Goal: Task Accomplishment & Management: Manage account settings

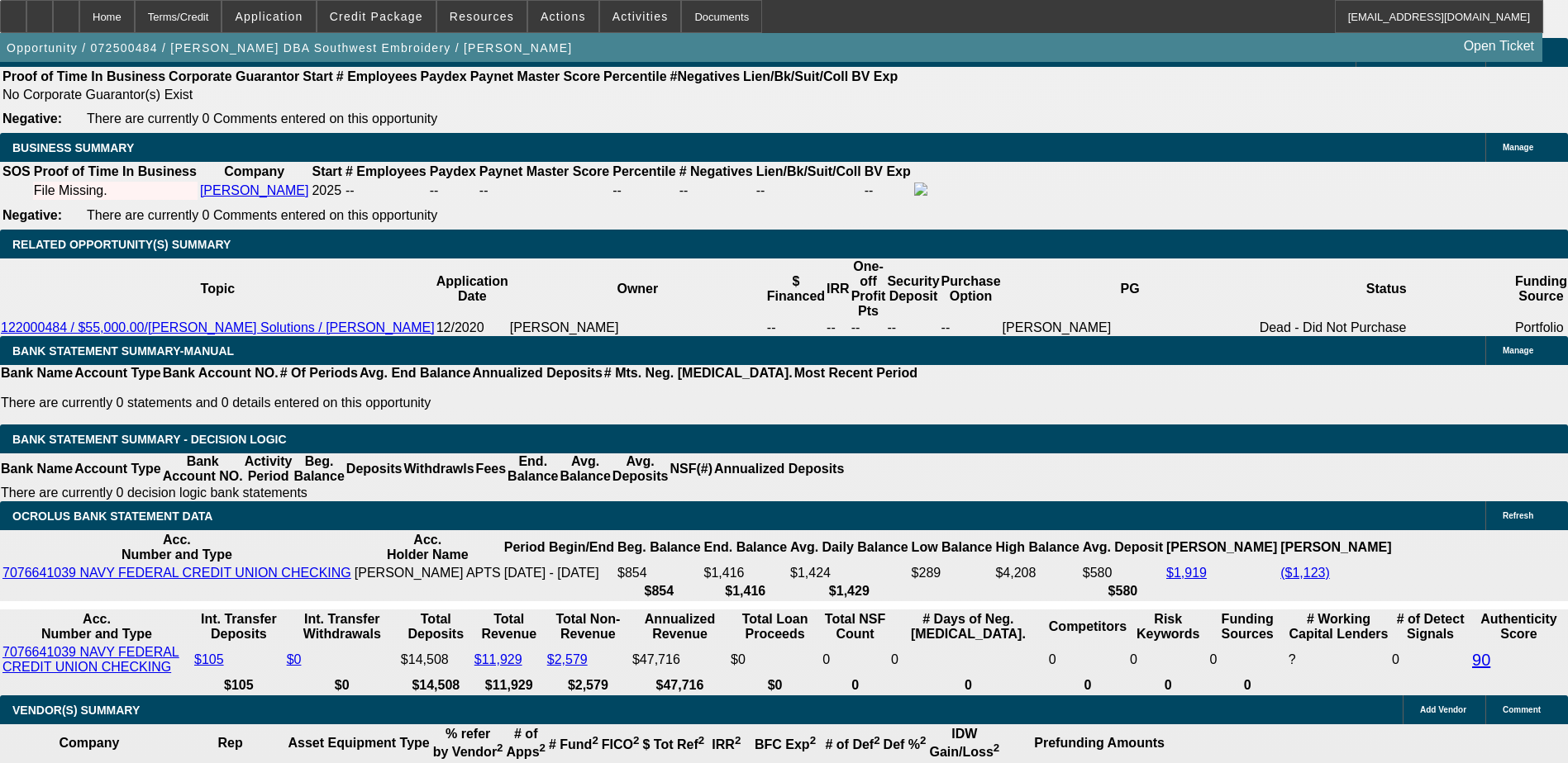
select select "0.2"
select select "2"
select select "0.1"
select select "0.2"
select select "2"
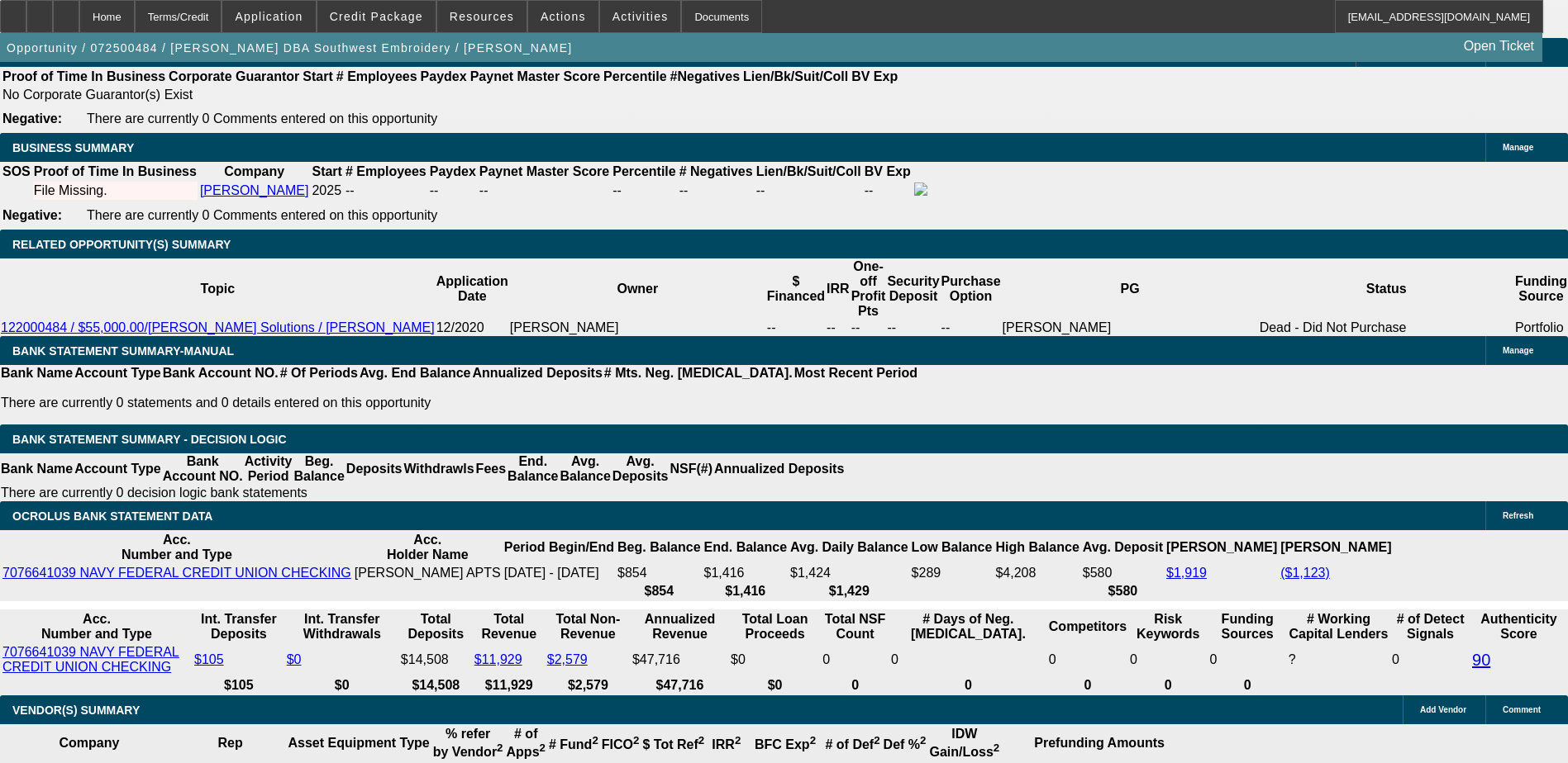
select select "0.1"
select select "0.15"
select select "2"
select select "0.1"
select select "0.15"
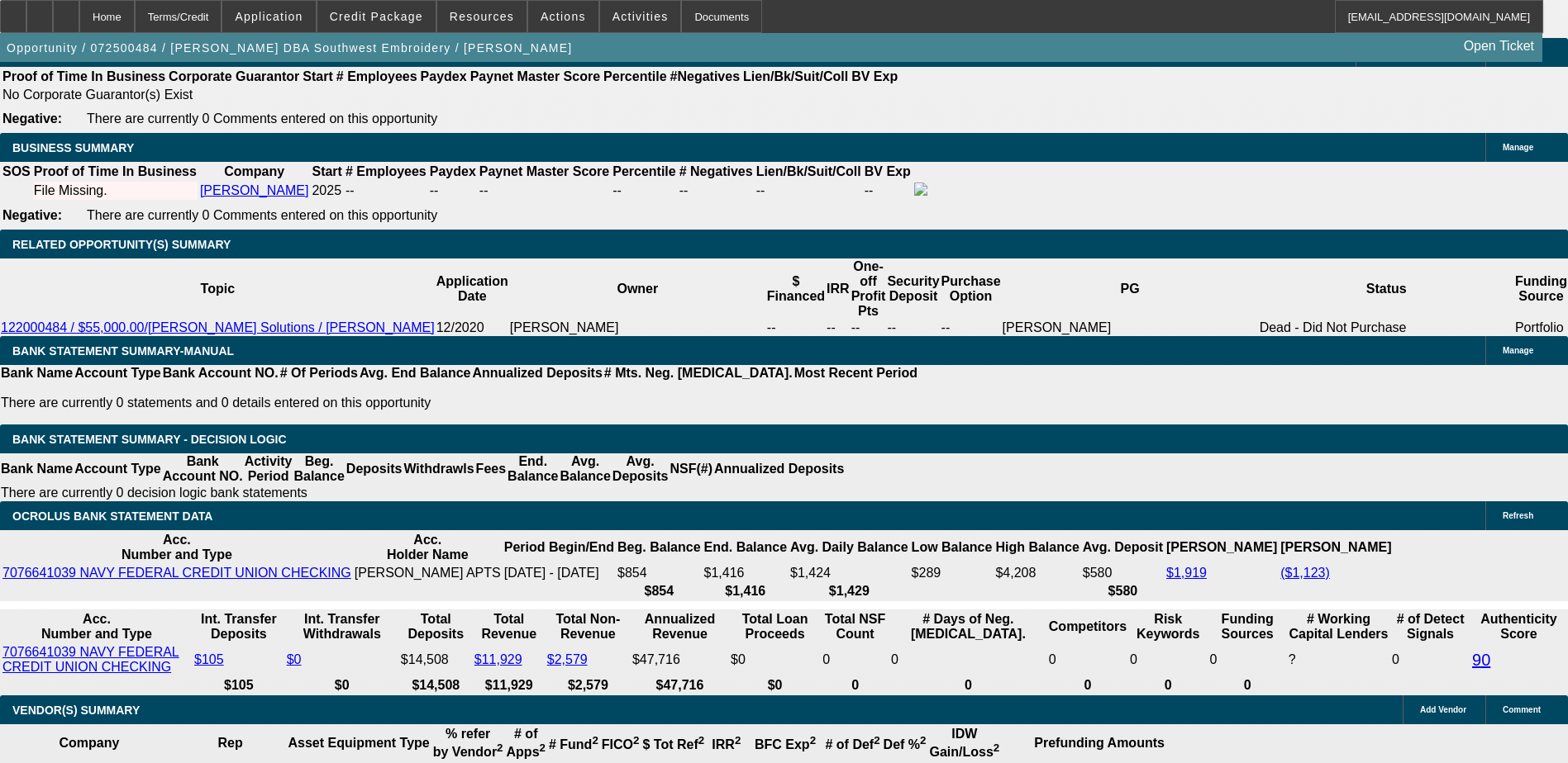
select select "2"
select select "0.1"
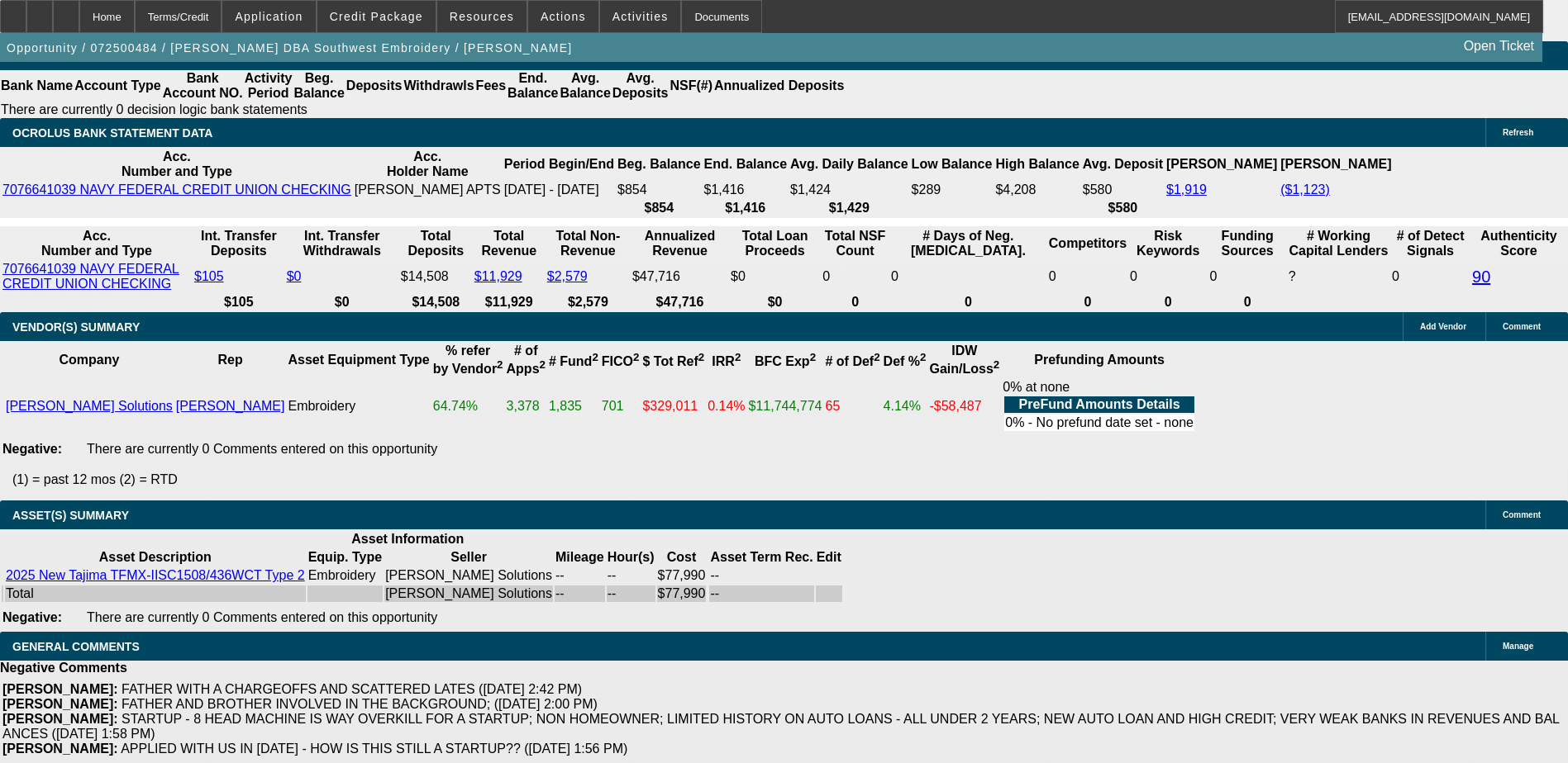
select select "1"
select select "2"
select select "4"
select select "1"
select select "2"
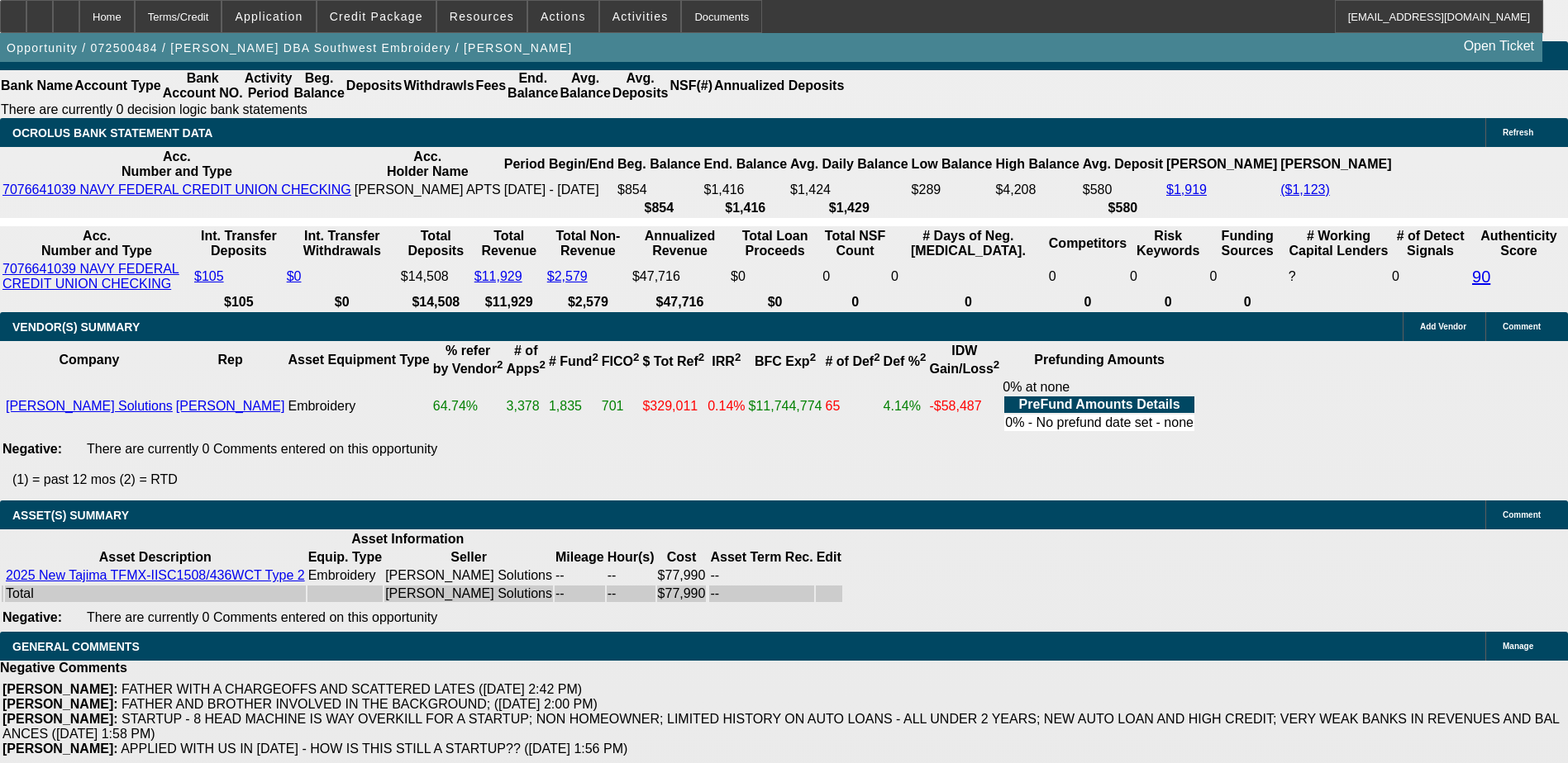
select select "4"
select select "1"
select select "2"
select select "4"
select select "1"
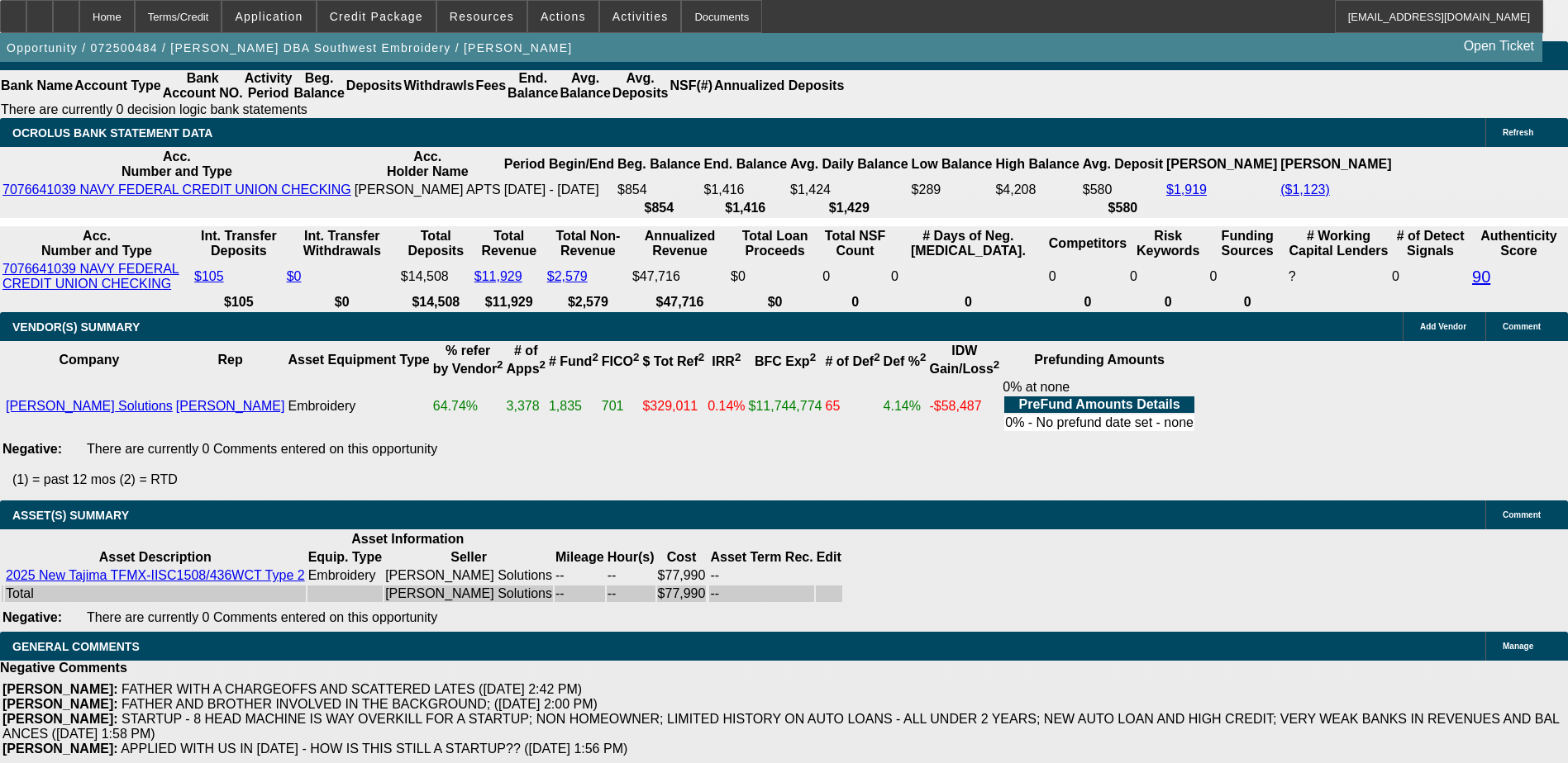
select select "2"
select select "4"
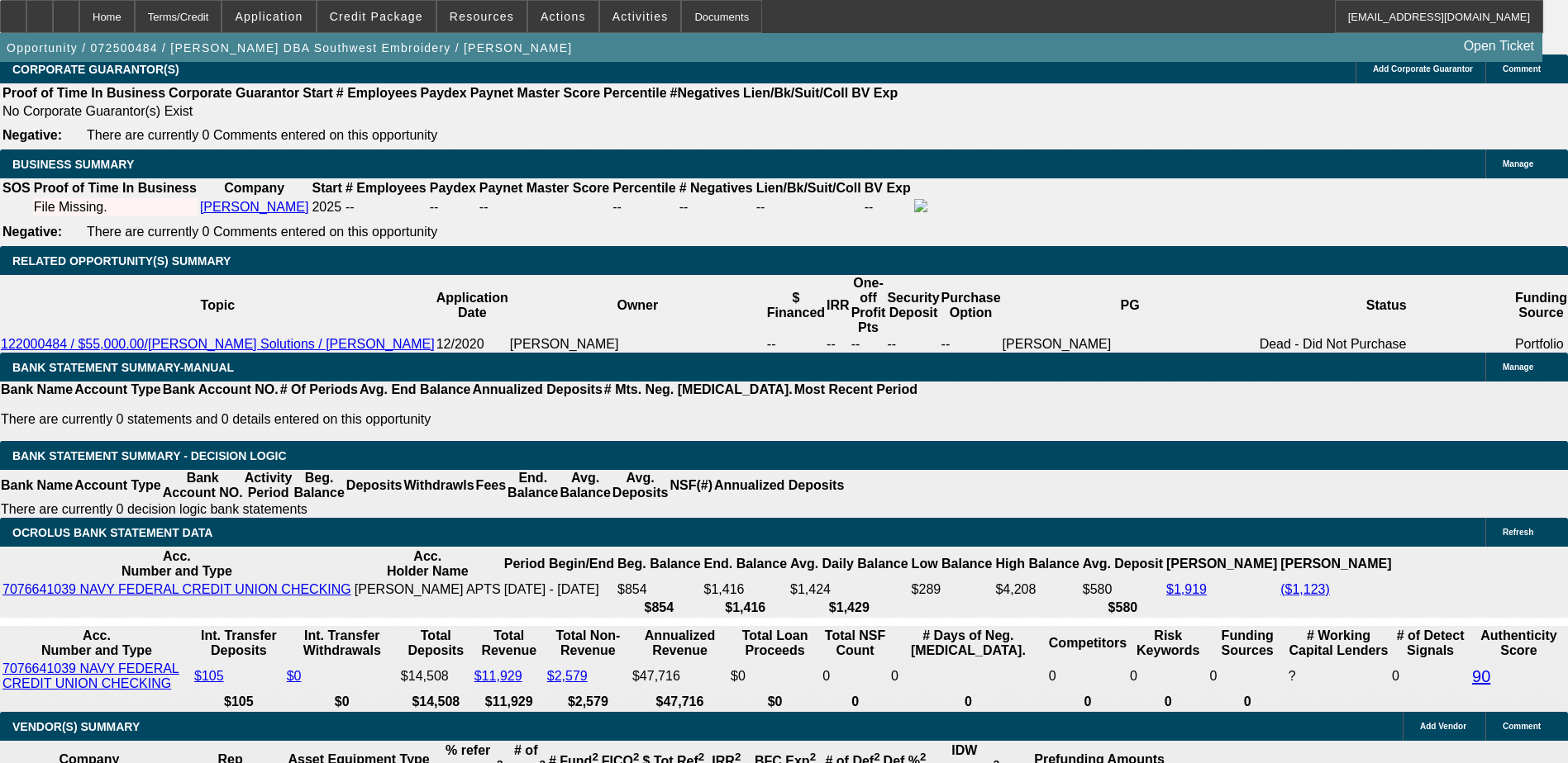
scroll to position [2501, 0]
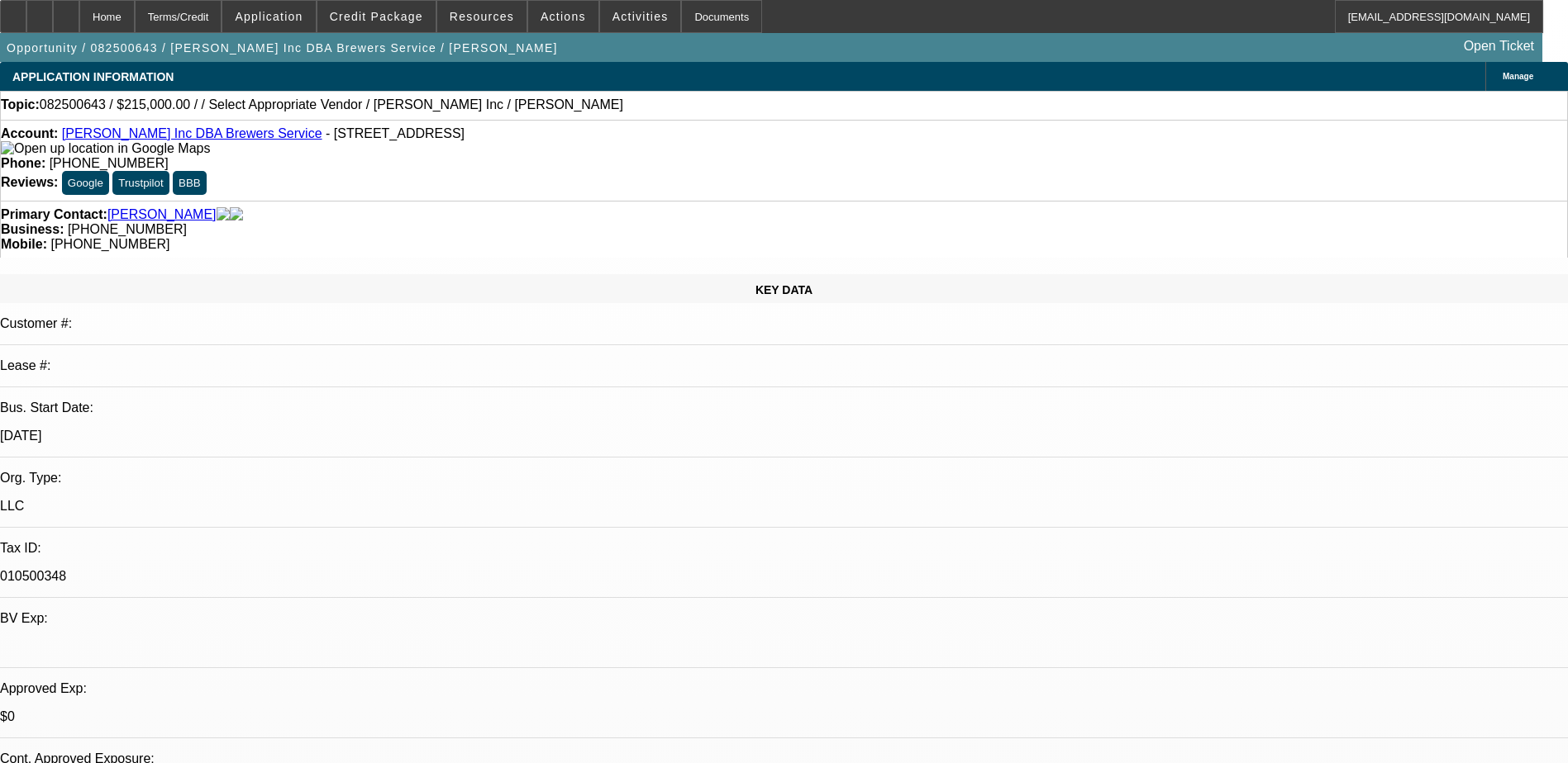
select select "0"
select select "2"
select select "0"
select select "6"
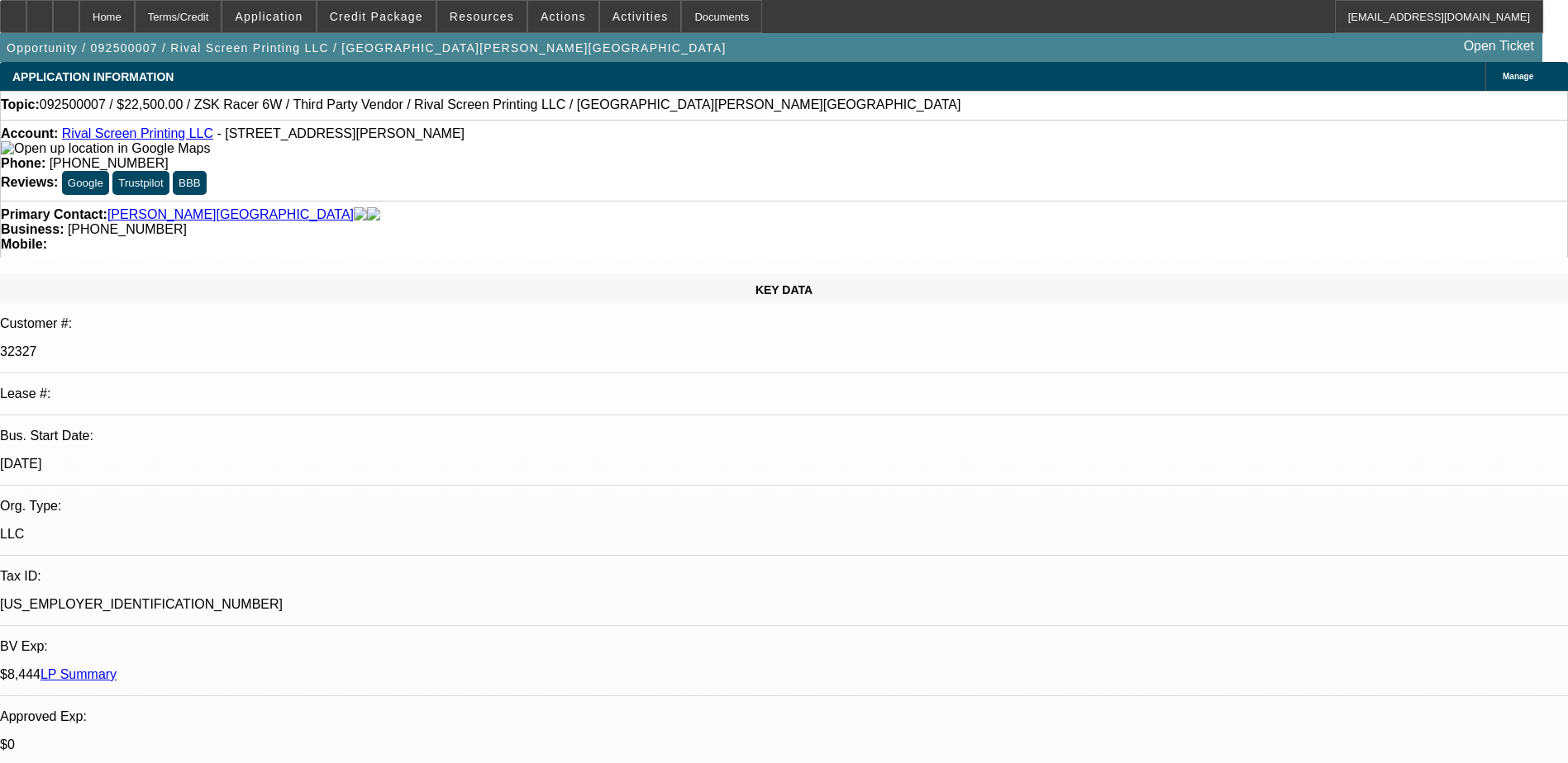
select select "0.1"
select select "2"
select select "0"
select select "6"
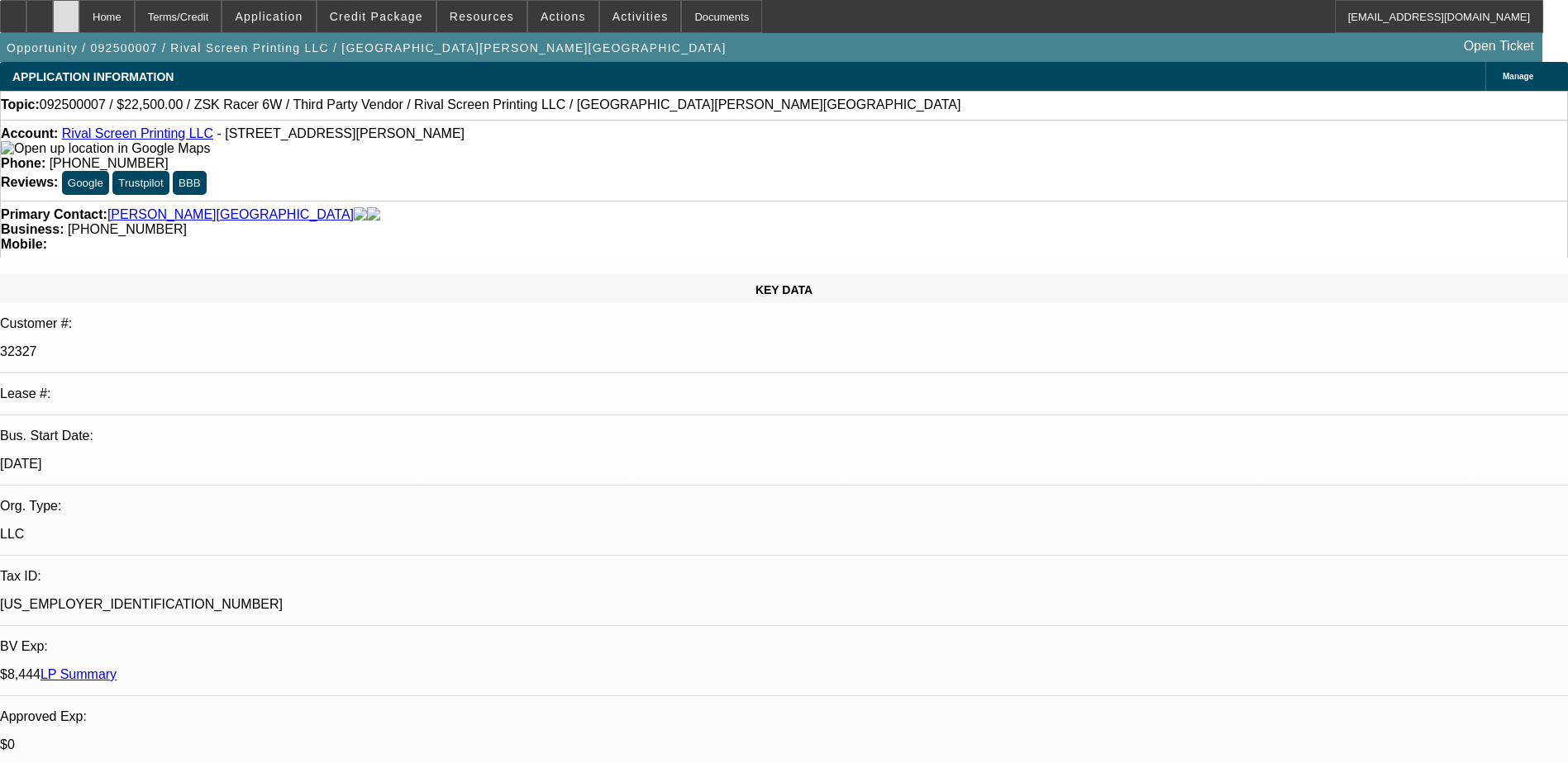
click at [66, 11] on icon at bounding box center [66, 11] width 0 height 0
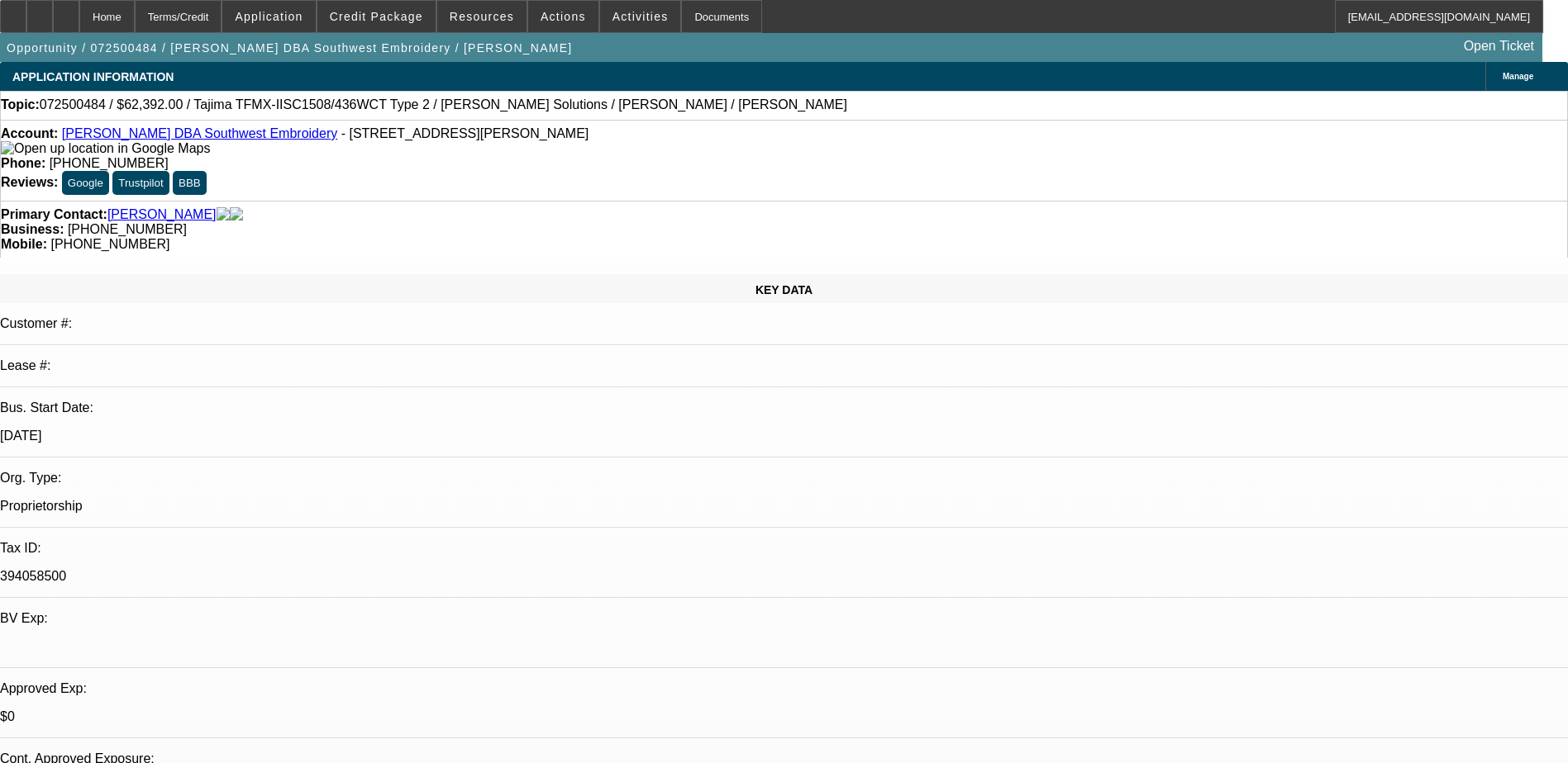
select select "0.2"
select select "2"
select select "0.1"
select select "4"
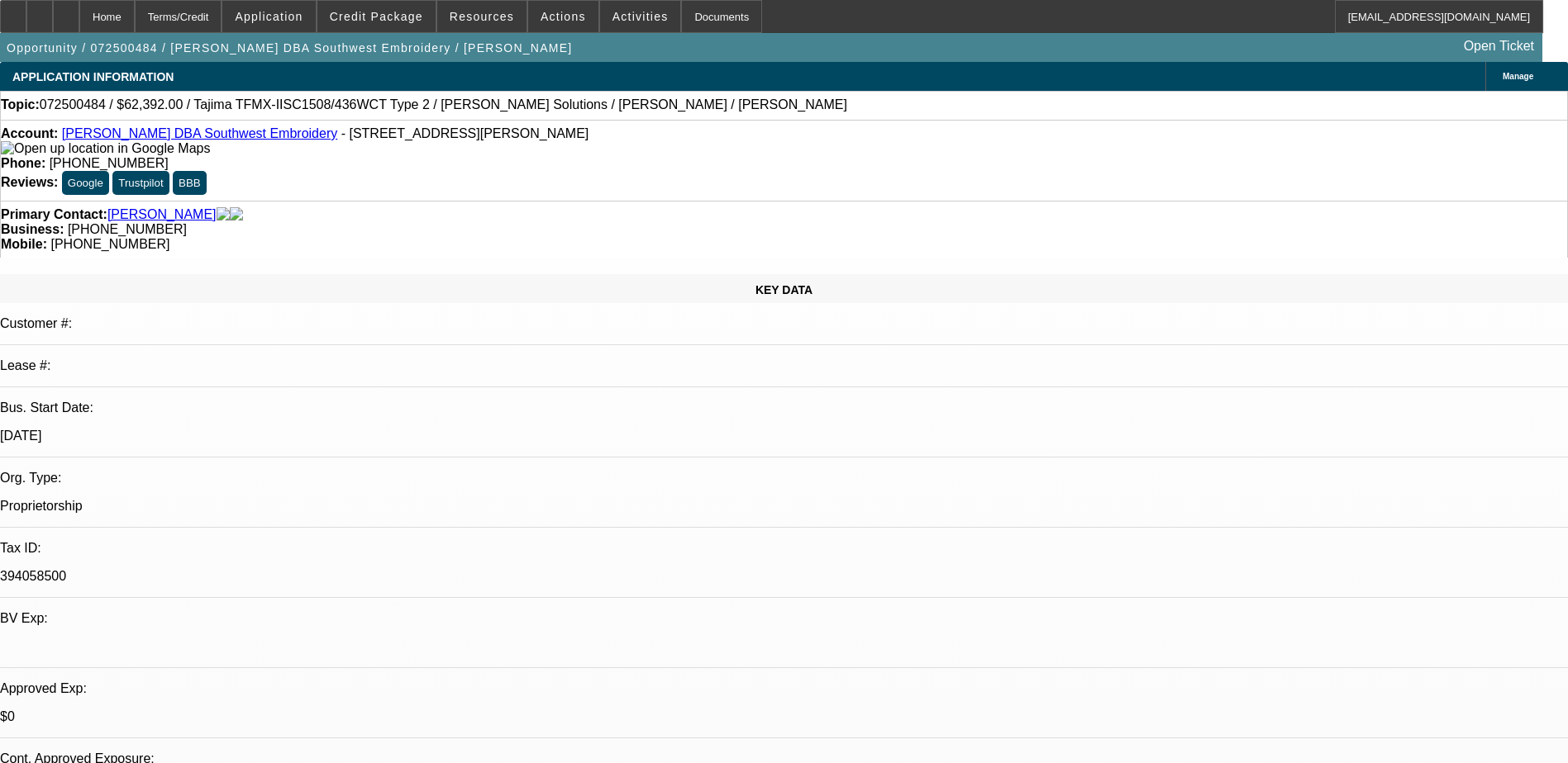
select select "0.2"
select select "2"
select select "0.1"
select select "4"
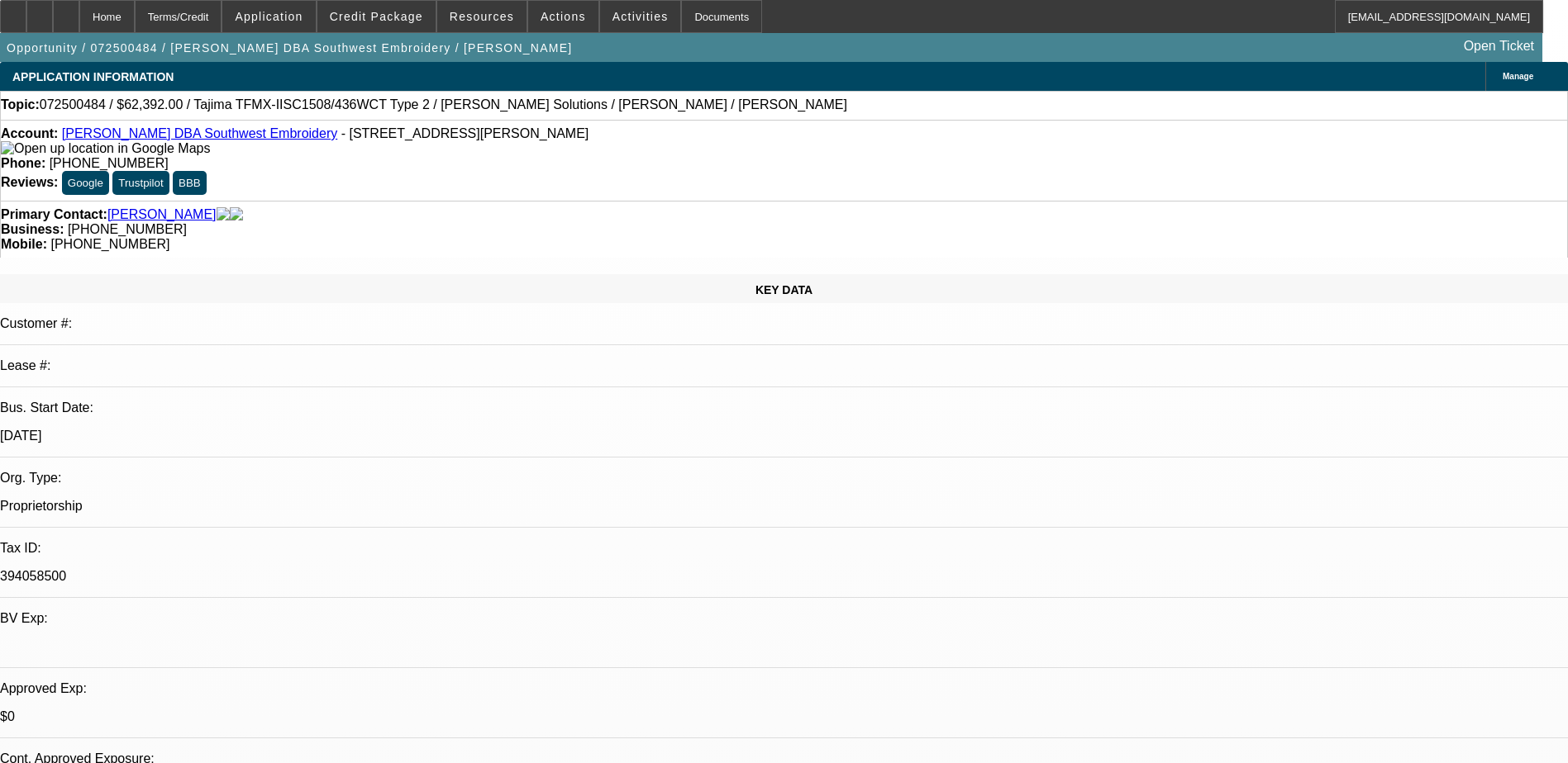
select select "0.15"
select select "2"
select select "0.1"
select select "4"
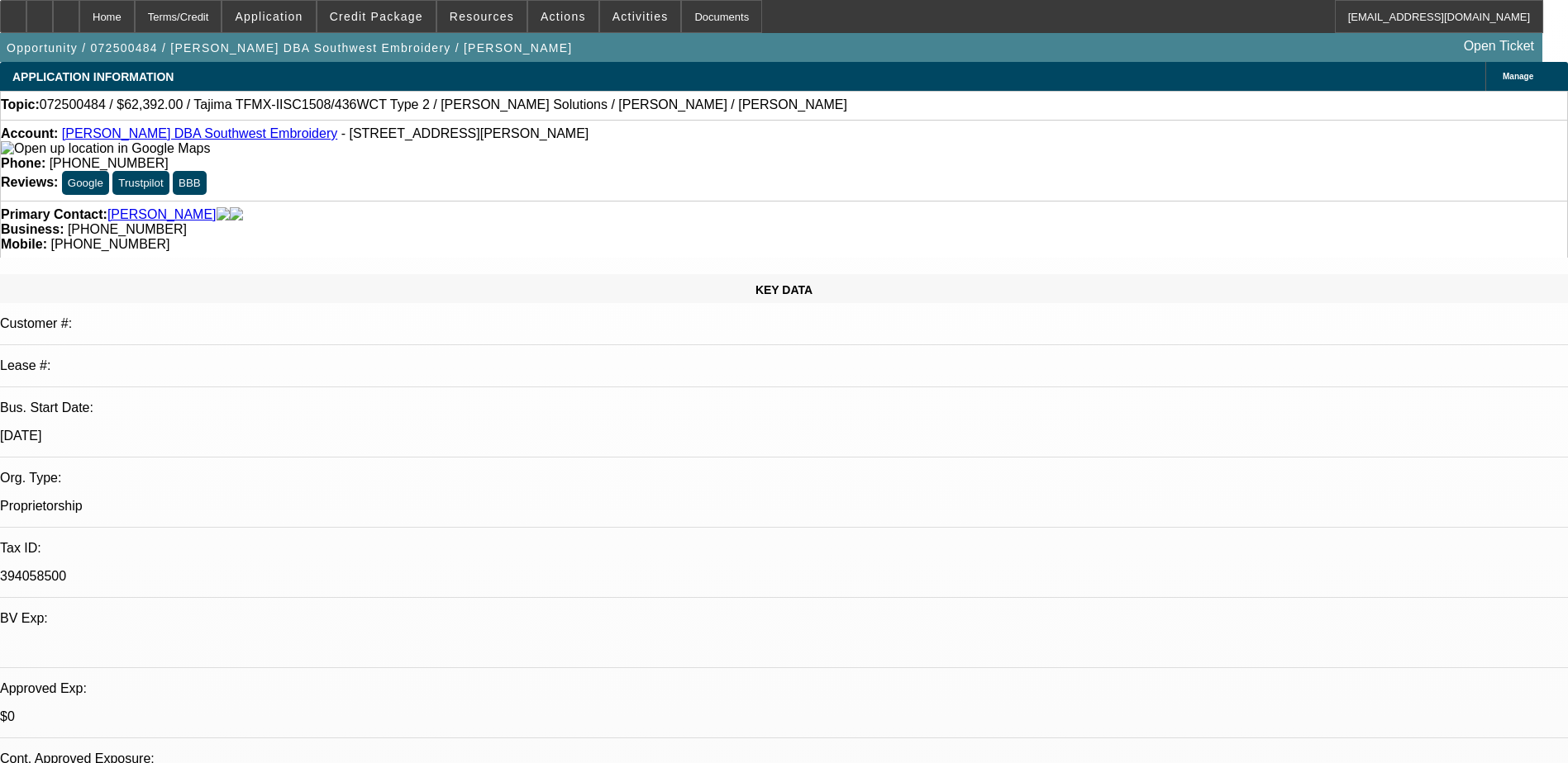
select select "0.15"
select select "2"
select select "0.1"
select select "4"
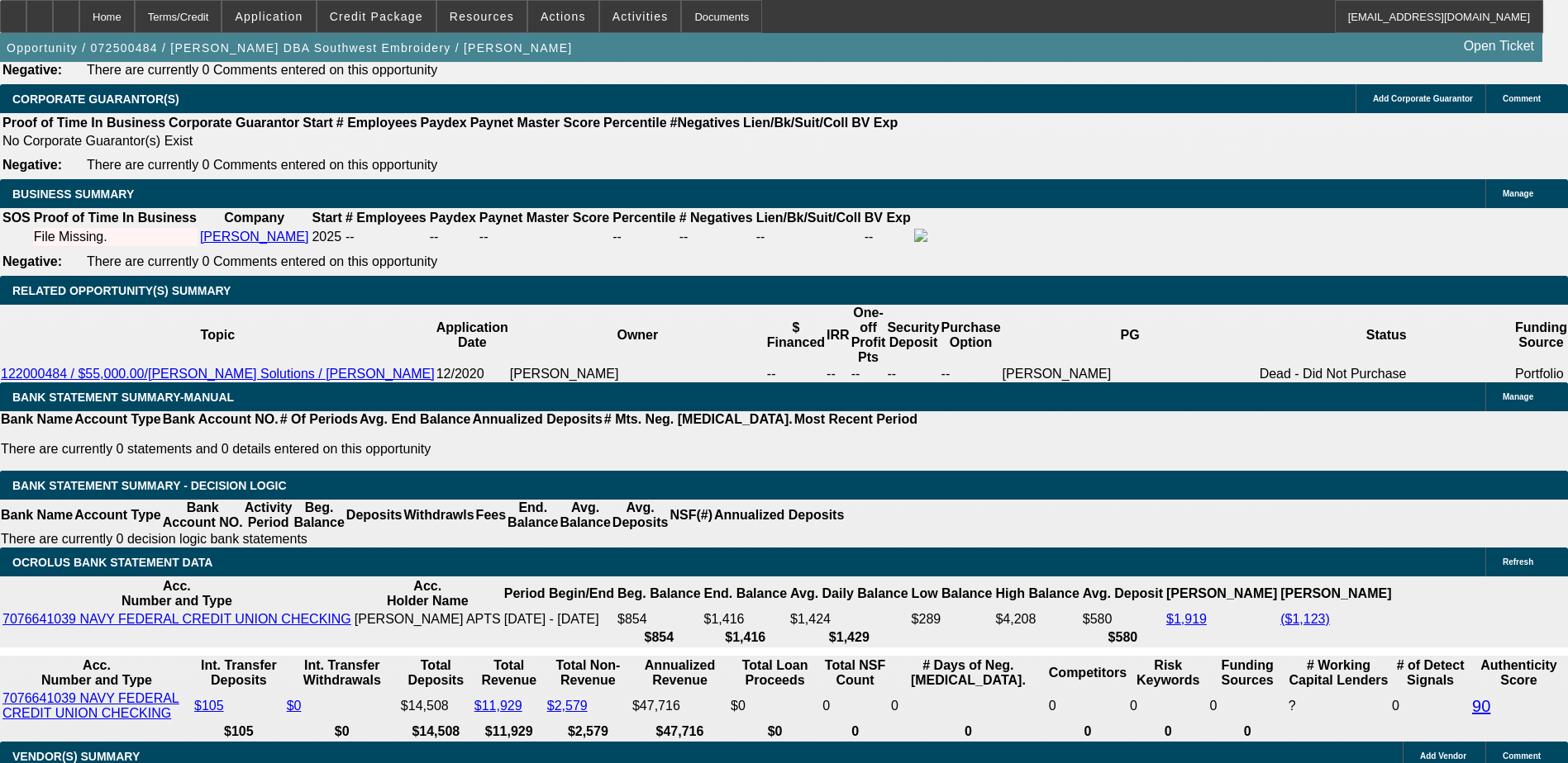
scroll to position [2644, 0]
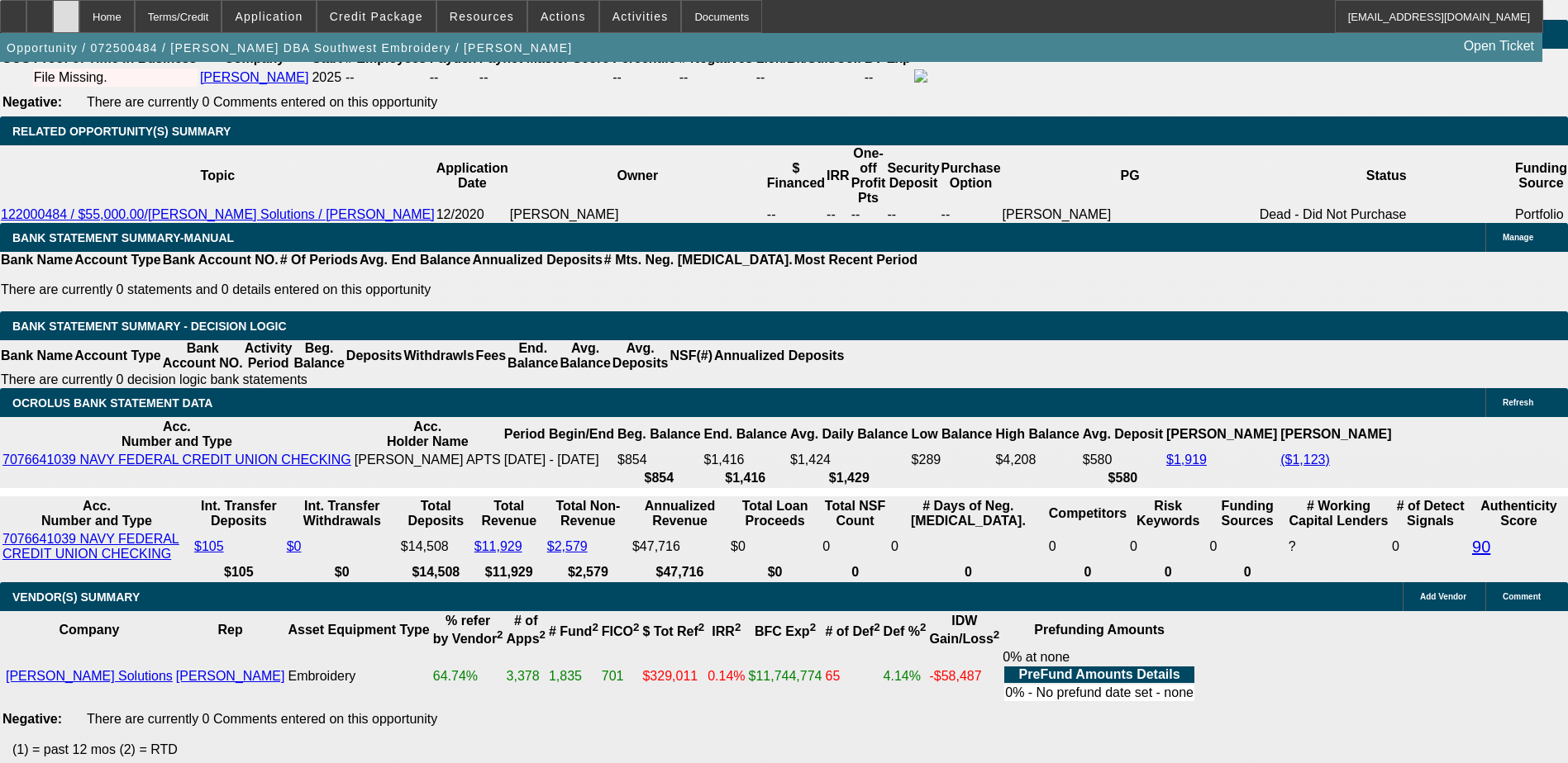
click at [66, 11] on icon at bounding box center [66, 11] width 0 height 0
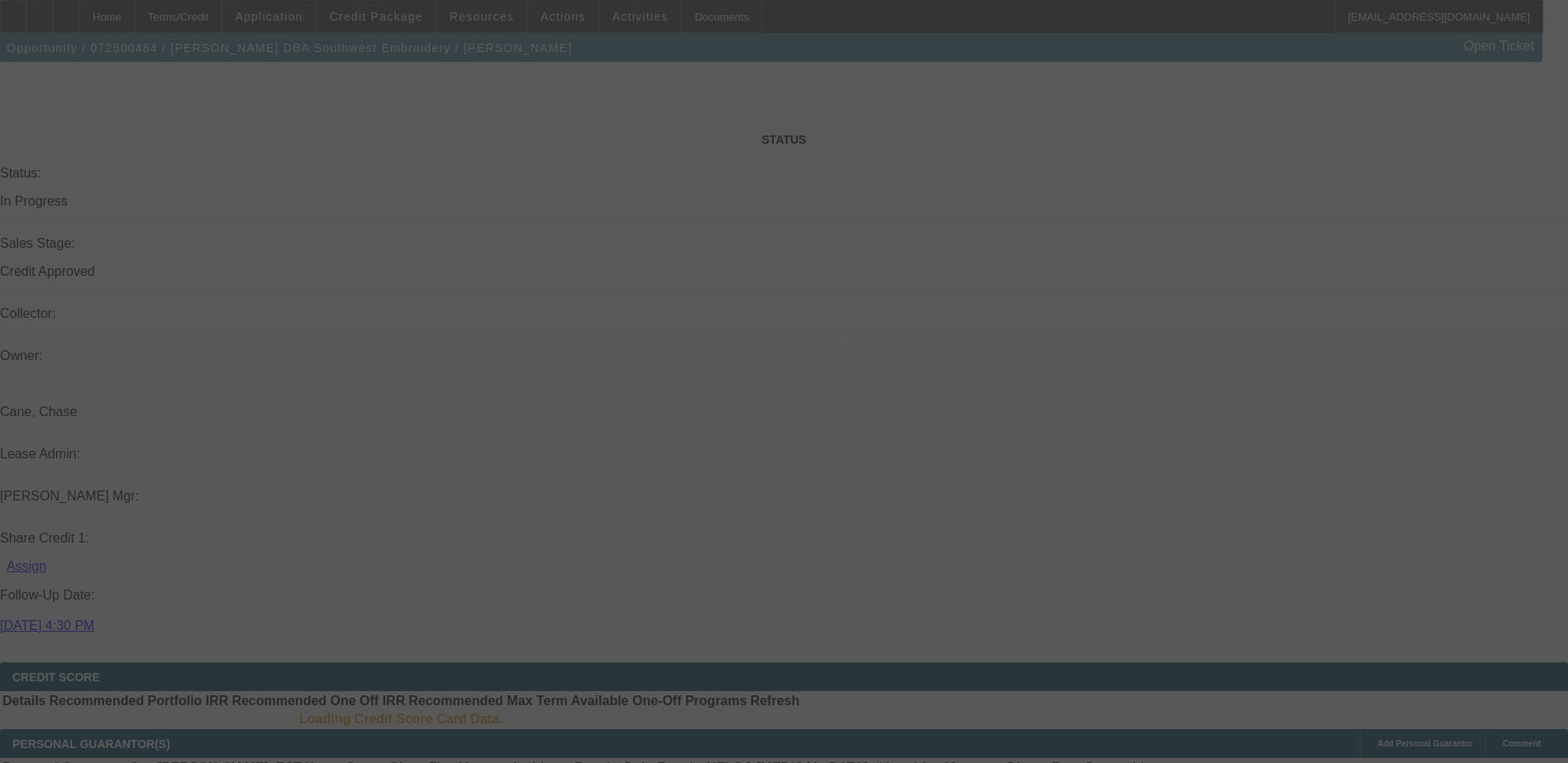
scroll to position [1716, 0]
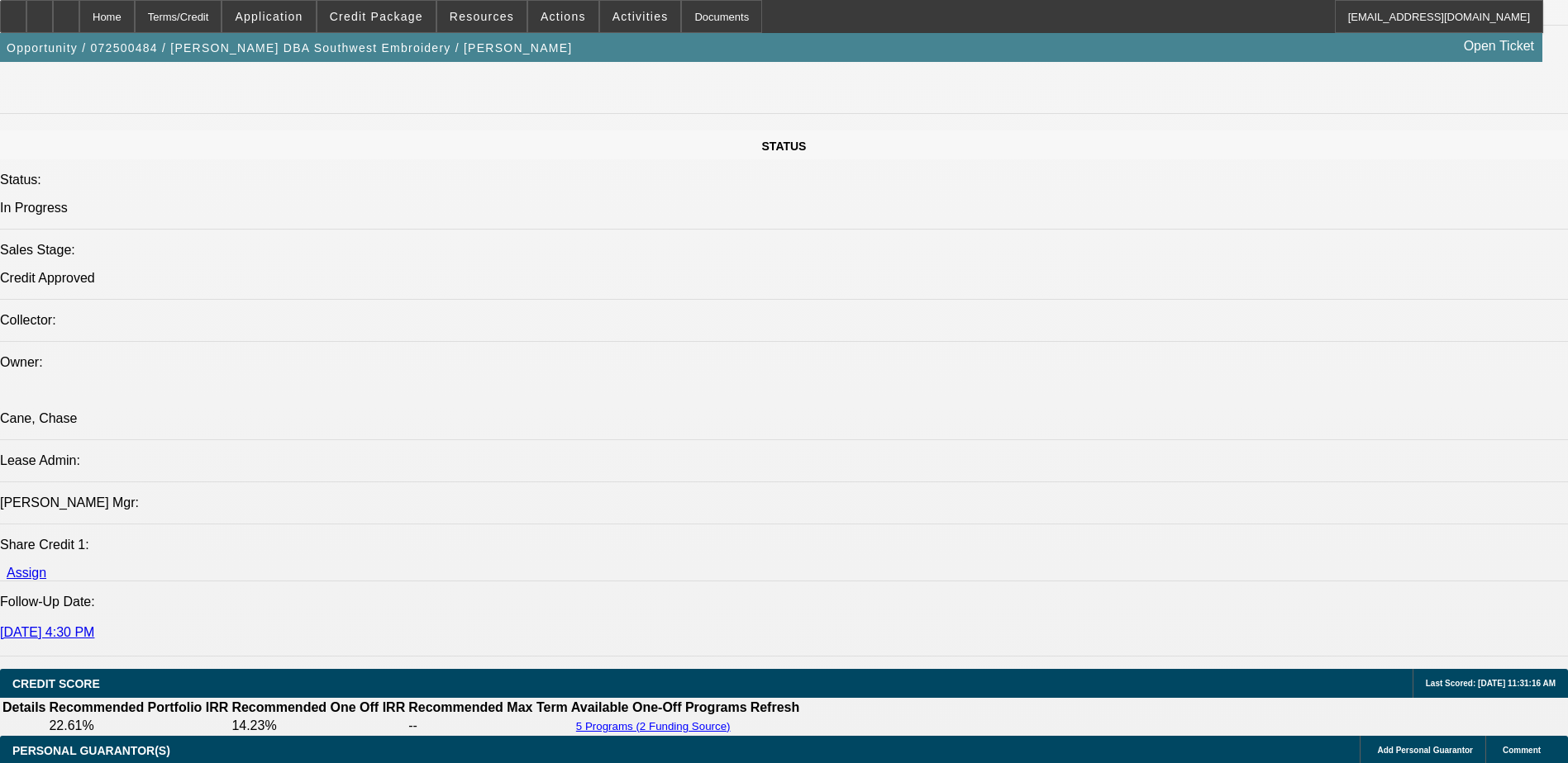
select select "0.2"
select select "2"
select select "0.1"
select select "0.2"
select select "2"
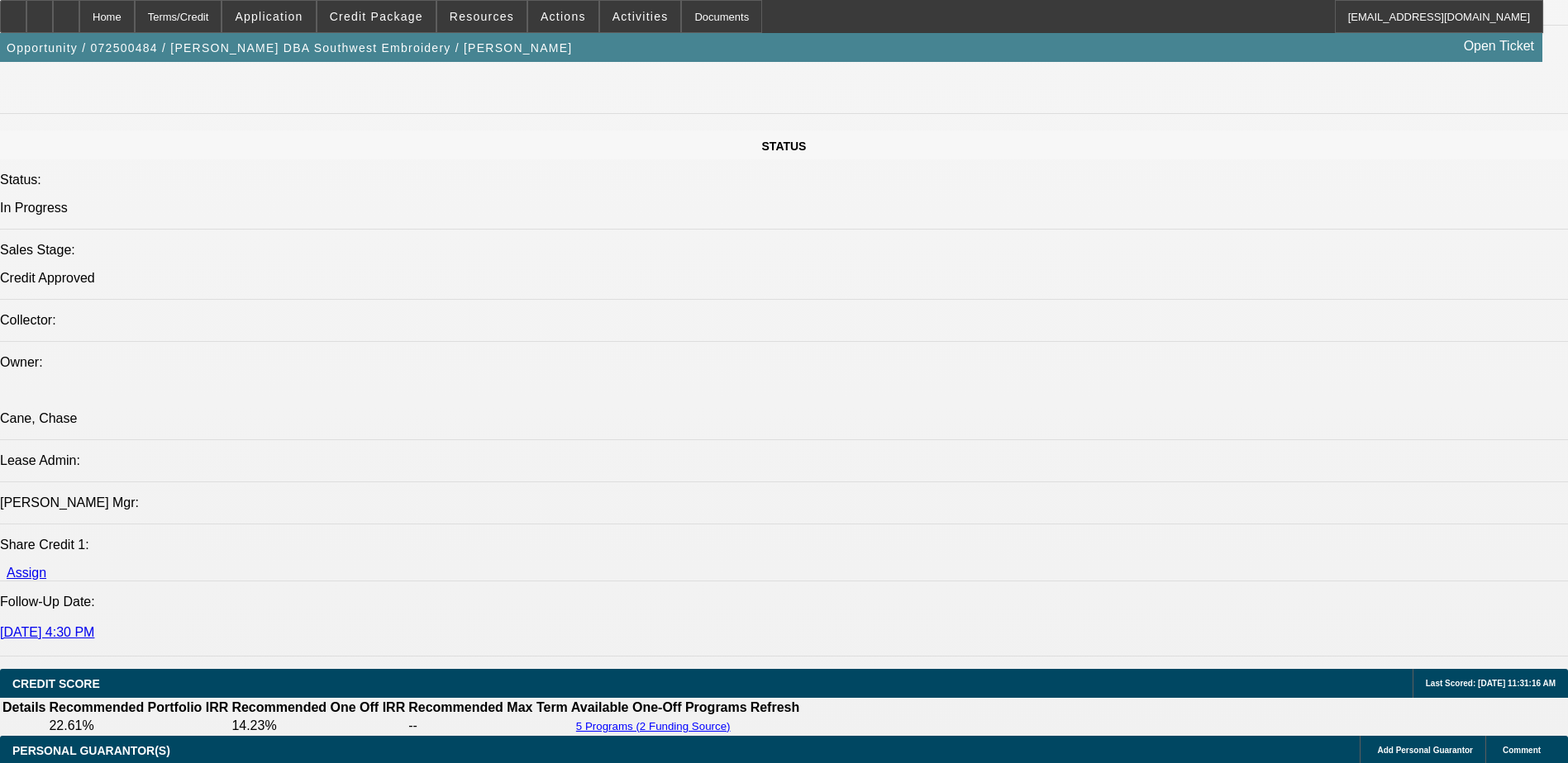
select select "0.1"
select select "0.15"
select select "2"
select select "0.1"
select select "0.15"
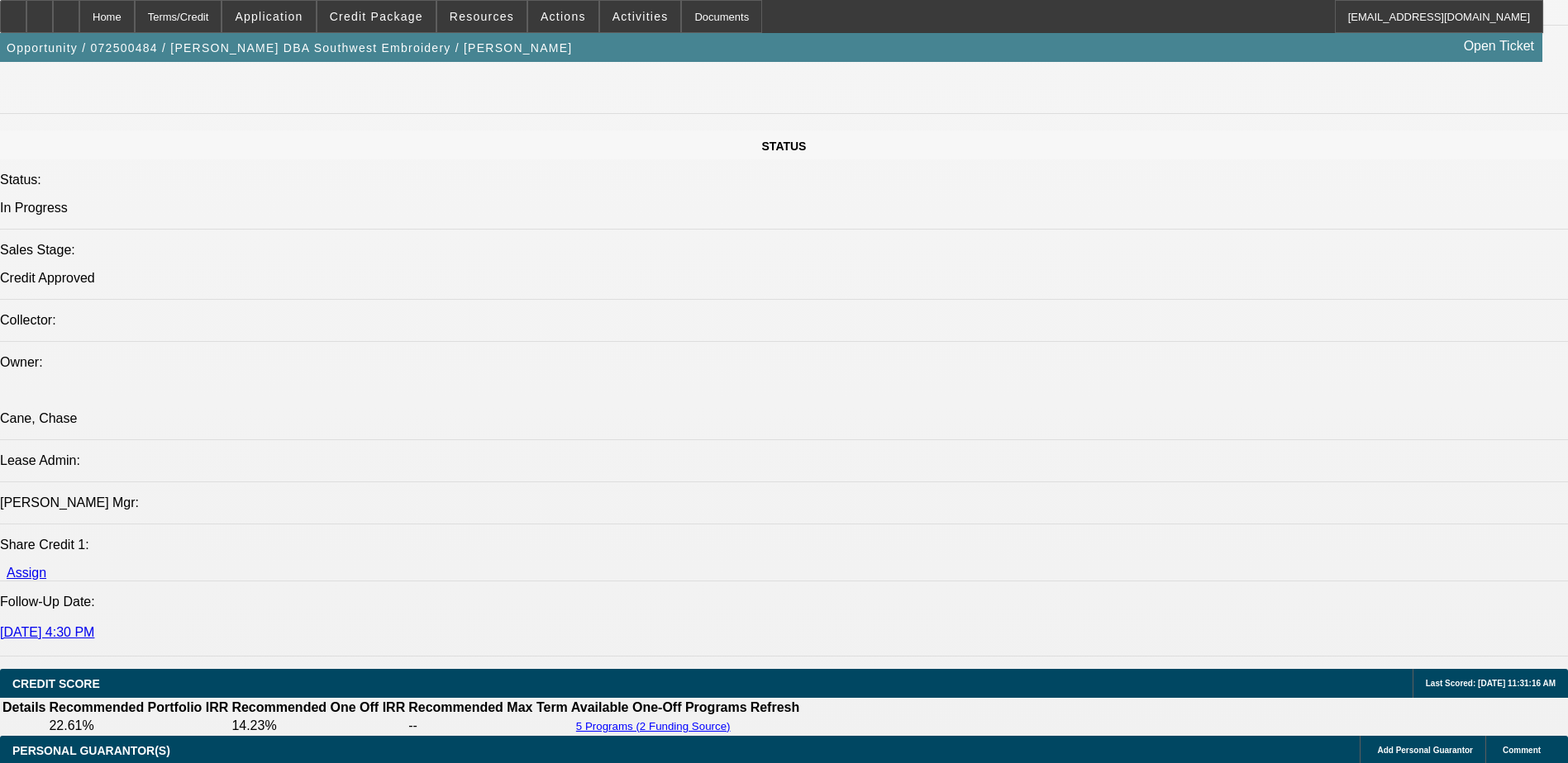
select select "2"
select select "0.1"
select select "1"
select select "2"
select select "4"
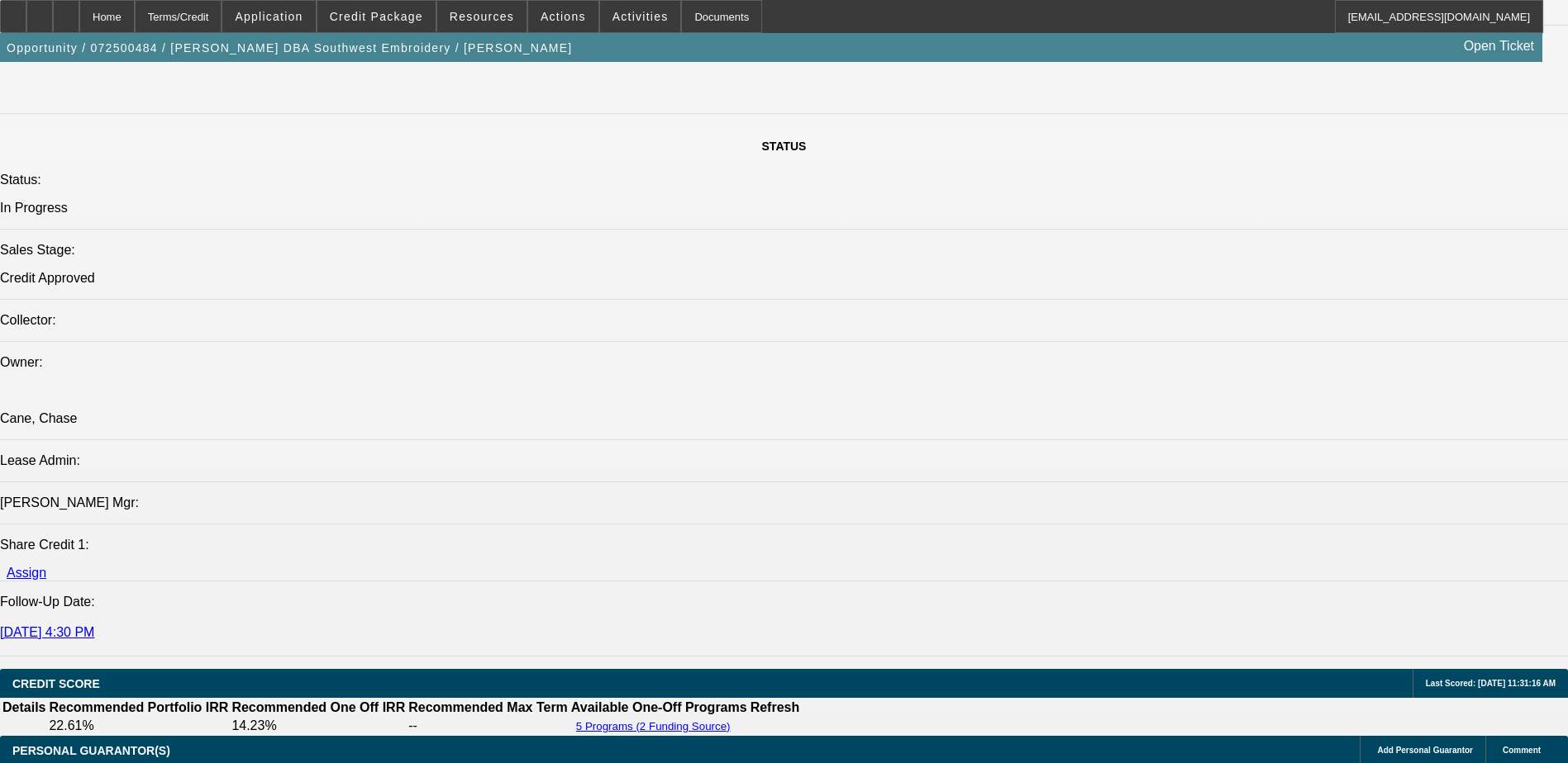
select select "1"
select select "2"
select select "4"
select select "1"
select select "2"
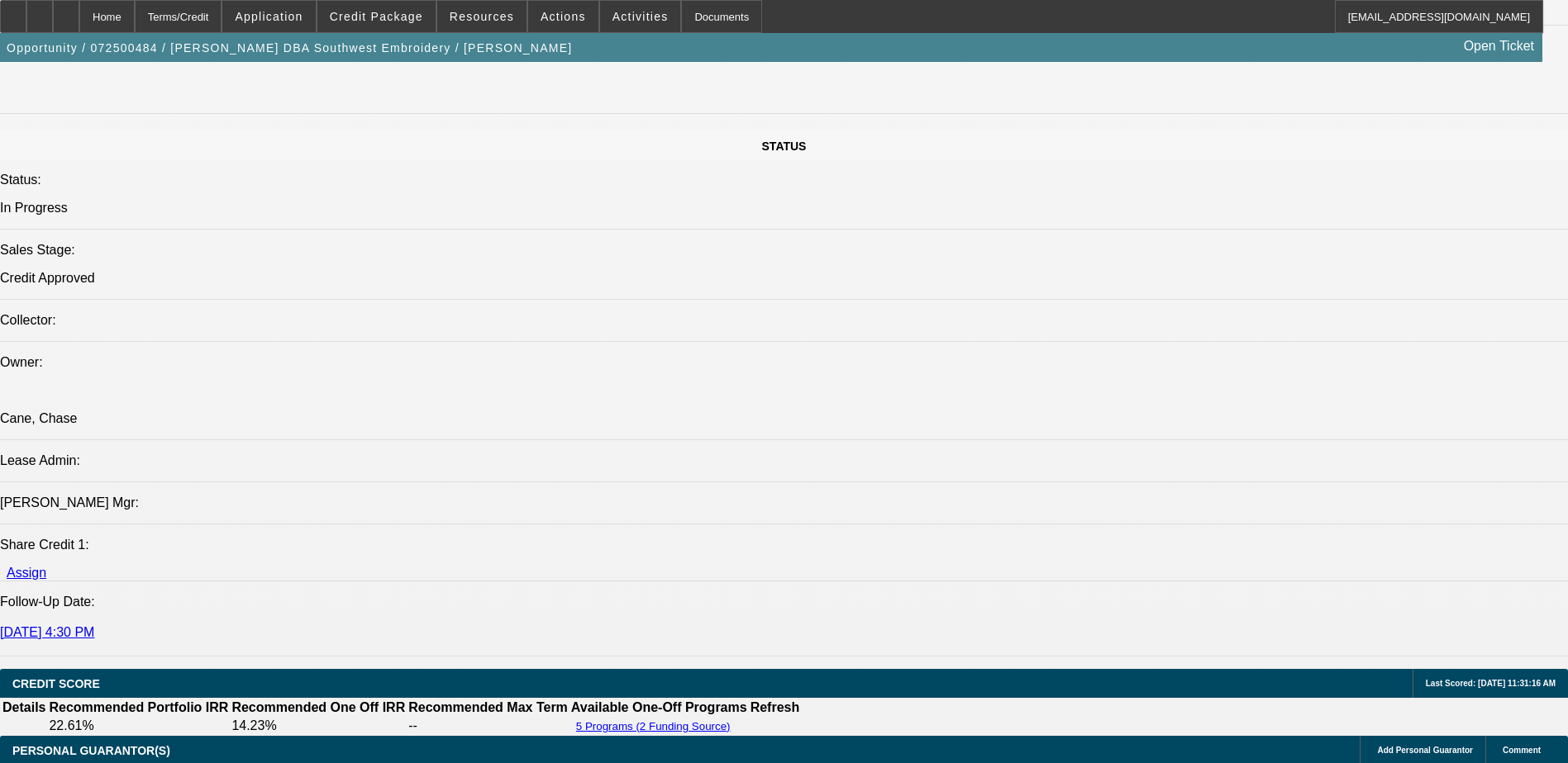
select select "4"
select select "1"
select select "2"
select select "4"
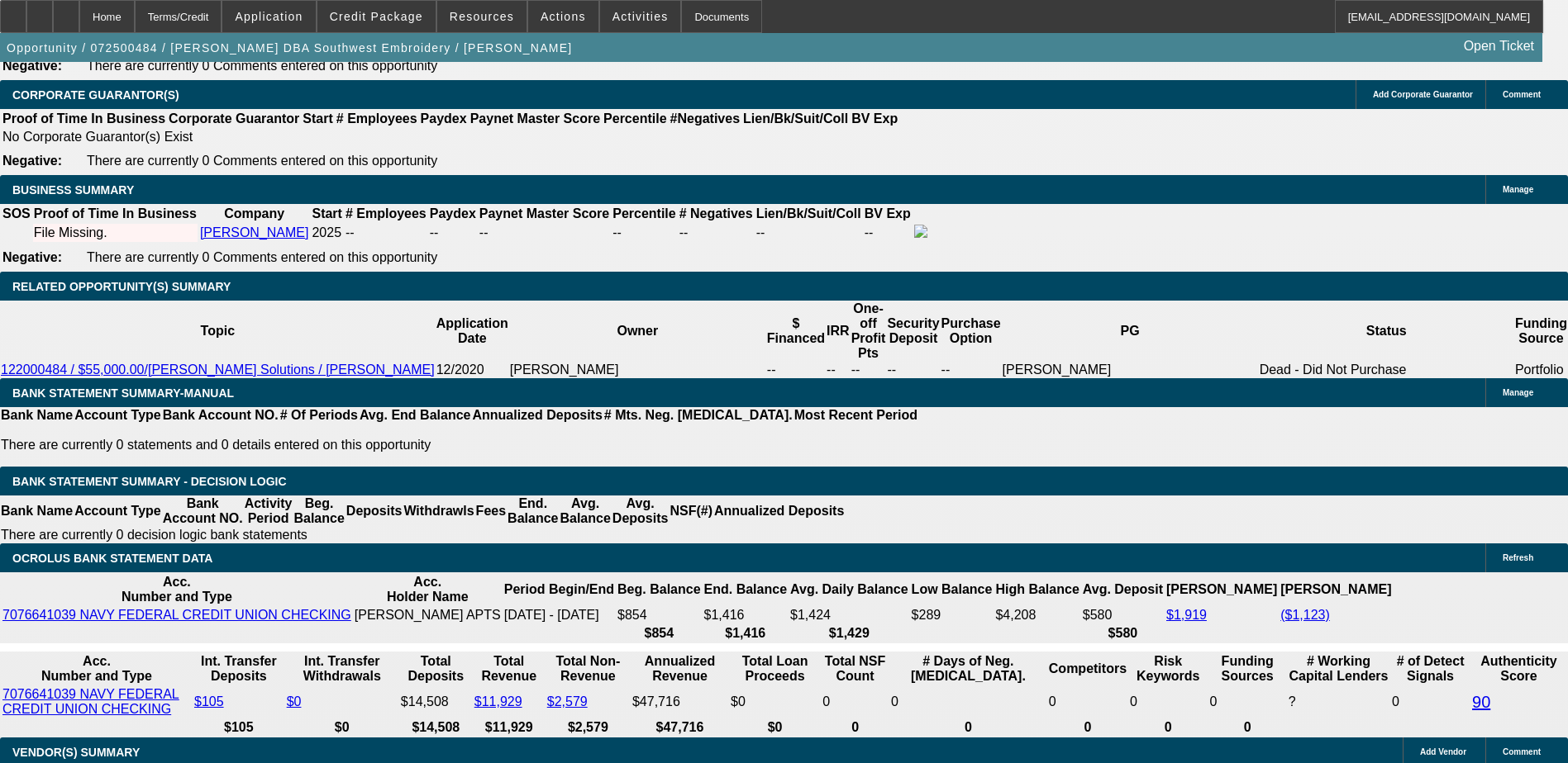
scroll to position [2460, 0]
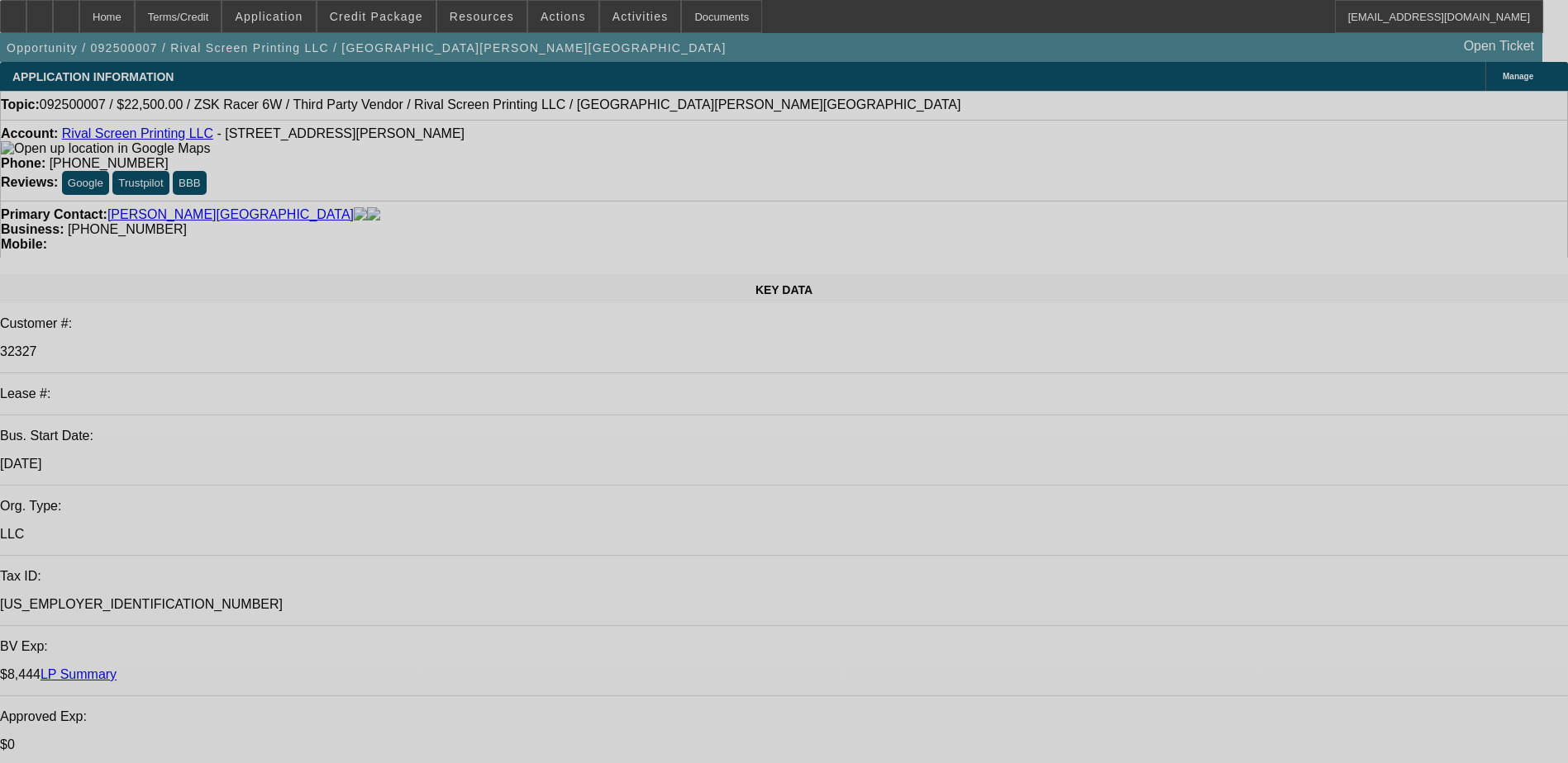
select select "0.1"
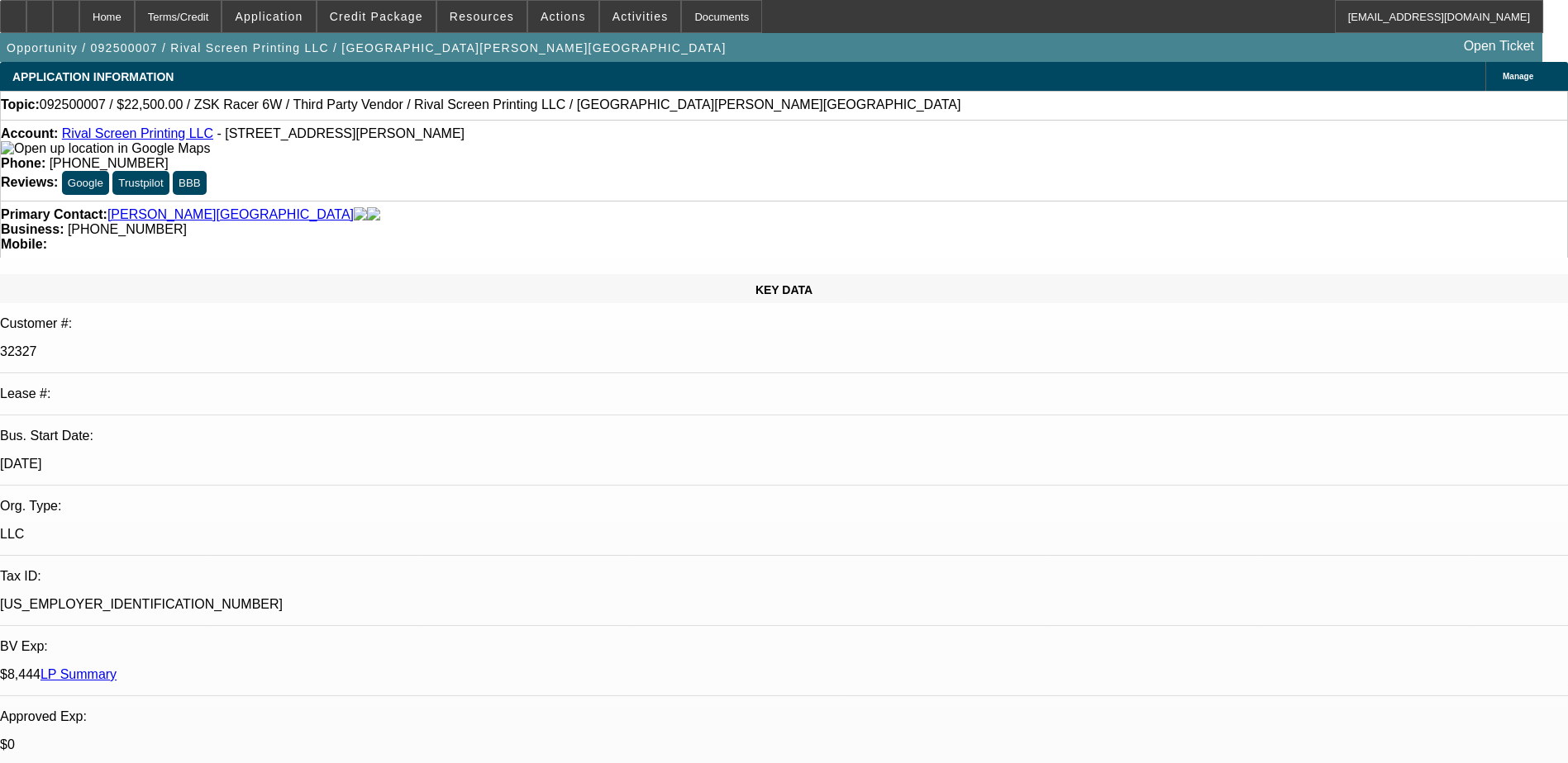
select select "2"
select select "0"
select select "6"
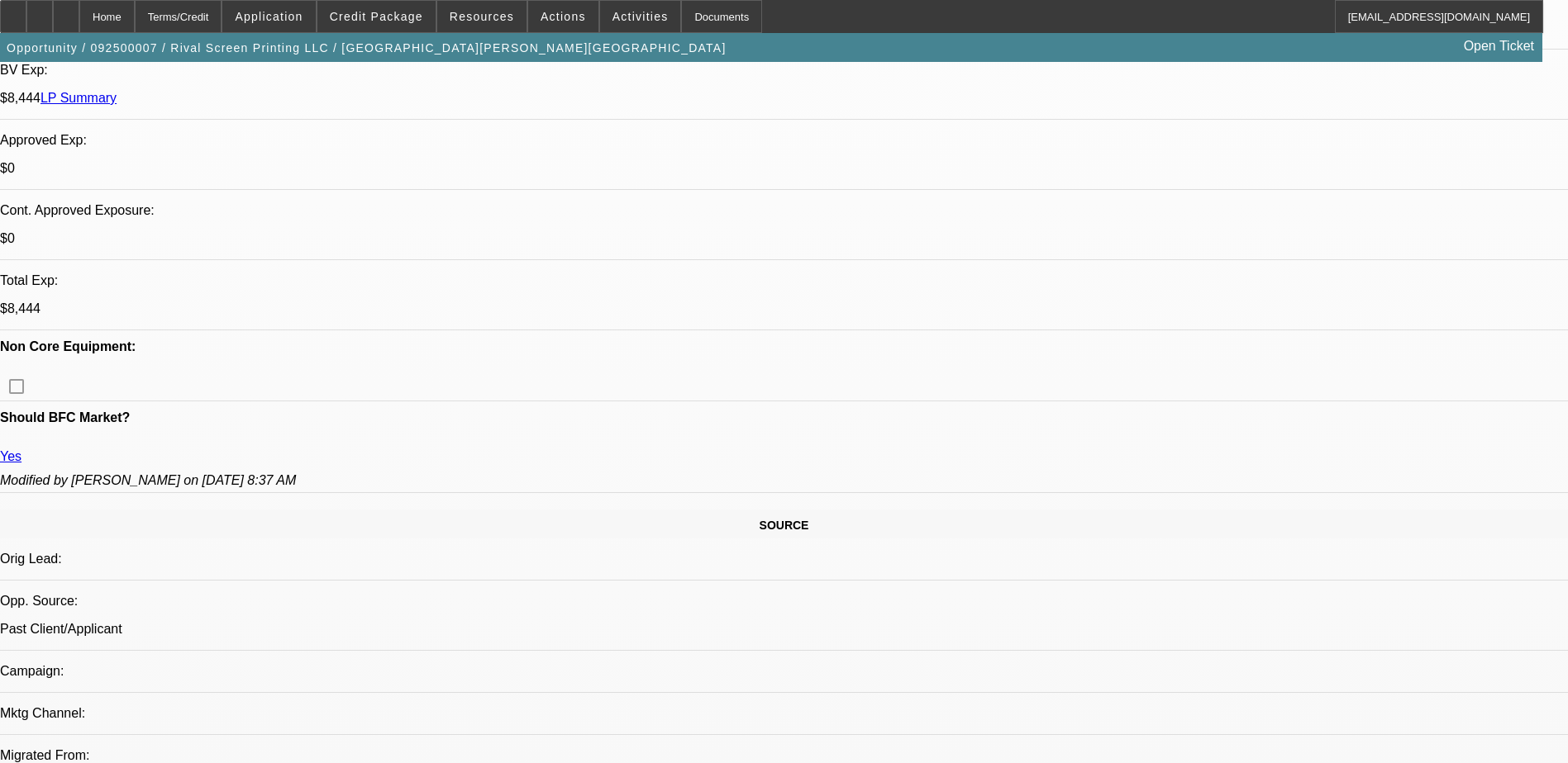
scroll to position [579, 0]
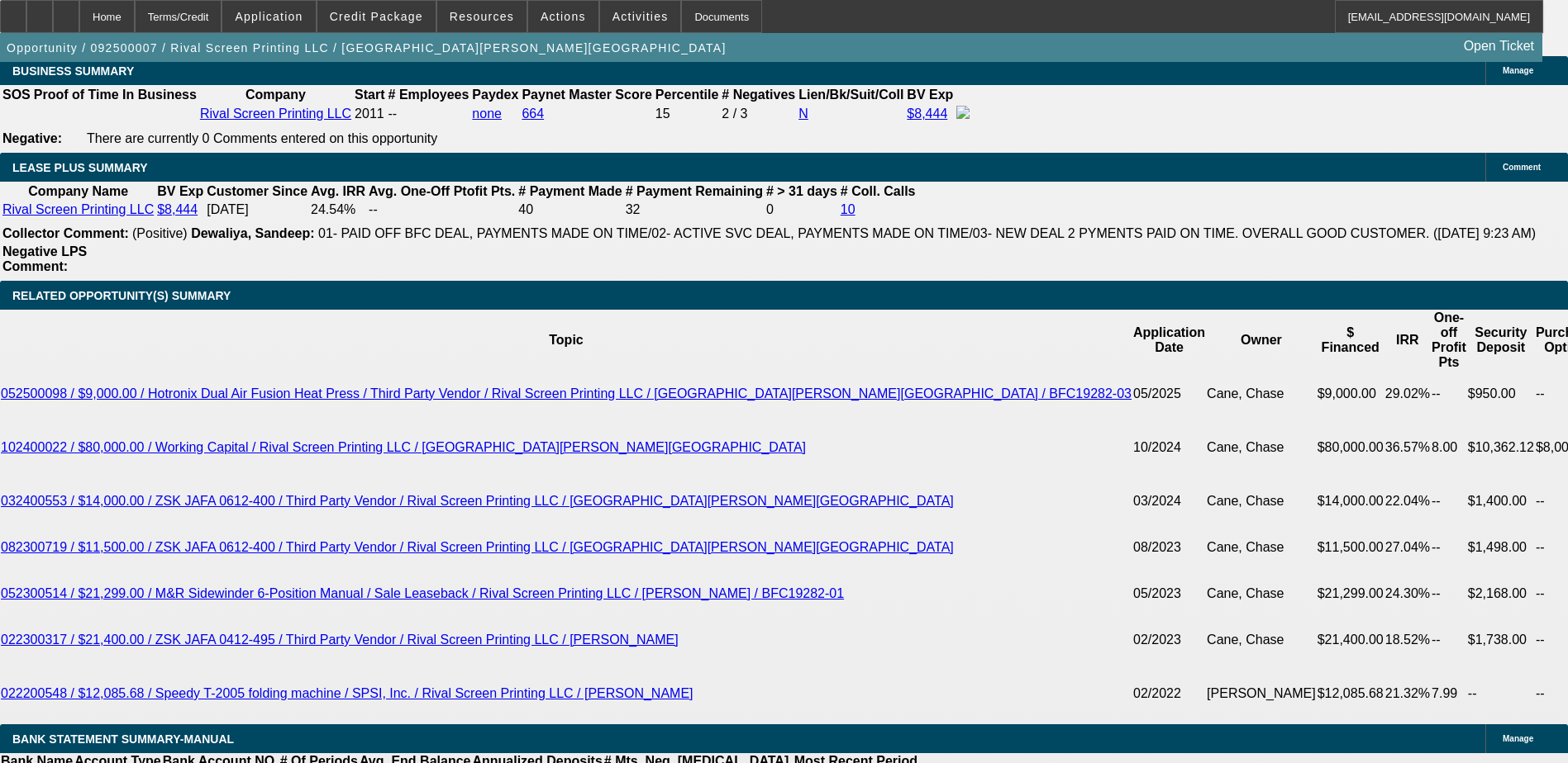
scroll to position [2809, 0]
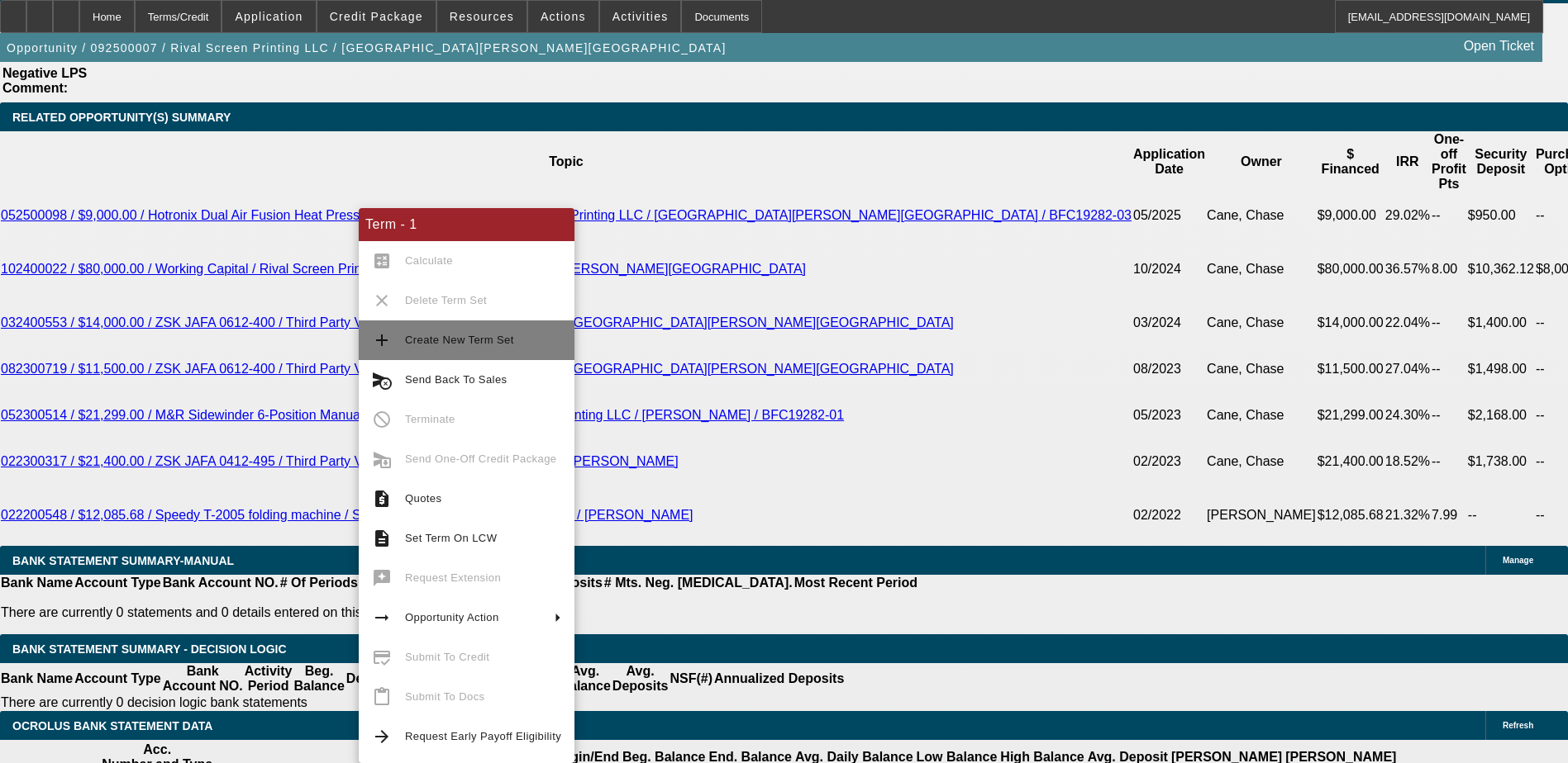
click at [445, 337] on span "Create New Term Set" at bounding box center [459, 340] width 109 height 13
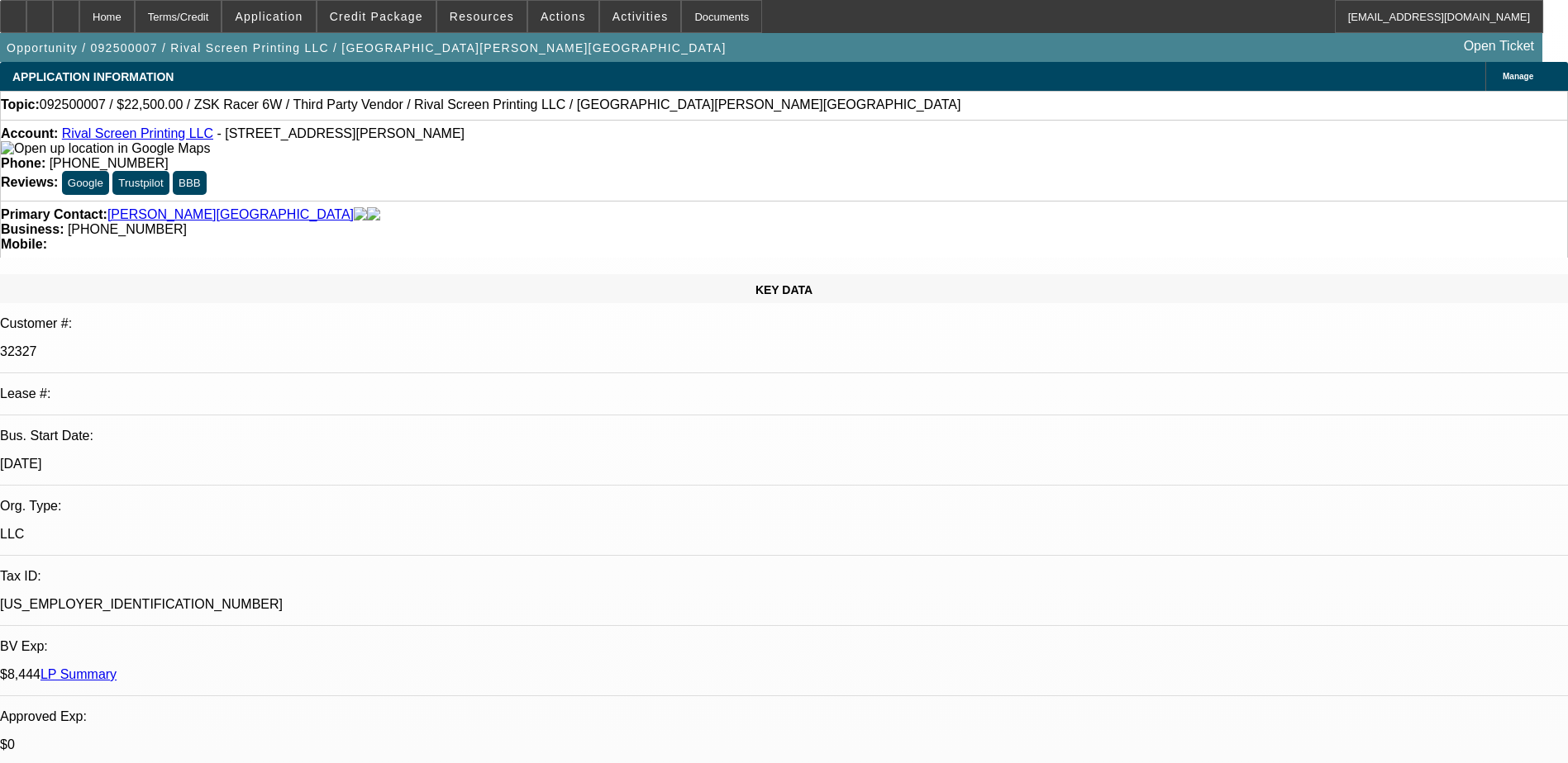
select select "0.1"
select select "2"
select select "0"
select select "0.1"
select select "2"
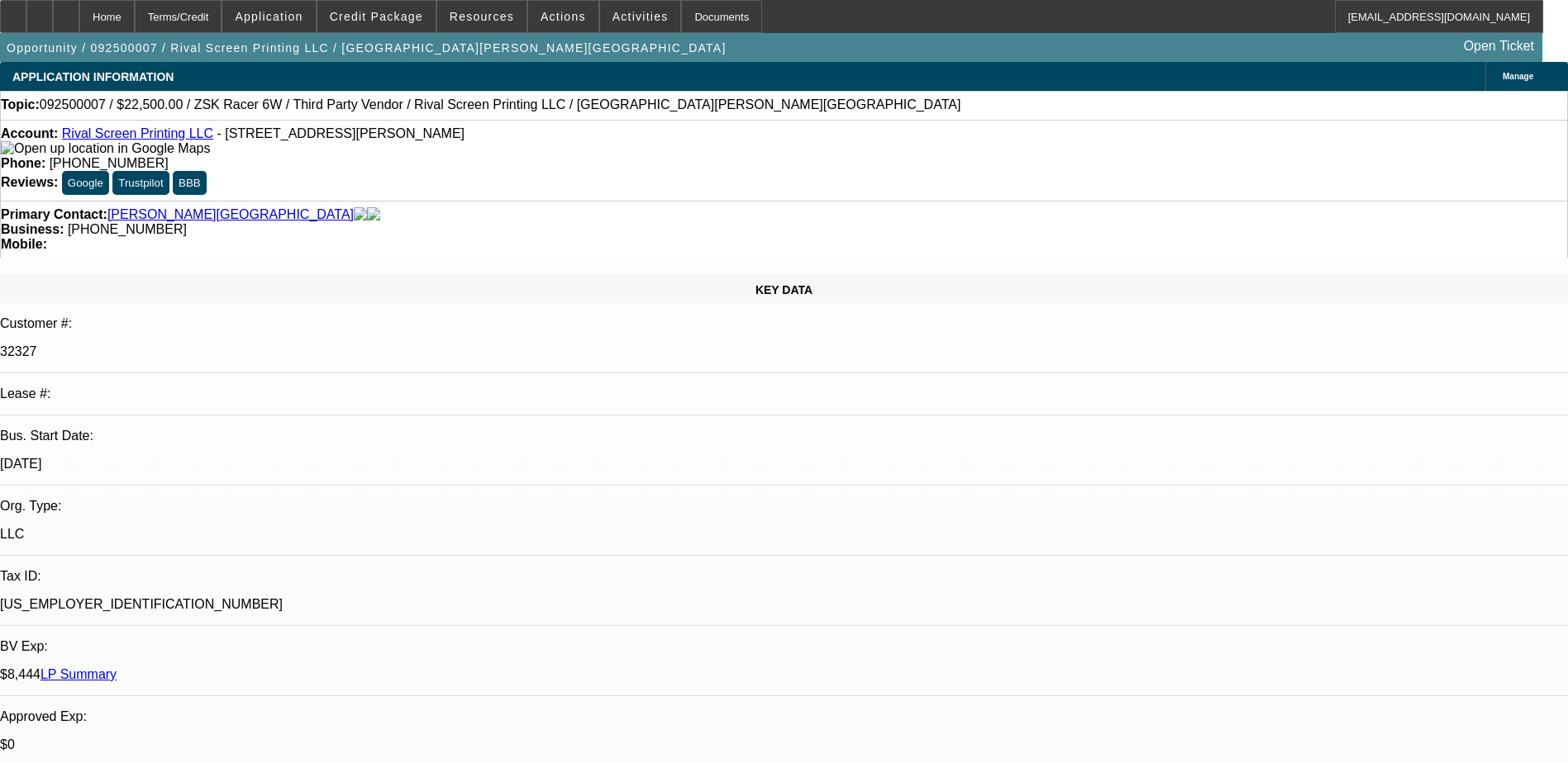
select select "0"
select select "1"
select select "2"
select select "6"
select select "1"
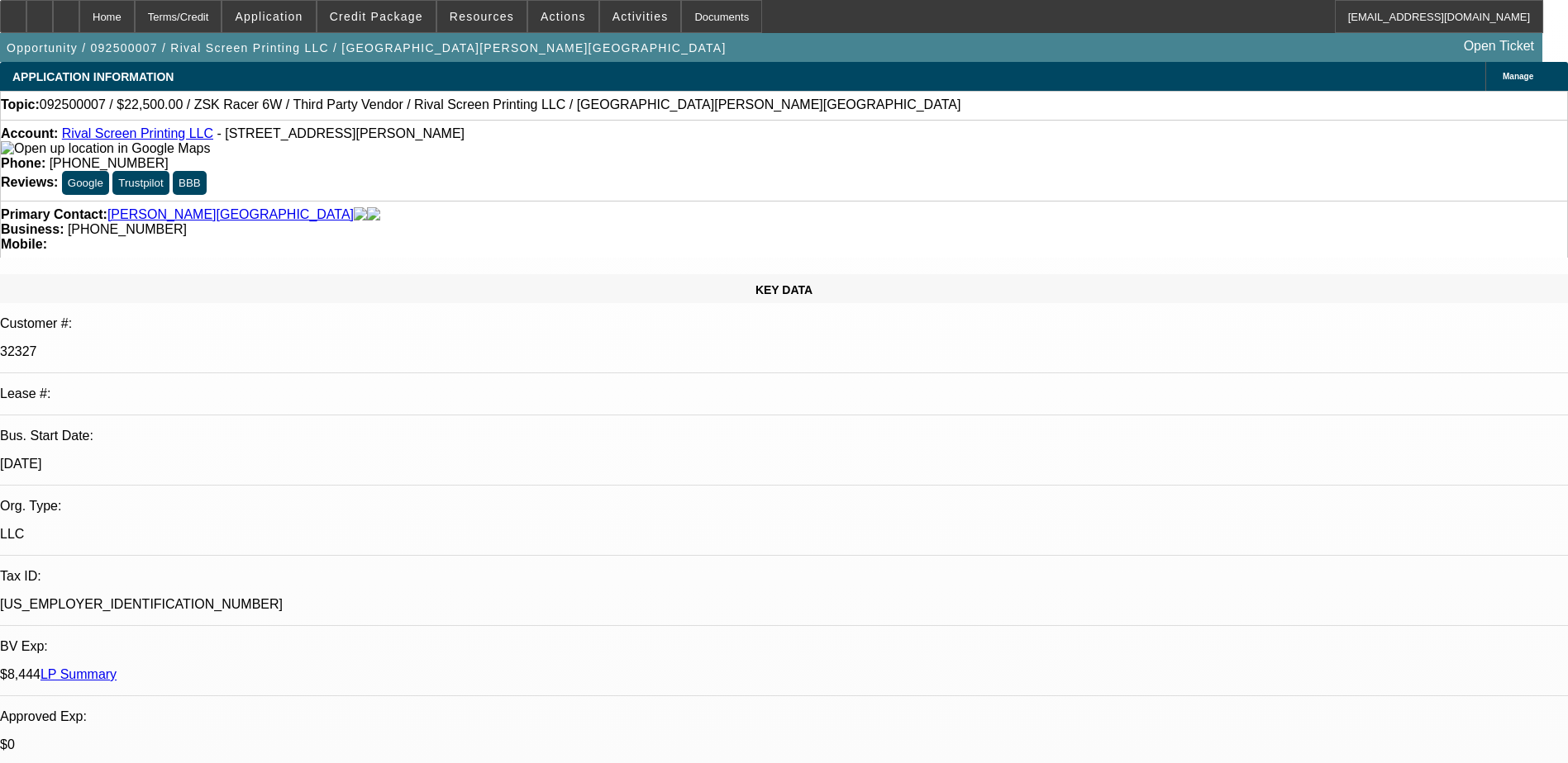
select select "2"
select select "6"
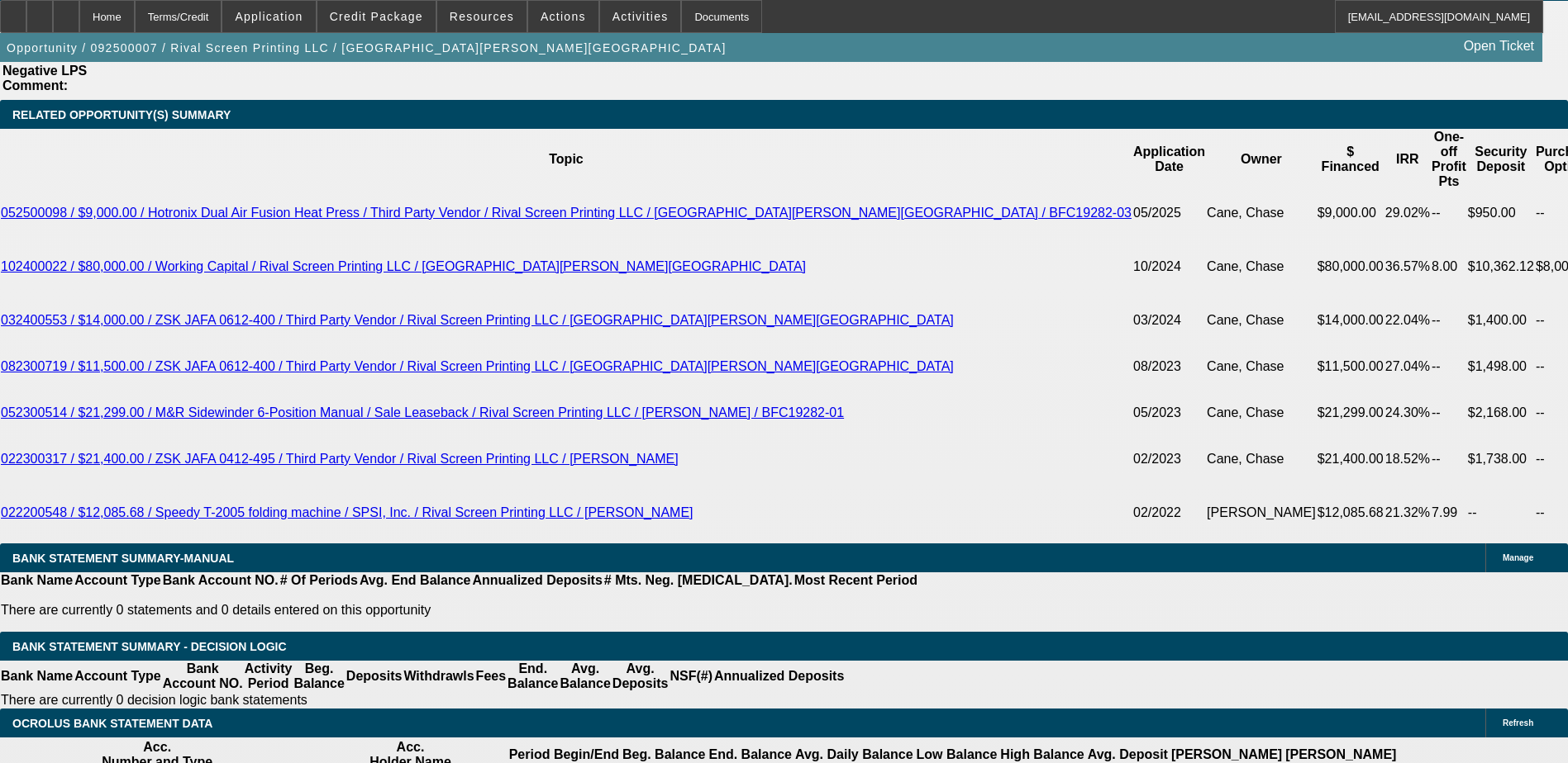
scroll to position [2892, 0]
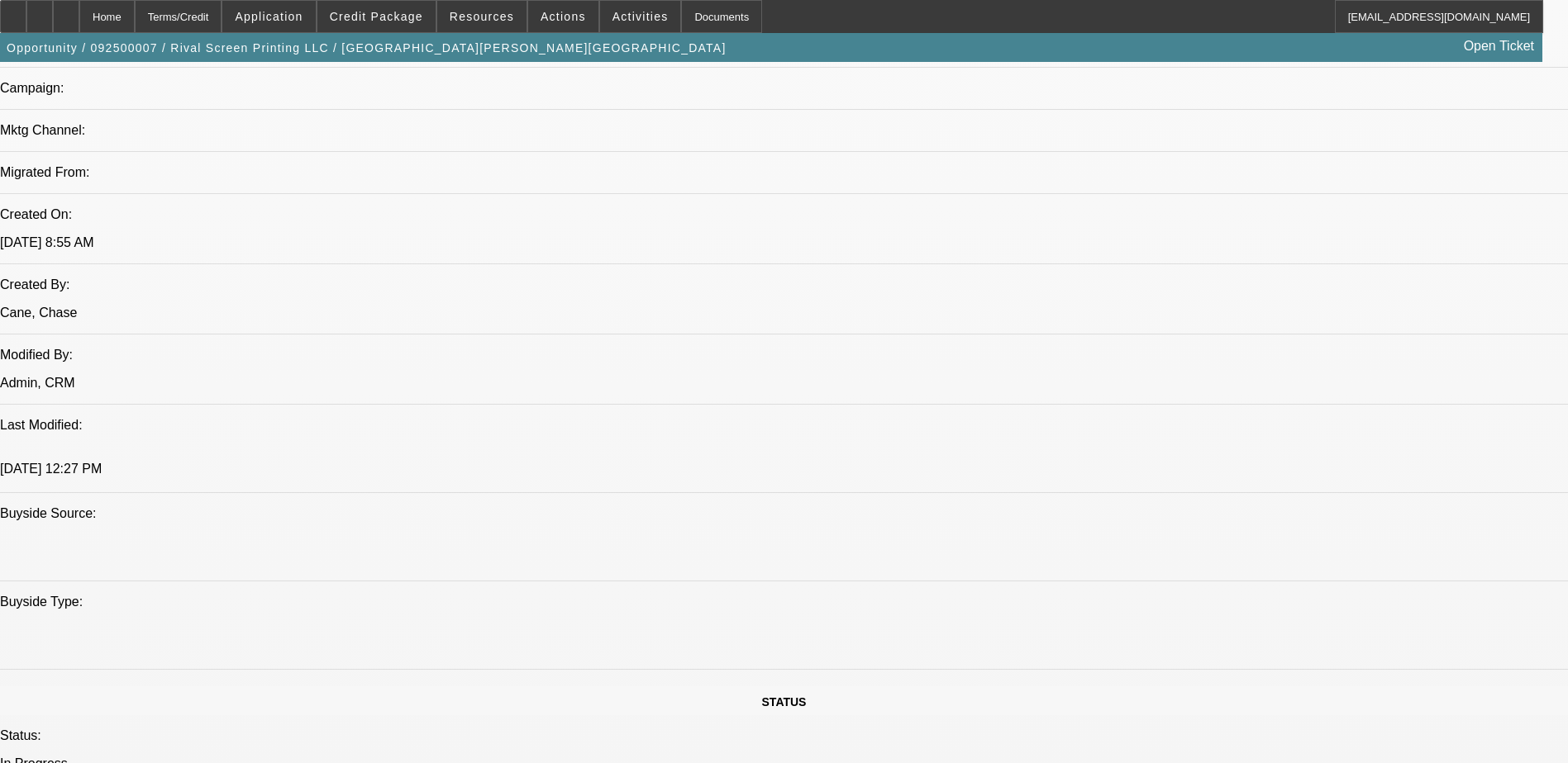
scroll to position [991, 0]
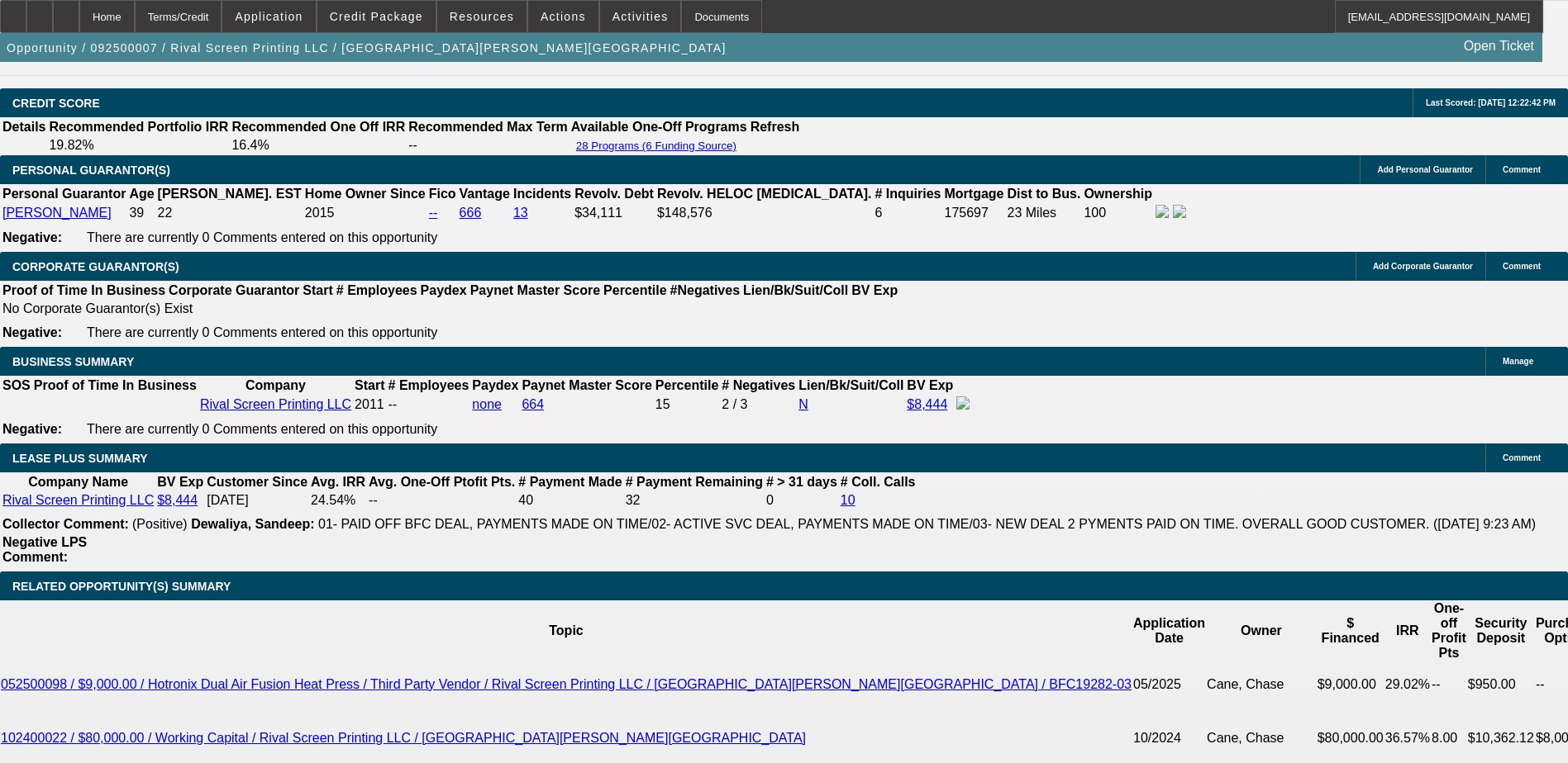
scroll to position [2313, 0]
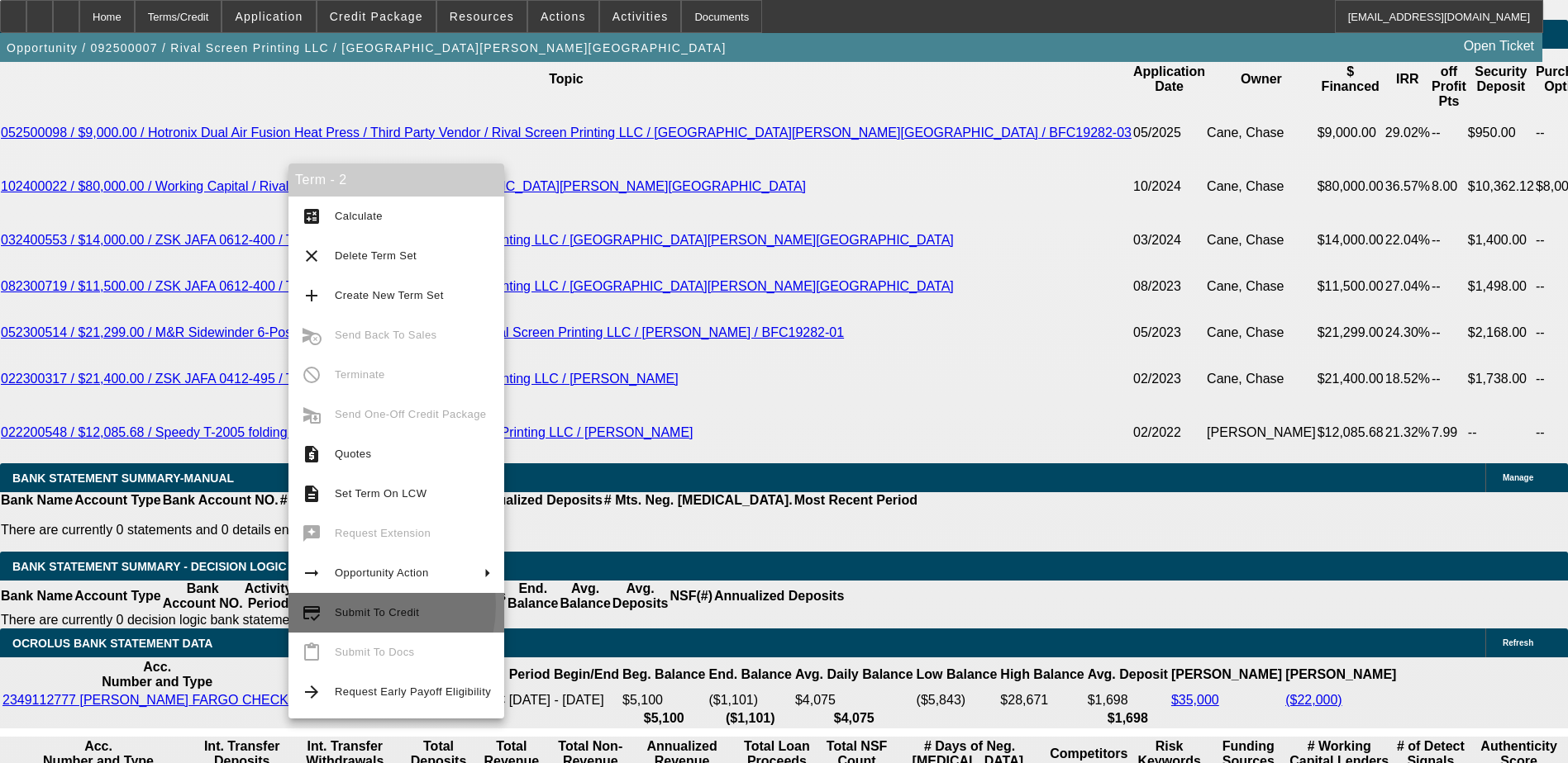
click at [348, 604] on span "Submit To Credit" at bounding box center [413, 614] width 156 height 20
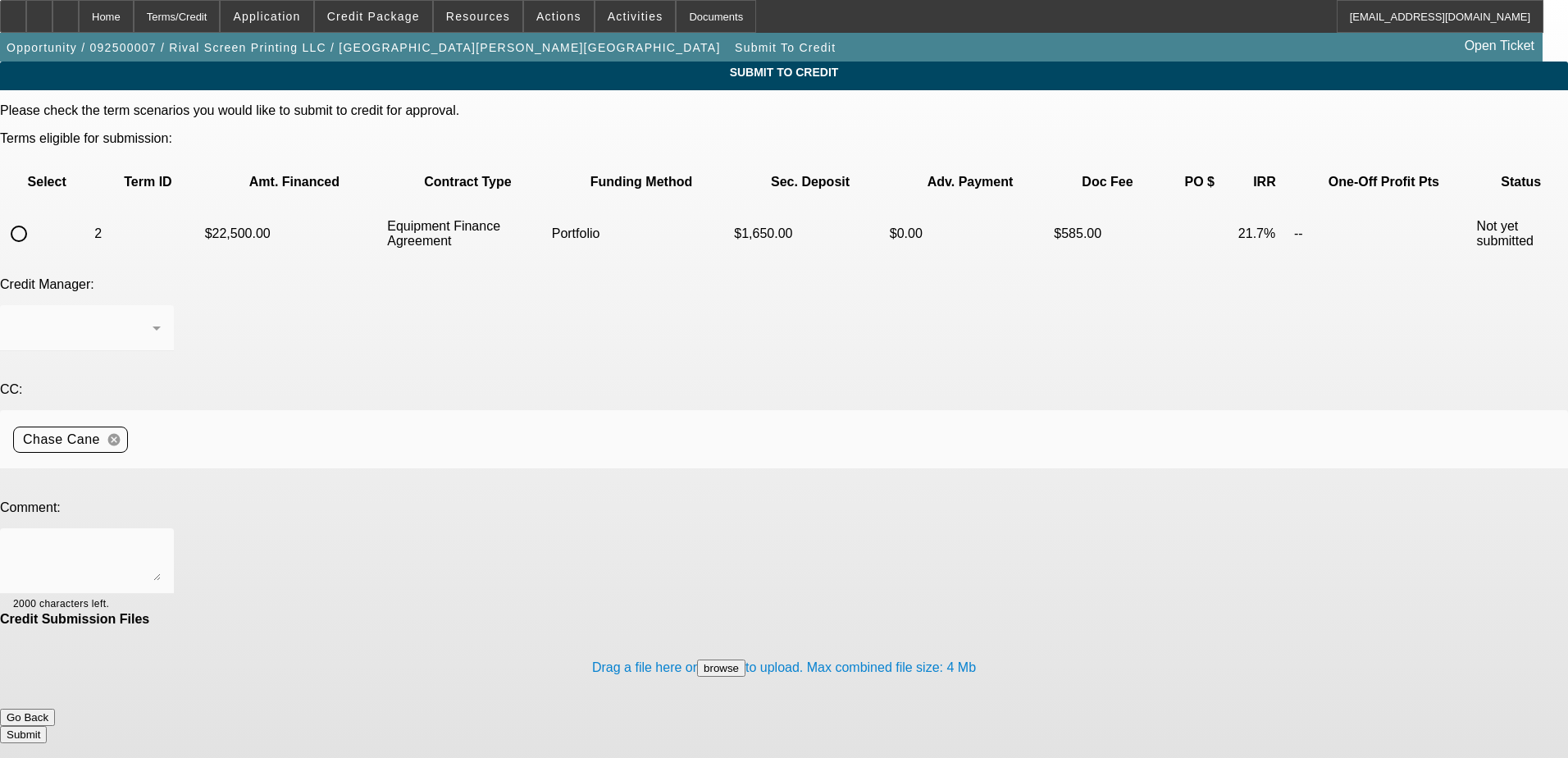
click at [36, 218] on input "radio" at bounding box center [19, 234] width 33 height 33
radio input "true"
click at [153, 319] on div "Arida, George" at bounding box center [82, 329] width 139 height 20
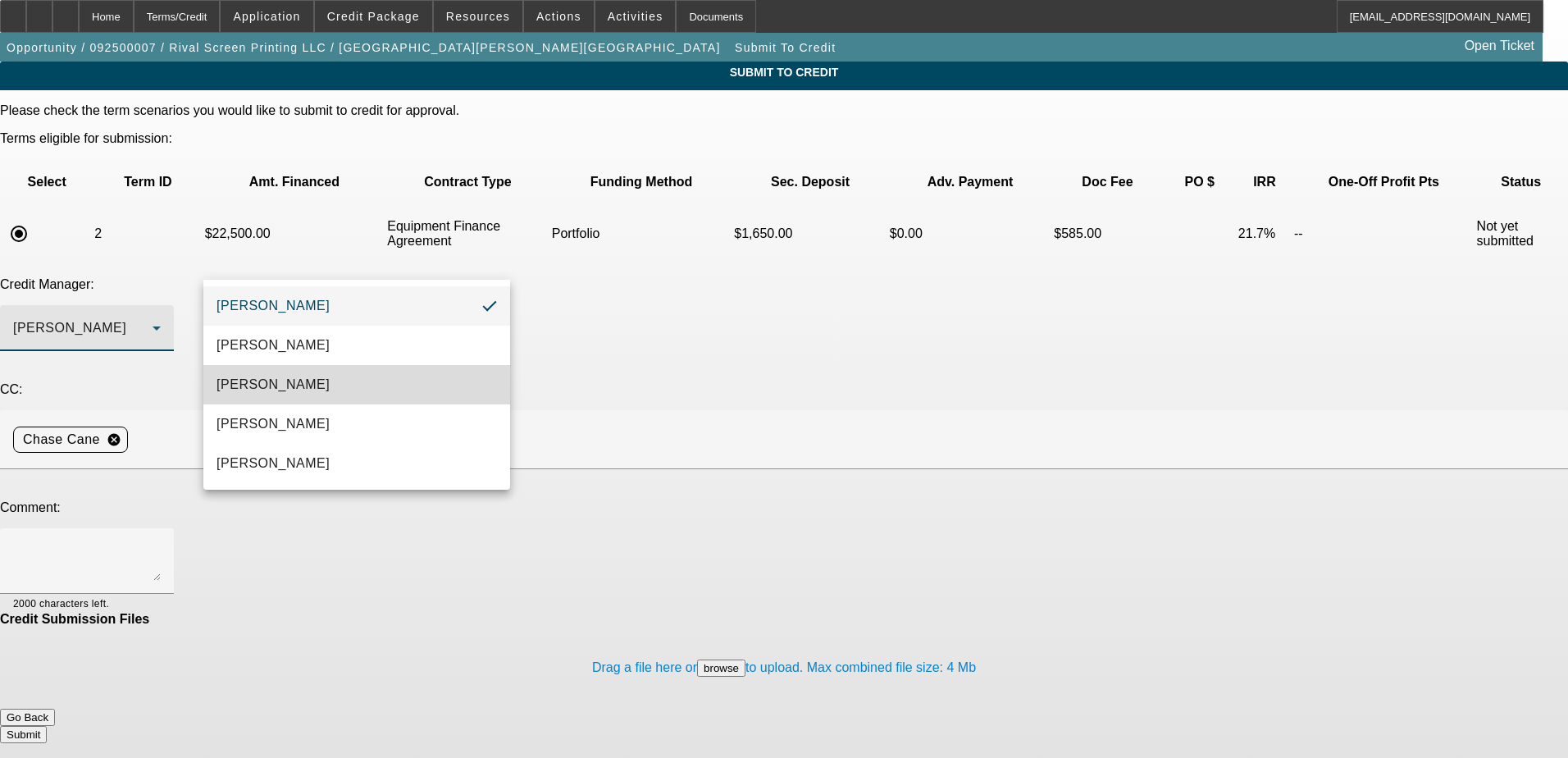
click at [298, 386] on span "[PERSON_NAME]" at bounding box center [273, 385] width 113 height 20
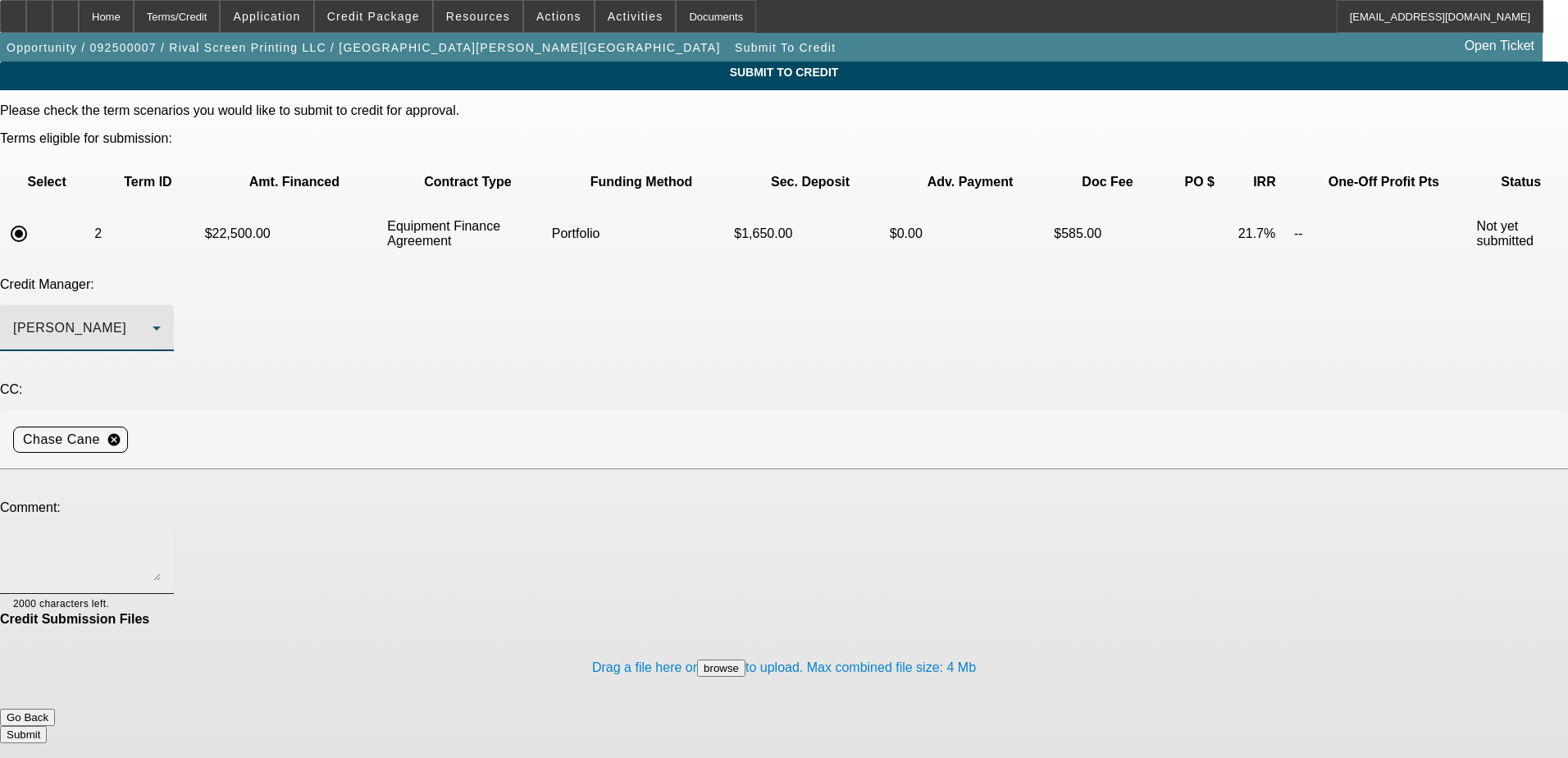
click at [161, 542] on textarea at bounding box center [87, 561] width 148 height 39
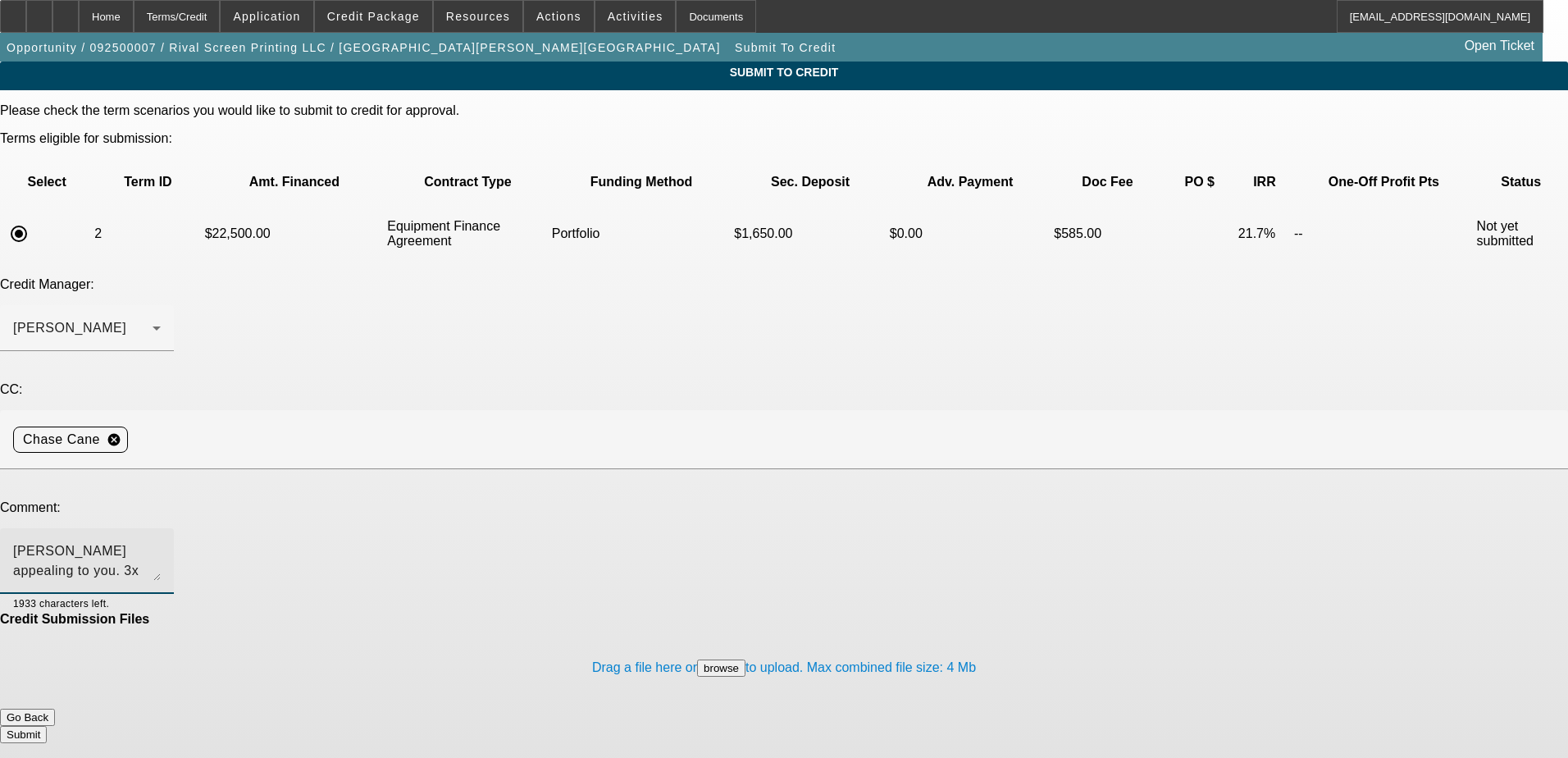
click at [161, 542] on textarea "Michael appealing to you. 3x BFC customer that pays us well. Thanks" at bounding box center [87, 561] width 148 height 39
type textarea "Hi Michael appealing to you. 3x BFC customer that pays us well. Thanks"
click at [46, 726] on button "Submit" at bounding box center [23, 734] width 46 height 17
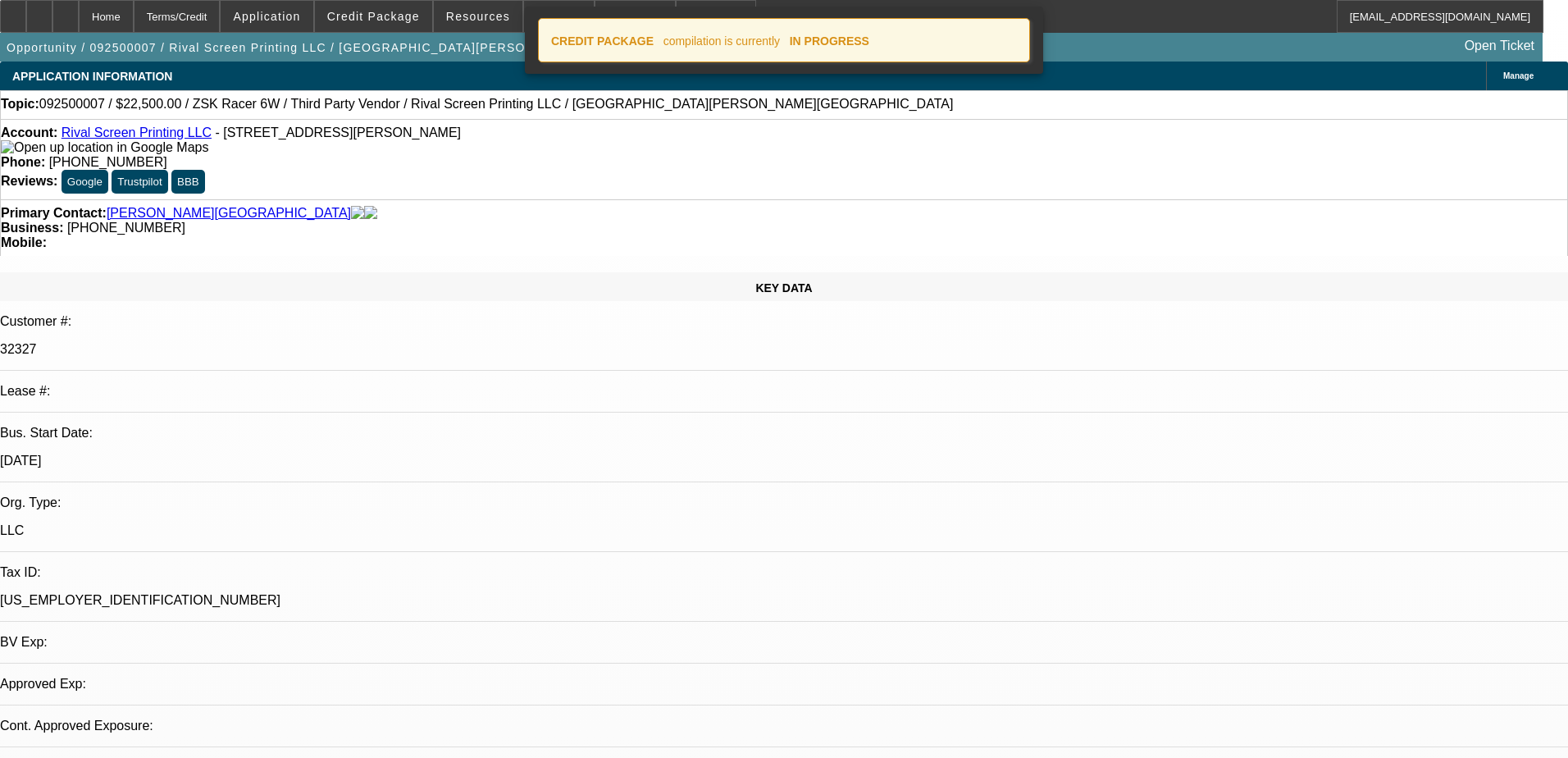
select select "0.1"
select select "2"
select select "0"
select select "6"
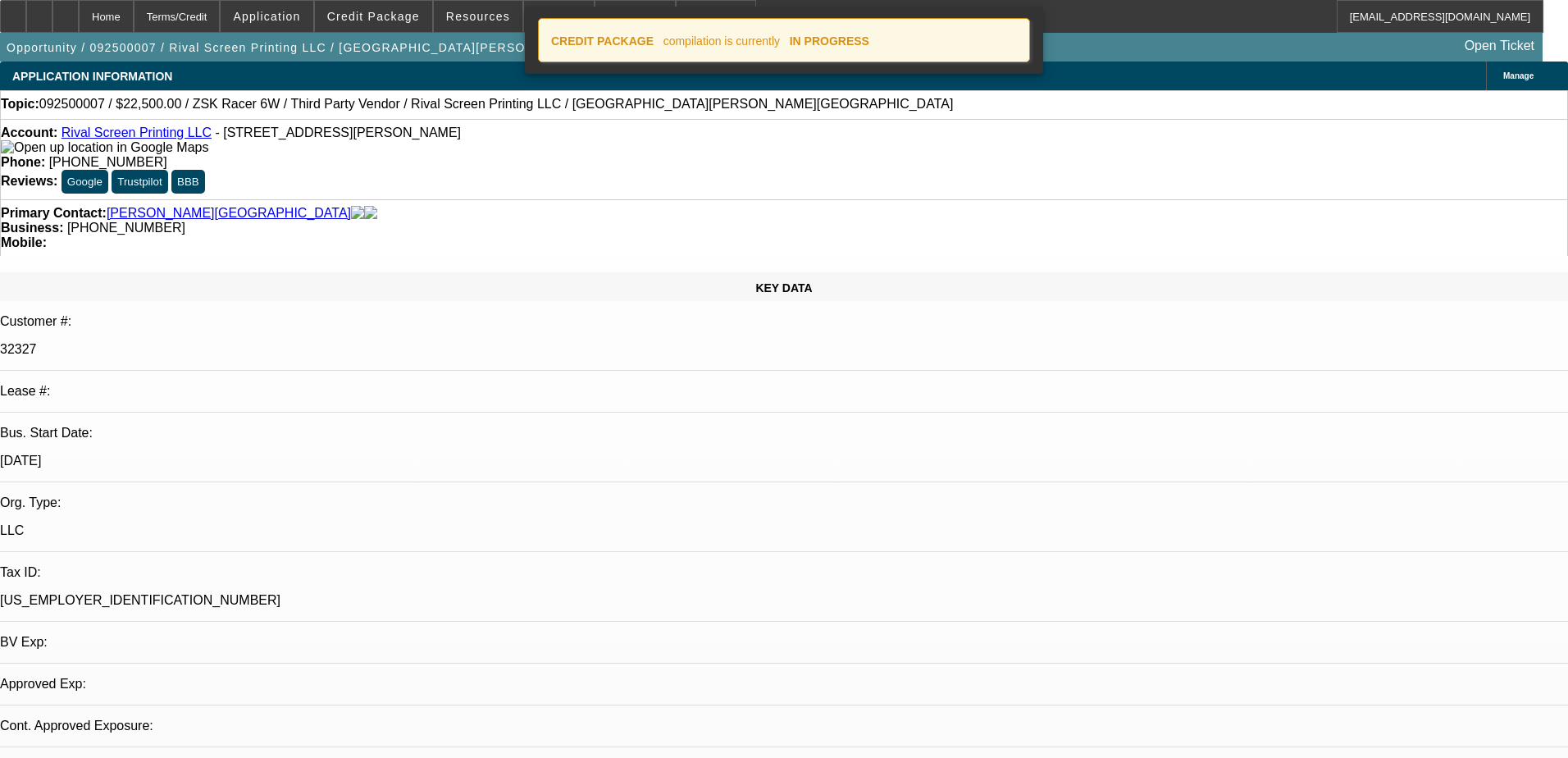
select select "0.1"
select select "2"
select select "0"
select select "6"
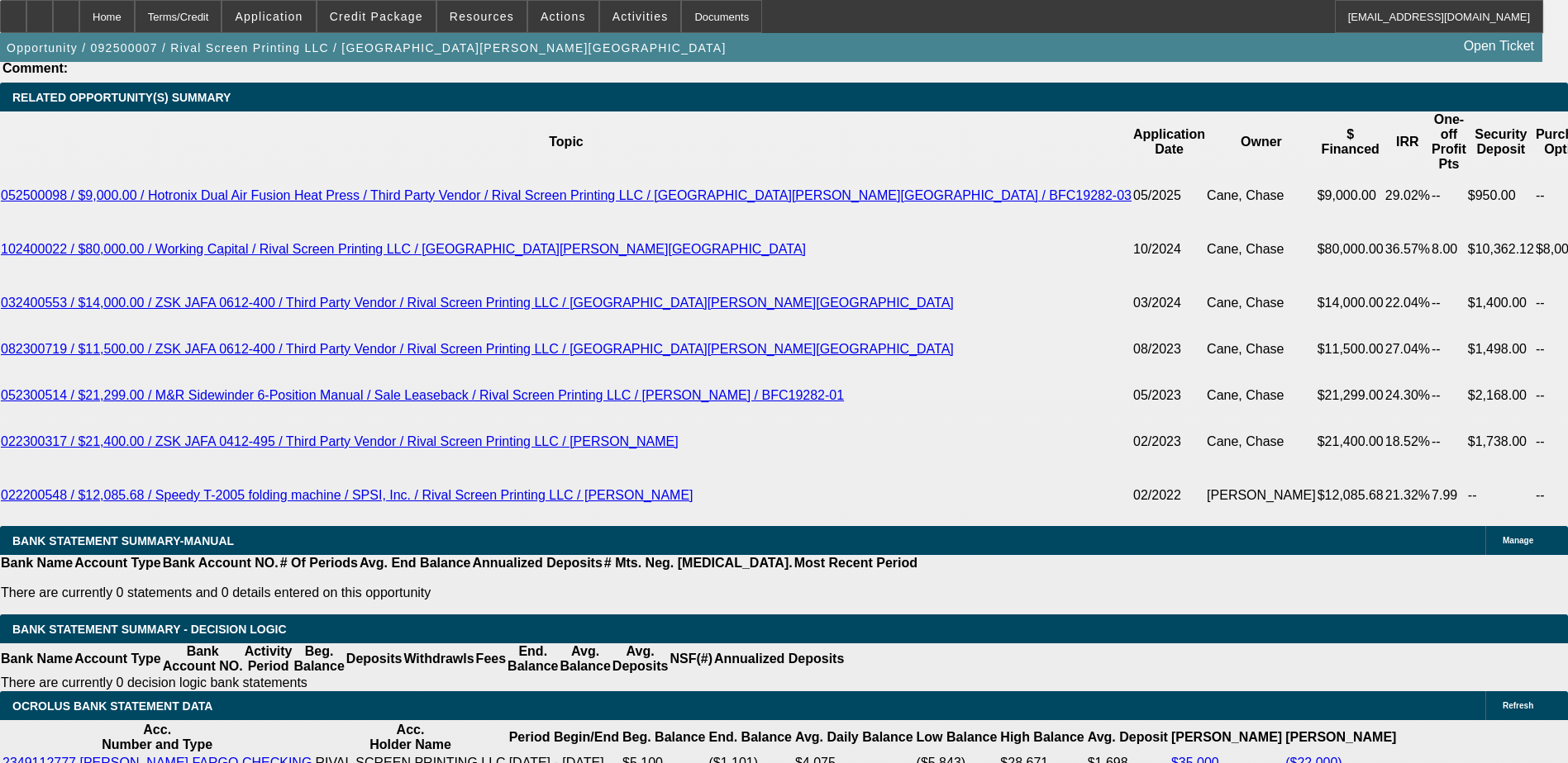
scroll to position [2892, 0]
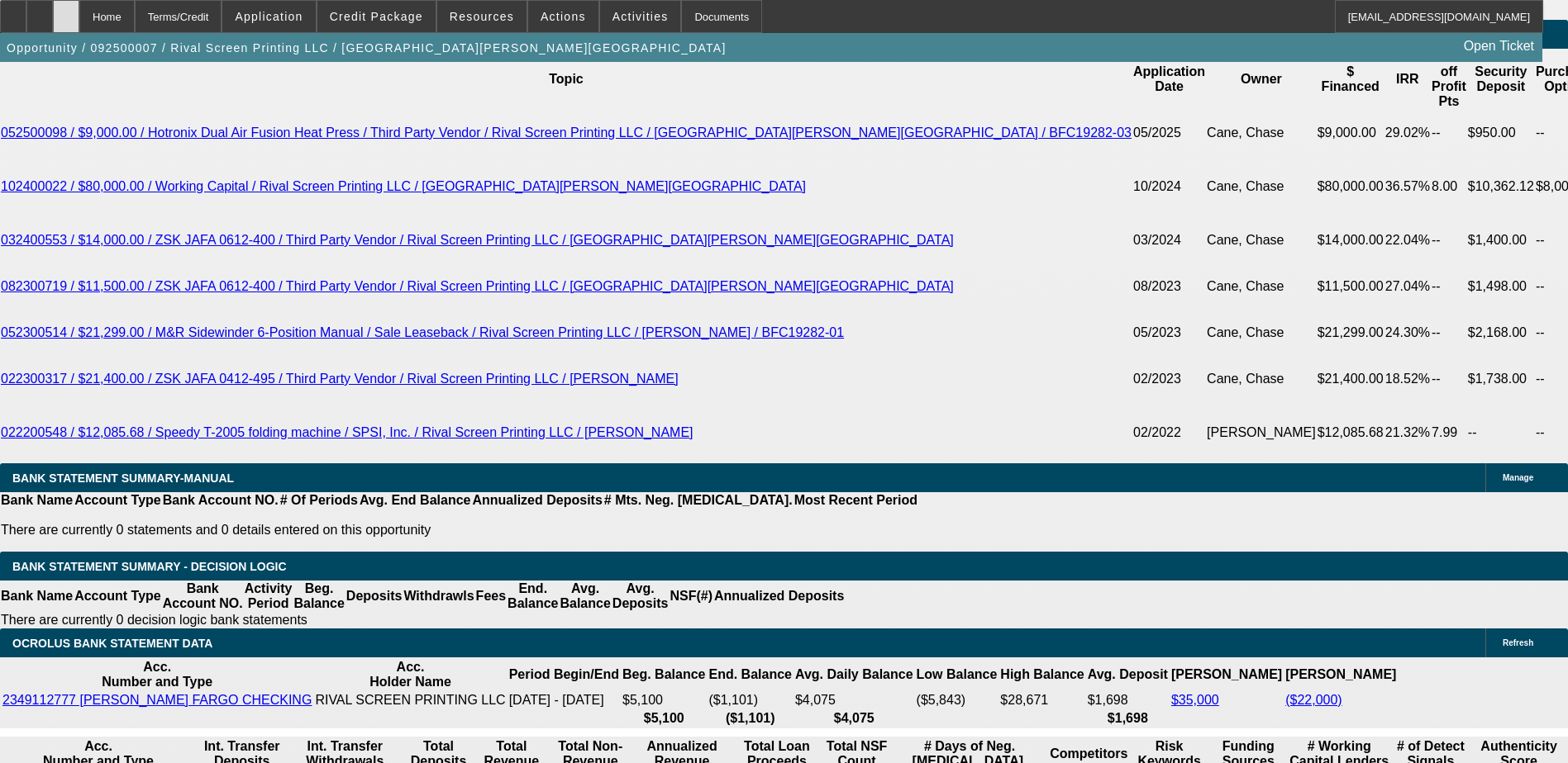
click at [66, 11] on icon at bounding box center [66, 11] width 0 height 0
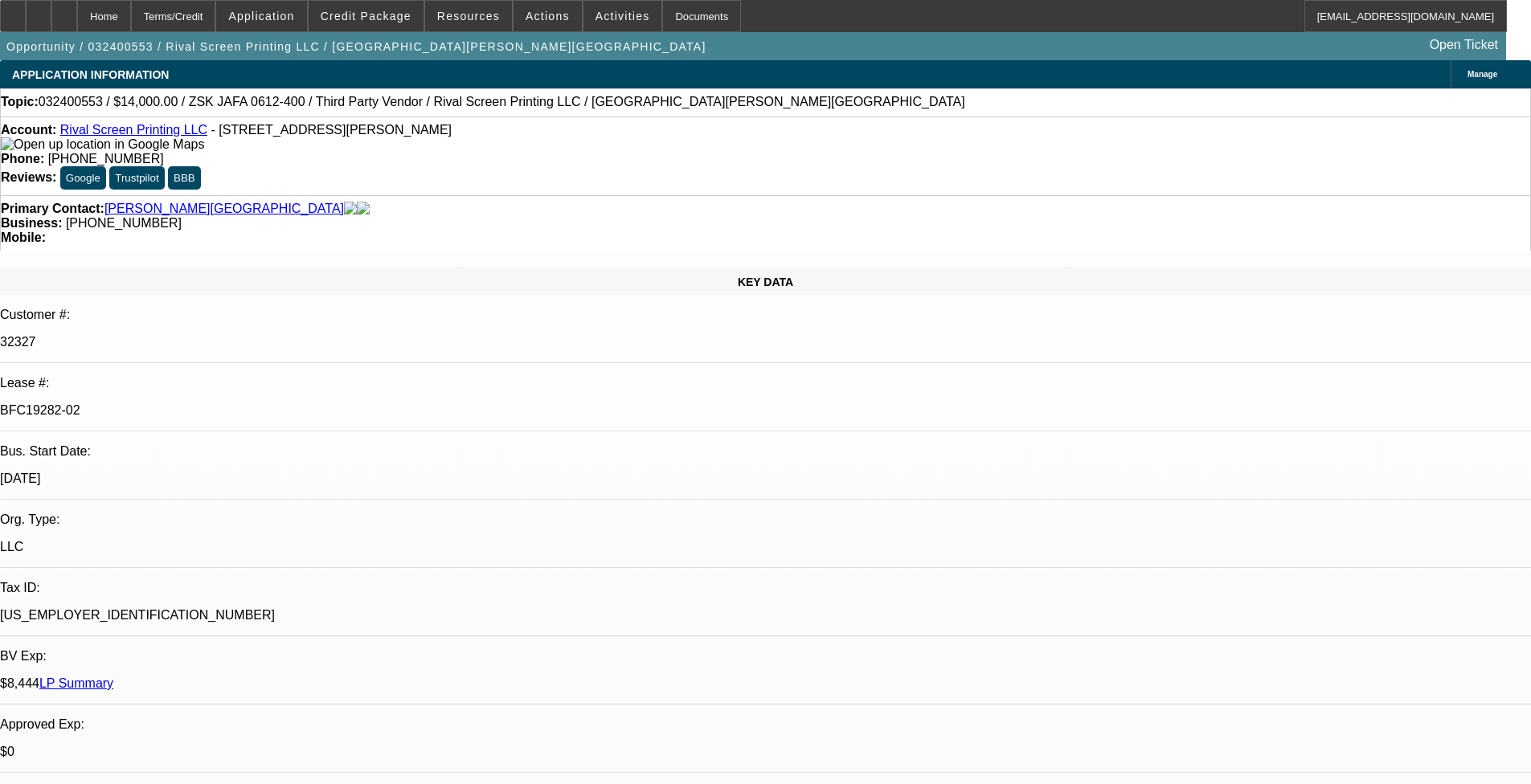
select select "0"
select select "2"
select select "0"
select select "1"
select select "2"
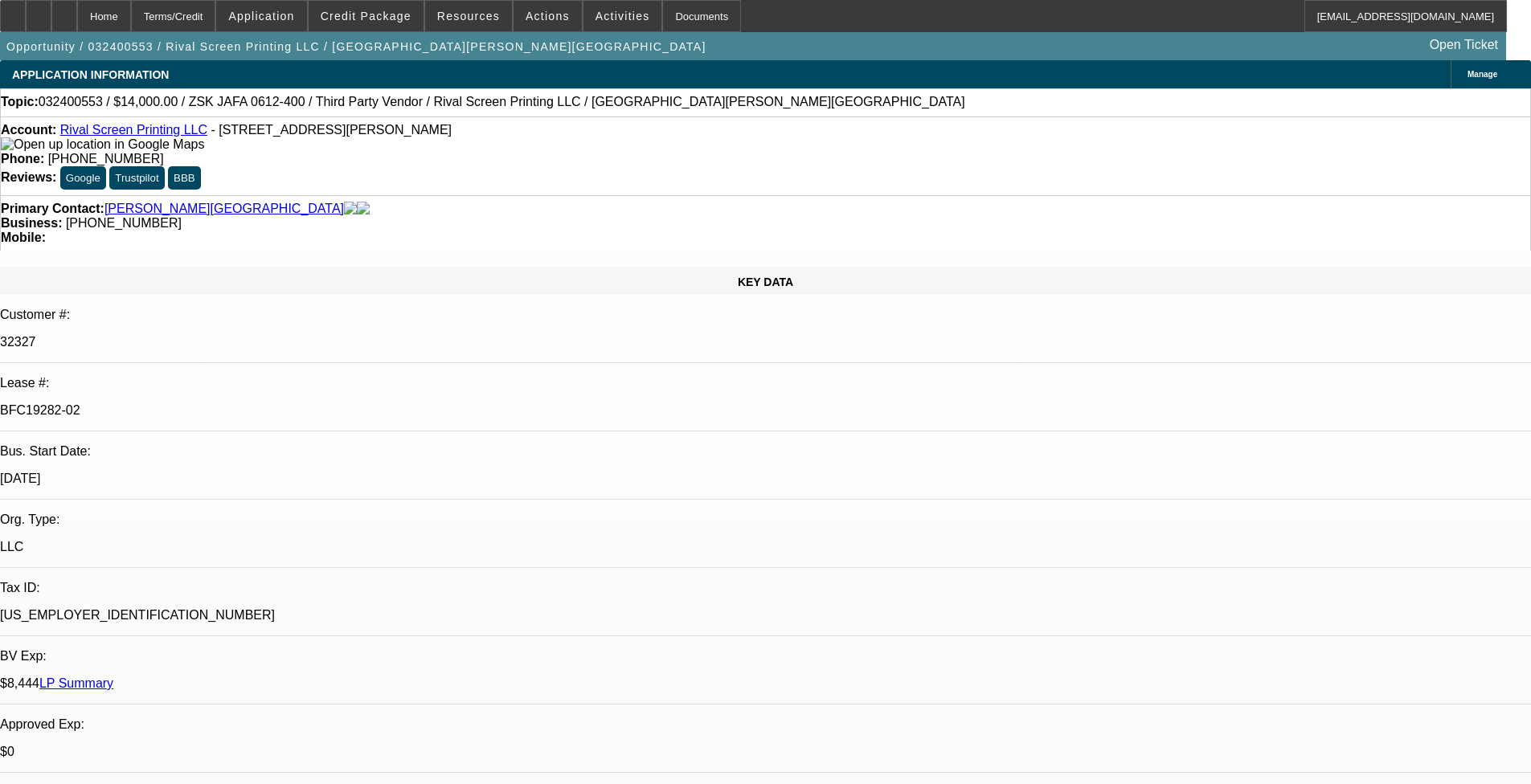
select select "6"
select select "0"
select select "2"
select select "0"
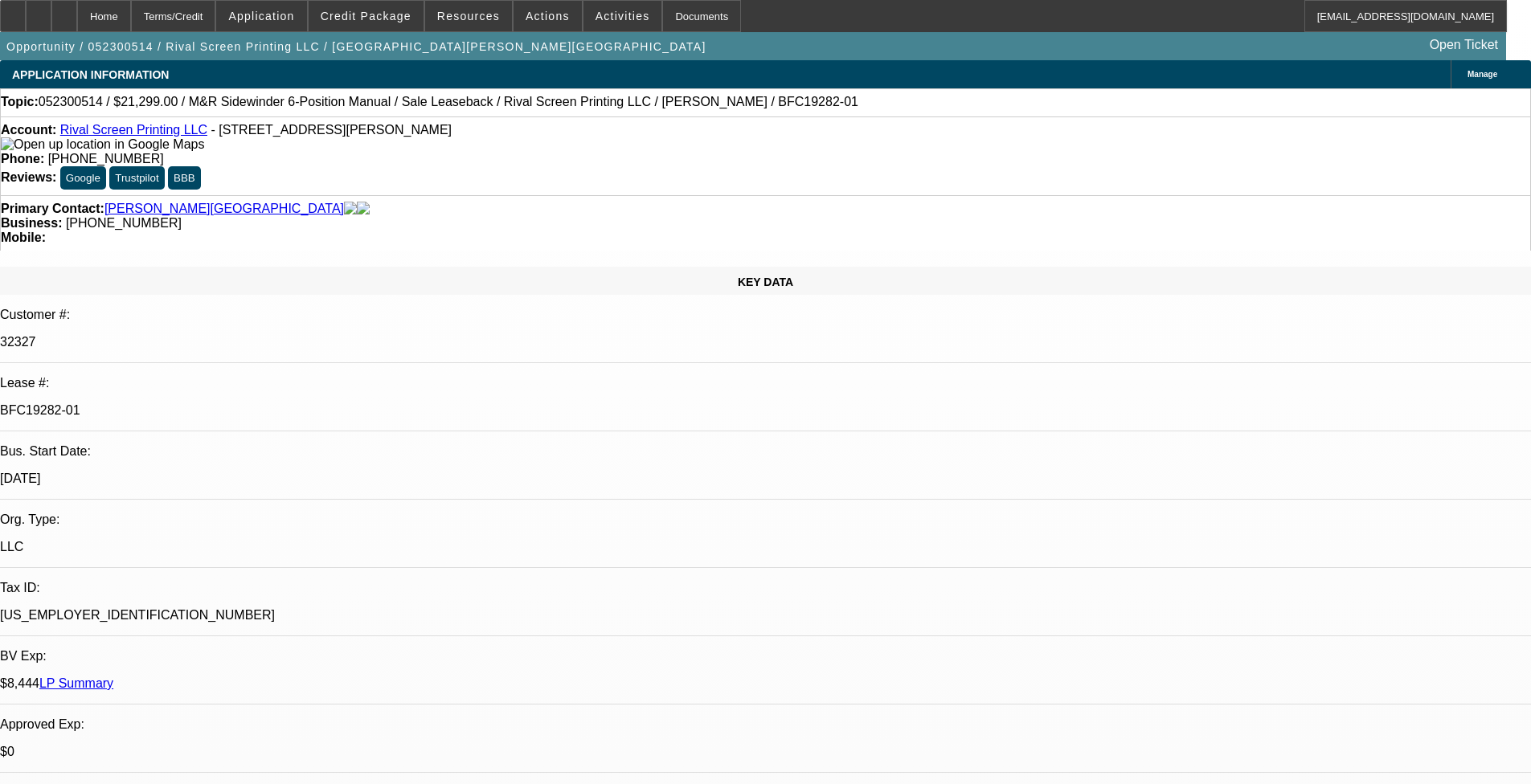
select select "0"
select select "2"
select select "0"
select select "2"
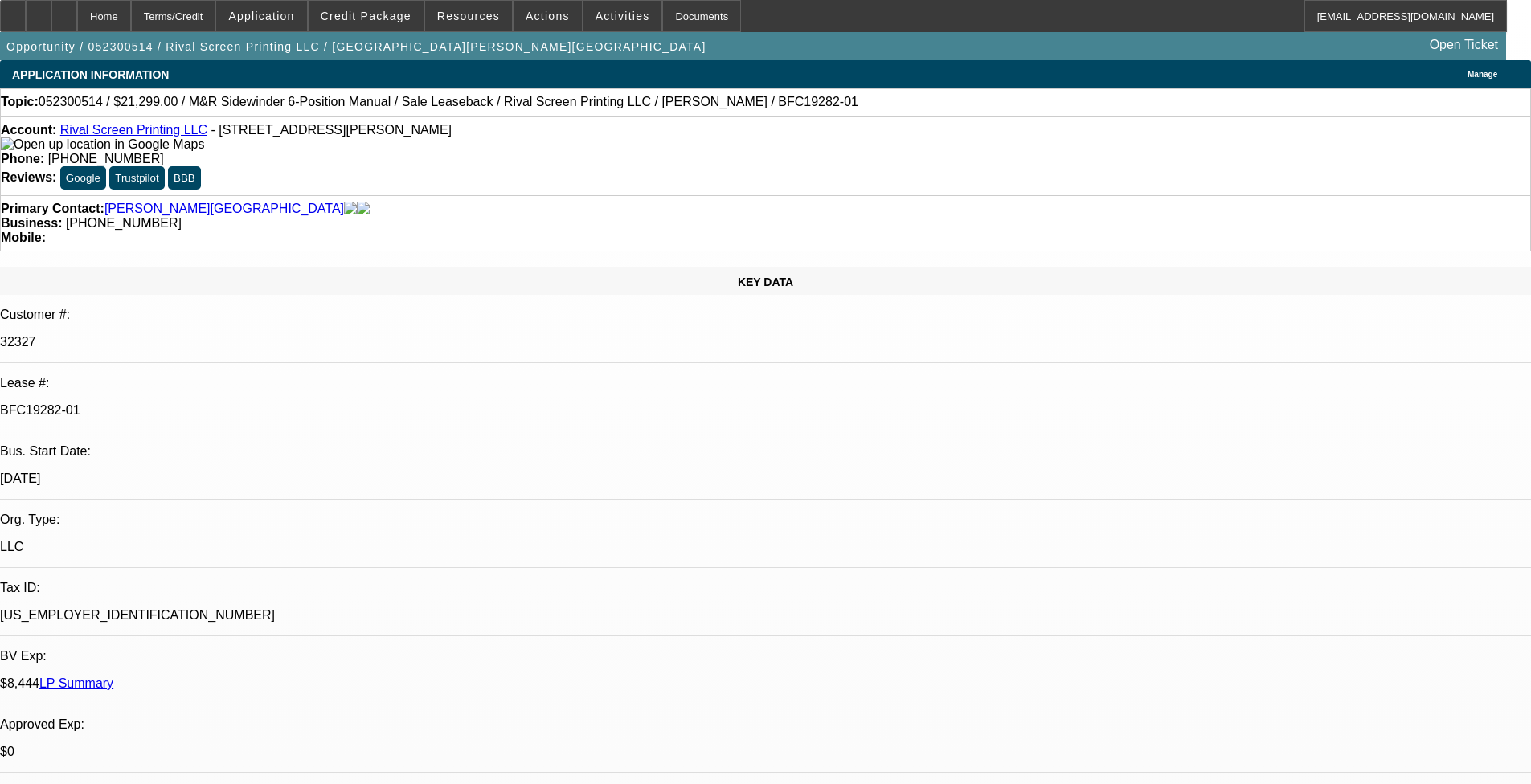
select select "0"
select select "2"
select select "0"
select select "1"
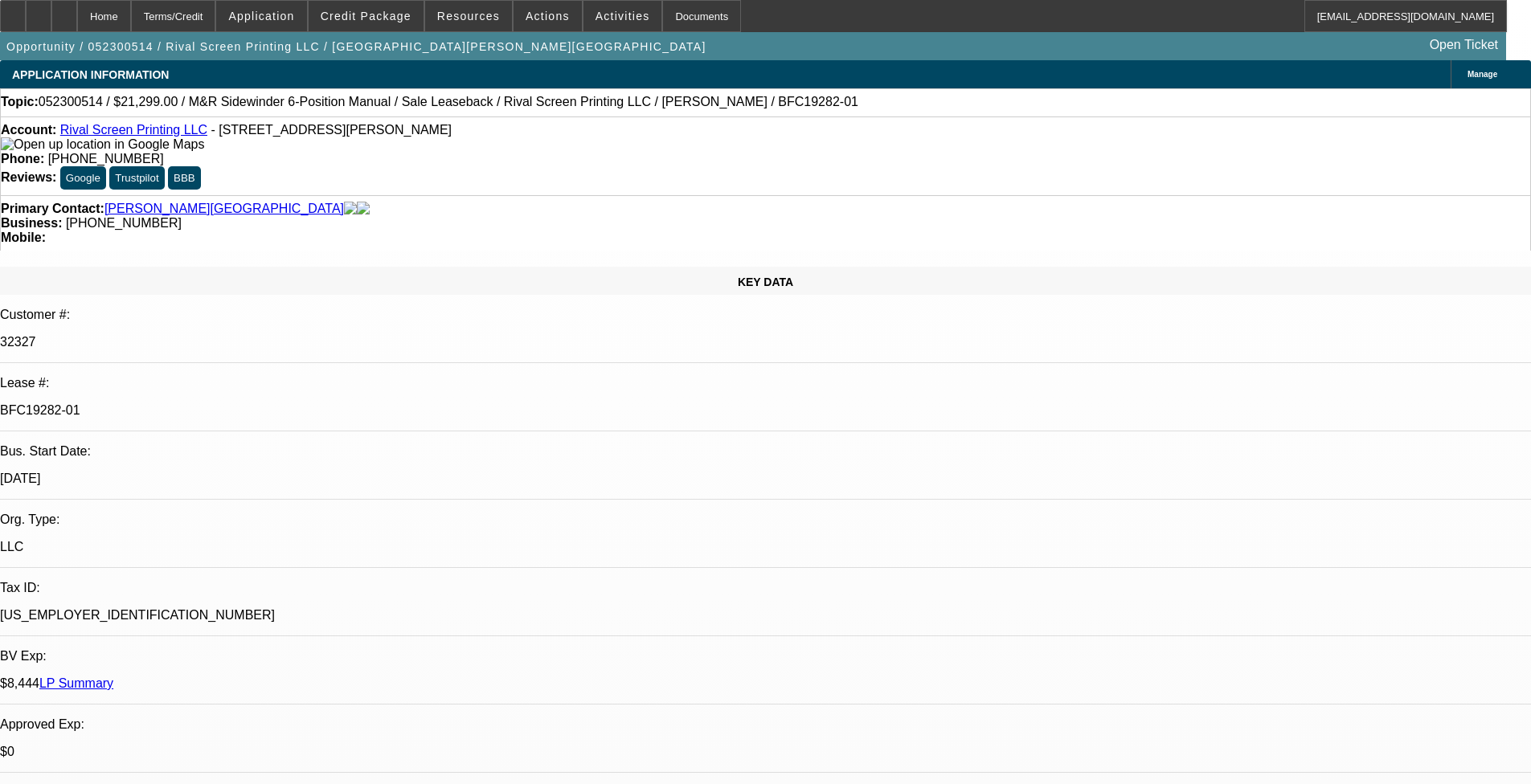
select select "2"
select select "6"
select select "1"
select select "2"
select select "6"
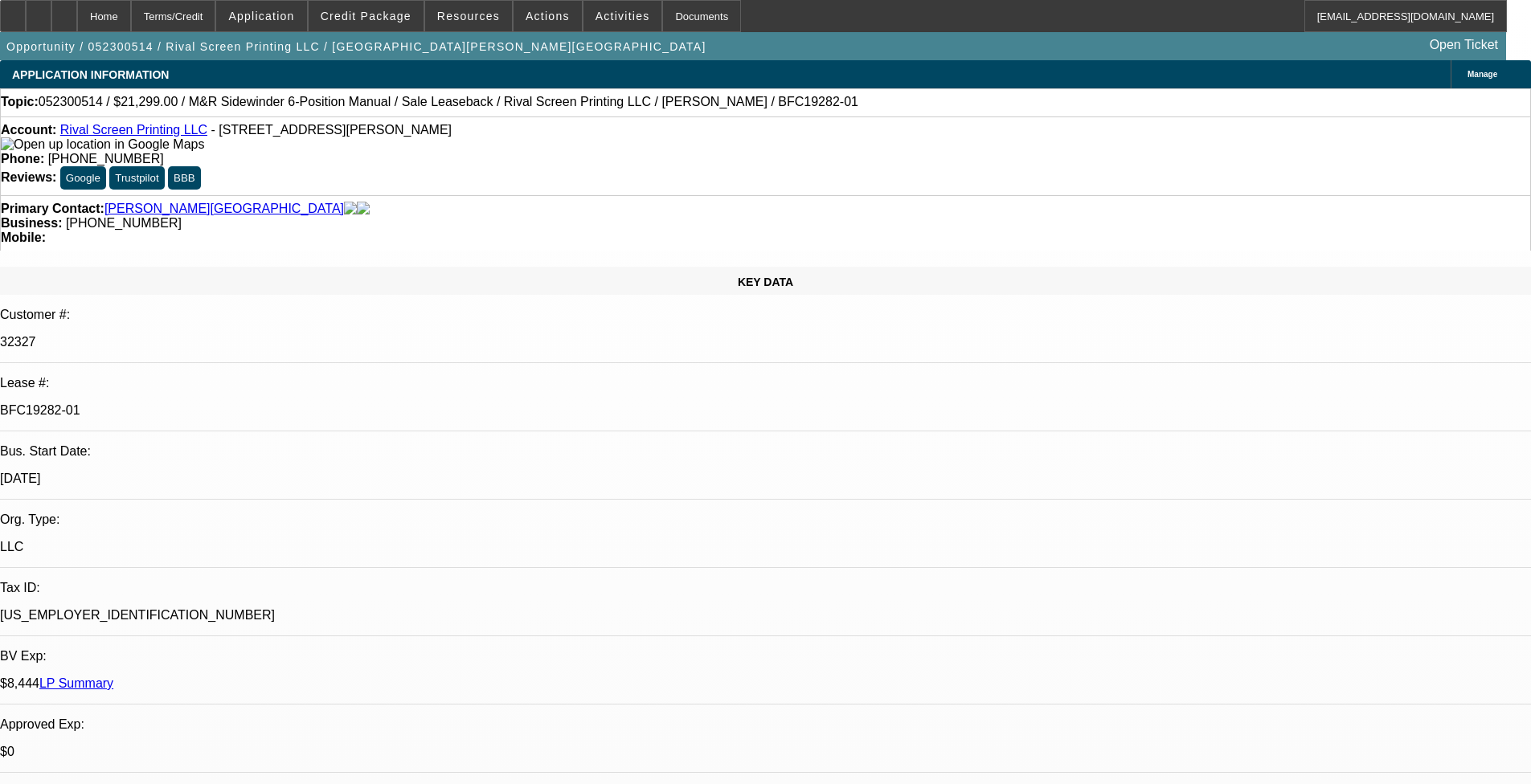
select select "1"
select select "2"
select select "6"
select select "1"
select select "2"
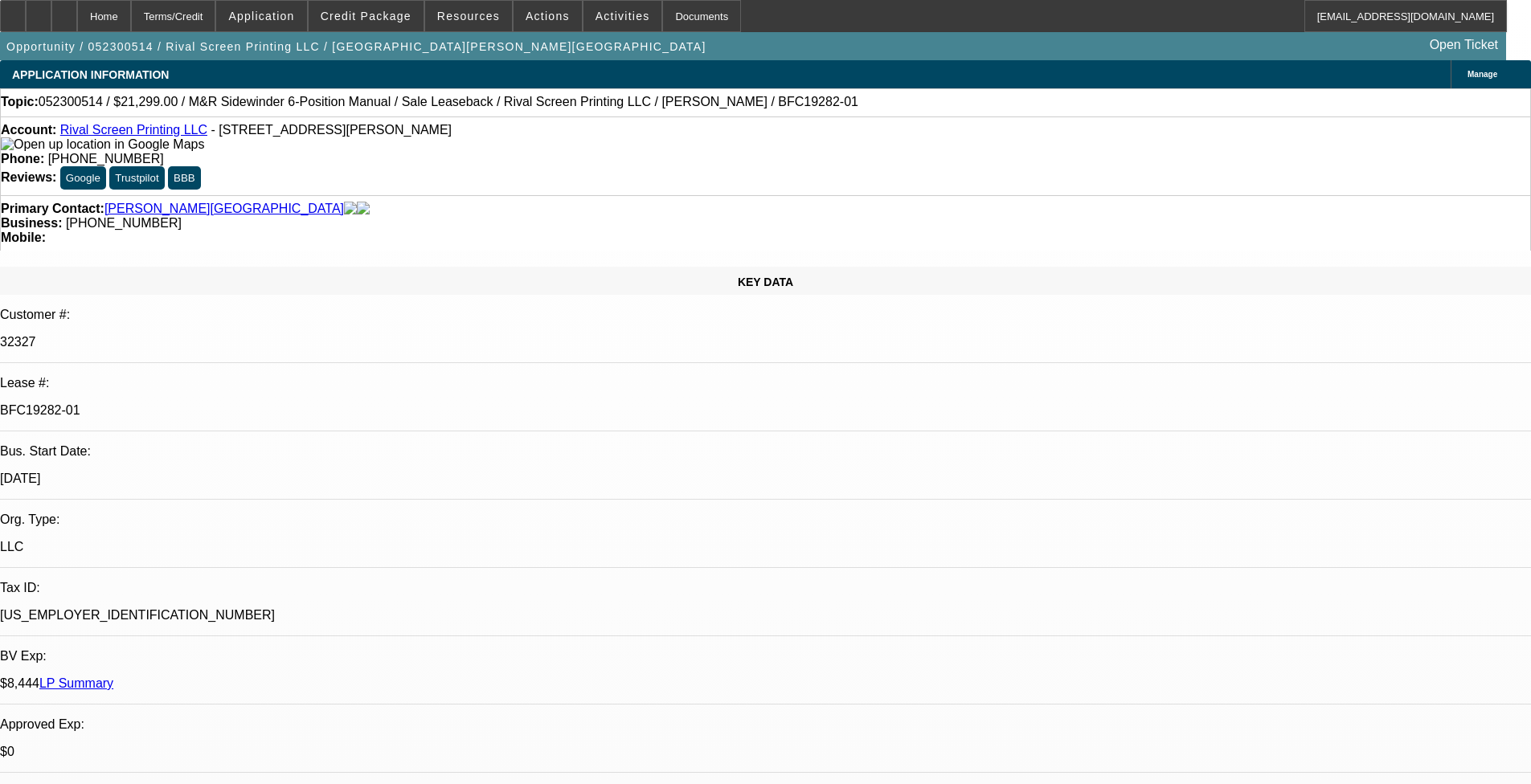
select select "6"
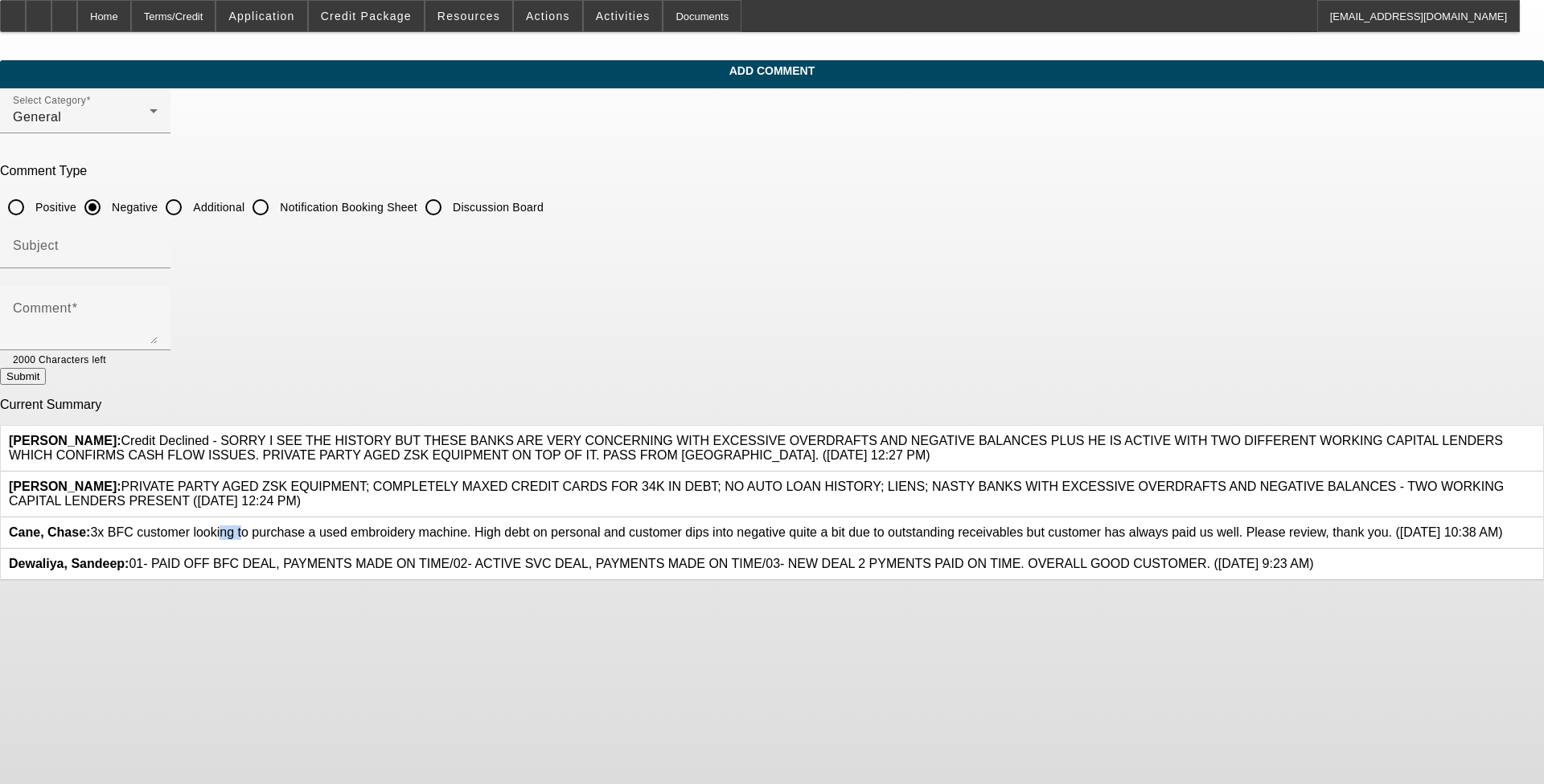
drag, startPoint x: 562, startPoint y: 563, endPoint x: 582, endPoint y: 566, distance: 20.2
click at [582, 539] on span "Cane, Chase: 3x BFC customer looking to purchase a used embroidery machine. Hig…" at bounding box center [756, 532] width 1494 height 13
click at [643, 466] on div "Add Comment Select Category General Comment Type Positive Negative Additional N…" at bounding box center [772, 321] width 1544 height 521
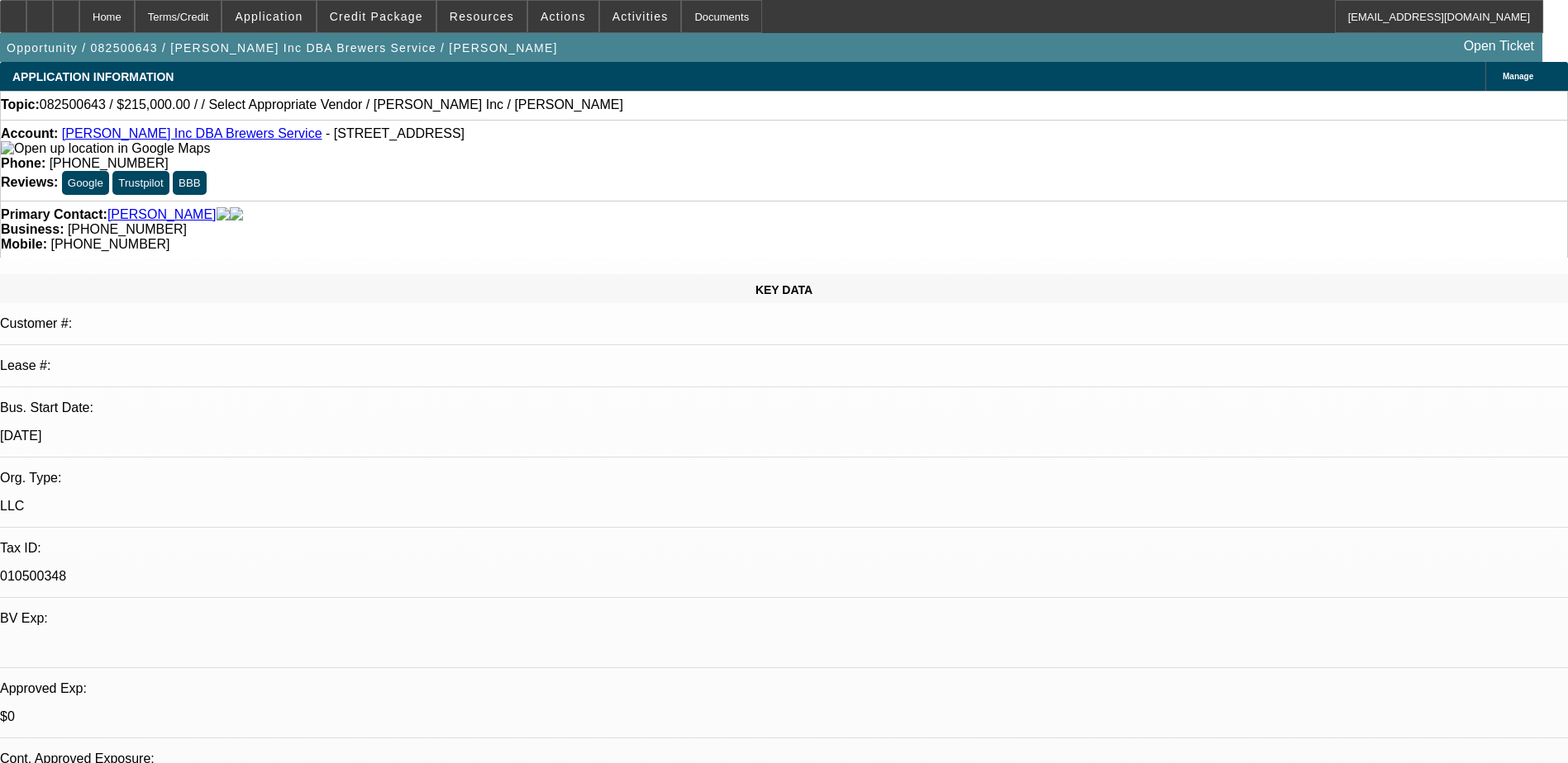
select select "0"
select select "2"
select select "0"
select select "6"
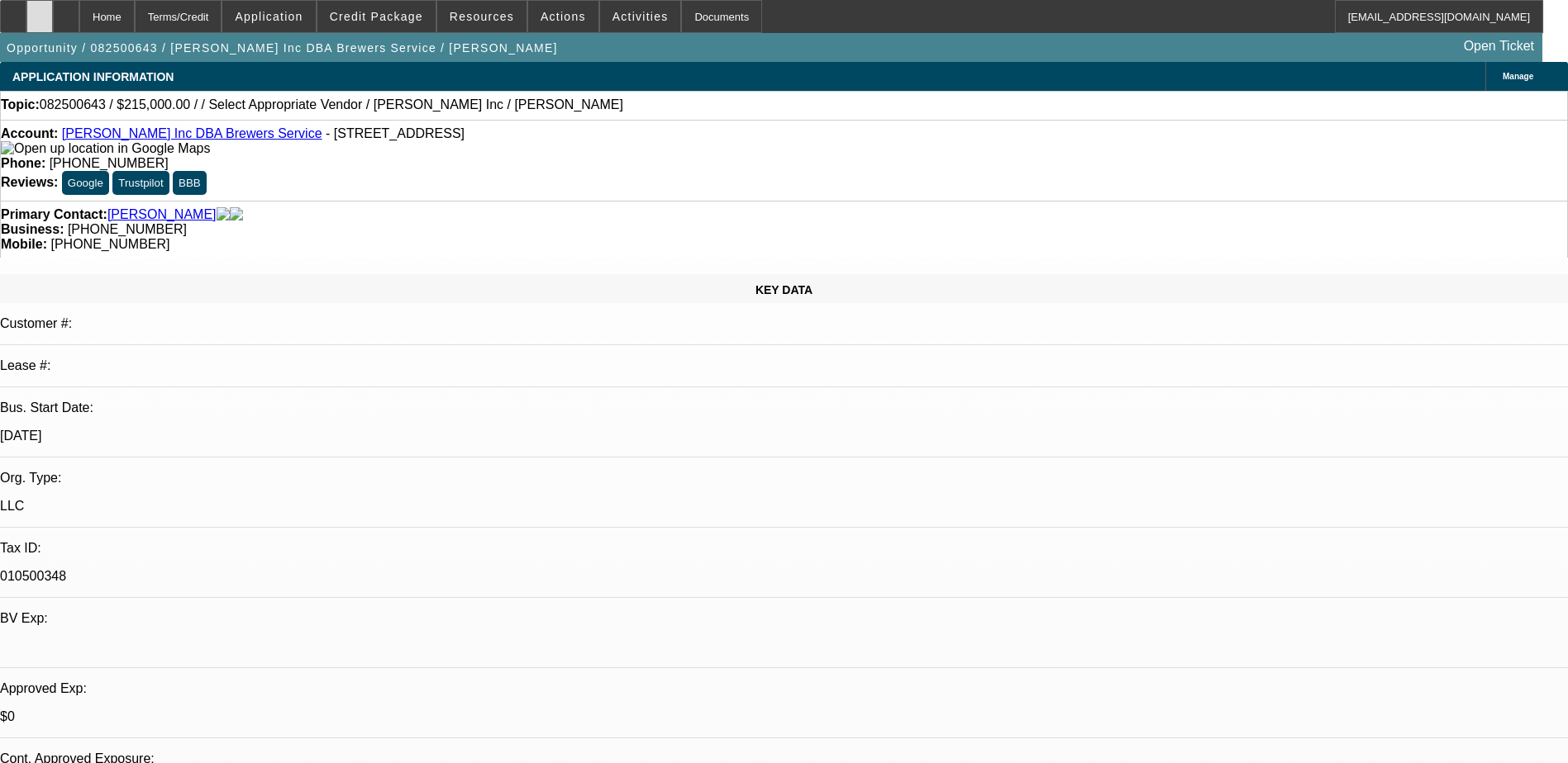
click at [39, 11] on icon at bounding box center [39, 11] width 0 height 0
click at [53, 8] on div at bounding box center [39, 17] width 27 height 33
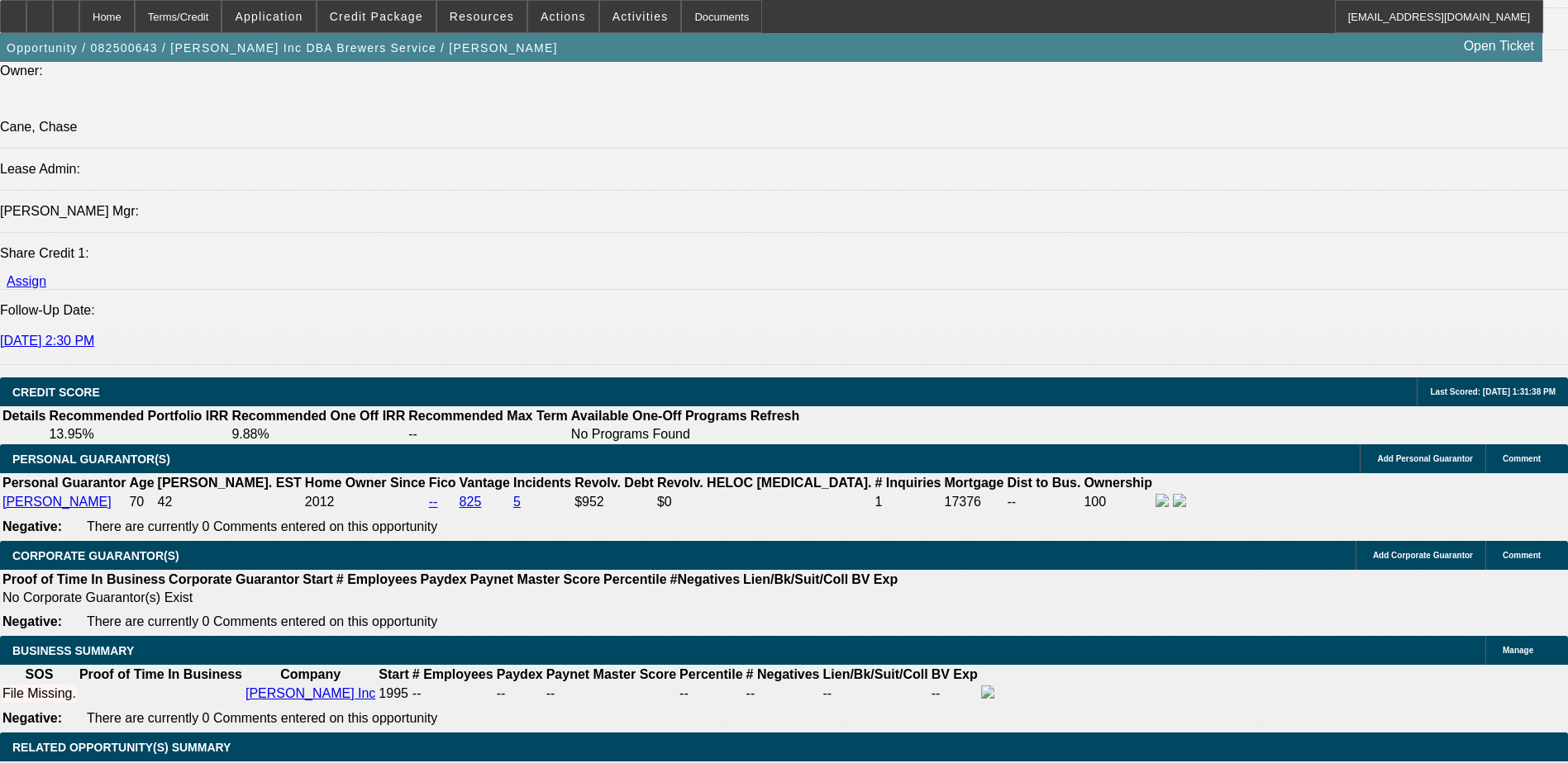
scroll to position [2313, 0]
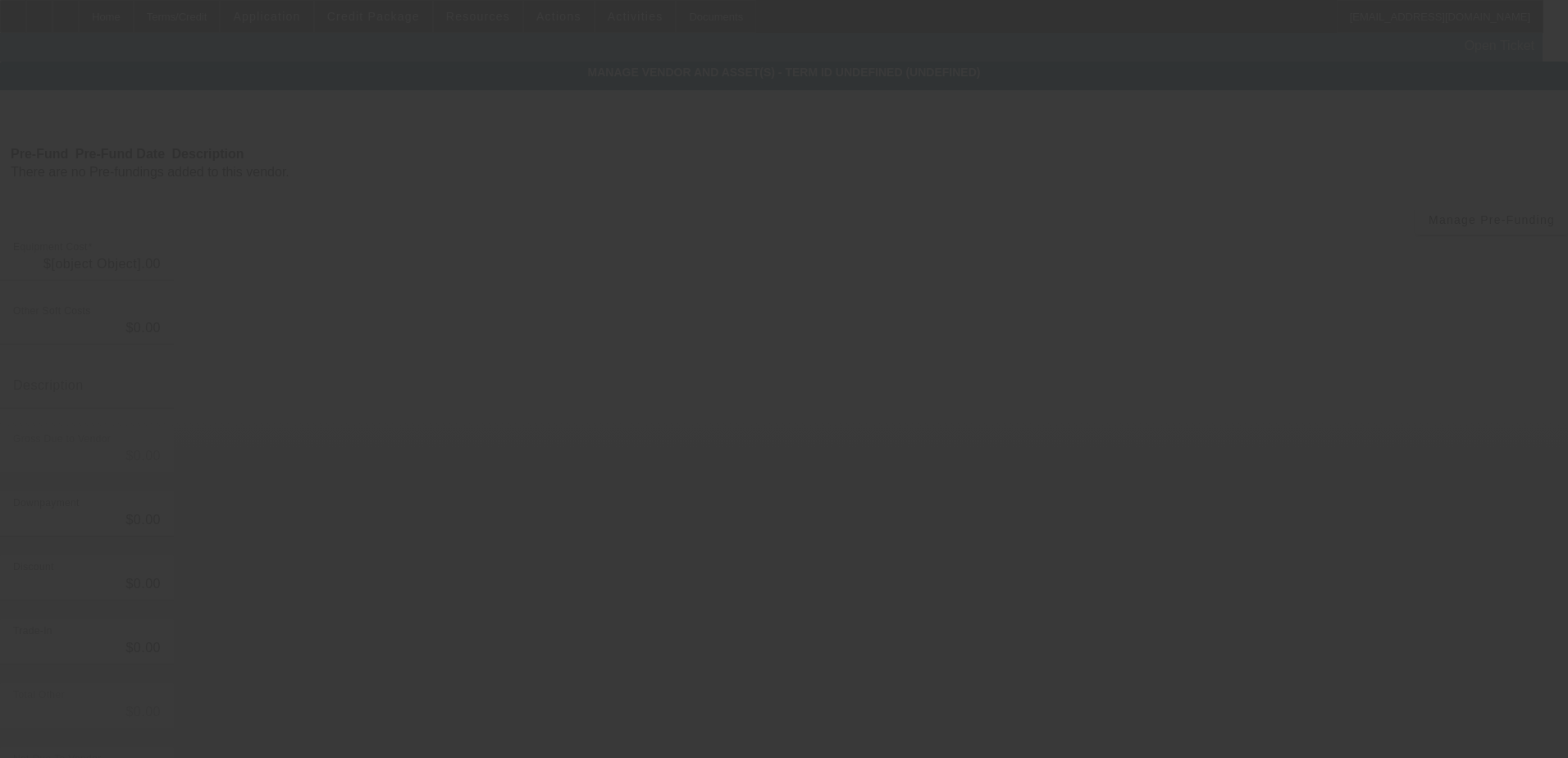
type input "$215,000.00"
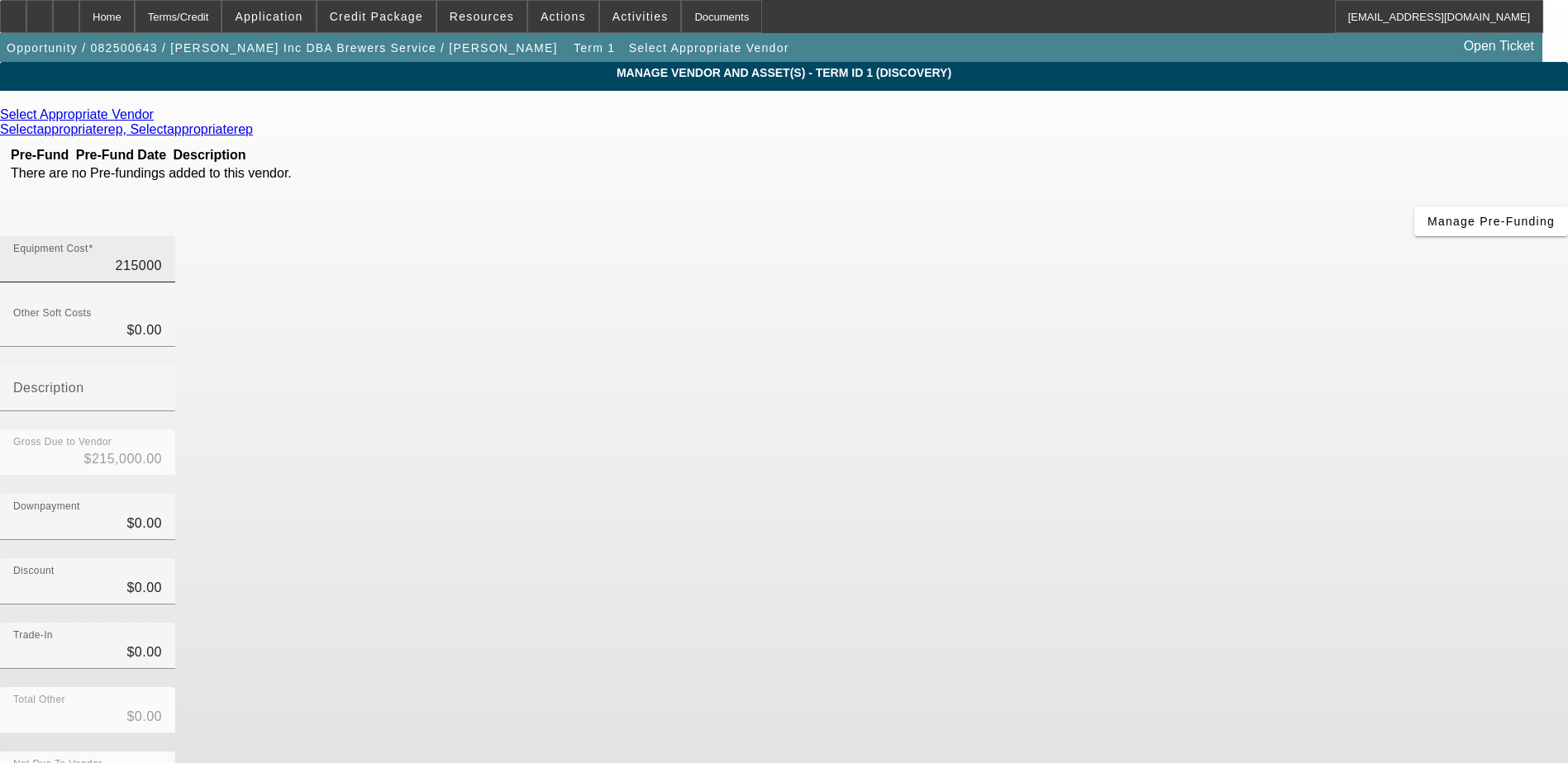
click at [162, 256] on input "215000" at bounding box center [87, 266] width 149 height 20
type input "2"
type input "$2.00"
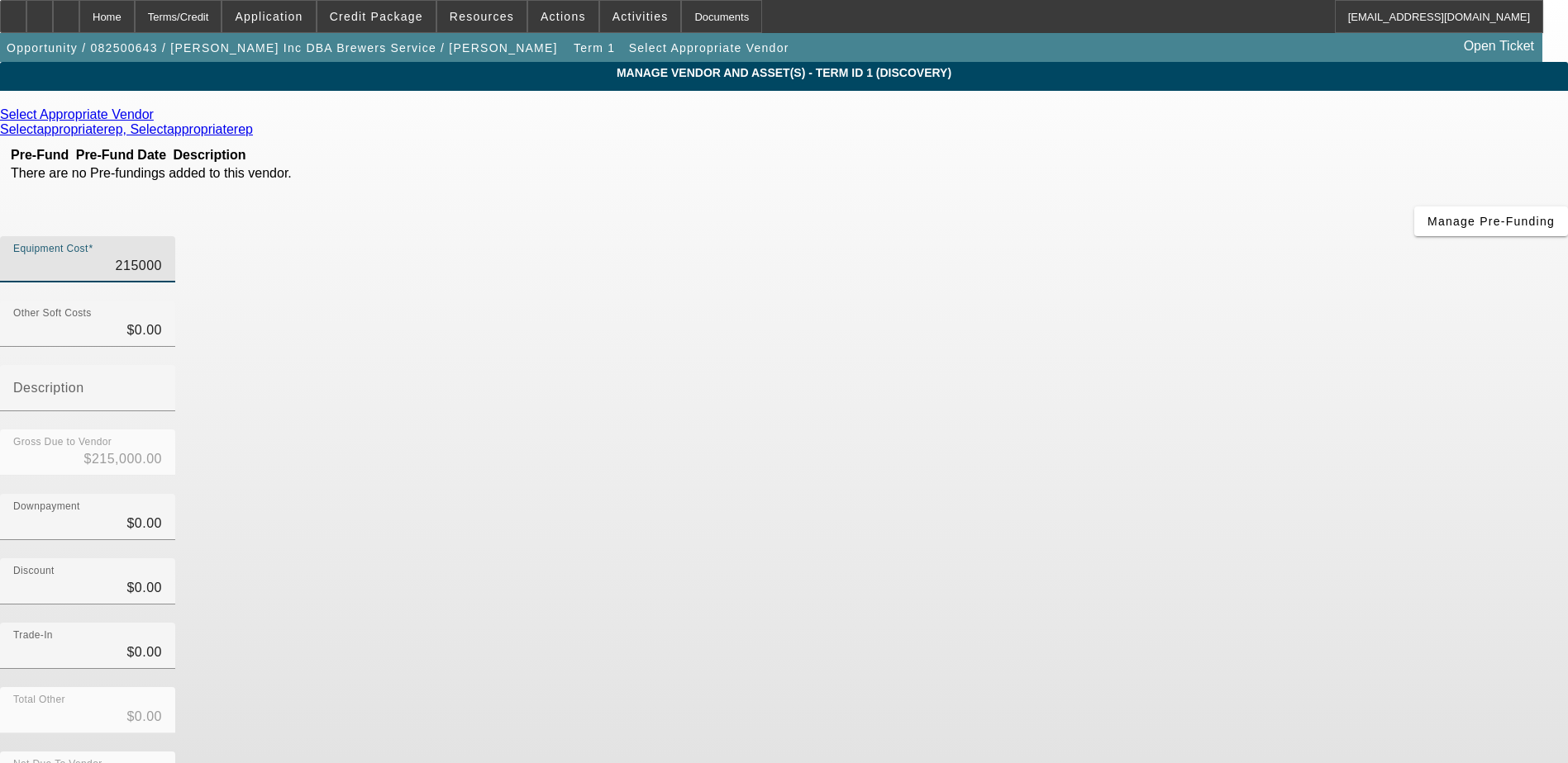
type input "$2.00"
type input "22"
type input "$22.00"
type input "225"
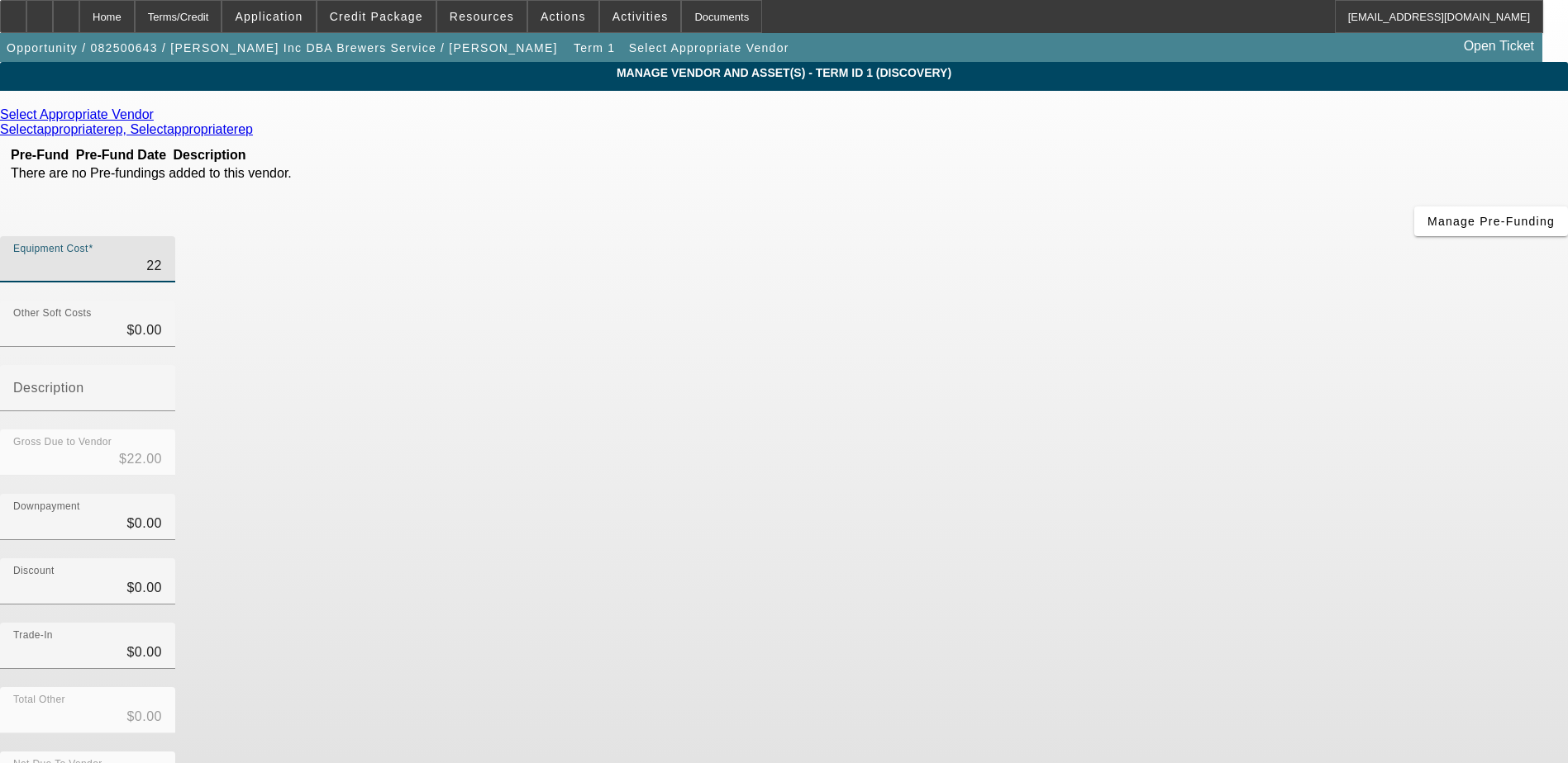
type input "$225.00"
type input "2250"
type input "$2,250.00"
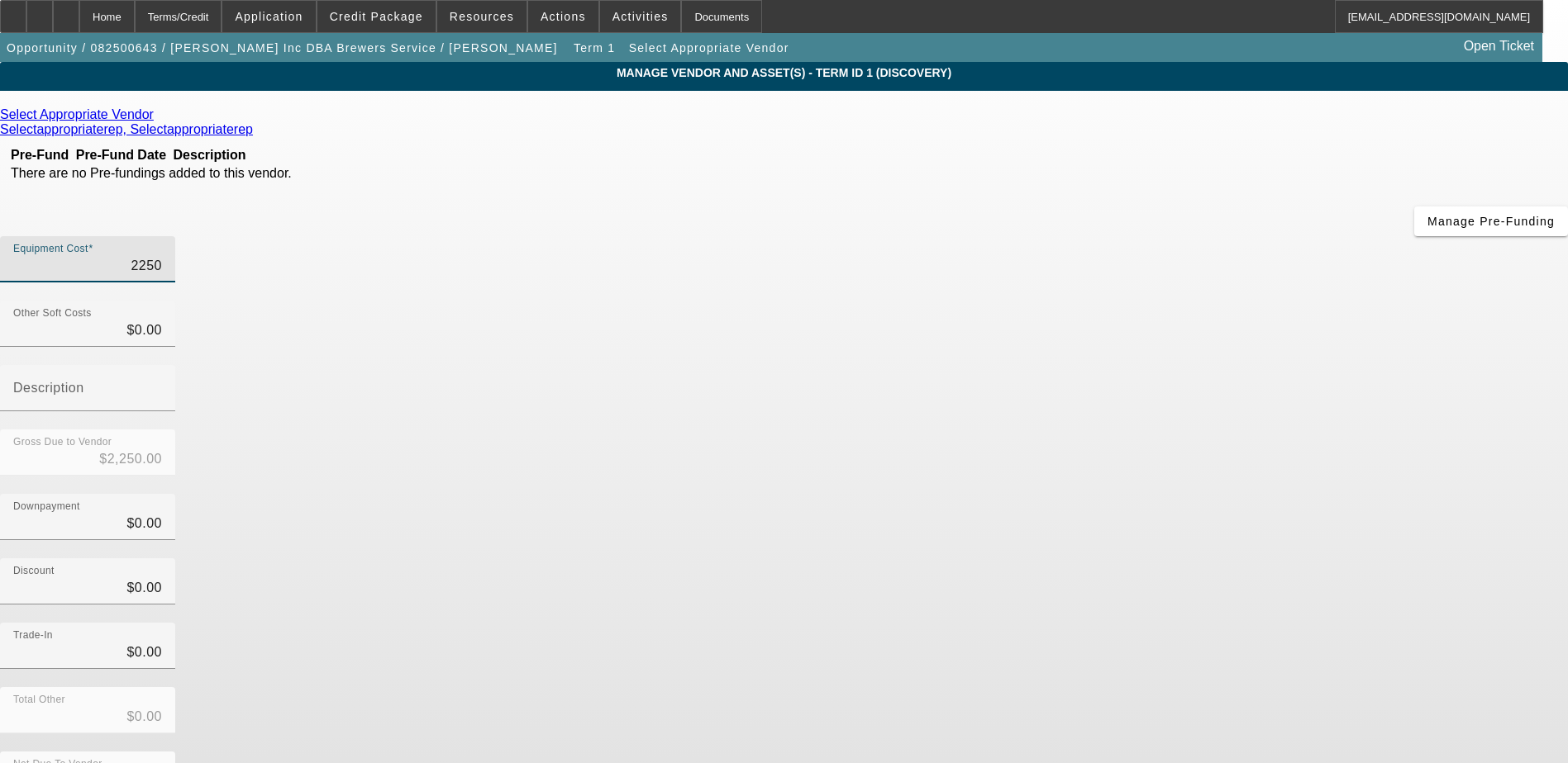
type input "22500"
type input "$22,500.00"
type input "225000"
type input "$225,000.00"
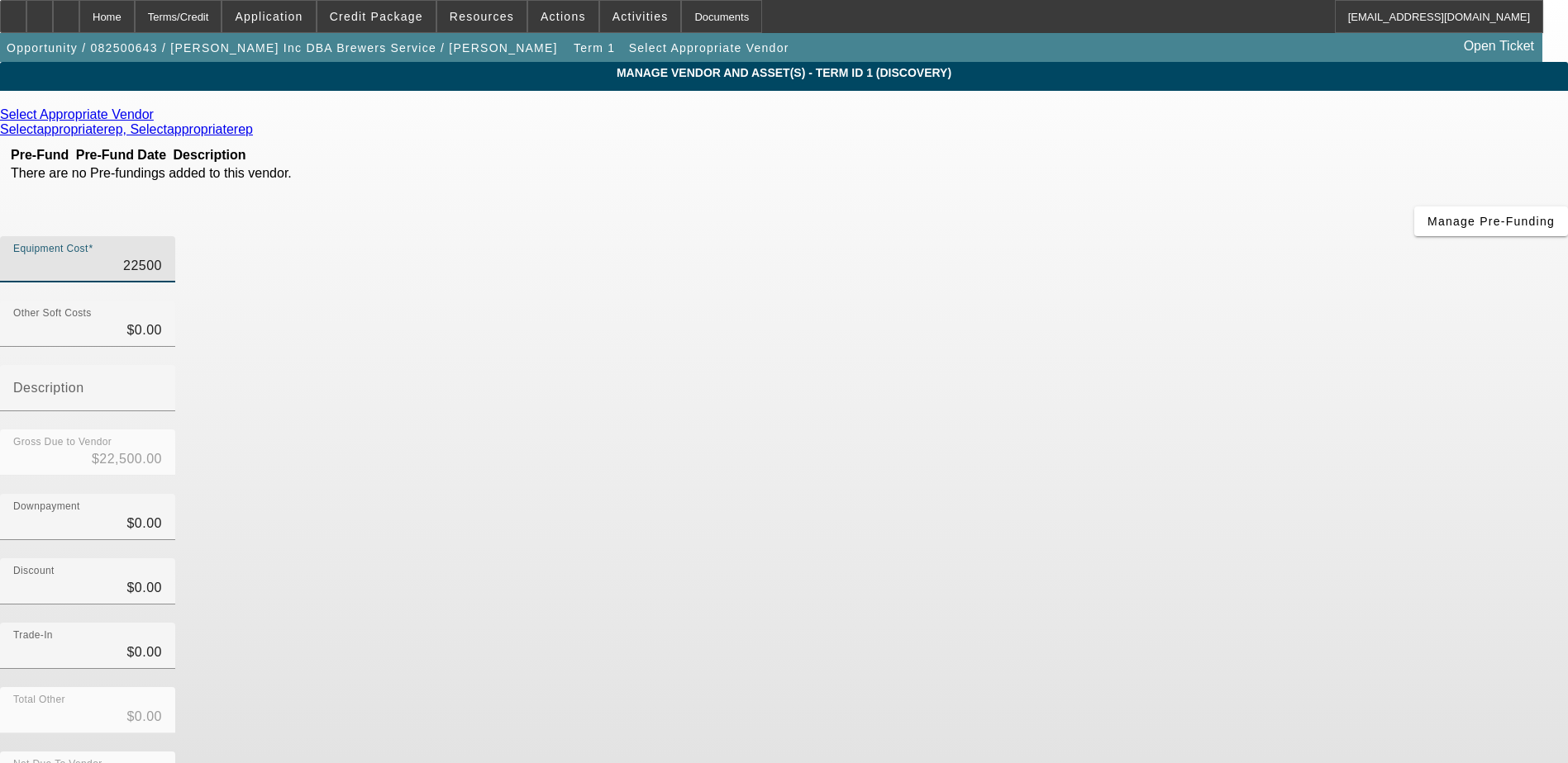
type input "$225,000.00"
click at [1292, 338] on app-vendor-asset-manage "MANAGE VENDOR AND ASSET(S) - Term ID 1 (Discovery) Remove Vendor Select Appropr…" at bounding box center [784, 505] width 1568 height 887
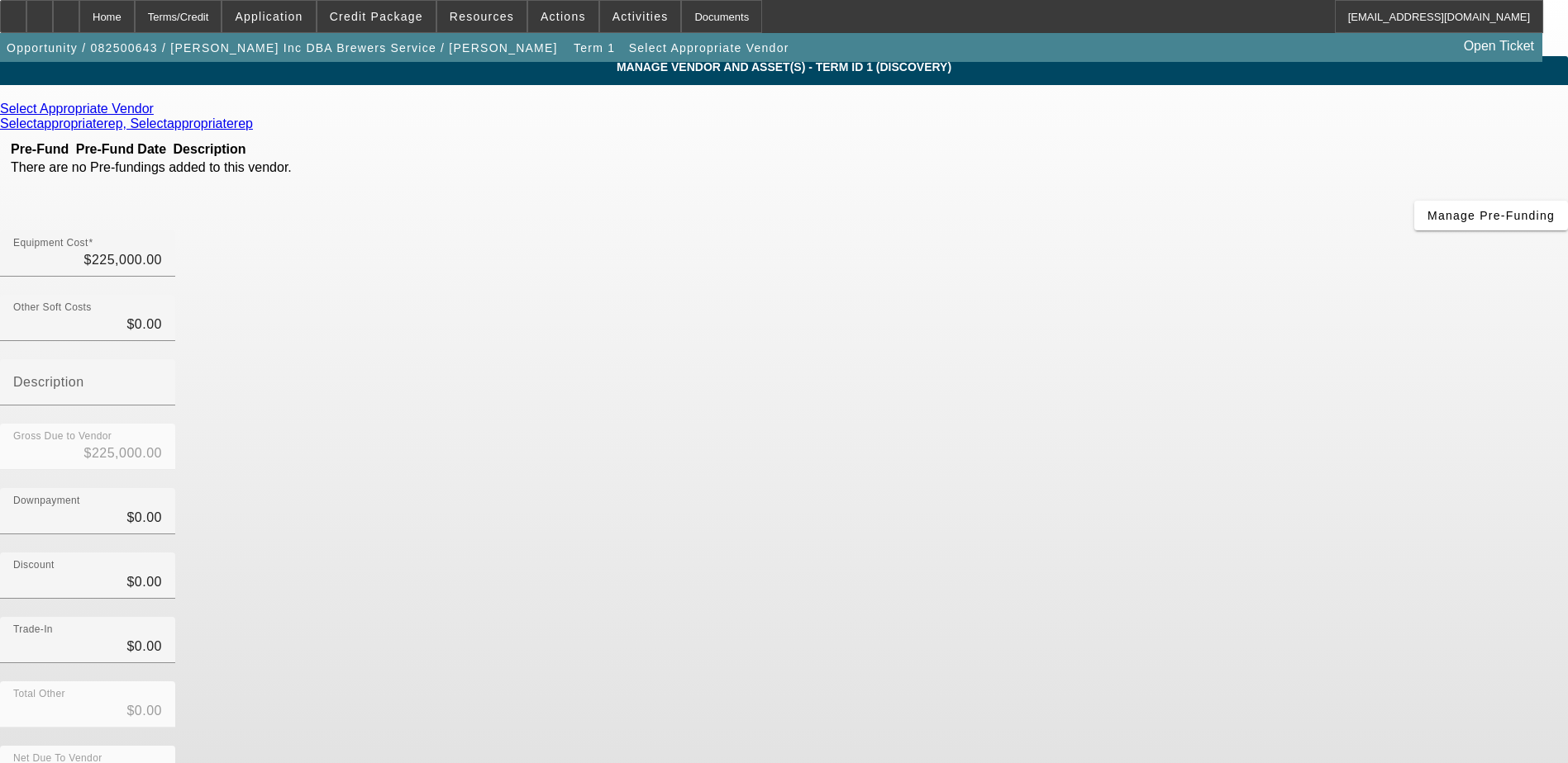
scroll to position [12, 0]
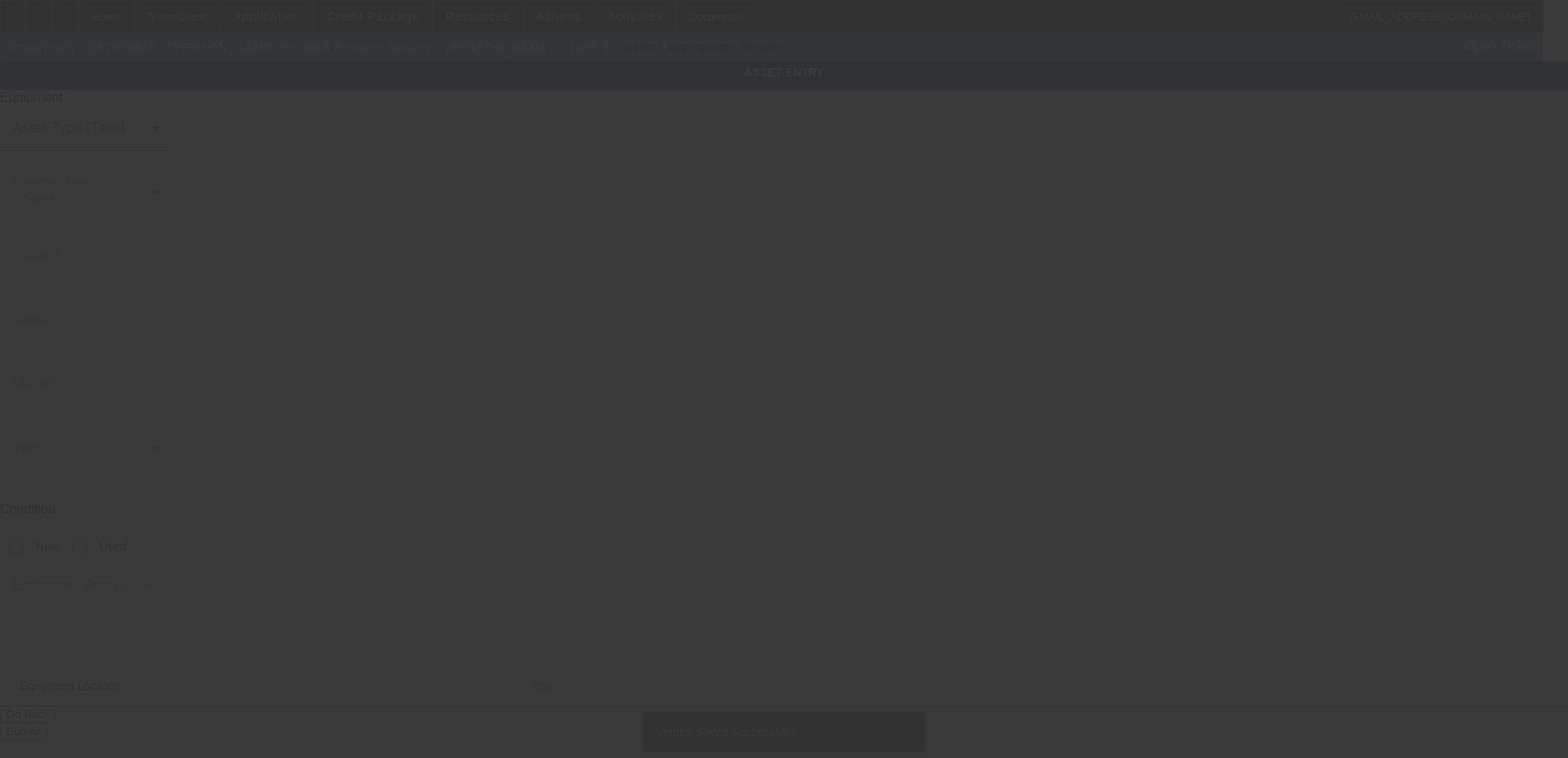
type textarea "50 ton Century wrecker; Make: Kenworth"
type input "32 Main Street"
type input "Mars Hill"
type input "04758"
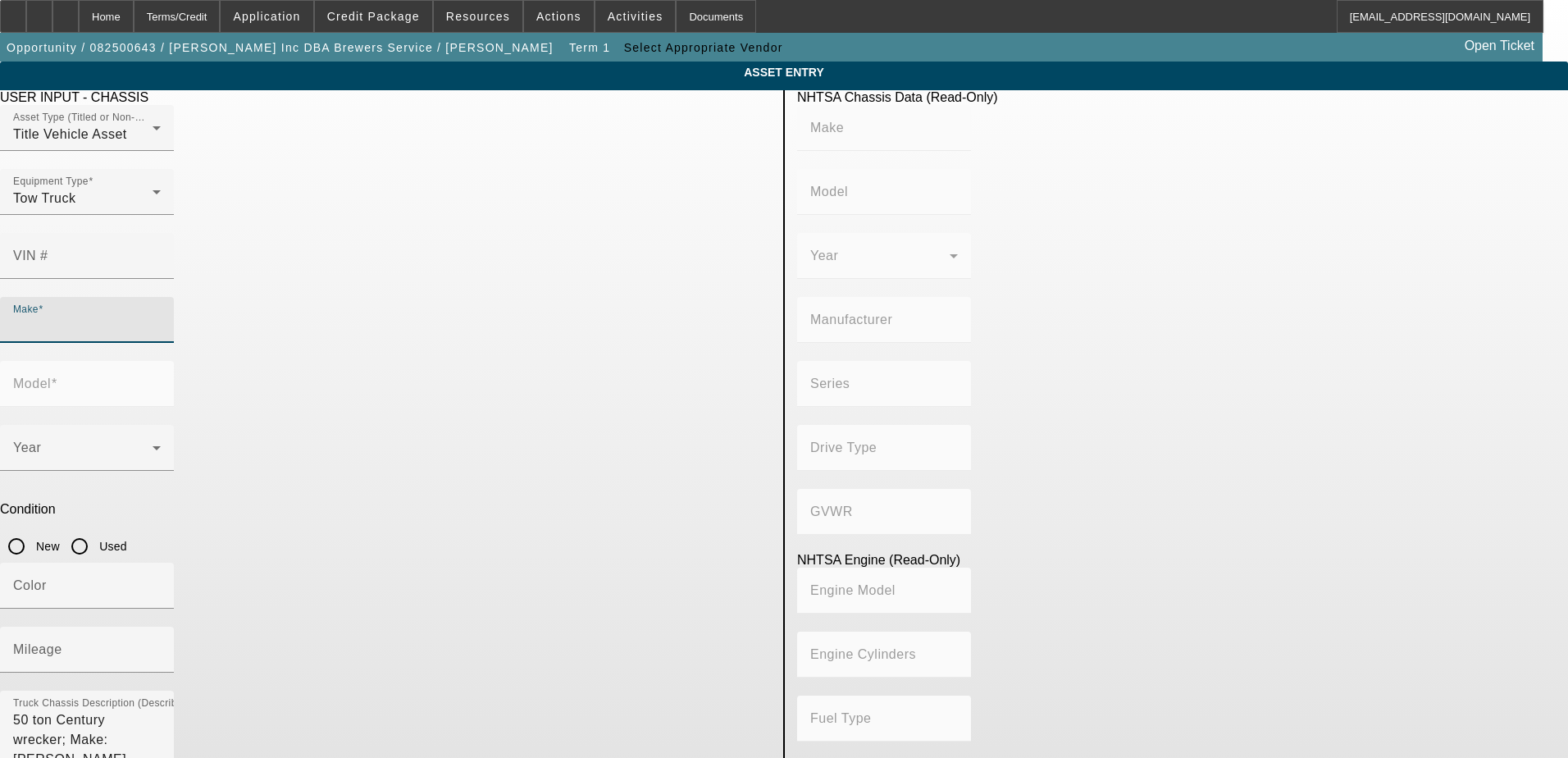
click at [161, 317] on input "Make" at bounding box center [87, 327] width 148 height 20
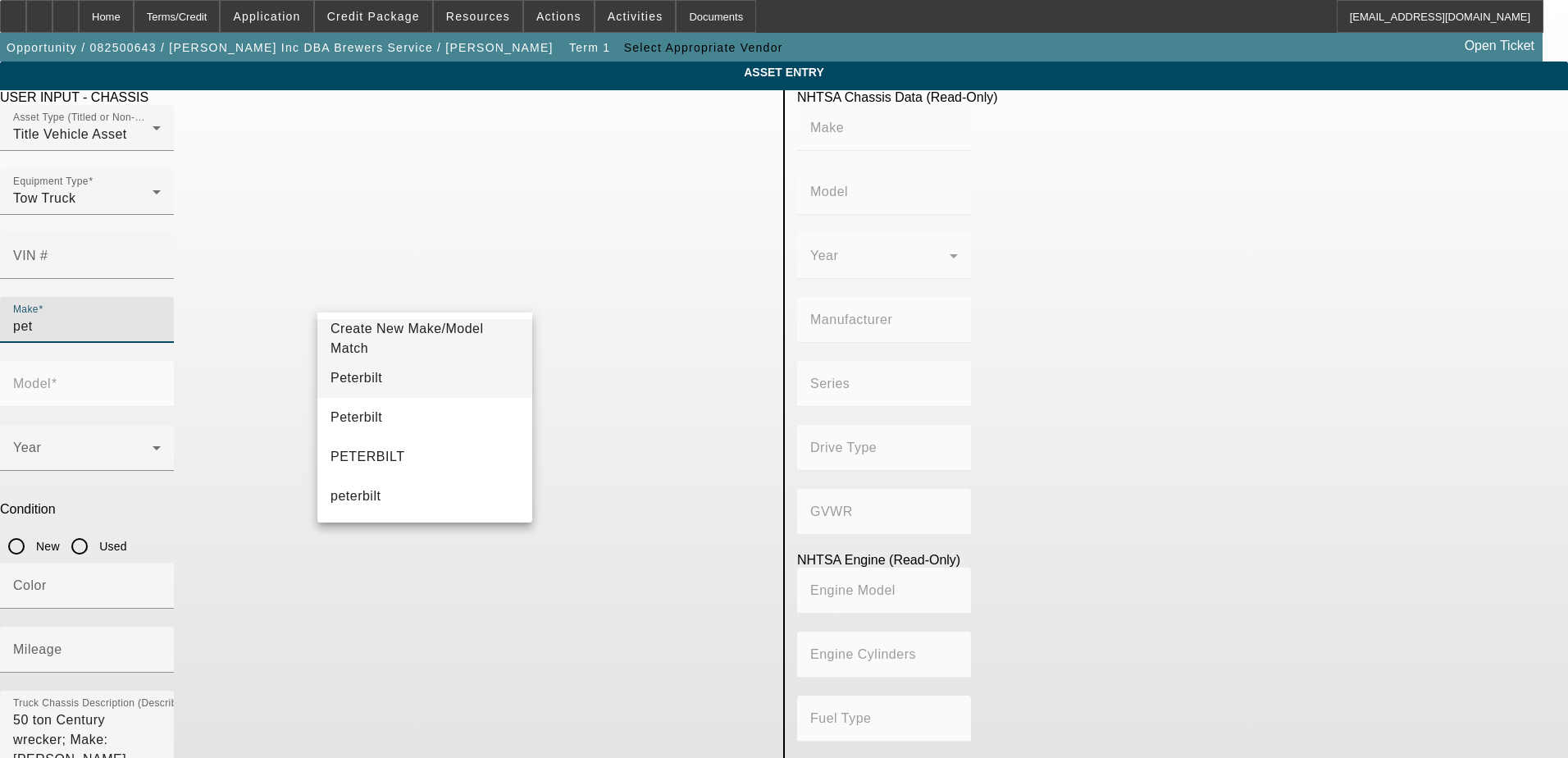
click at [392, 376] on mat-option "Peterbilt" at bounding box center [425, 378] width 215 height 39
type input "Peterbilt"
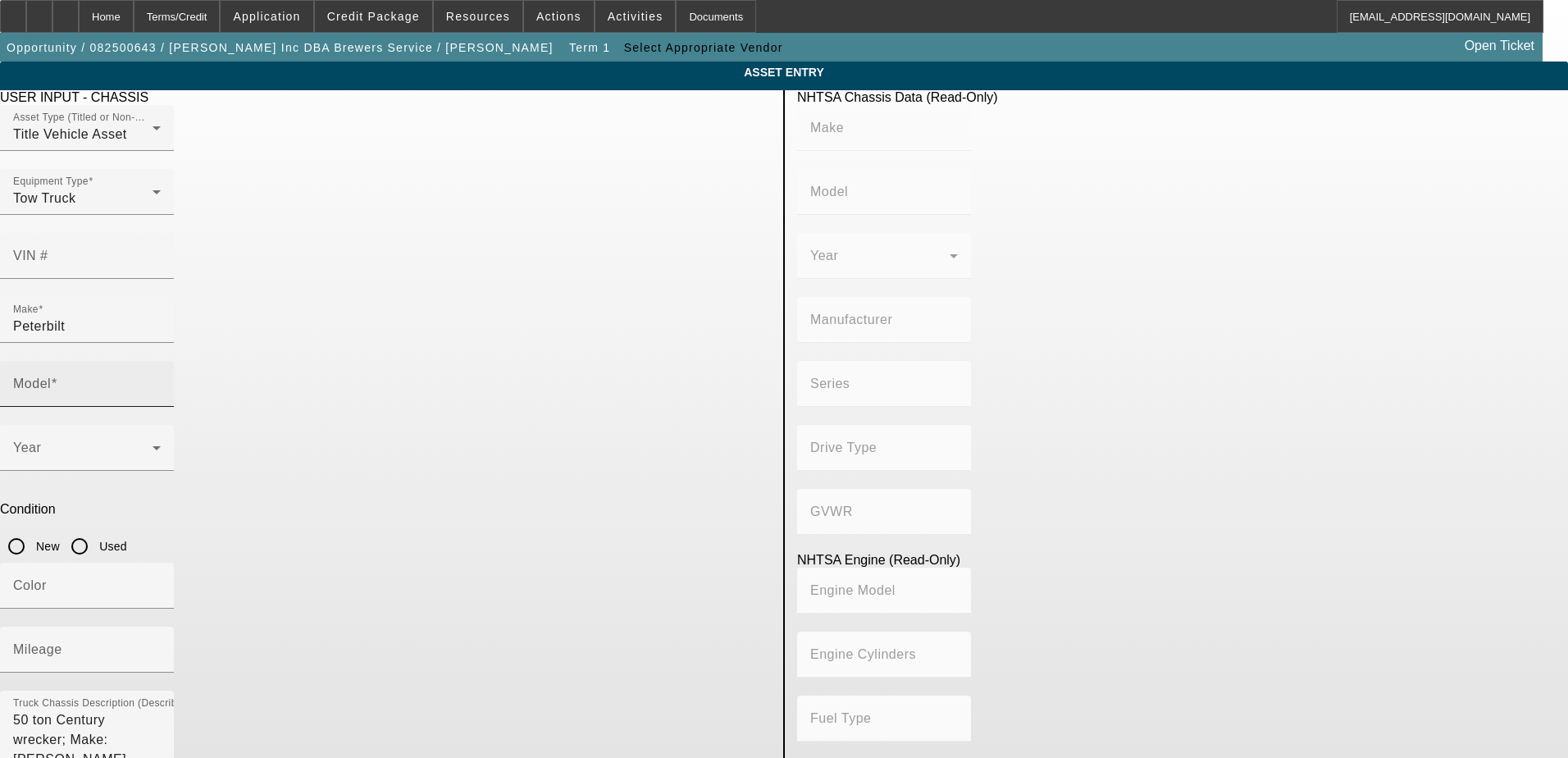
click at [51, 376] on mat-label "Model" at bounding box center [31, 383] width 37 height 14
click at [161, 381] on input "Model" at bounding box center [87, 391] width 148 height 20
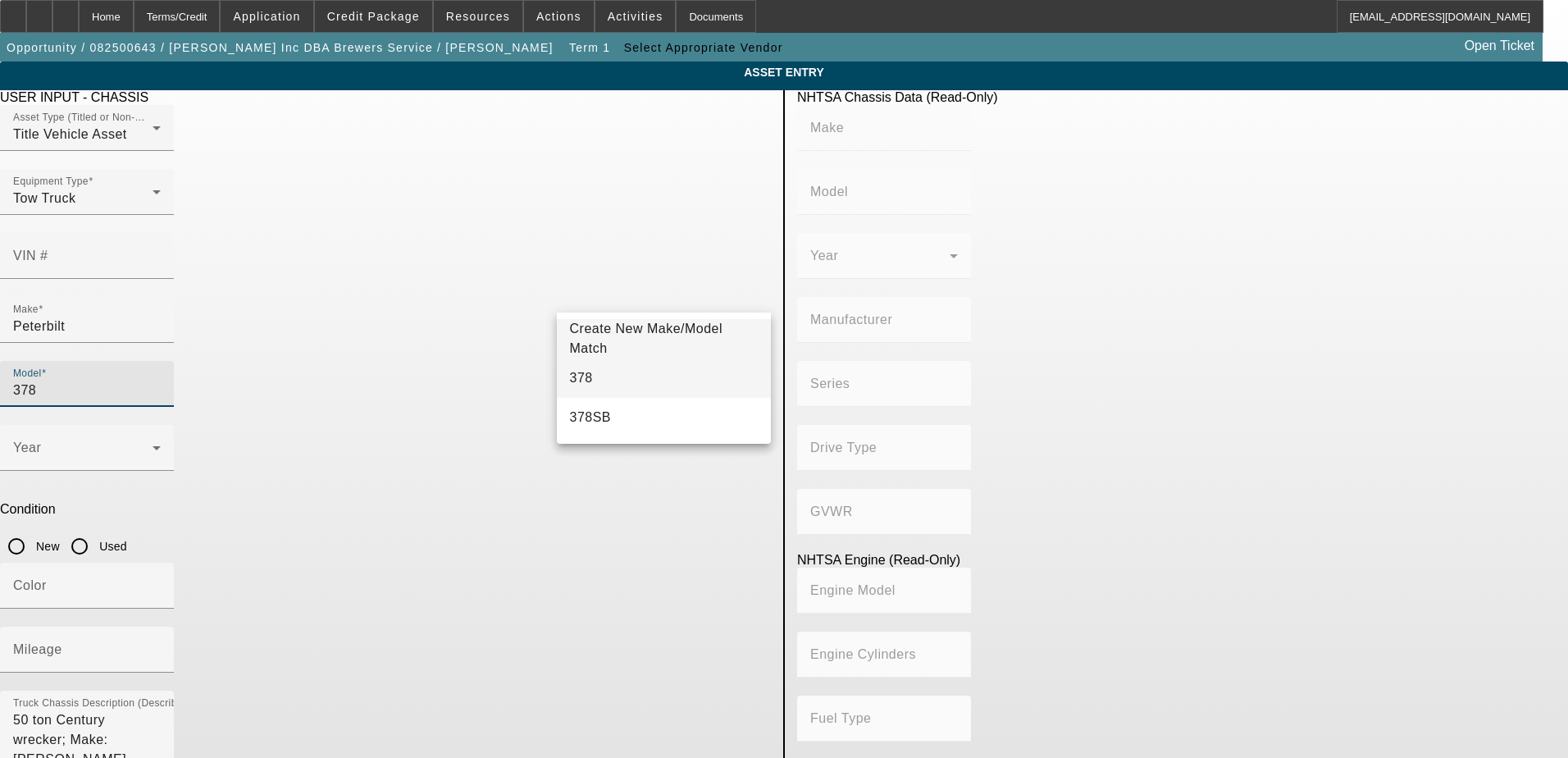
type input "378"
click at [625, 375] on mat-option "378" at bounding box center [665, 378] width 215 height 39
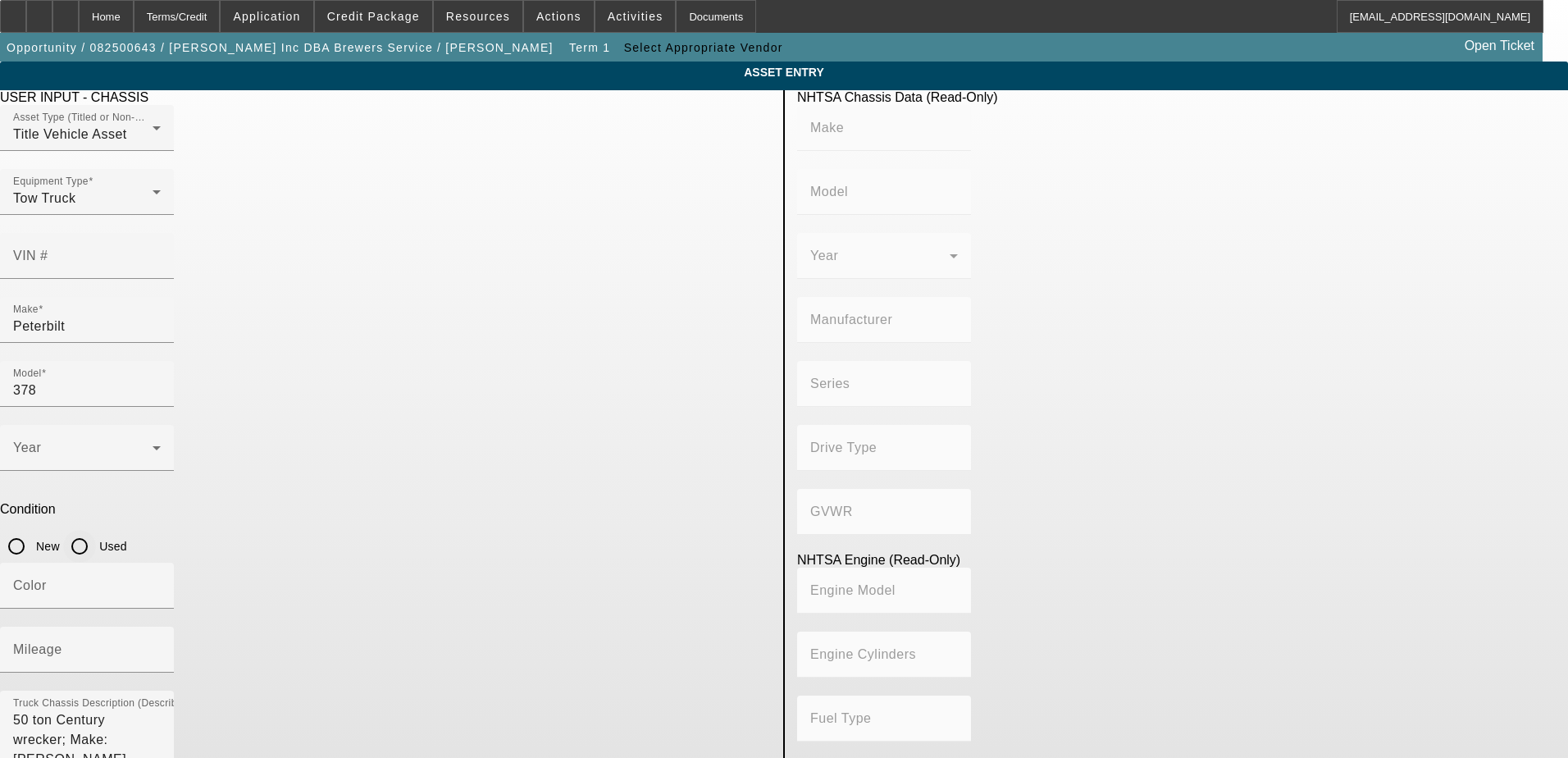
click at [96, 530] on input "Used" at bounding box center [79, 547] width 33 height 33
radio input "true"
click at [153, 445] on span at bounding box center [82, 455] width 139 height 20
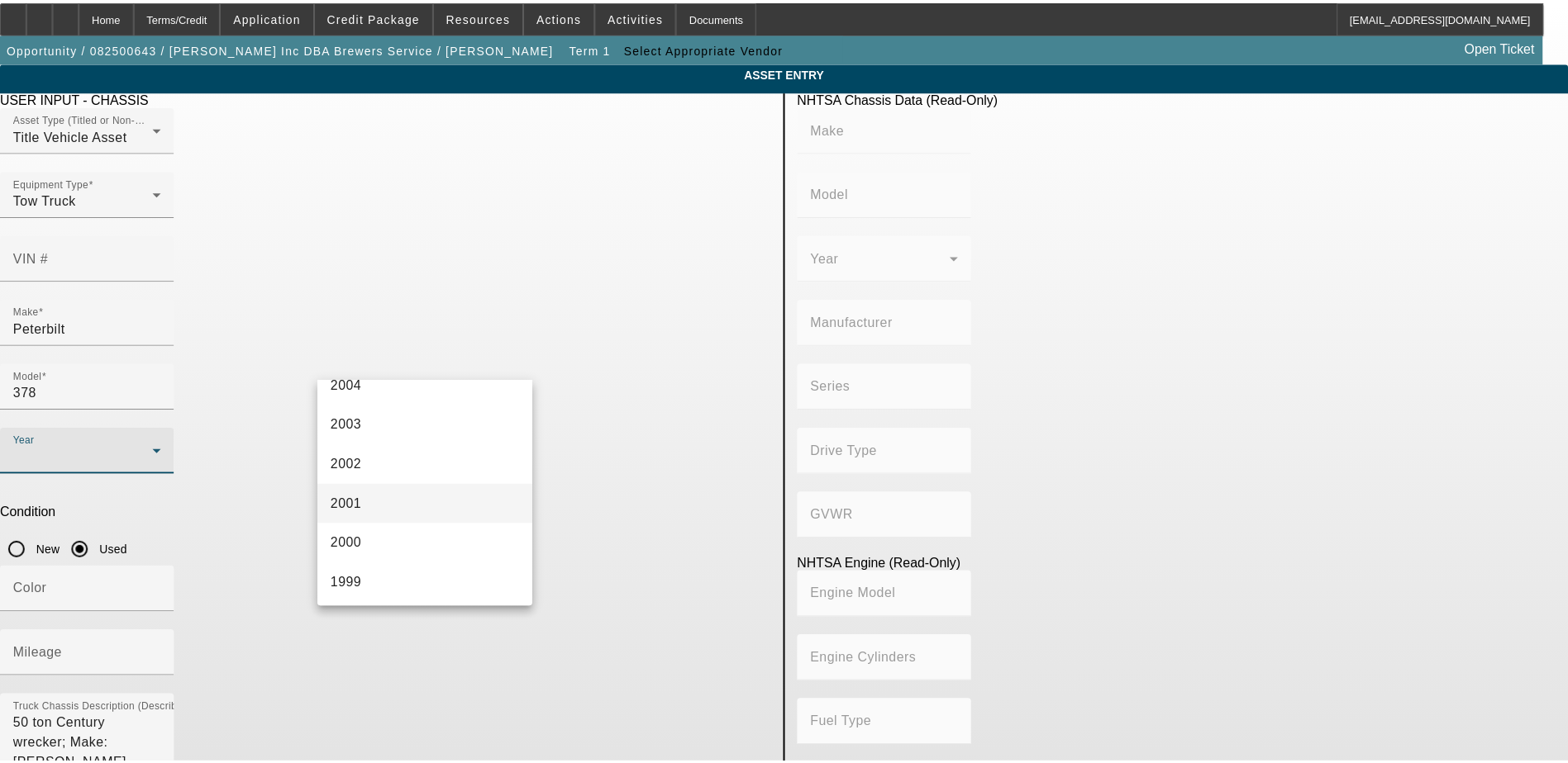
scroll to position [991, 0]
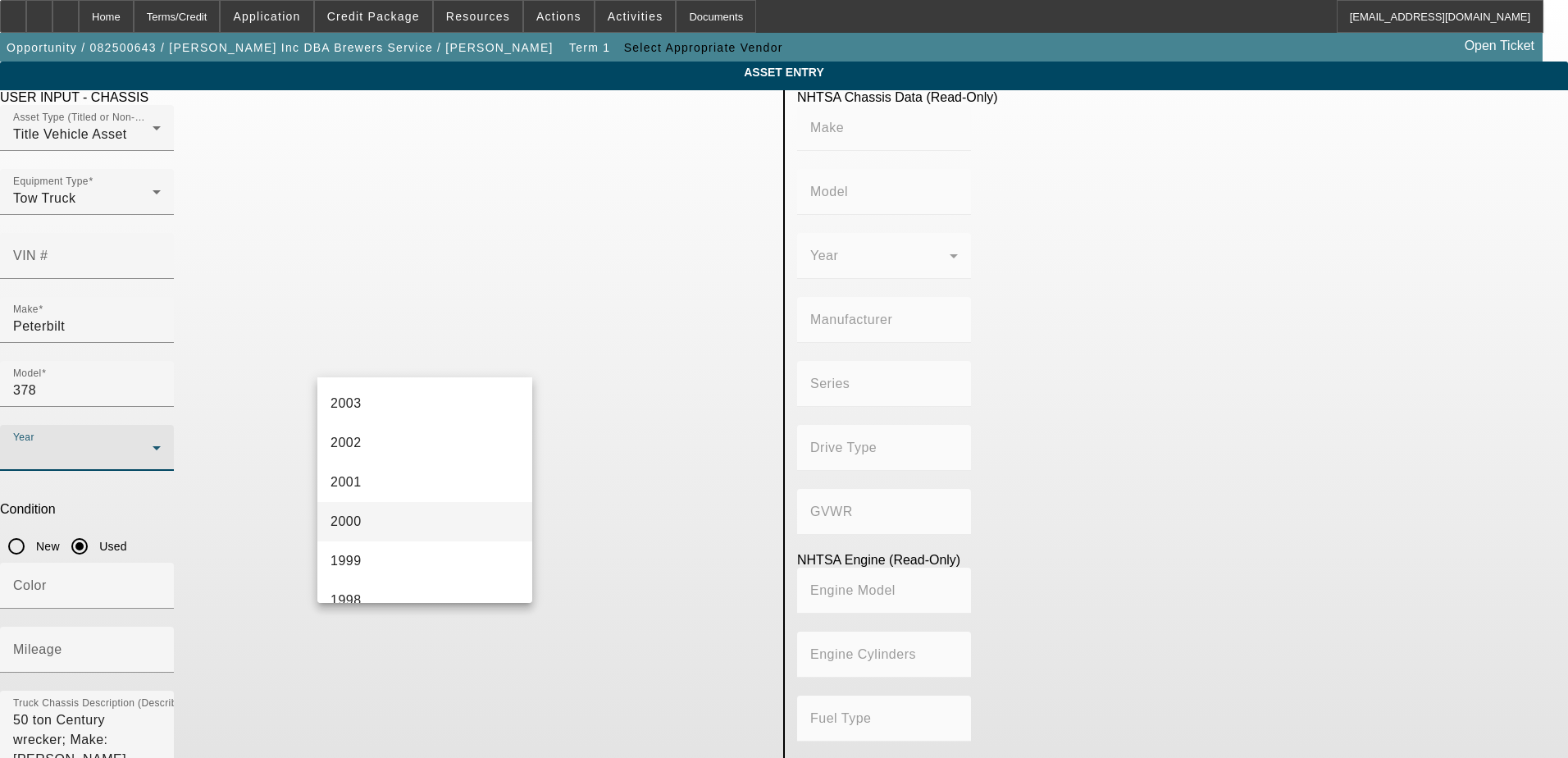
click at [416, 507] on mat-option "2000" at bounding box center [425, 521] width 215 height 39
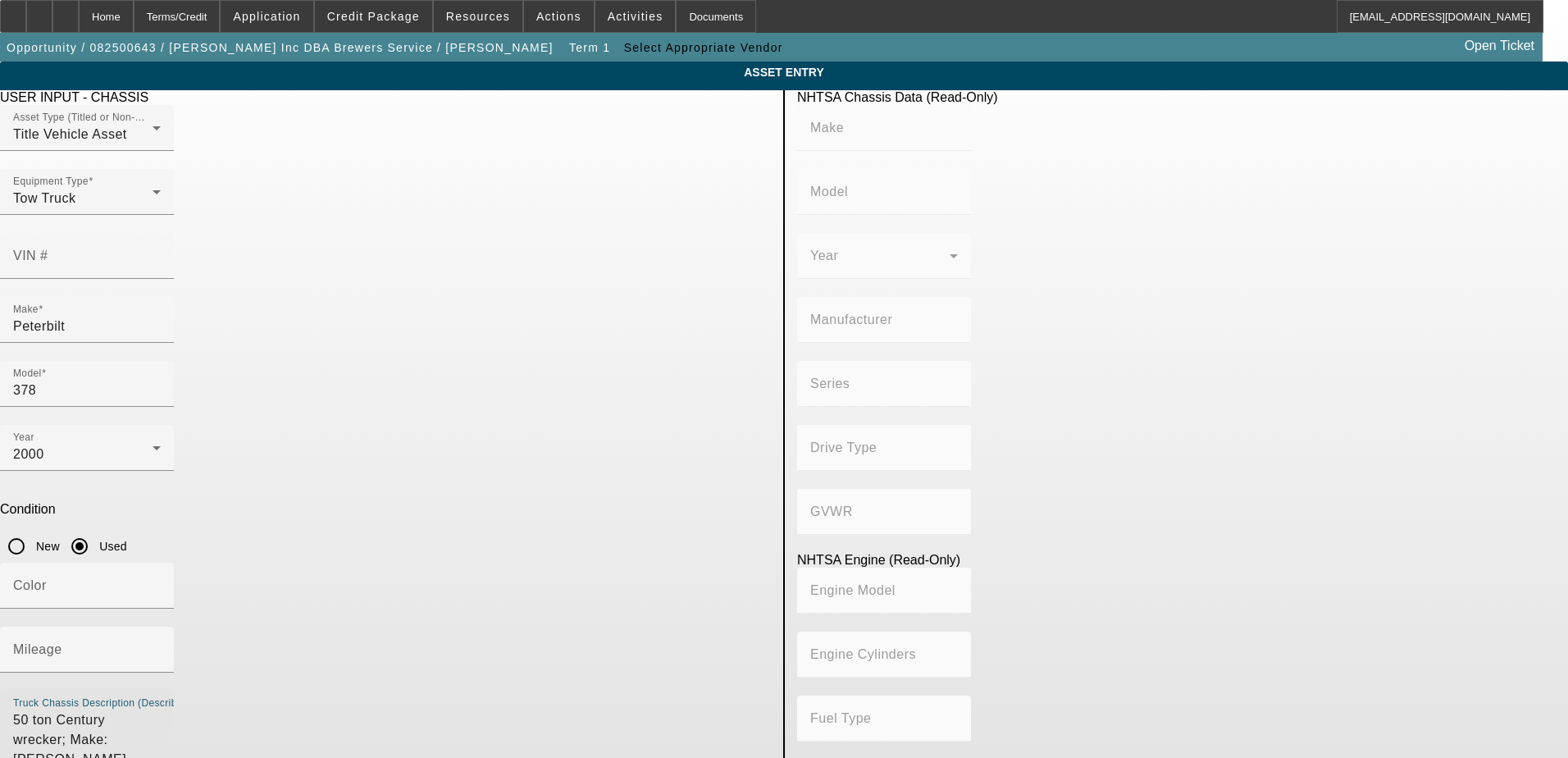
drag, startPoint x: 566, startPoint y: 499, endPoint x: 110, endPoint y: 443, distance: 459.4
click at [110, 443] on app-asset-collateral-manage "ASSET ENTRY Delete asset USER INPUT - CHASSIS Asset Type (Titled or Non-Titled)…" at bounding box center [784, 517] width 1568 height 910
type textarea "50 ton"
click at [161, 647] on input "Mileage" at bounding box center [87, 657] width 148 height 20
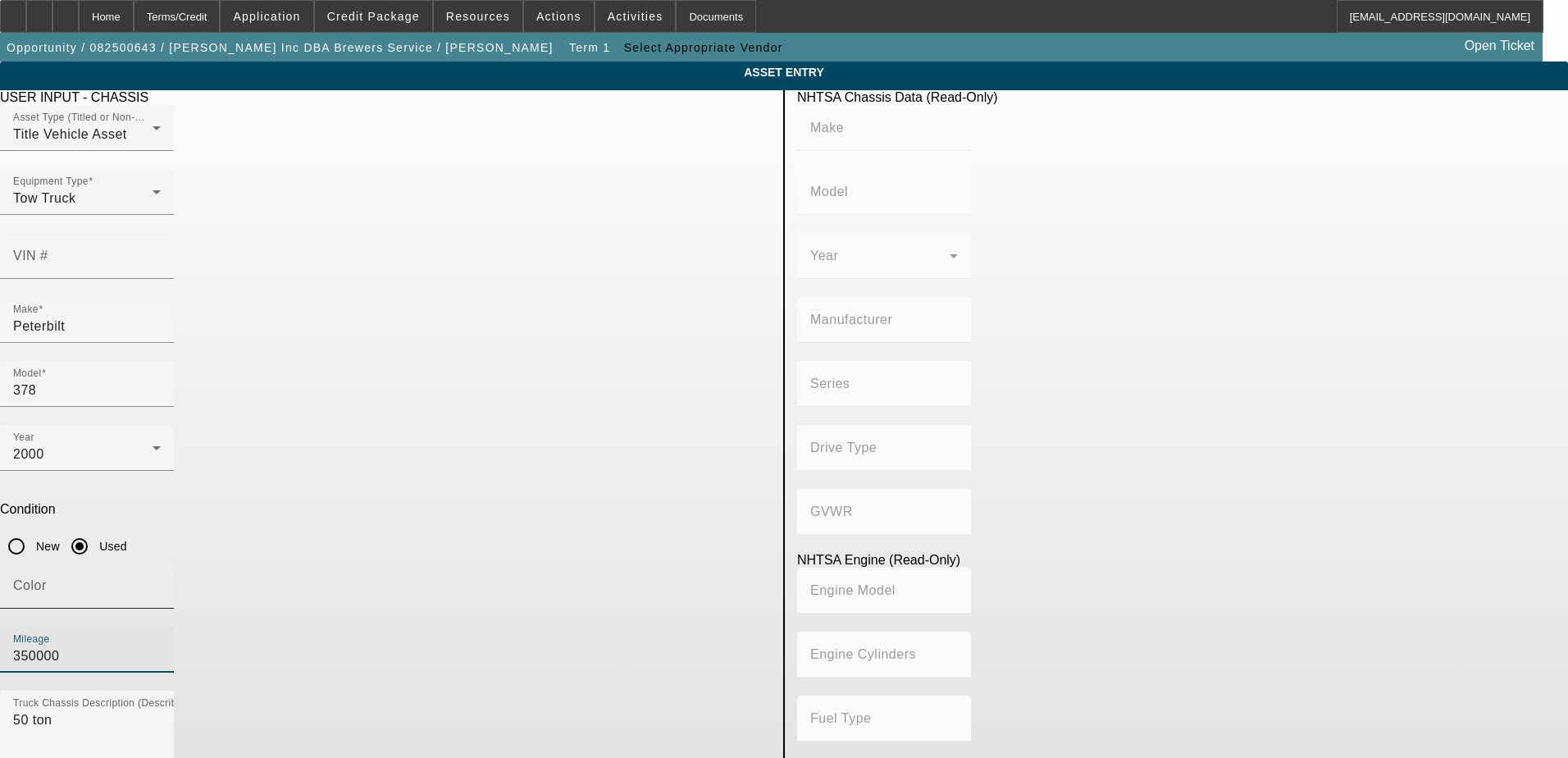
type input "350000"
click at [161, 583] on input "Color" at bounding box center [87, 593] width 148 height 20
type input "blue"
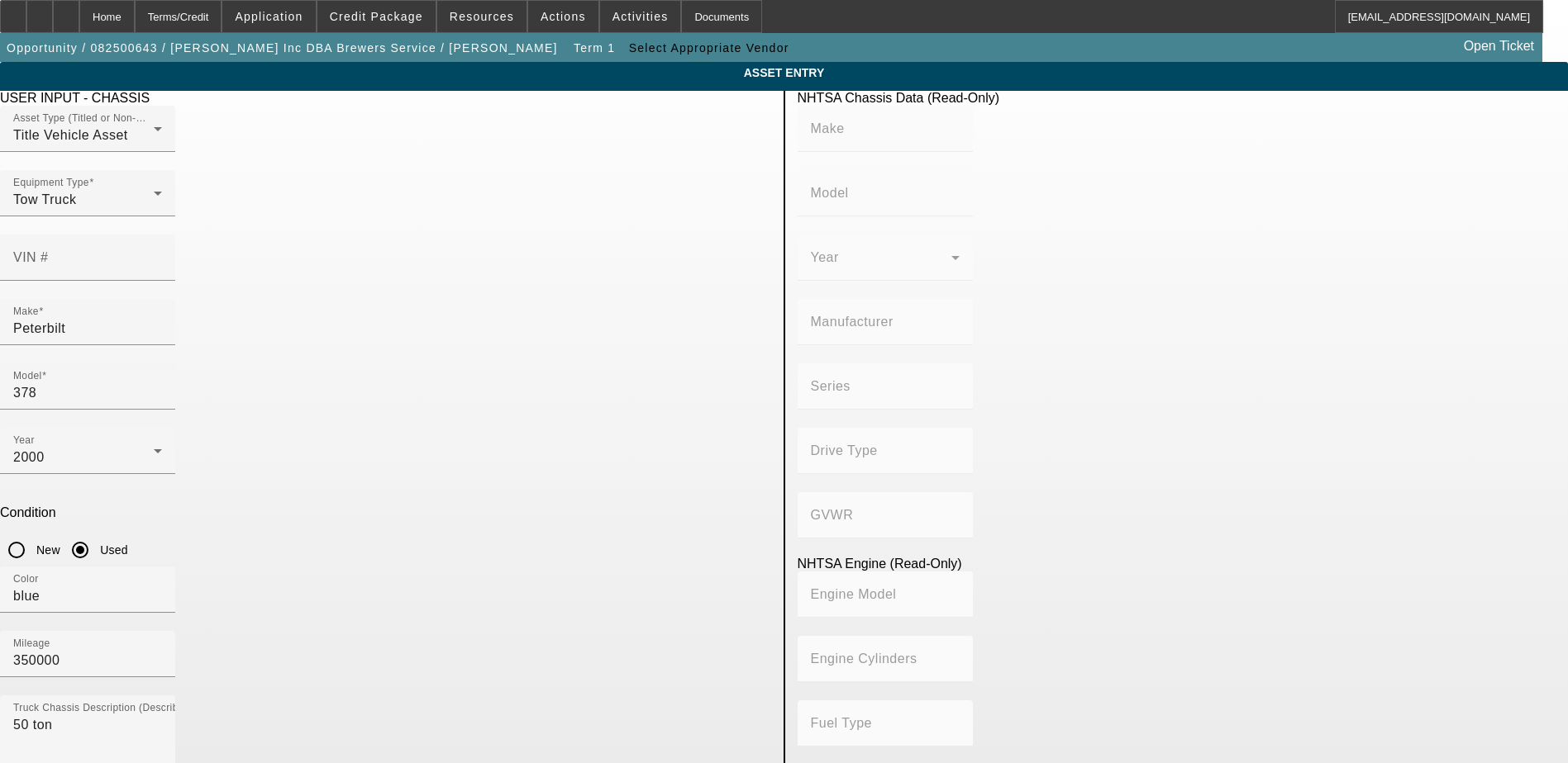
scroll to position [165, 0]
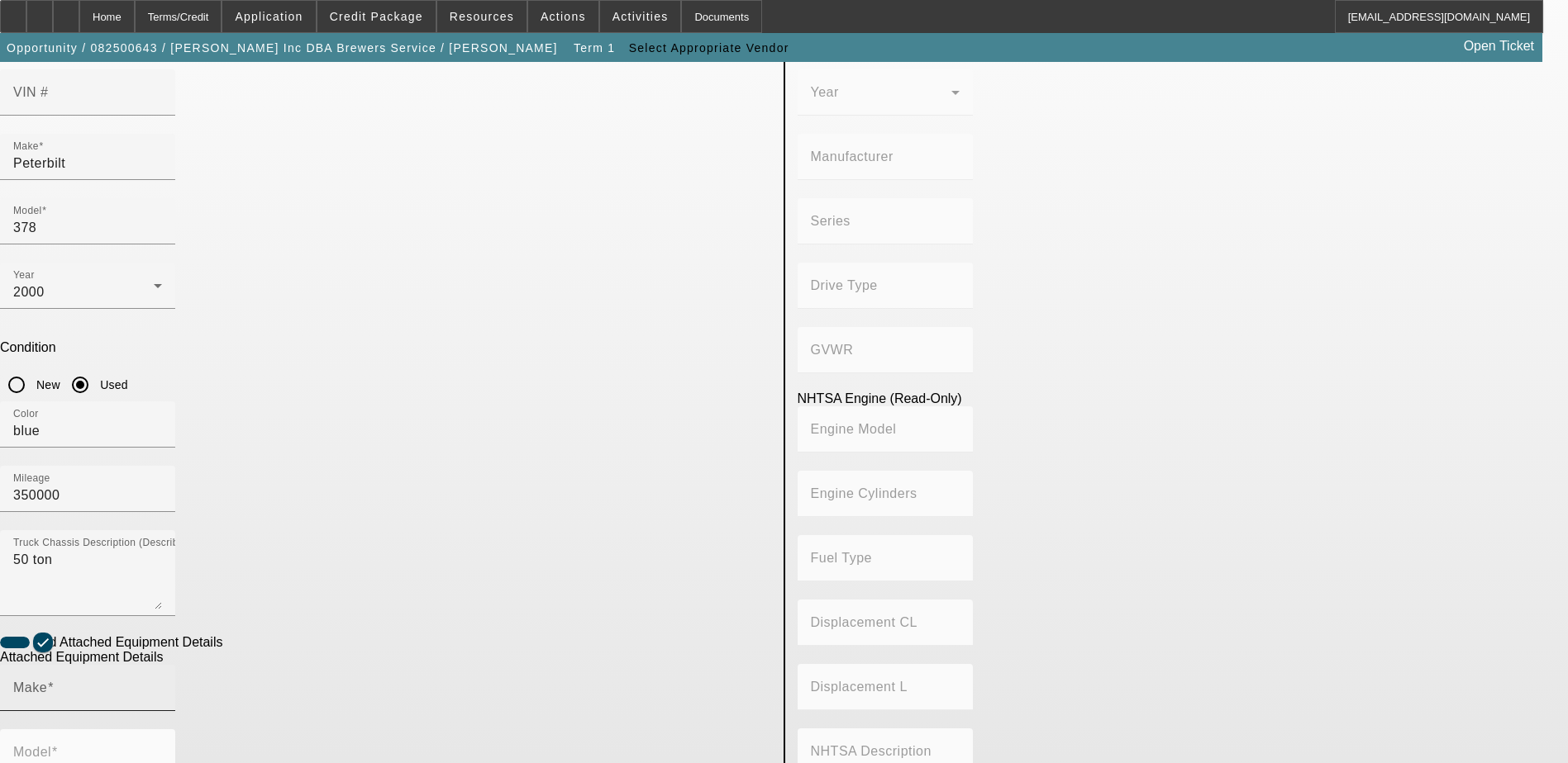
click at [162, 685] on input "Make" at bounding box center [87, 695] width 149 height 20
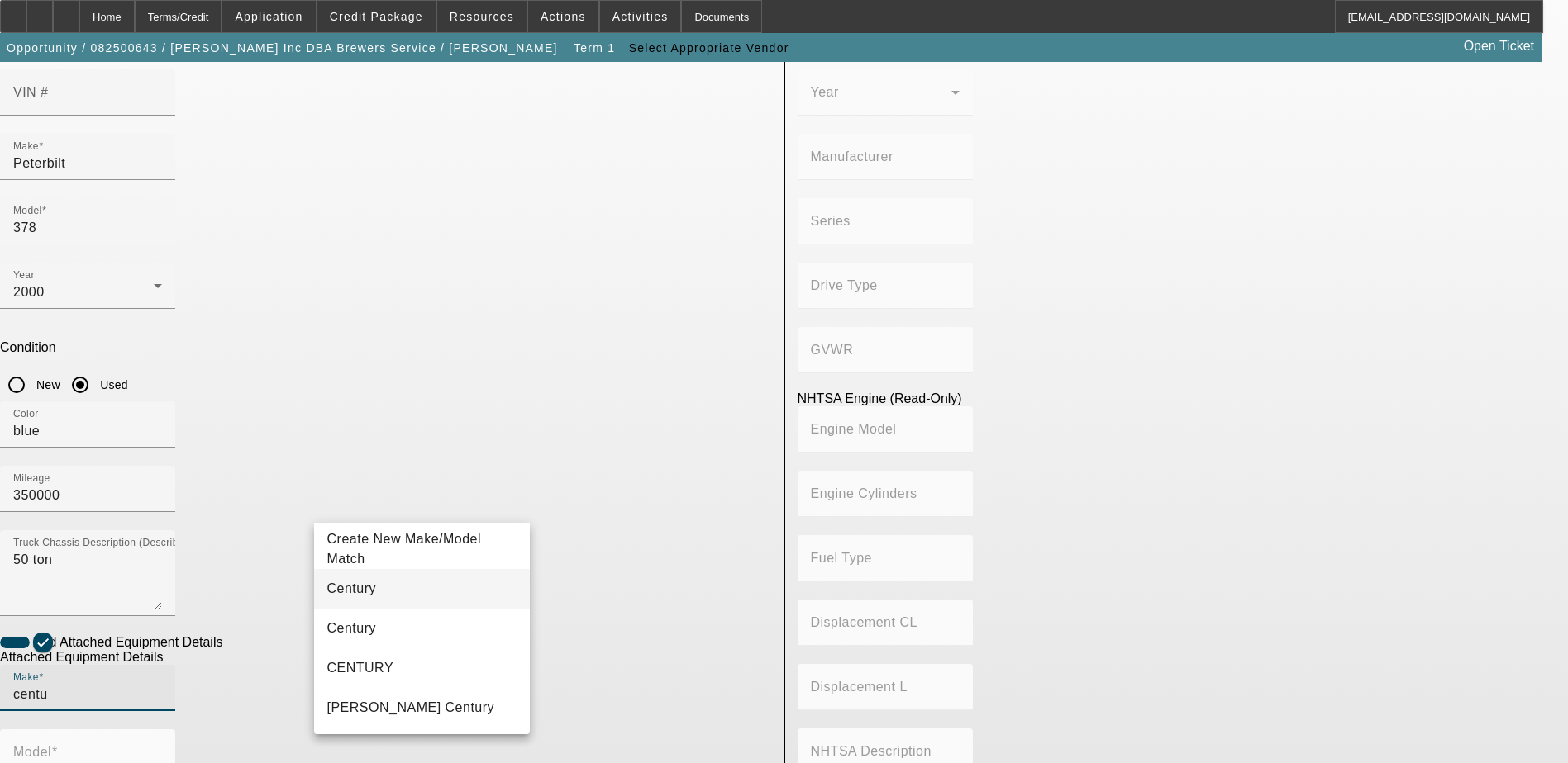
click at [382, 605] on mat-option "Century" at bounding box center [422, 589] width 217 height 39
type input "Century"
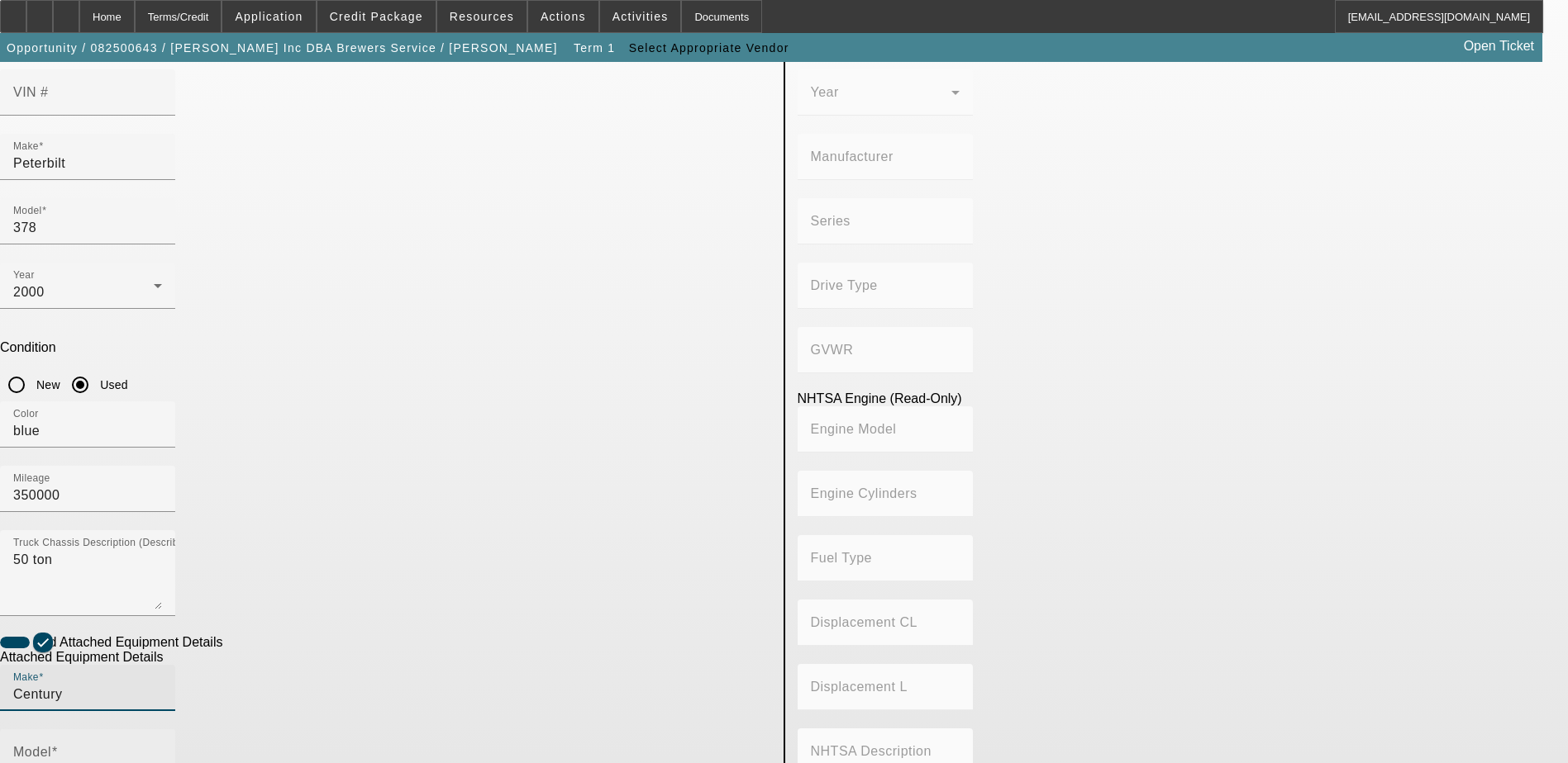
click at [162, 729] on div "Model" at bounding box center [87, 752] width 149 height 46
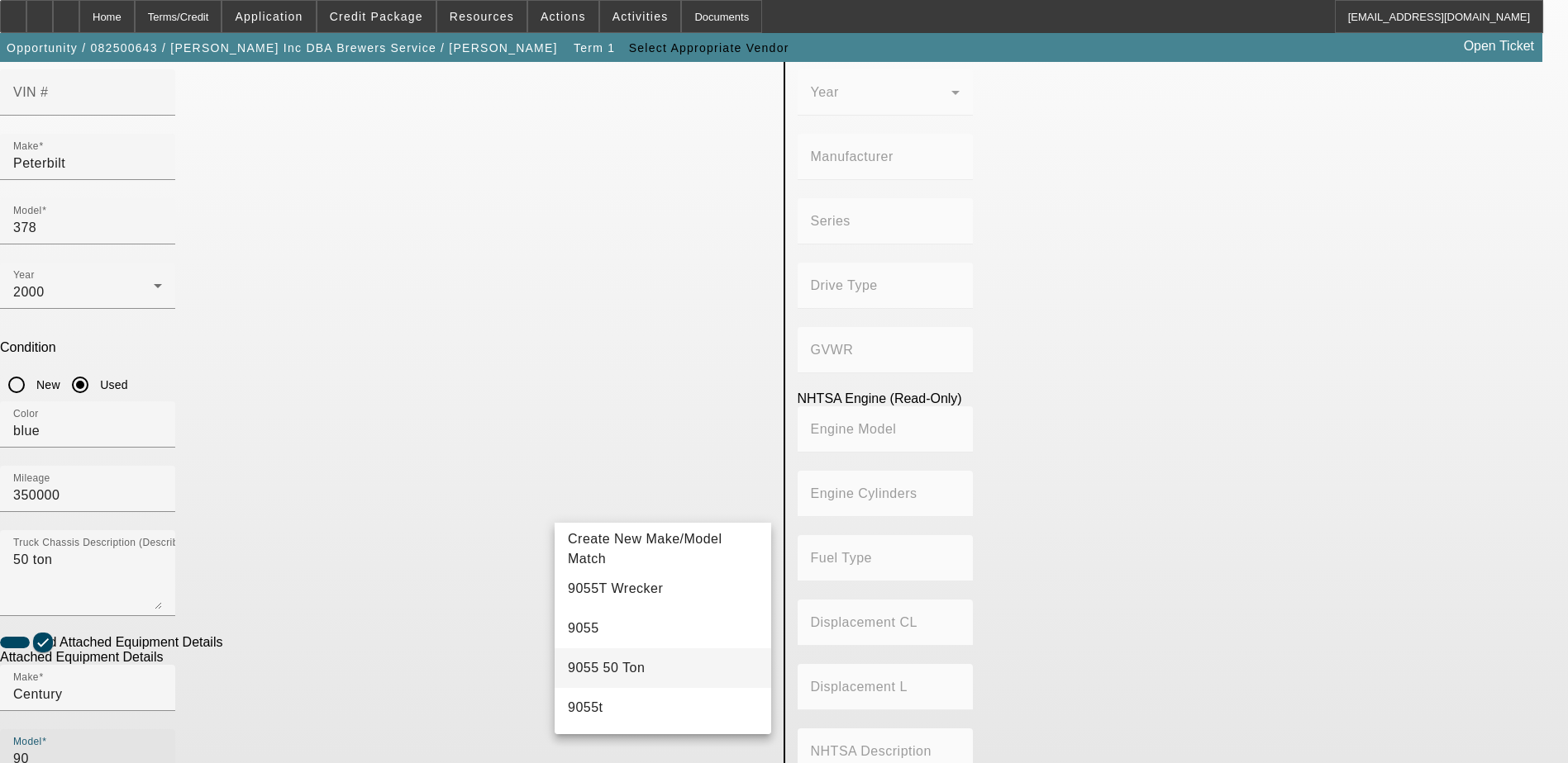
click at [612, 659] on span "9055 50 Ton" at bounding box center [606, 669] width 77 height 20
type input "9055 50 Ton"
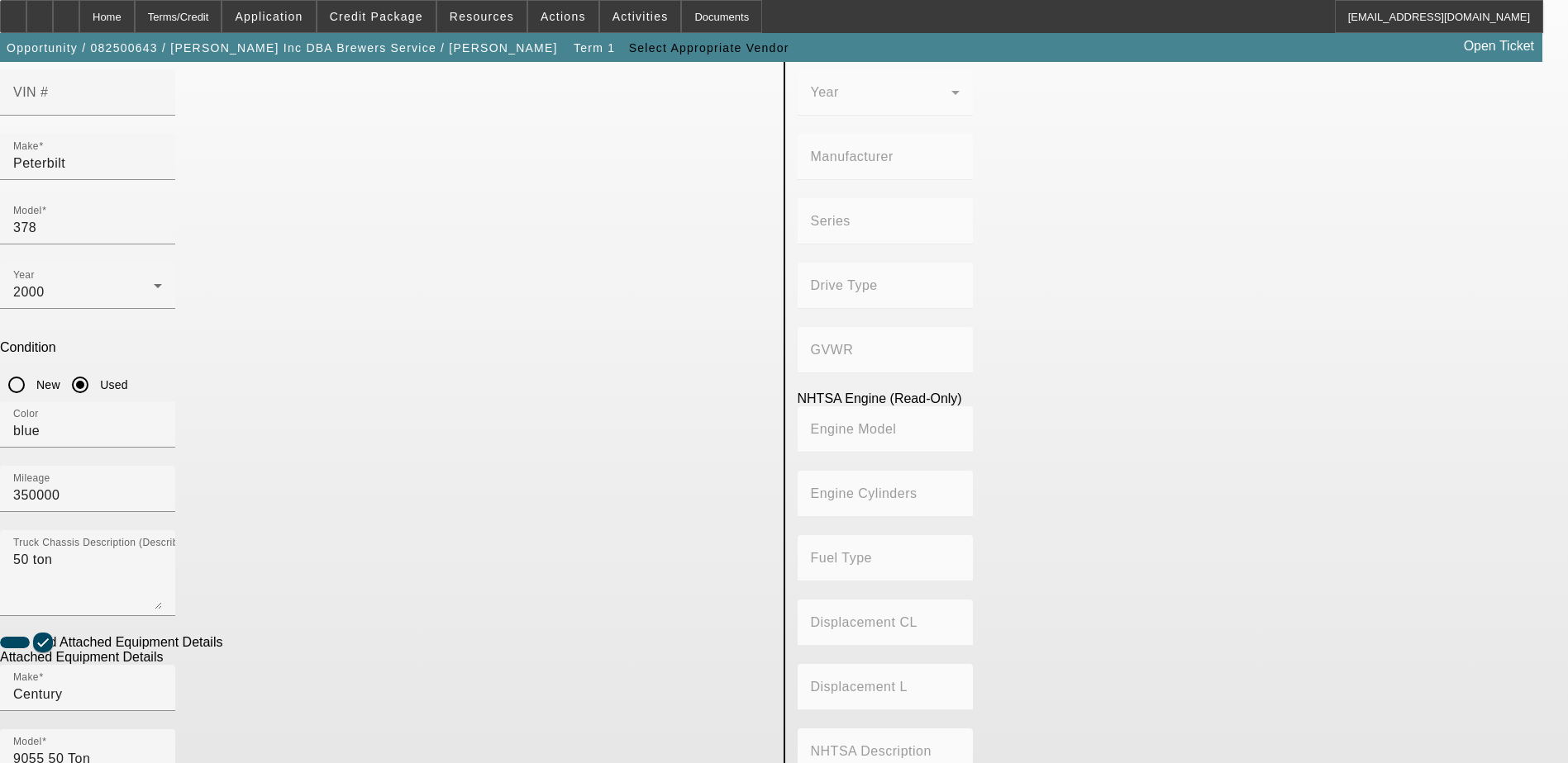
radio input "true"
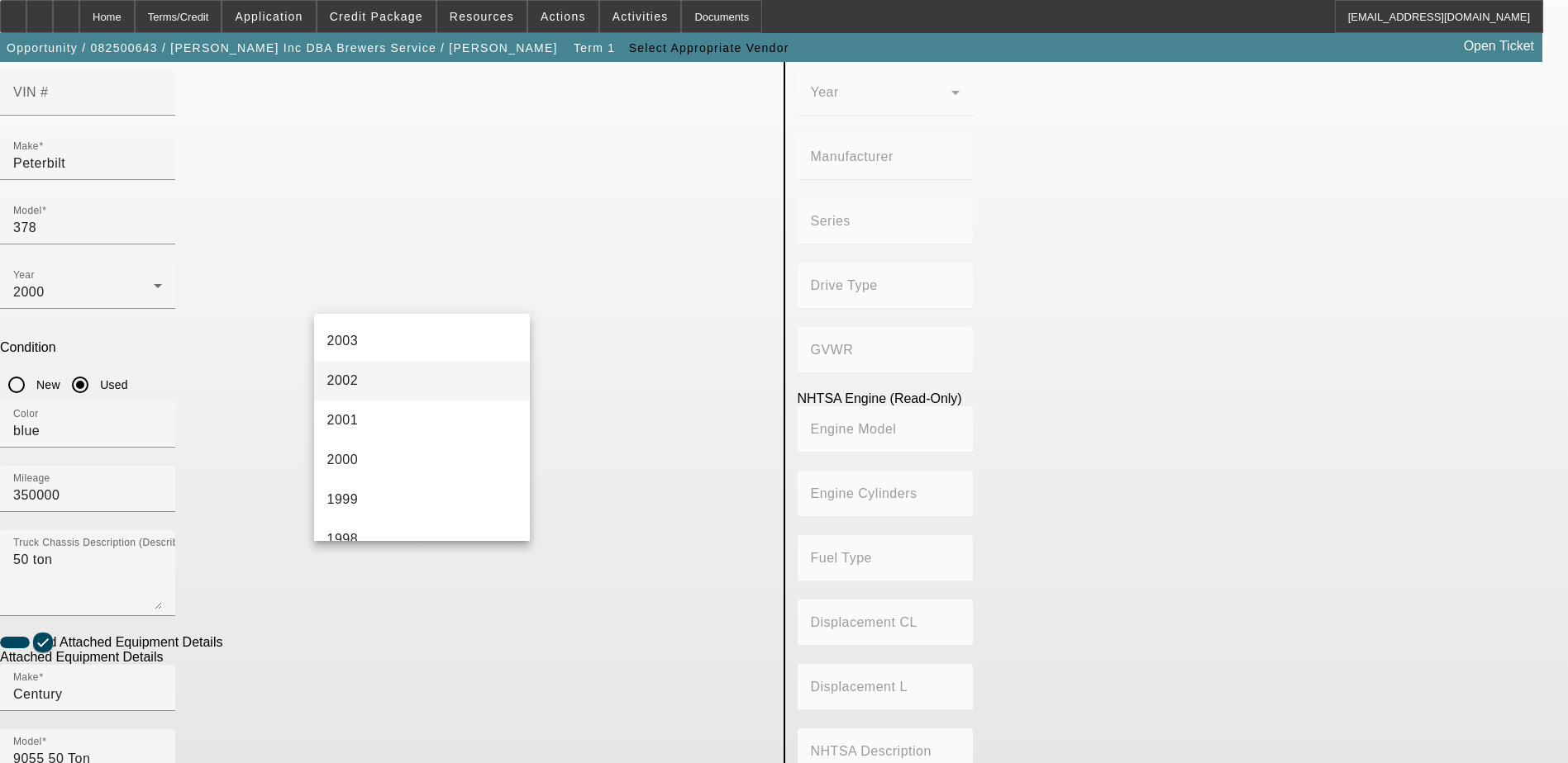
scroll to position [991, 0]
click at [390, 455] on mat-option "2000" at bounding box center [422, 459] width 217 height 39
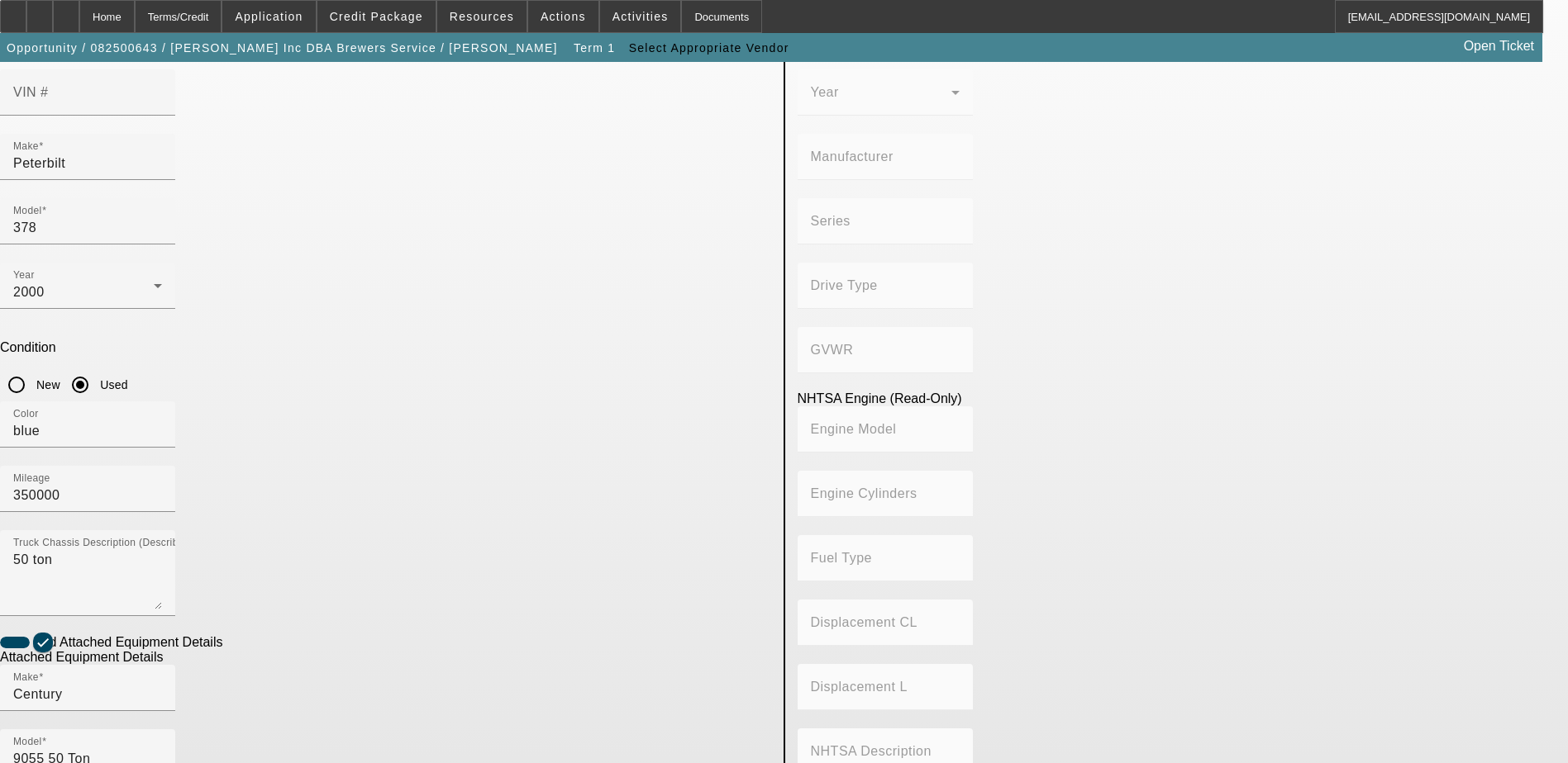
checkbox input "true"
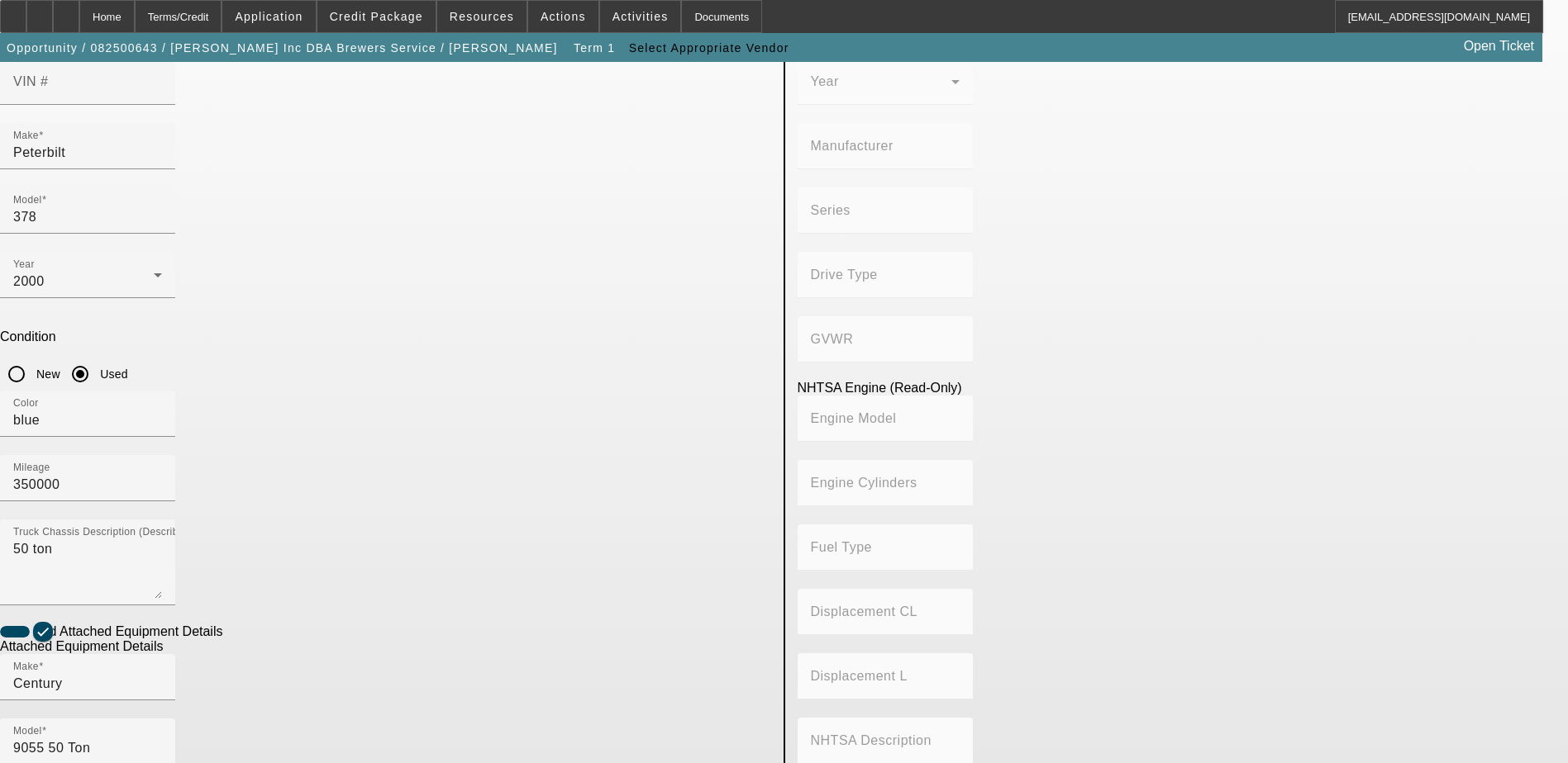
scroll to position [301, 0]
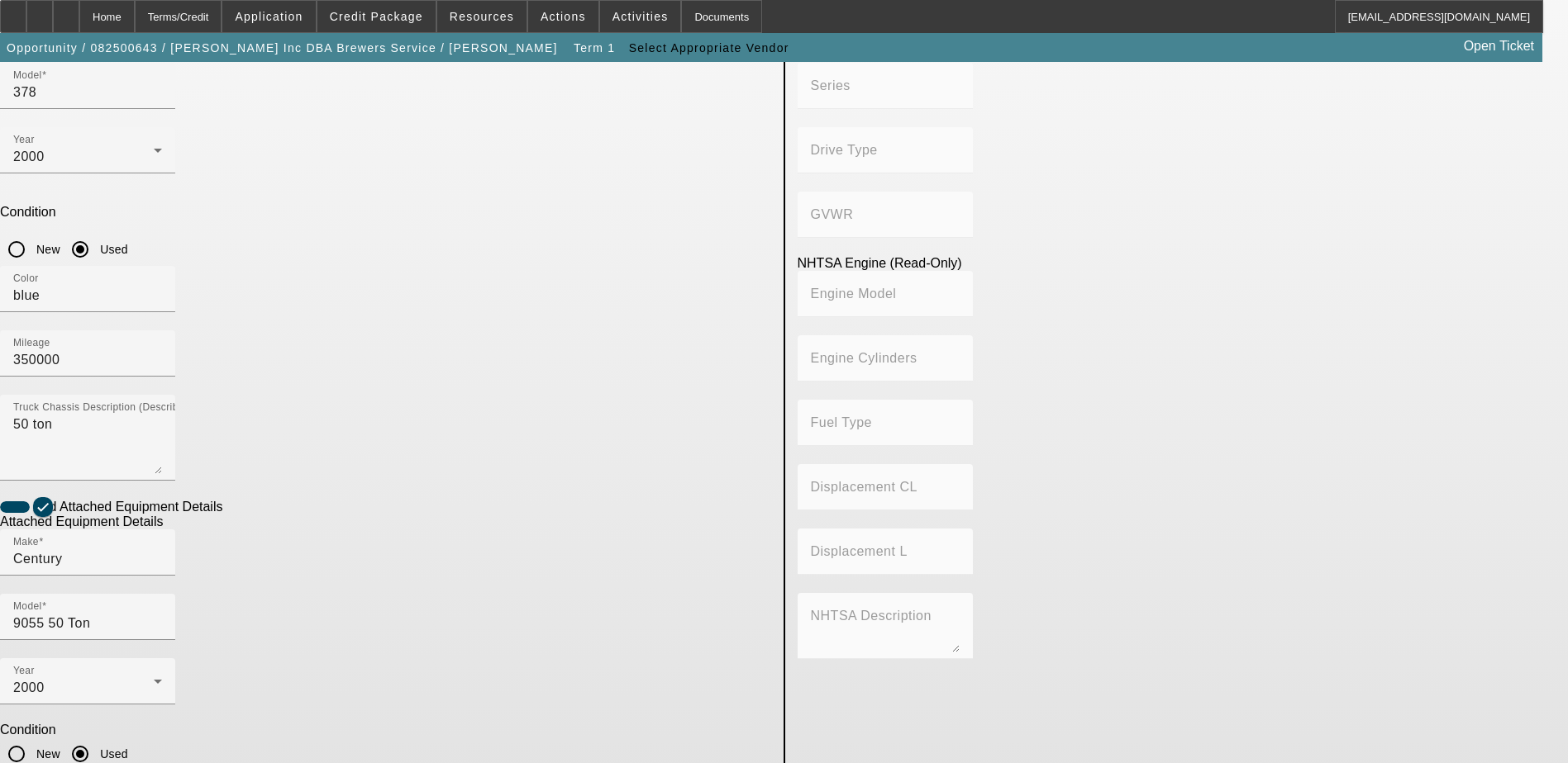
click at [162, 415] on textarea "50 ton" at bounding box center [87, 444] width 149 height 60
drag, startPoint x: 379, startPoint y: 205, endPoint x: 271, endPoint y: 193, distance: 108.7
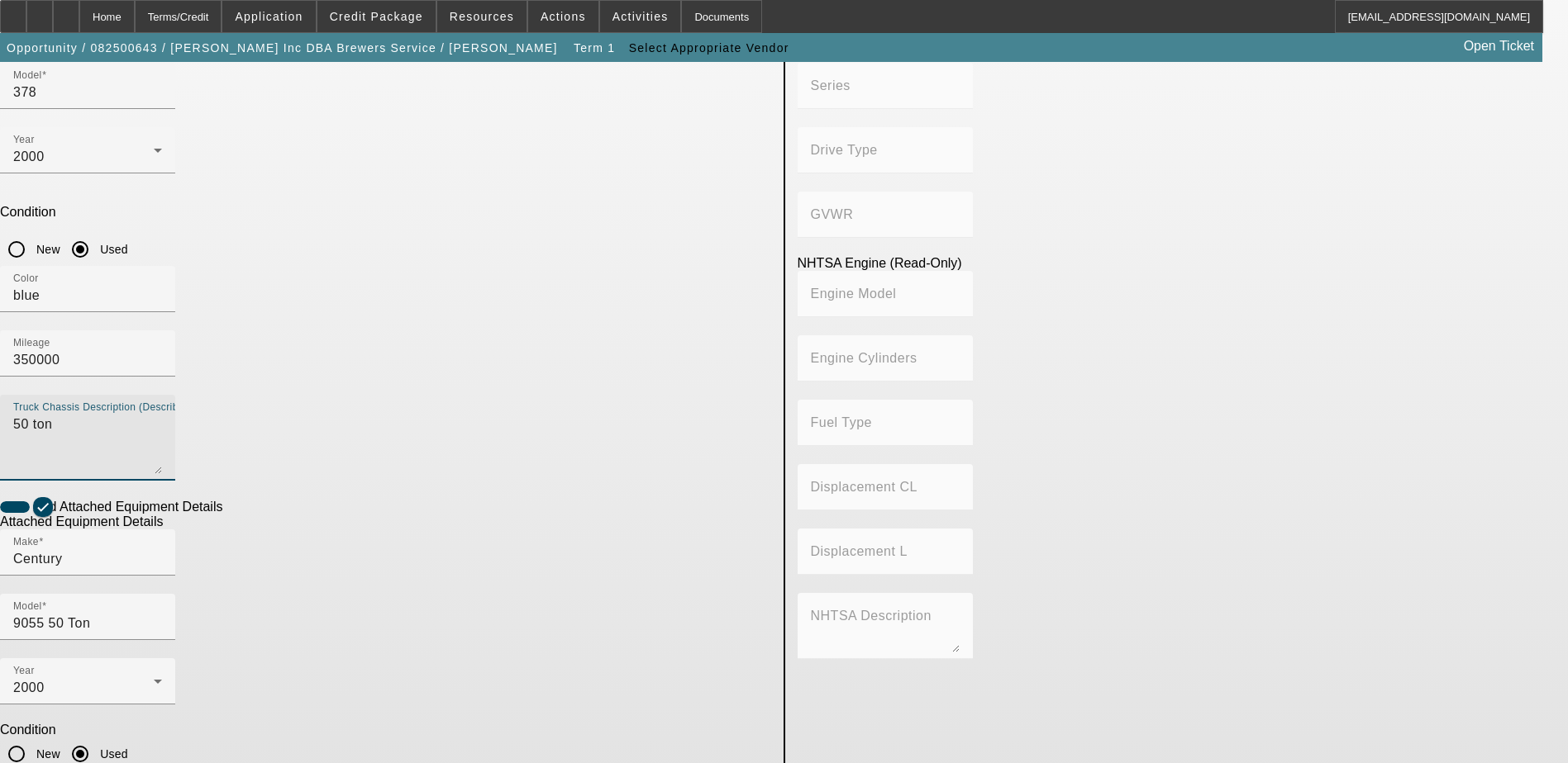
click at [271, 193] on app-asset-collateral-manage "ASSET ENTRY Delete asset USER INPUT - CHASSIS Asset Type (Titled or Non-Titled)…" at bounding box center [784, 404] width 1568 height 1286
type textarea "heavy"
paste textarea "50 ton"
type textarea "50 ton"
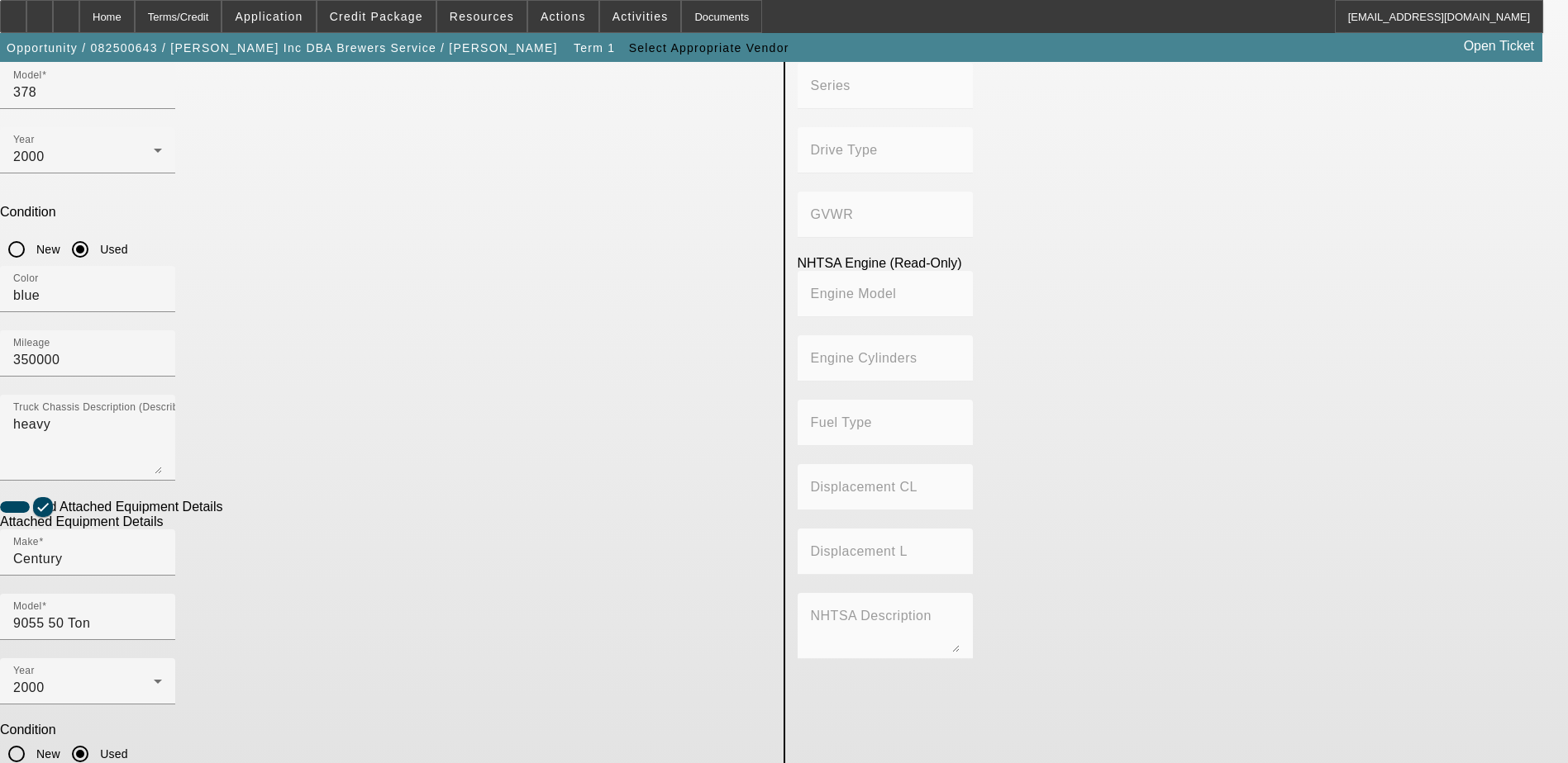
click at [830, 528] on div "NHTSA Chassis Data (Read-Only) Make Model Year Manufacturer Series Drive Type G…" at bounding box center [1183, 418] width 795 height 1256
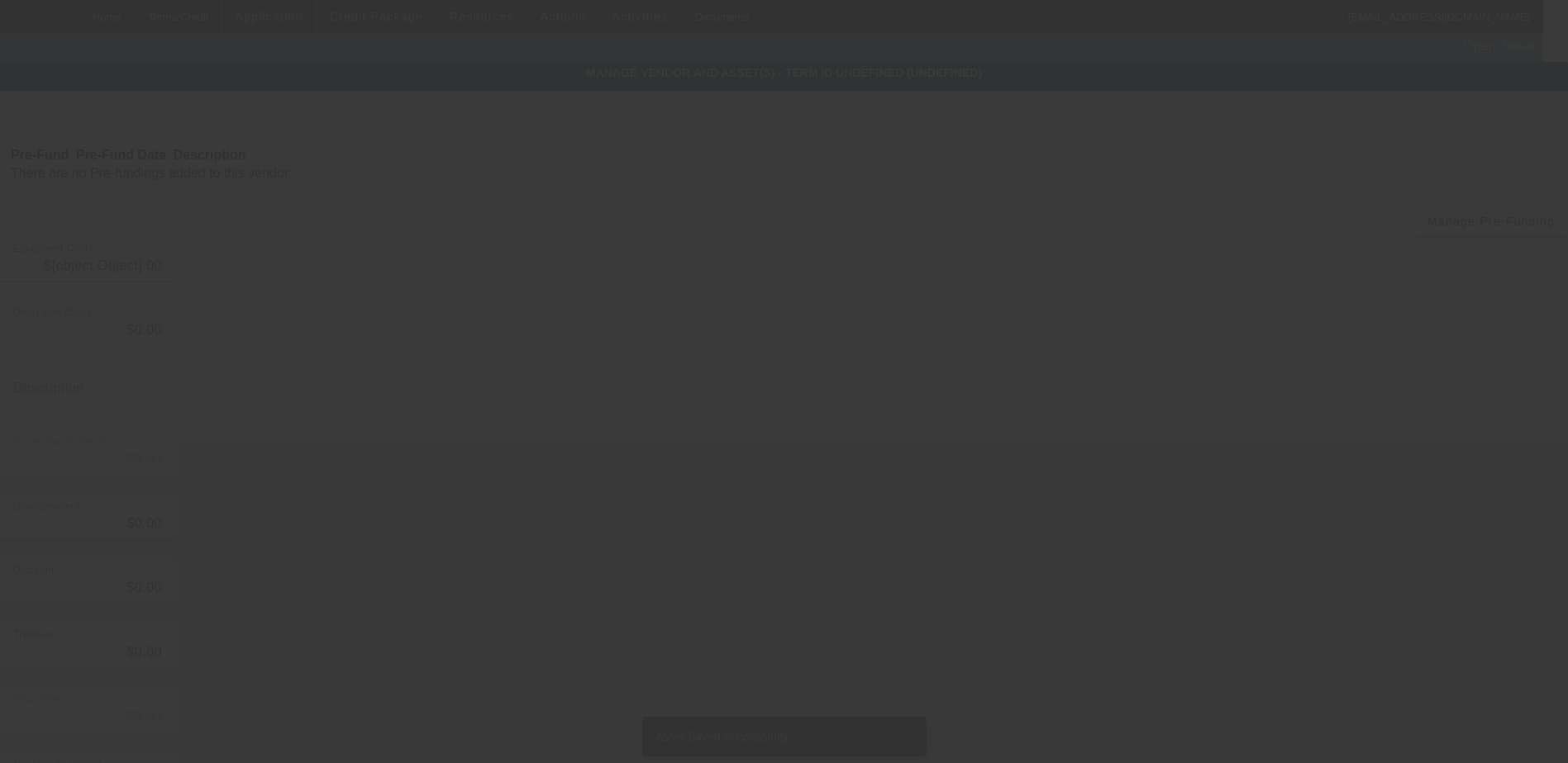
type input "$225,000.00"
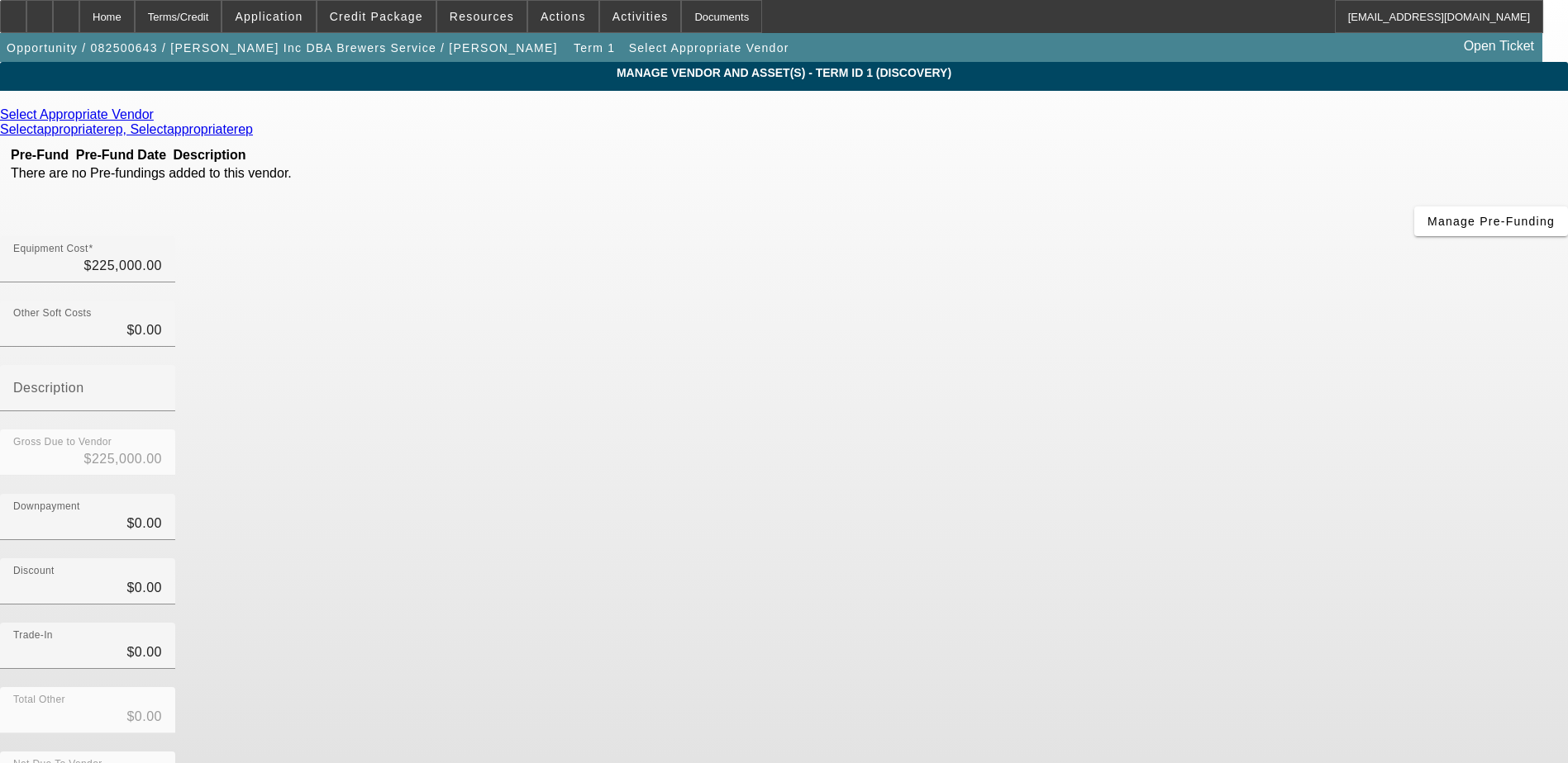
click at [158, 118] on icon at bounding box center [158, 114] width 0 height 14
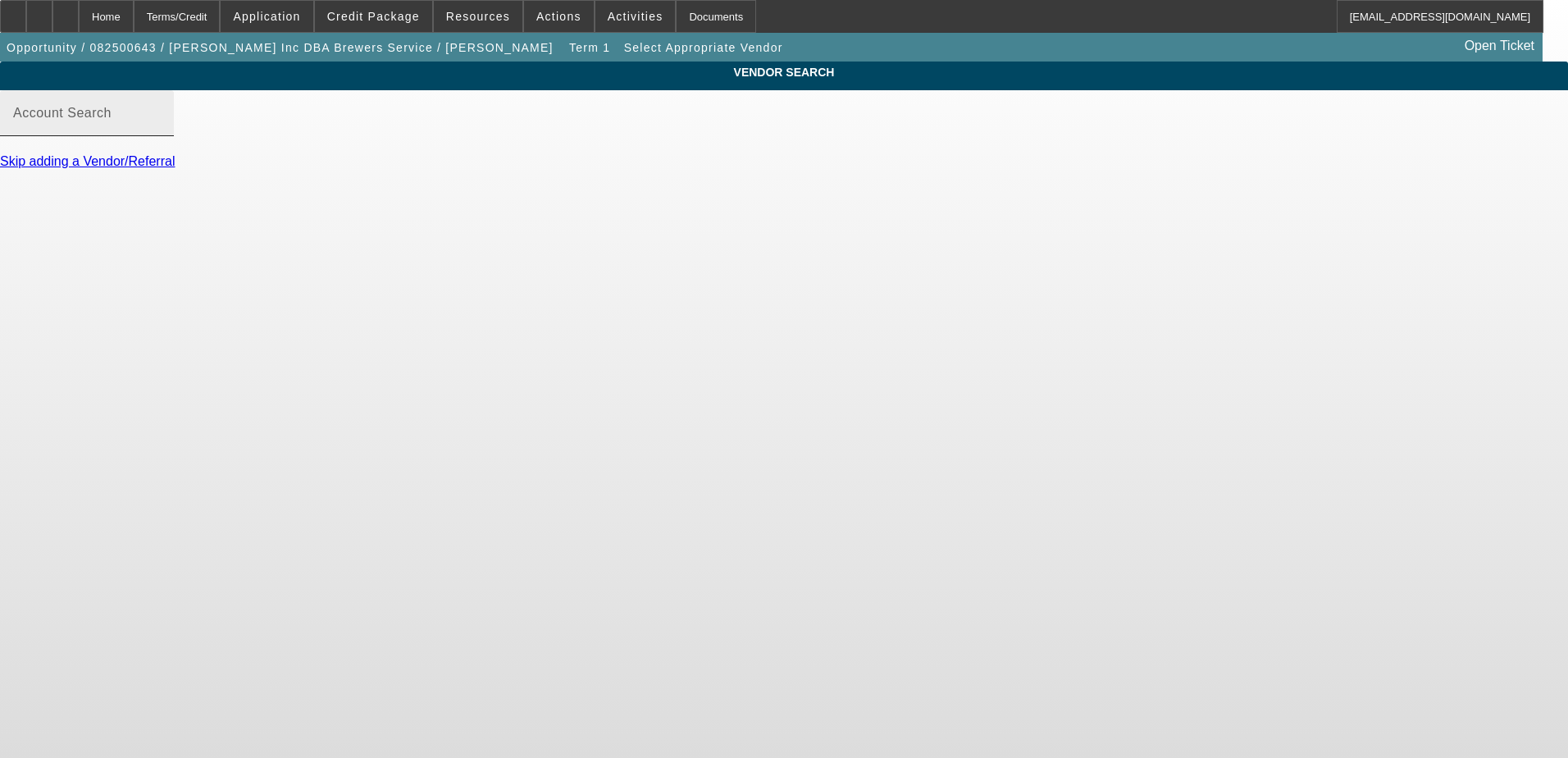
click at [161, 129] on input "Account Search" at bounding box center [87, 120] width 148 height 20
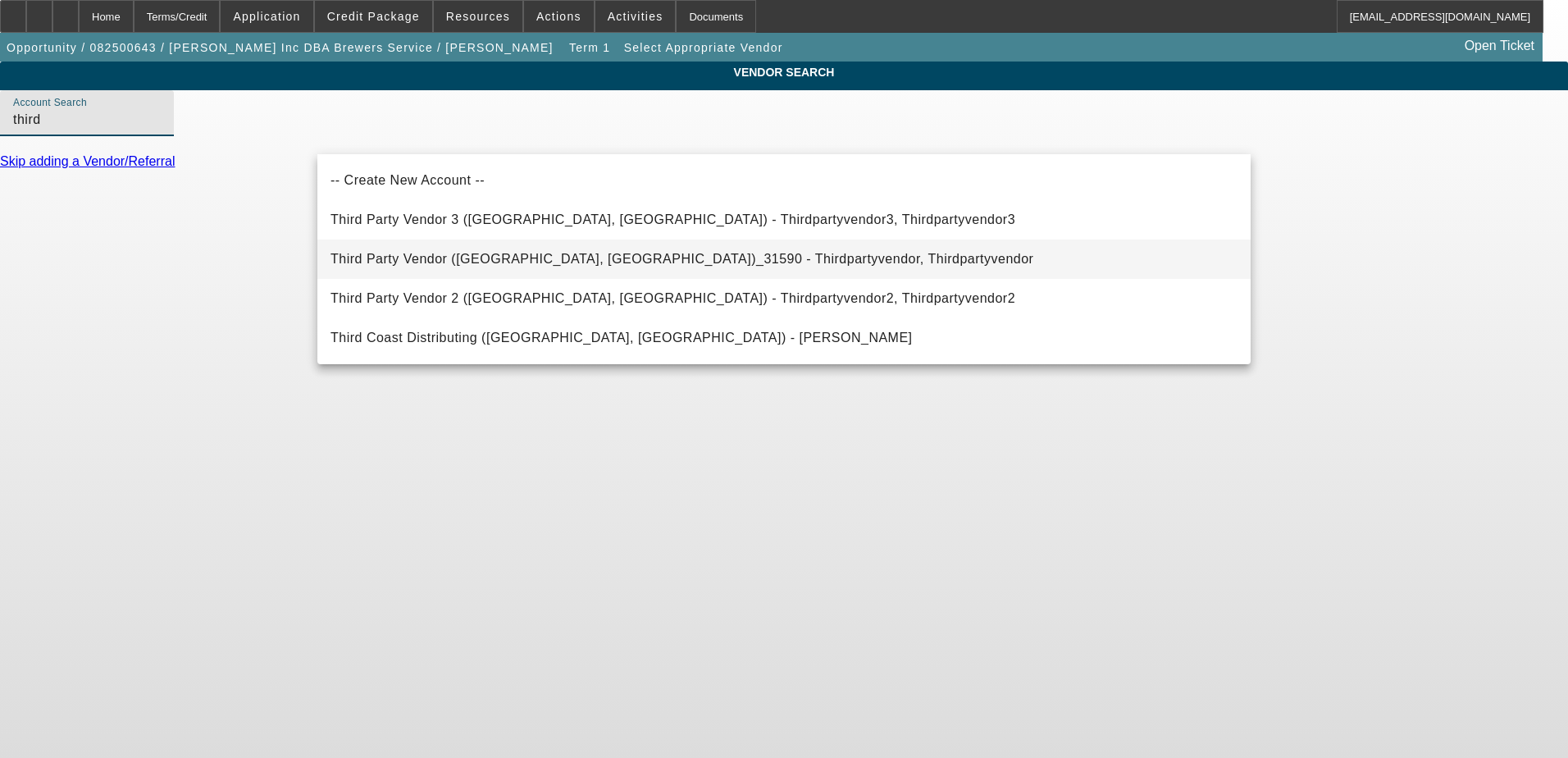
click at [494, 255] on span "Third Party Vendor (Northbrook, IL)_31590 - Thirdpartyvendor, Thirdpartyvendor" at bounding box center [682, 259] width 703 height 14
type input "Third Party Vendor (Northbrook, IL)_31590 - Thirdpartyvendor, Thirdpartyvendor"
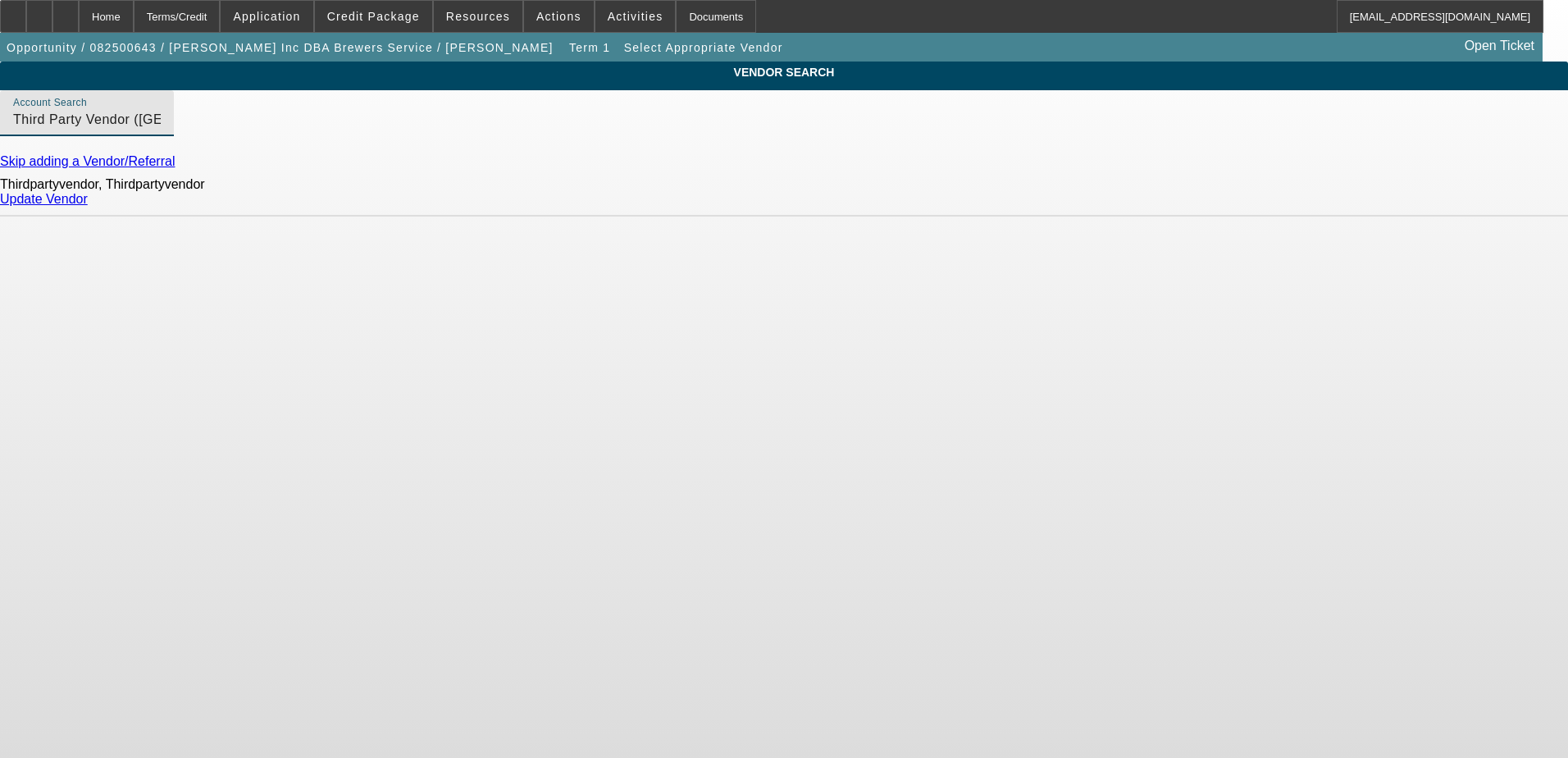
click at [87, 206] on link "Update Vendor" at bounding box center [44, 199] width 87 height 14
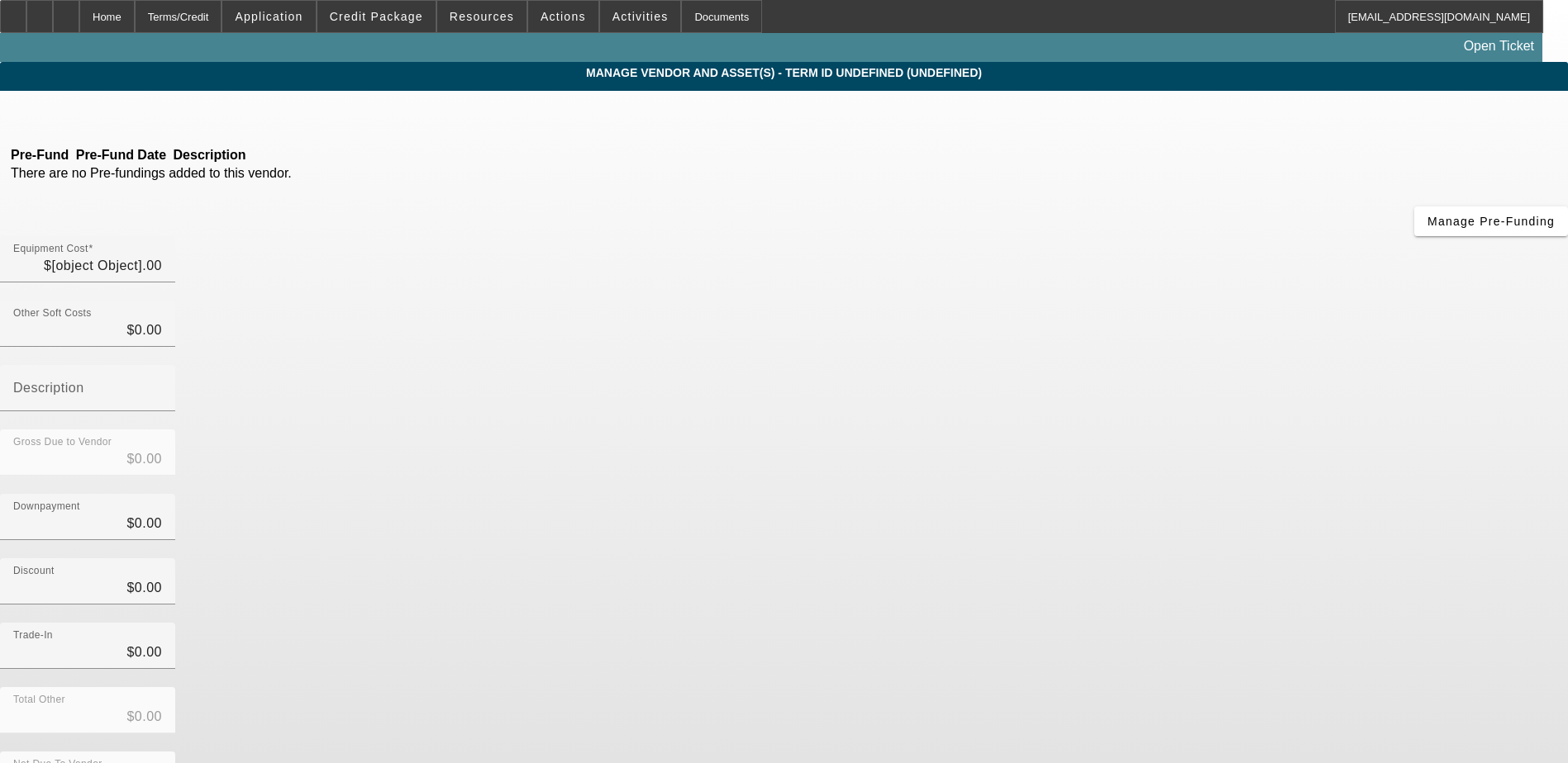
type input "$225,000.00"
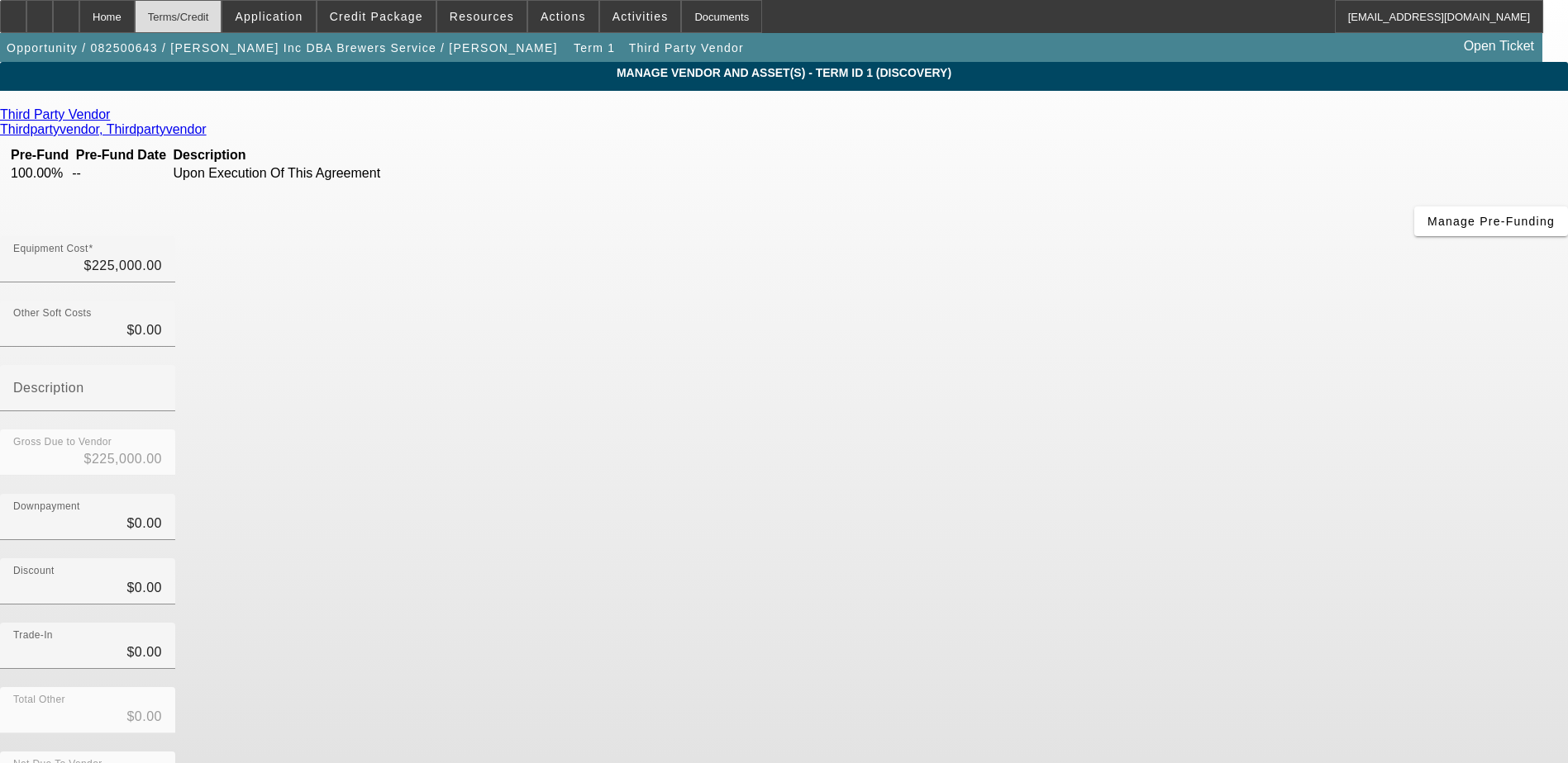
click at [222, 19] on div "Terms/Credit" at bounding box center [178, 17] width 87 height 33
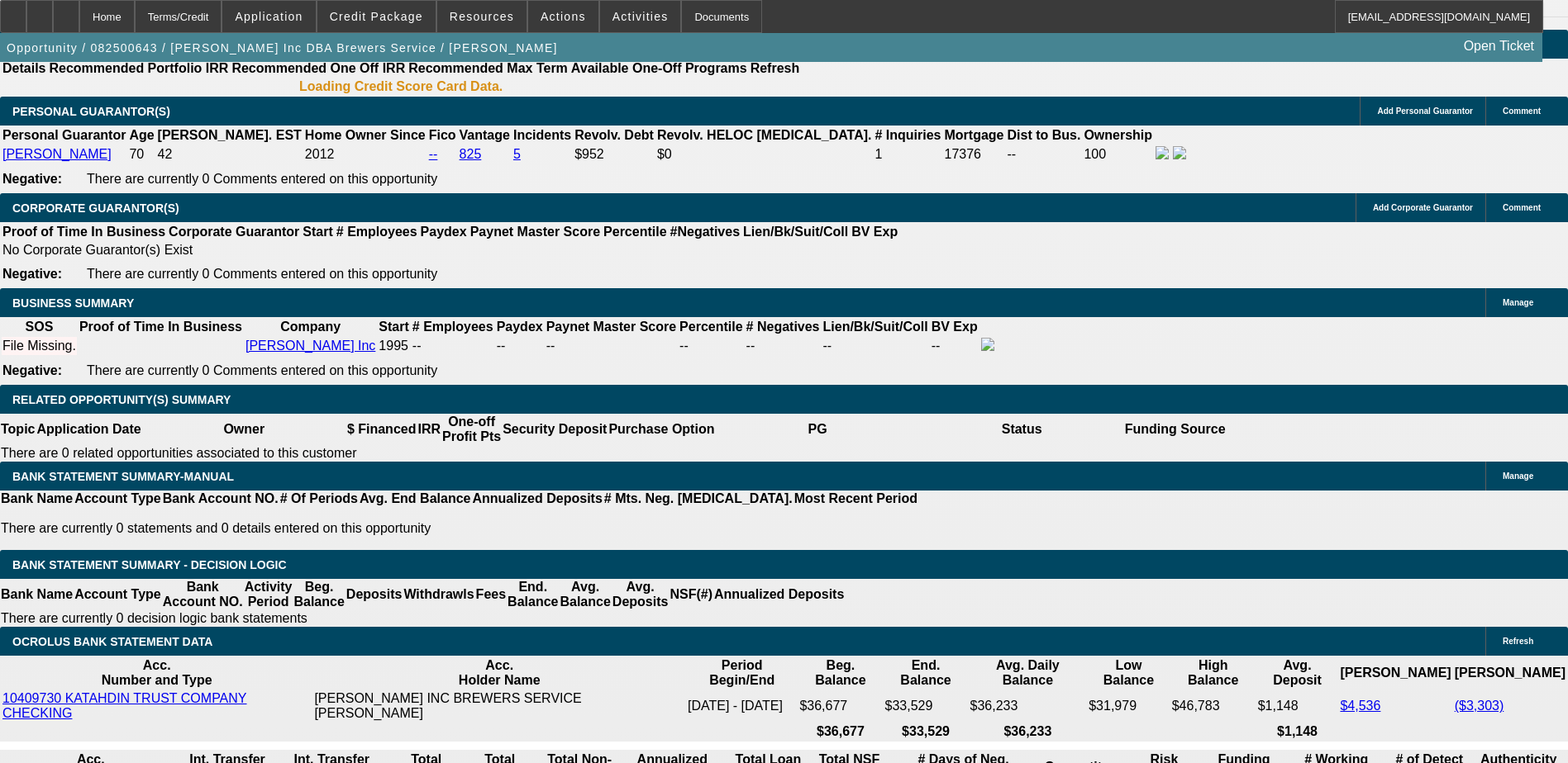
select select "0"
select select "2"
select select "0"
select select "6"
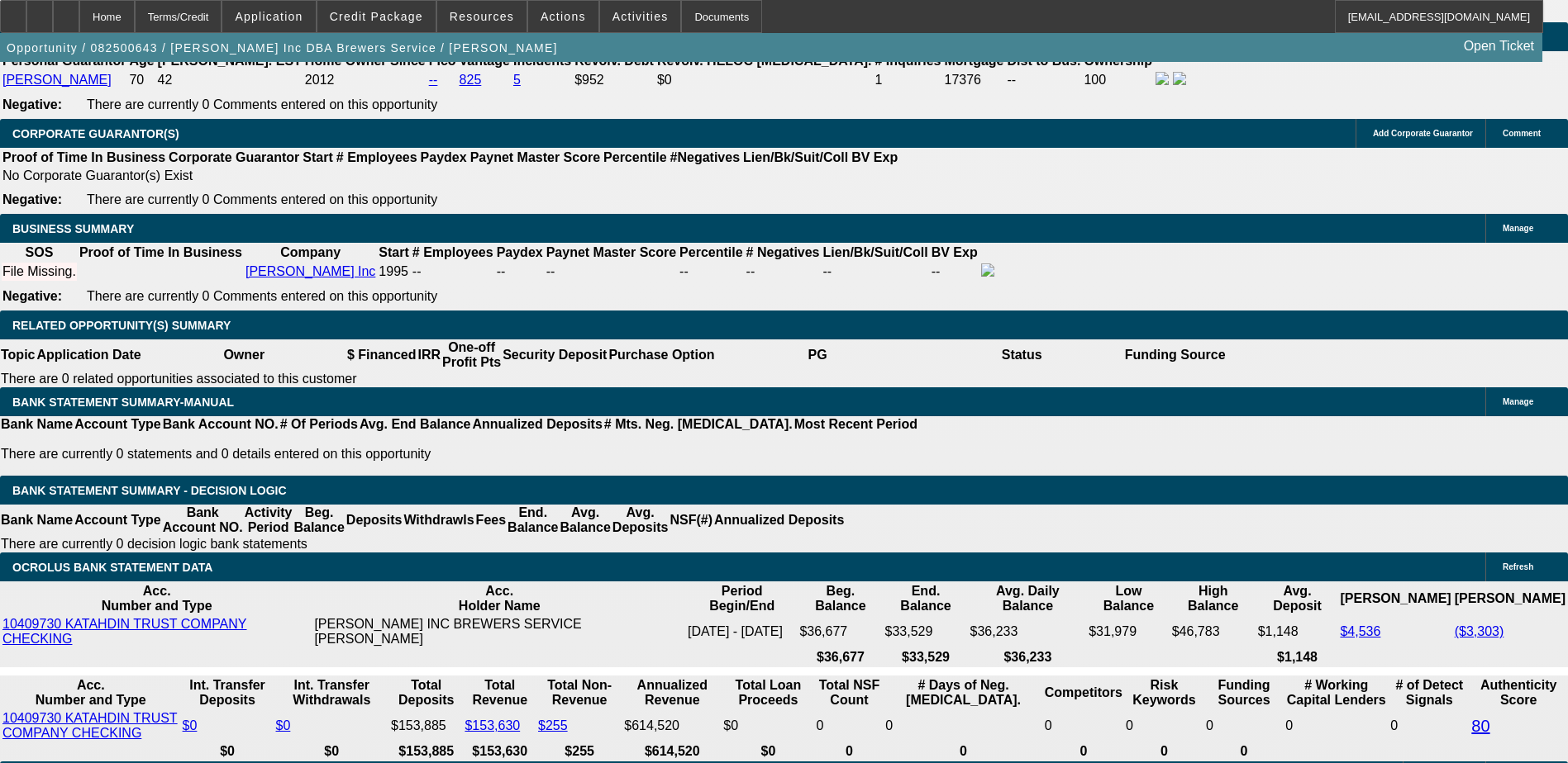
scroll to position [2619, 0]
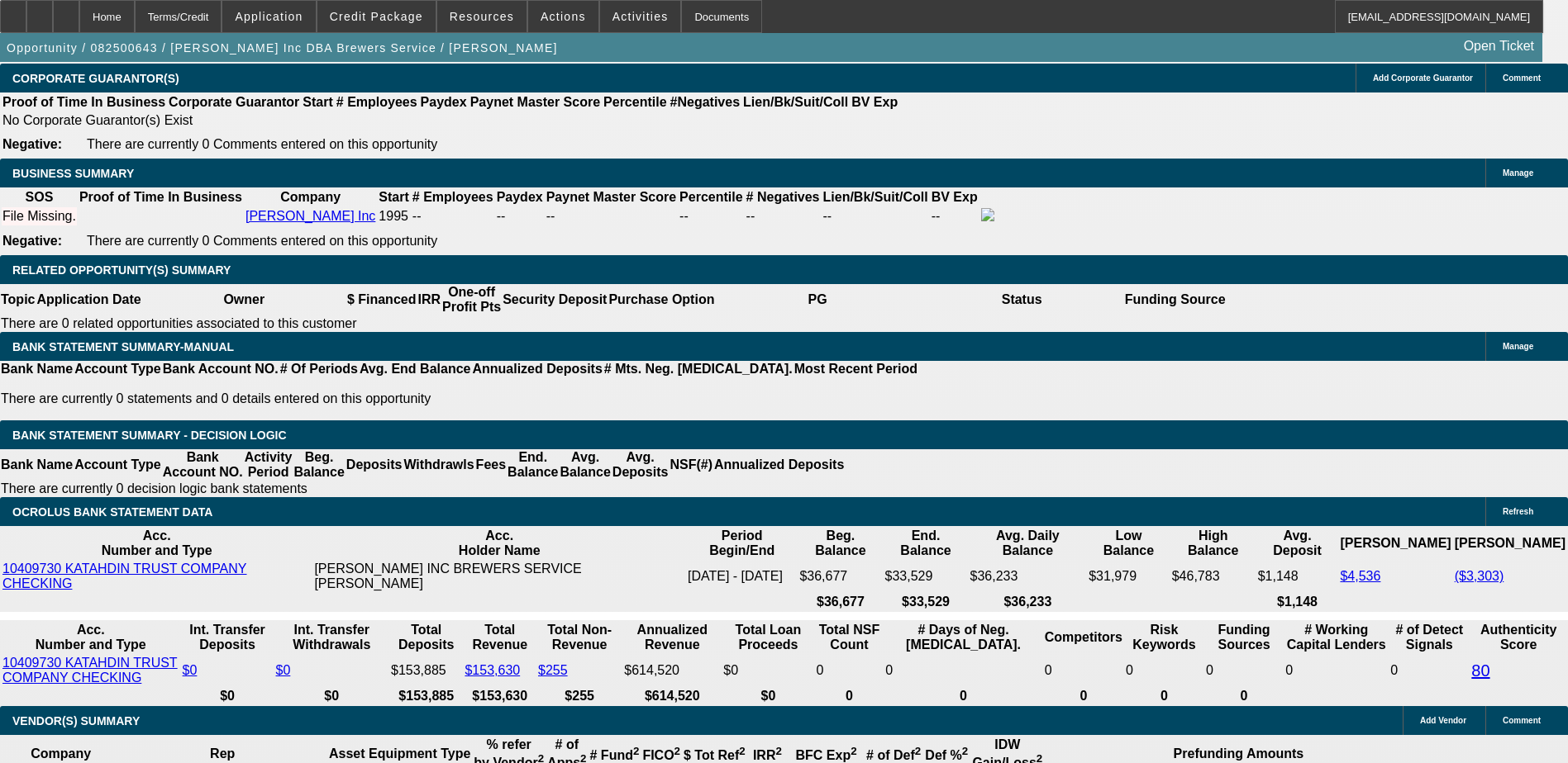
type input "3"
type input "$6.00"
type input "UNKNOWN"
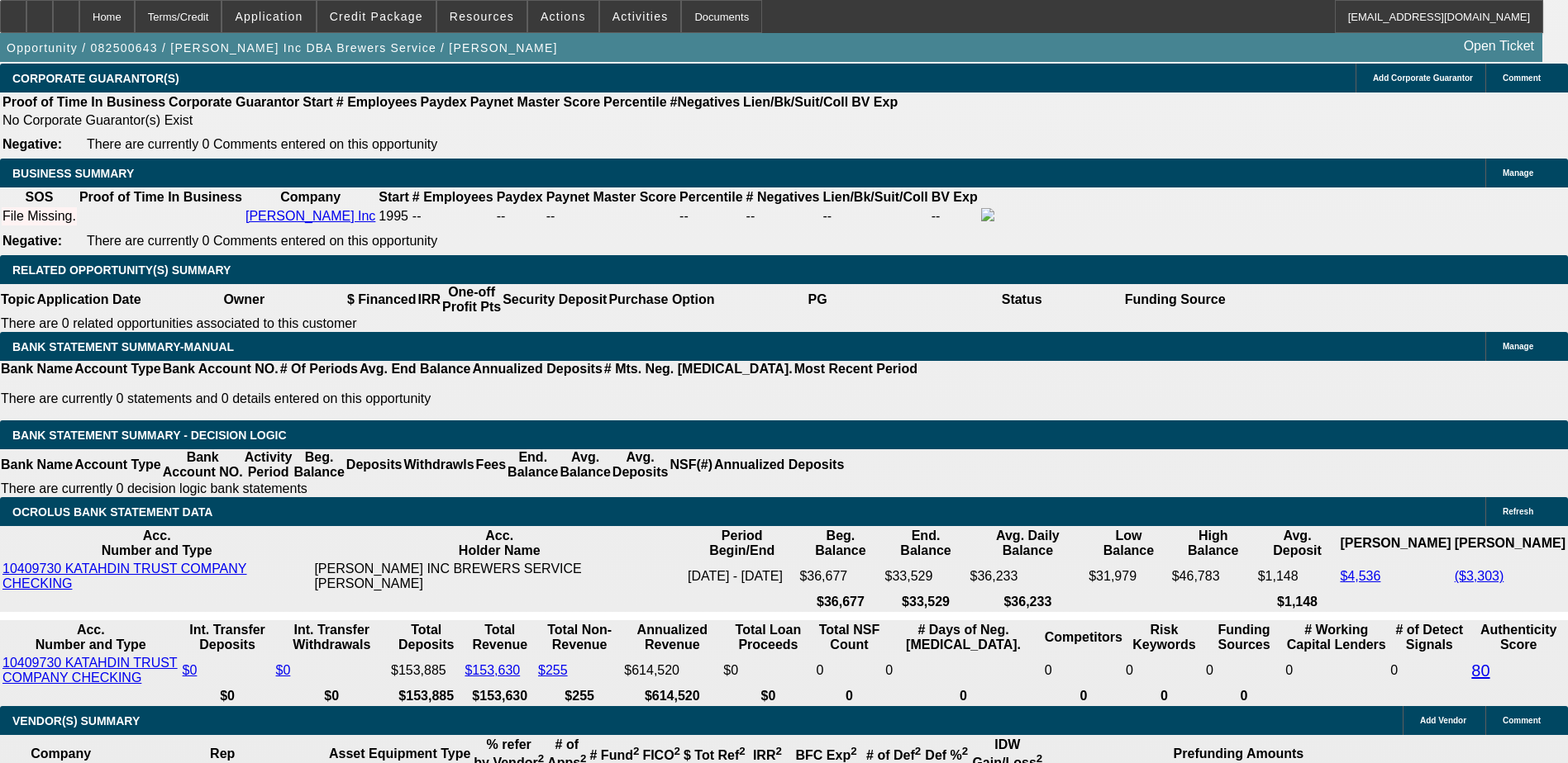
type input "3995"
type input "$7,990.00"
type input "12.2"
type input "$3,995.00"
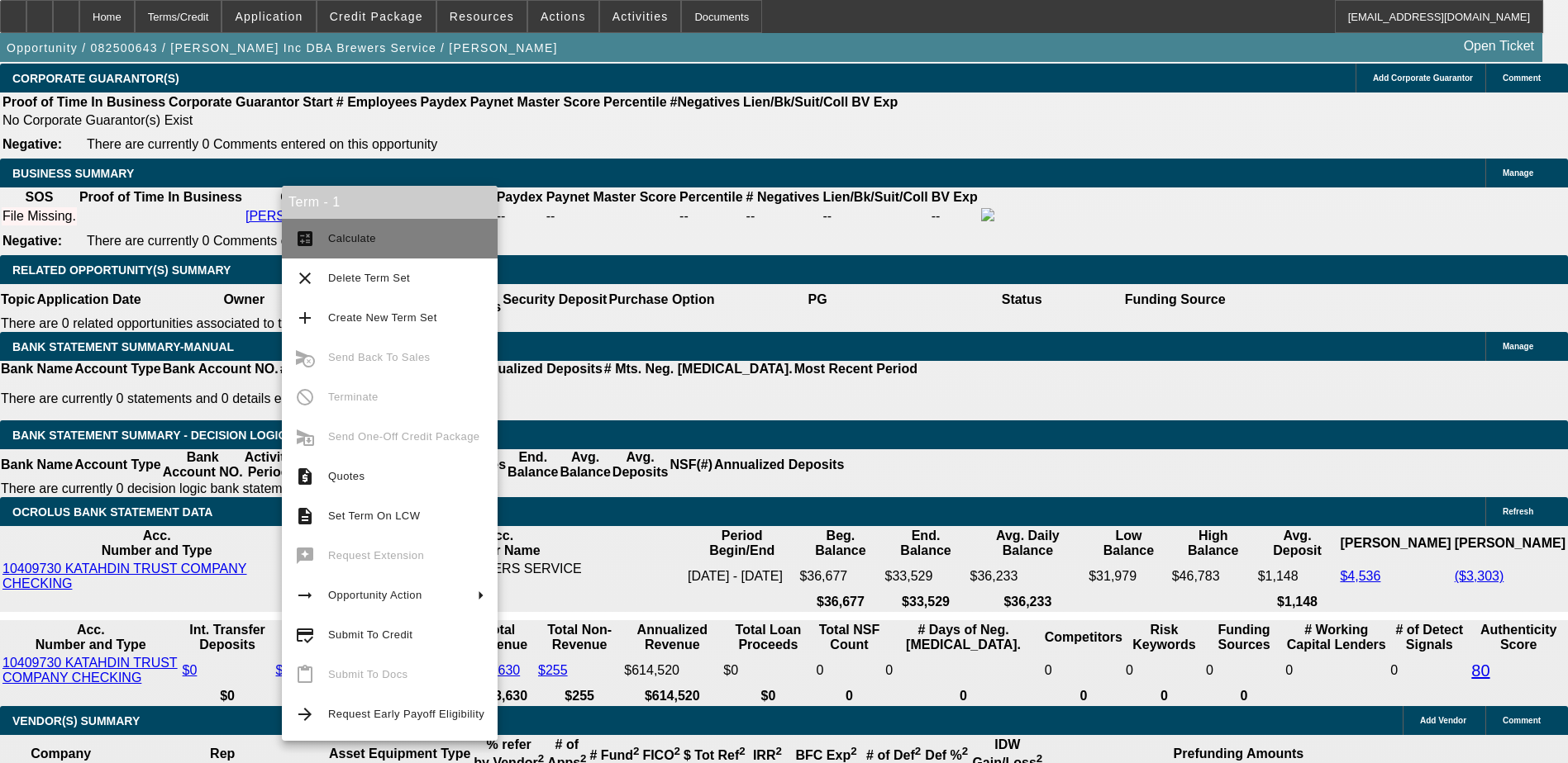
click at [328, 225] on button "calculate Calculate" at bounding box center [389, 238] width 216 height 39
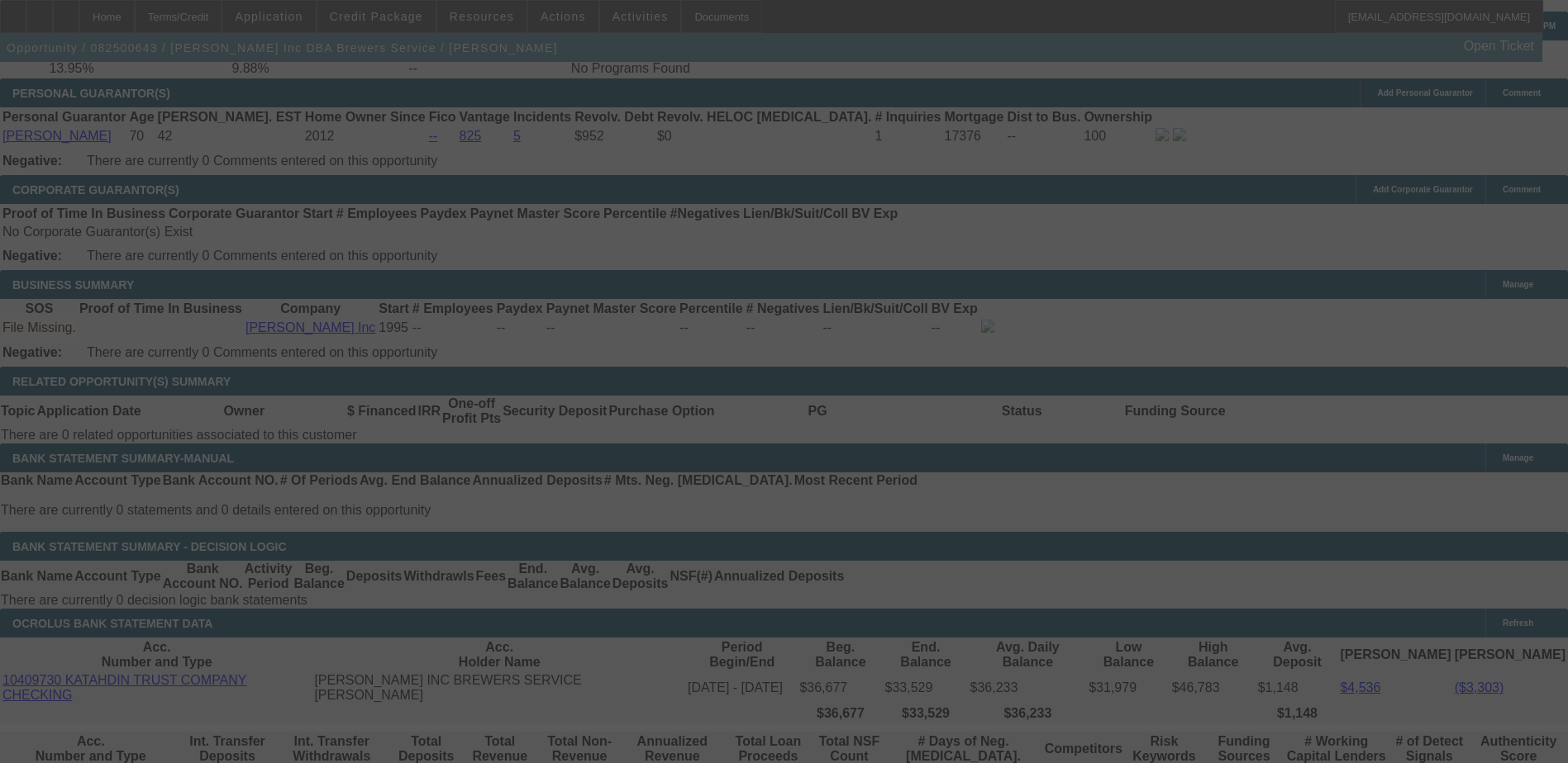
scroll to position [2536, 0]
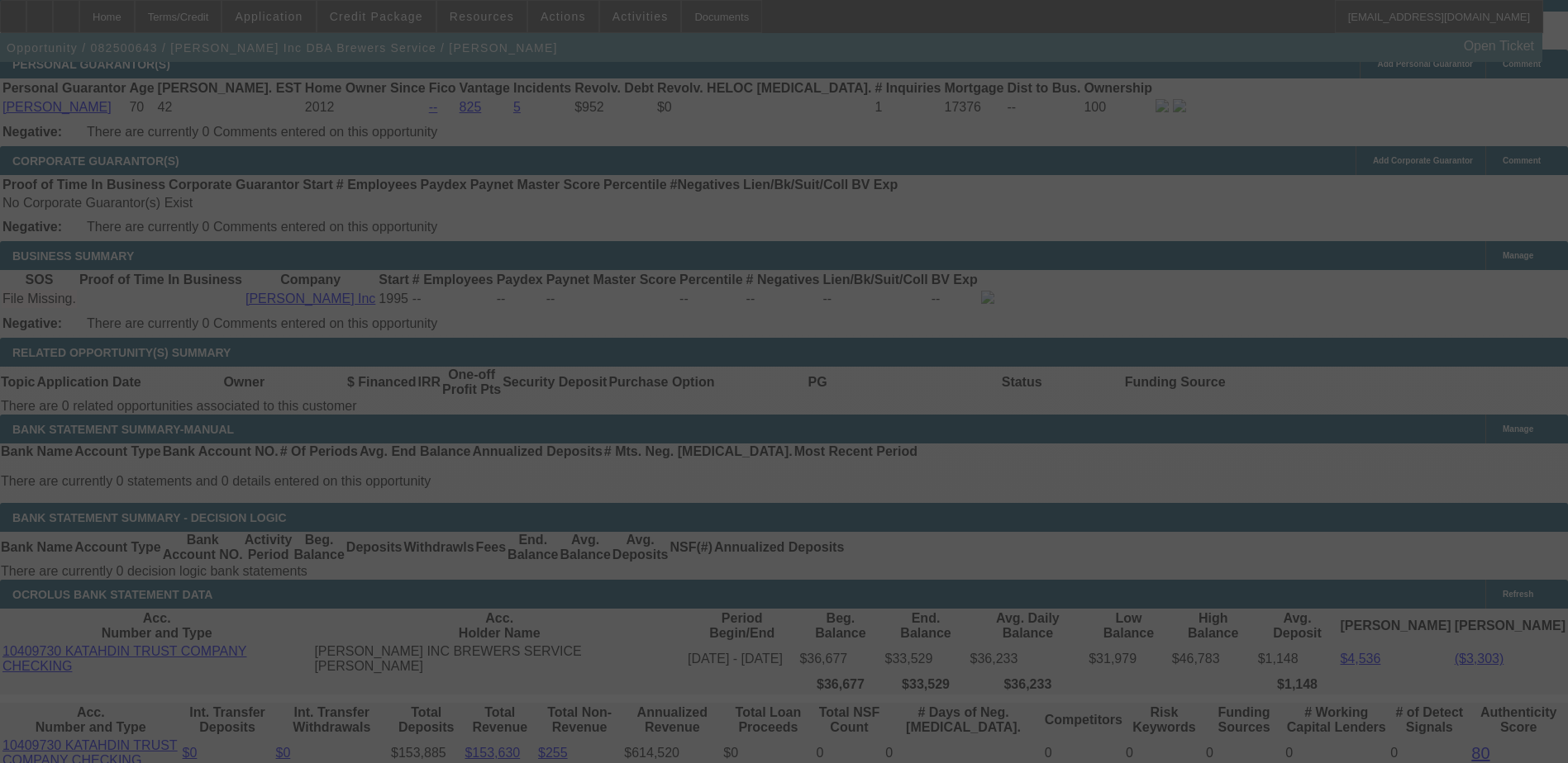
select select "0"
select select "2"
select select "0"
select select "6"
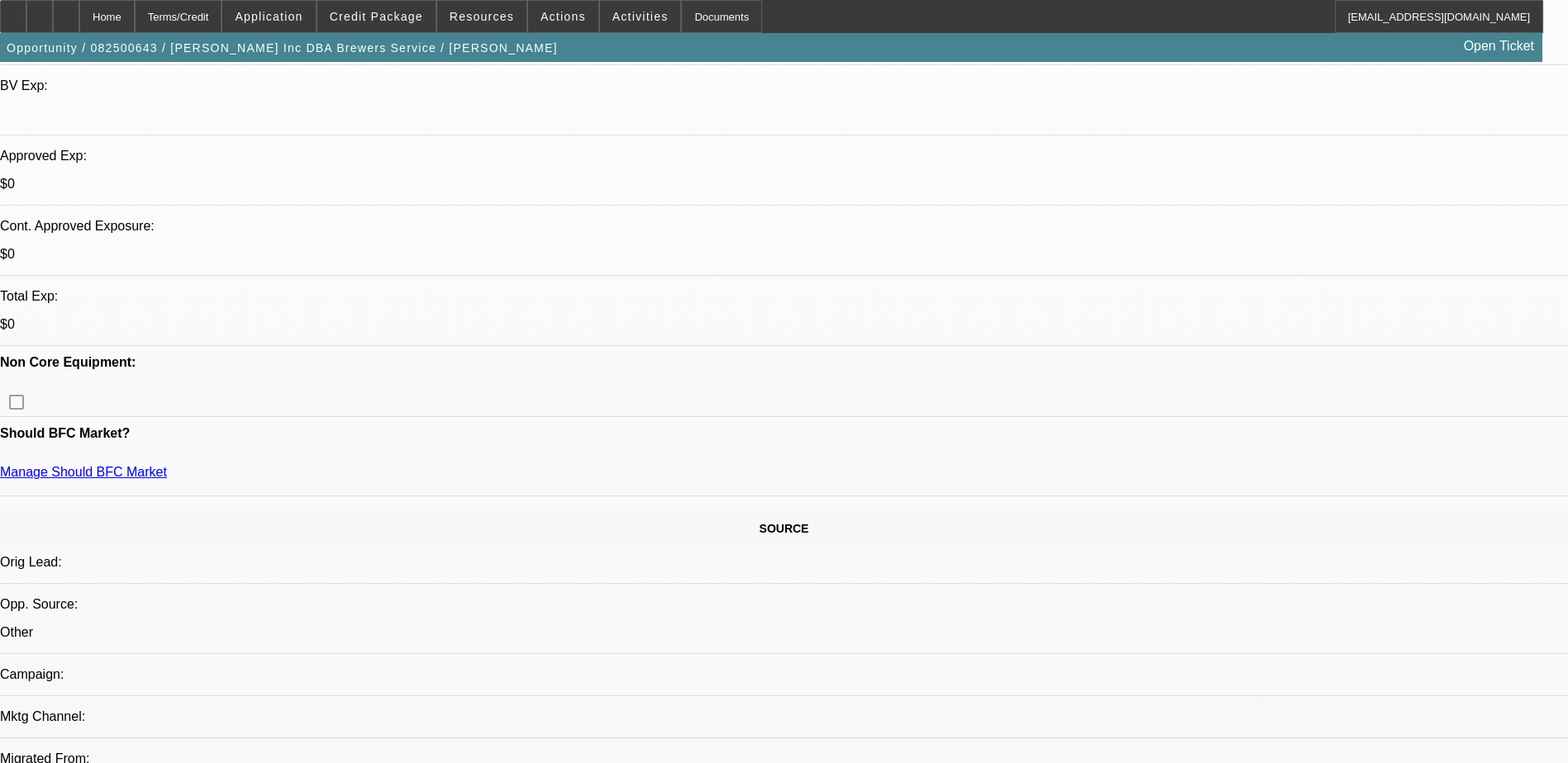
scroll to position [636, 0]
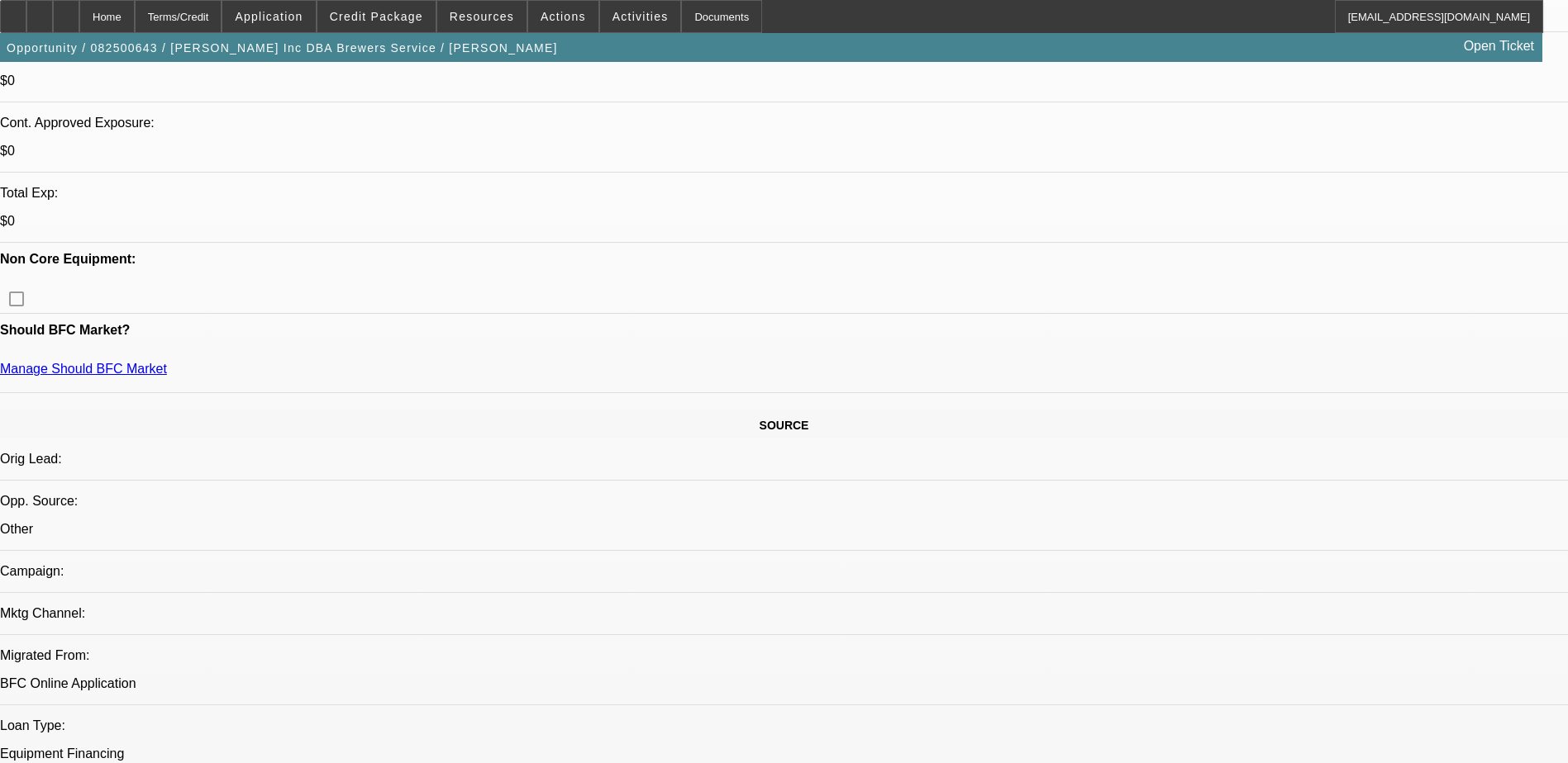
click at [396, 16] on span "Credit Package" at bounding box center [376, 17] width 94 height 13
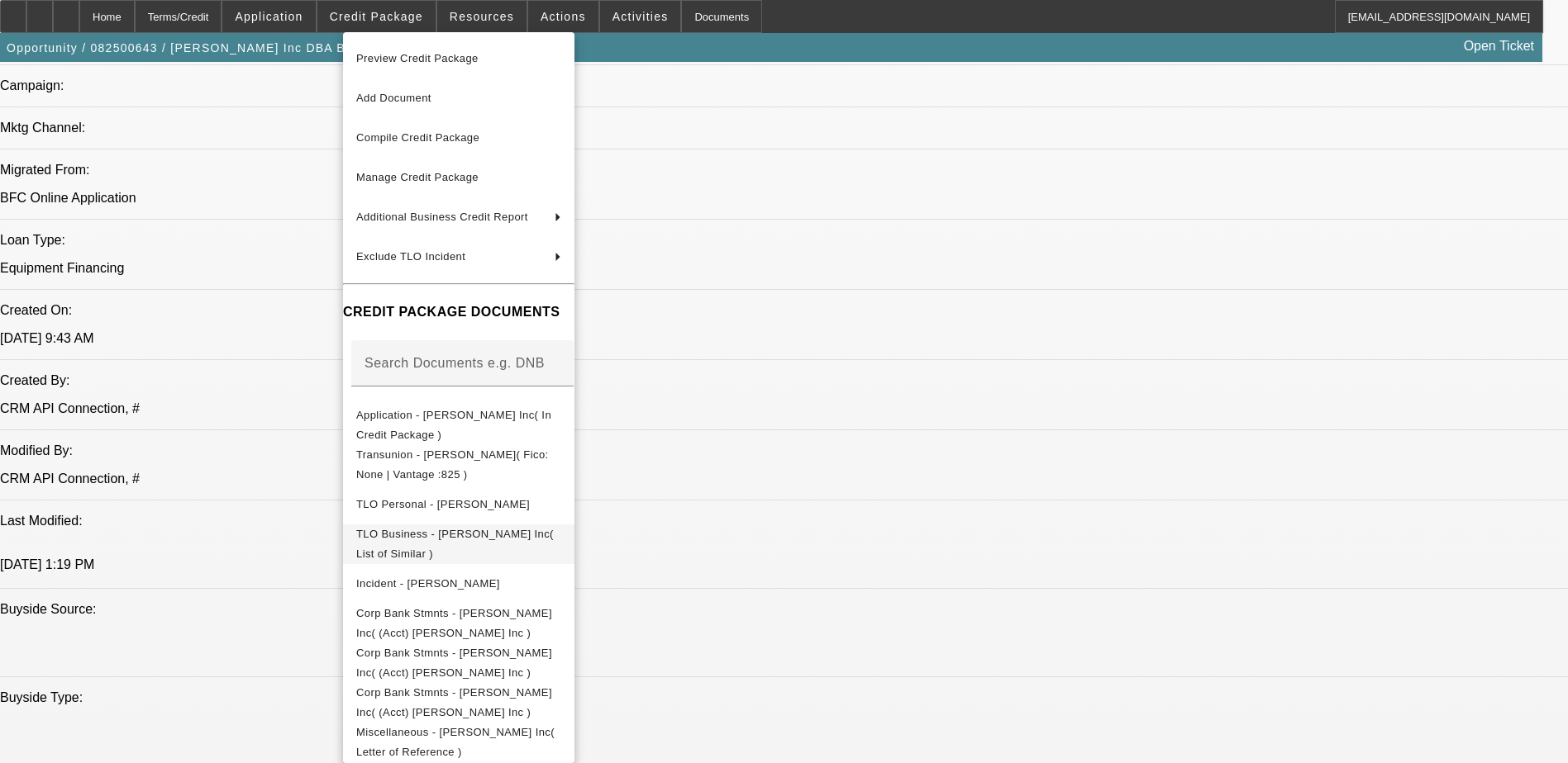
scroll to position [1132, 0]
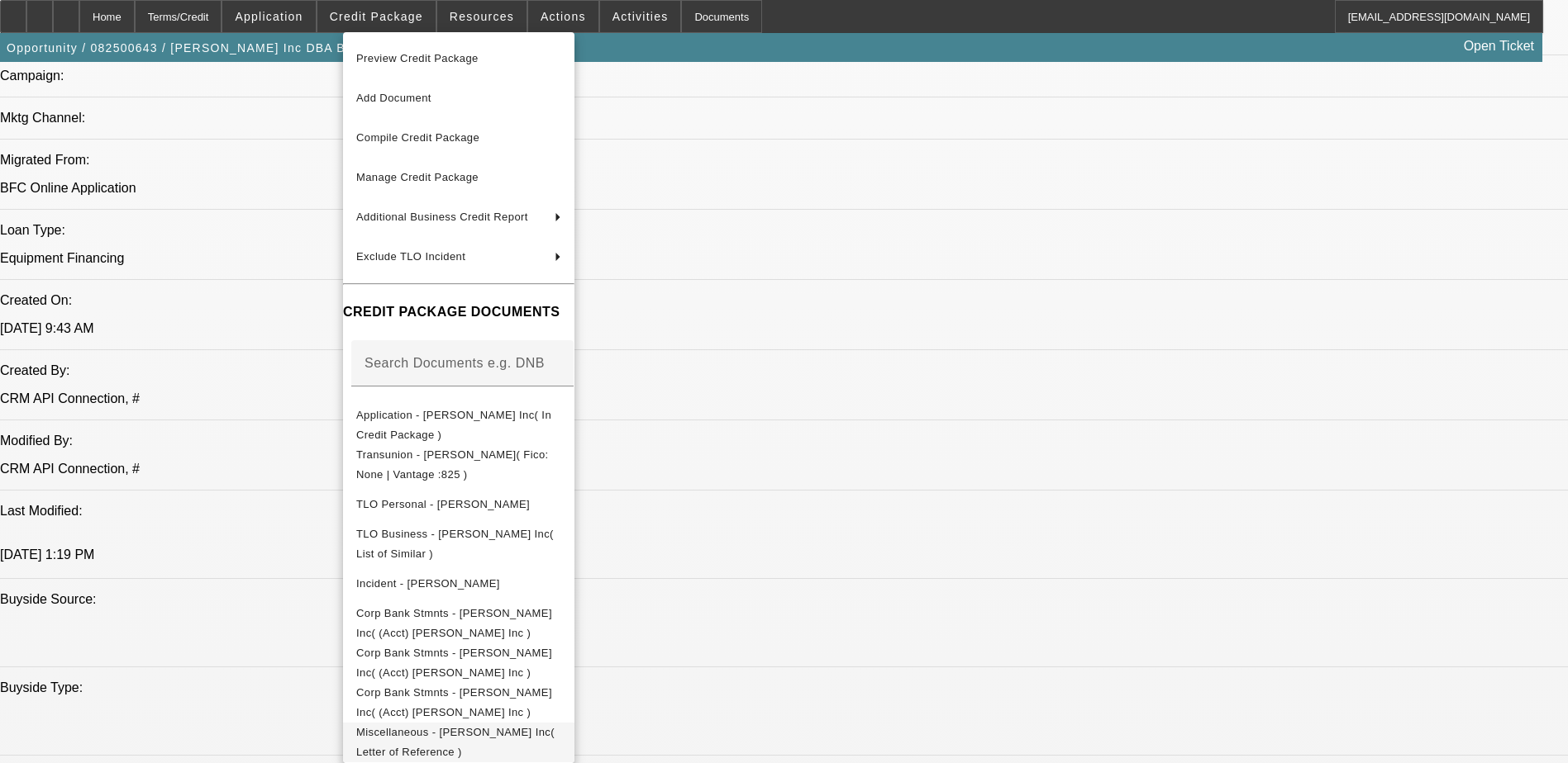
click at [506, 729] on span "Miscellaneous - TL Brewer Inc( Letter of Reference )" at bounding box center [458, 742] width 205 height 39
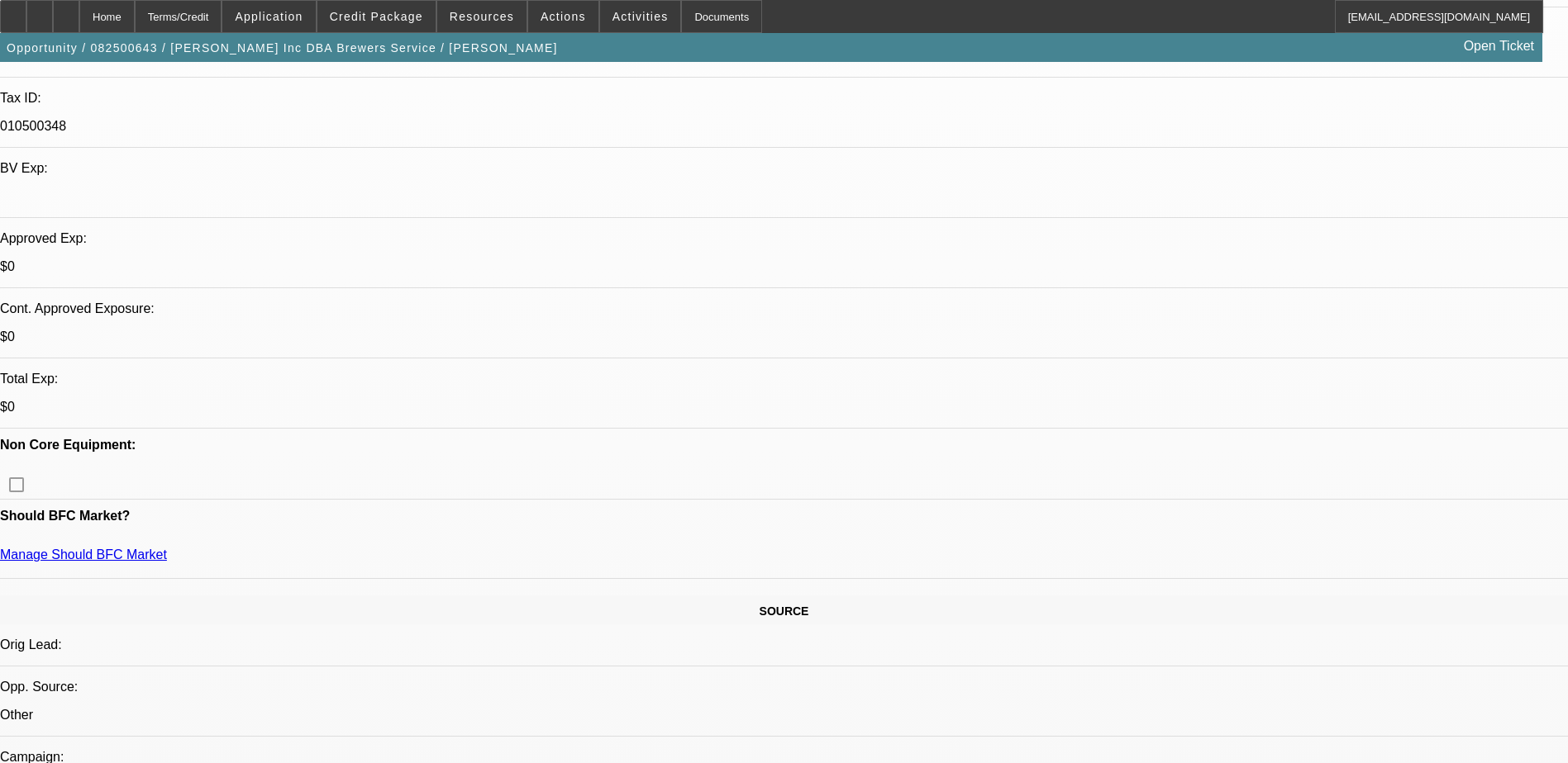
scroll to position [223, 0]
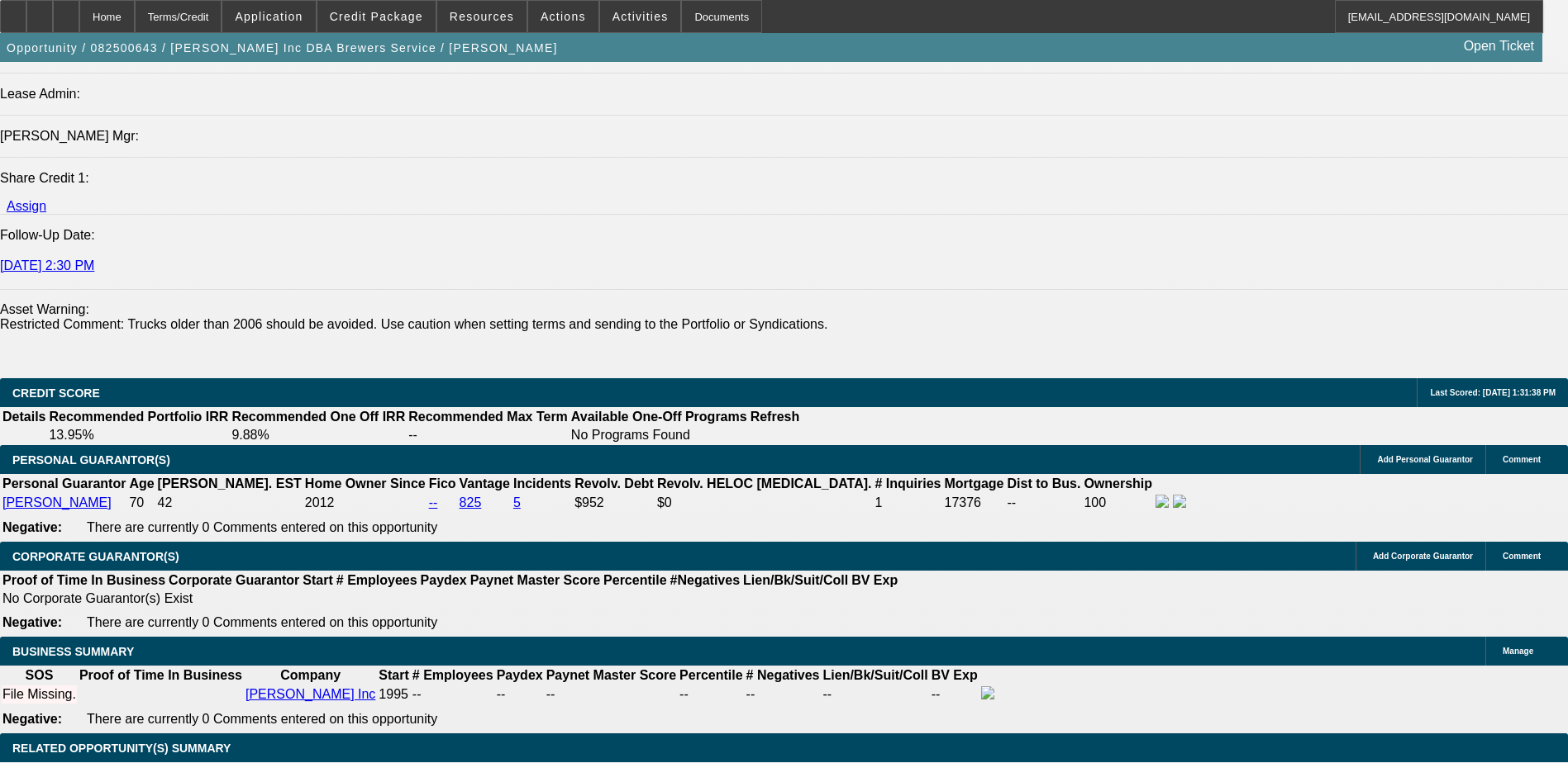
scroll to position [2123, 0]
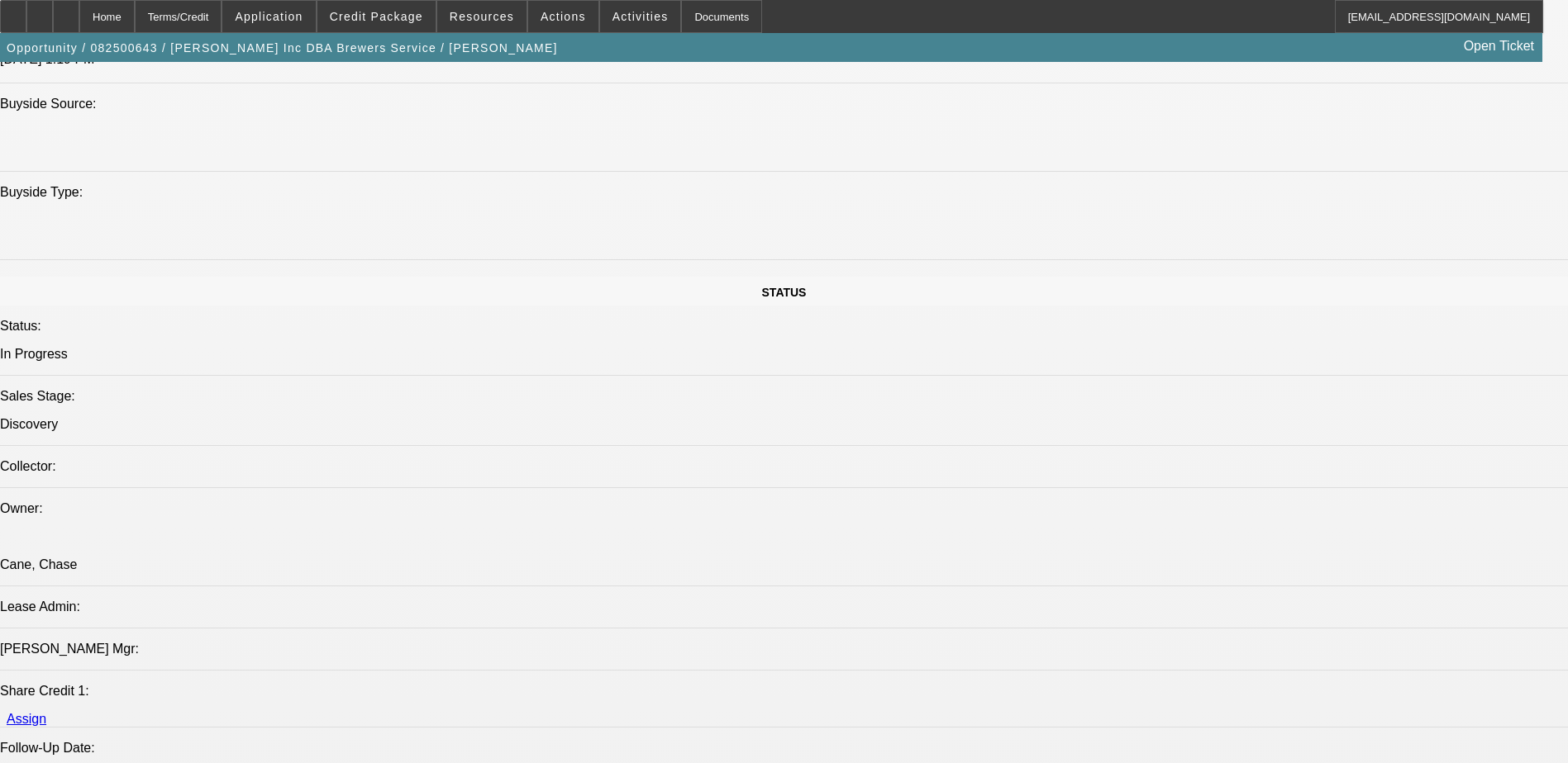
scroll to position [1462, 0]
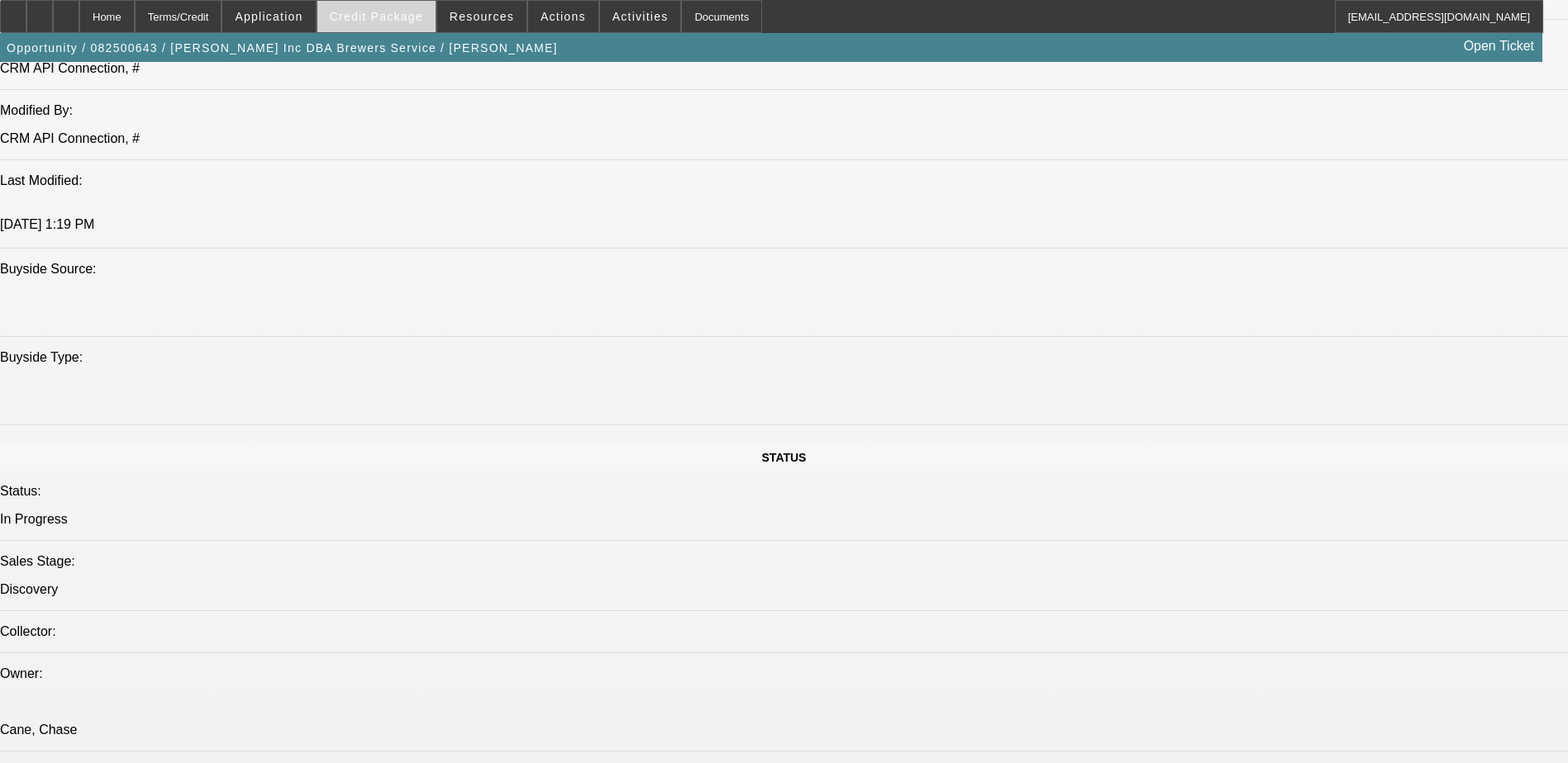
click at [399, 25] on span at bounding box center [376, 16] width 118 height 39
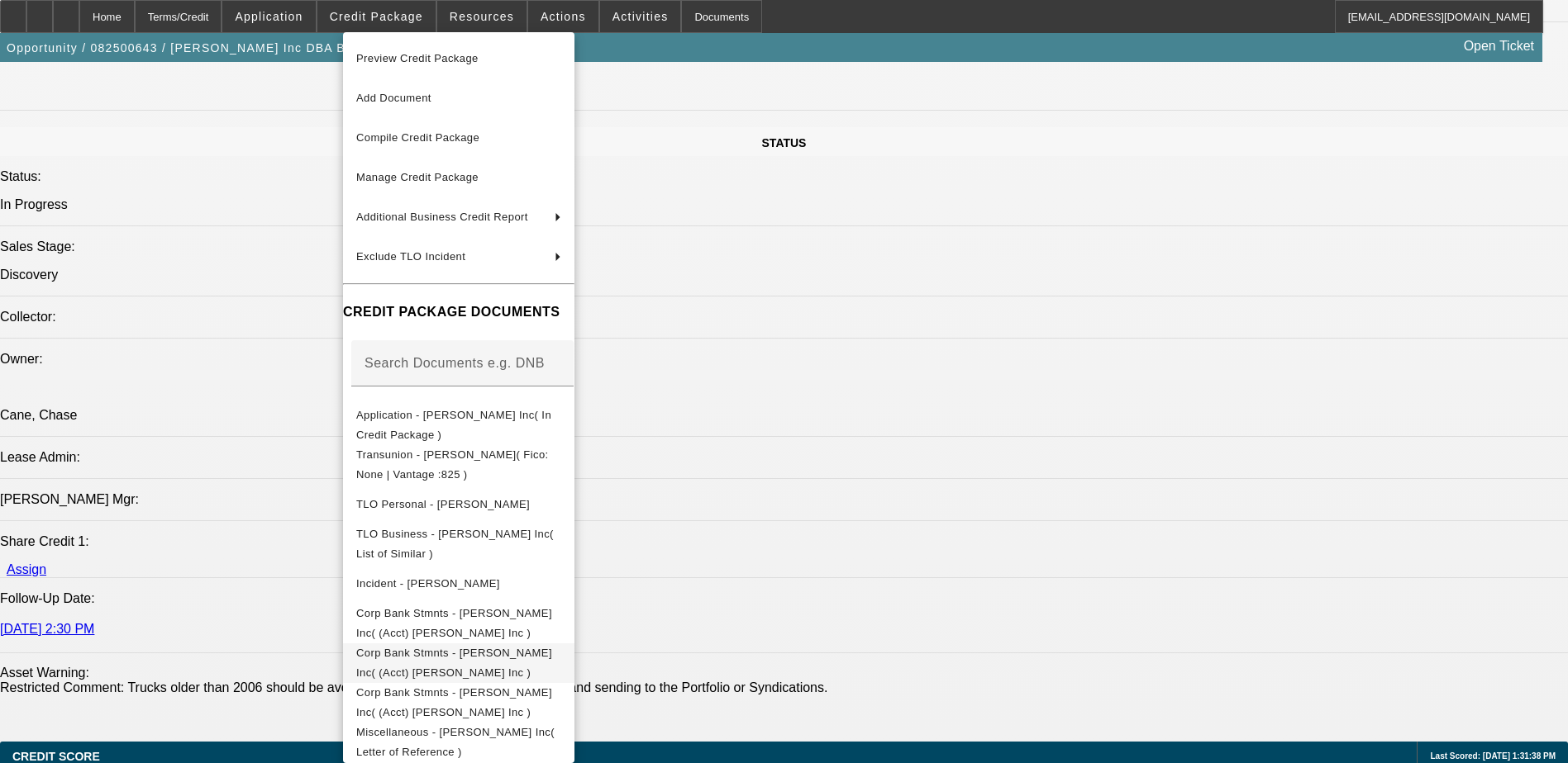
scroll to position [2040, 0]
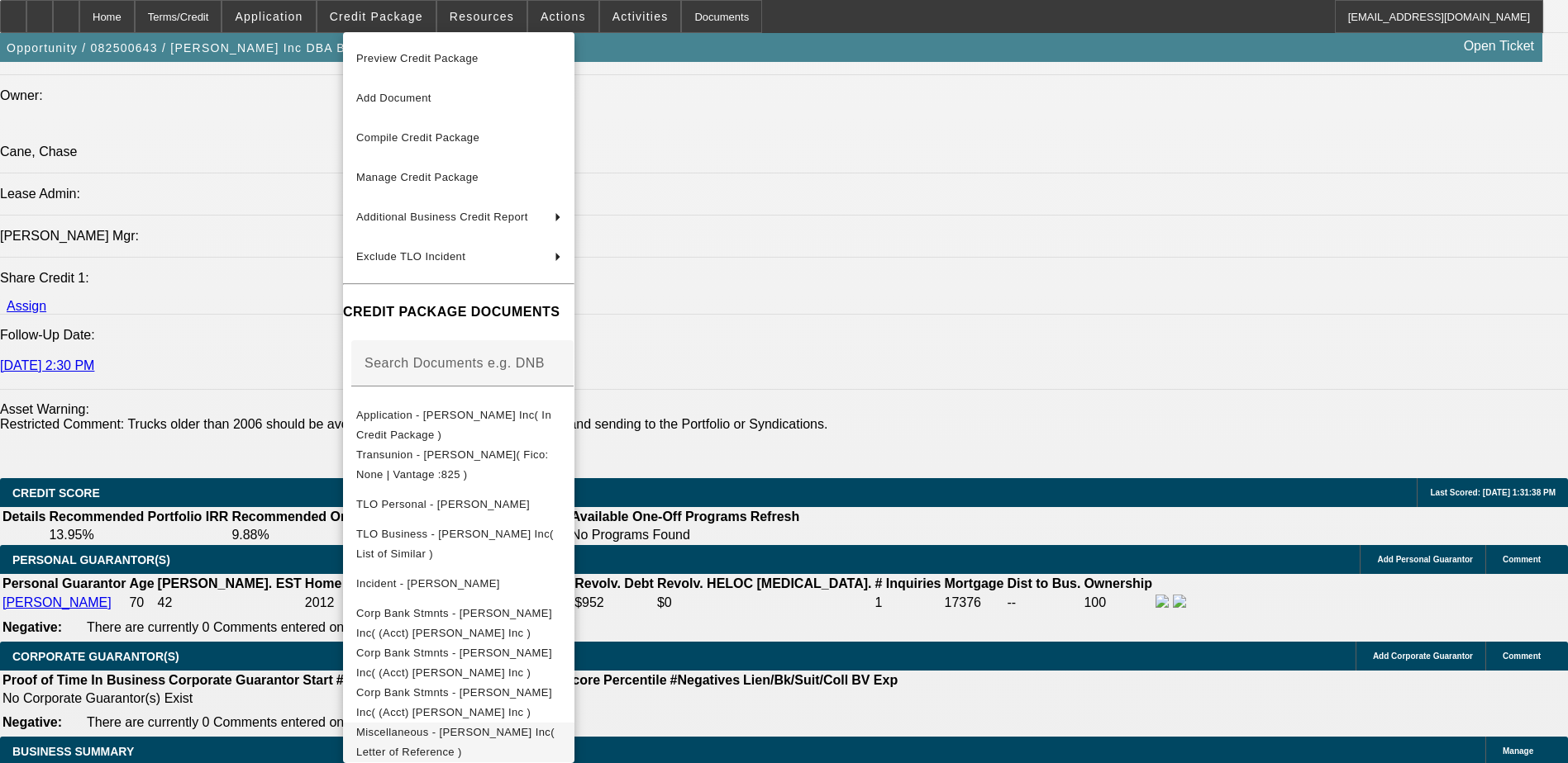
click at [504, 740] on span "Miscellaneous - TL Brewer Inc( Letter of Reference )" at bounding box center [455, 742] width 198 height 32
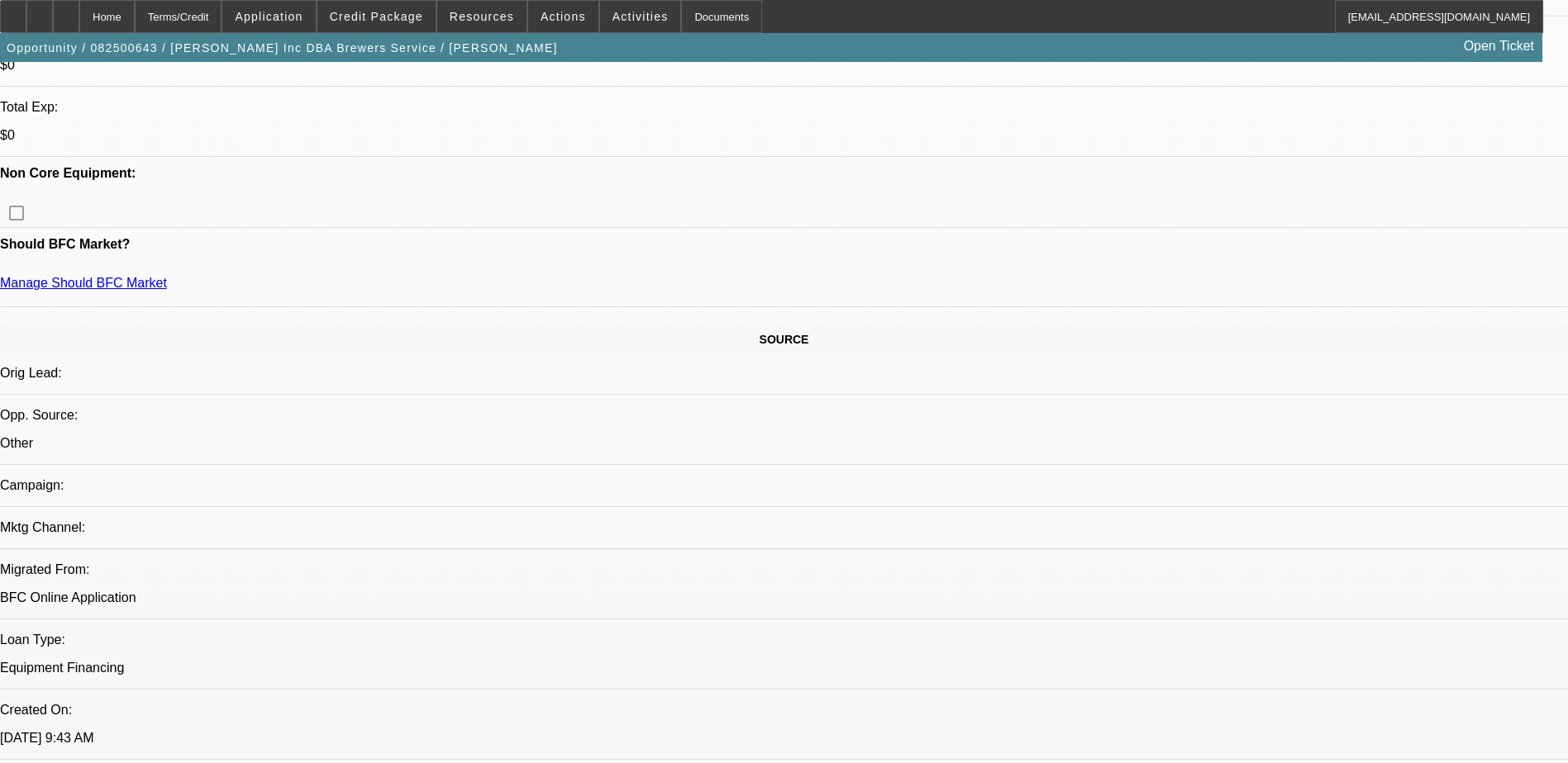
scroll to position [470, 0]
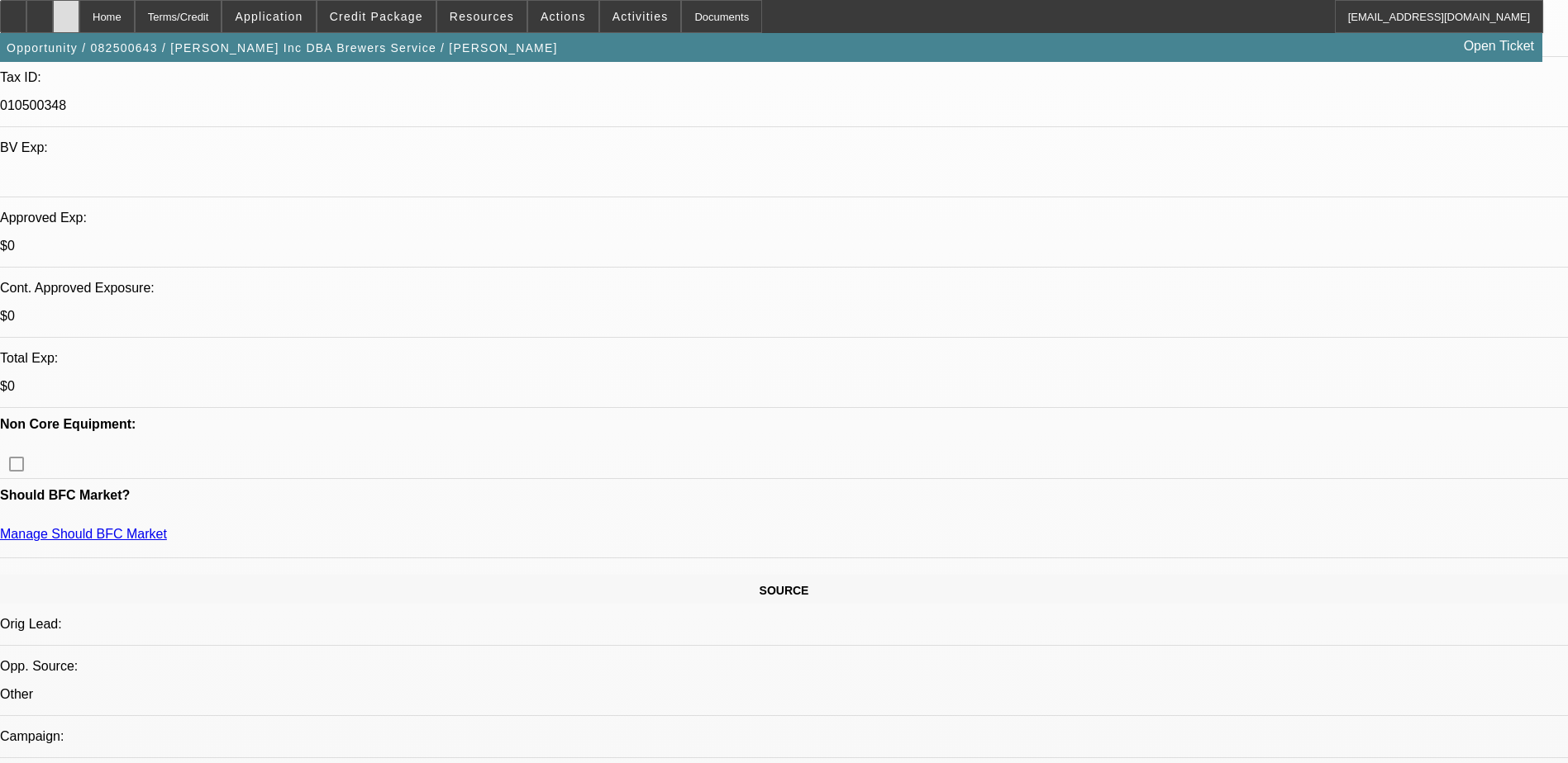
click at [79, 14] on div at bounding box center [66, 17] width 27 height 33
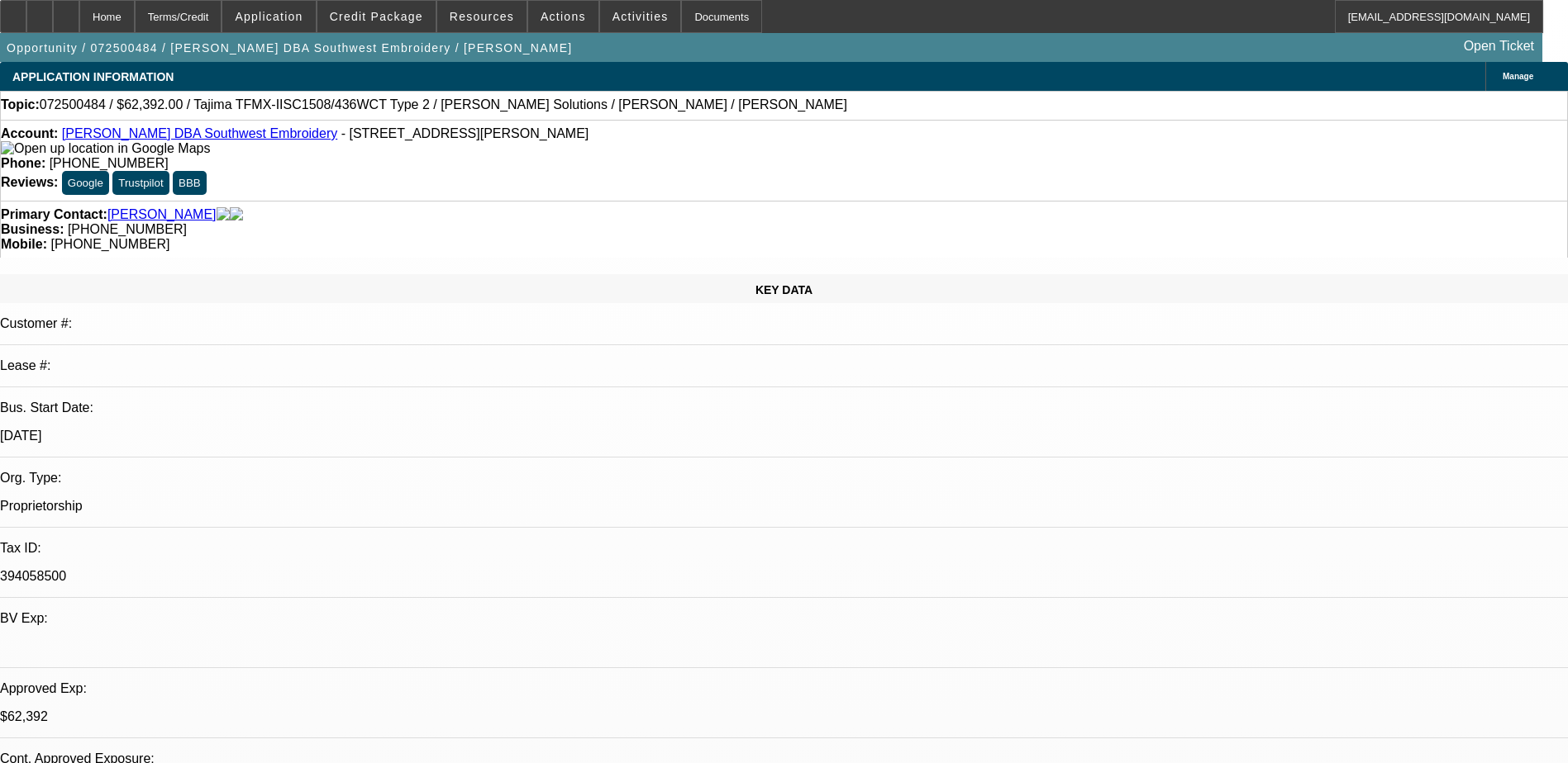
select select "0.2"
select select "2"
select select "0.1"
select select "4"
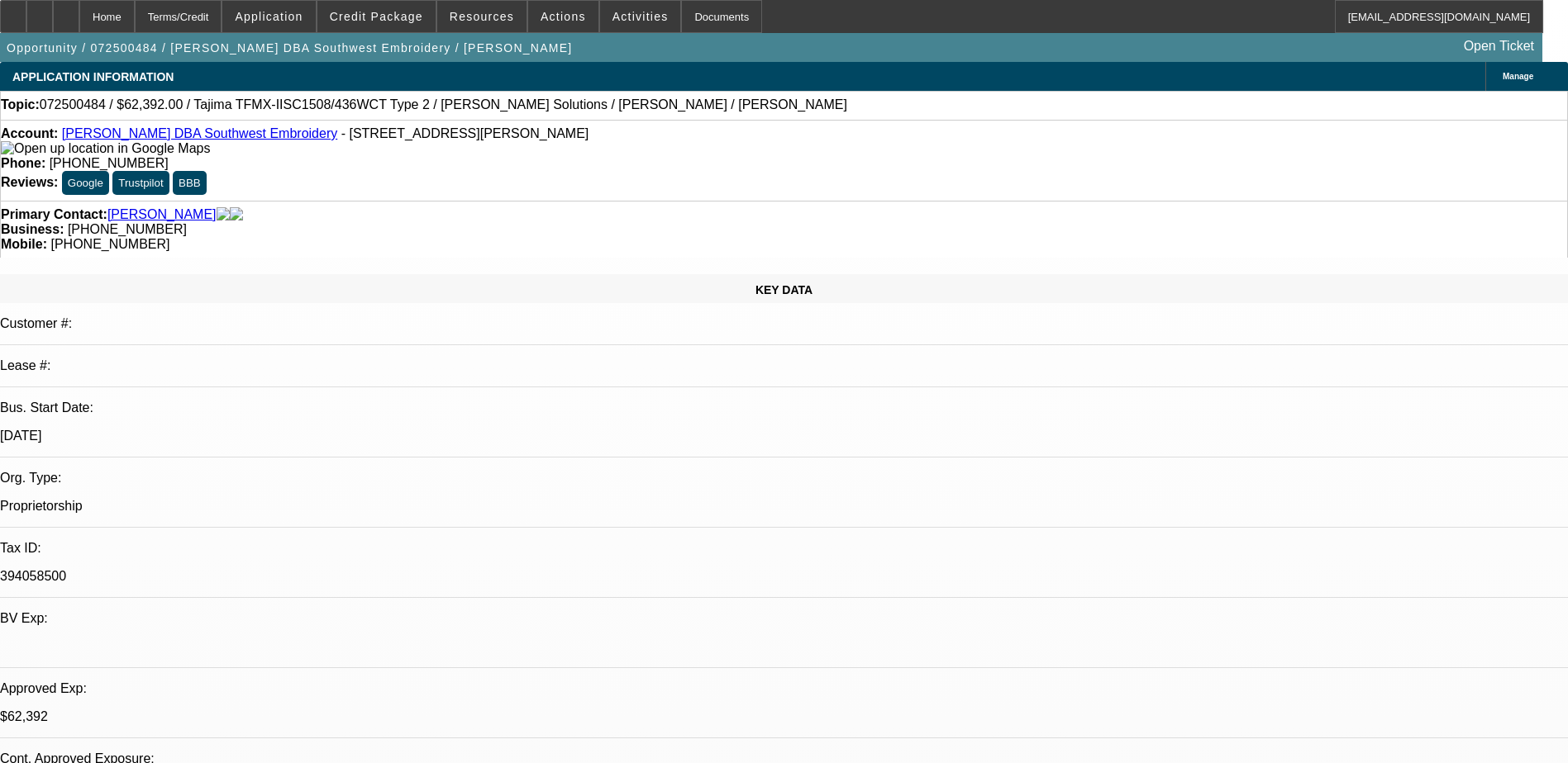
select select "0.2"
select select "2"
select select "0.1"
select select "4"
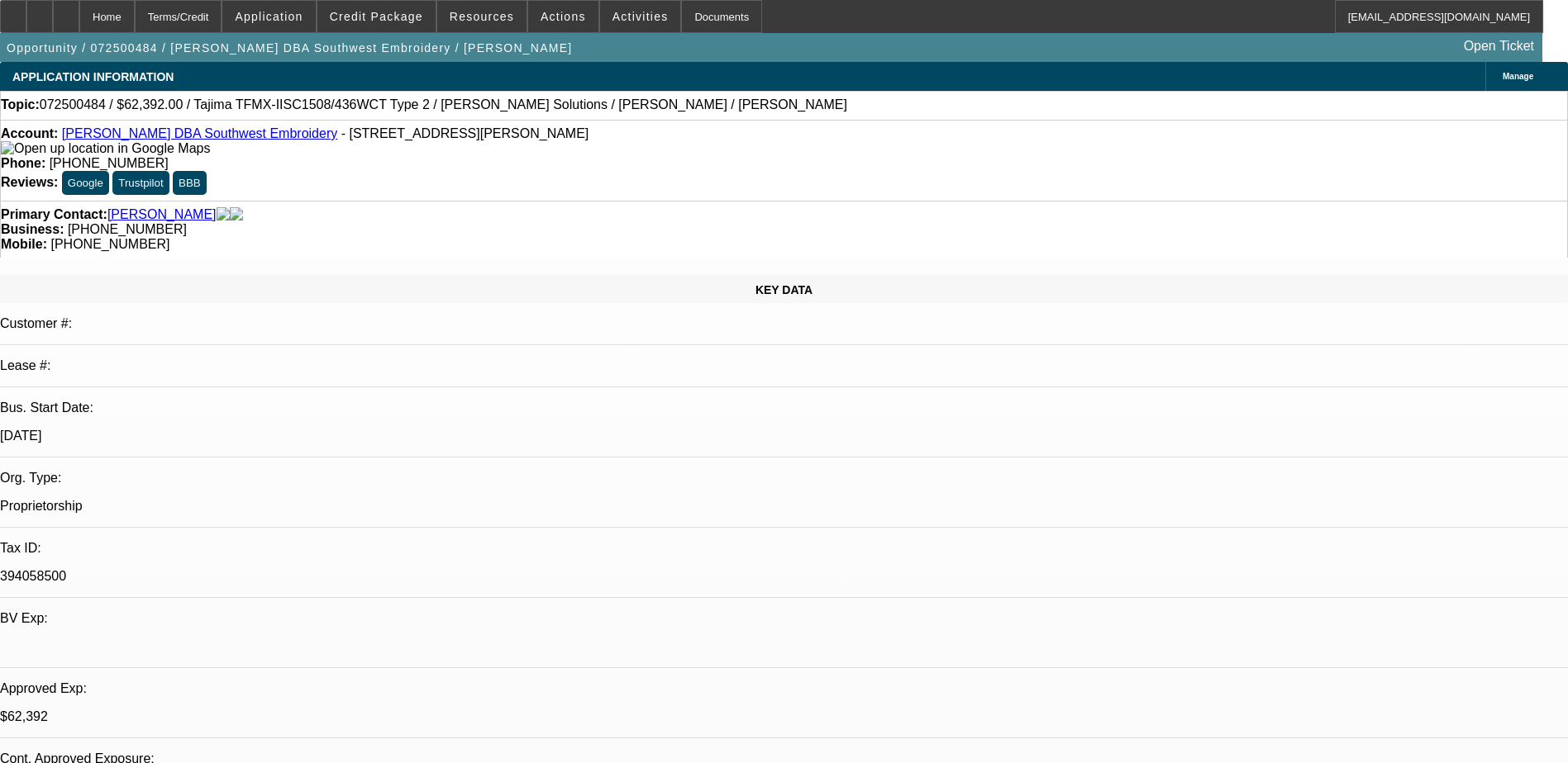
select select "0.15"
select select "2"
select select "0.1"
select select "4"
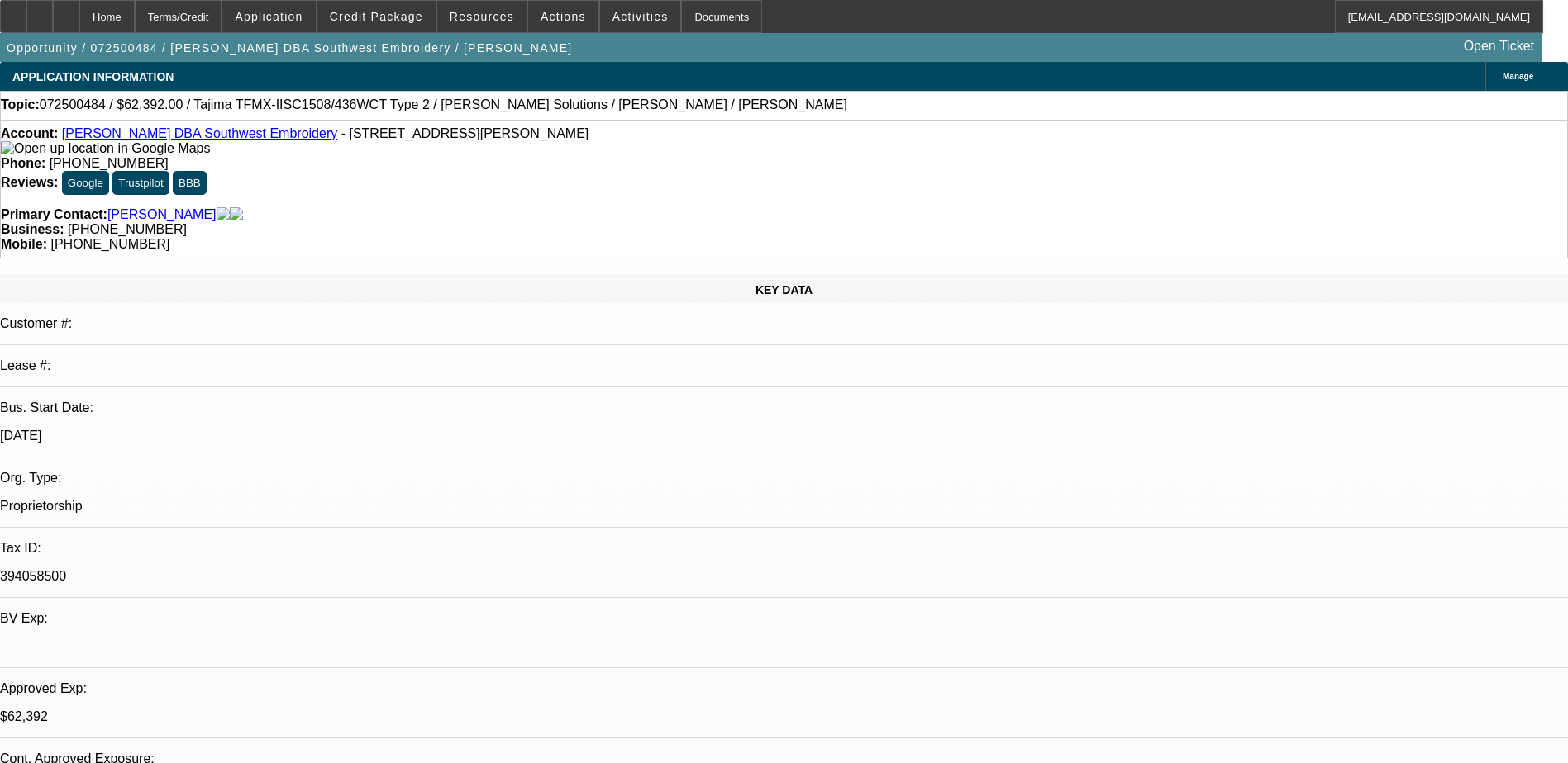
select select "0.15"
select select "2"
select select "0.1"
select select "4"
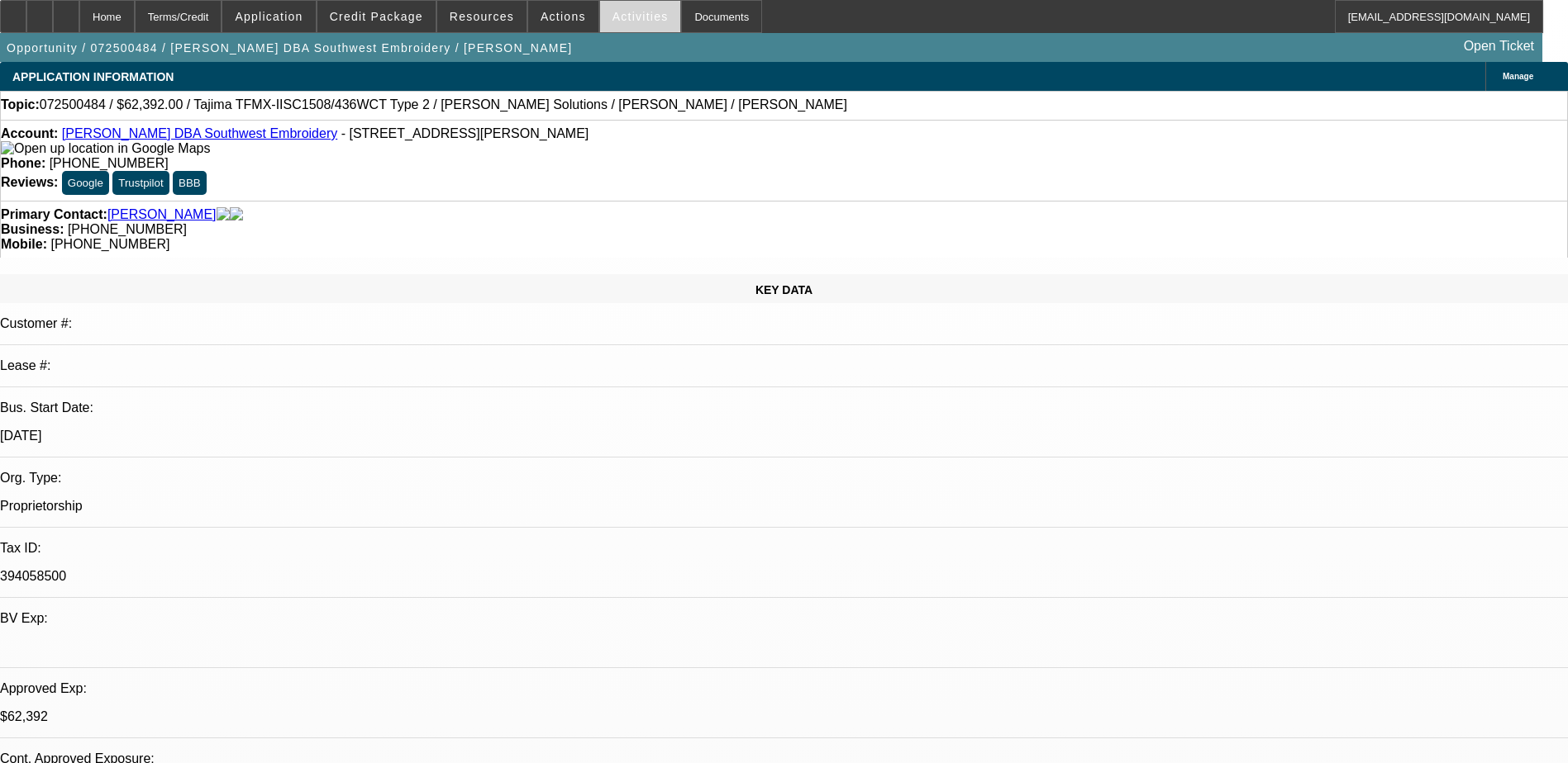
scroll to position [2460, 0]
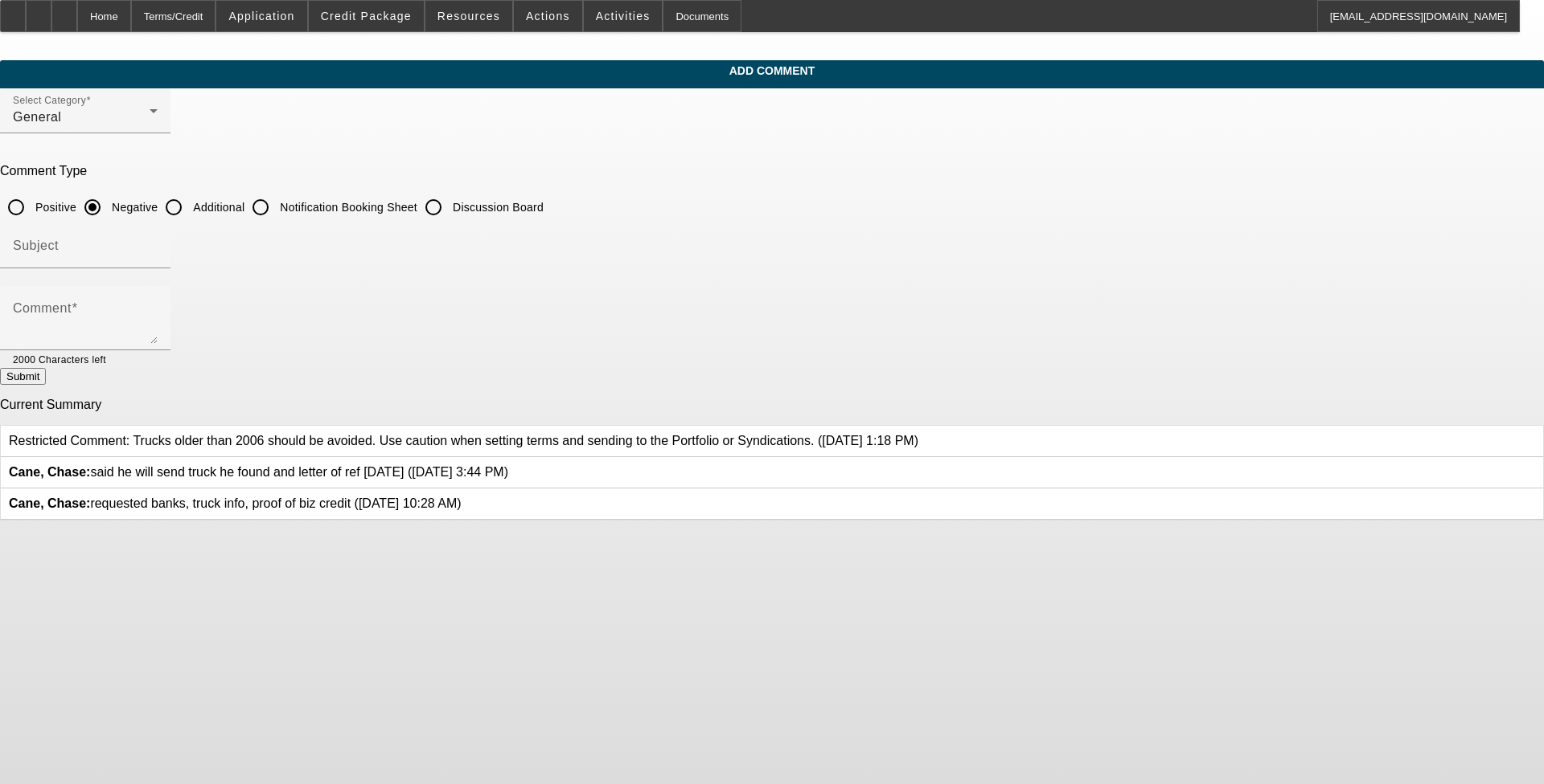
click at [190, 206] on input "Additional" at bounding box center [174, 207] width 32 height 32
radio input "true"
click at [158, 252] on input "Subject" at bounding box center [85, 252] width 145 height 20
type input "Write Up"
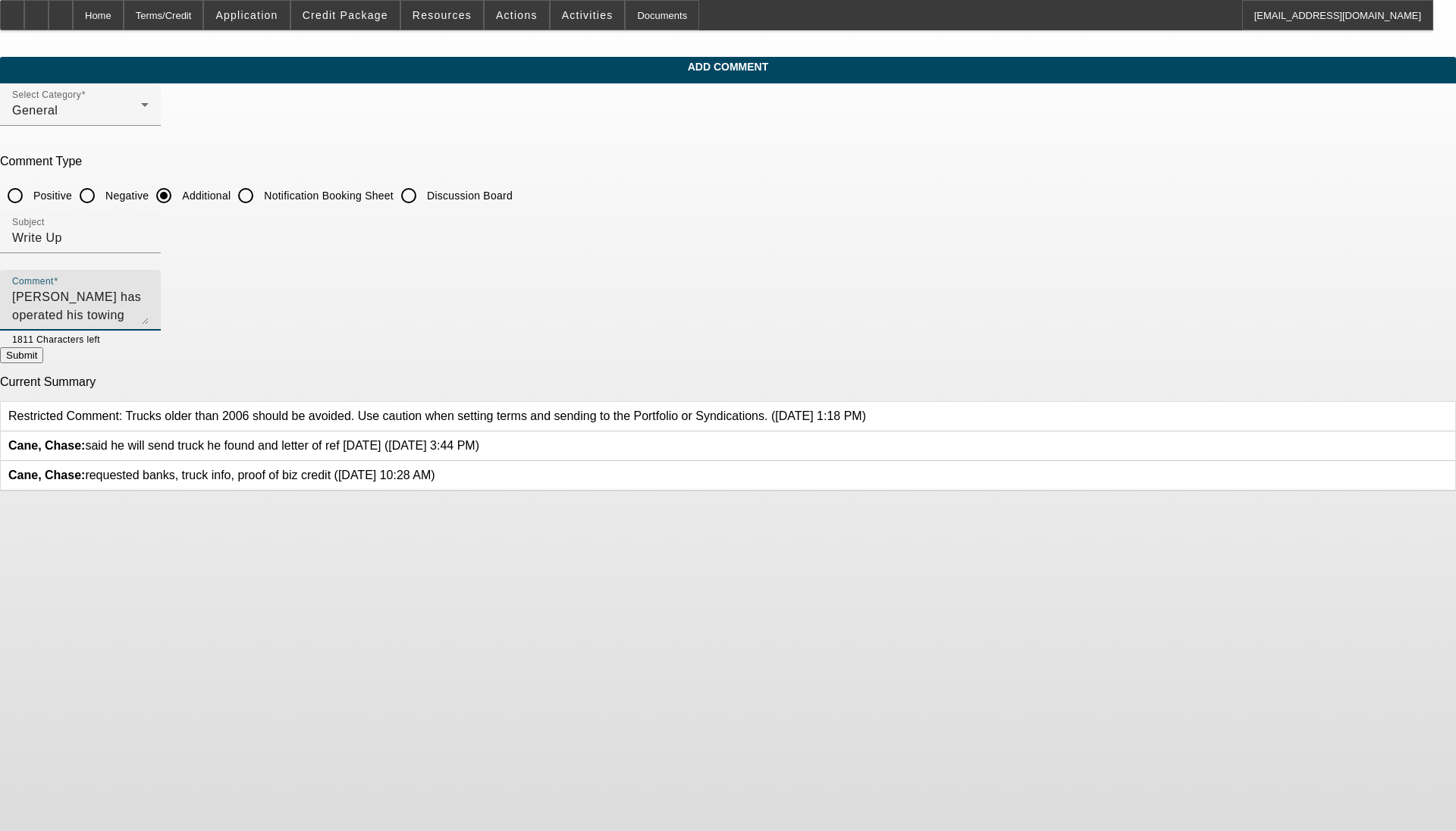
click at [149, 295] on textarea "[PERSON_NAME] has operated his towing service for 30 years. Customer has financ…" at bounding box center [80, 306] width 136 height 36
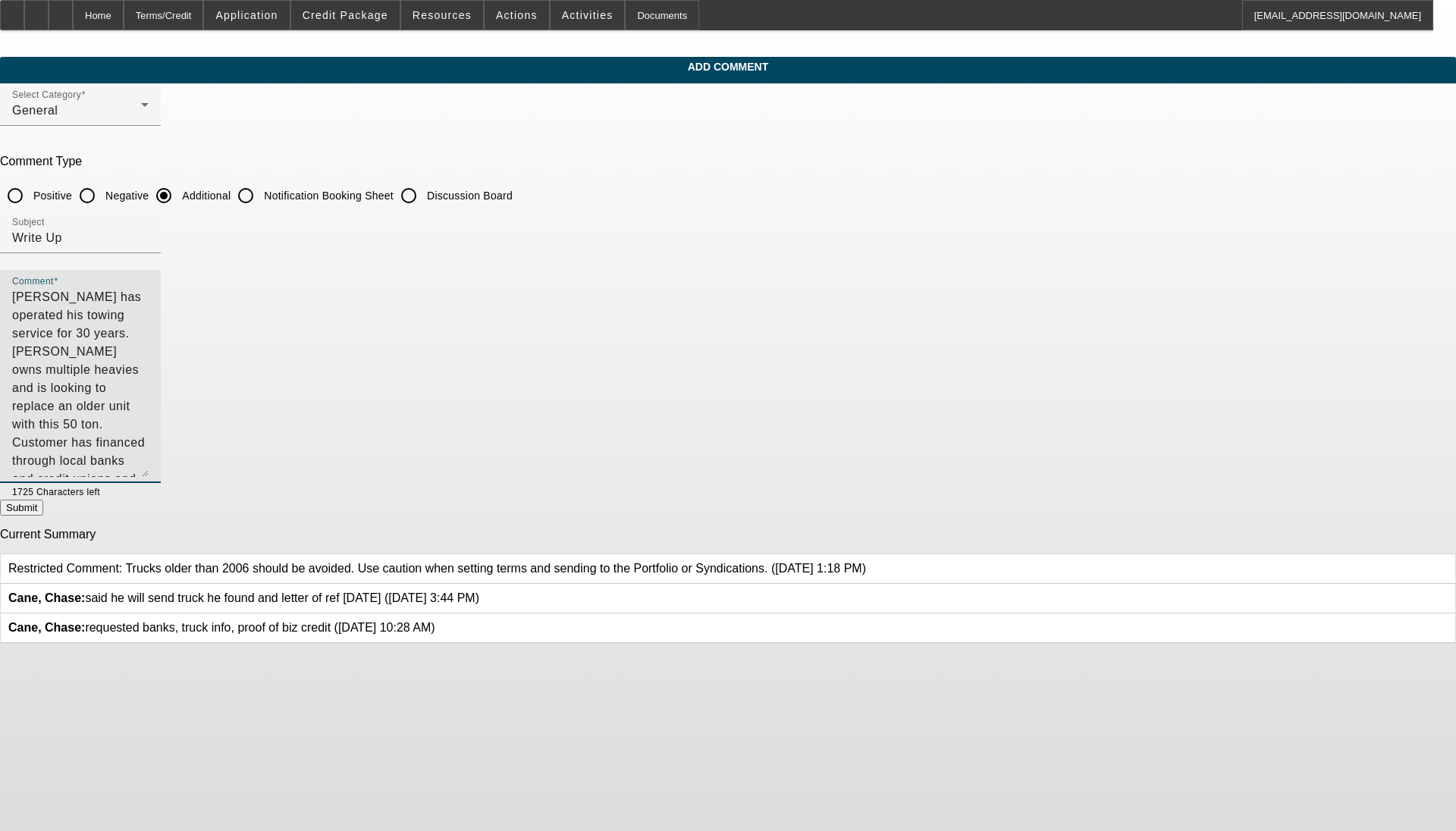
drag, startPoint x: 996, startPoint y: 317, endPoint x: 984, endPoint y: 470, distance: 153.5
click at [149, 470] on textarea "[PERSON_NAME] has operated his towing service for 30 years. [PERSON_NAME] owns …" at bounding box center [80, 382] width 136 height 189
click at [149, 331] on textarea "Terry Brewer has operated his towing service for 30 years. Terry owns multiple …" at bounding box center [80, 382] width 136 height 189
click at [149, 338] on textarea "Terry Brewer has operated his towing service for 30 years. Terry owns multiple …" at bounding box center [80, 382] width 136 height 189
drag, startPoint x: 516, startPoint y: 317, endPoint x: 768, endPoint y: 367, distance: 256.9
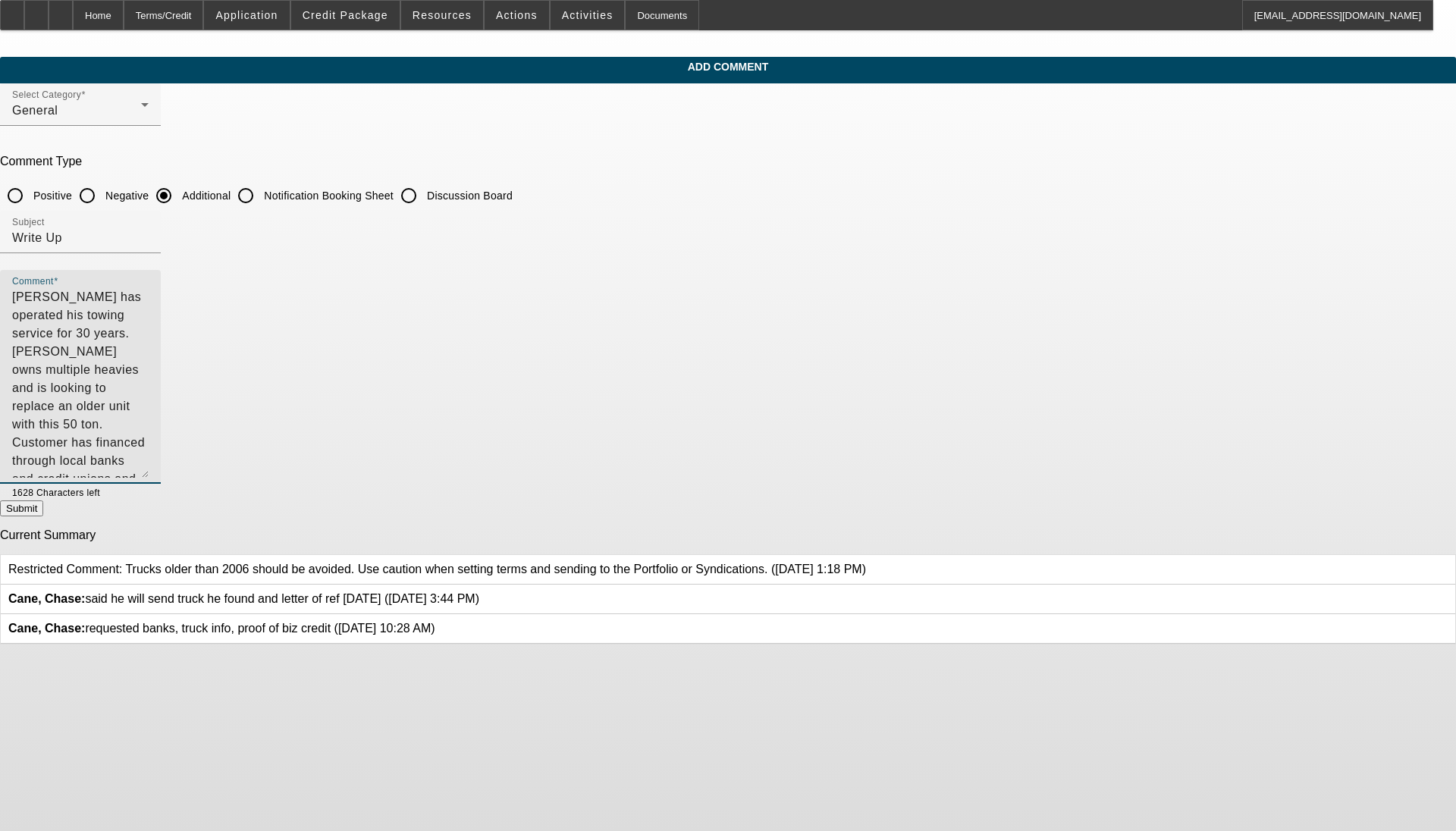
click at [149, 367] on textarea "Terry Brewer has operated his towing service for 30 years. Terry owns multiple …" at bounding box center [80, 382] width 136 height 189
click at [161, 334] on div "Comment Terry Brewer has operated his towing service for 30 years. Terry owns m…" at bounding box center [80, 377] width 161 height 214
click at [161, 328] on div "Comment Terry Brewer has operated his towing service for 30 years. Terry owns m…" at bounding box center [80, 377] width 161 height 214
click at [149, 332] on textarea "Terry Brewer has operated his towing service for 30 years. Terry owns multiple …" at bounding box center [80, 382] width 136 height 189
click at [149, 333] on textarea "Terry Brewer has operated his towing service for 30 years. Terry owns multiple …" at bounding box center [80, 382] width 136 height 189
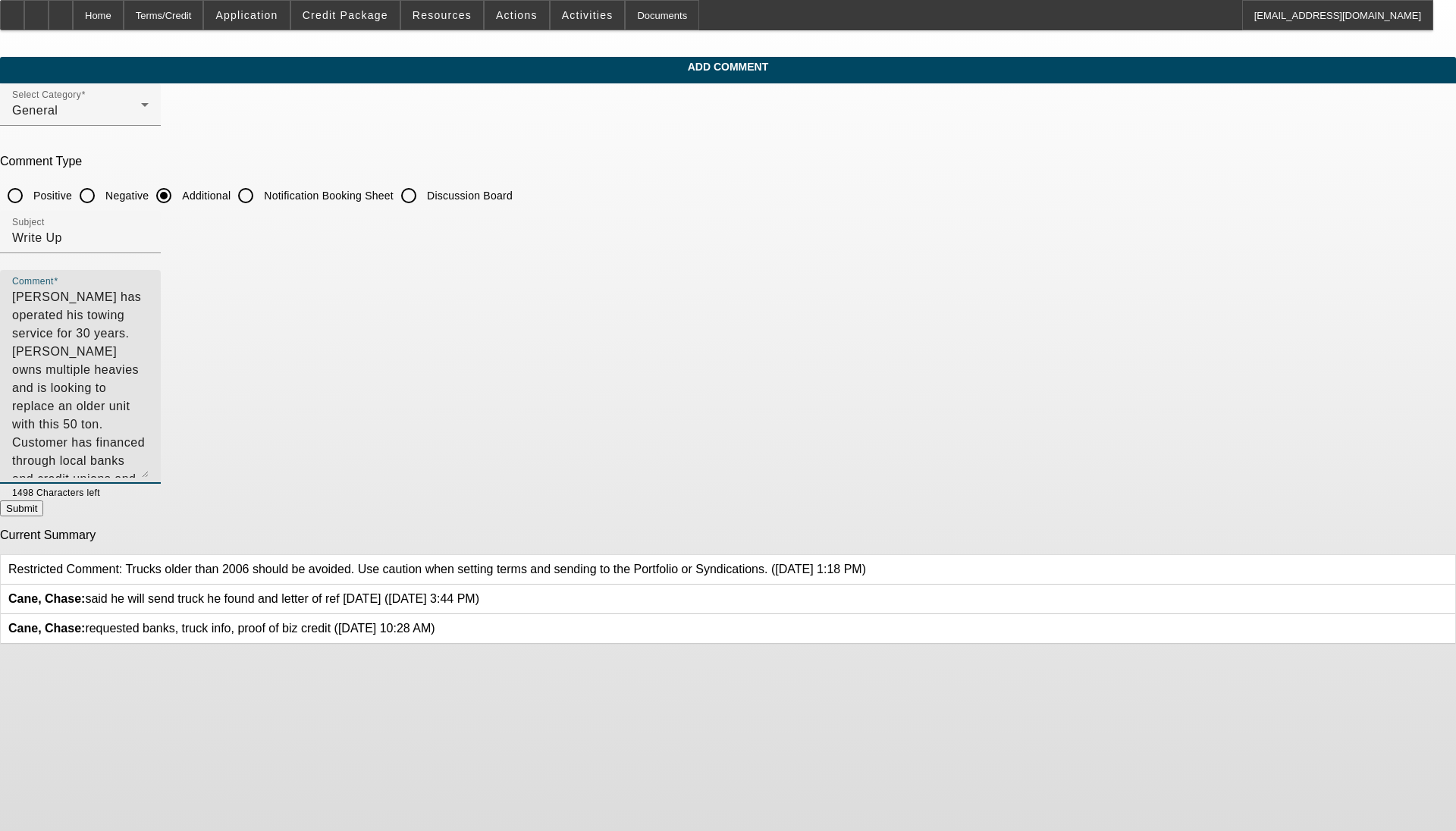
click at [149, 370] on textarea "Terry Brewer has operated his towing service for 30 years. Terry owns multiple …" at bounding box center [80, 382] width 136 height 189
click at [149, 376] on textarea "Terry Brewer has operated his towing service for 30 years. Terry owns multiple …" at bounding box center [80, 382] width 136 height 189
click at [149, 365] on textarea "Terry Brewer has operated his towing service for 30 years. Terry owns multiple …" at bounding box center [80, 382] width 136 height 189
type textarea "Terry Brewer has operated his towing service for 30 years. Terry owns multiple …"
click at [43, 509] on button "Submit" at bounding box center [21, 509] width 43 height 16
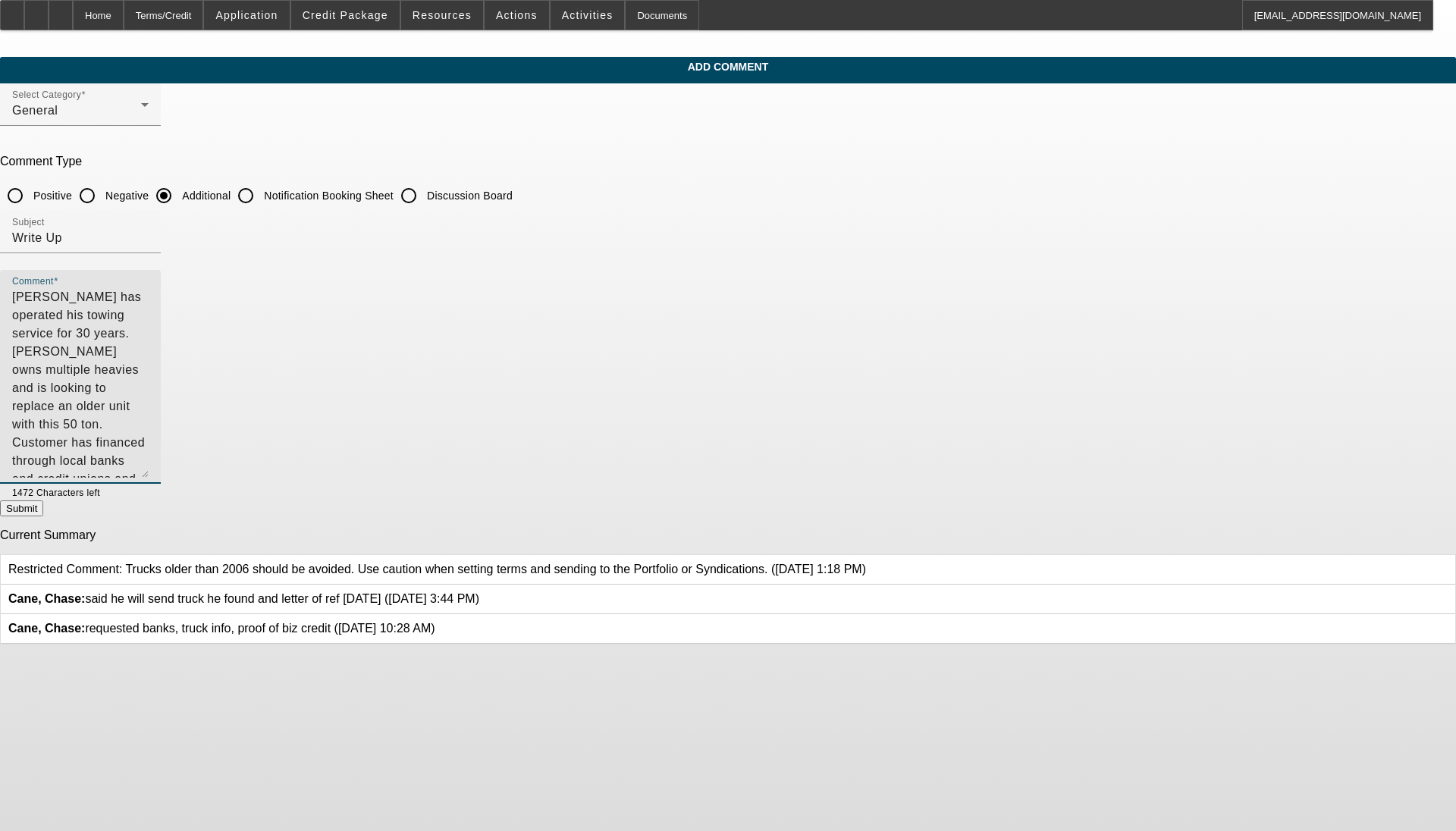
radio input "true"
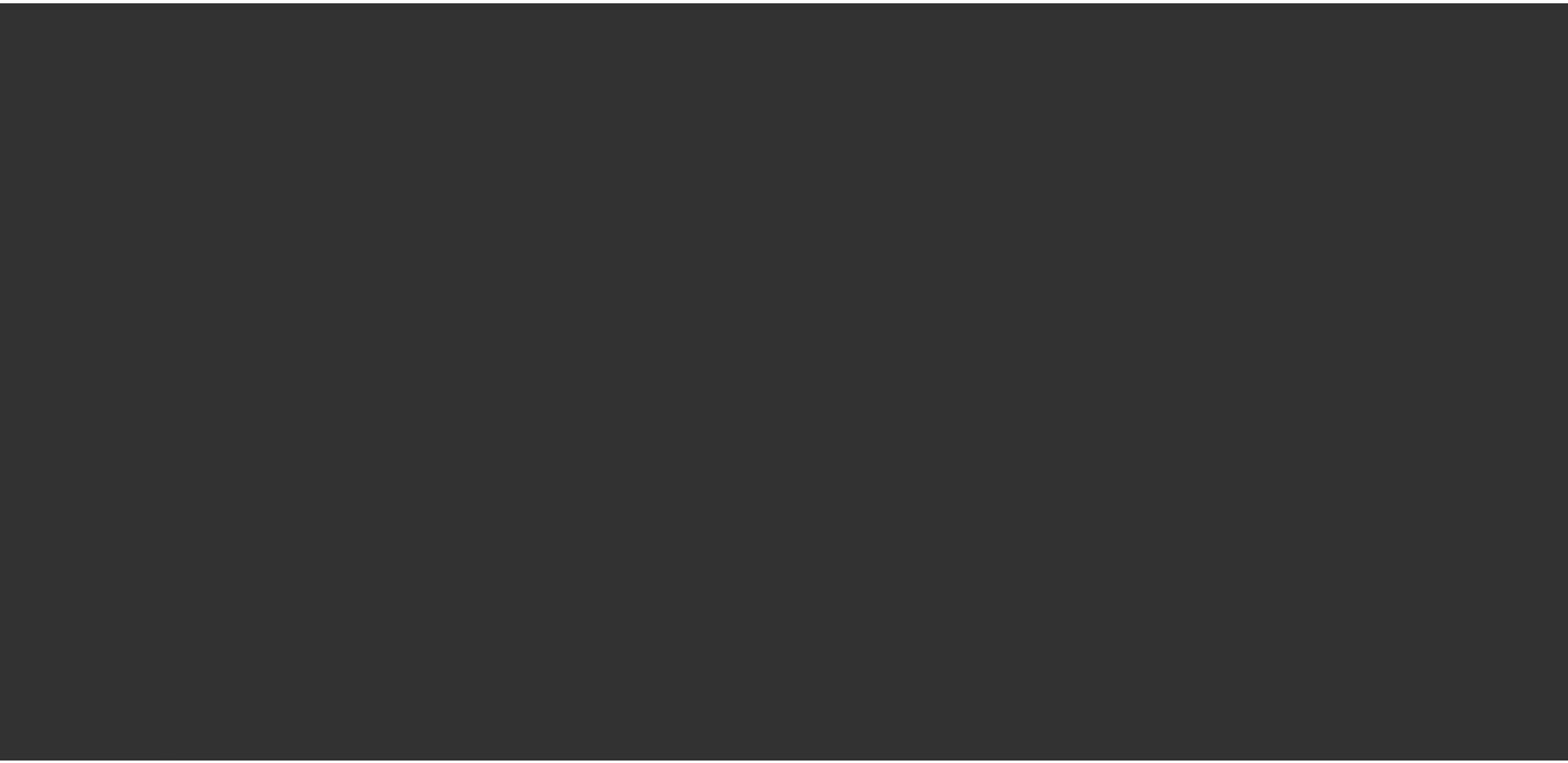
scroll to position [1540, 0]
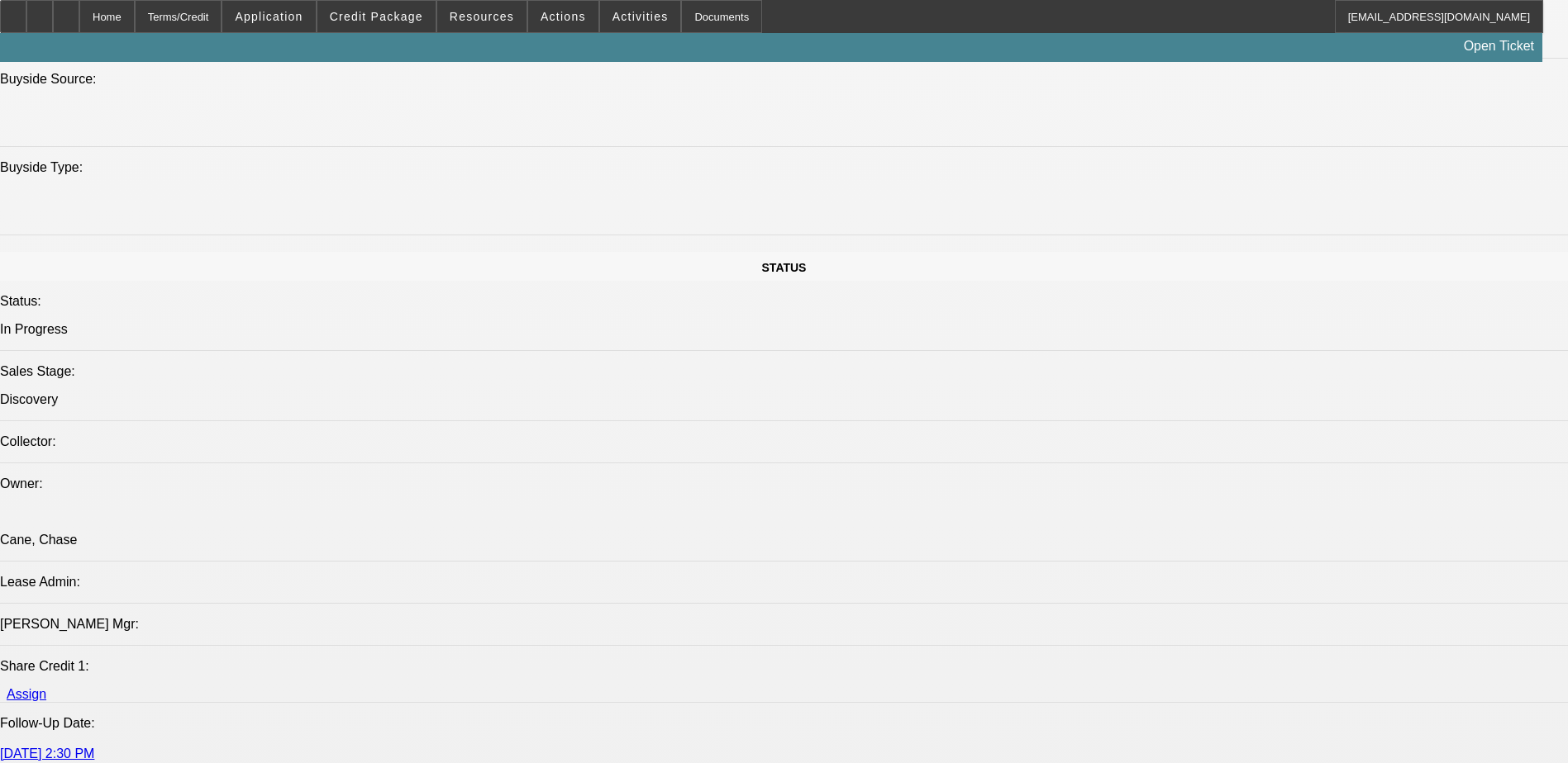
select select "0"
select select "2"
select select "0"
select select "6"
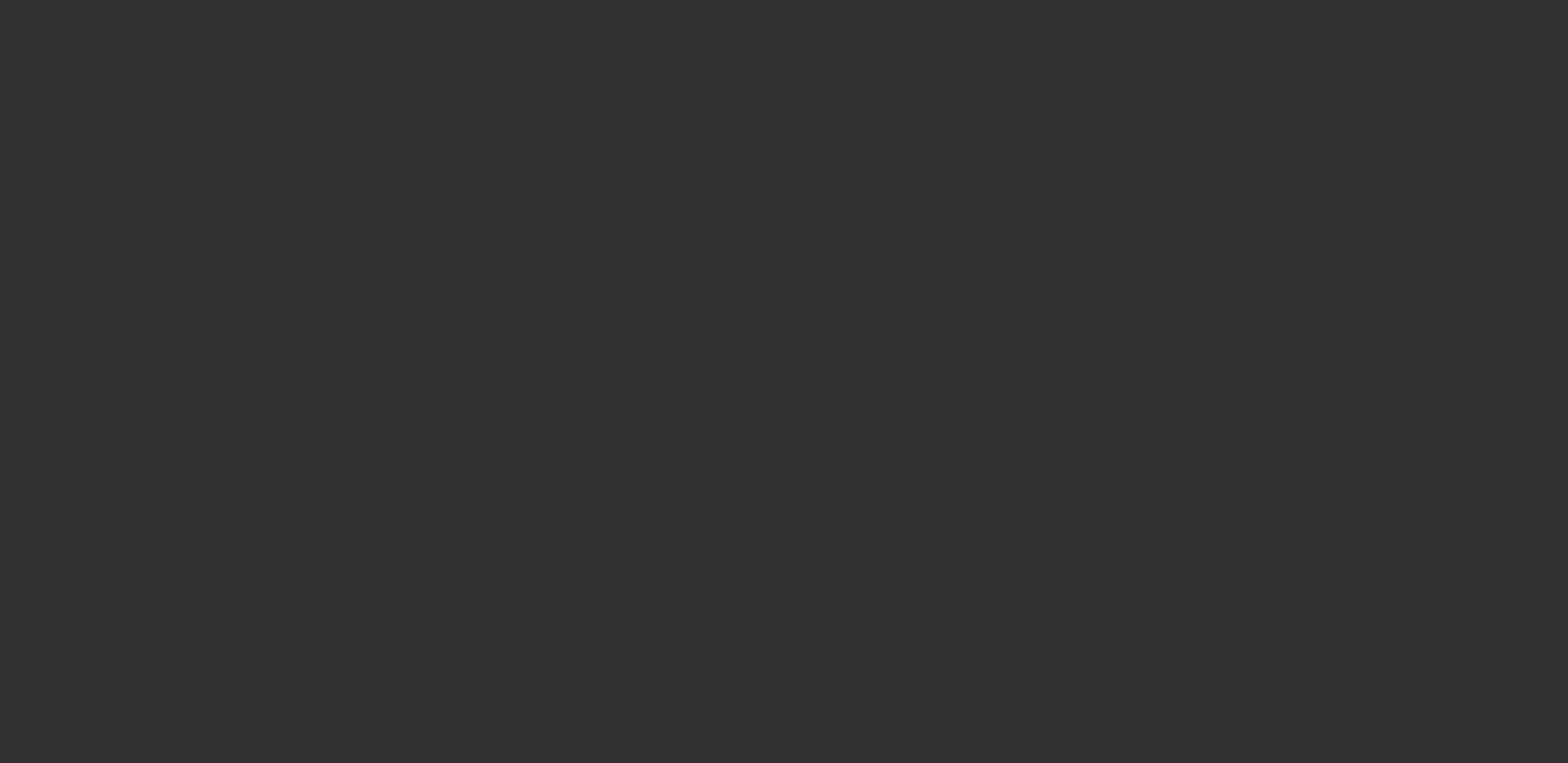
scroll to position [2483, 0]
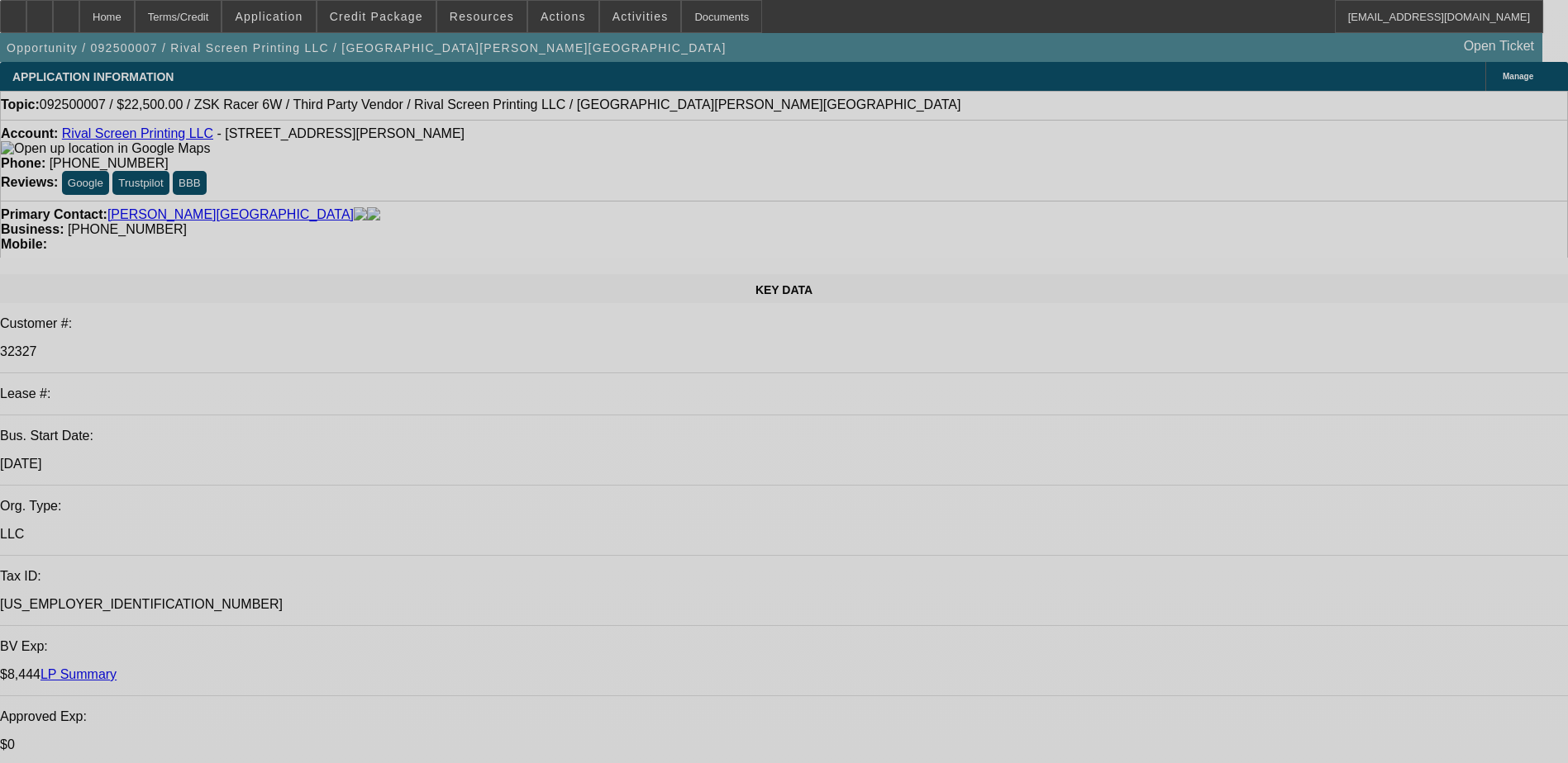
select select "0.1"
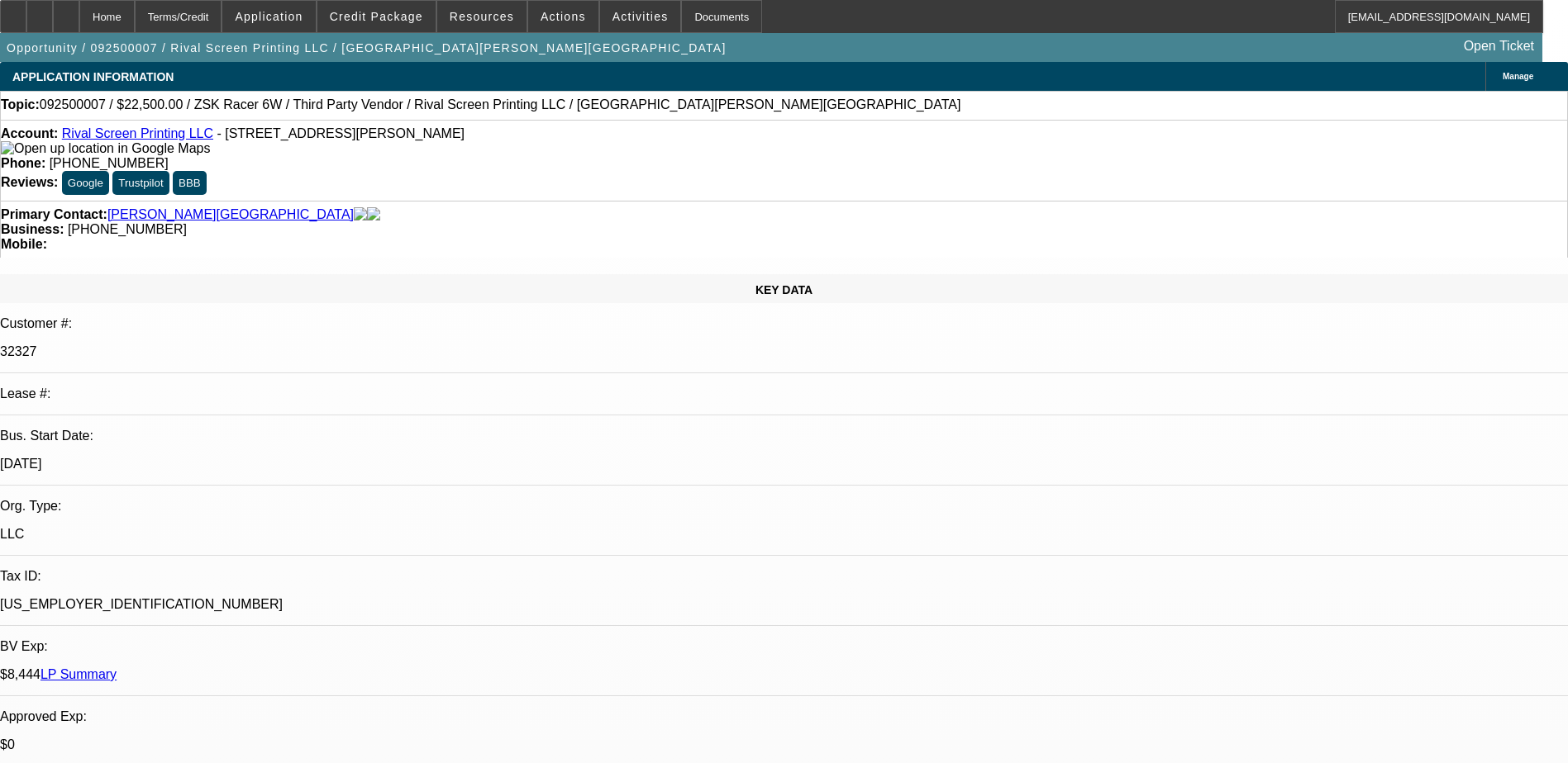
select select "2"
select select "0"
select select "0.1"
select select "2"
select select "0"
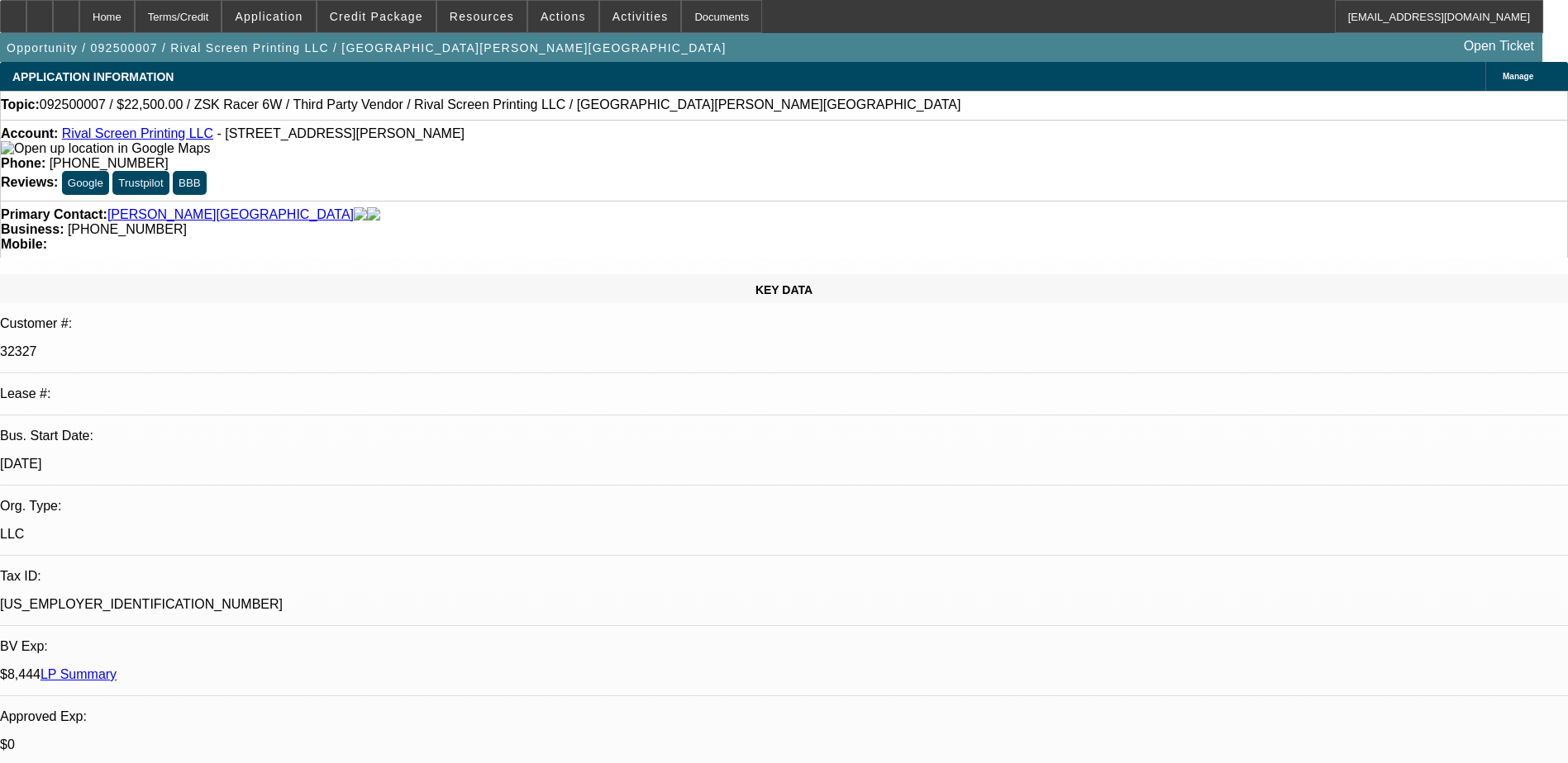
select select "0.1"
select select "2"
select select "0"
select select "1"
select select "2"
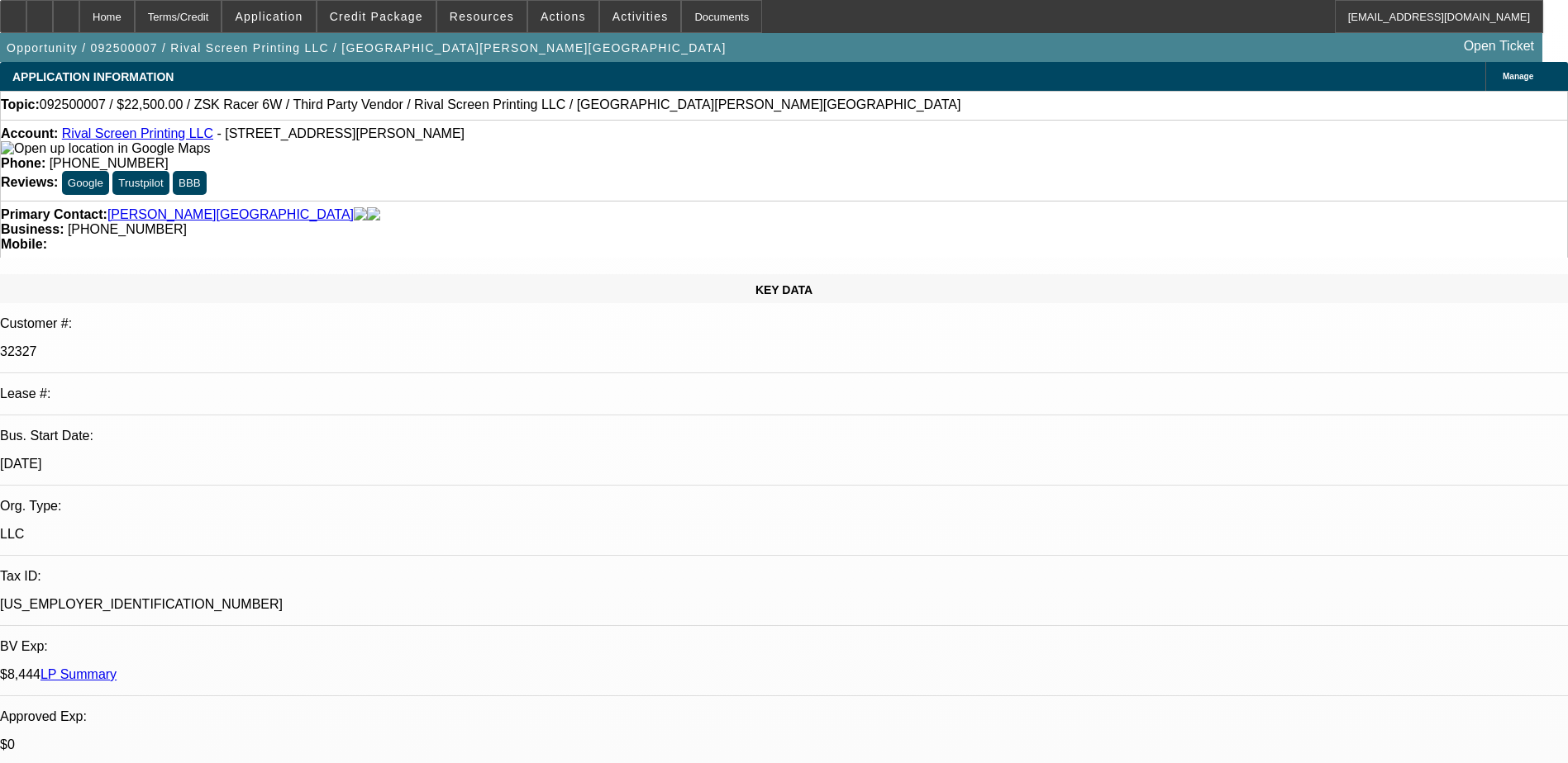
select select "6"
select select "1"
select select "2"
select select "6"
select select "1"
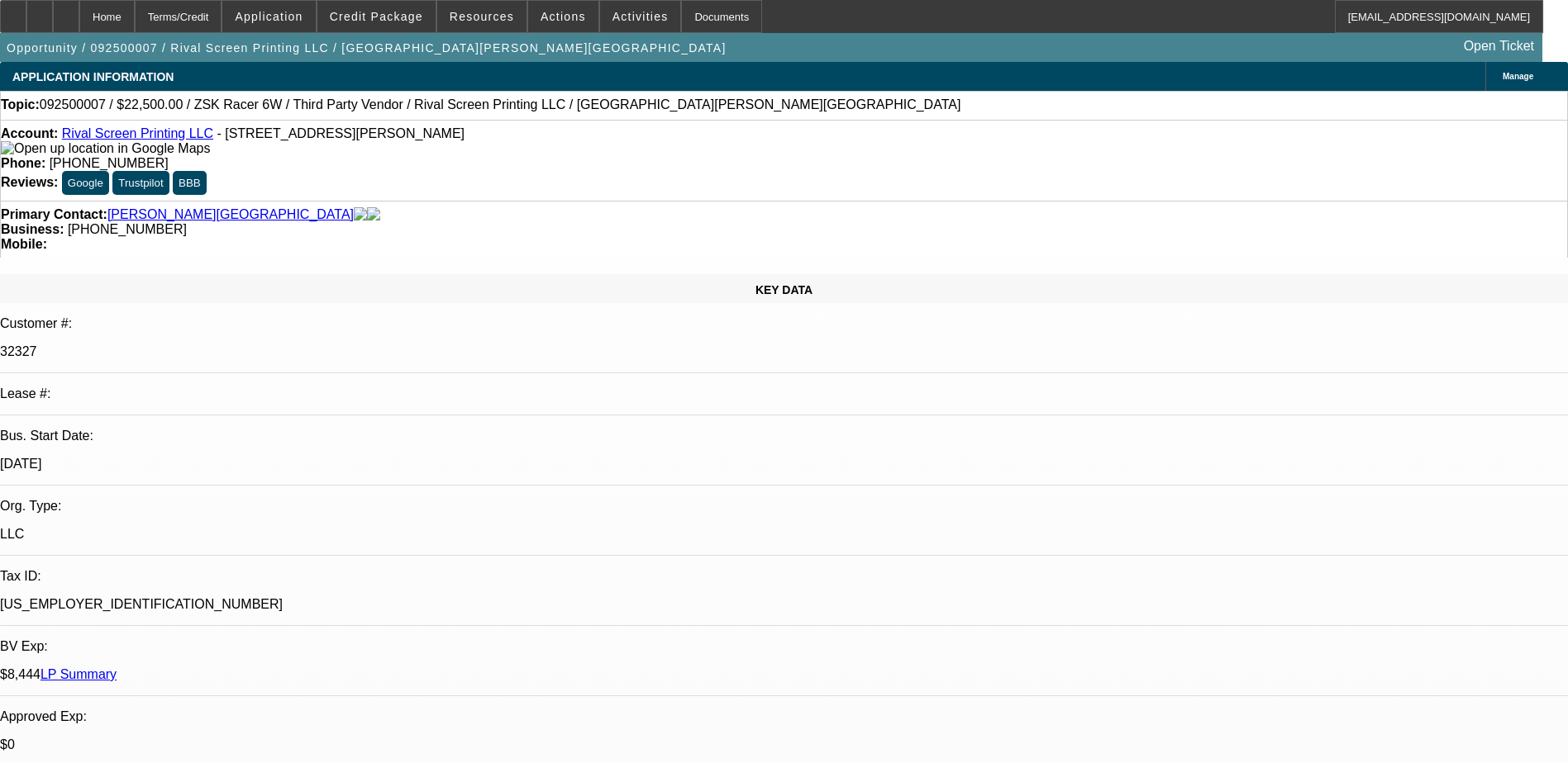
select select "2"
select select "6"
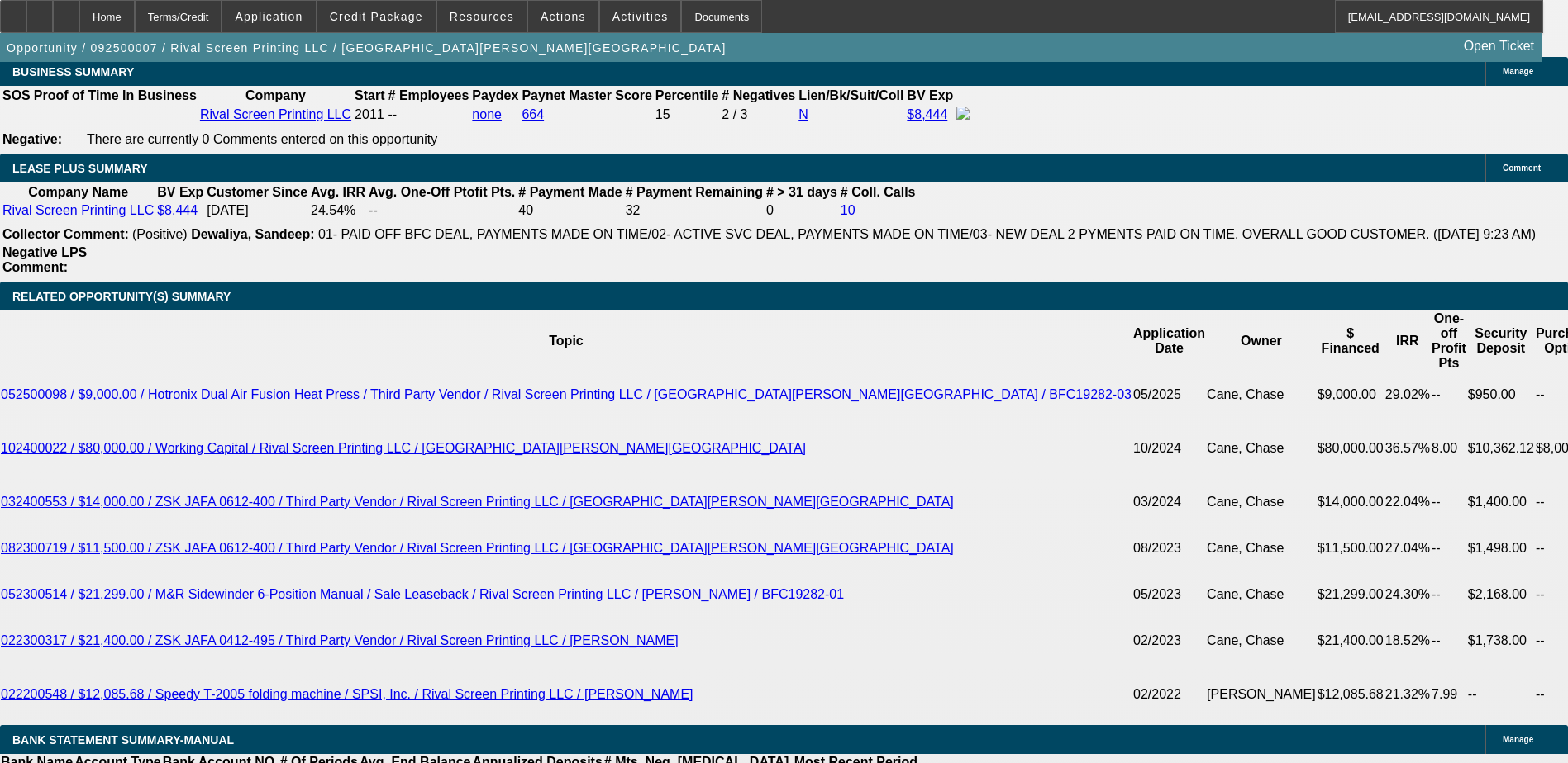
scroll to position [2809, 0]
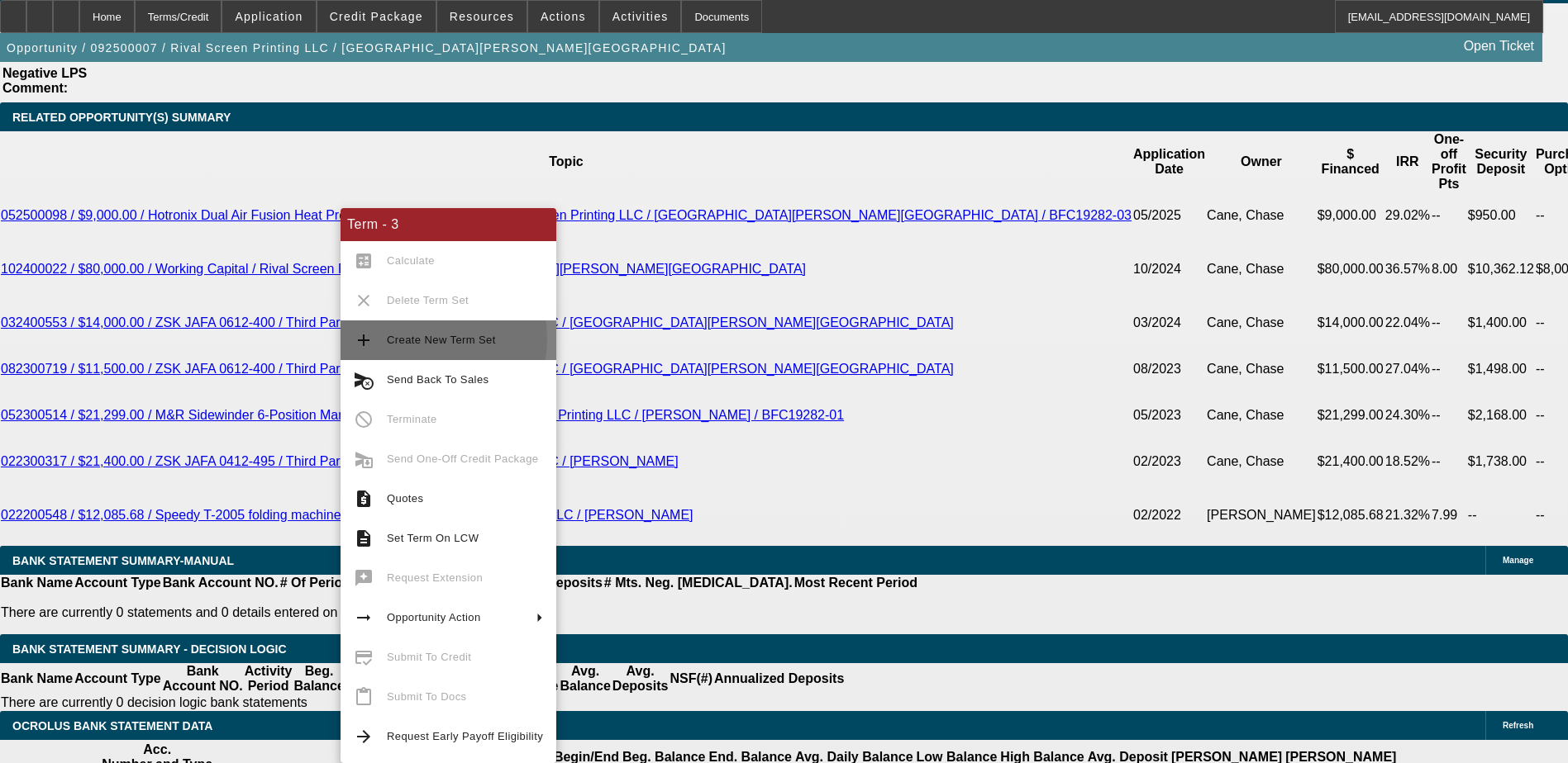
click at [413, 339] on span "Create New Term Set" at bounding box center [441, 340] width 109 height 13
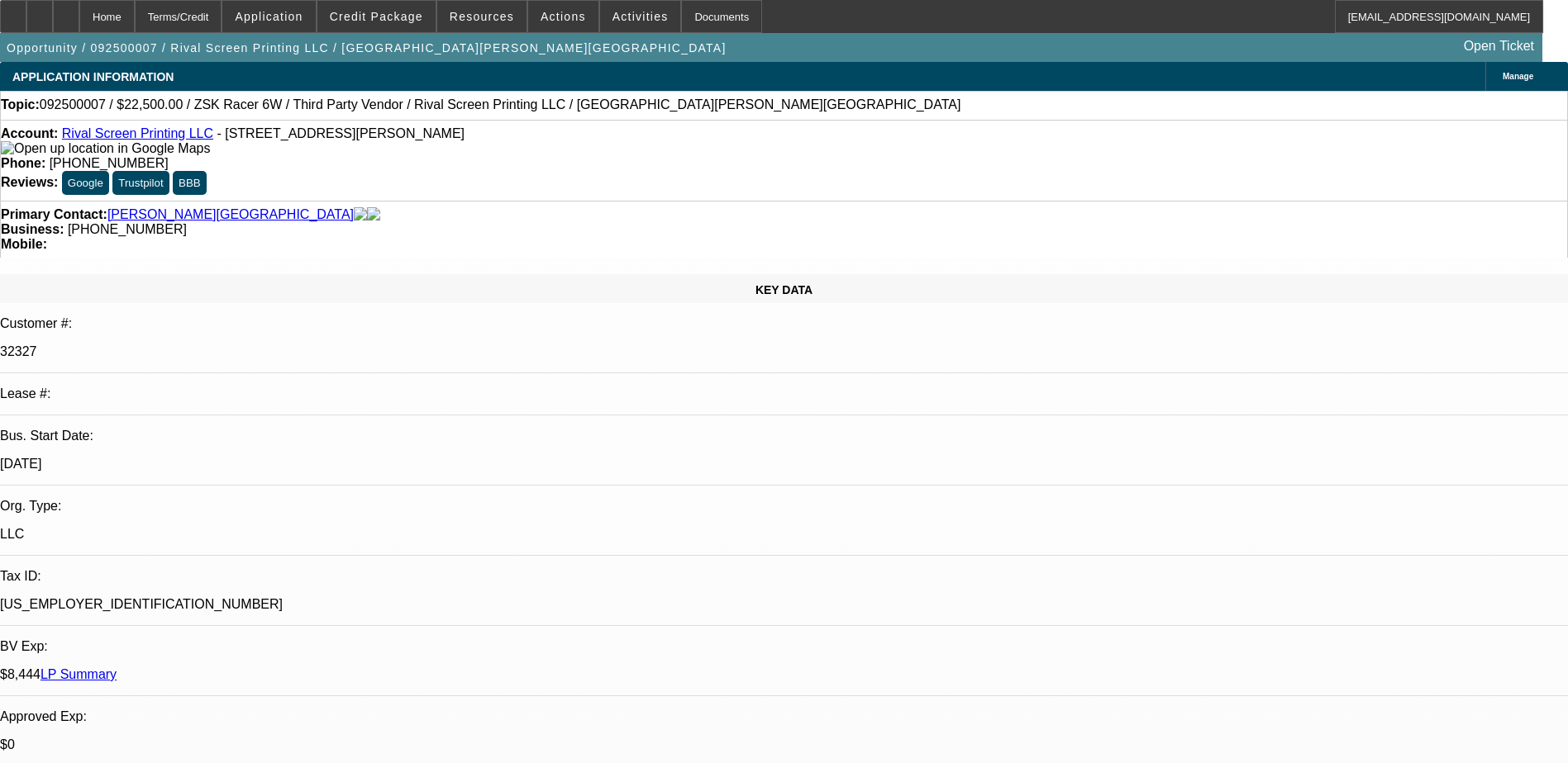
select select "0.1"
select select "2"
select select "0"
select select "0.1"
select select "2"
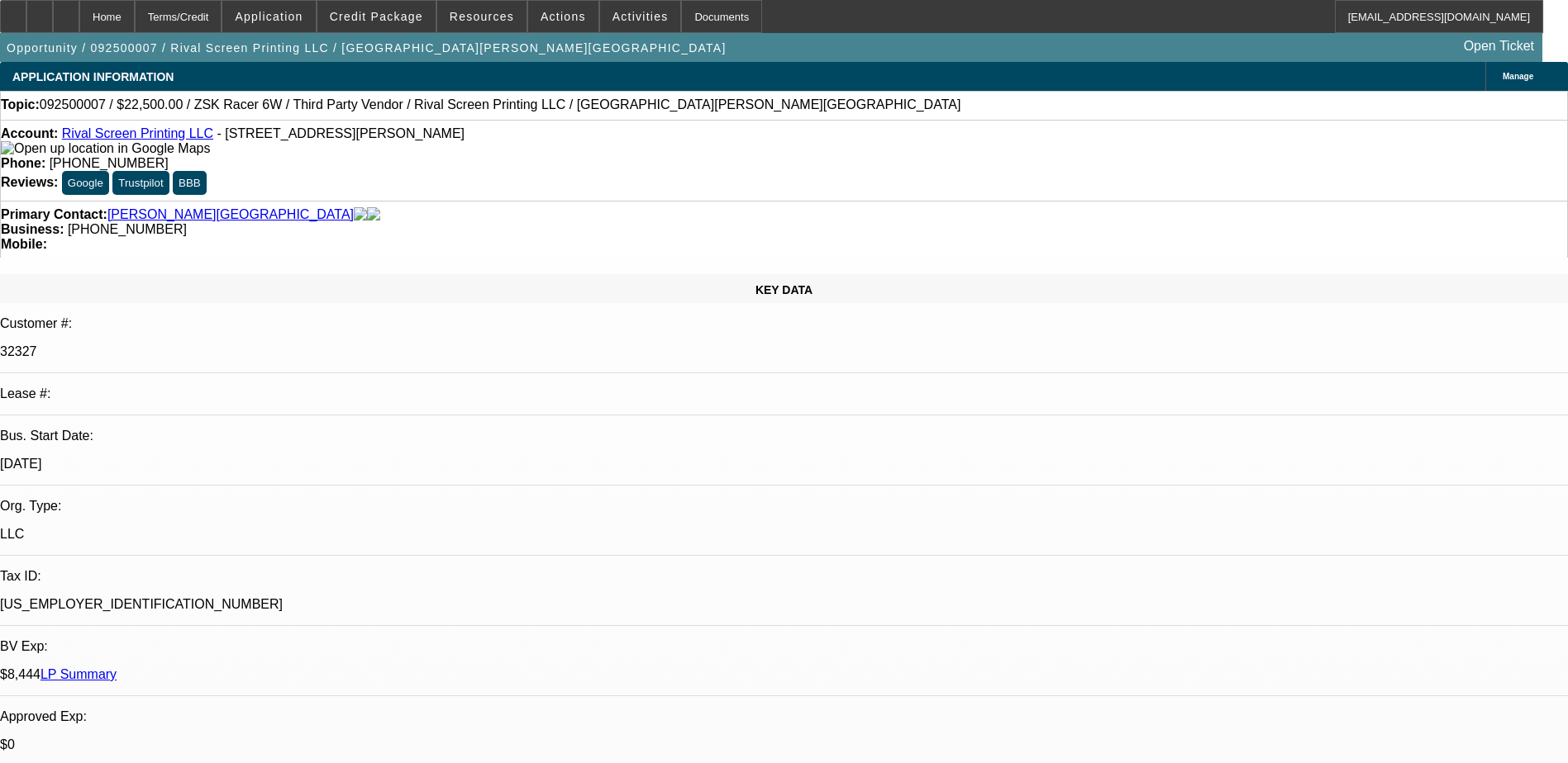
select select "0"
select select "0.1"
select select "2"
select select "0"
select select "0.1"
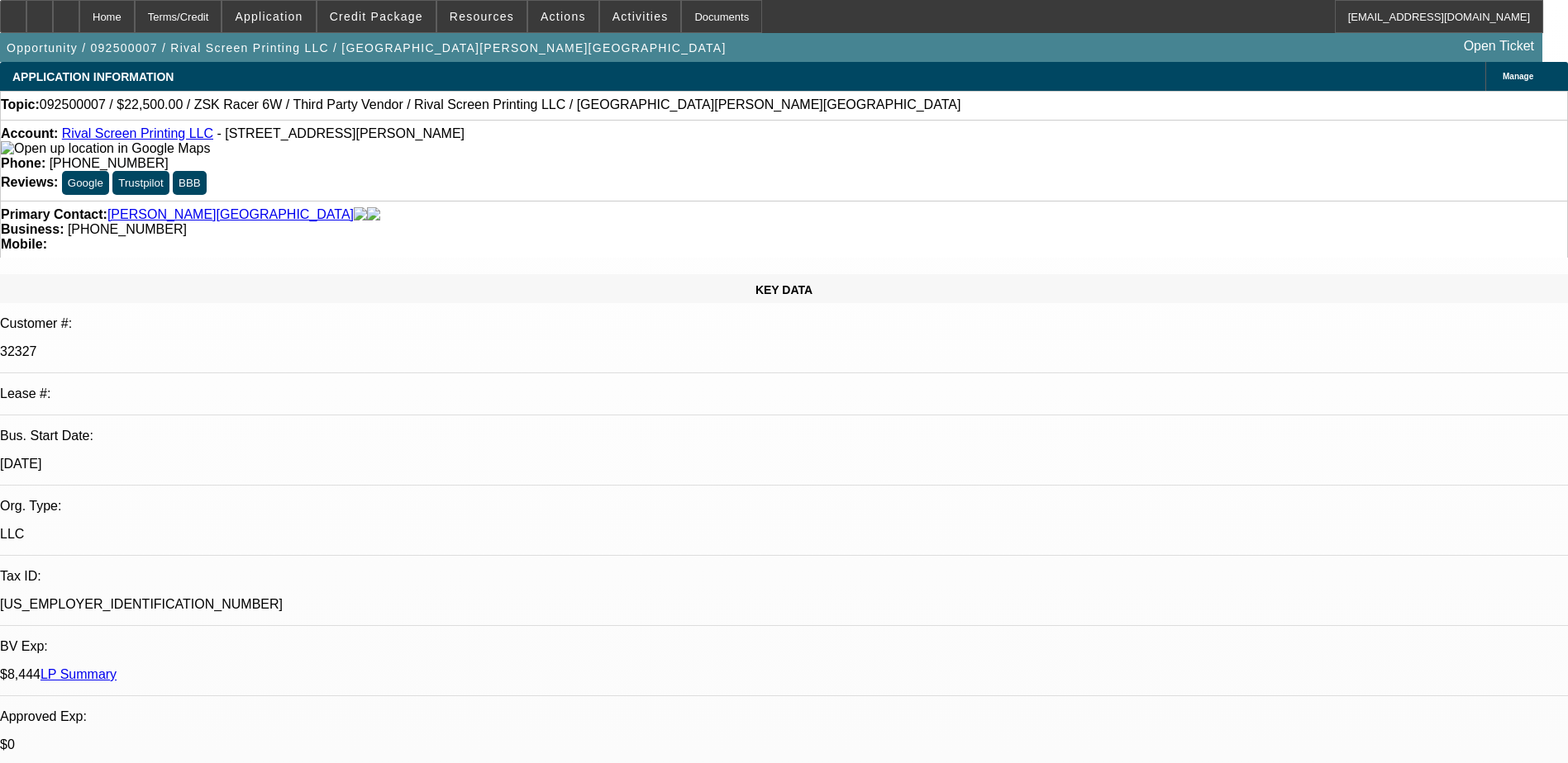
select select "2"
select select "0"
select select "1"
select select "2"
select select "6"
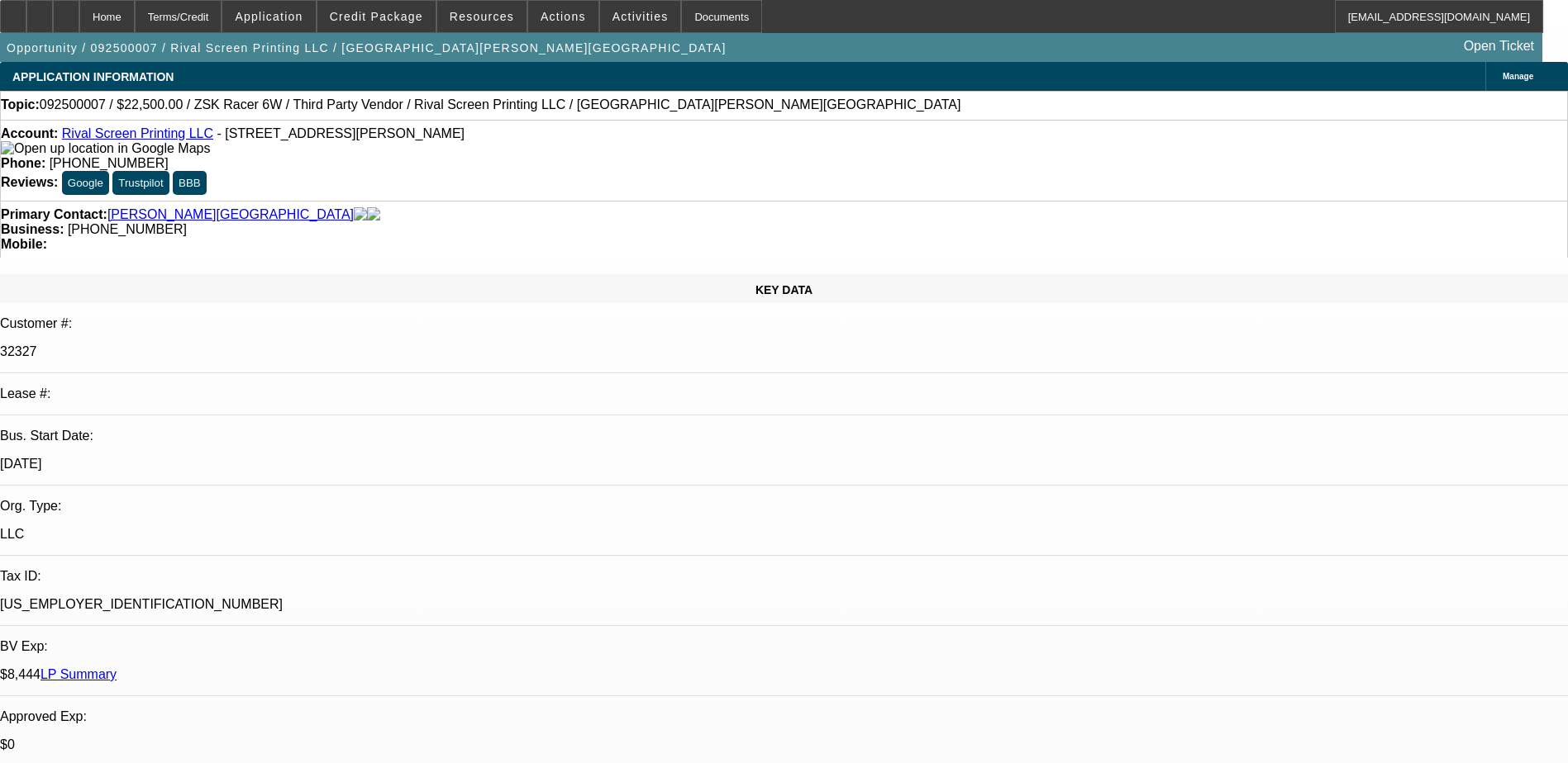
select select "1"
select select "2"
select select "6"
select select "1"
select select "2"
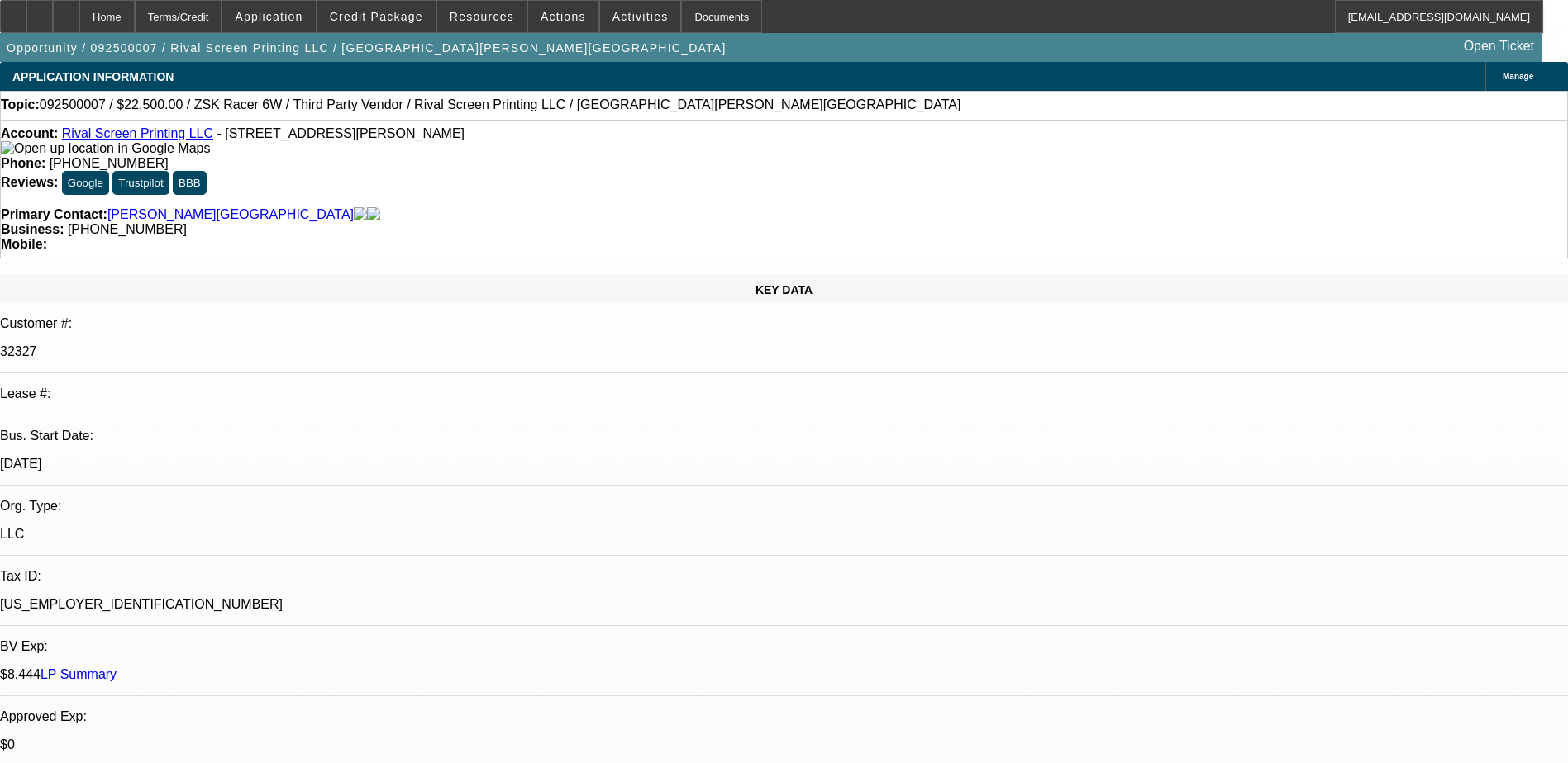
select select "6"
select select "1"
select select "2"
select select "6"
click at [387, 29] on span at bounding box center [376, 16] width 118 height 39
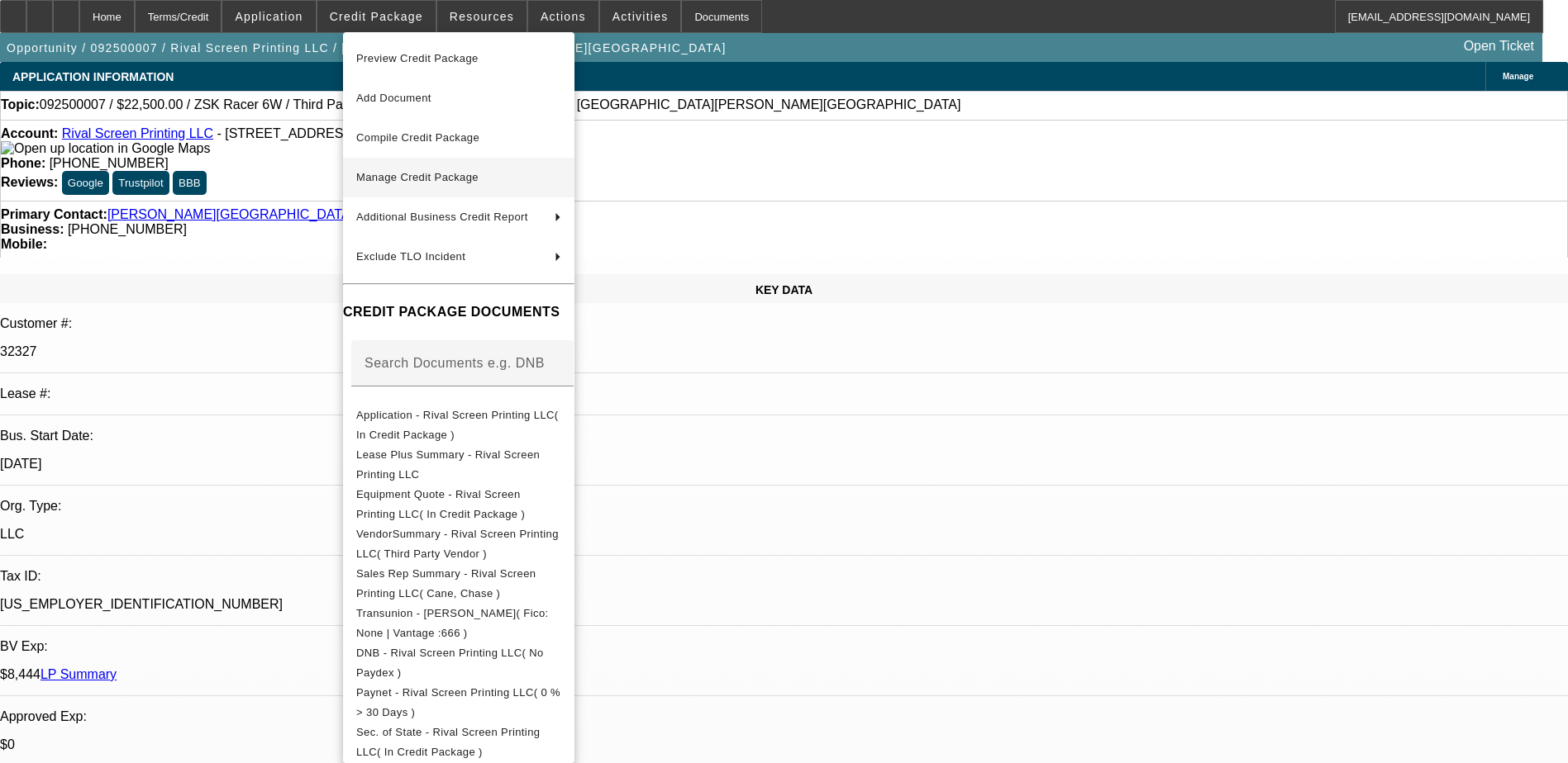
drag, startPoint x: 448, startPoint y: 172, endPoint x: 486, endPoint y: 194, distance: 43.9
click at [448, 171] on span "Manage Credit Package" at bounding box center [417, 177] width 122 height 13
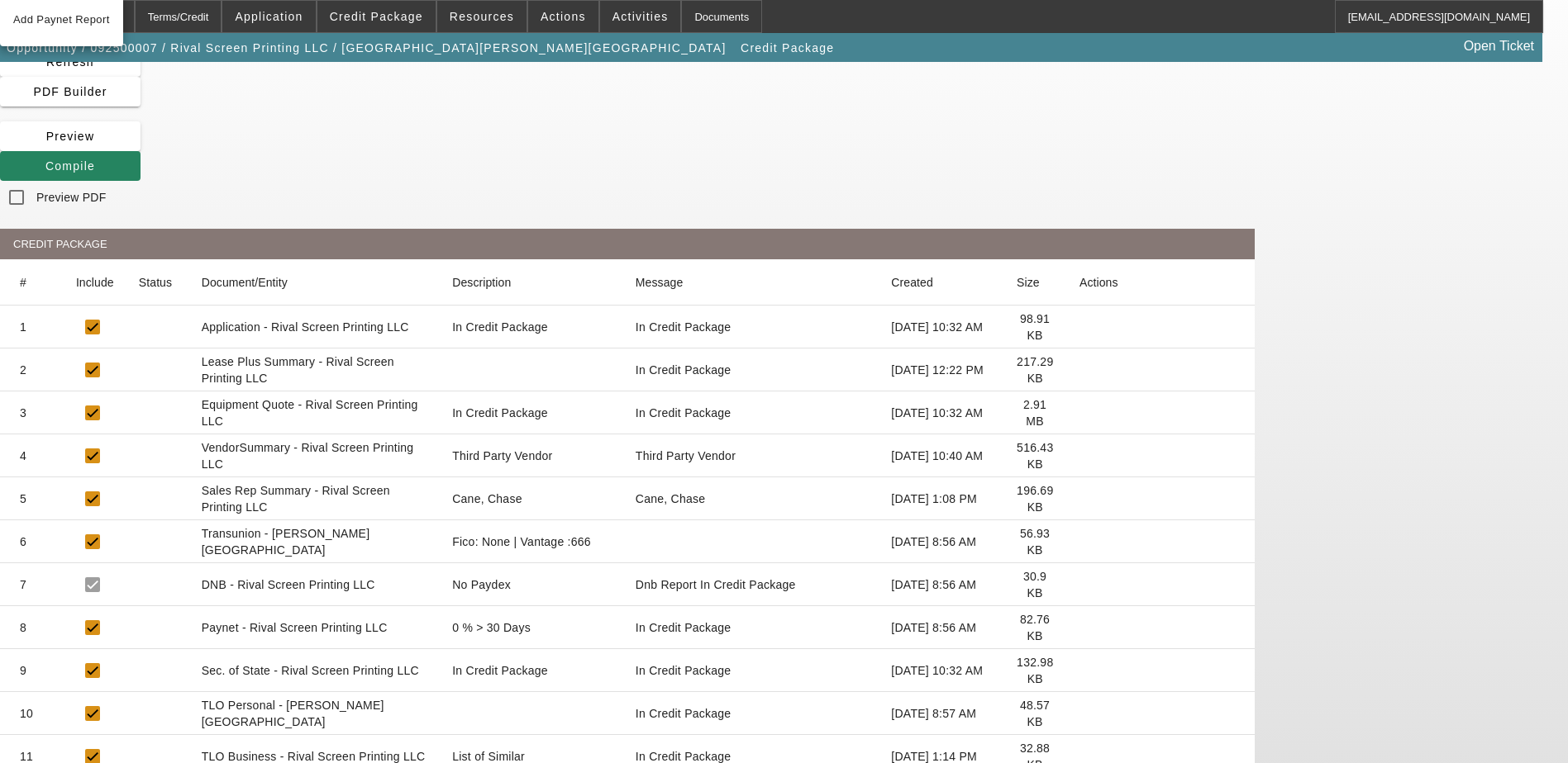
scroll to position [121, 0]
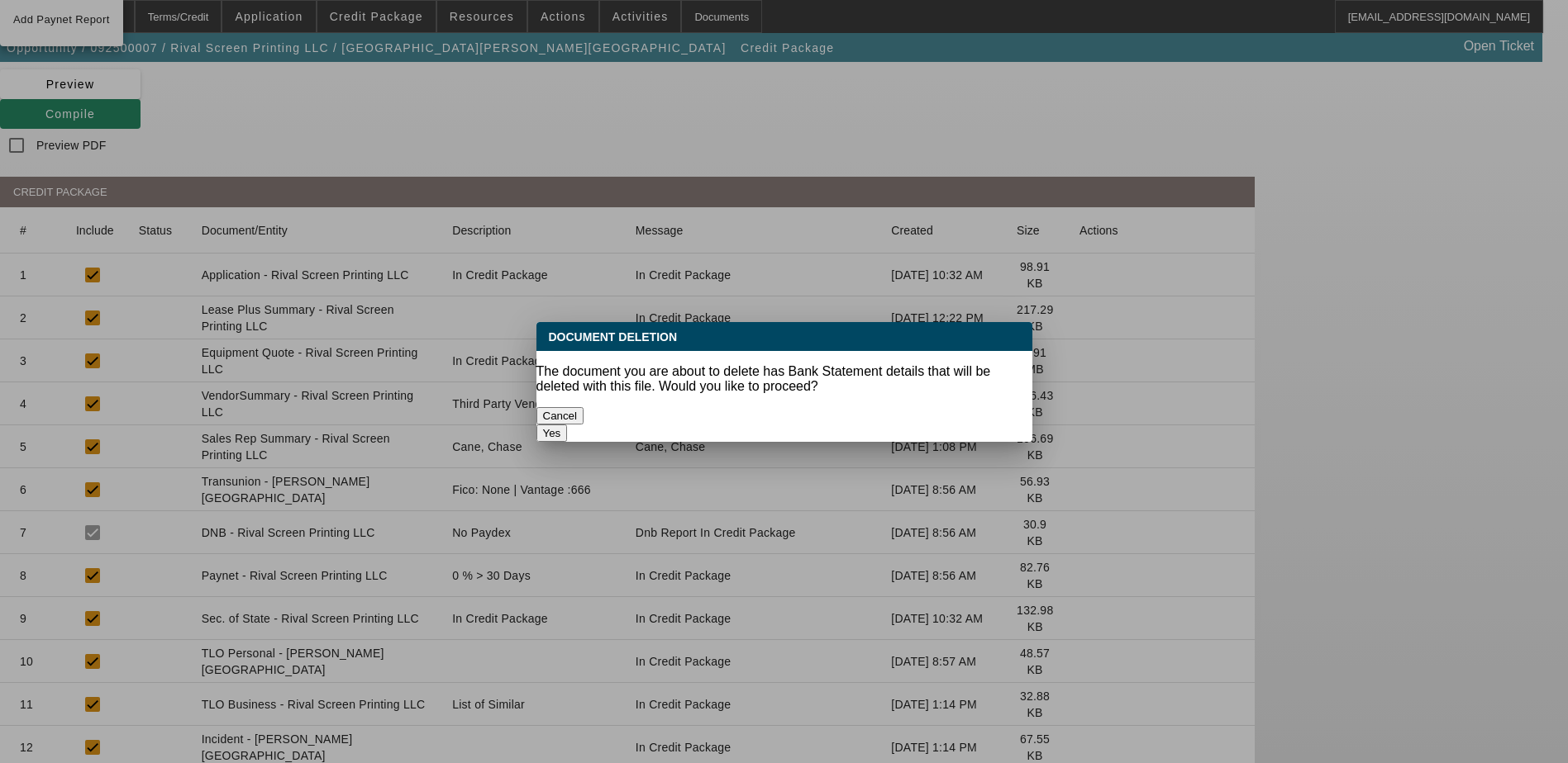
click at [568, 425] on button "Yes" at bounding box center [552, 433] width 31 height 17
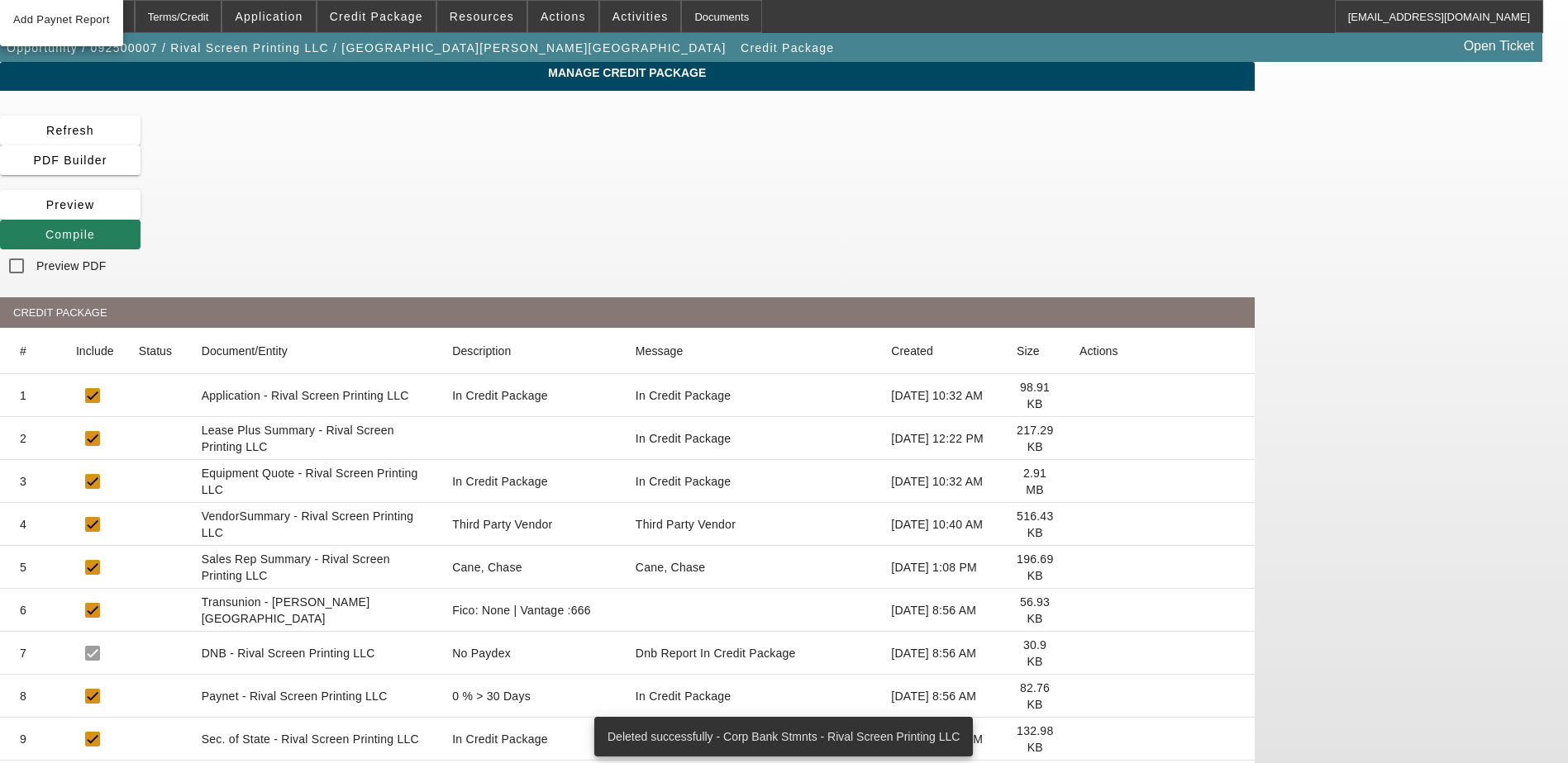
click at [46, 228] on icon at bounding box center [46, 235] width 0 height 13
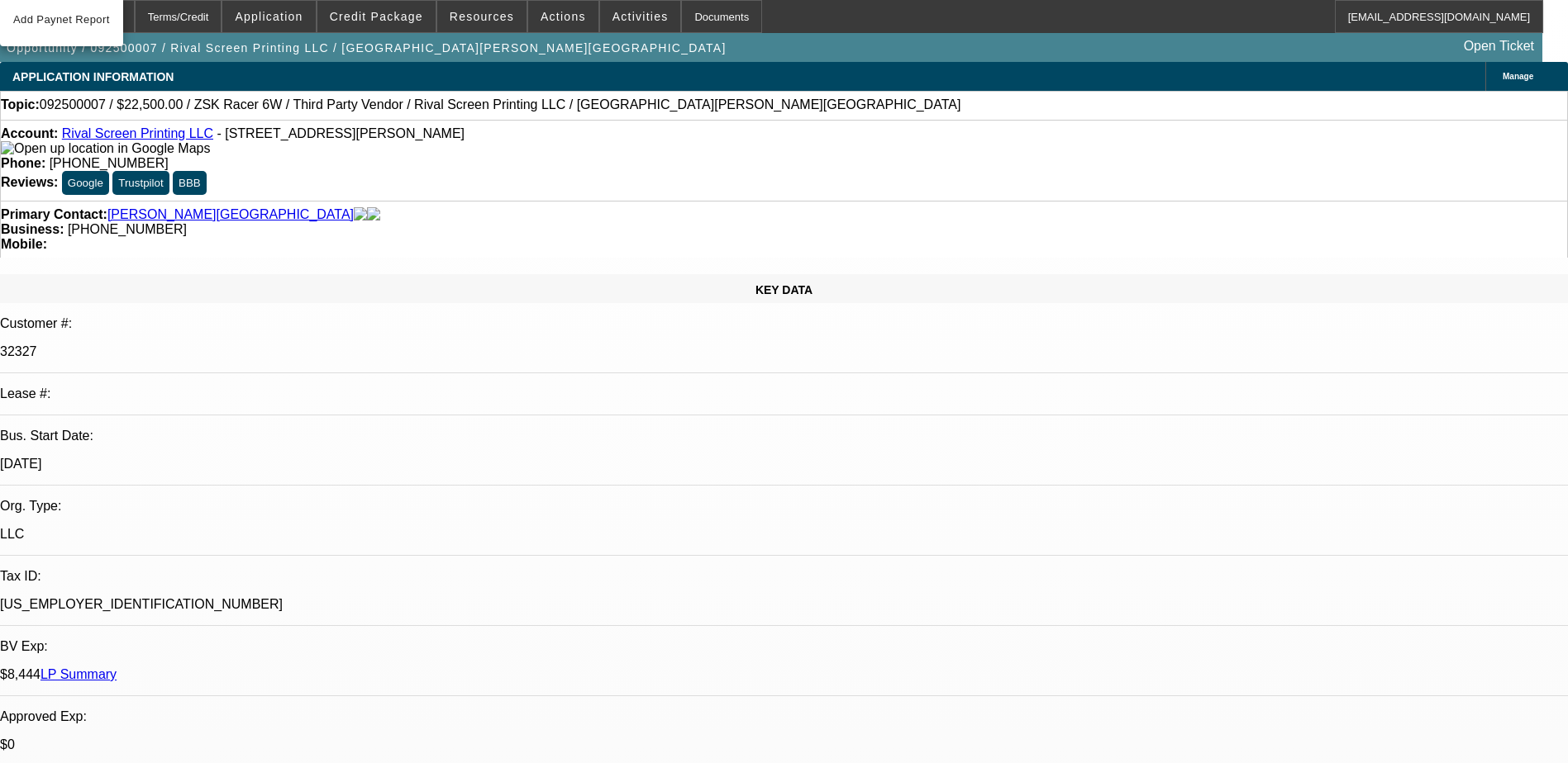
select select "0.1"
select select "2"
select select "0"
select select "6"
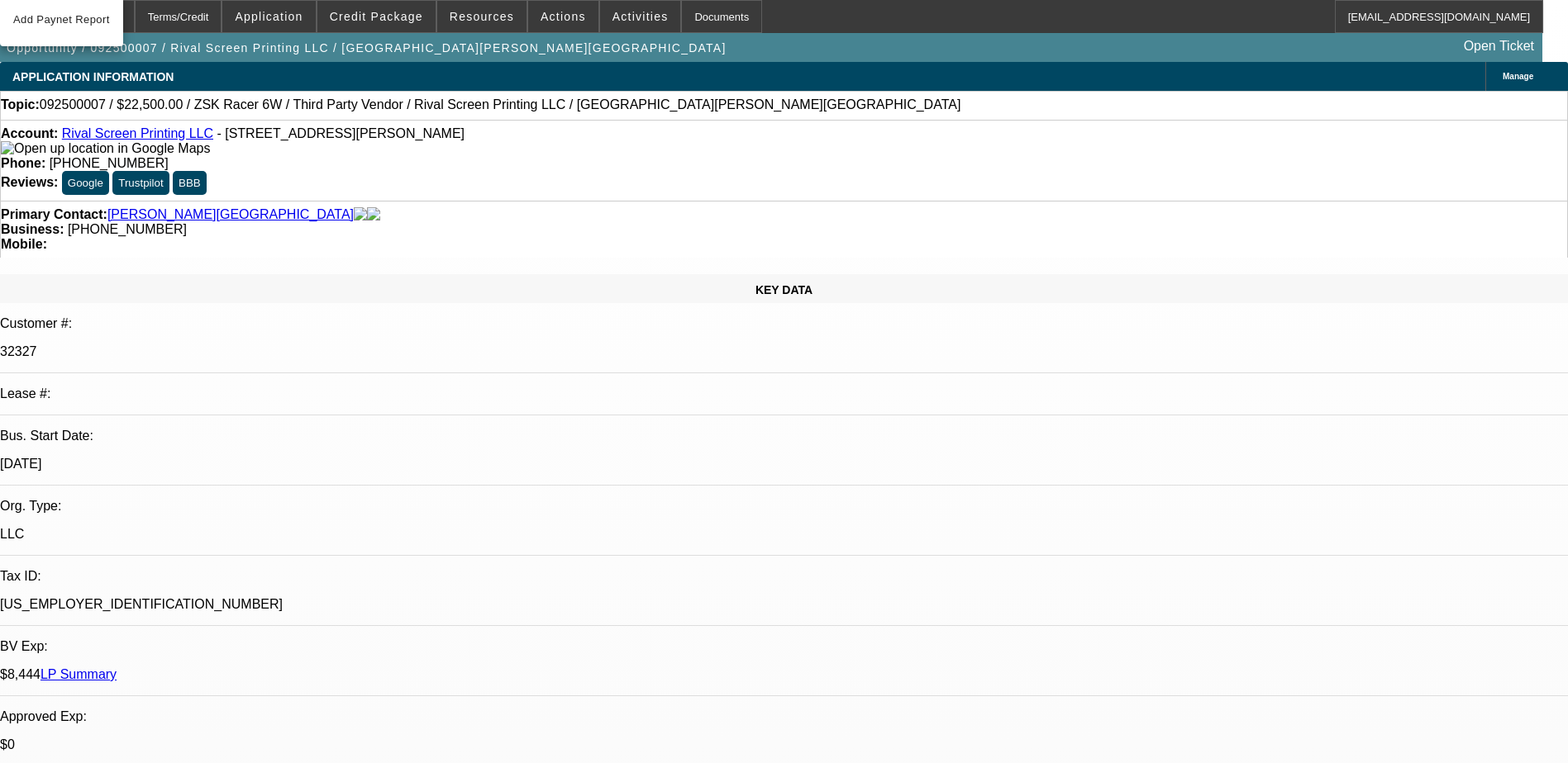
select select "0.1"
select select "2"
select select "0"
select select "6"
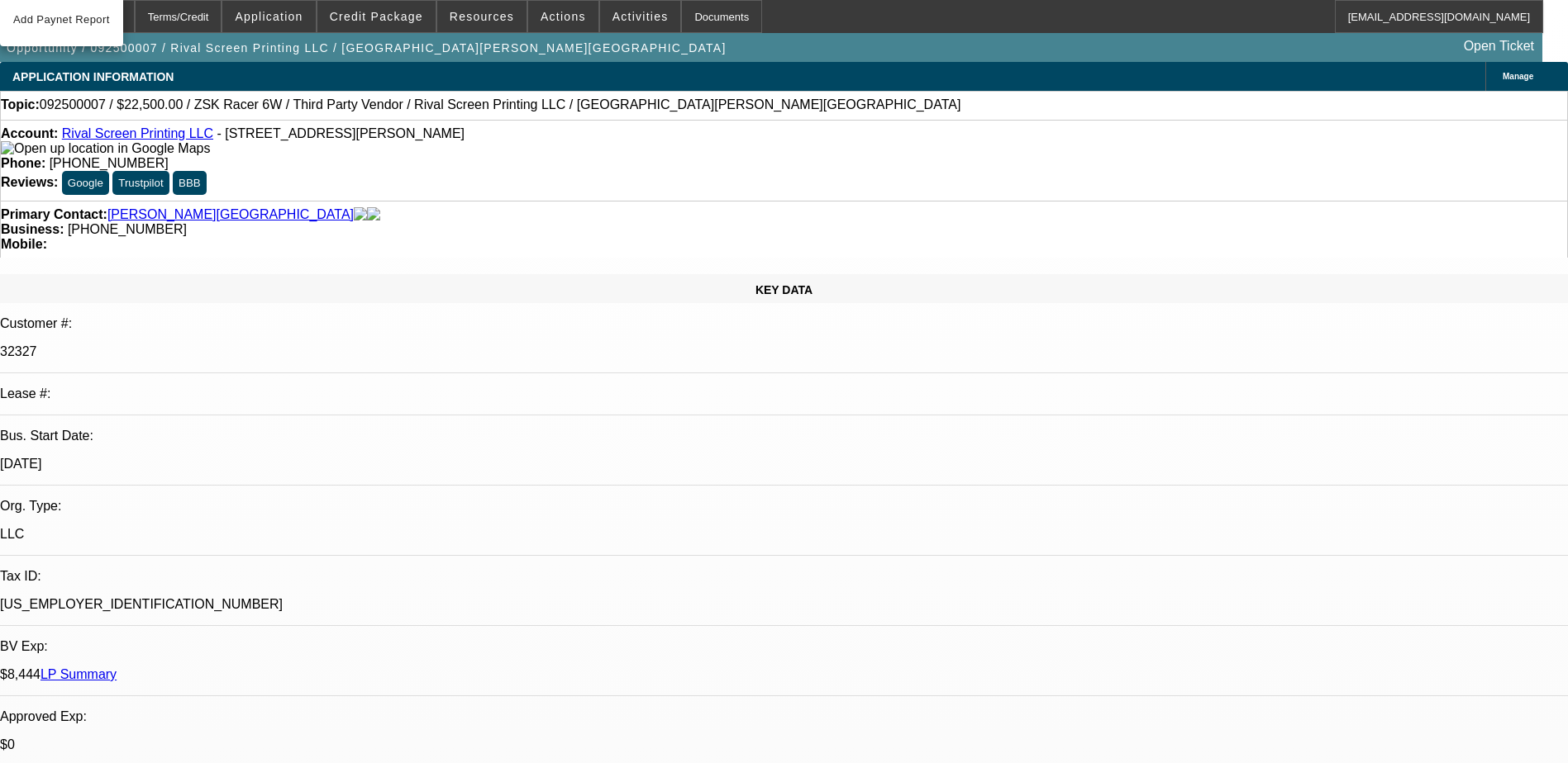
select select "0.1"
select select "2"
select select "0"
select select "6"
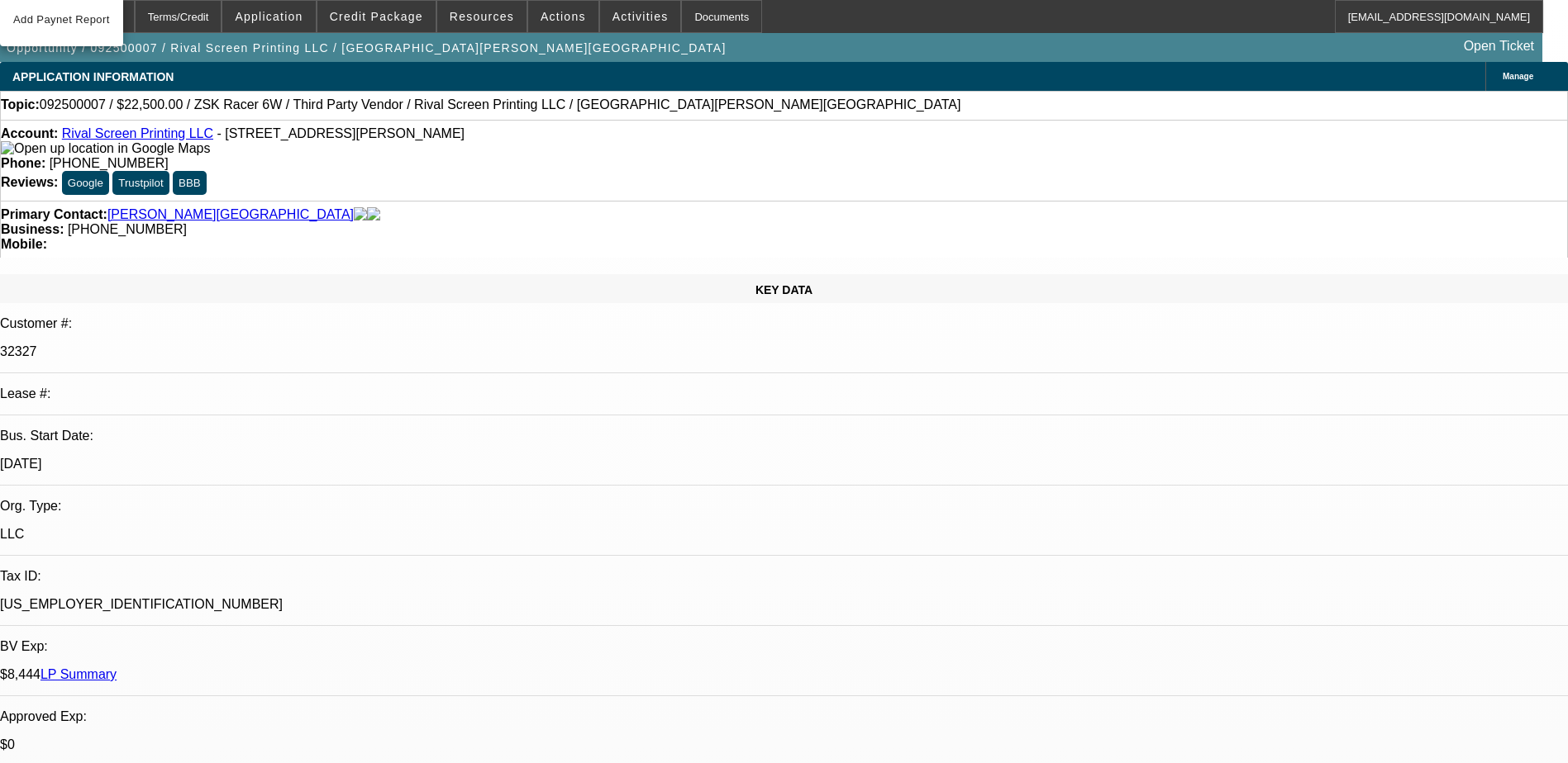
select select "0.1"
select select "2"
select select "0"
select select "6"
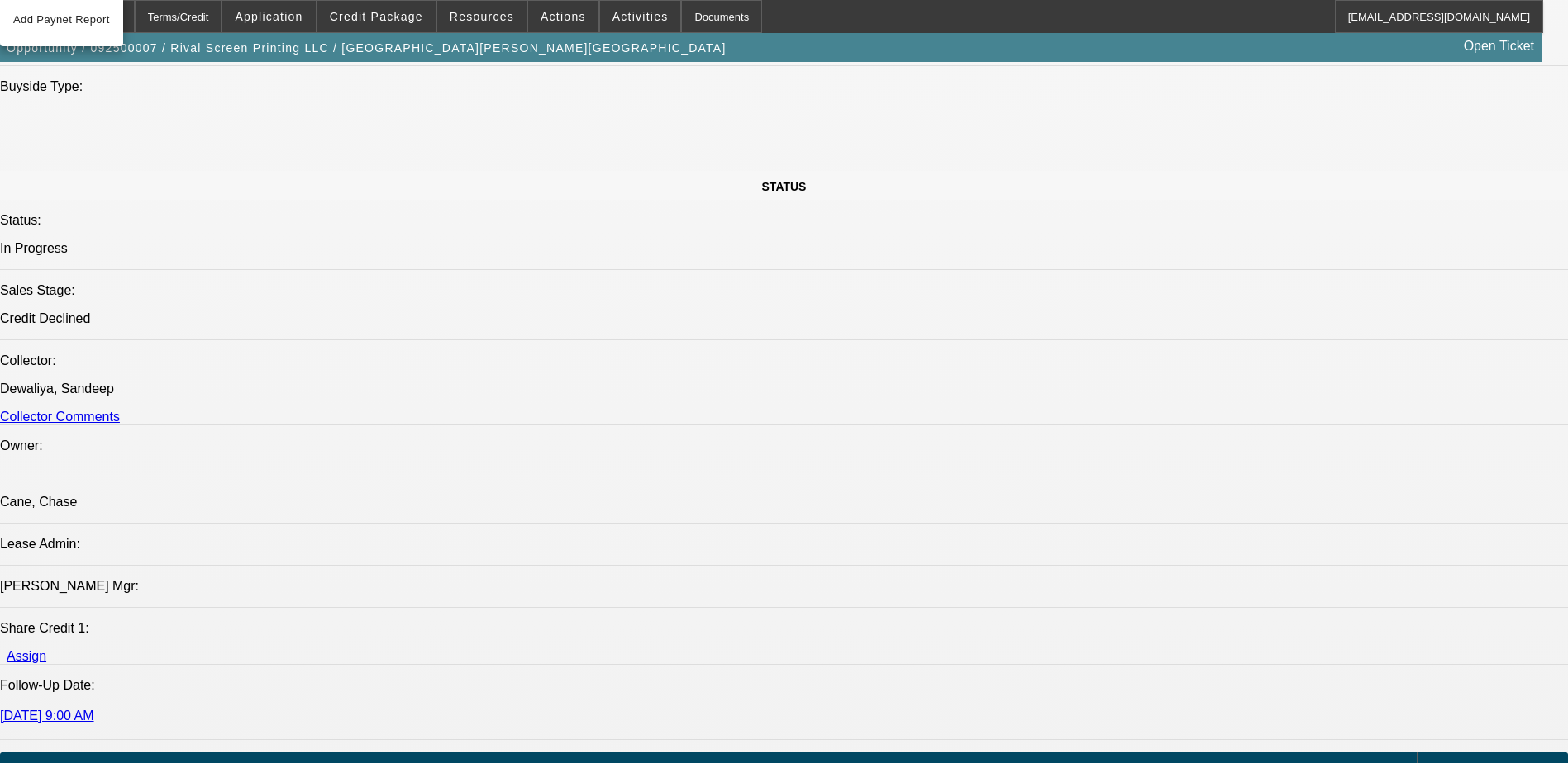
scroll to position [1900, 0]
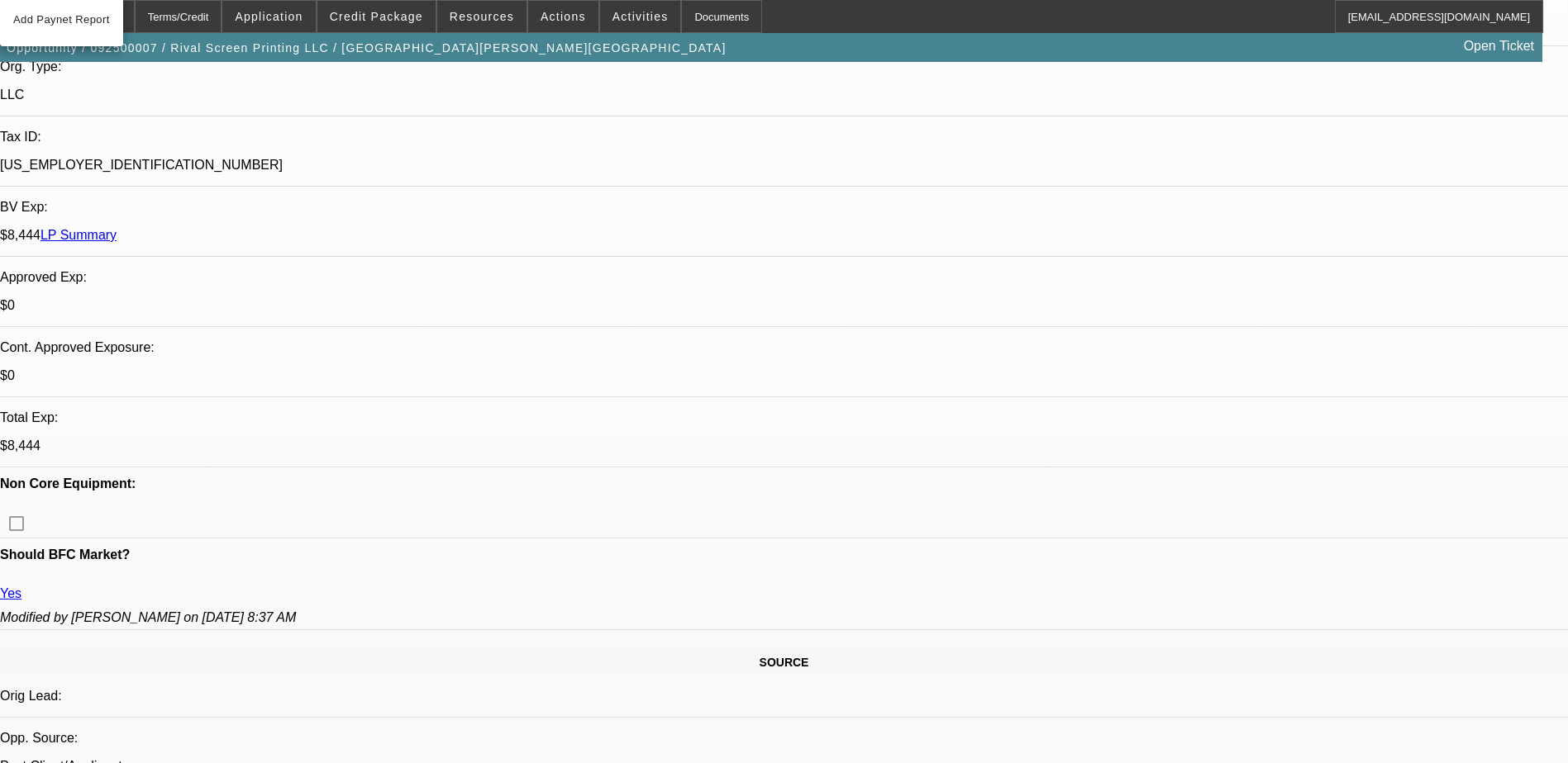
scroll to position [165, 0]
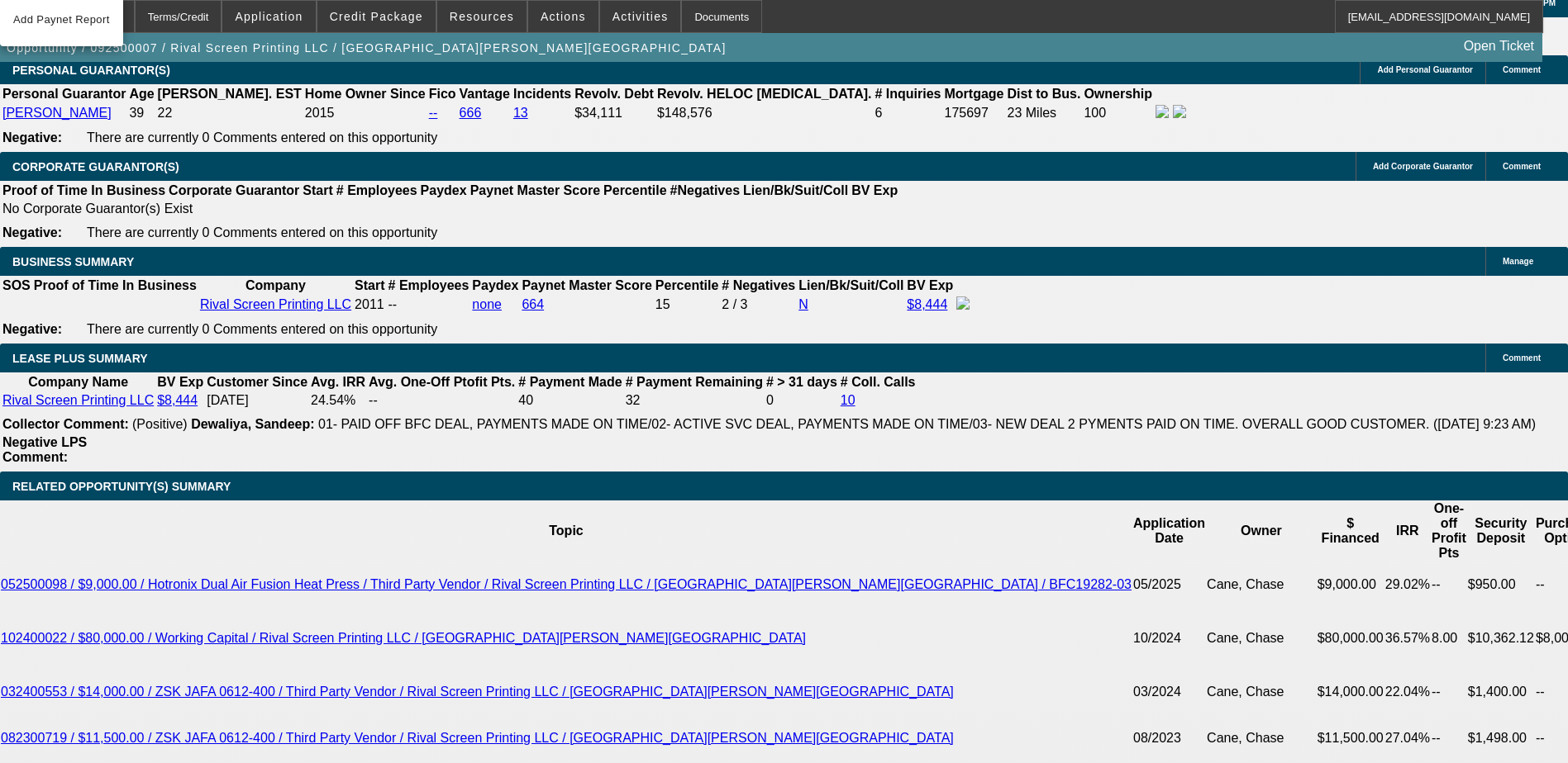
scroll to position [2478, 0]
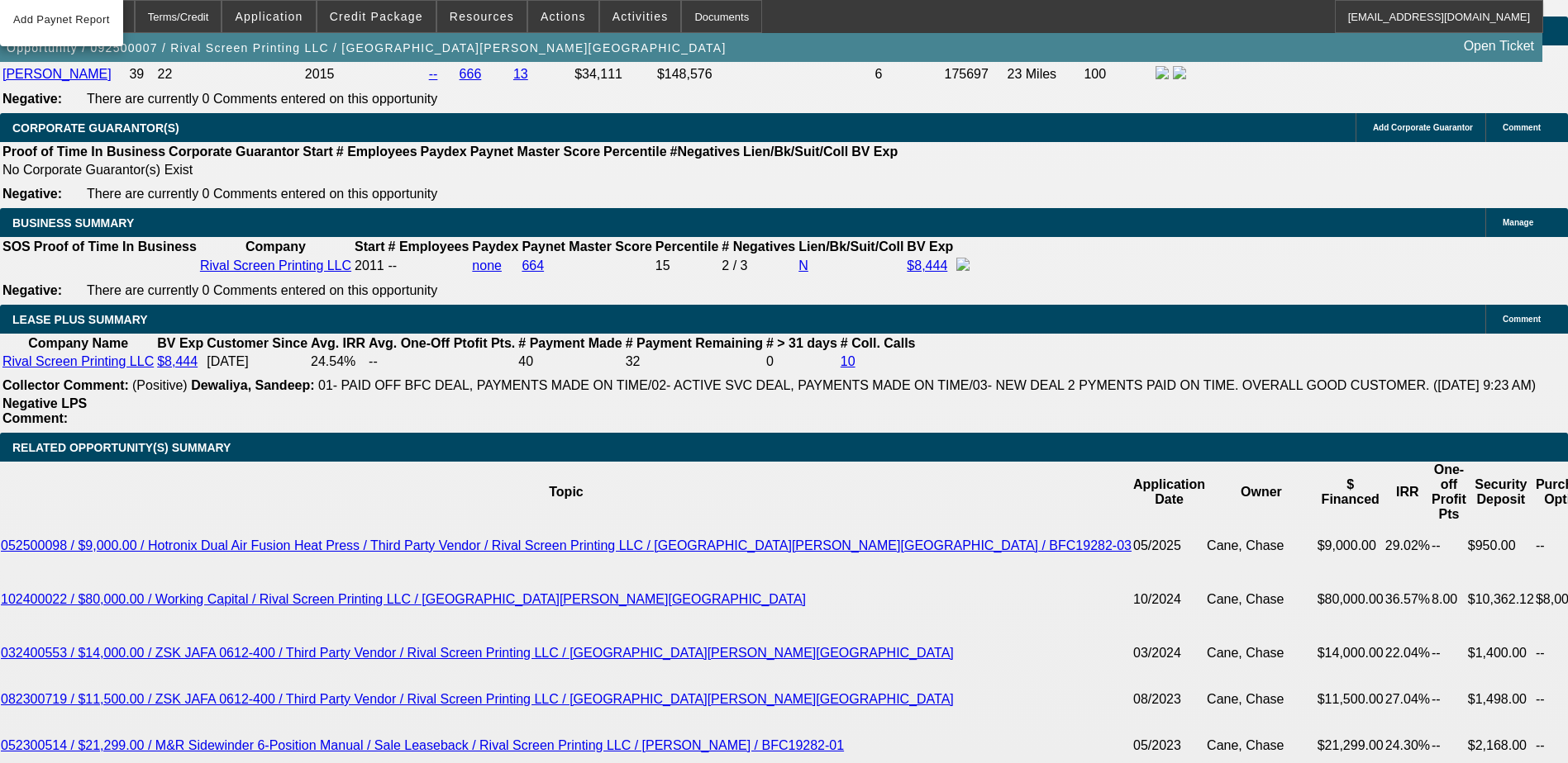
type input "UNKNOWN"
type input "36"
type input "$1,651.20"
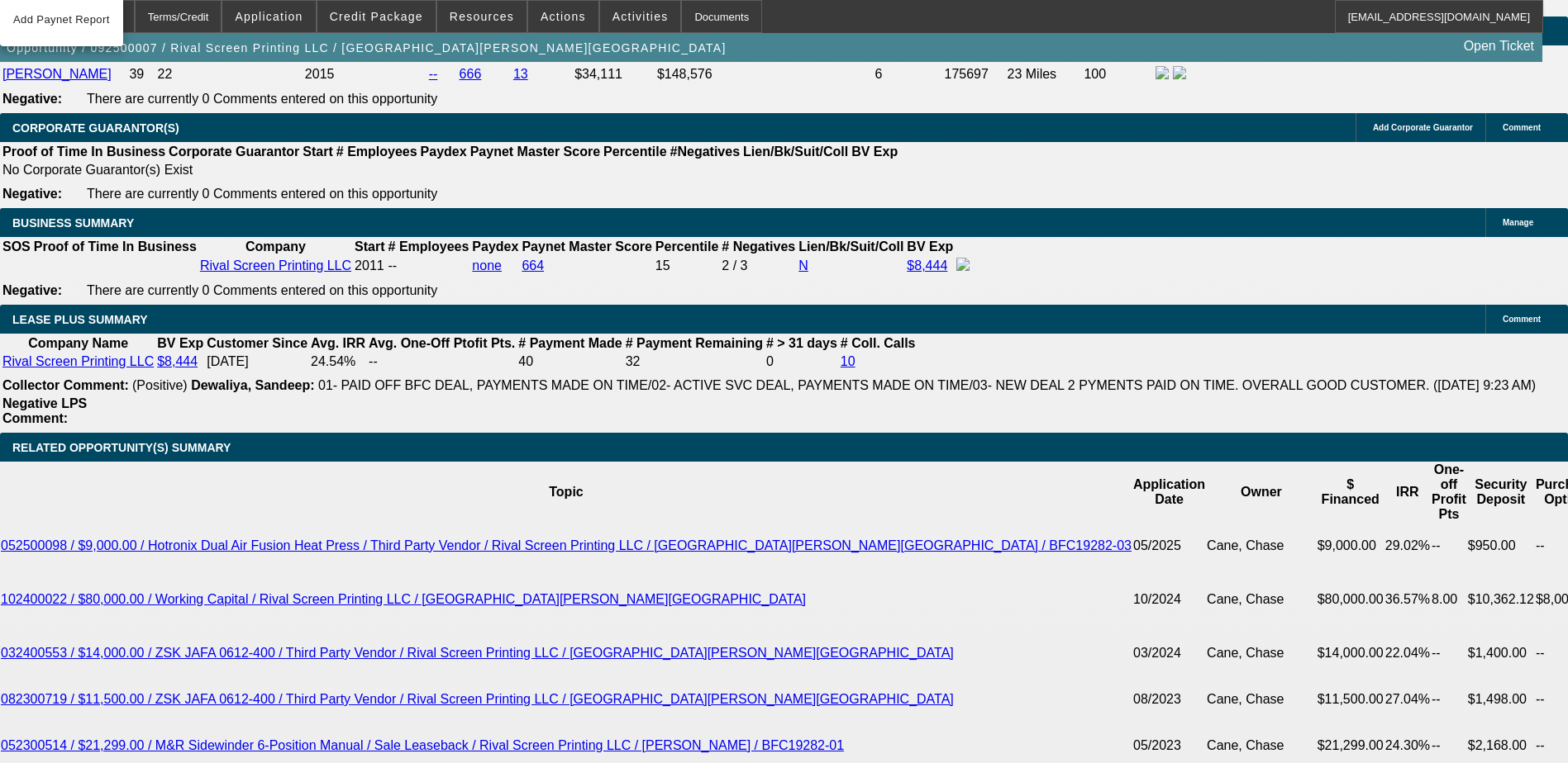
type input "$825.60"
type input "36"
type input "$0.00"
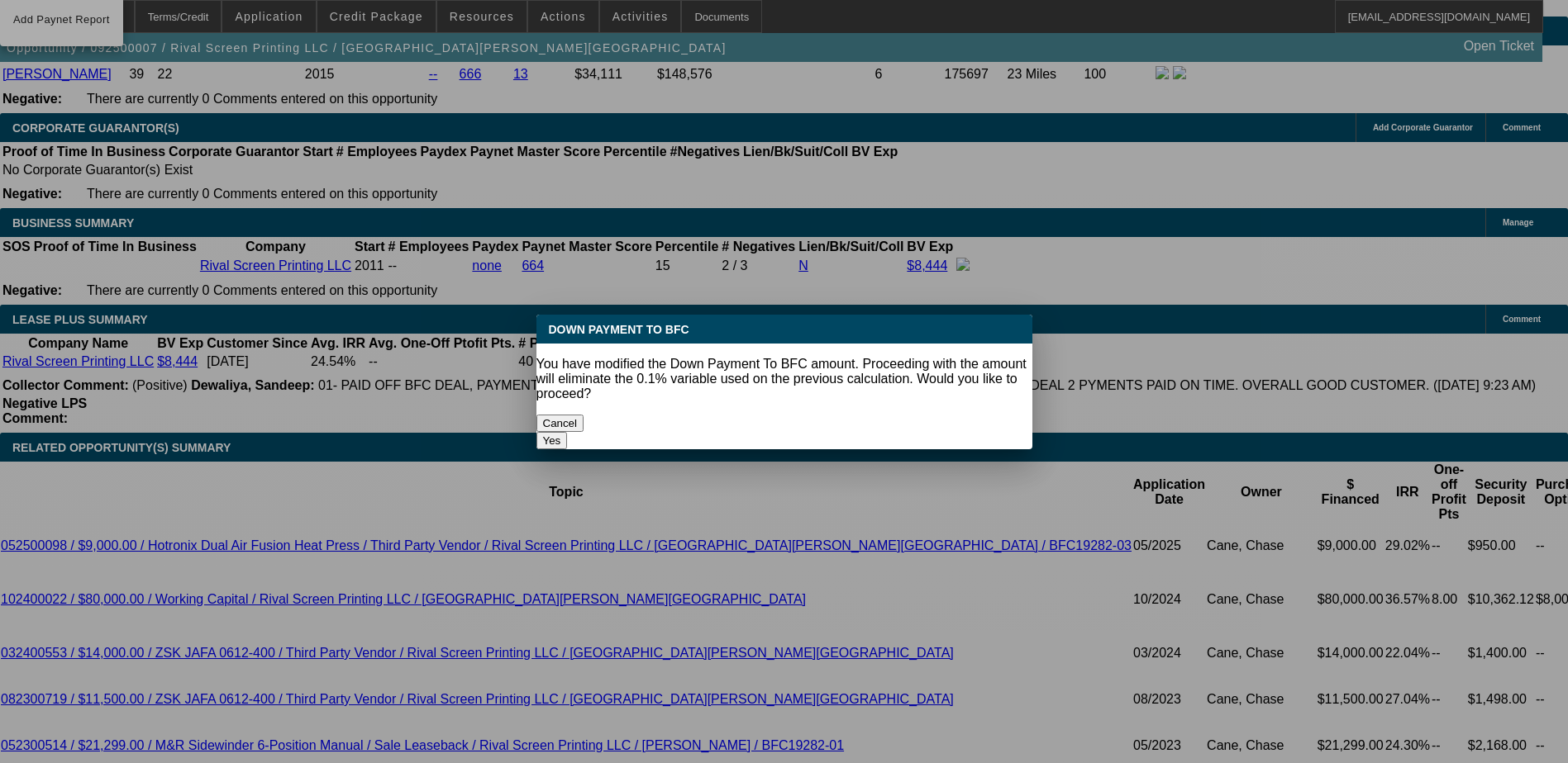
scroll to position [0, 0]
click at [568, 432] on button "Yes" at bounding box center [552, 440] width 31 height 17
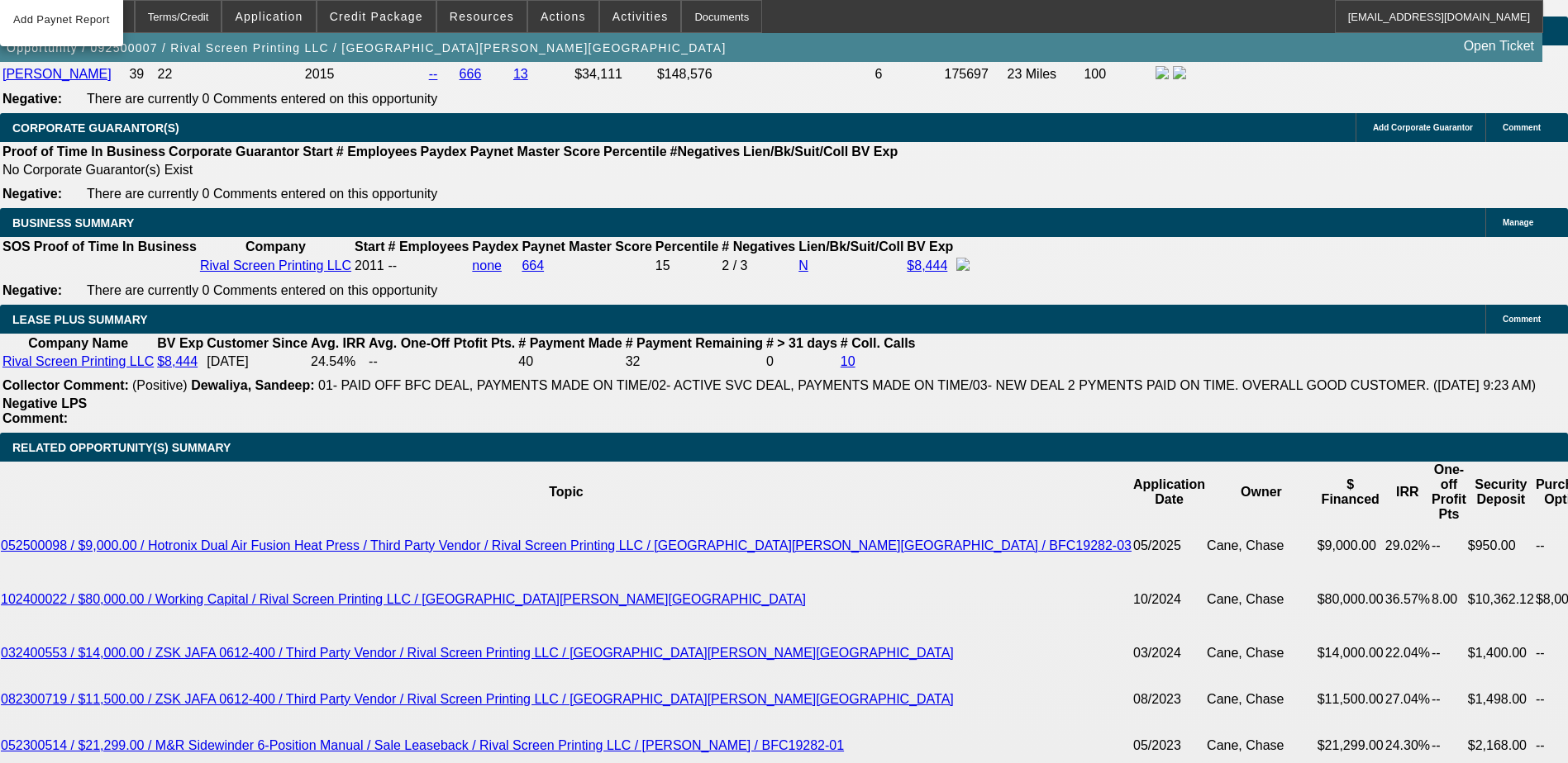
select select "0"
type input "$1,834.68"
type input "$917.34"
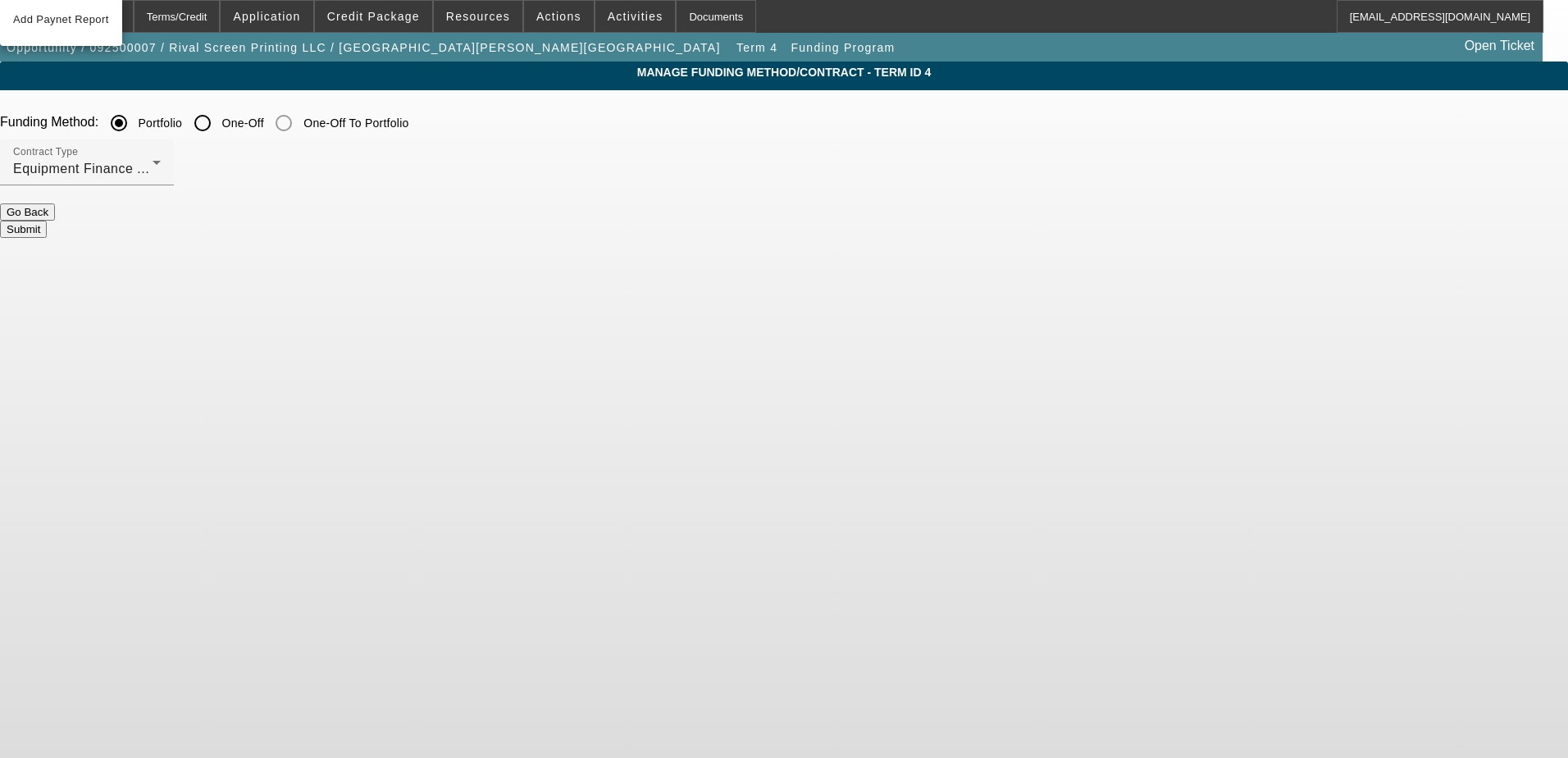
click at [219, 134] on input "One-Off" at bounding box center [202, 123] width 33 height 33
radio input "true"
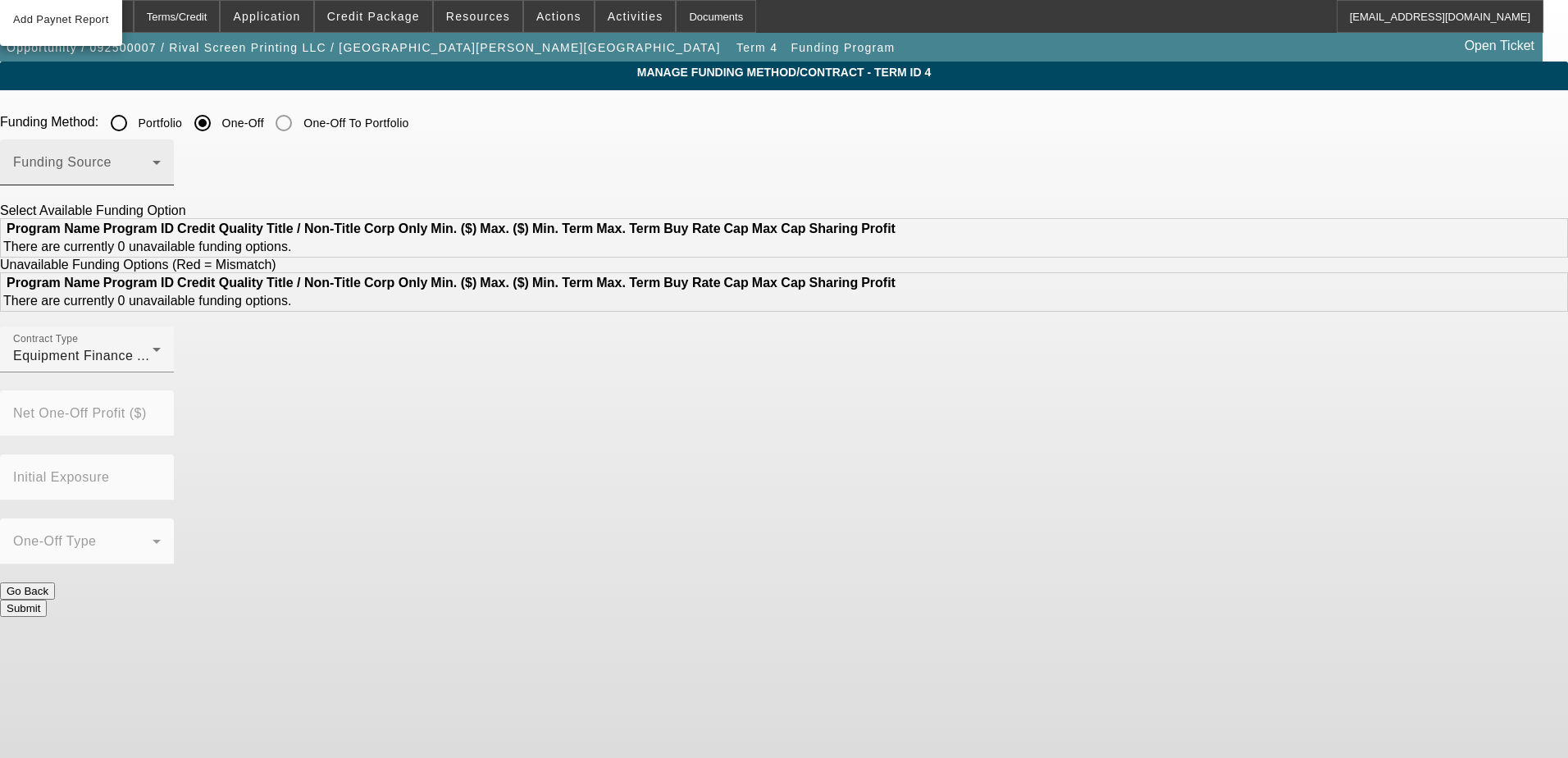
click at [161, 158] on div "Funding Source" at bounding box center [87, 162] width 148 height 46
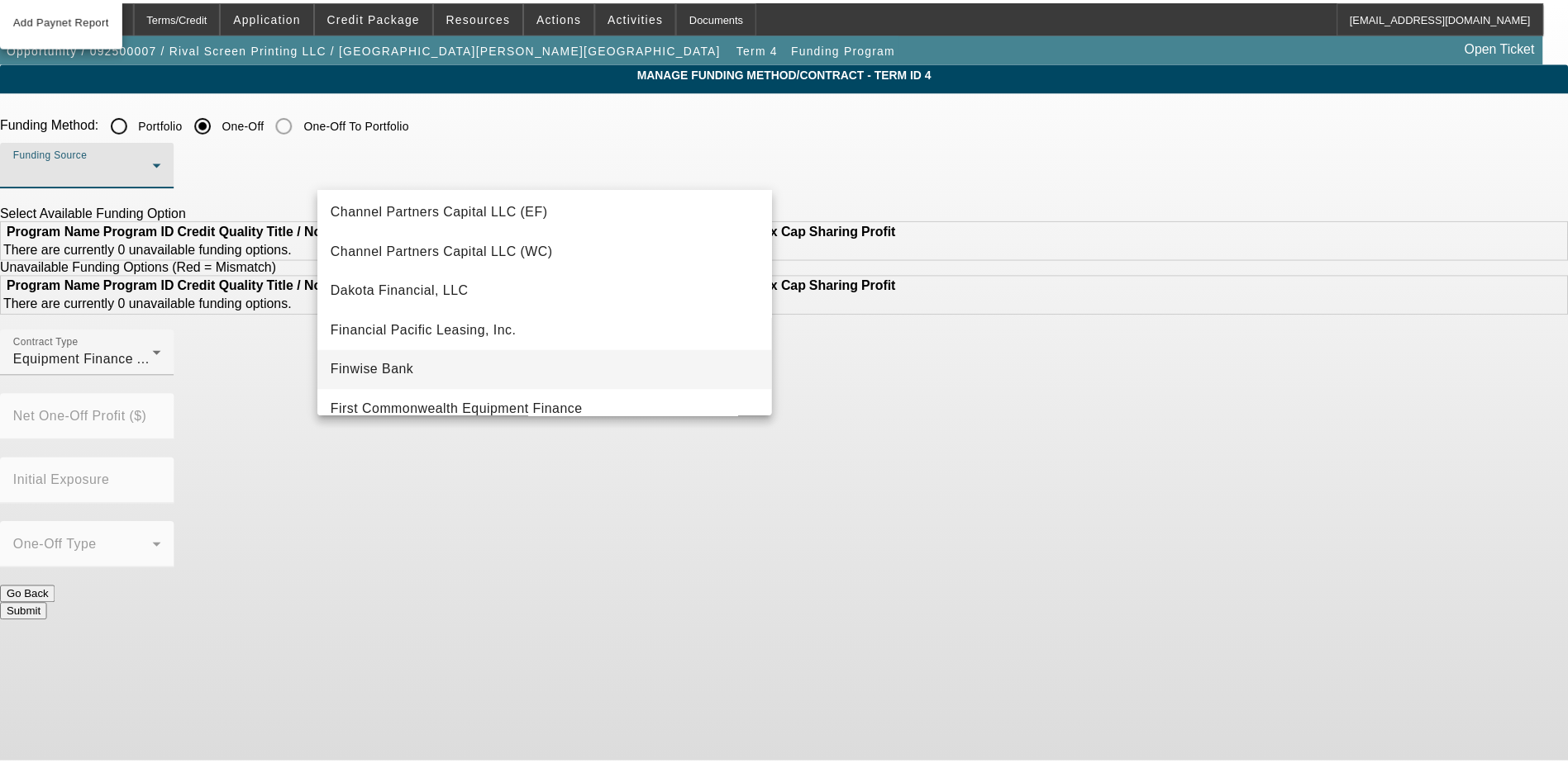
scroll to position [83, 0]
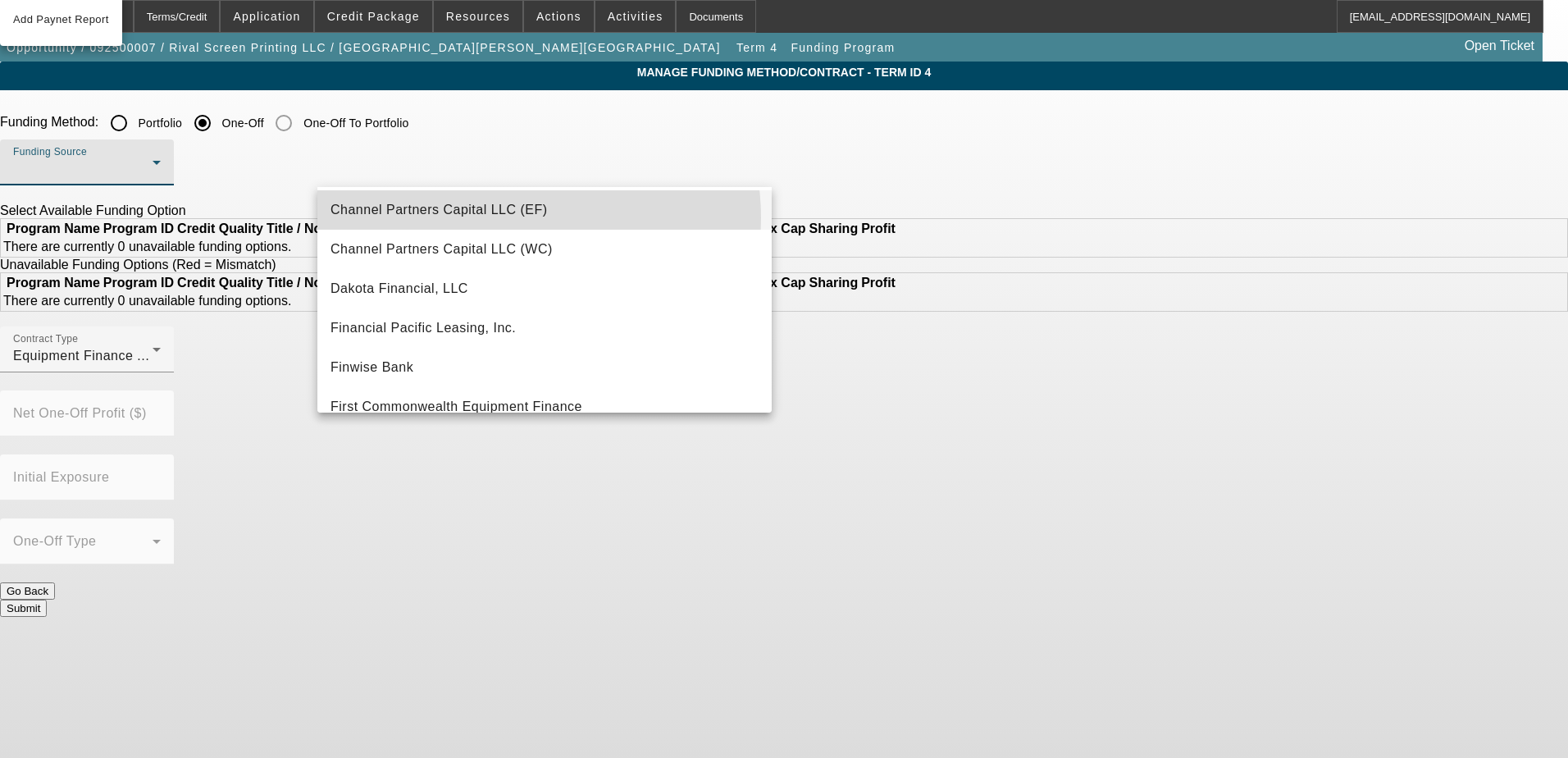
click at [524, 218] on span "Channel Partners Capital LLC (EF)" at bounding box center [439, 210] width 218 height 20
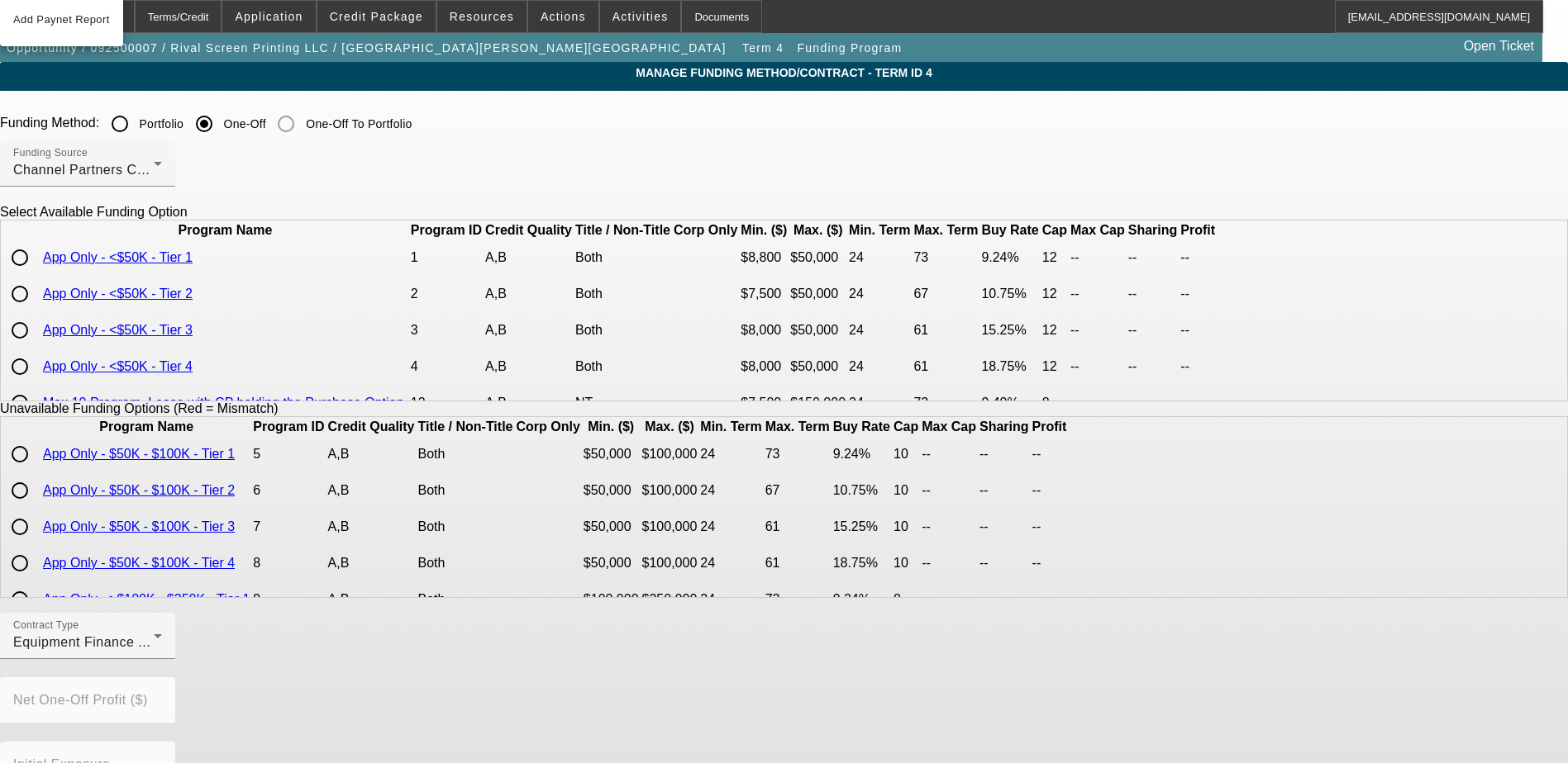
click at [37, 311] on input "radio" at bounding box center [20, 294] width 33 height 33
radio input "true"
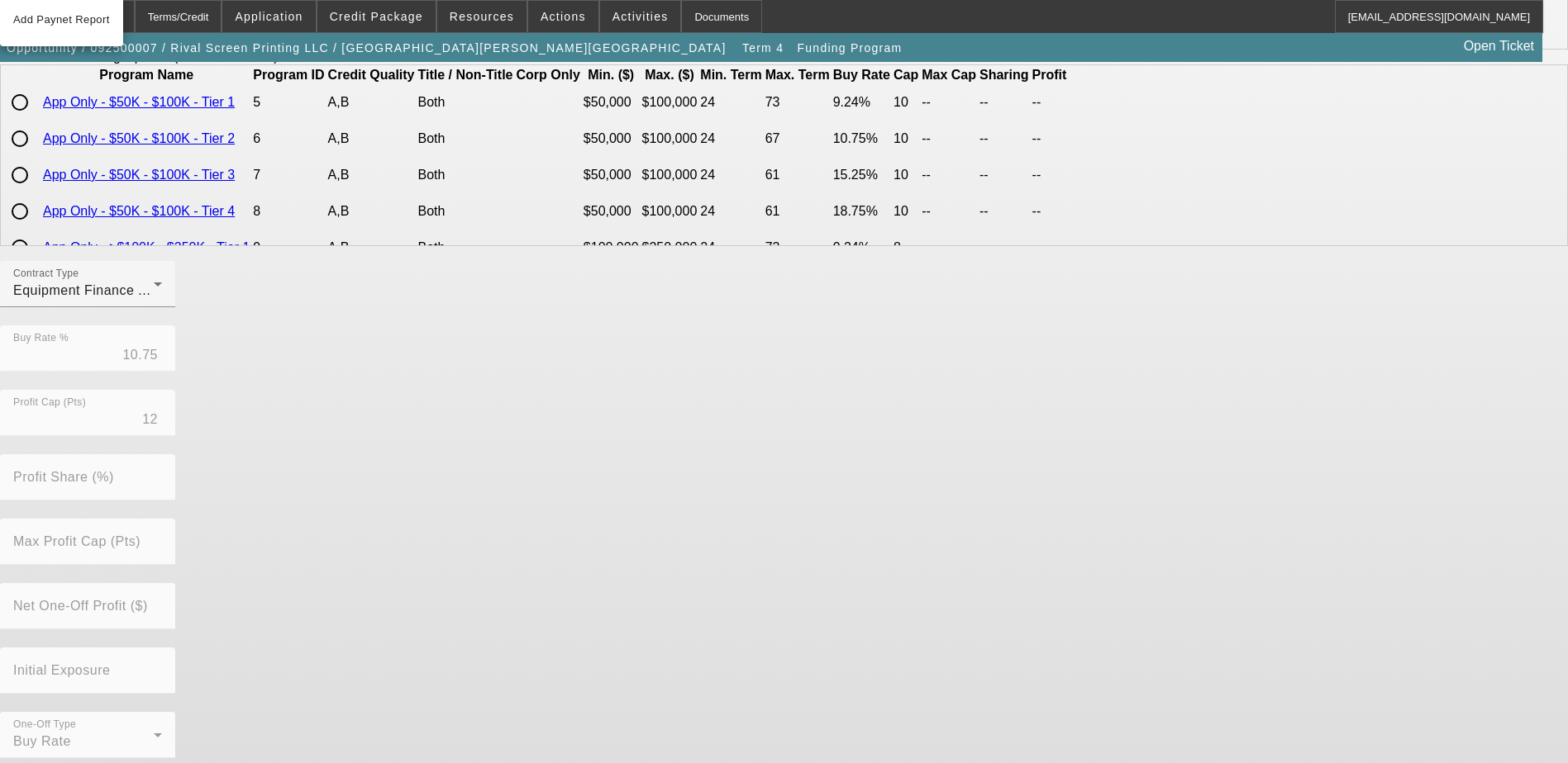
scroll to position [364, 0]
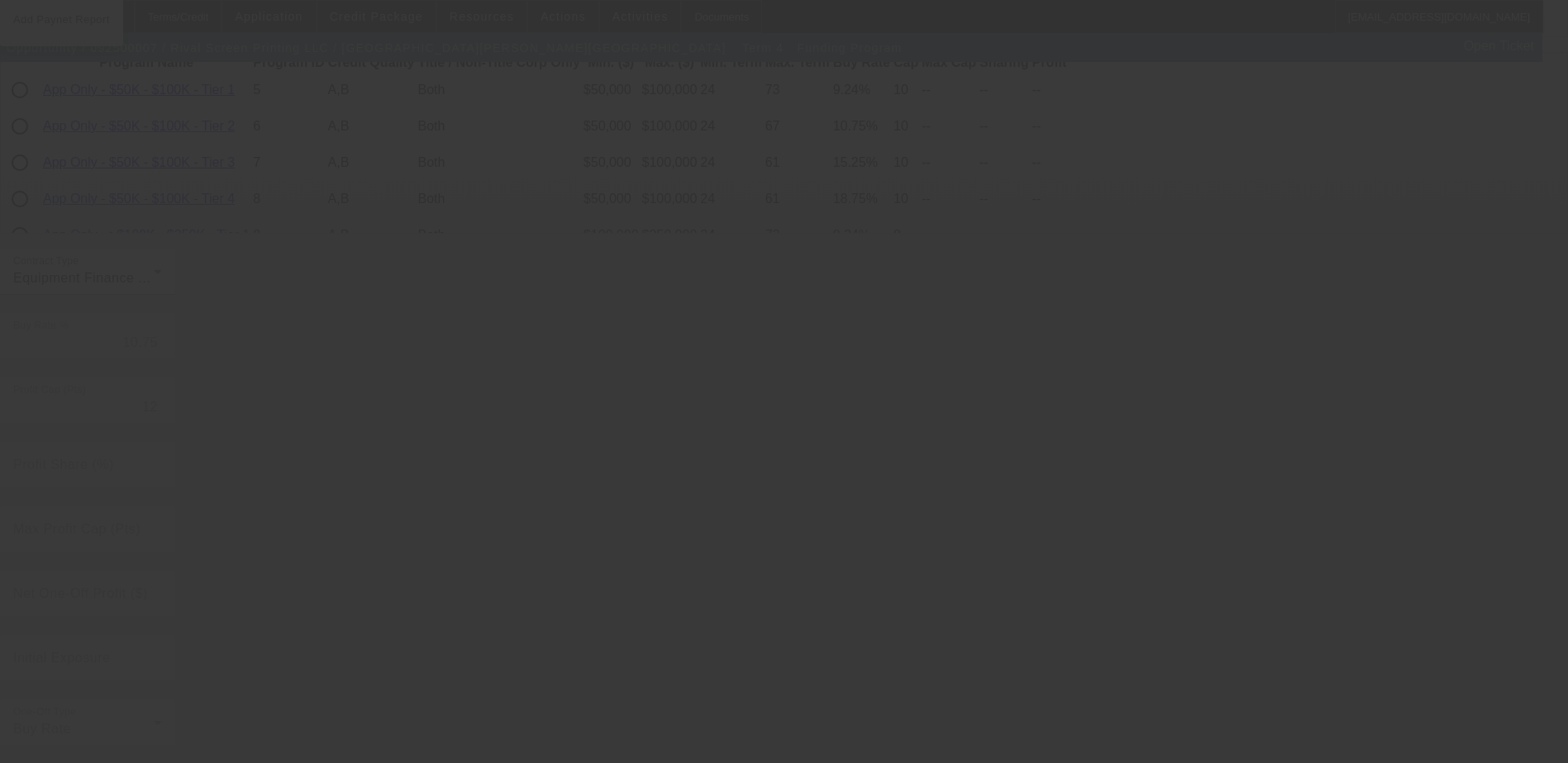
radio input "true"
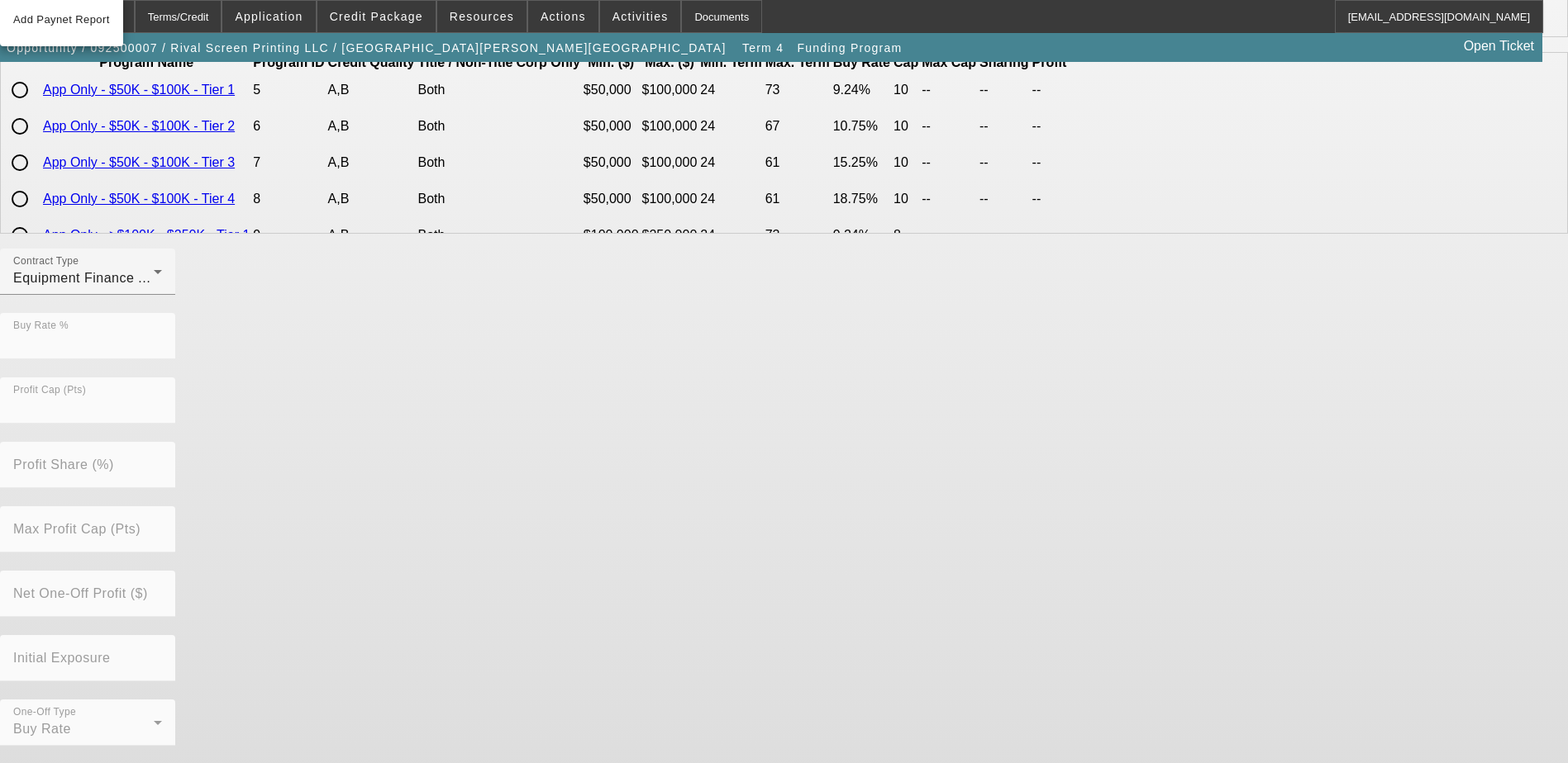
scroll to position [0, 0]
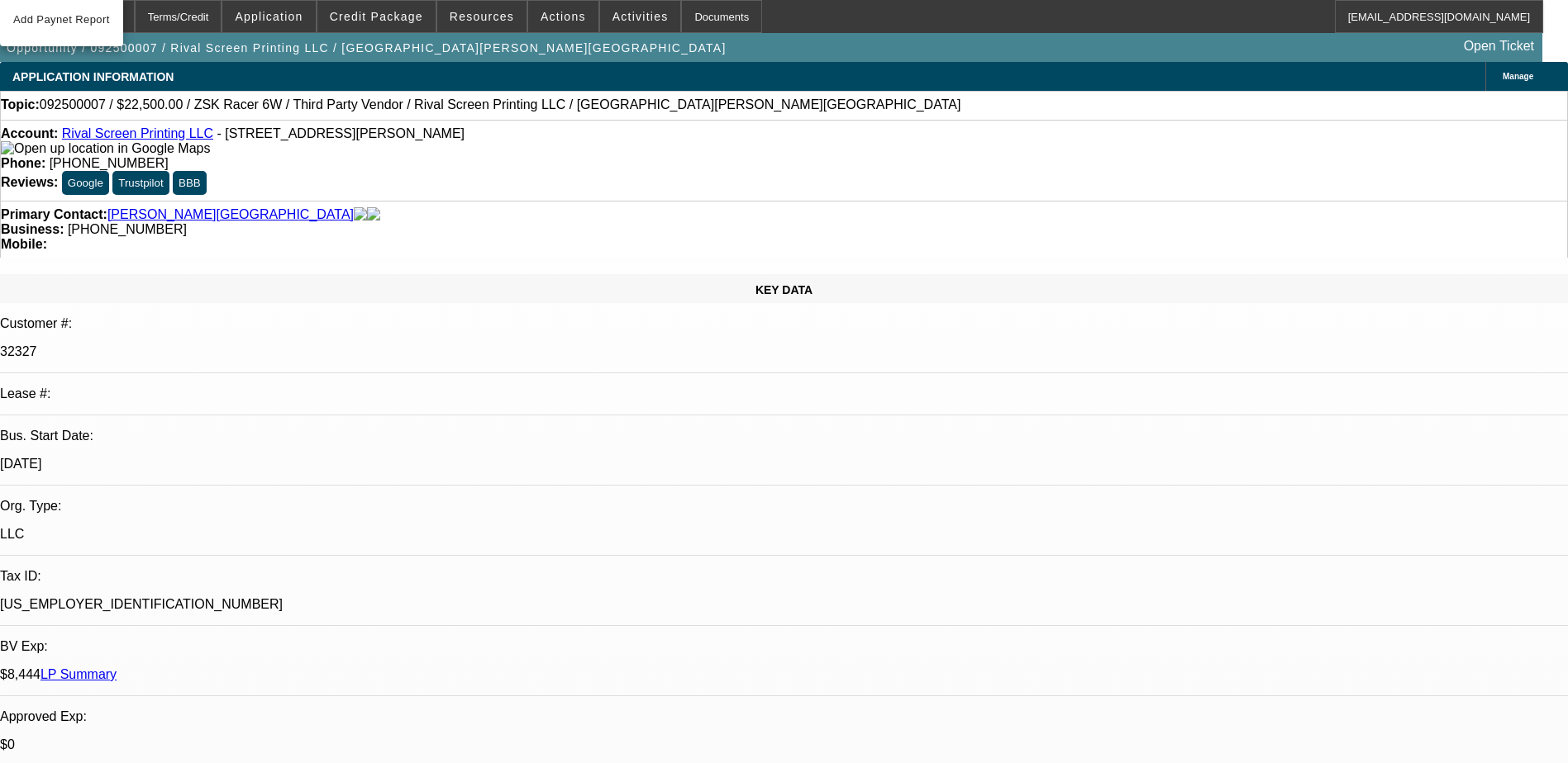
select select "0"
select select "2"
select select "0"
select select "6"
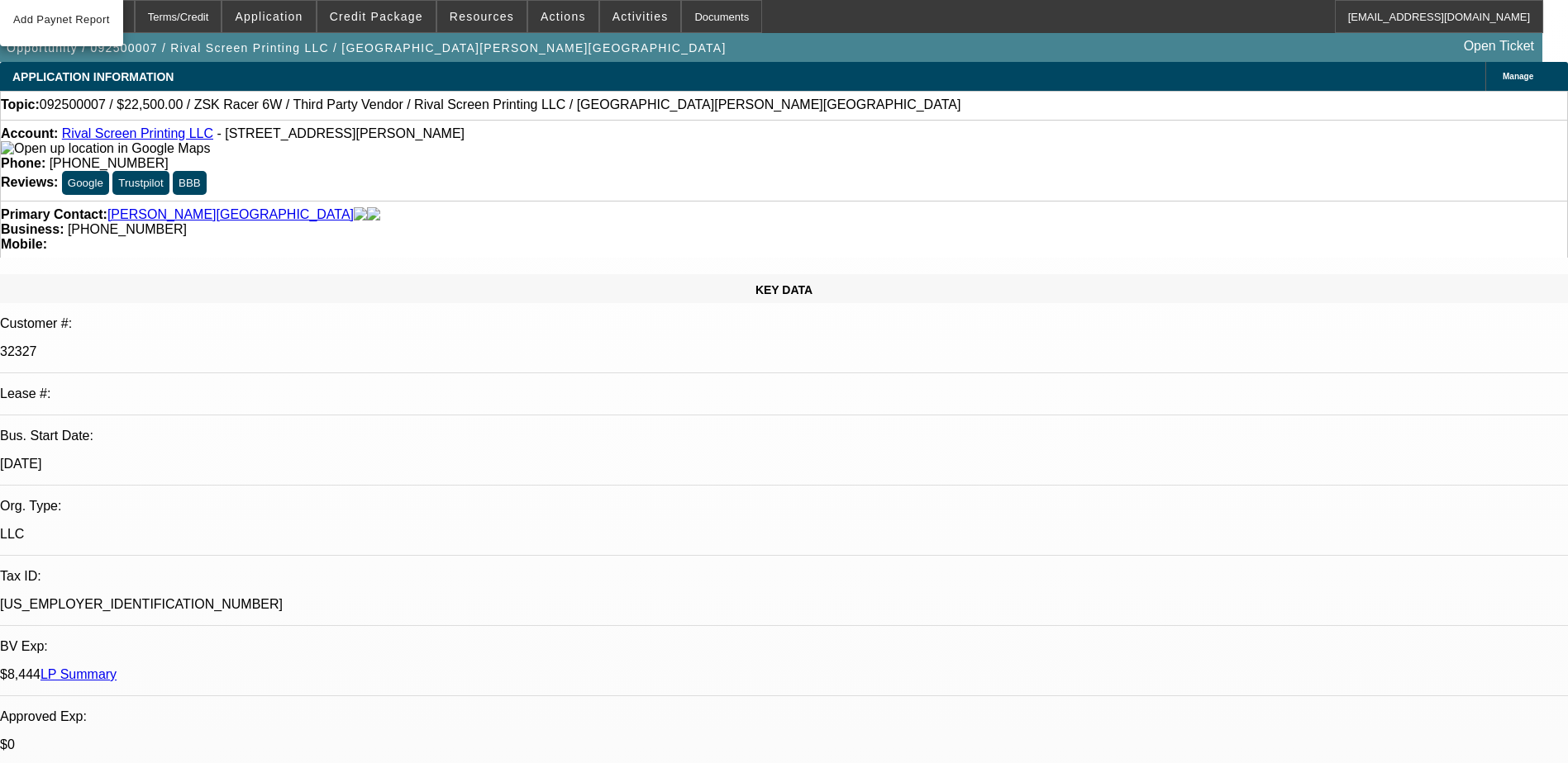
select select "0.1"
select select "2"
select select "0"
select select "6"
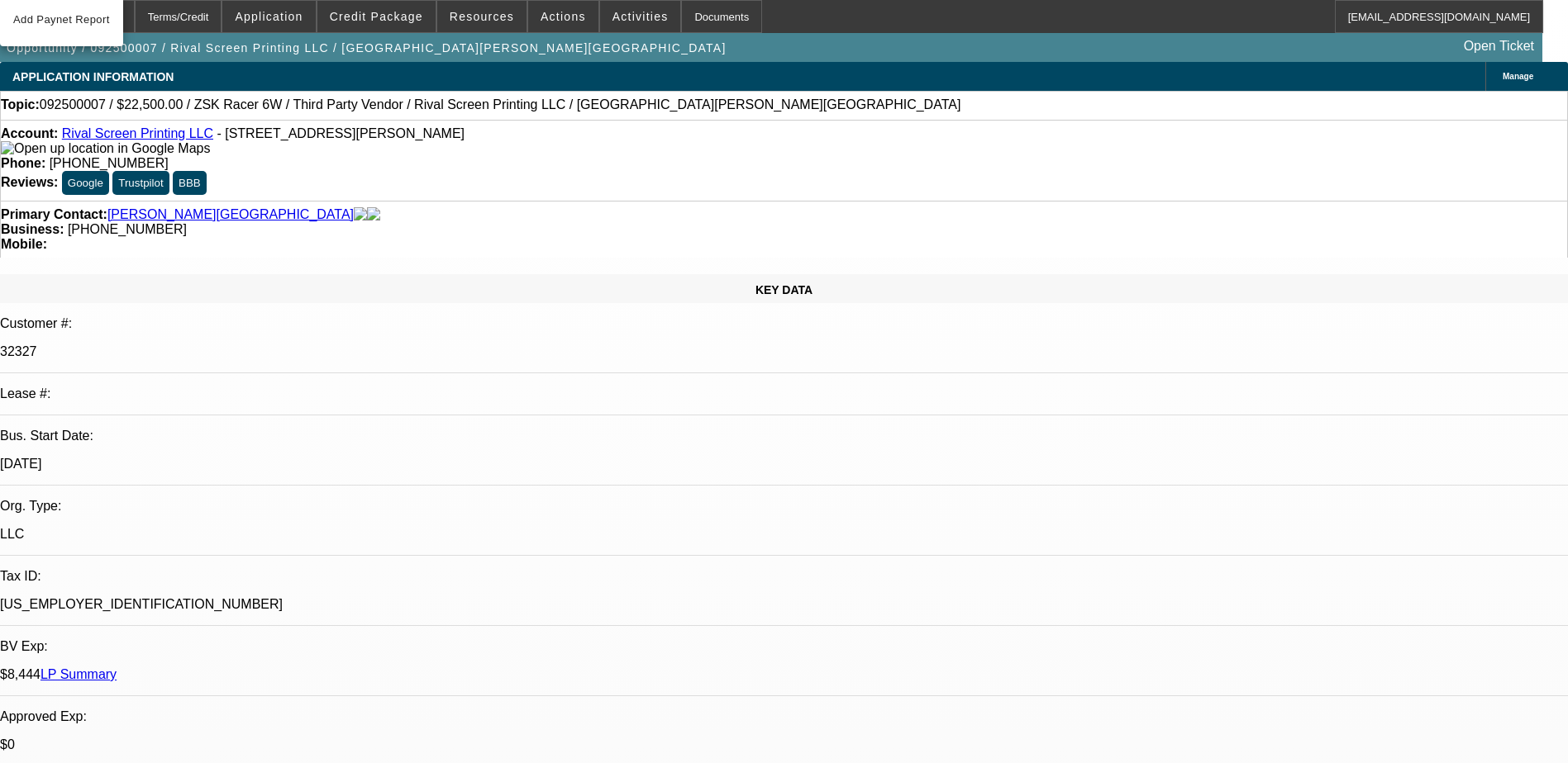
select select "0.1"
select select "2"
select select "0"
select select "6"
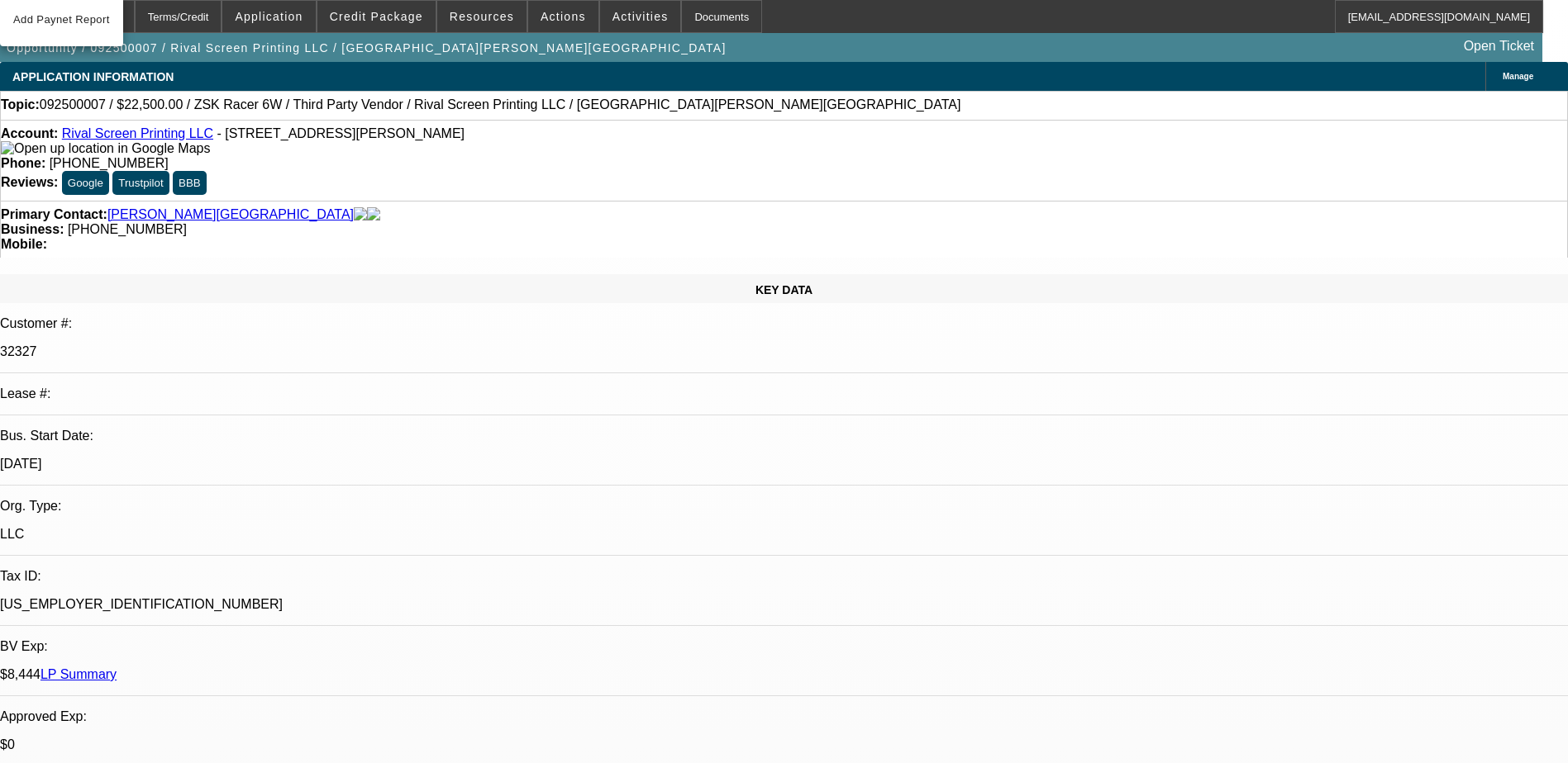
select select "0.1"
select select "2"
select select "0"
select select "6"
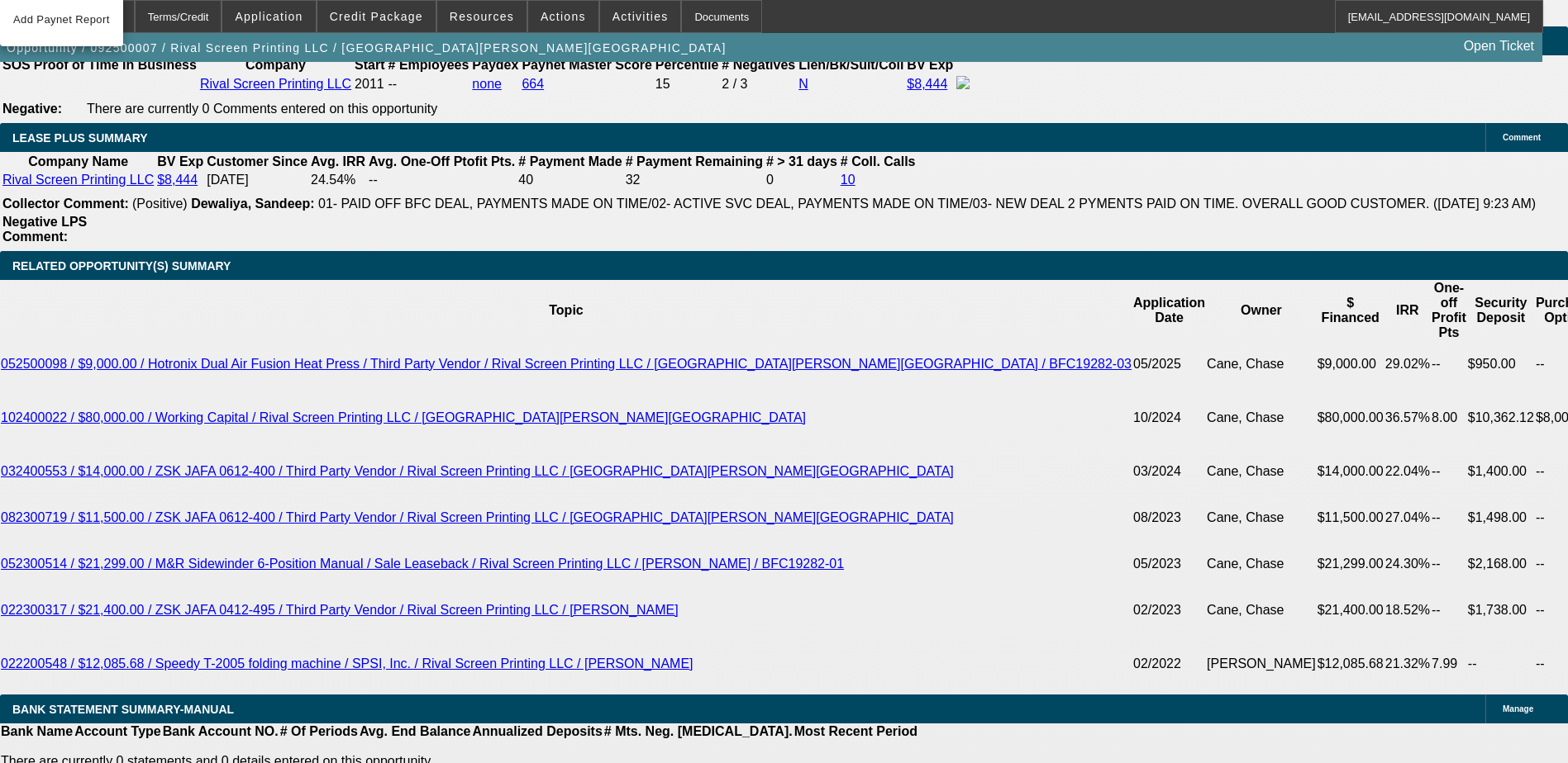
scroll to position [2560, 0]
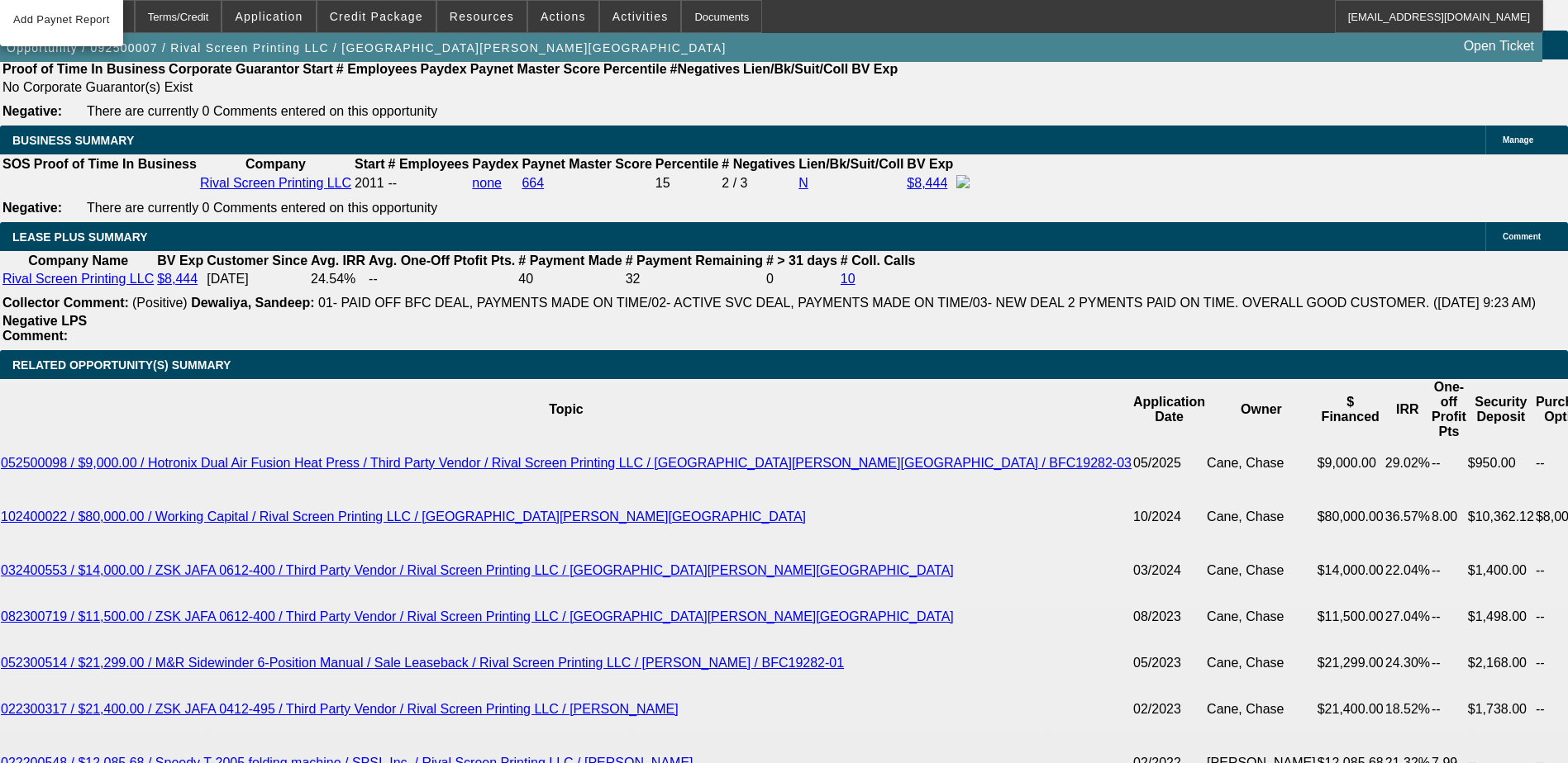
type input "89"
type input "$178.00"
type input "UNKNOWN"
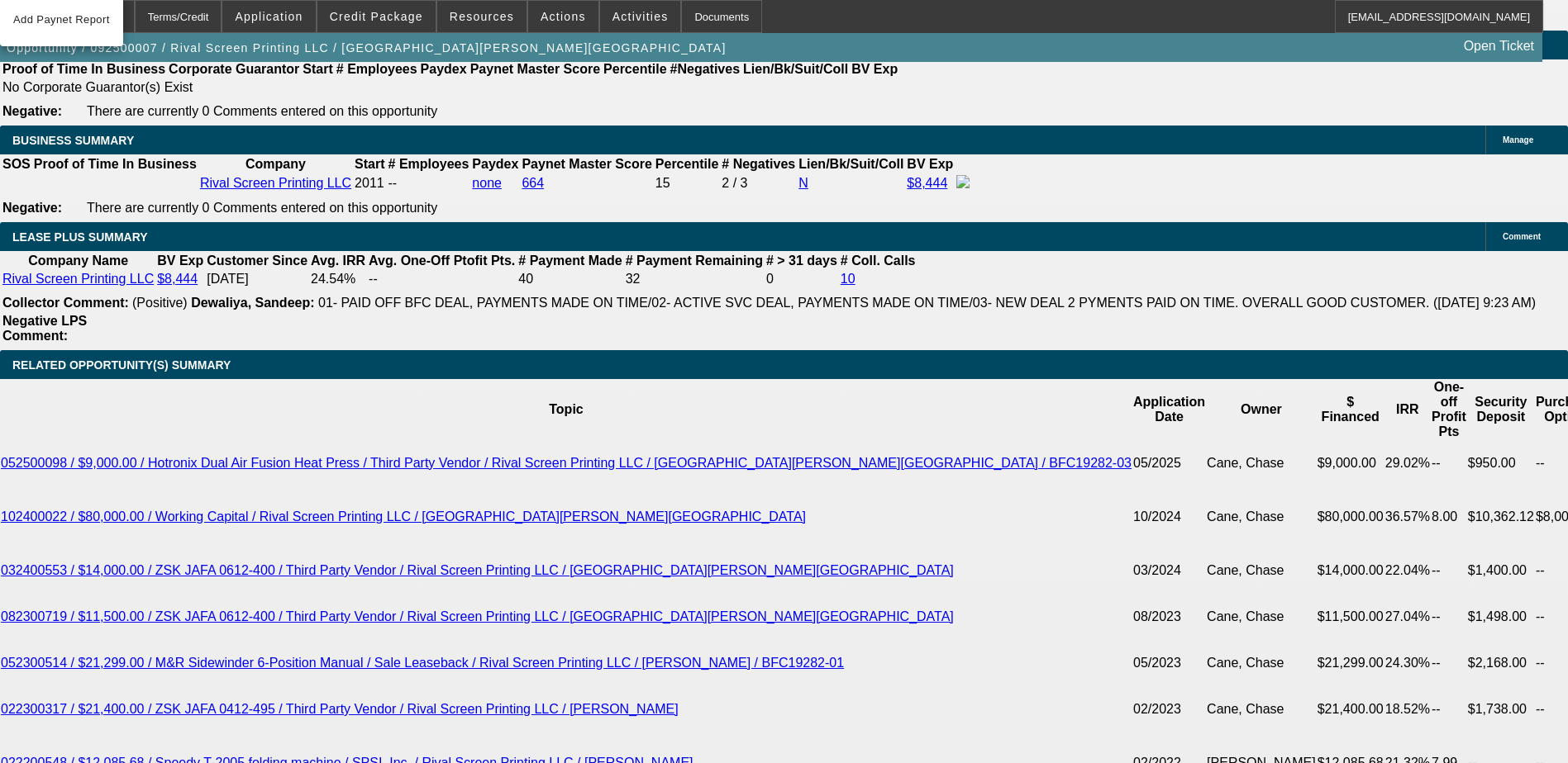
type input "895"
type input "$1,790.00"
type input "17.3"
type input "$895.00"
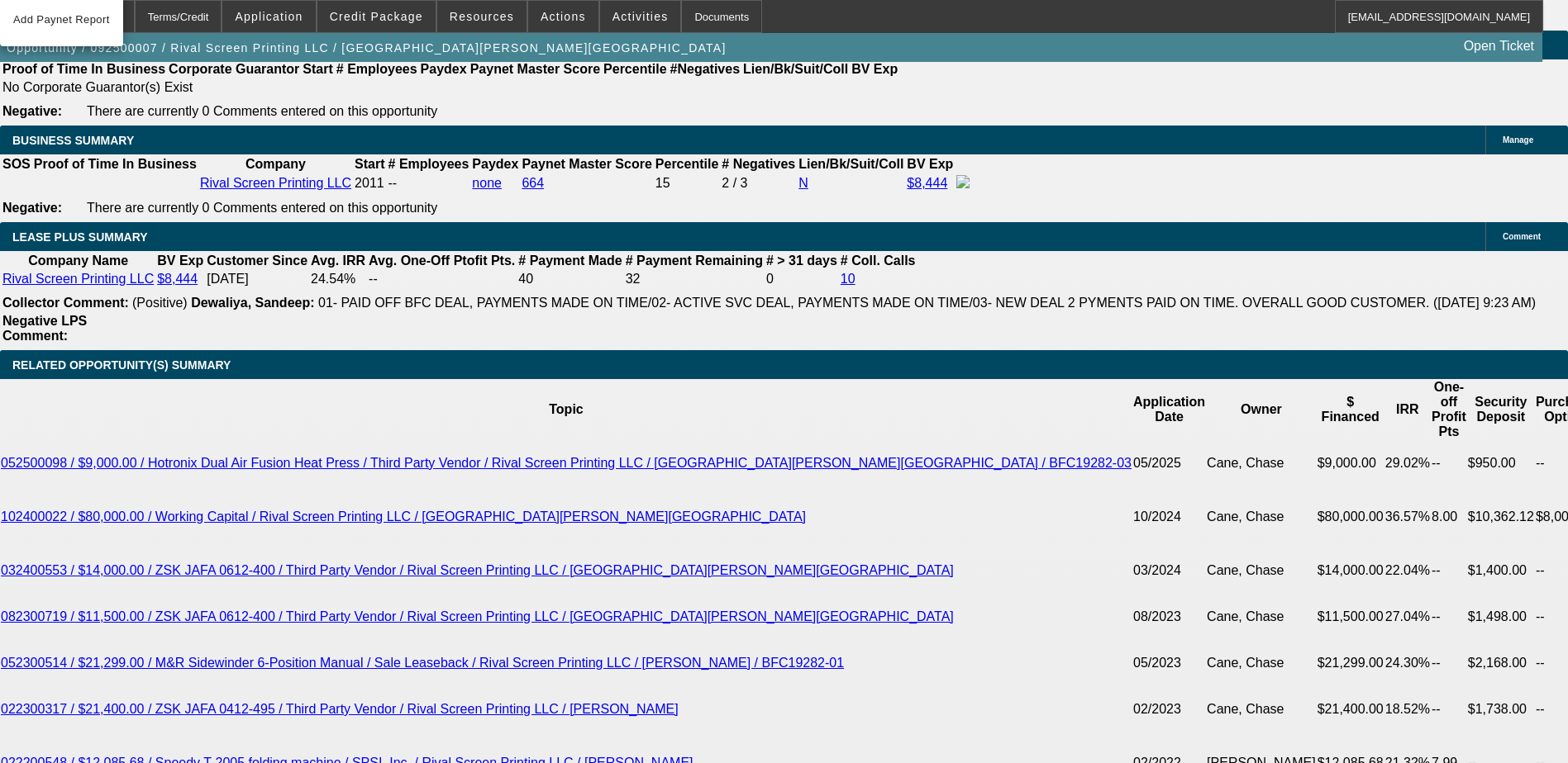
select select "0"
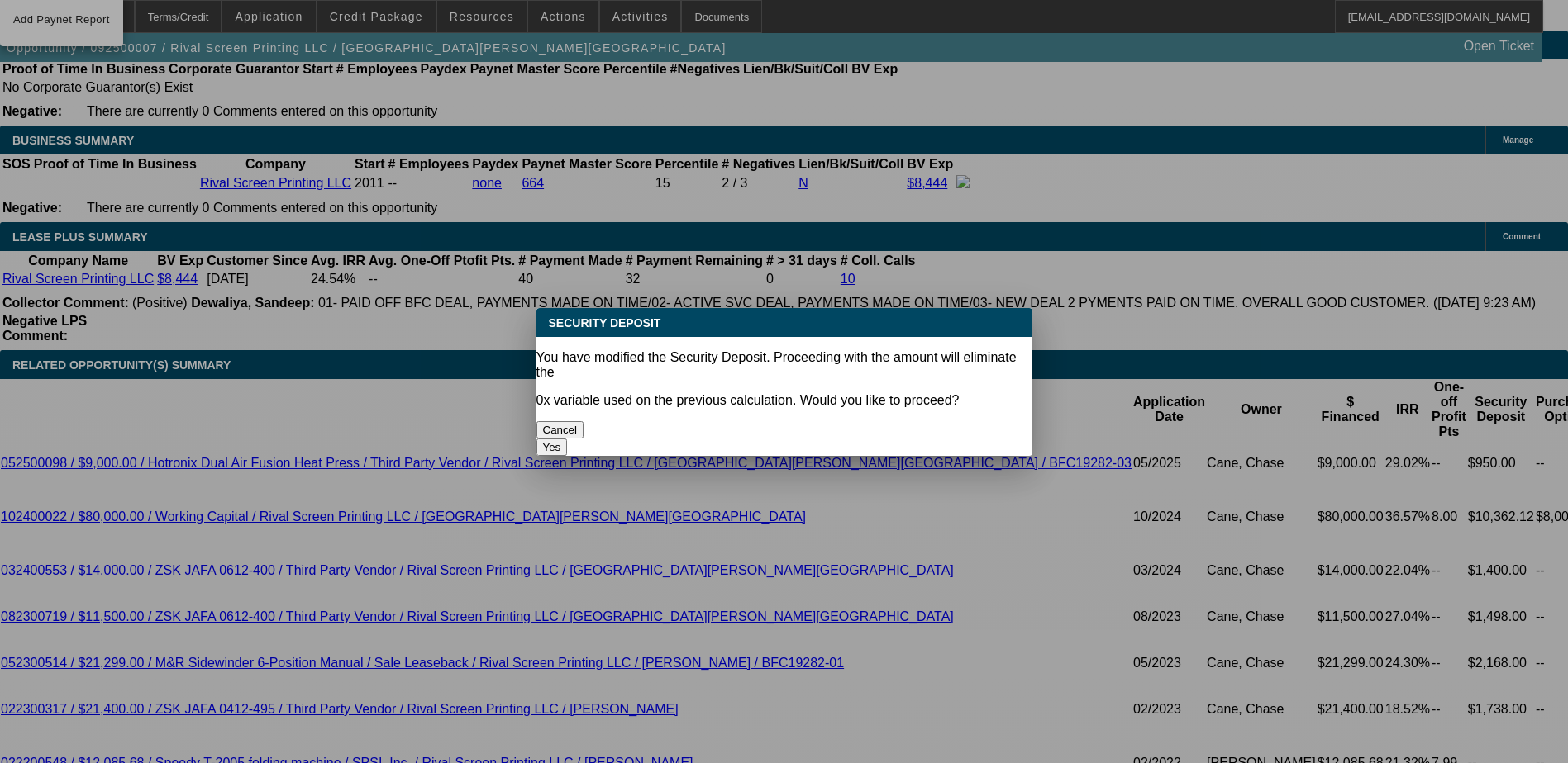
click at [568, 438] on button "Yes" at bounding box center [552, 447] width 31 height 17
type input "$0.00"
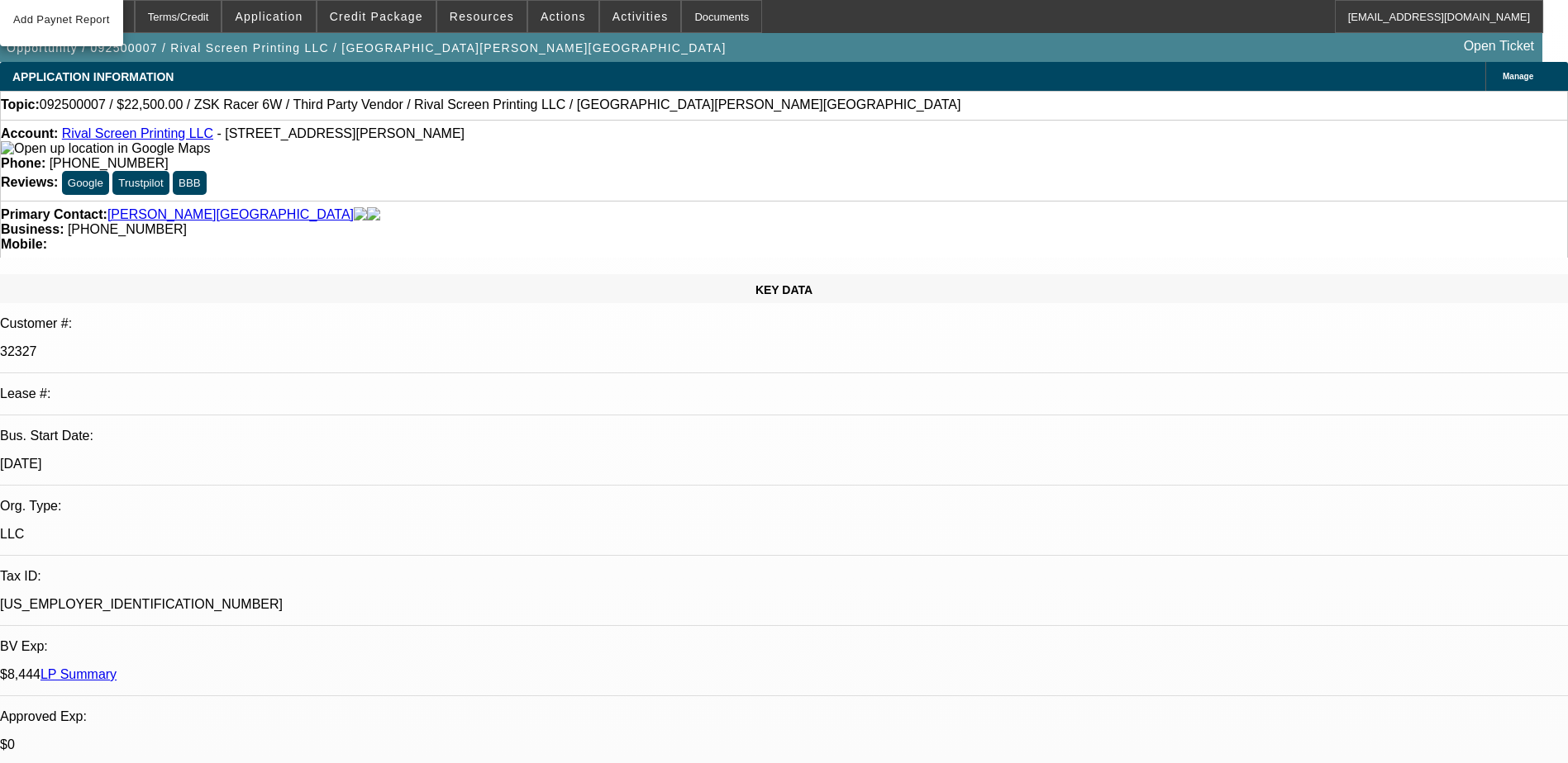
scroll to position [2560, 0]
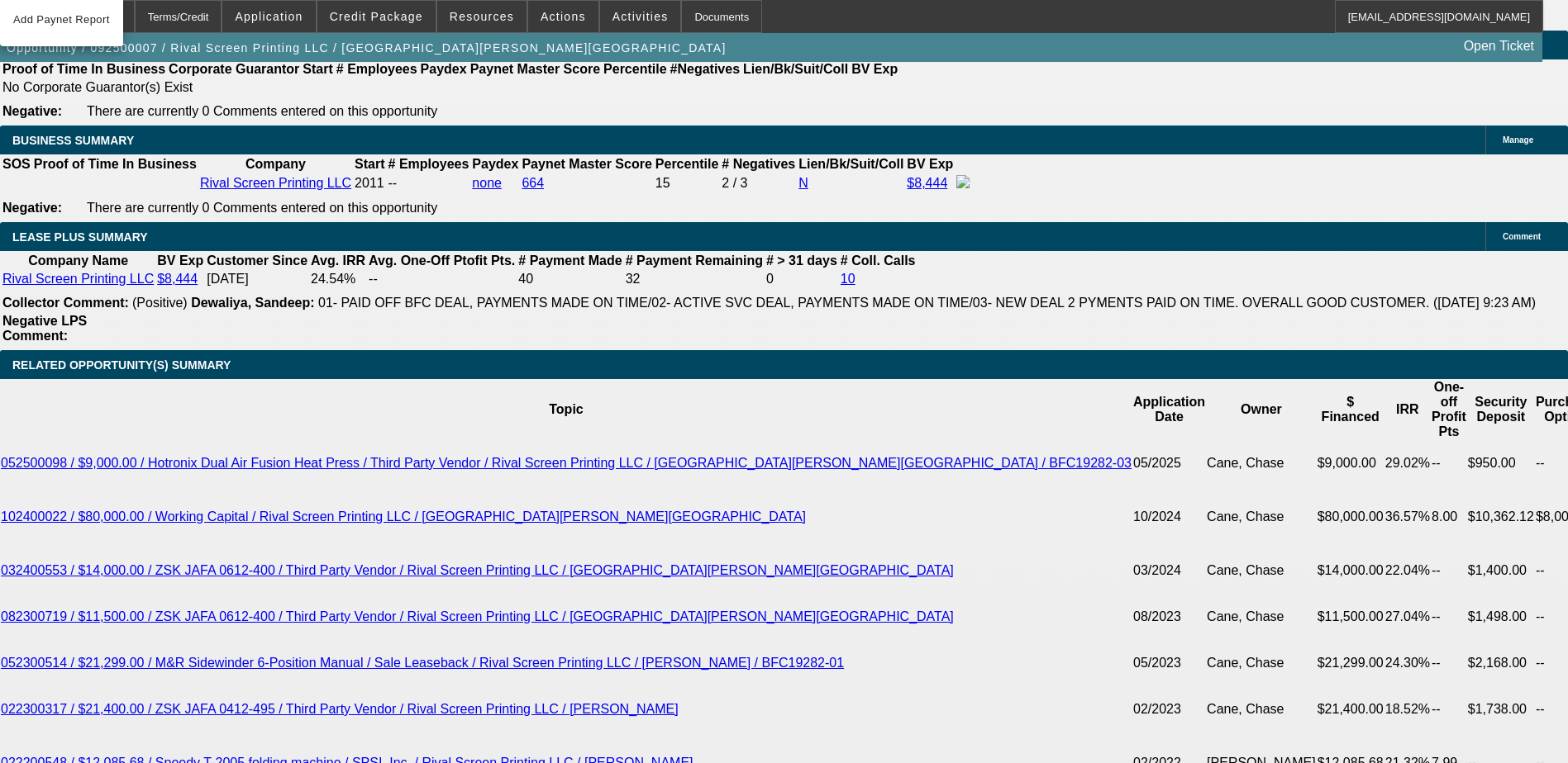
select select "1"
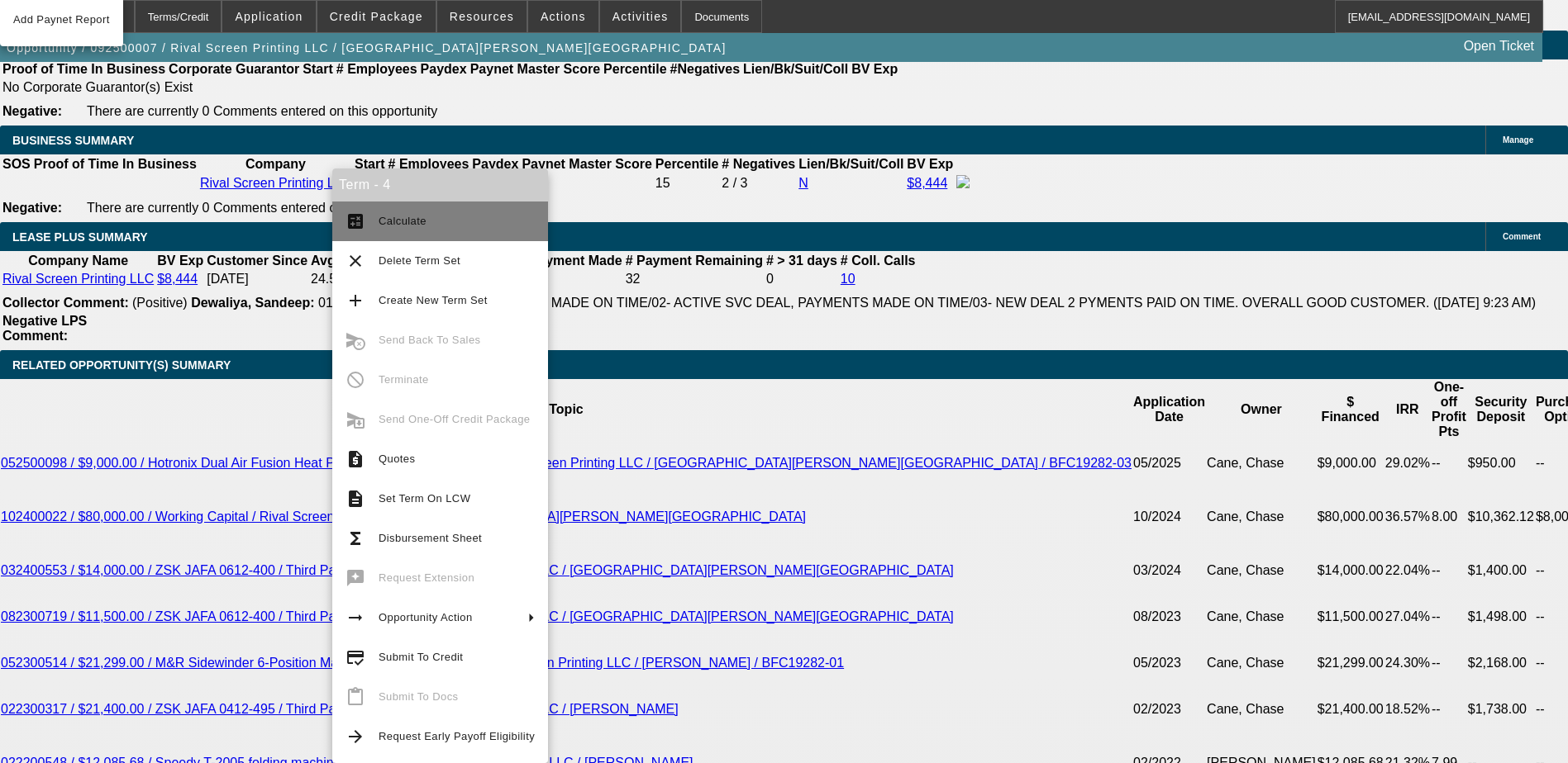
click at [381, 221] on span "Calculate" at bounding box center [403, 221] width 48 height 13
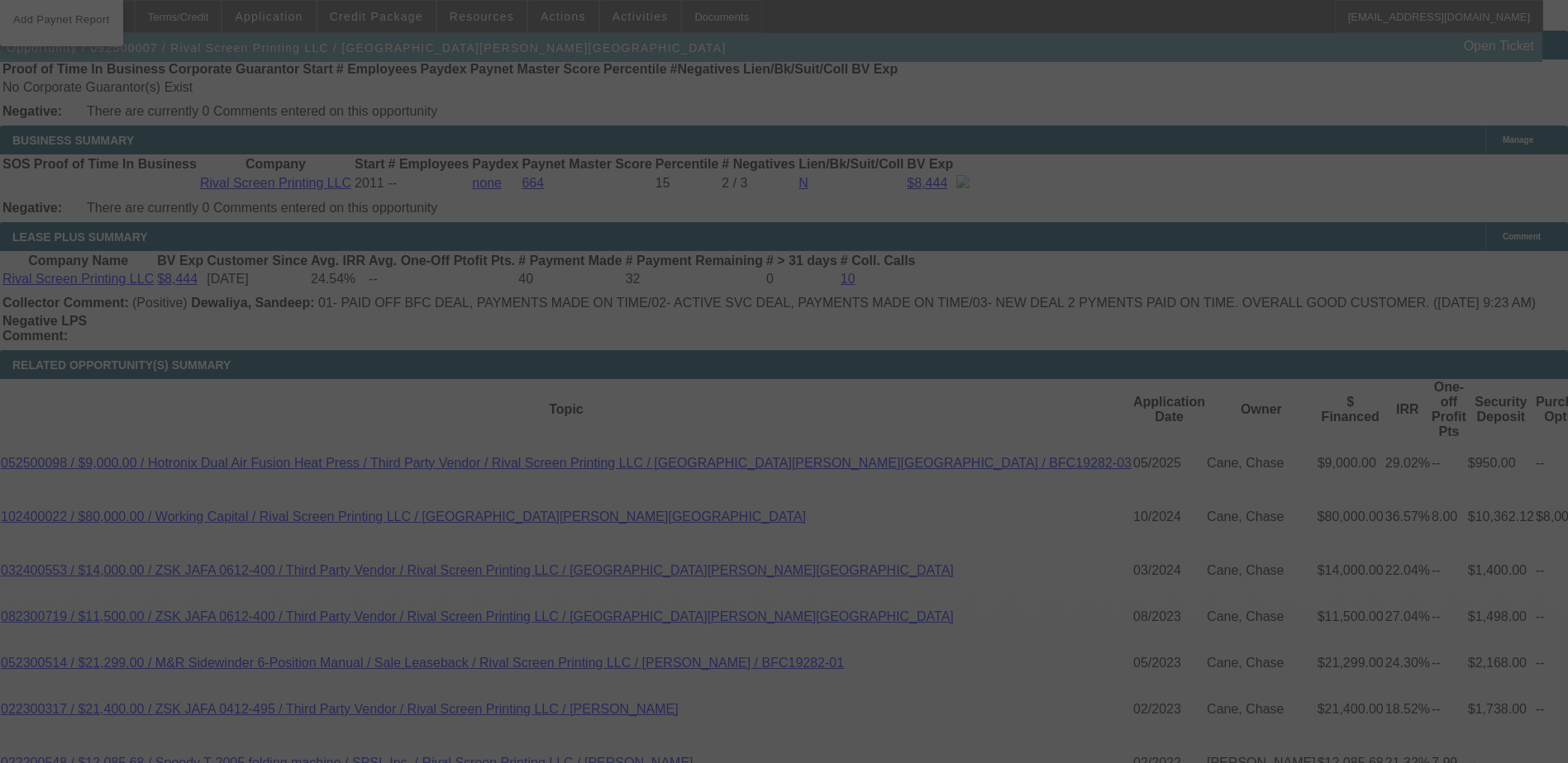
select select "0"
select select "6"
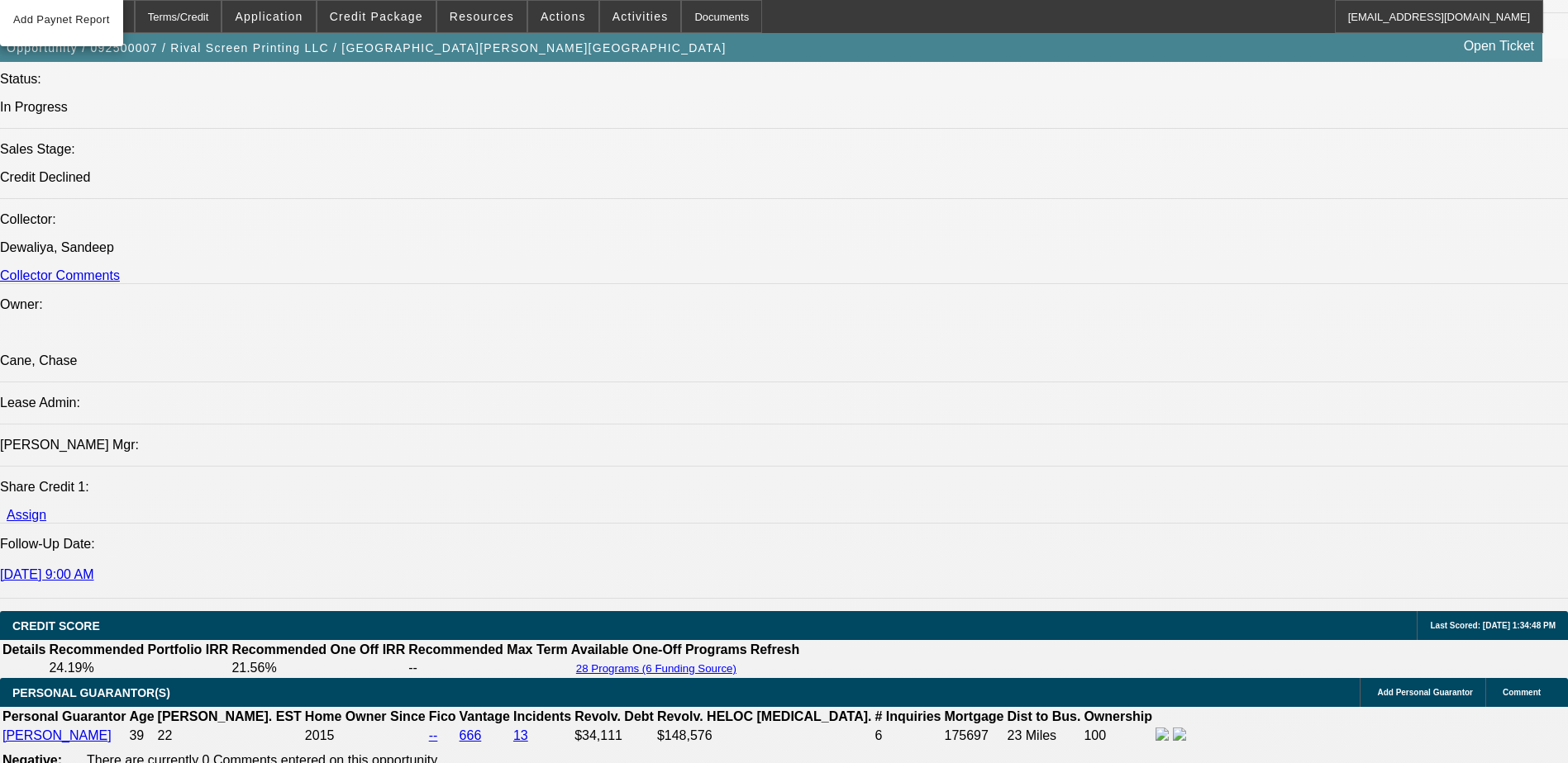
scroll to position [1818, 0]
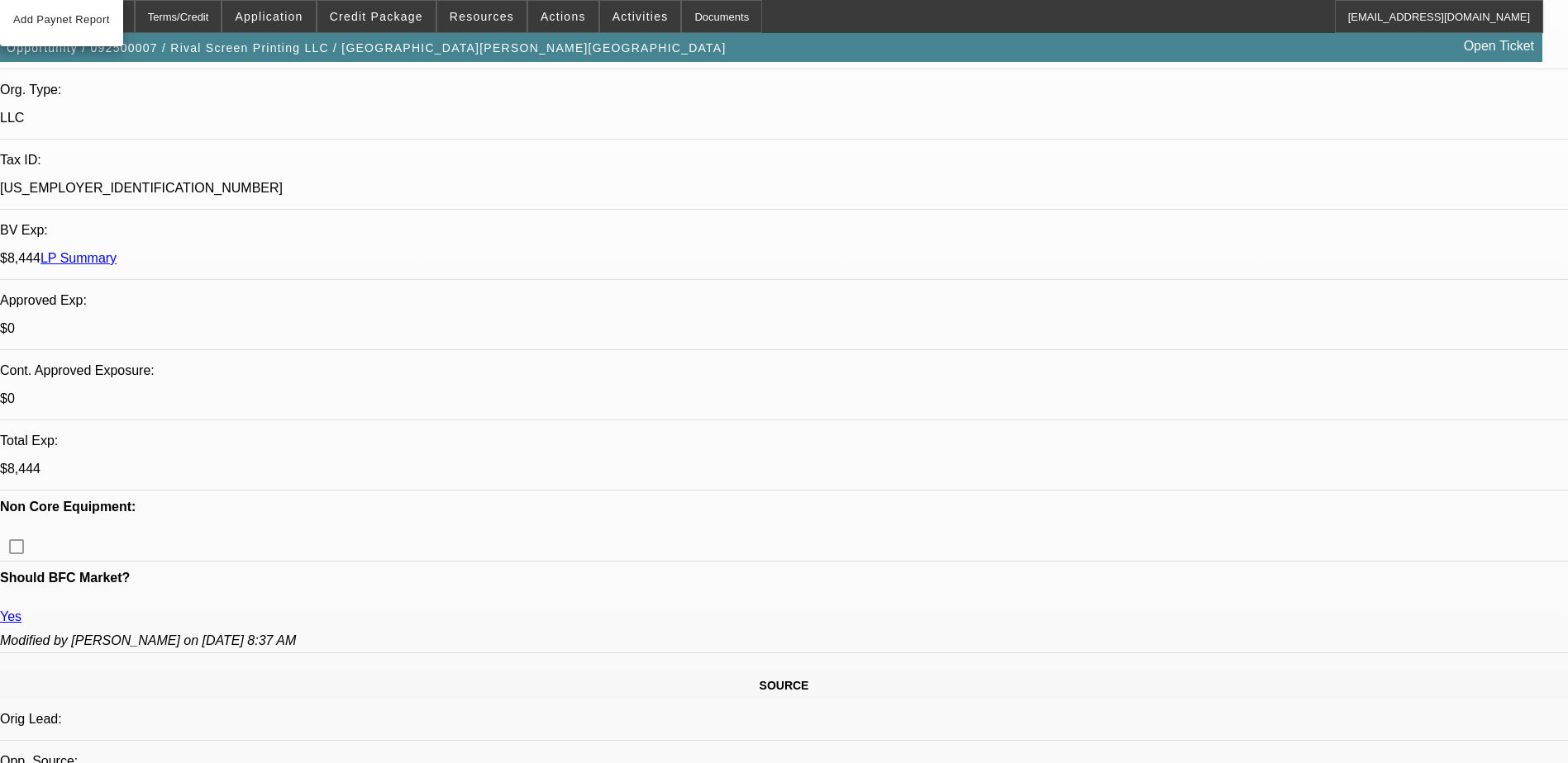
scroll to position [413, 0]
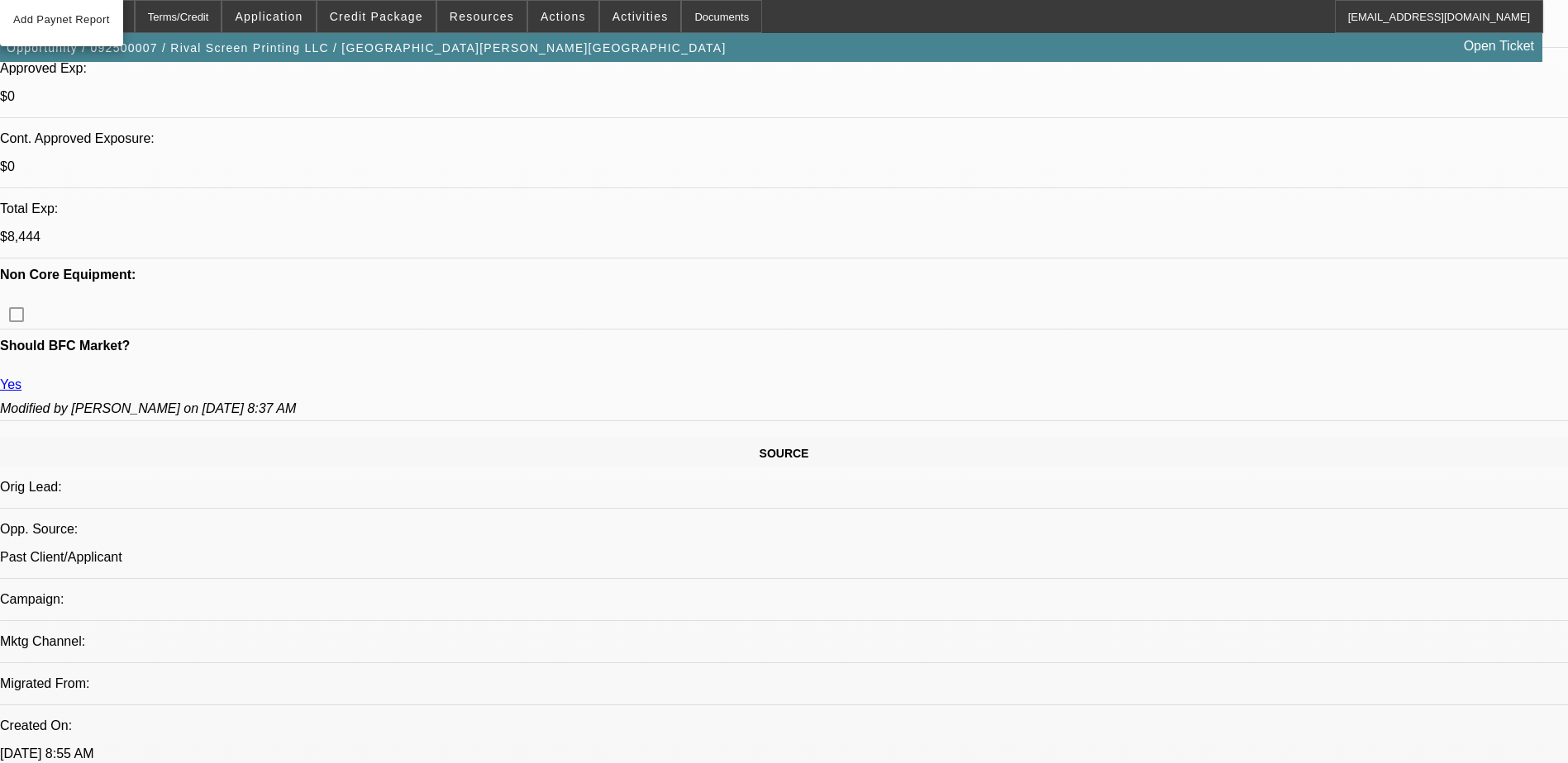
scroll to position [744, 0]
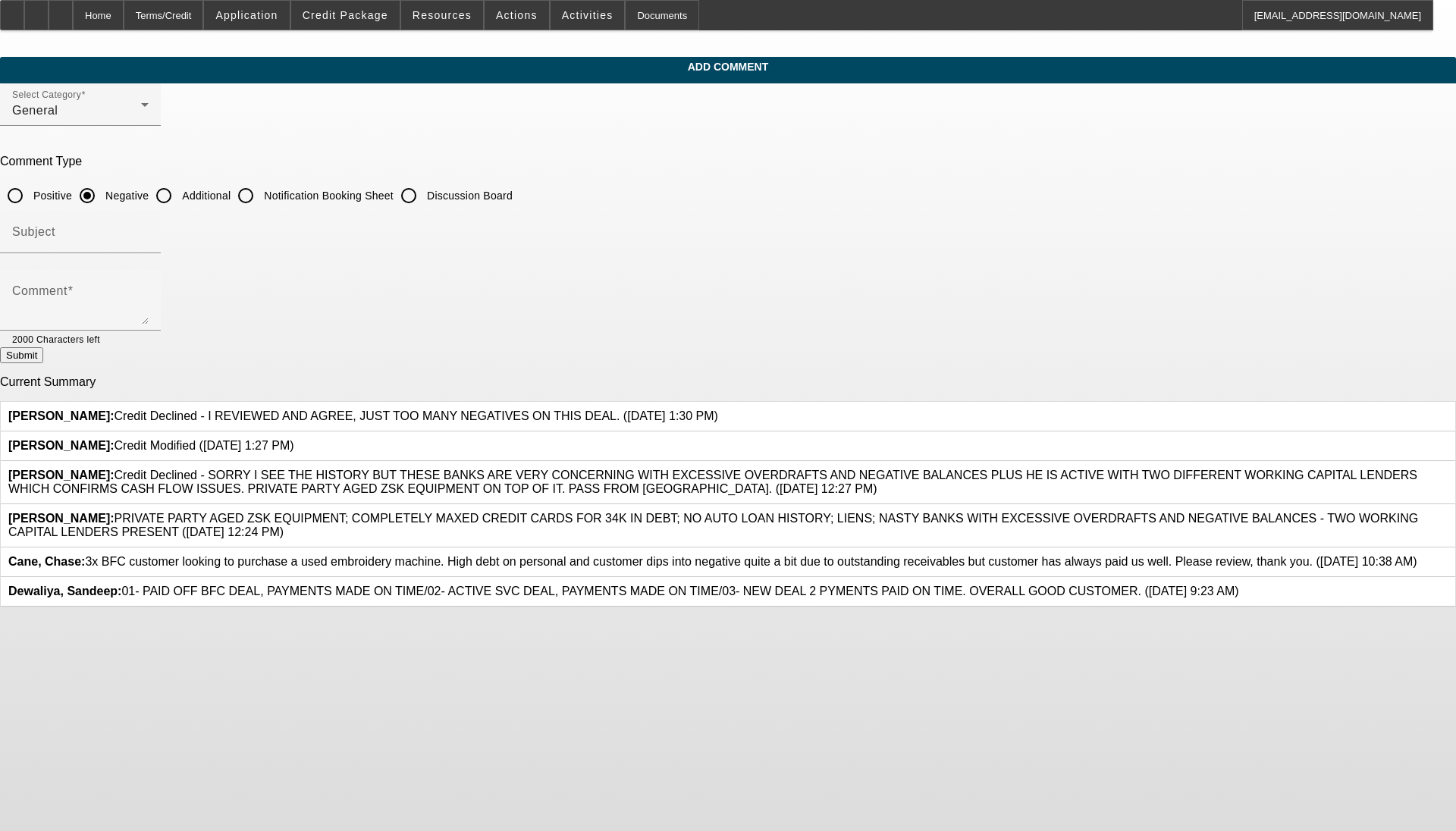
click at [179, 194] on input "Additional" at bounding box center [164, 195] width 30 height 30
radio input "true"
drag, startPoint x: 576, startPoint y: 632, endPoint x: 530, endPoint y: 604, distance: 53.9
click at [530, 568] on span "Cane, Chase: 3x BFC customer looking to purchase a used embroidery machine. Hig…" at bounding box center [713, 561] width 1409 height 13
drag, startPoint x: 530, startPoint y: 604, endPoint x: 546, endPoint y: 604, distance: 16.0
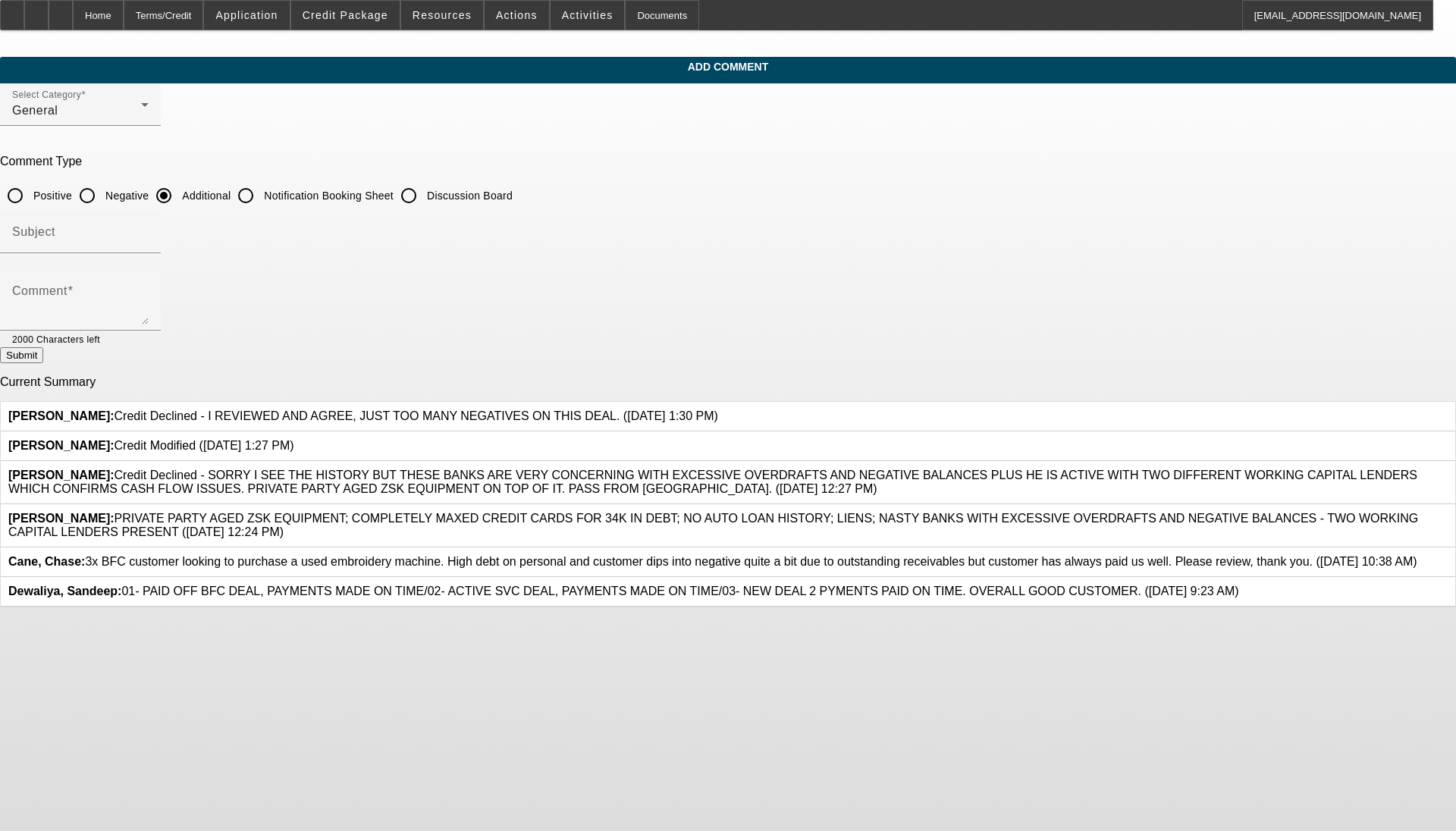
copy span "3x BFC customer looking to purchase a used embroidery machine. High debt on per…"
click at [149, 306] on textarea "Comment" at bounding box center [80, 306] width 136 height 36
paste textarea "3x BFC customer looking to purchase a used embroidery machine. High debt on per…"
type textarea "3x BFC customer looking to purchase a used embroidery machine. High debt on per…"
click at [149, 232] on input "Subject" at bounding box center [80, 238] width 136 height 19
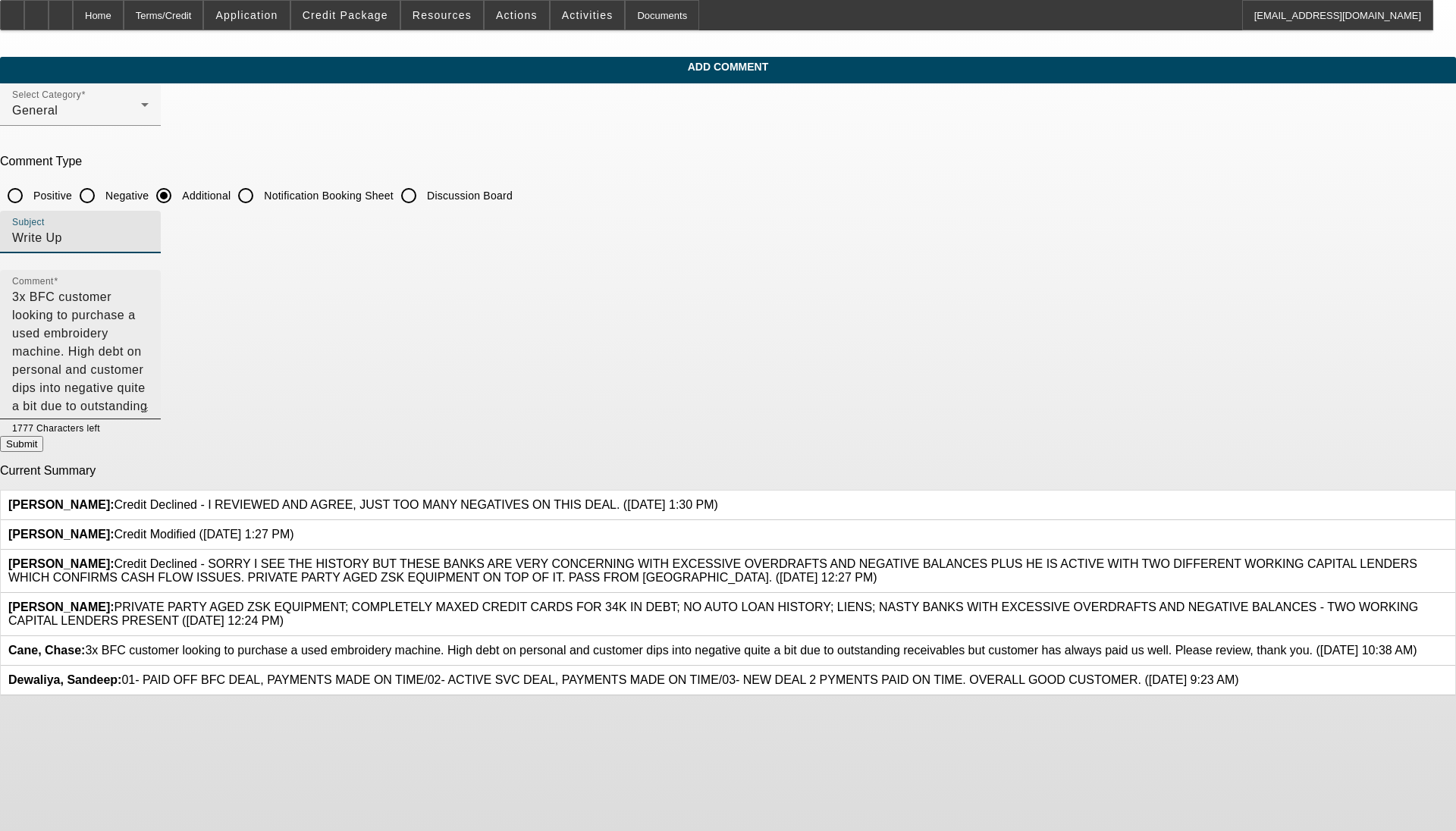
drag, startPoint x: 997, startPoint y: 320, endPoint x: 994, endPoint y: 409, distance: 89.1
click at [149, 409] on textarea "3x BFC customer looking to purchase a used embroidery machine. High debt on per…" at bounding box center [80, 350] width 136 height 125
type input "Write Up"
drag, startPoint x: 800, startPoint y: 314, endPoint x: 852, endPoint y: 287, distance: 58.6
click at [149, 288] on textarea "3x BFC customer looking to purchase a used embroidery machine. High debt on per…" at bounding box center [80, 350] width 136 height 125
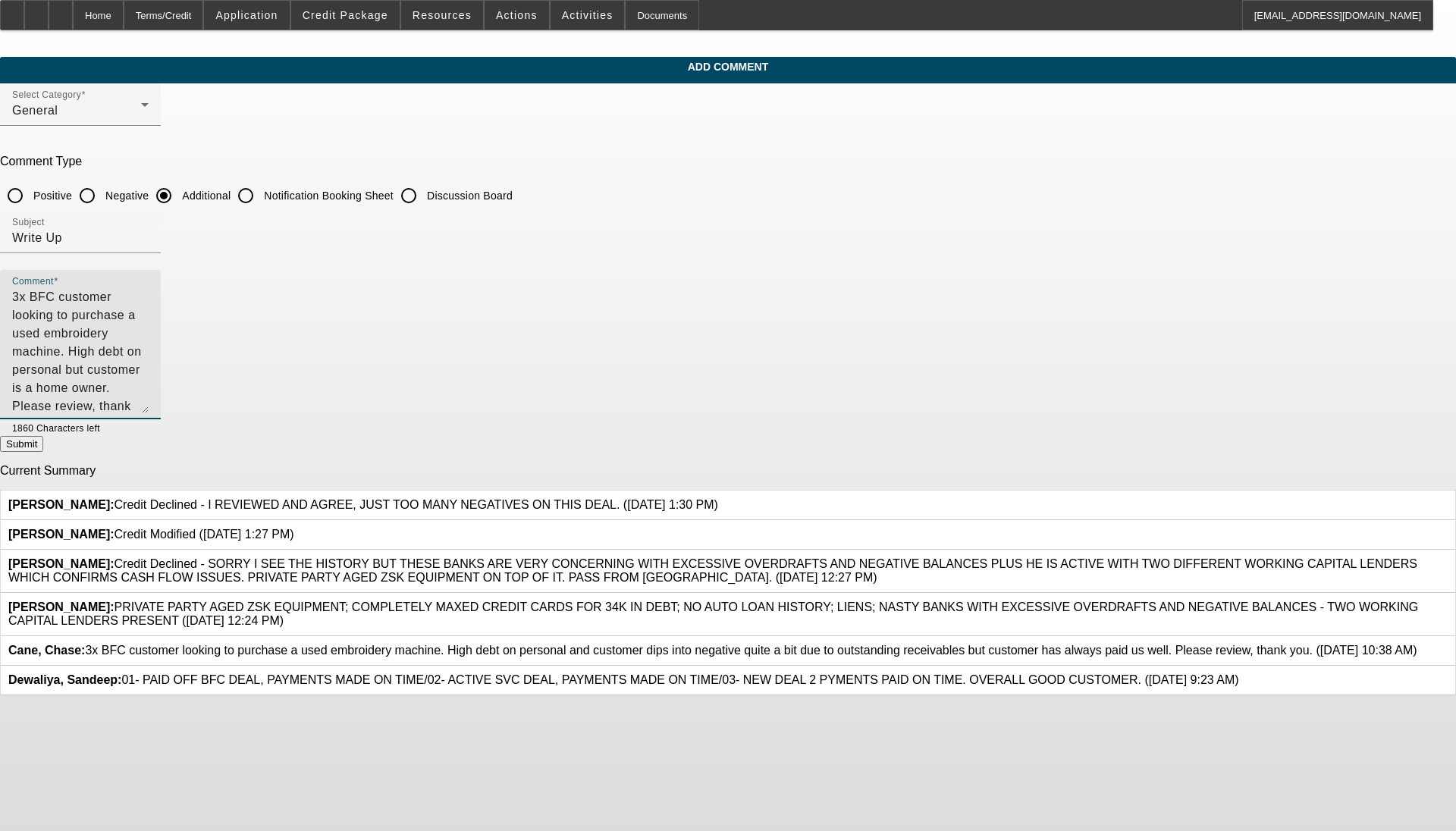
type textarea "3x BFC customer looking to purchase a used embroidery machine. High debt on per…"
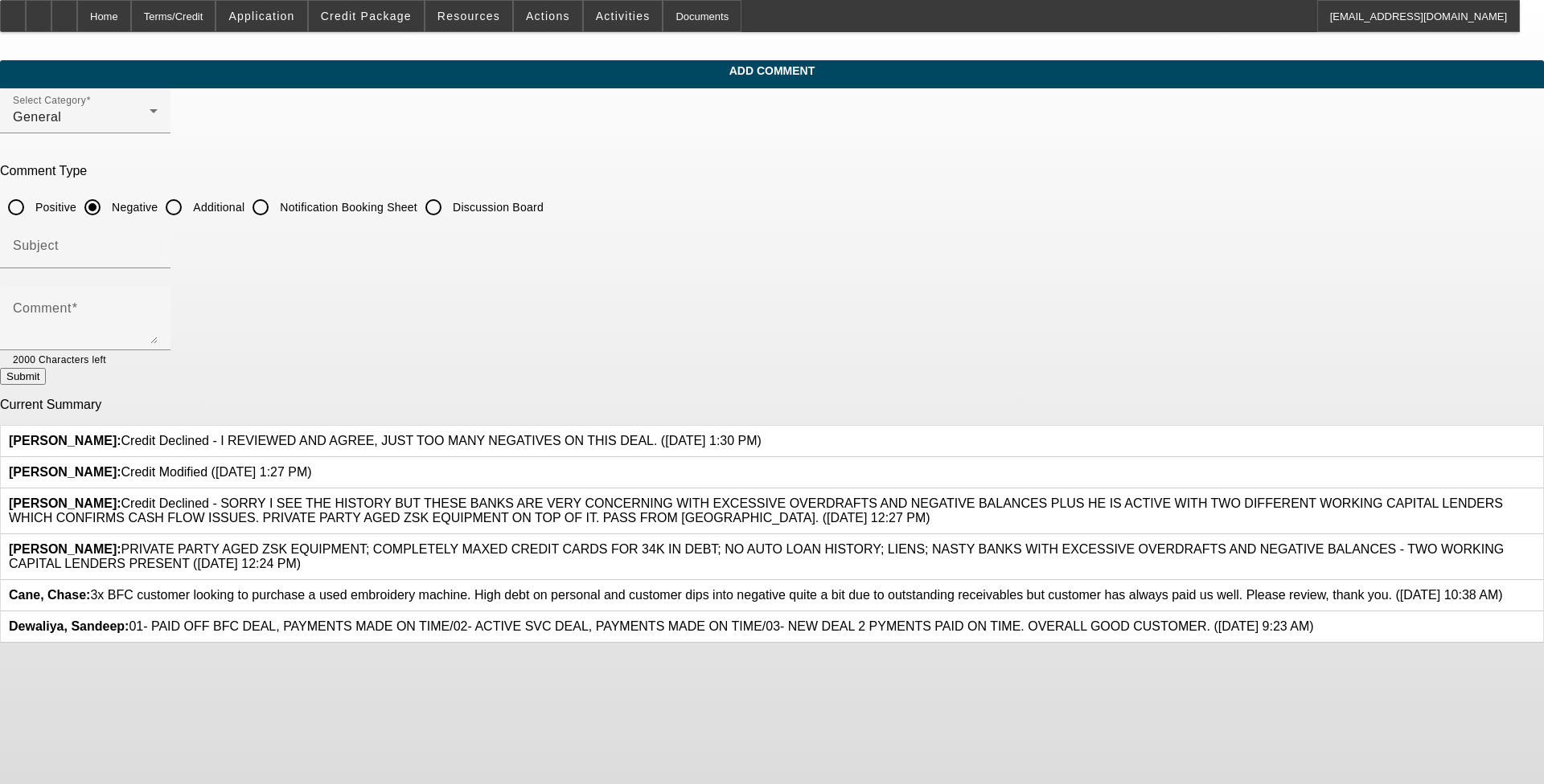
drag, startPoint x: 612, startPoint y: 673, endPoint x: 560, endPoint y: 633, distance: 65.6
click at [560, 612] on div "Cane, Chase: 3x BFC customer looking to purchase a used embroidery machine. Hig…" at bounding box center [772, 595] width 1542 height 31
drag, startPoint x: 560, startPoint y: 633, endPoint x: 594, endPoint y: 646, distance: 36.4
copy span "3x BFC customer looking to purchase a used embroidery machine. High debt on per…"
click at [158, 246] on input "Subject" at bounding box center [85, 252] width 145 height 20
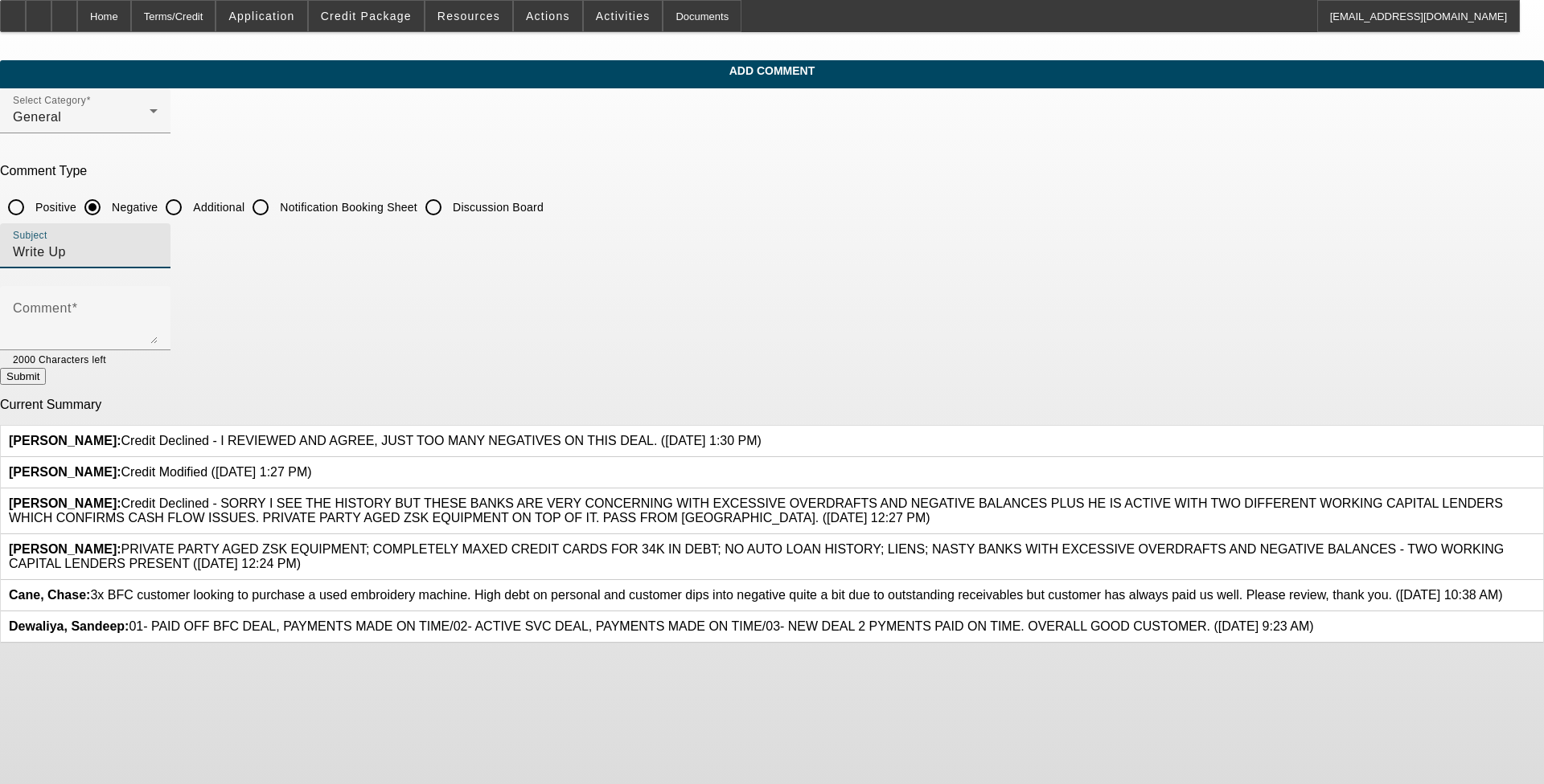
type input "Write Up"
paste textarea "3x BFC customer looking to purchase a used embroidery machine. High debt on per…"
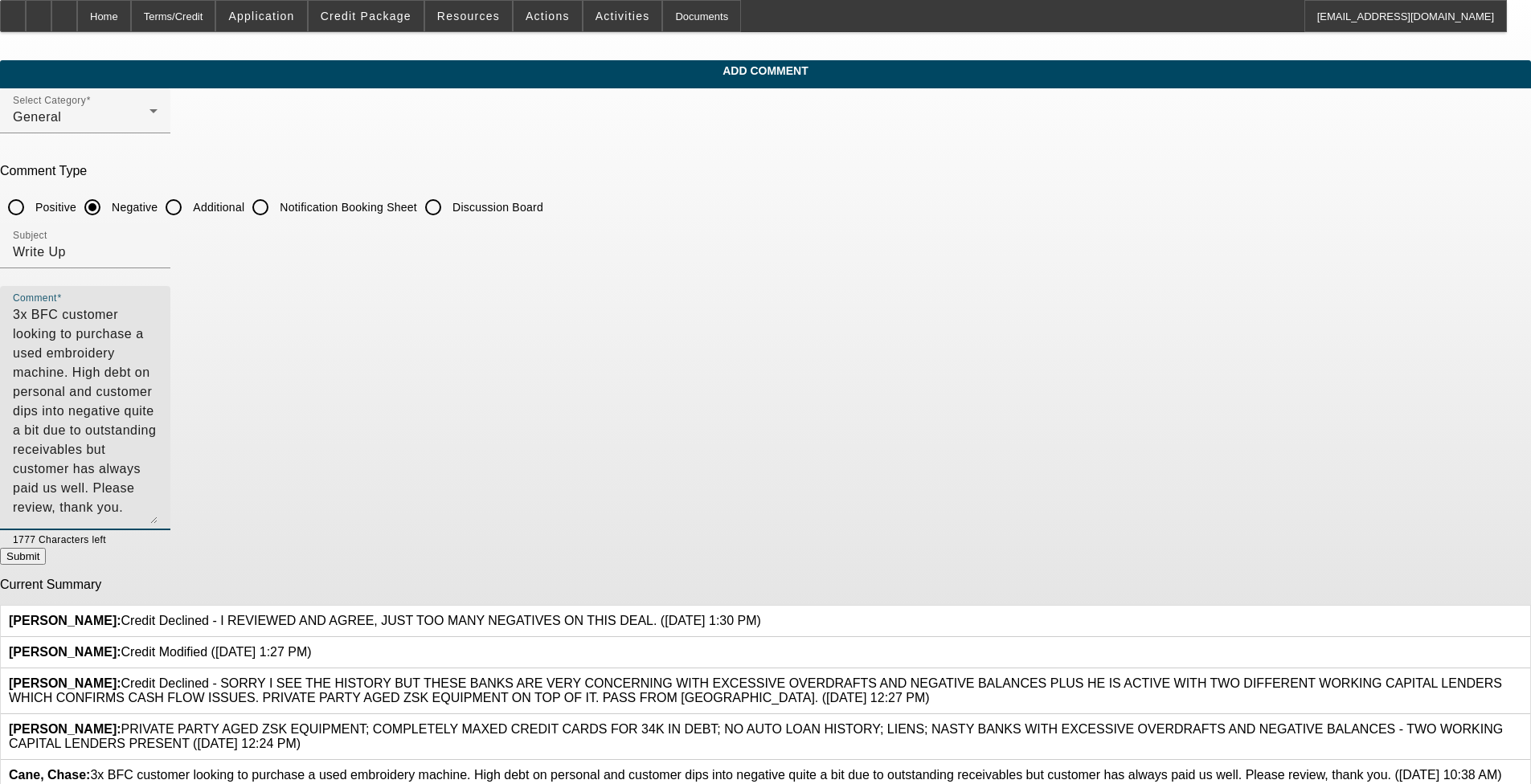
drag, startPoint x: 1057, startPoint y: 338, endPoint x: 1050, endPoint y: 527, distance: 189.1
click at [158, 524] on textarea "3x BFC customer looking to purchase a used embroidery machine. High debt on per…" at bounding box center [85, 414] width 145 height 219
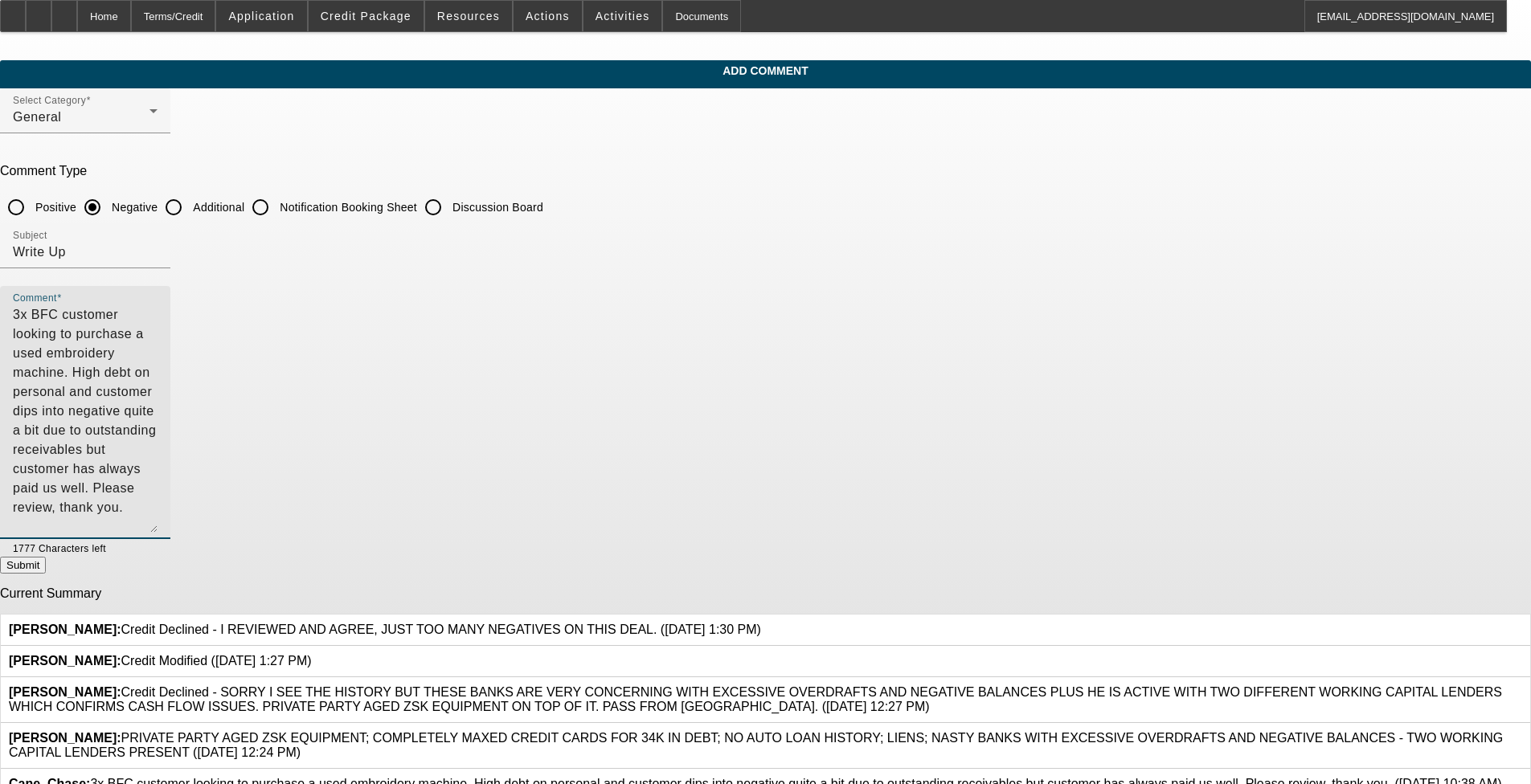
drag, startPoint x: 839, startPoint y: 331, endPoint x: 891, endPoint y: 309, distance: 56.5
click at [158, 309] on textarea "3x BFC customer looking to purchase a used embroidery machine. High debt on per…" at bounding box center [85, 418] width 145 height 227
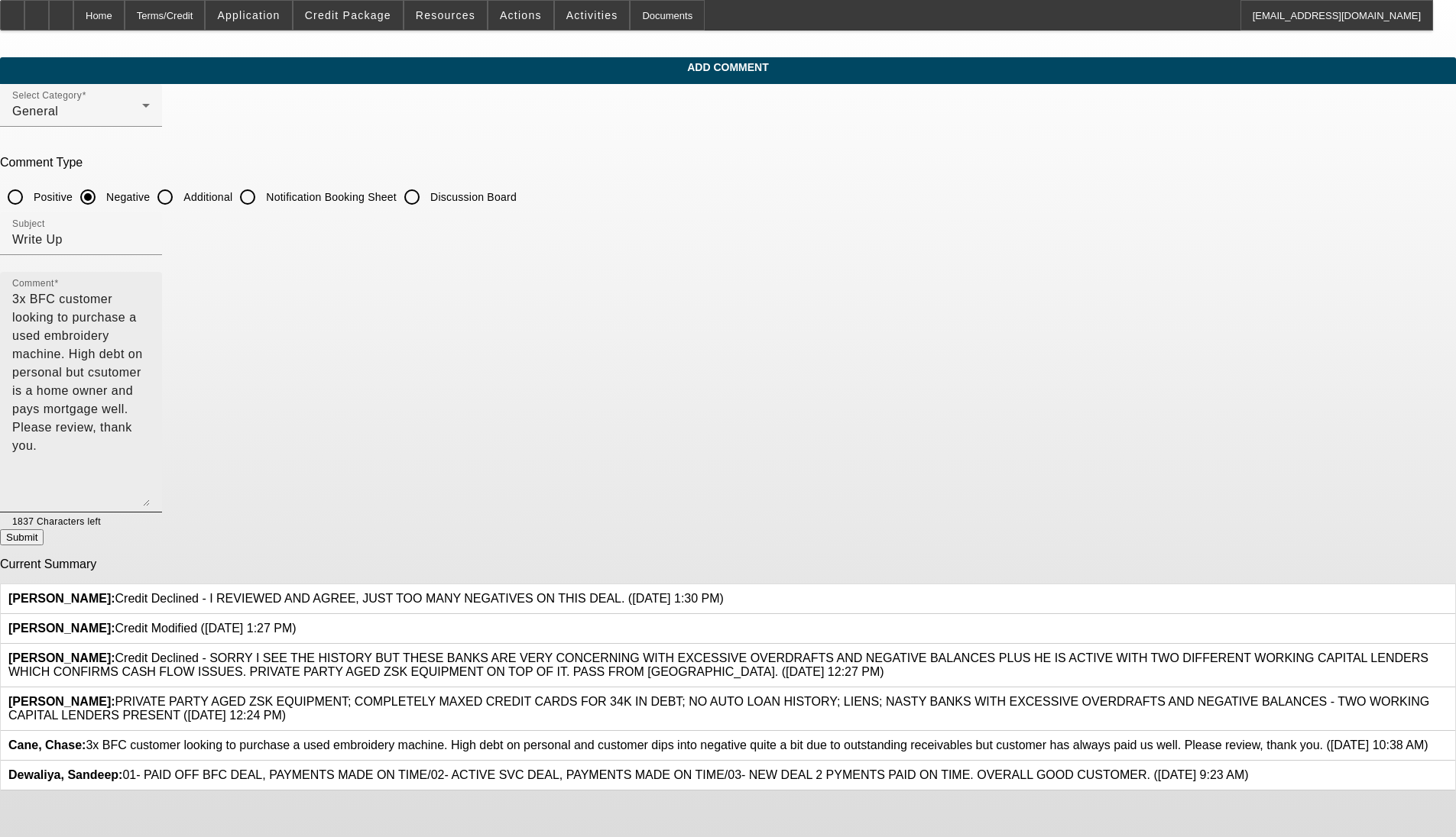
click at [150, 315] on textarea "3x BFC customer looking to purchase a used embroidery machine. High debt on per…" at bounding box center [81, 398] width 137 height 216
click at [150, 318] on textarea "3x BFC customer looking to purchase a used embroidery machine. High debt on per…" at bounding box center [81, 398] width 137 height 216
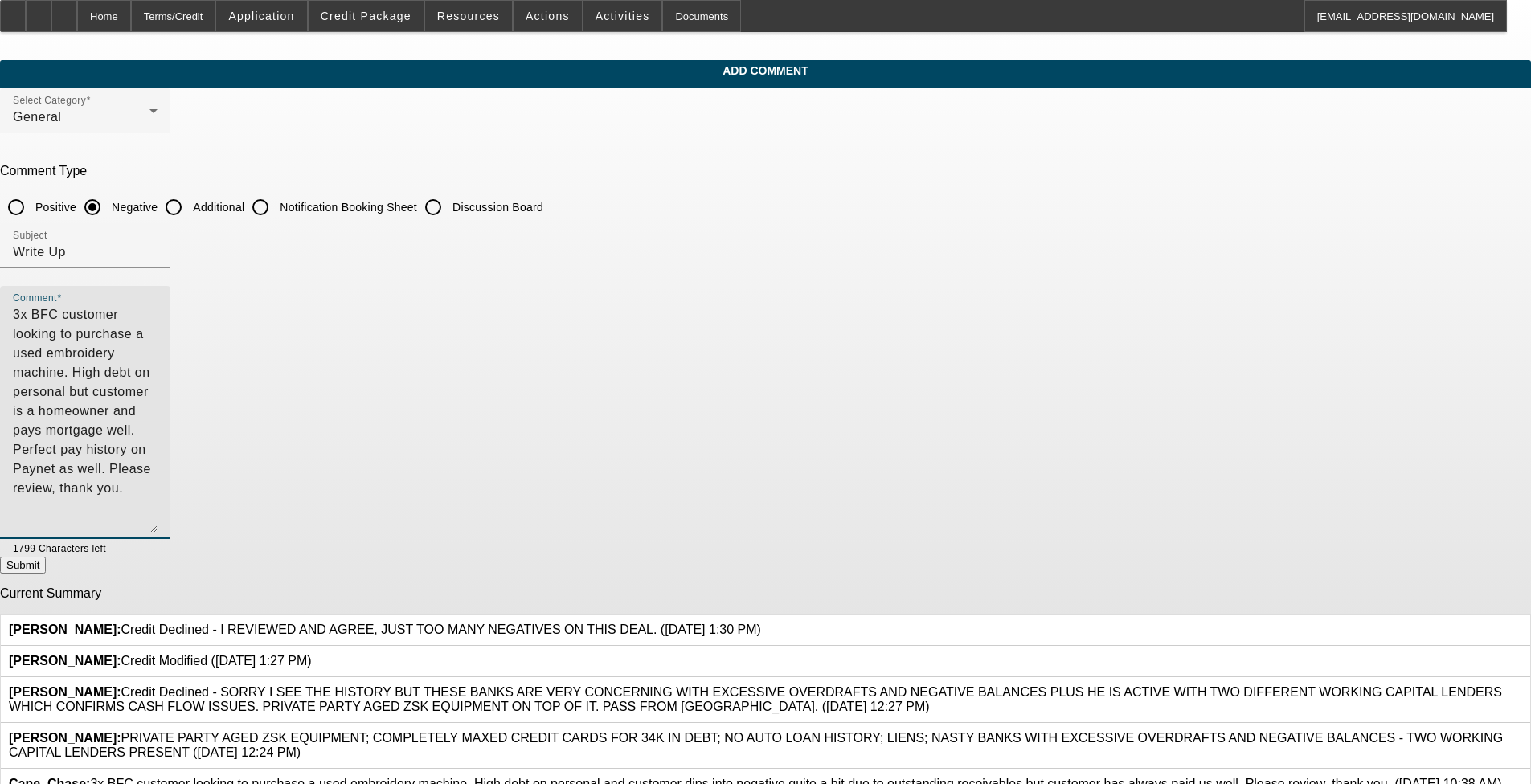
type textarea "3x BFC customer looking to purchase a used embroidery machine. High debt on per…"
click at [190, 208] on input "Additional" at bounding box center [174, 207] width 32 height 32
radio input "true"
click at [158, 339] on textarea "3x BFC customer looking to purchase a used embroidery machine. High debt on per…" at bounding box center [85, 418] width 145 height 227
click at [46, 565] on button "Submit" at bounding box center [22, 565] width 46 height 17
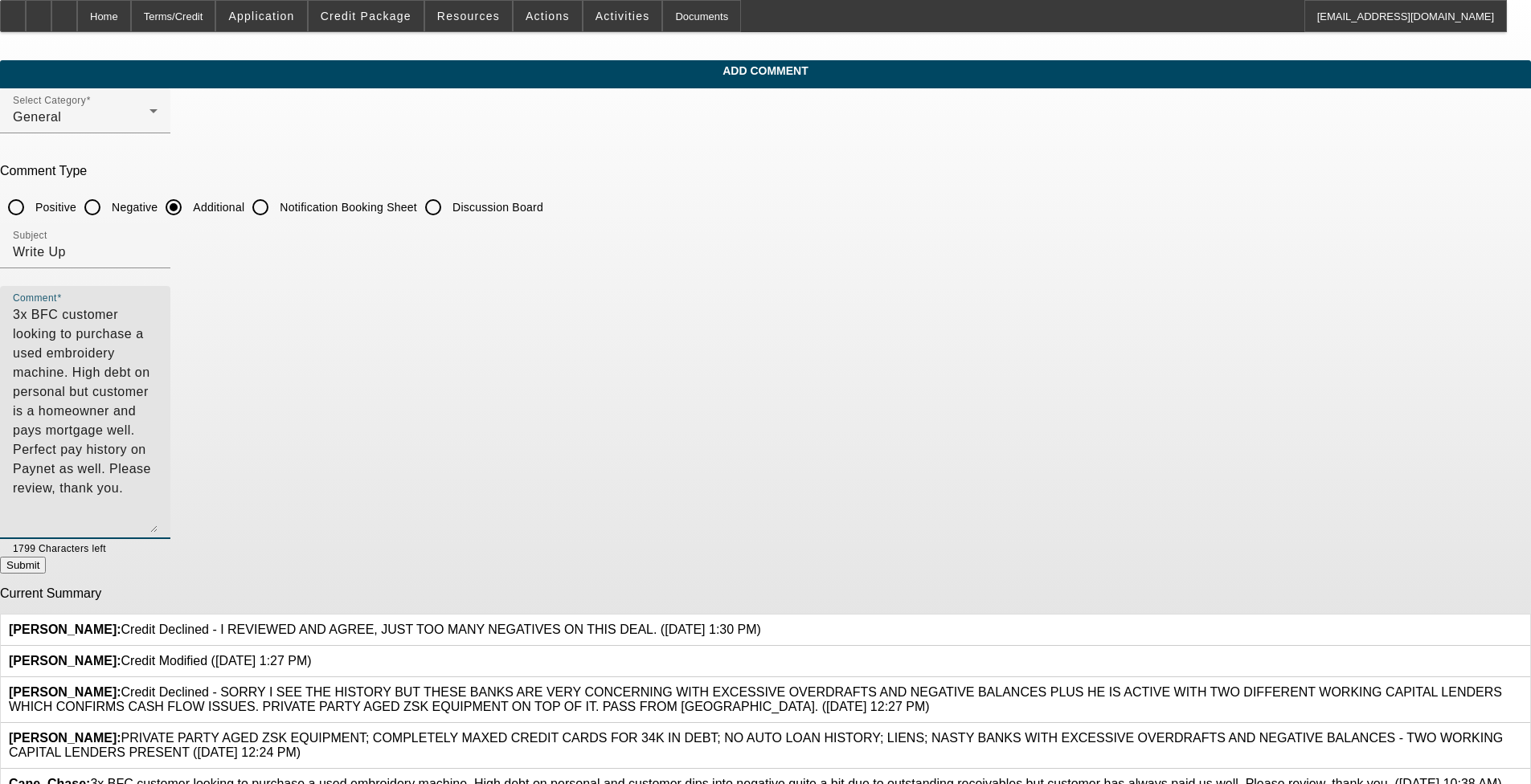
radio input "true"
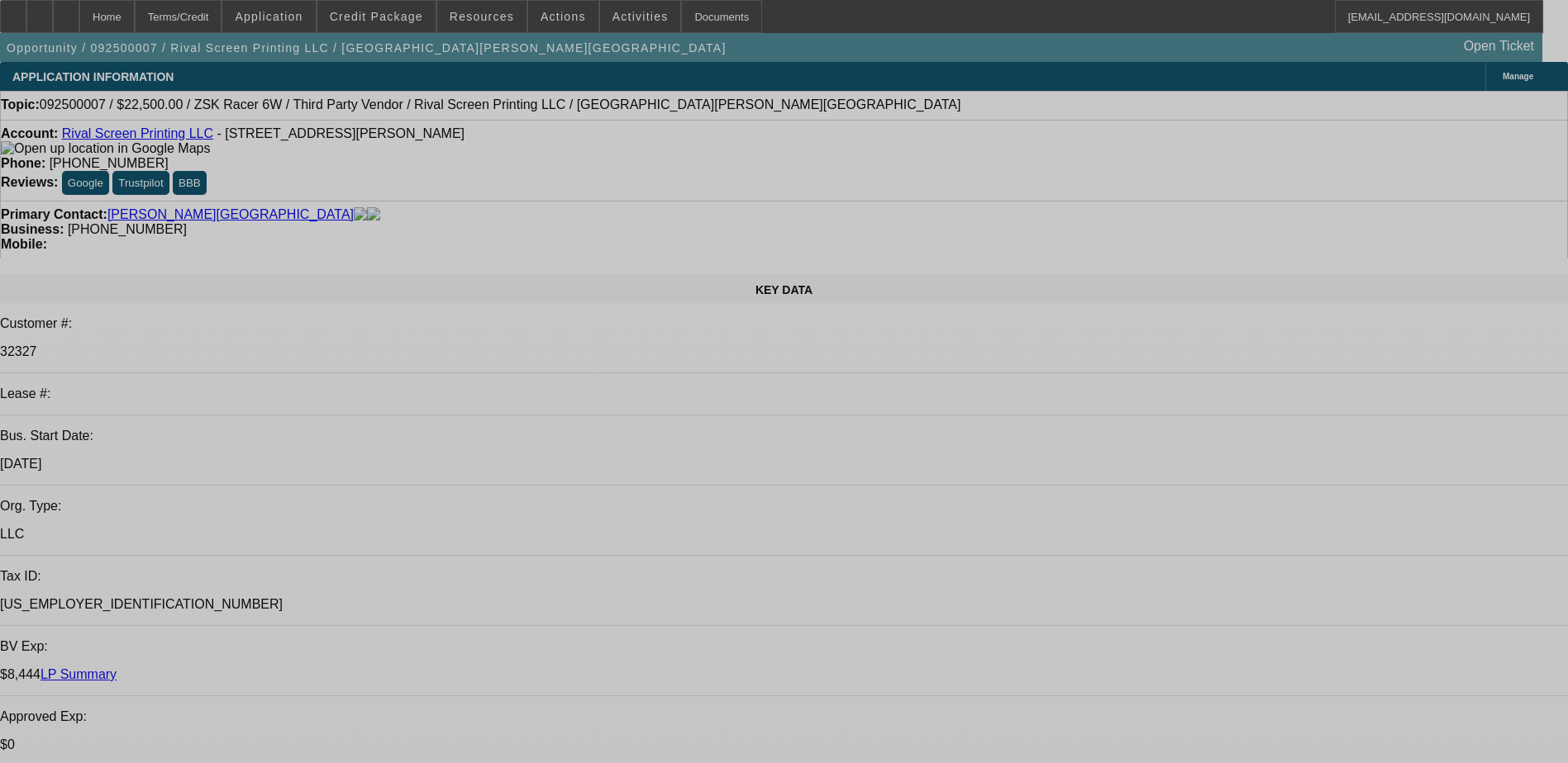
select select "0"
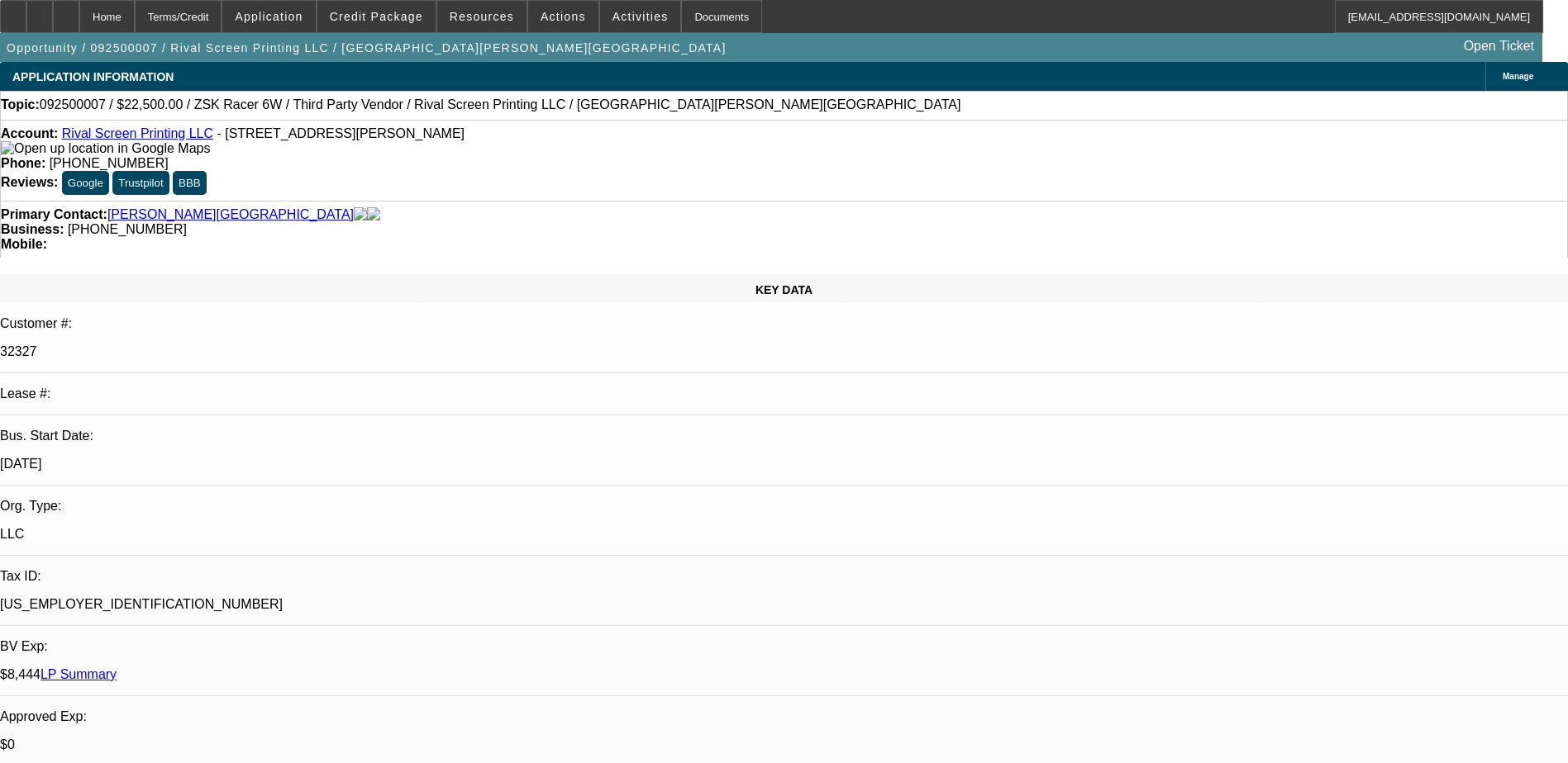
select select "0"
select select "0.1"
select select "2"
select select "0"
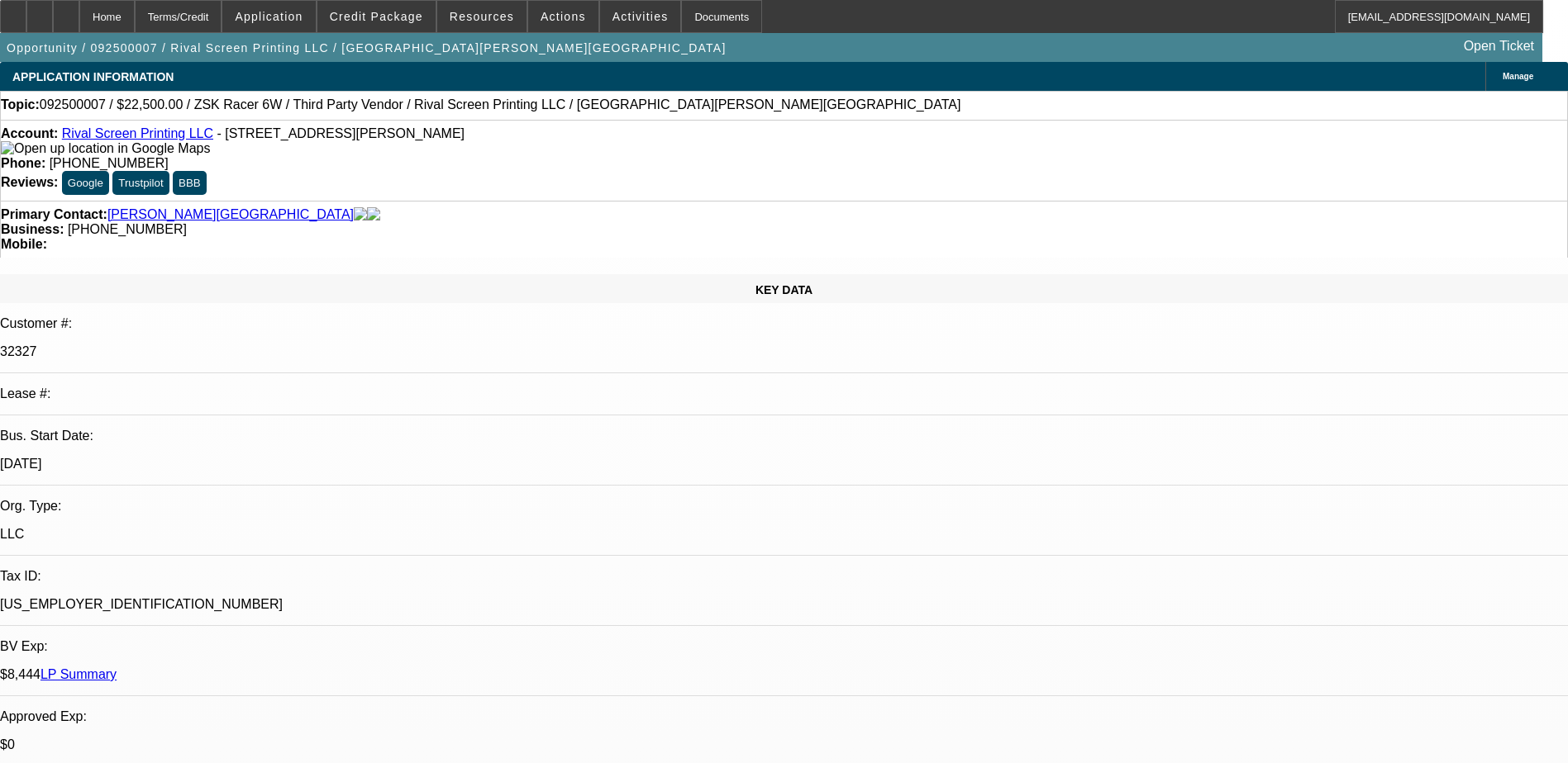
select select "0.1"
select select "2"
select select "0"
select select "0.1"
select select "2"
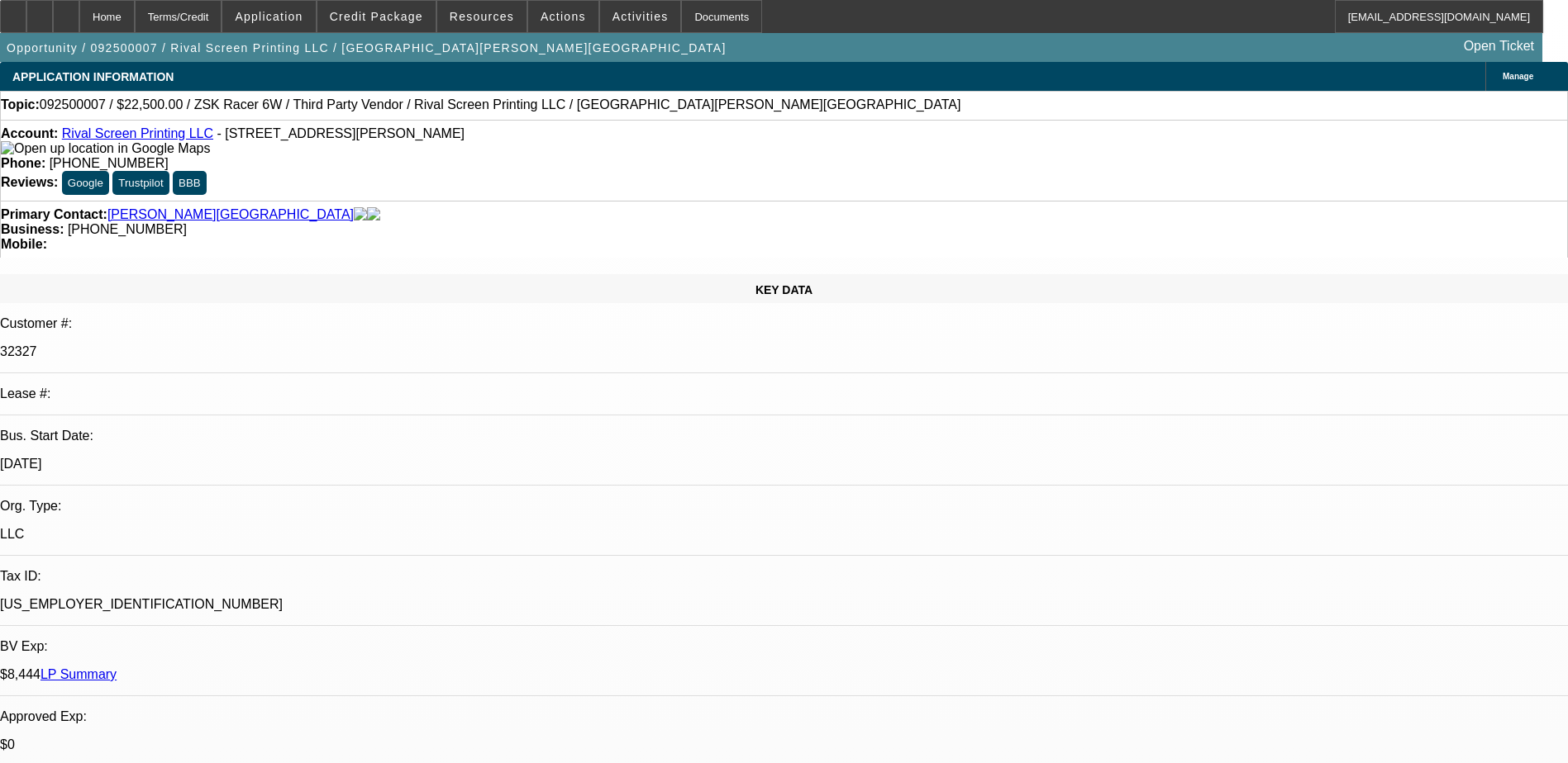
select select "0"
select select "1"
select select "6"
select select "1"
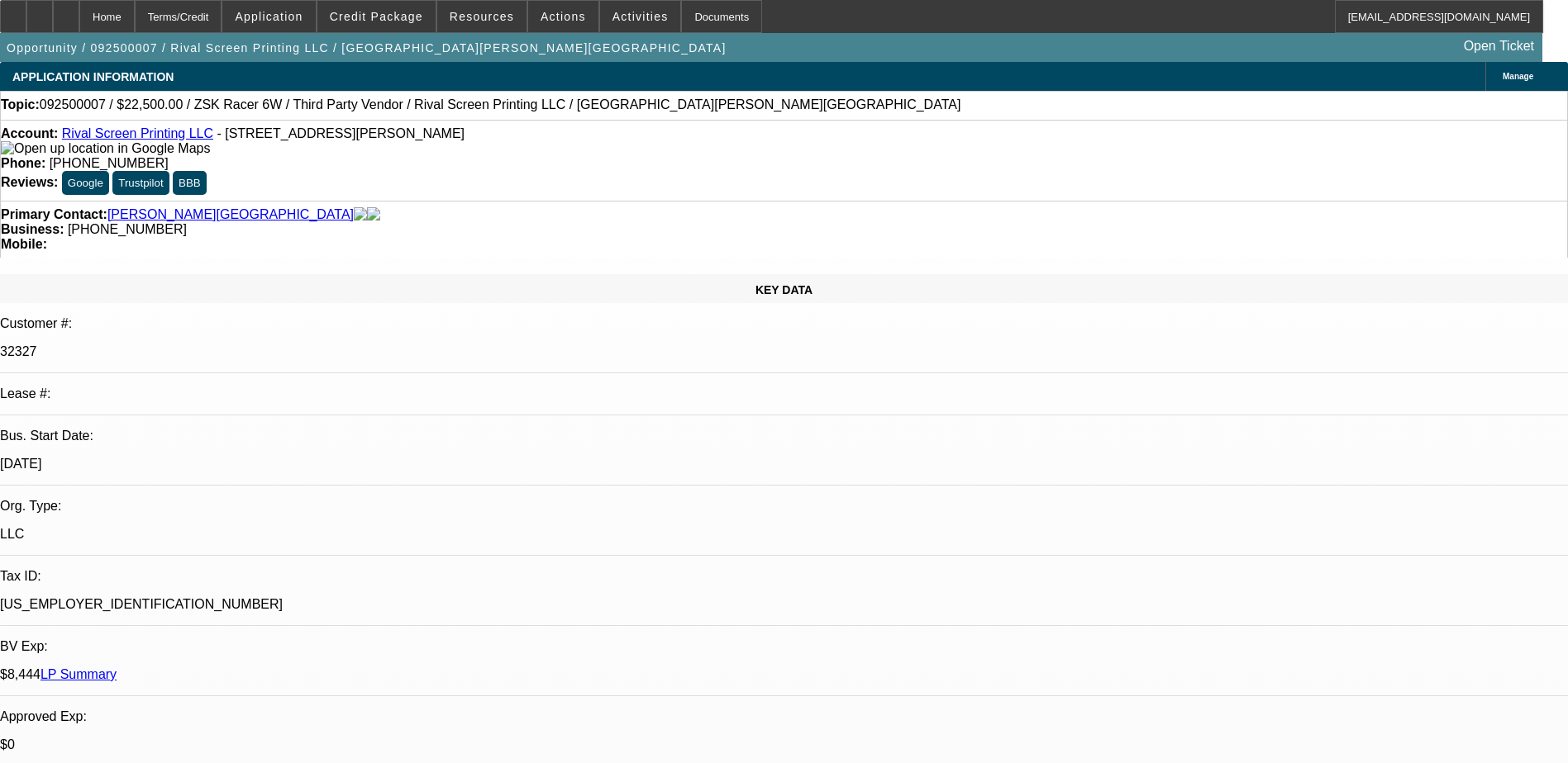
select select "2"
select select "6"
select select "1"
select select "2"
select select "6"
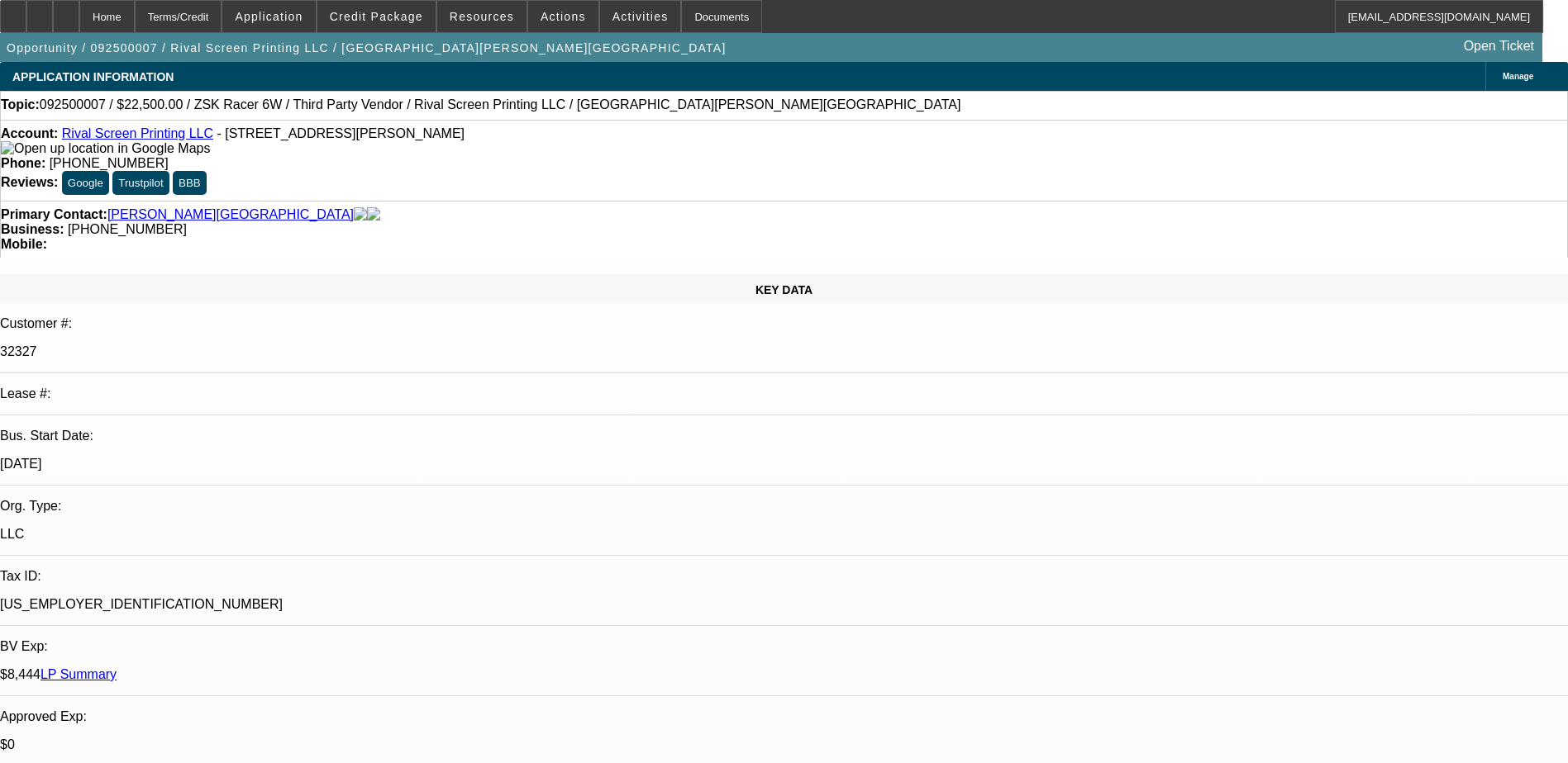
select select "1"
select select "2"
select select "6"
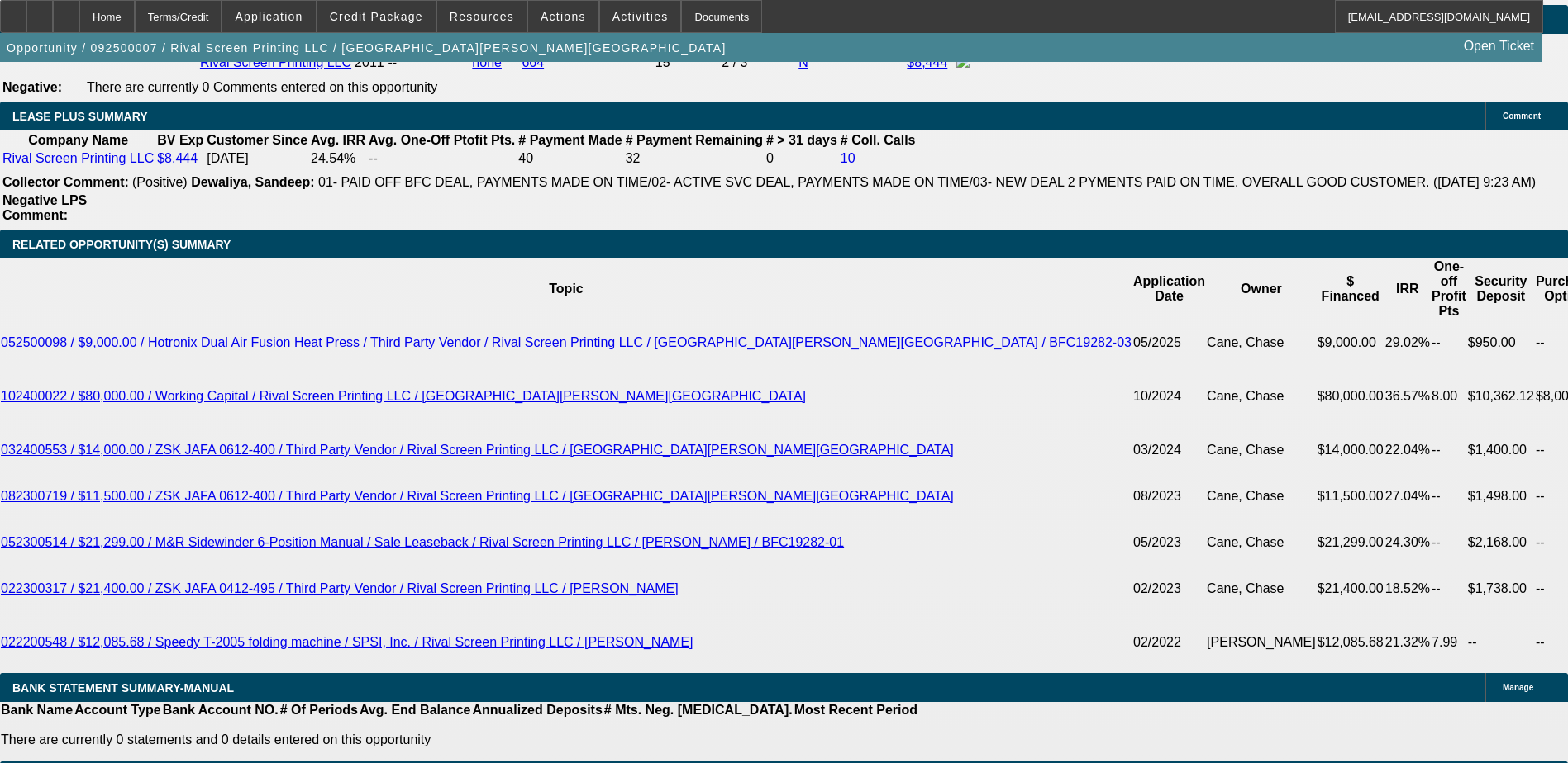
scroll to position [2644, 0]
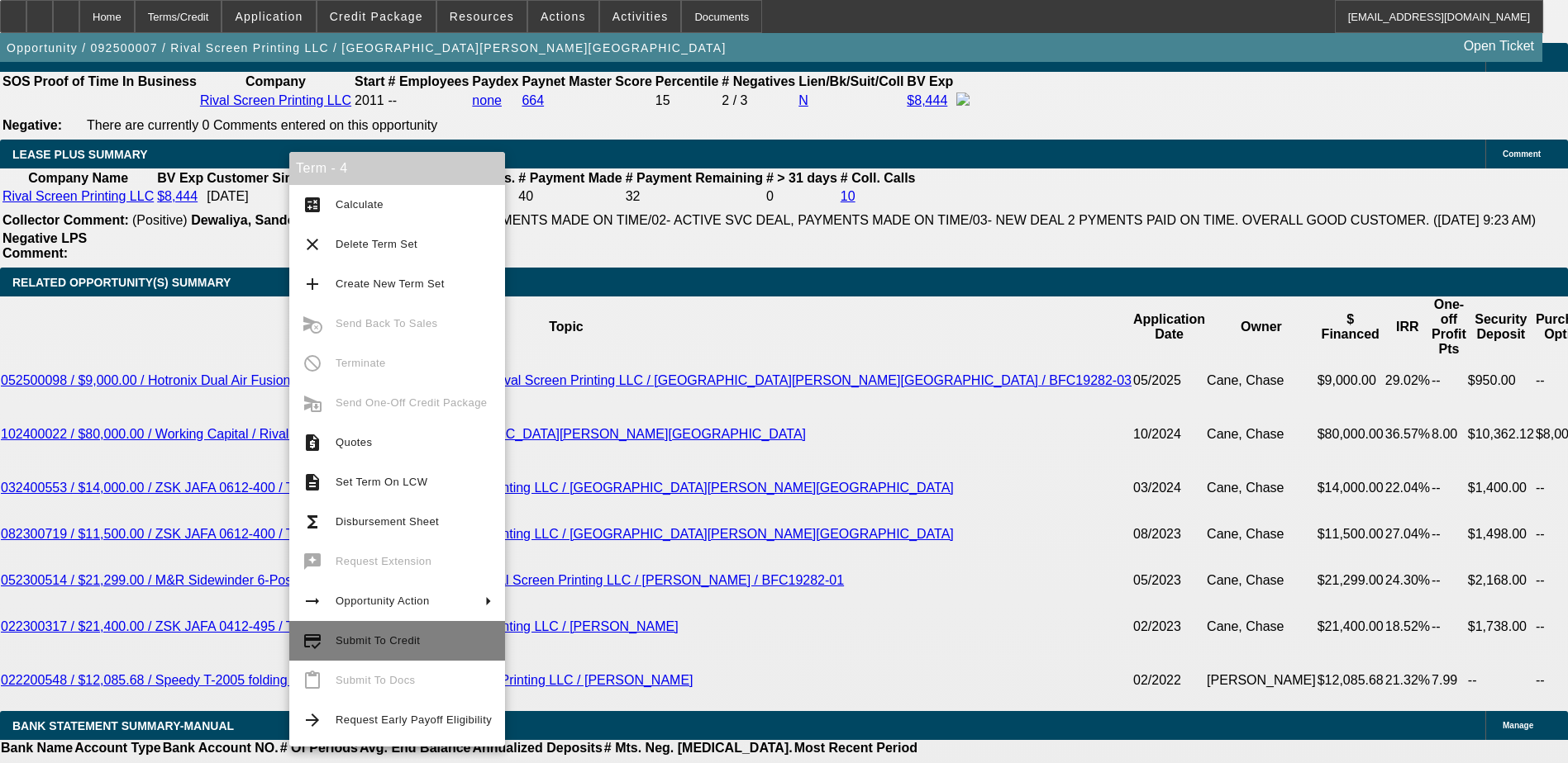
click at [386, 637] on span "Submit To Credit" at bounding box center [378, 641] width 84 height 13
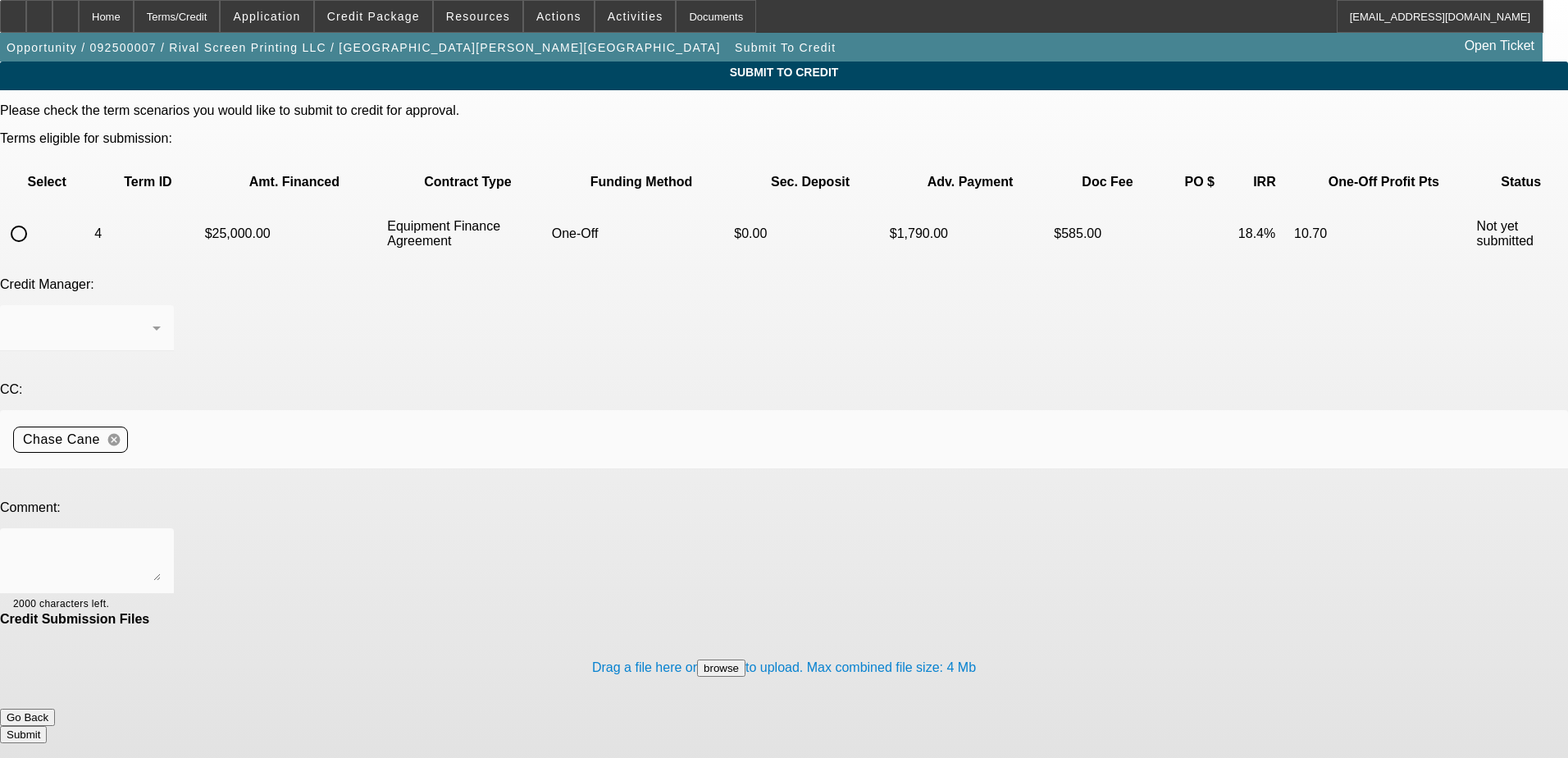
click at [36, 218] on input "radio" at bounding box center [19, 234] width 33 height 33
radio input "true"
click at [161, 542] on textarea at bounding box center [87, 561] width 148 height 39
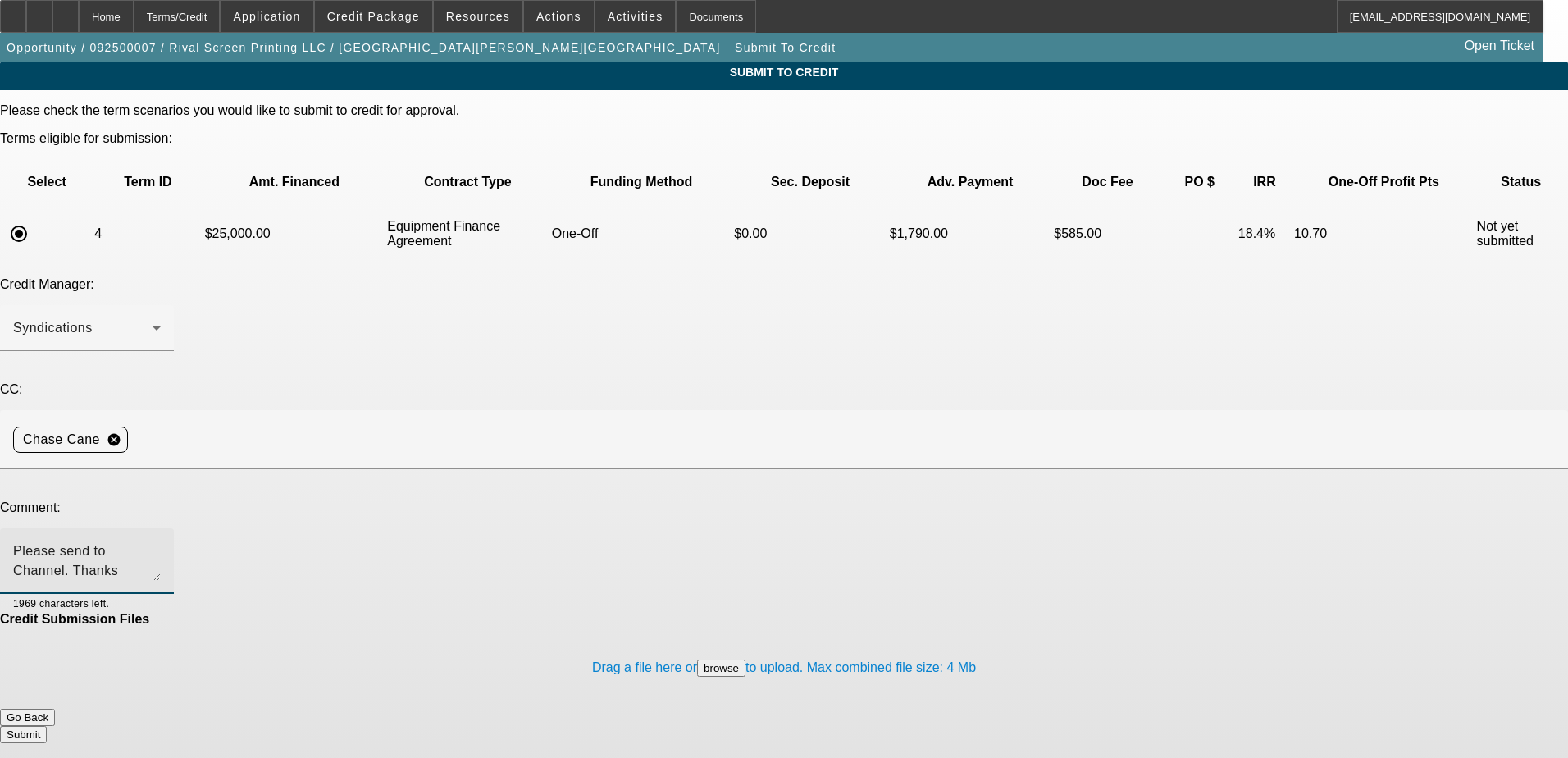
type textarea "Please send to Channel. Thanks"
click at [46, 726] on button "Submit" at bounding box center [23, 734] width 46 height 17
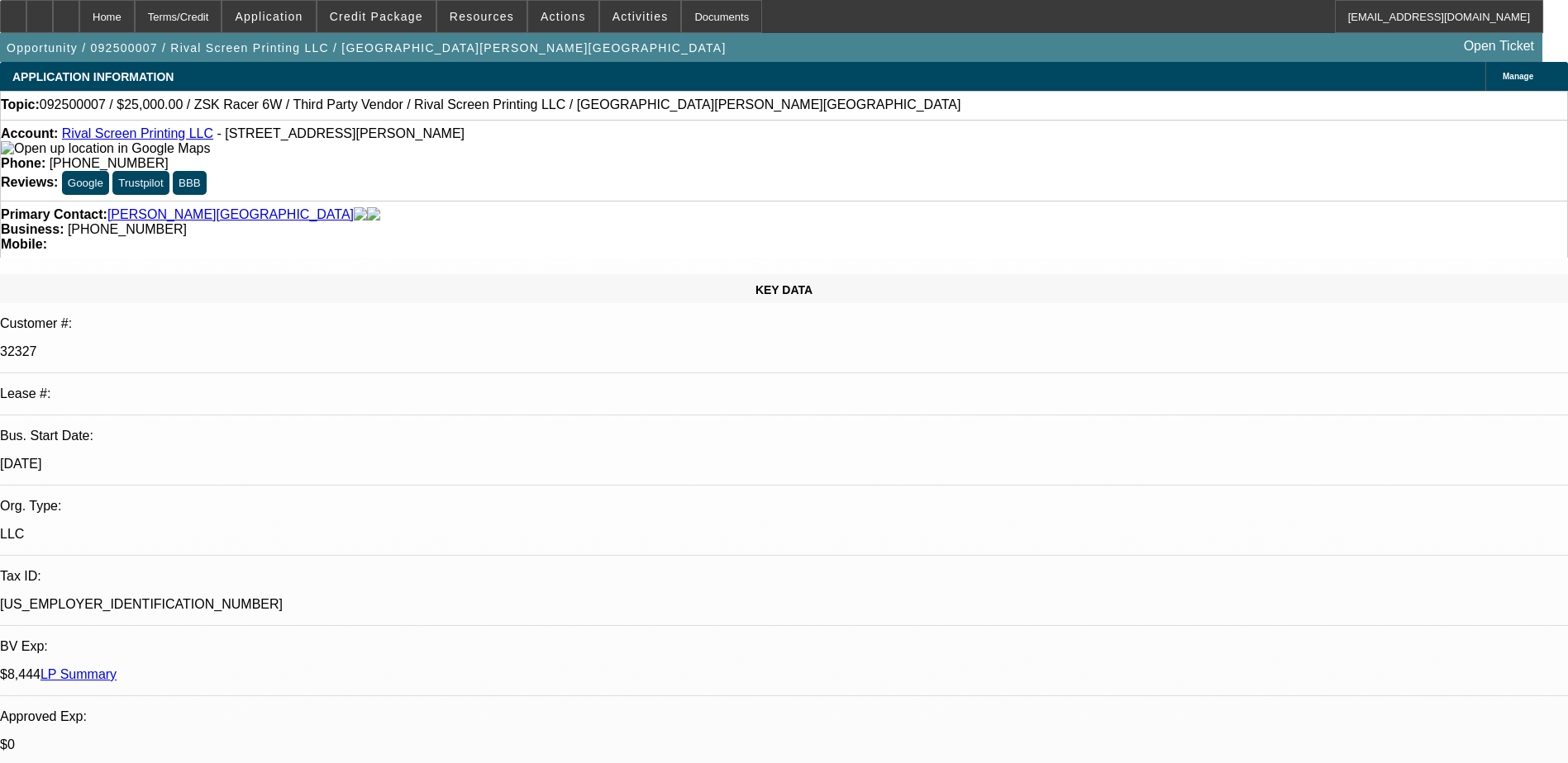
select select "0"
select select "6"
select select "0.1"
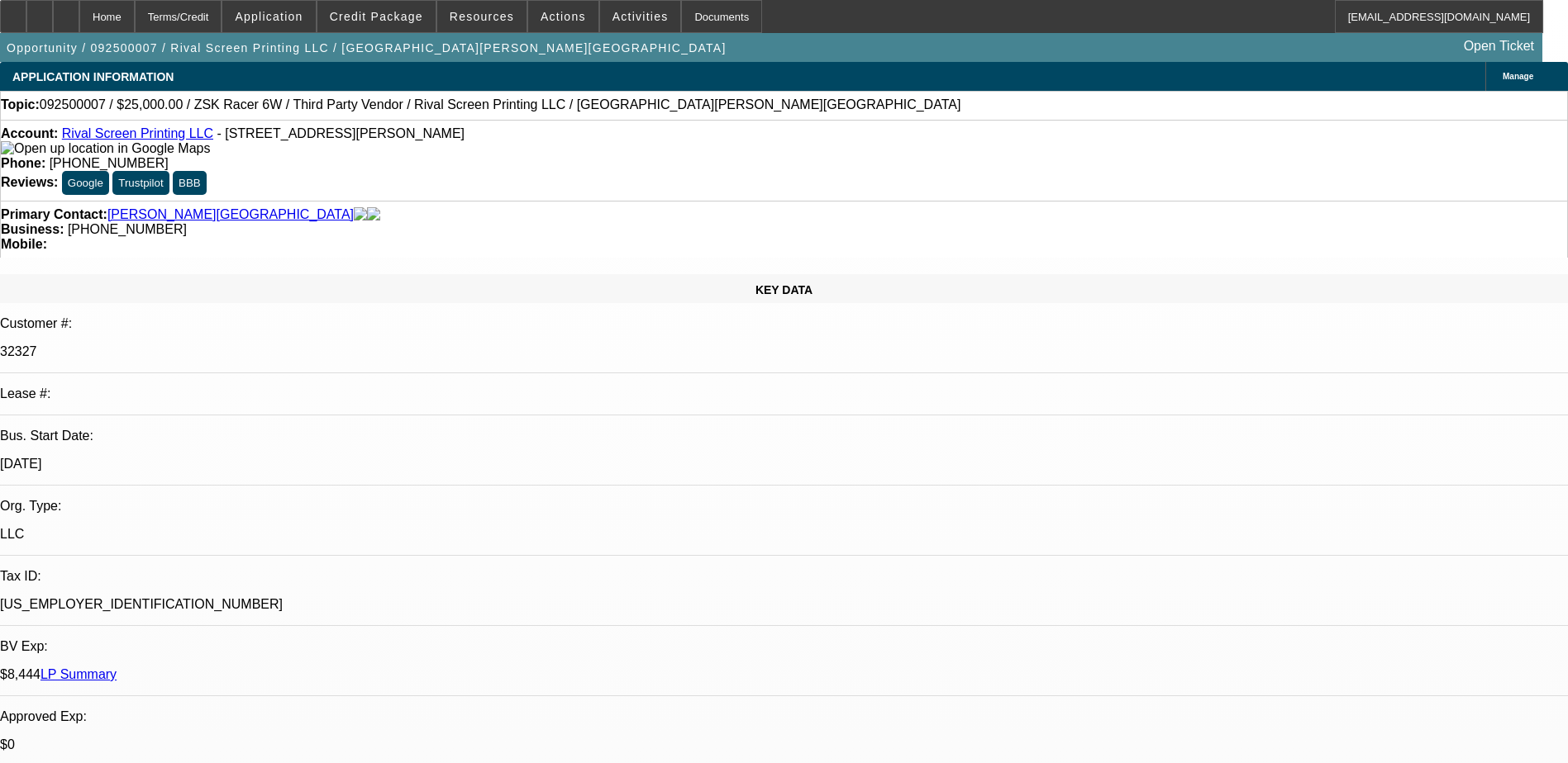
select select "2"
select select "0"
select select "6"
select select "0.1"
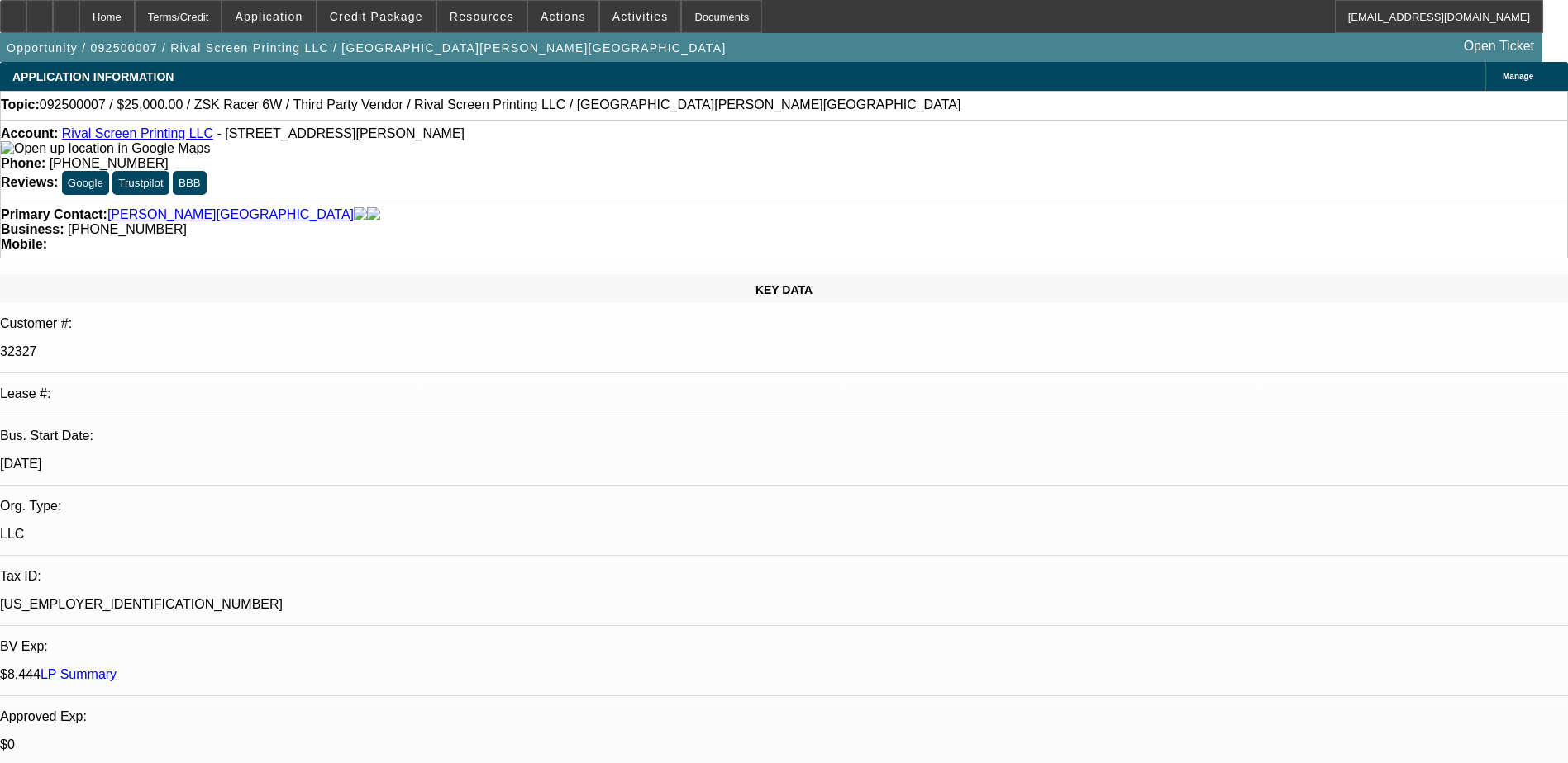
select select "2"
select select "0"
select select "6"
select select "0.1"
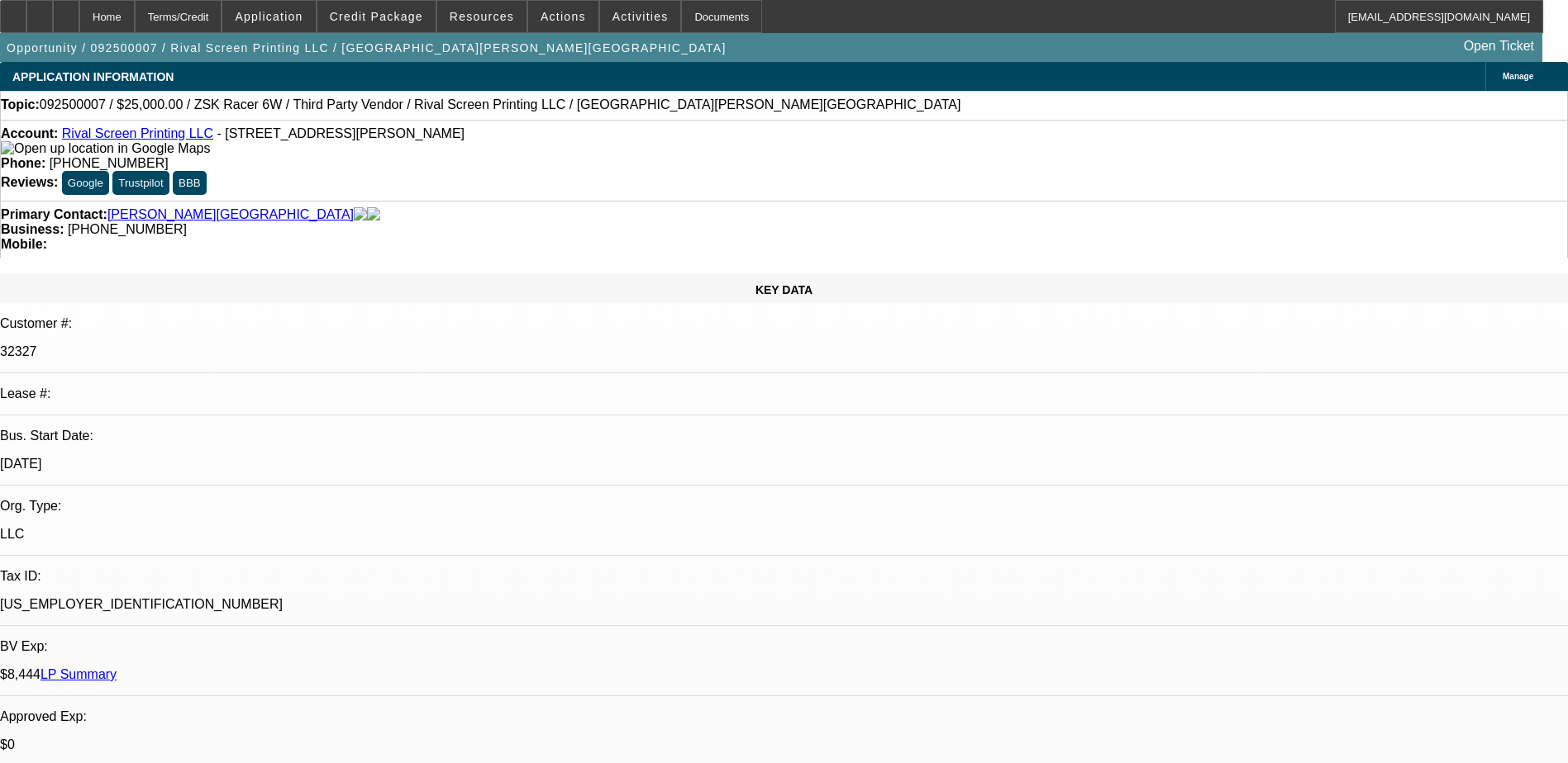
select select "2"
select select "0"
select select "6"
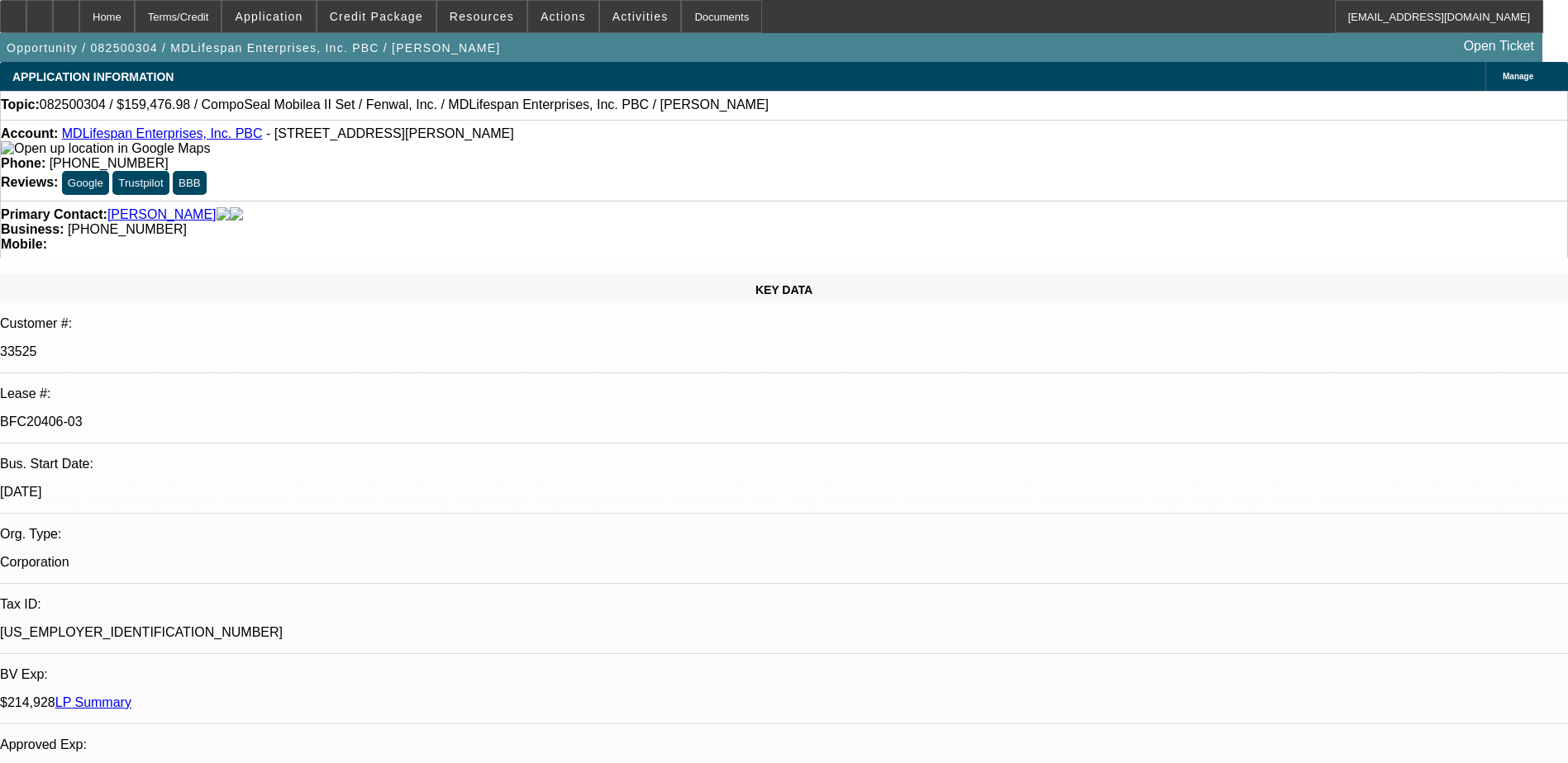
select select "0"
select select "2"
select select "0"
select select "6"
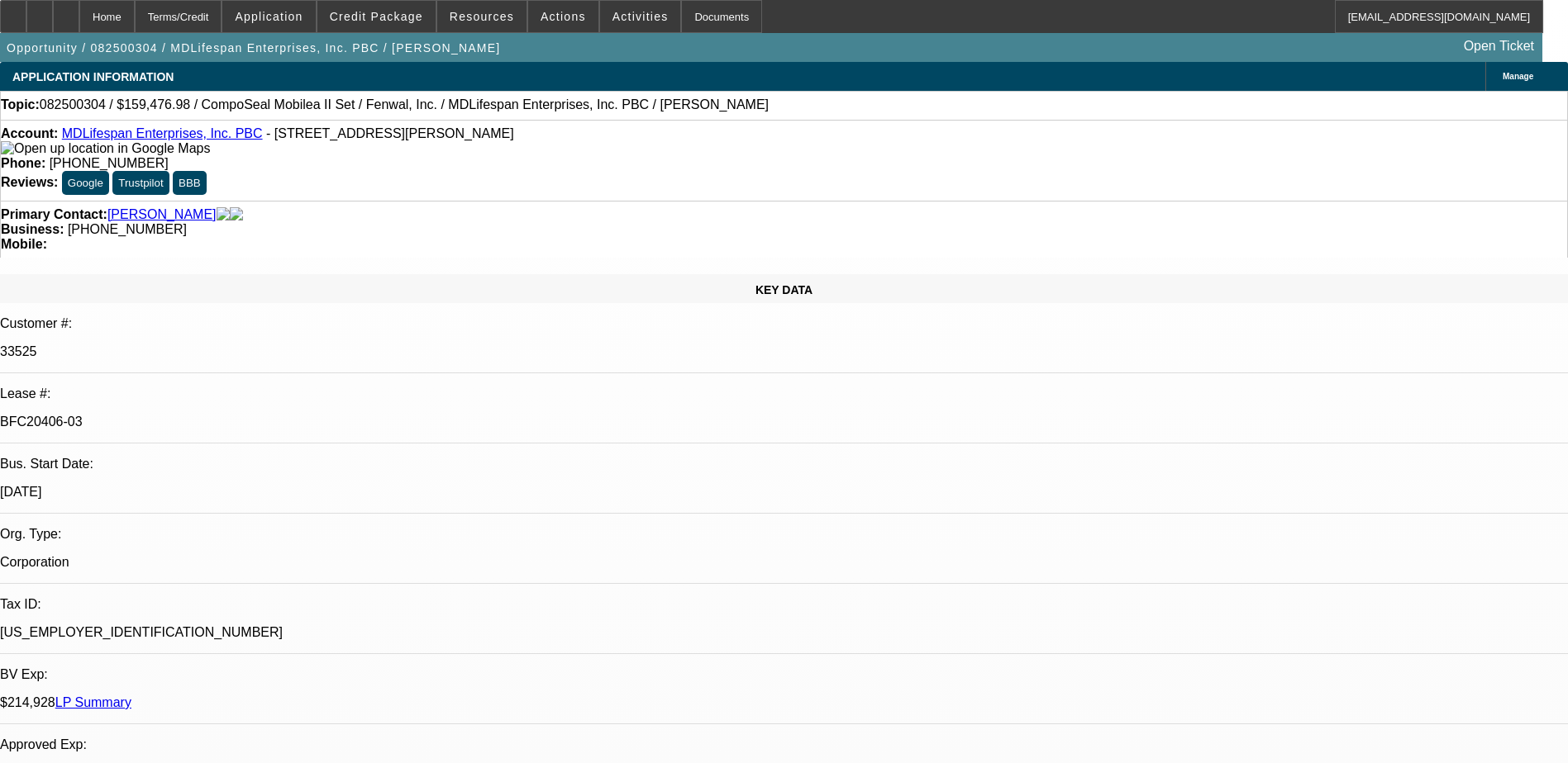
select select "0"
select select "6"
select select "0"
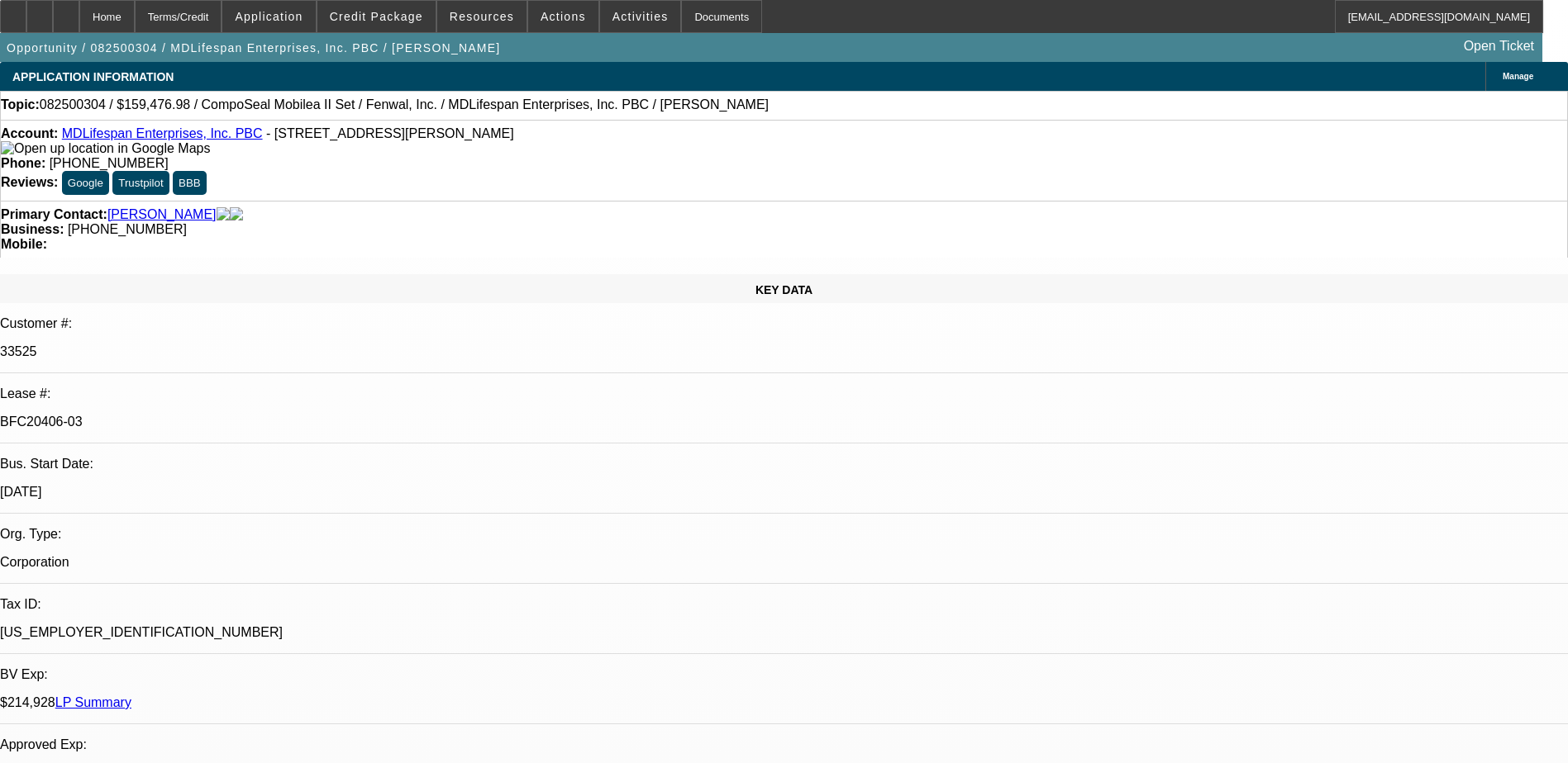
select select "0"
select select "3"
select select "0"
select select "6"
select select "0"
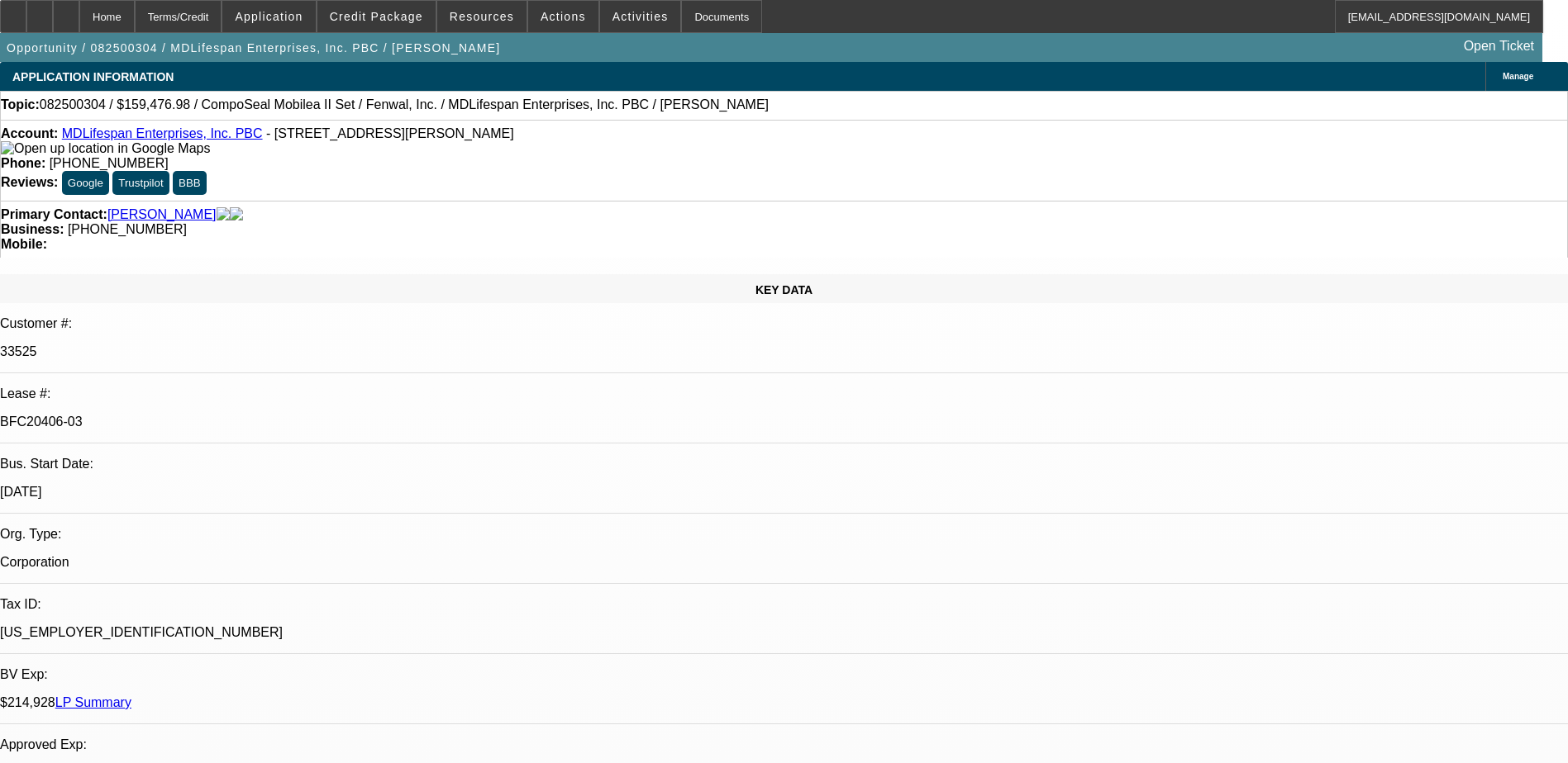
select select "2"
select select "0"
select select "6"
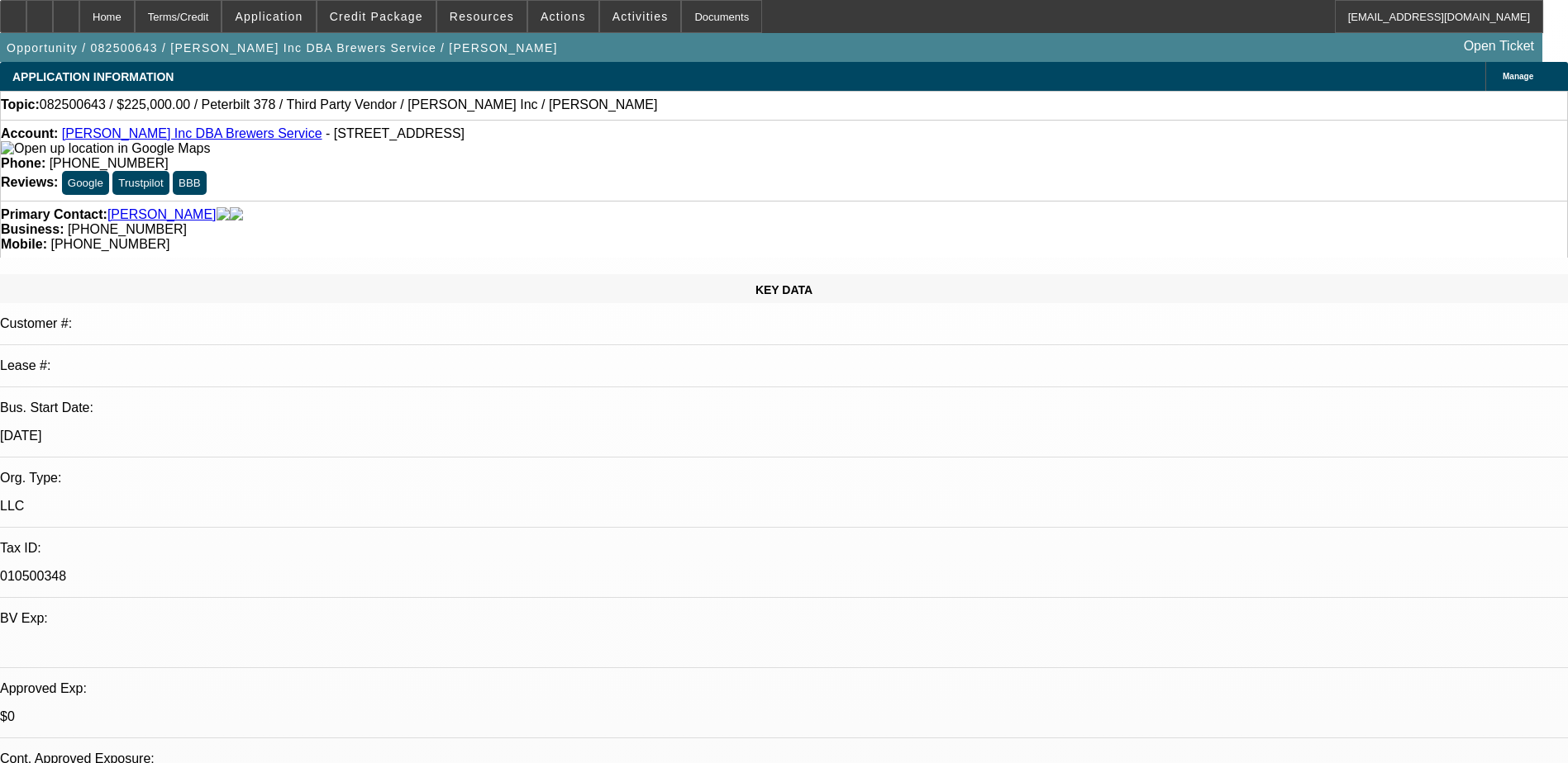
select select "0"
select select "2"
select select "0"
select select "6"
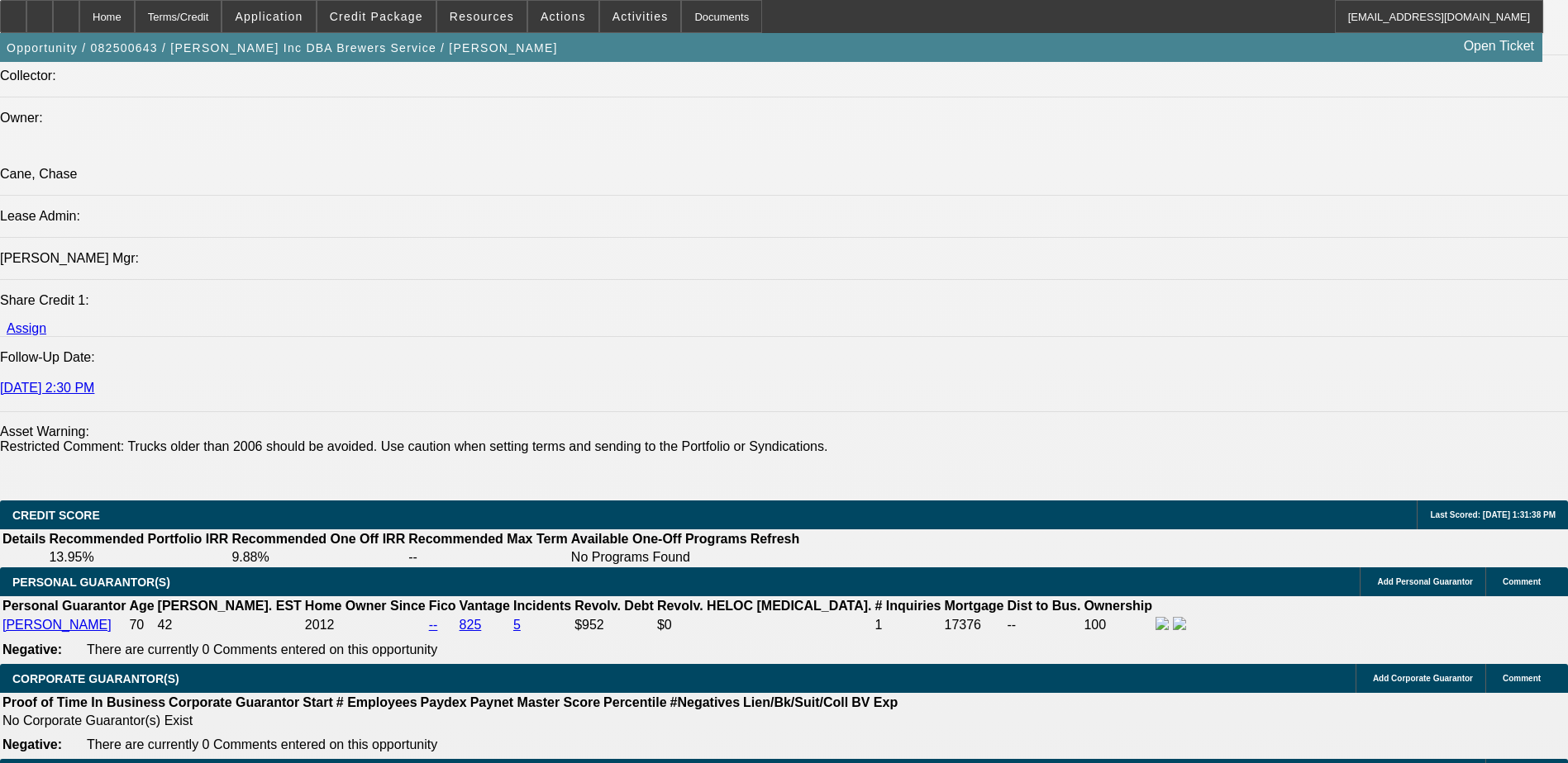
scroll to position [2313, 0]
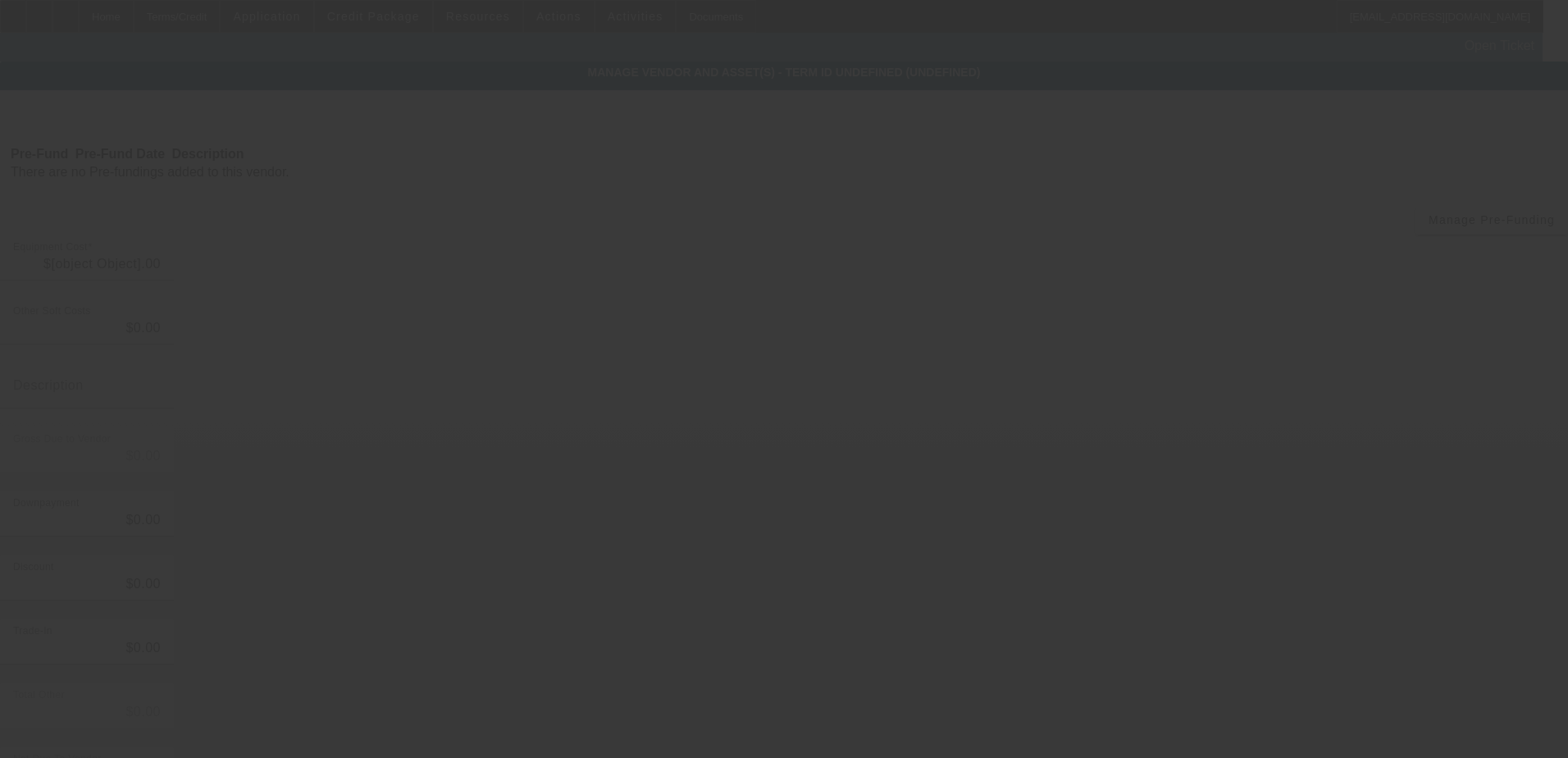
type input "$225,000.00"
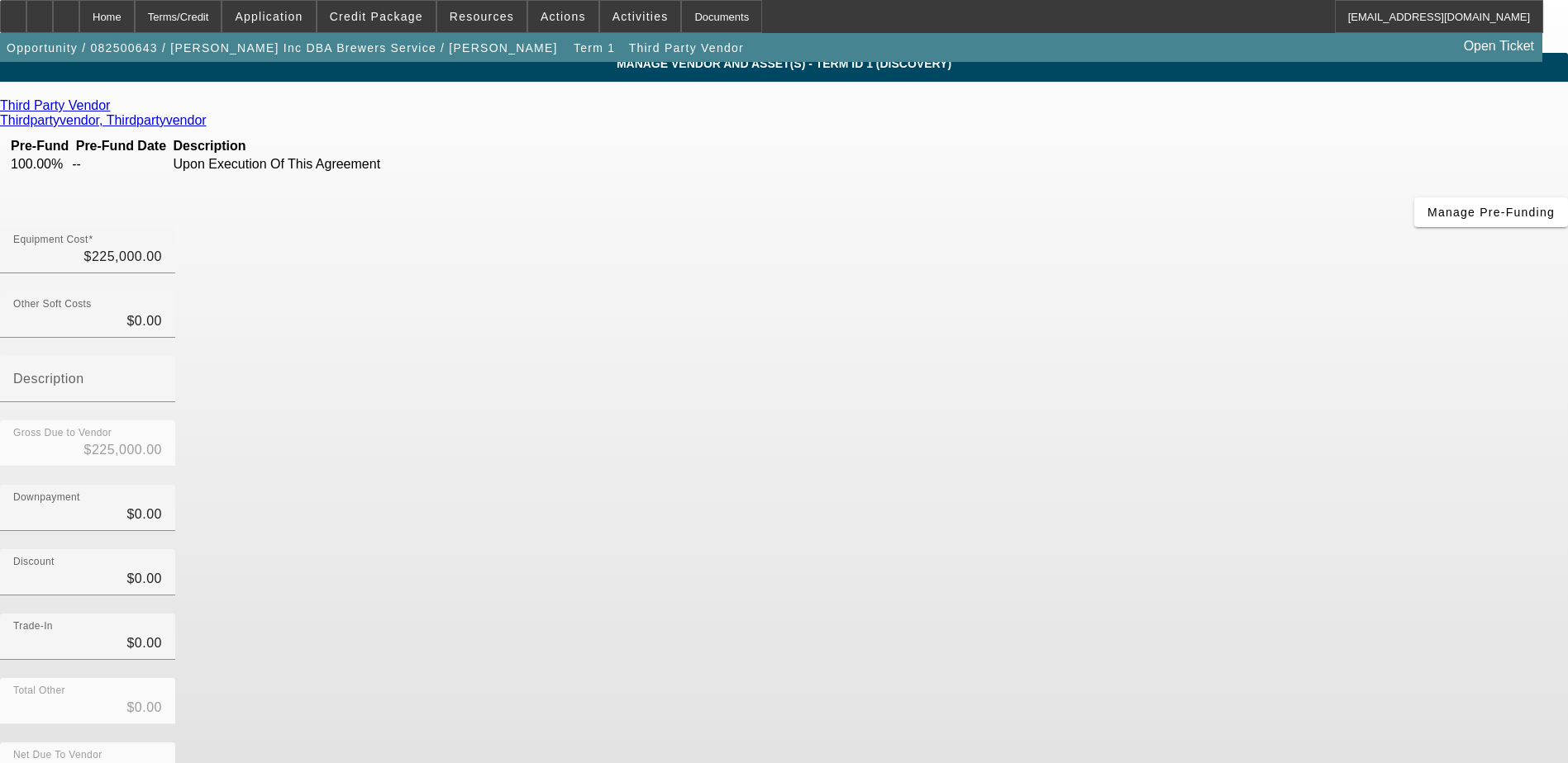
scroll to position [12, 0]
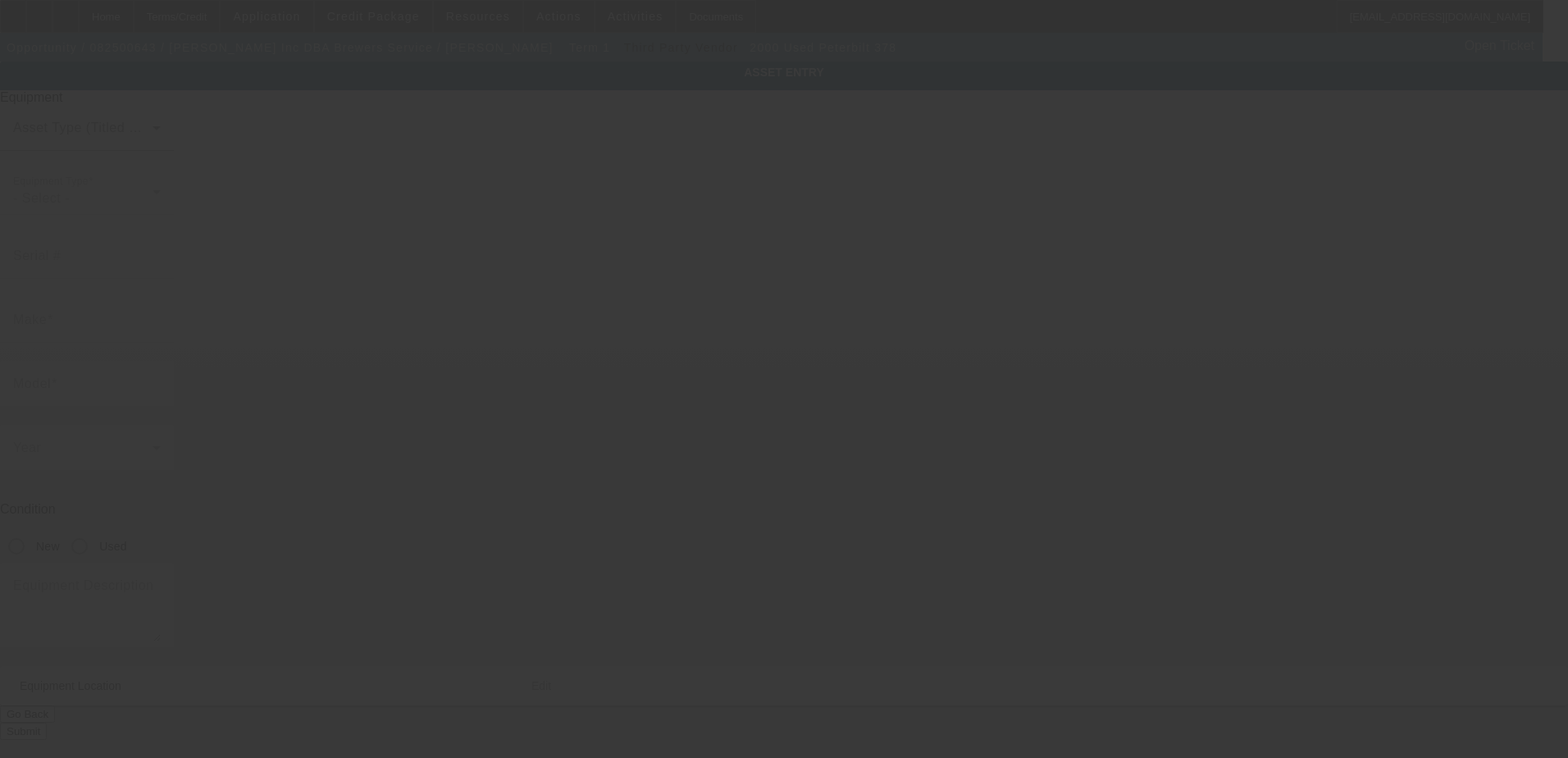
type input "Peterbilt"
type input "378"
radio input "true"
type textarea "heavy"
type input "32 Main Street"
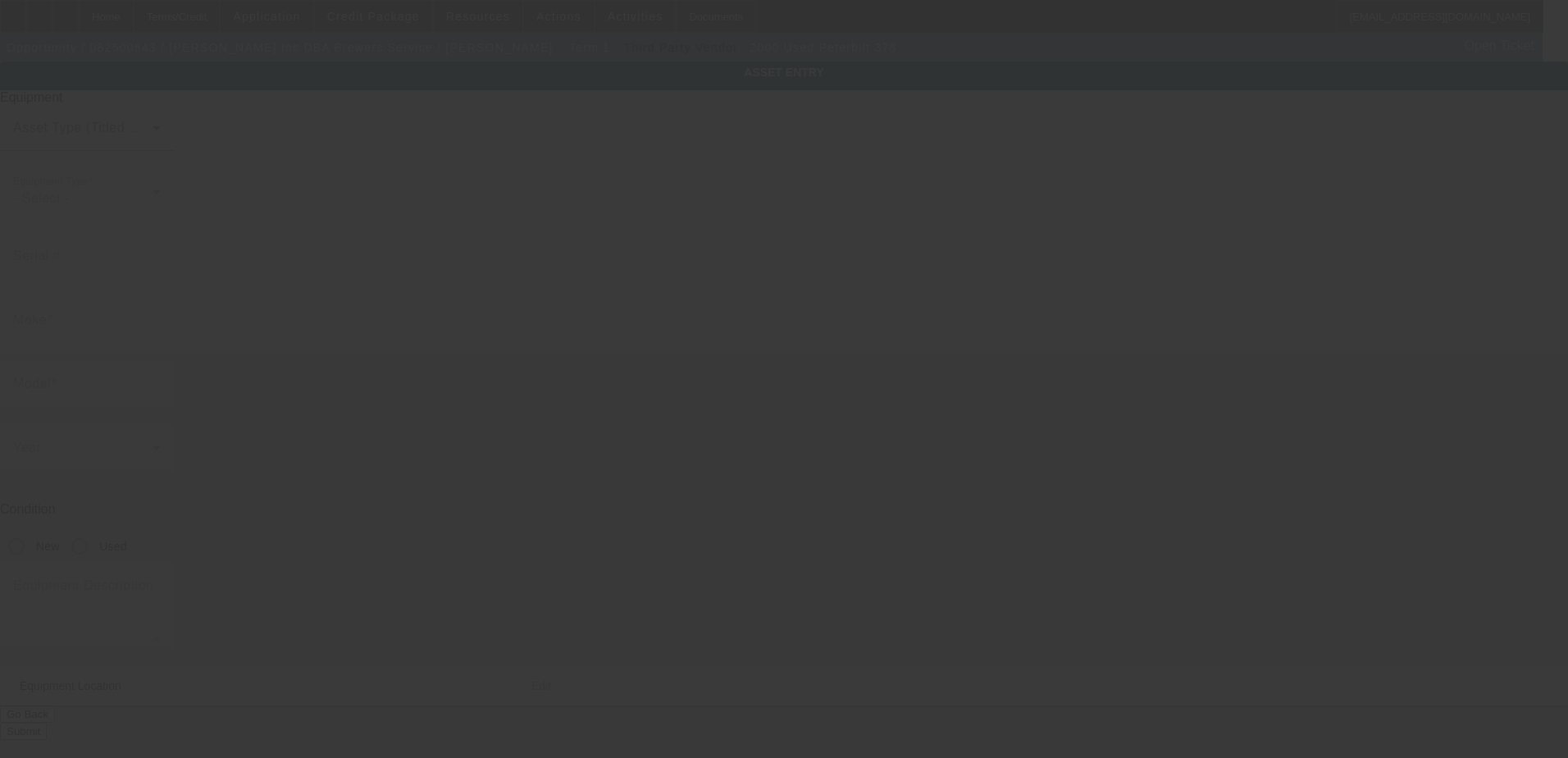
type input "Mars Hill"
type input "04758"
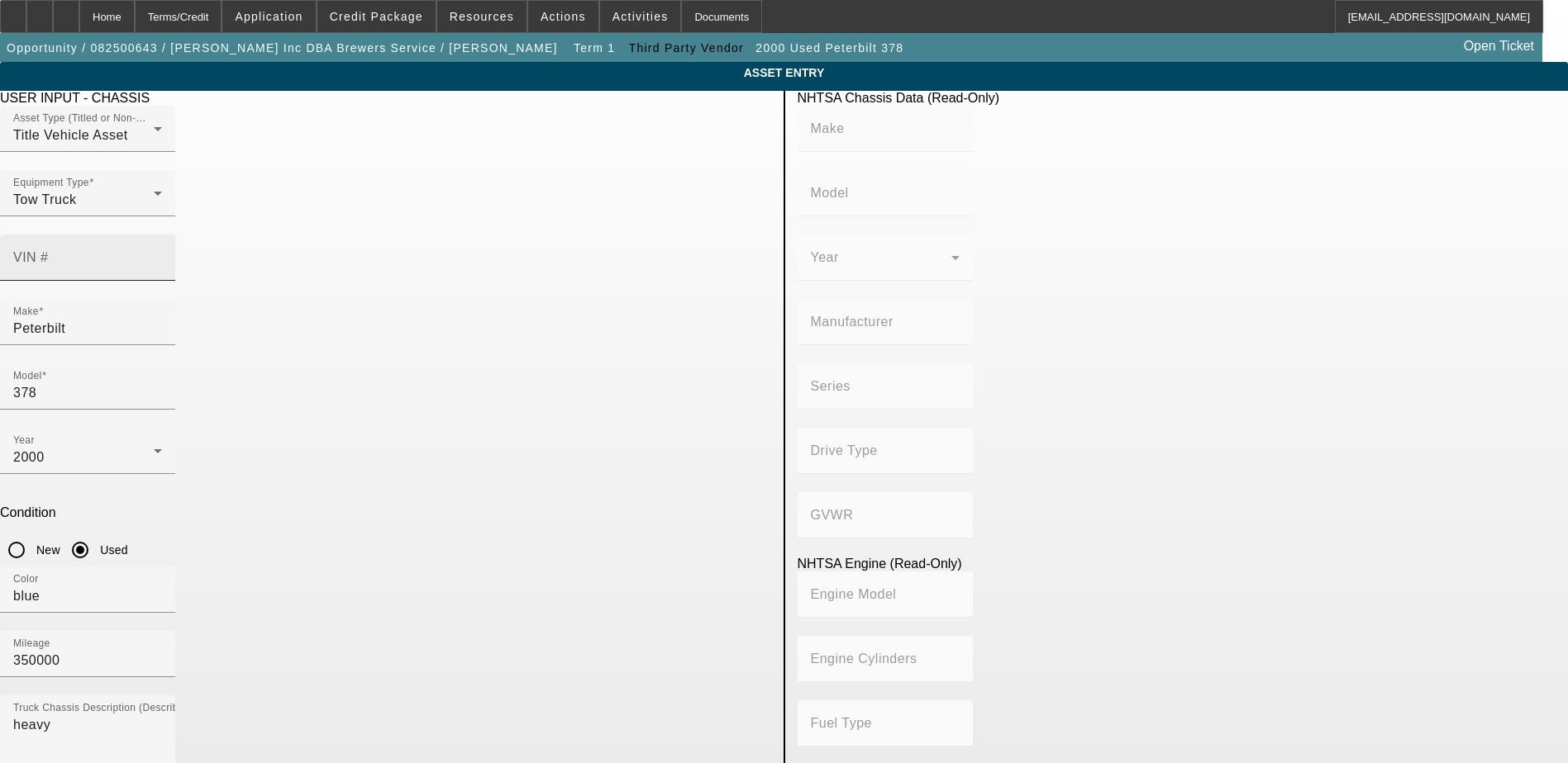
click at [162, 254] on input "VIN #" at bounding box center [87, 264] width 149 height 20
paste input "1NPFL69X4YN515501"
type input "1NPFL69X4YN515501"
type input "PETERBILT"
type input "378"
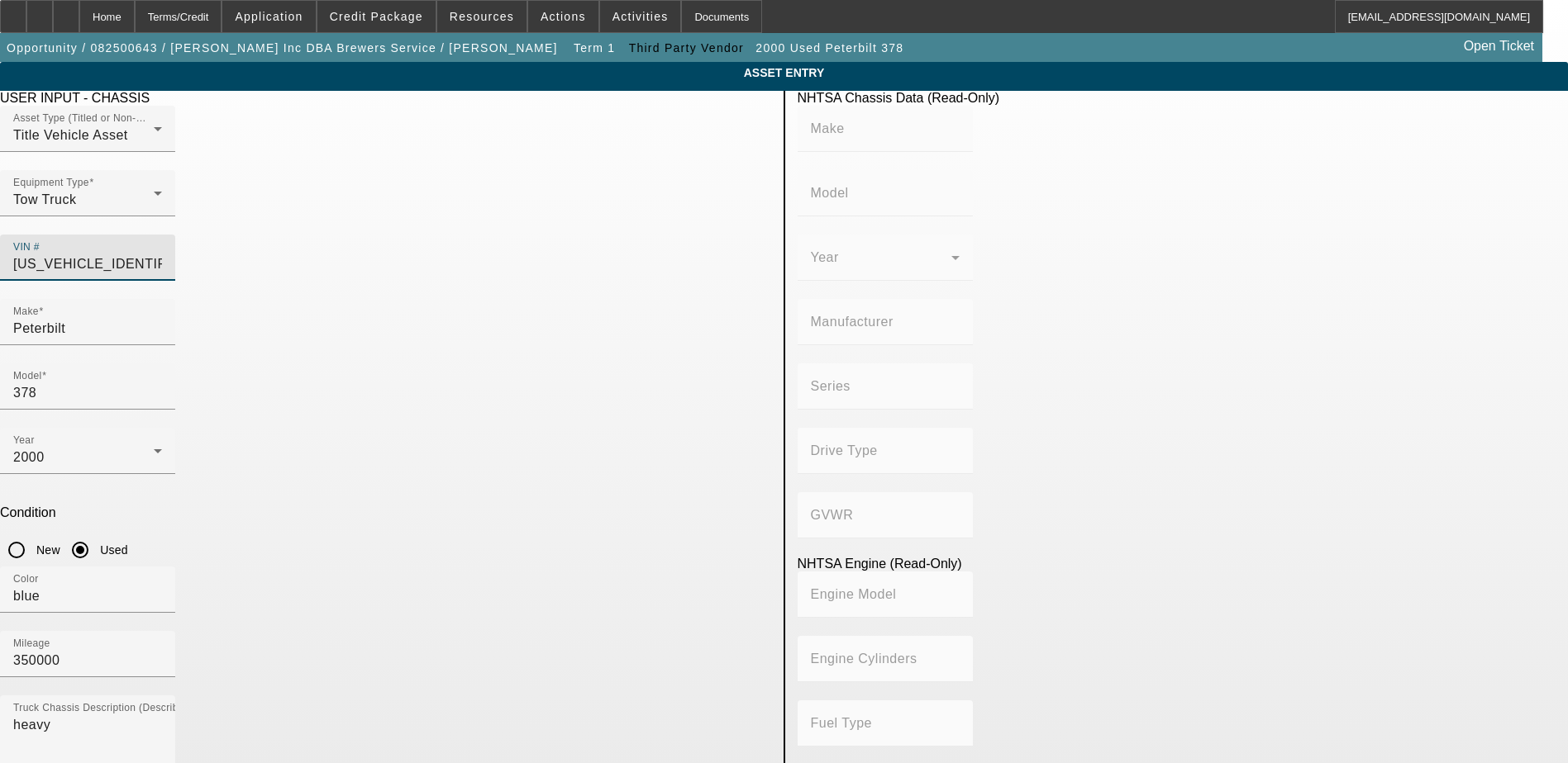
type input "PETERBILT MOTORS COMPANY"
type input "6x4"
type input "Class 8: 33,001 lb and above (14,969 kg and above)"
type input "N14"
type input "6"
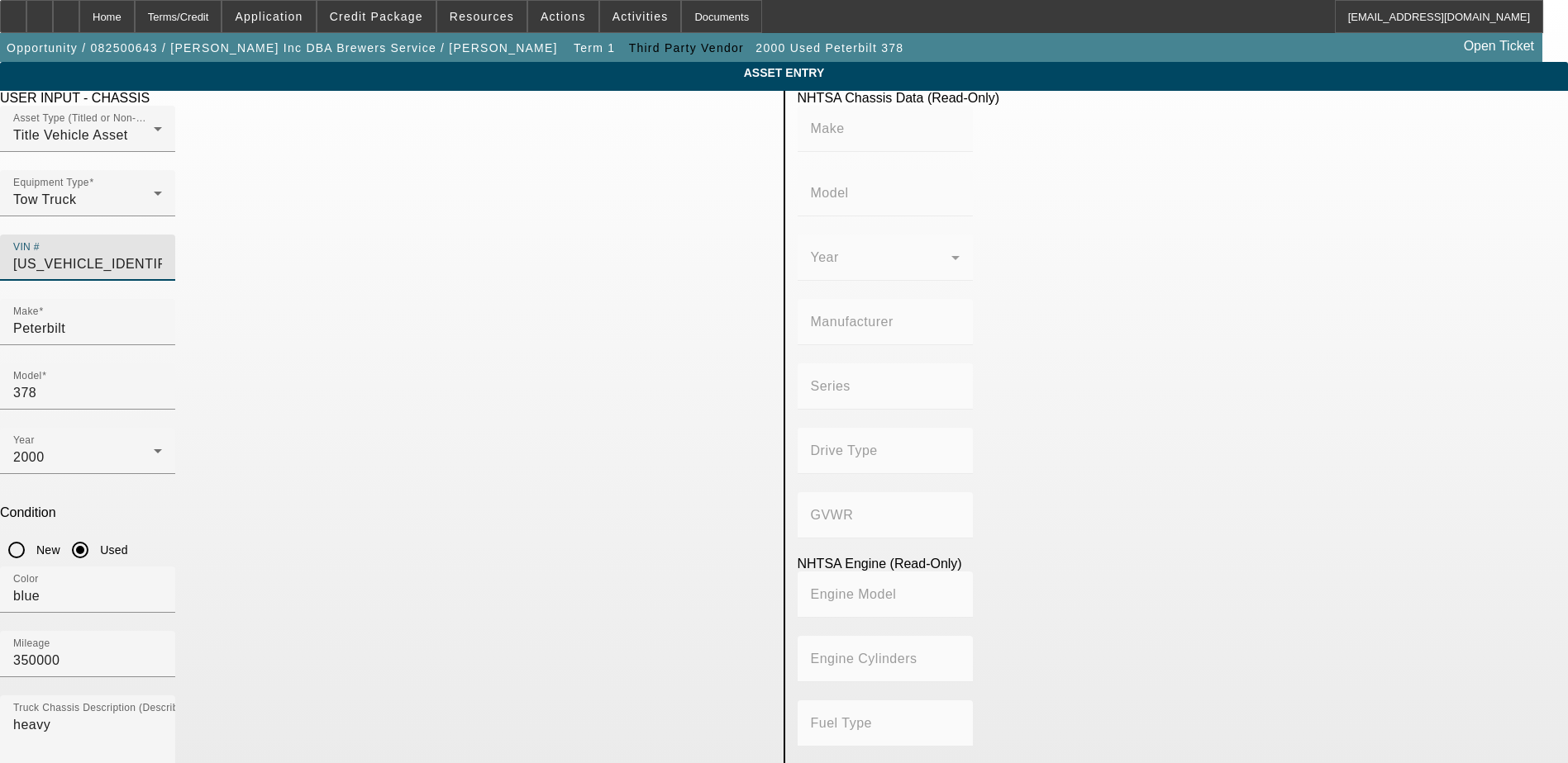
type input "Diesel"
type input "854.3324173262"
type input "14"
type input "1NPFL69X4YN515501"
click at [80, 492] on app-asset-collateral-manage "ASSET ENTRY Delete asset USER INPUT - CHASSIS Asset Type (Titled or Non-Titled)…" at bounding box center [784, 705] width 1568 height 1286
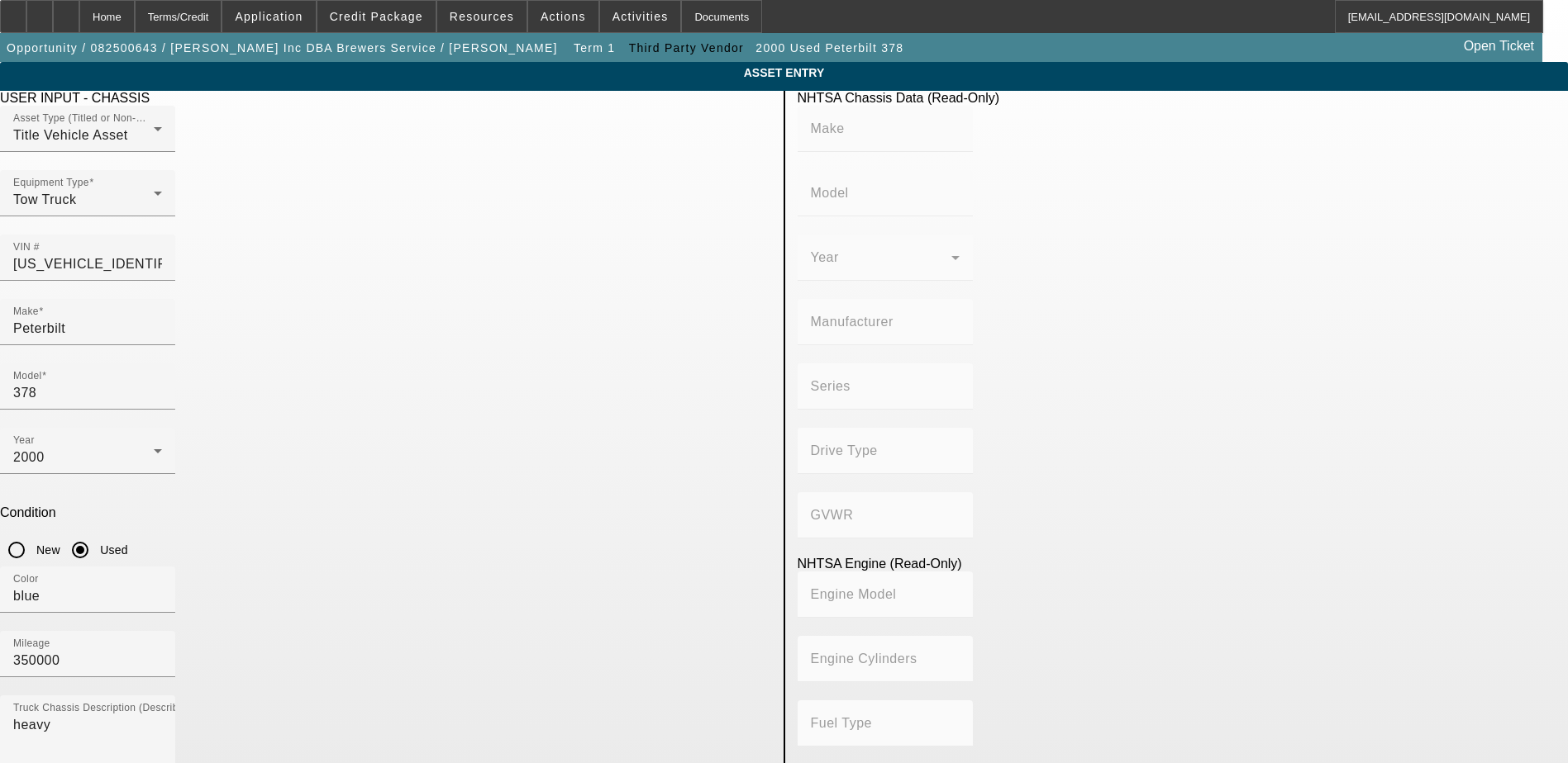
type input "PETERBILT"
type input "378"
type input "PETERBILT MOTORS COMPANY"
type input "6x4"
type input "Class 8: 33,001 lb and above (14,969 kg and above)"
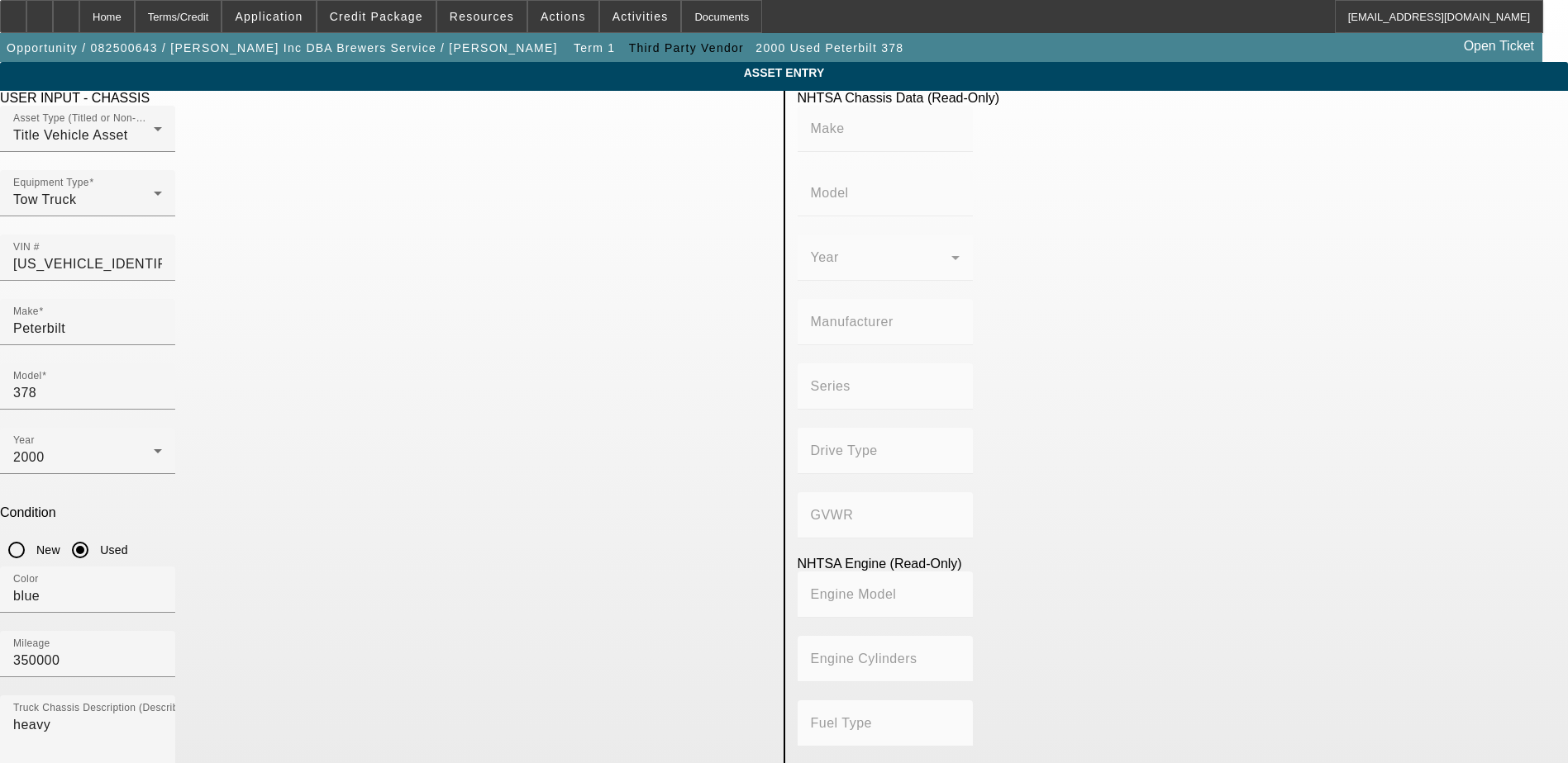
type input "N14"
type input "6"
type input "Diesel"
type input "854.3324173262"
type input "14"
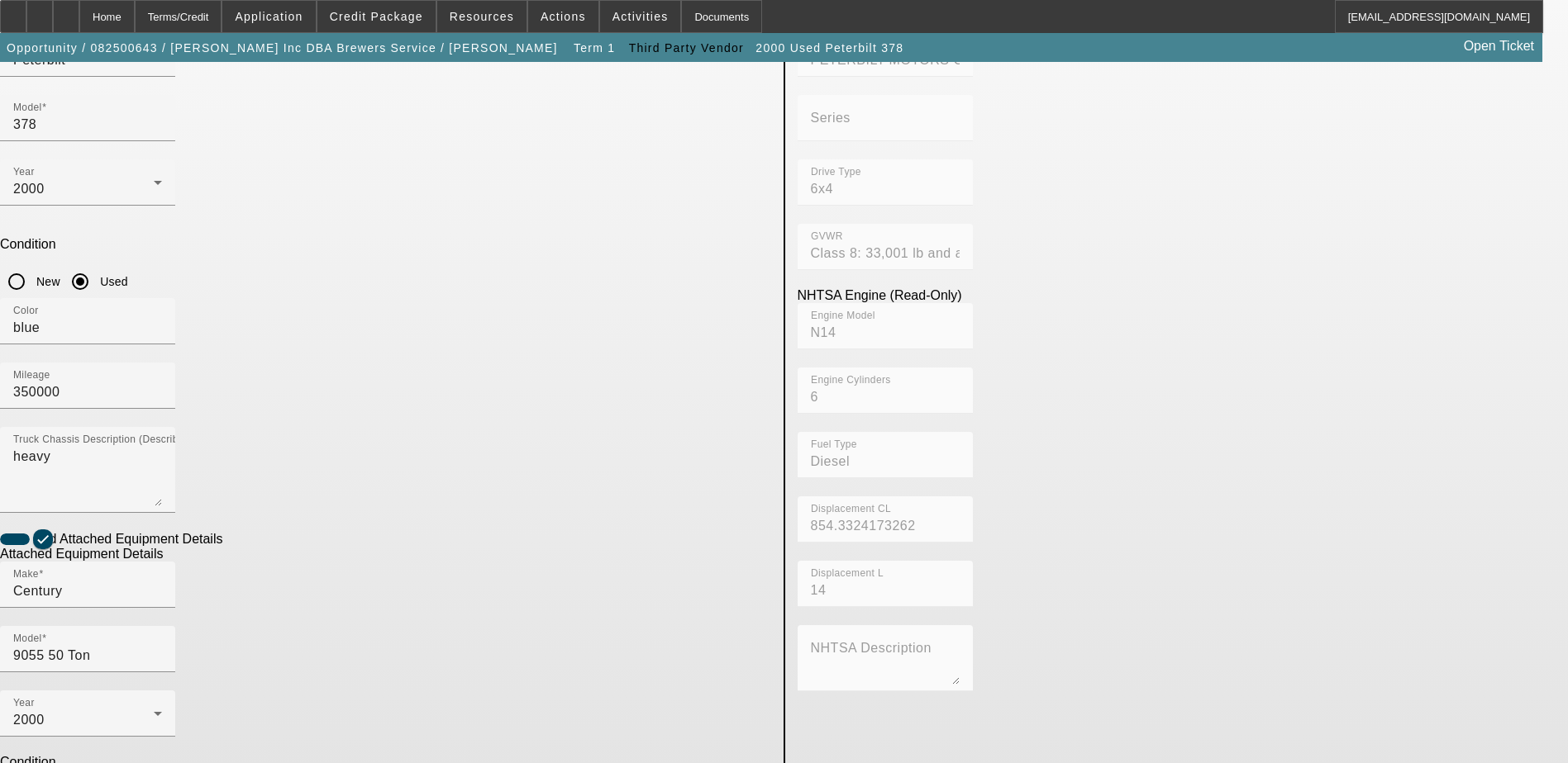
scroll to position [301, 0]
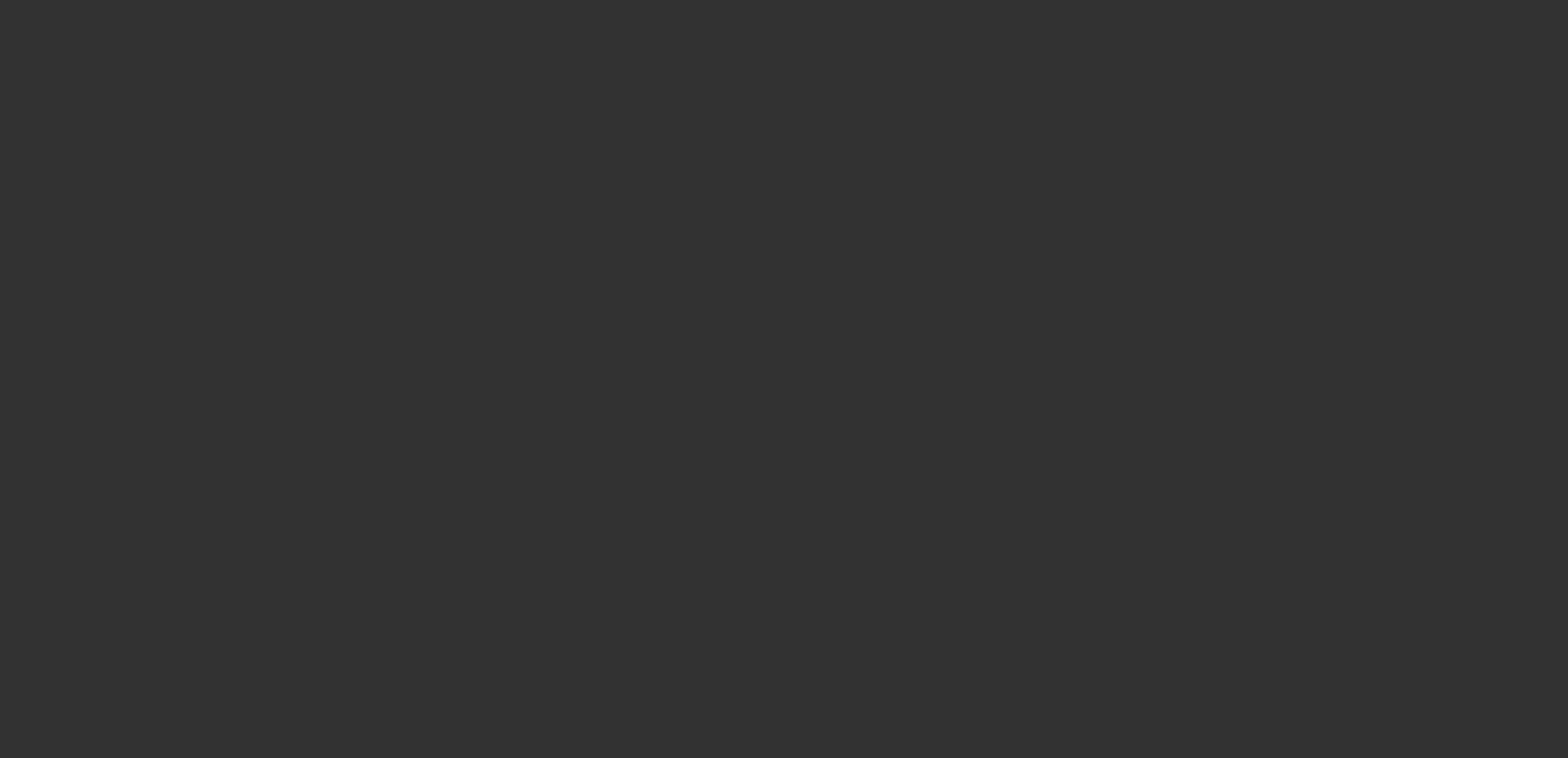
type input "$225,000.00"
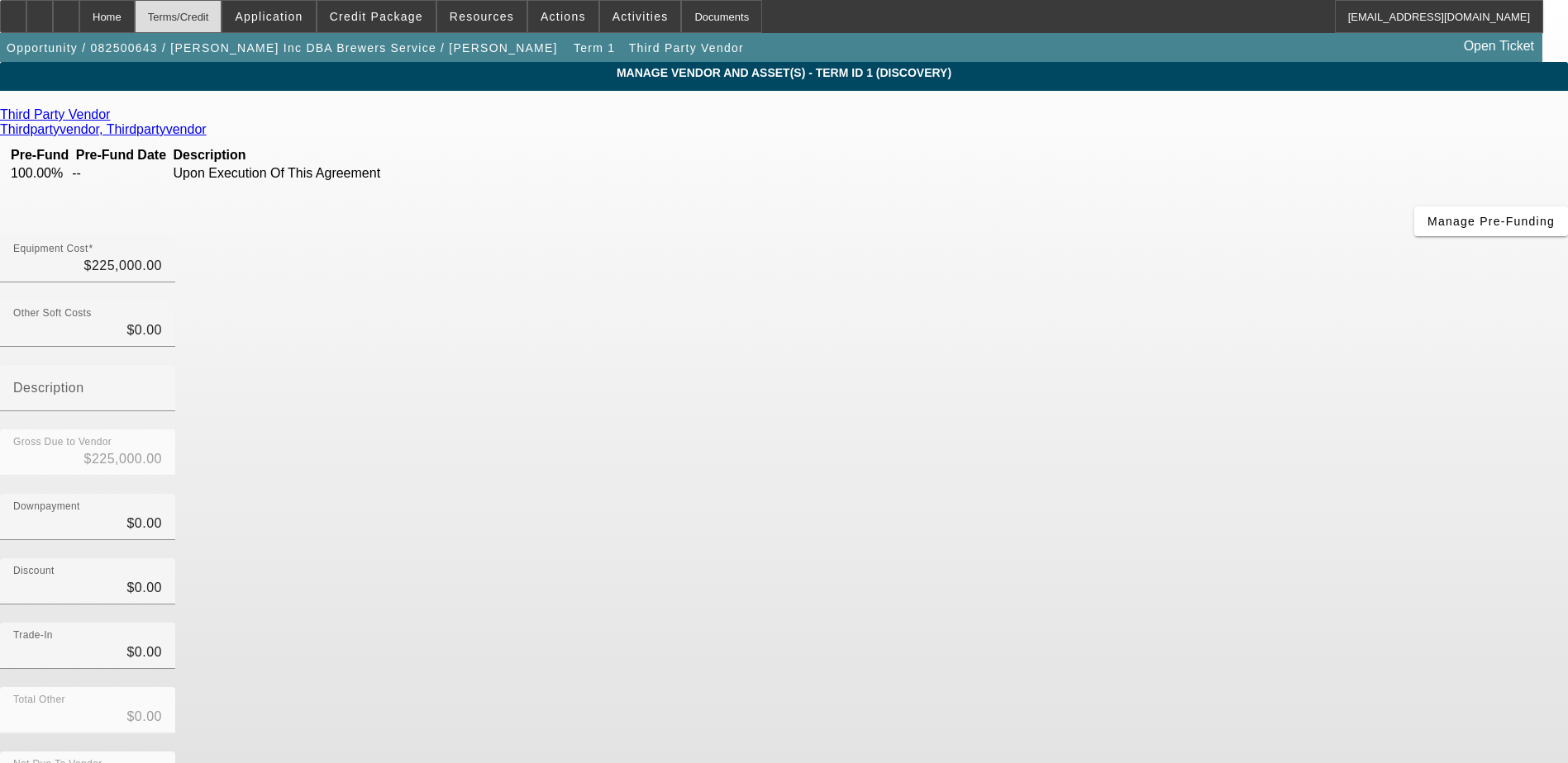
click at [221, 9] on div "Terms/Credit" at bounding box center [178, 17] width 87 height 33
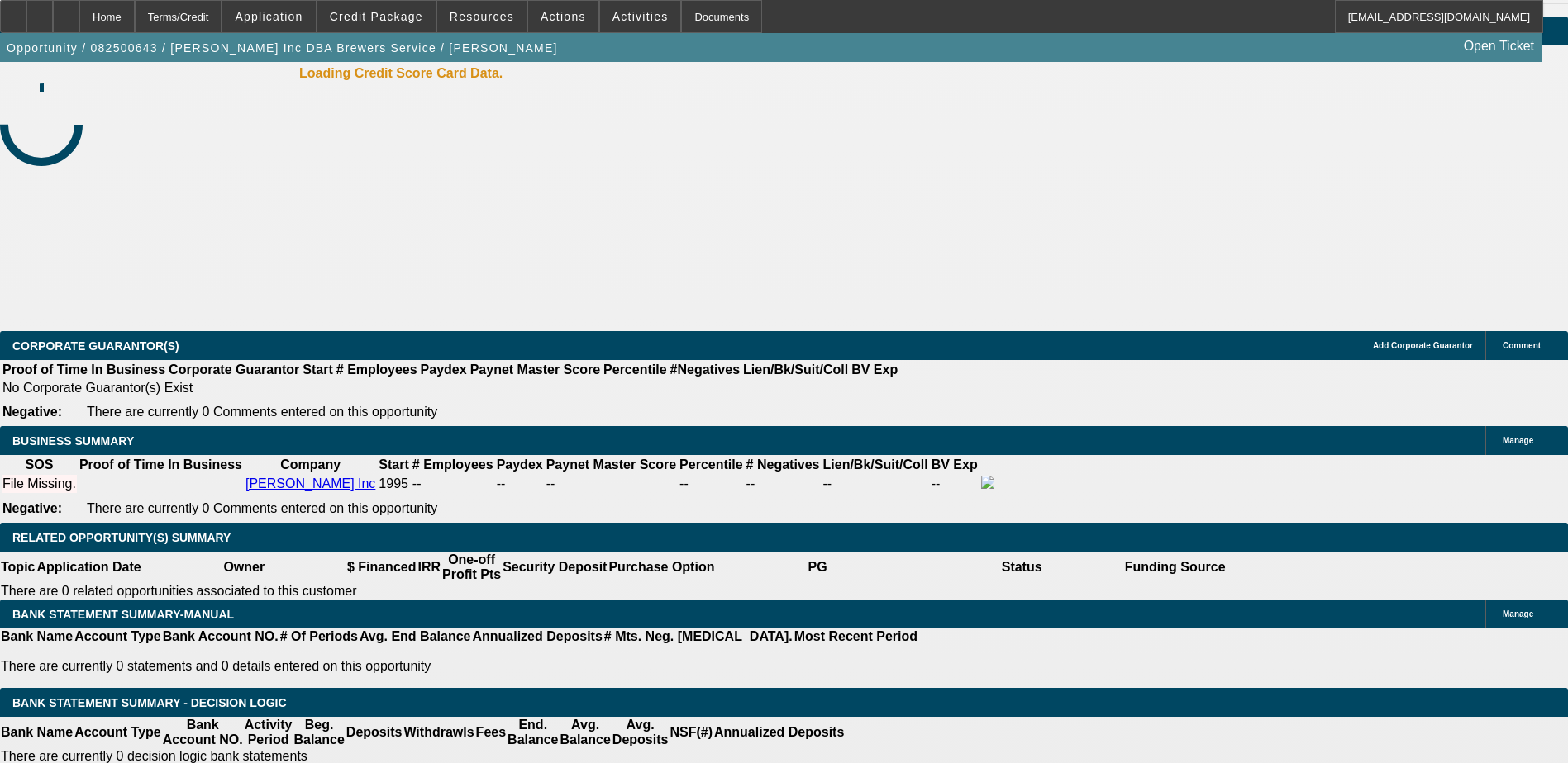
select select "0"
select select "2"
select select "0"
select select "6"
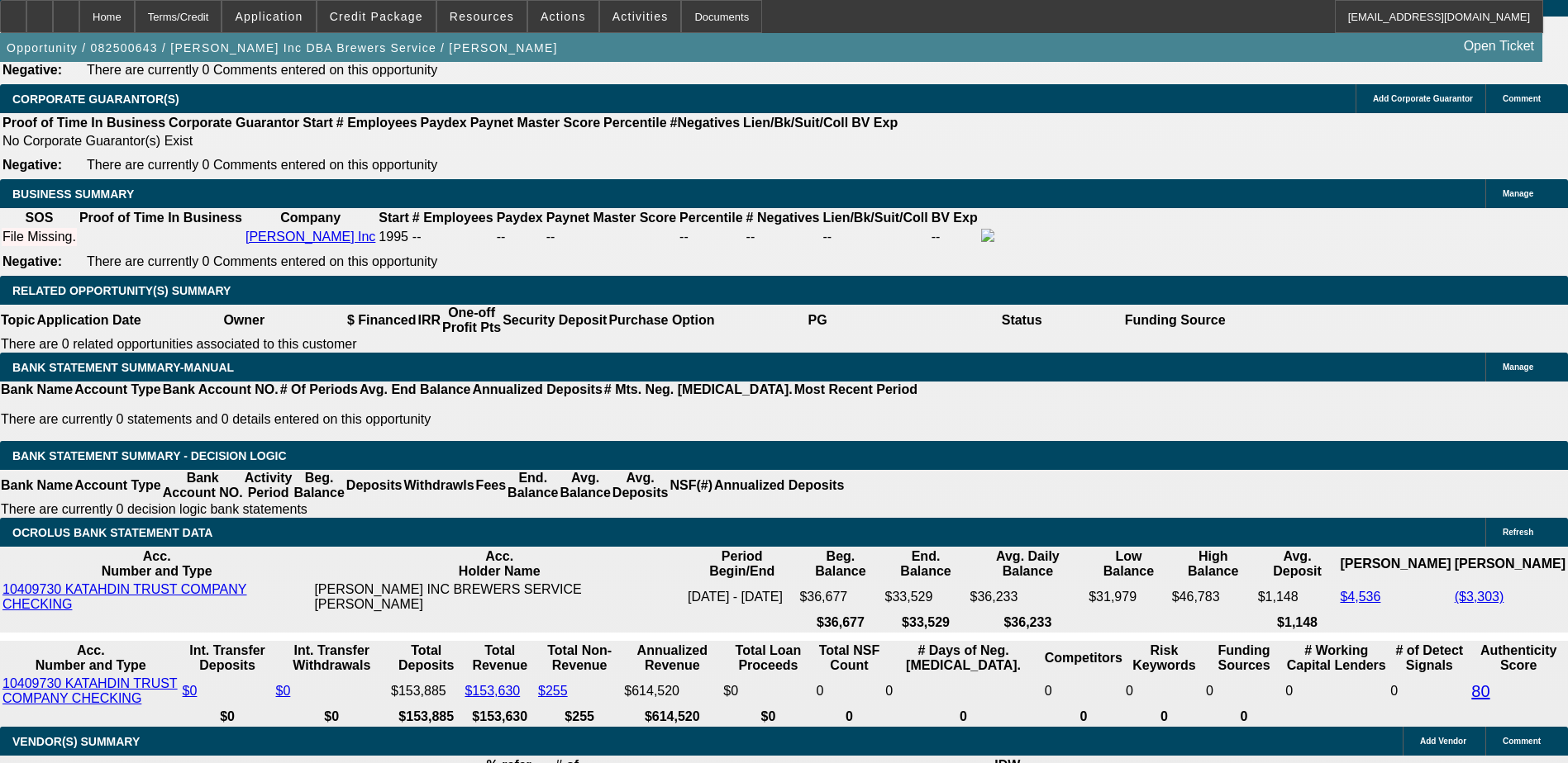
scroll to position [2551, 0]
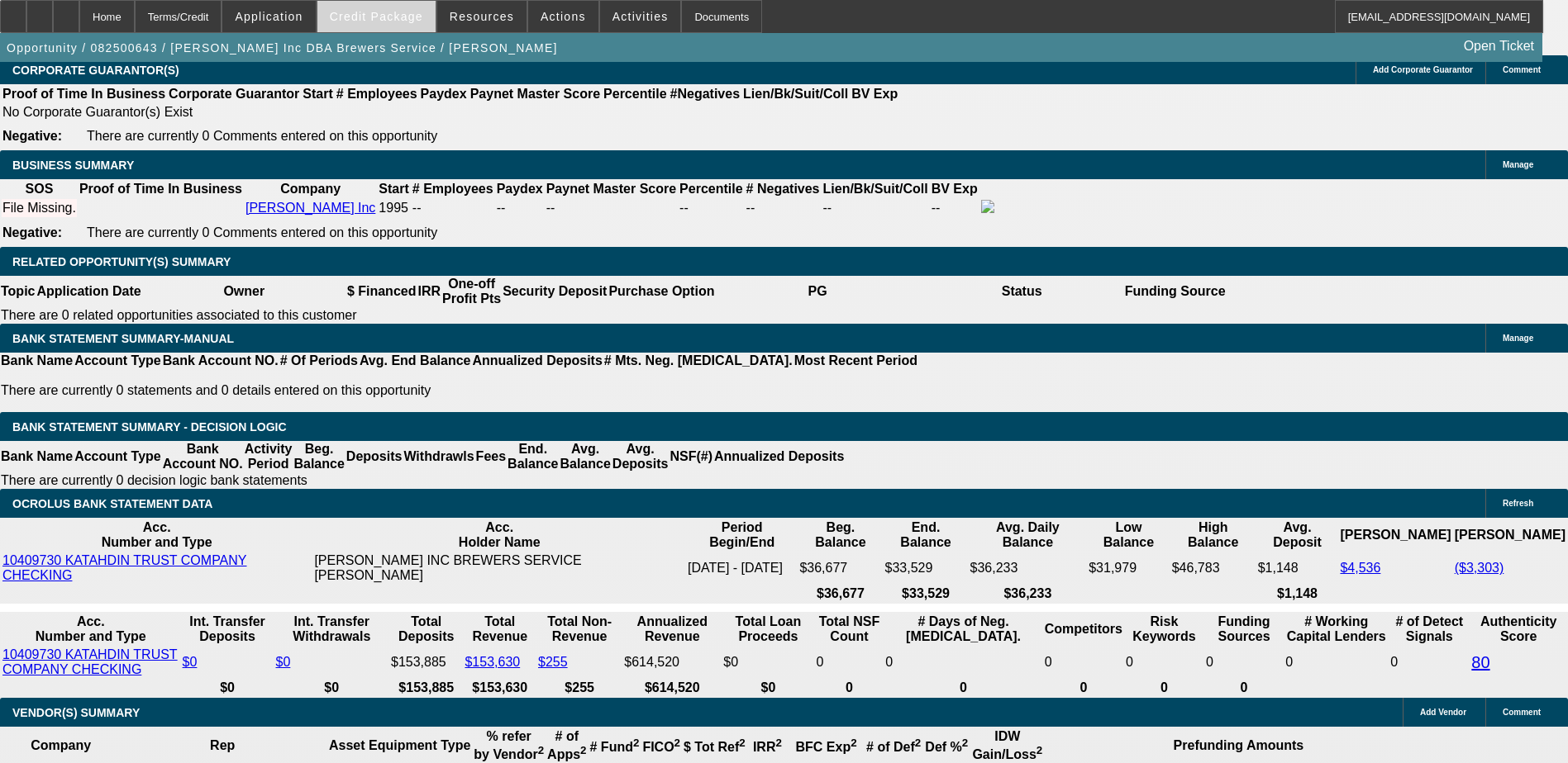
click at [408, 13] on span "Credit Package" at bounding box center [376, 17] width 94 height 13
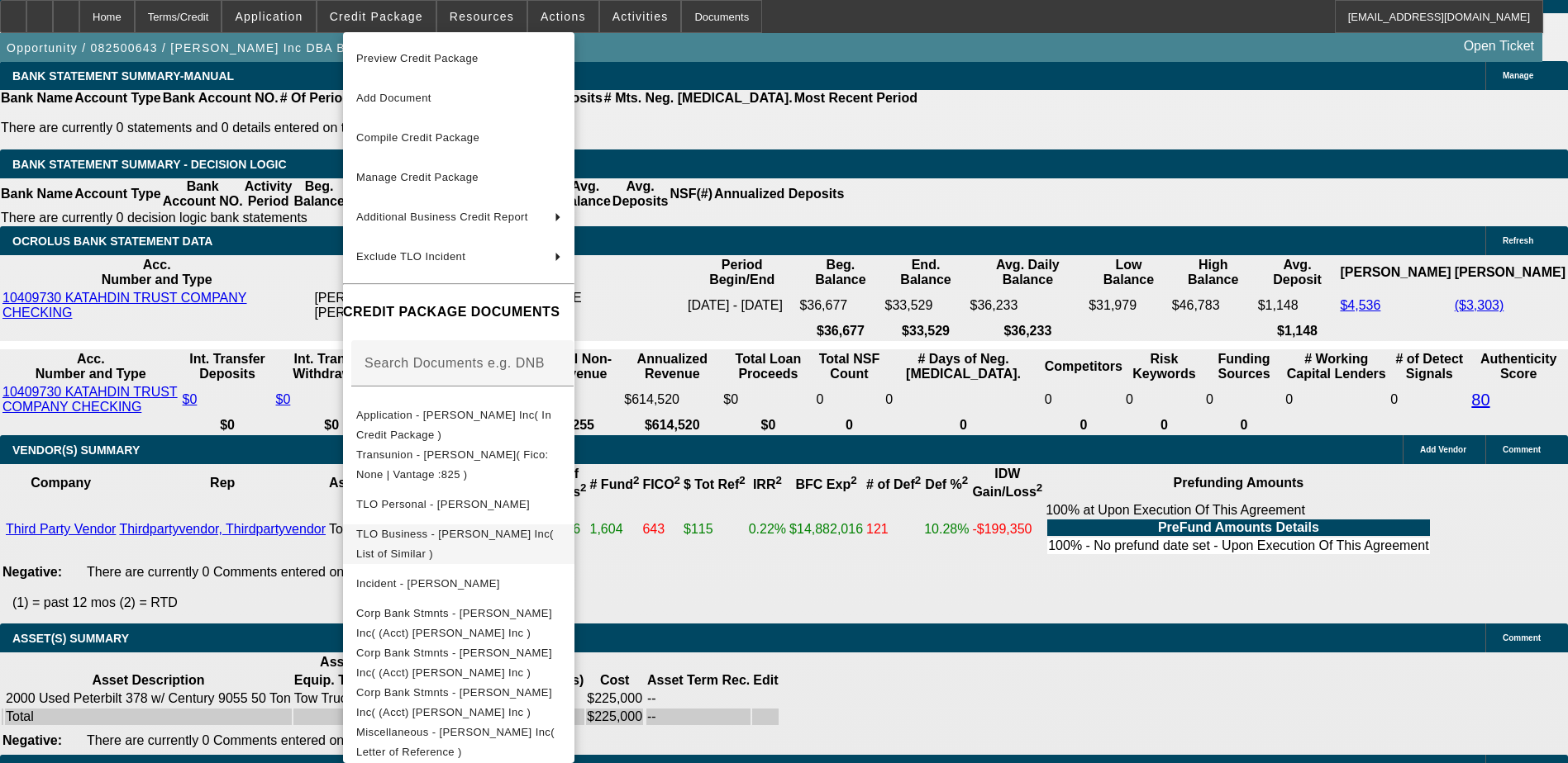
scroll to position [2976, 0]
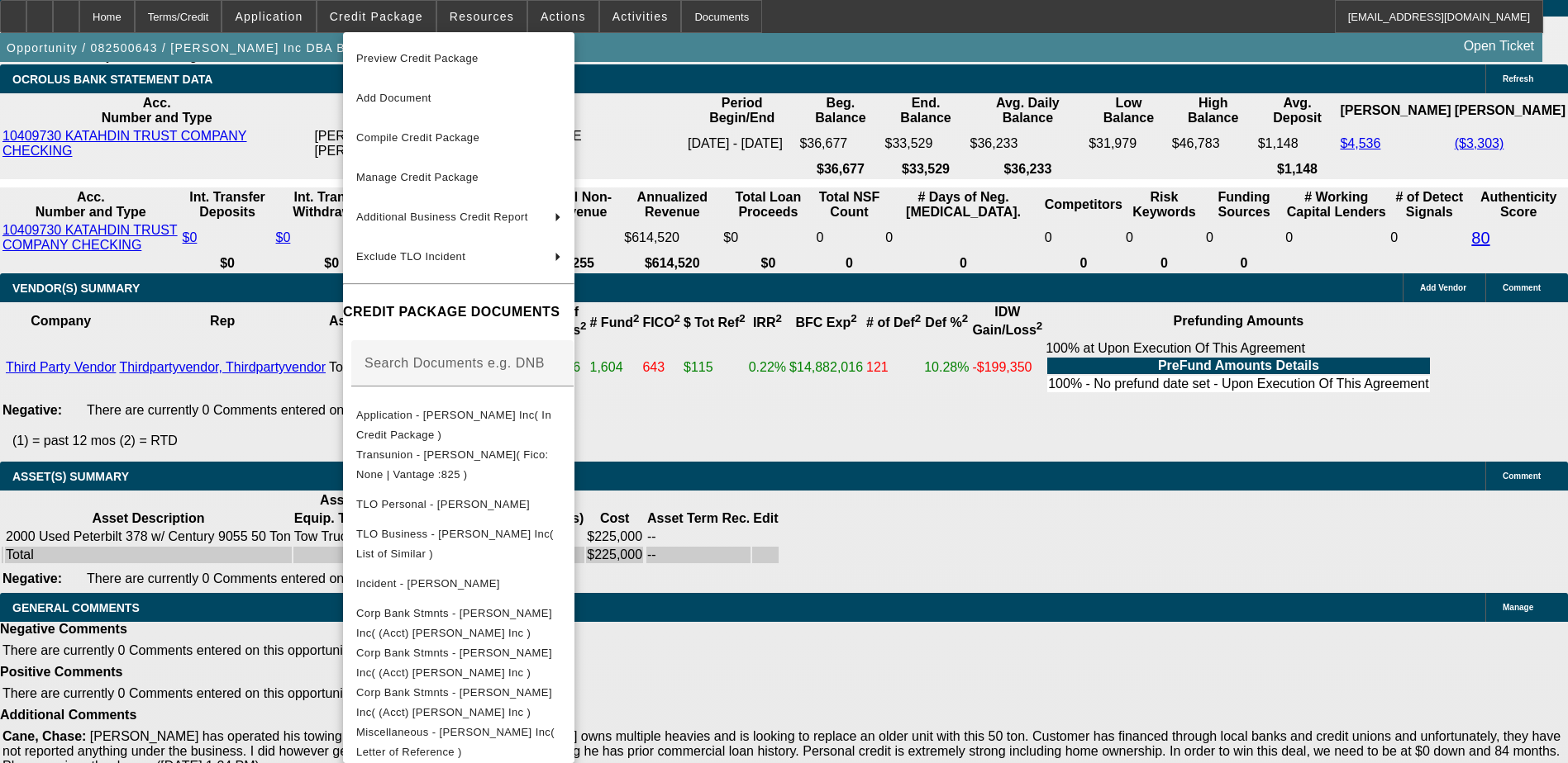
click at [828, 400] on div at bounding box center [784, 382] width 1568 height 763
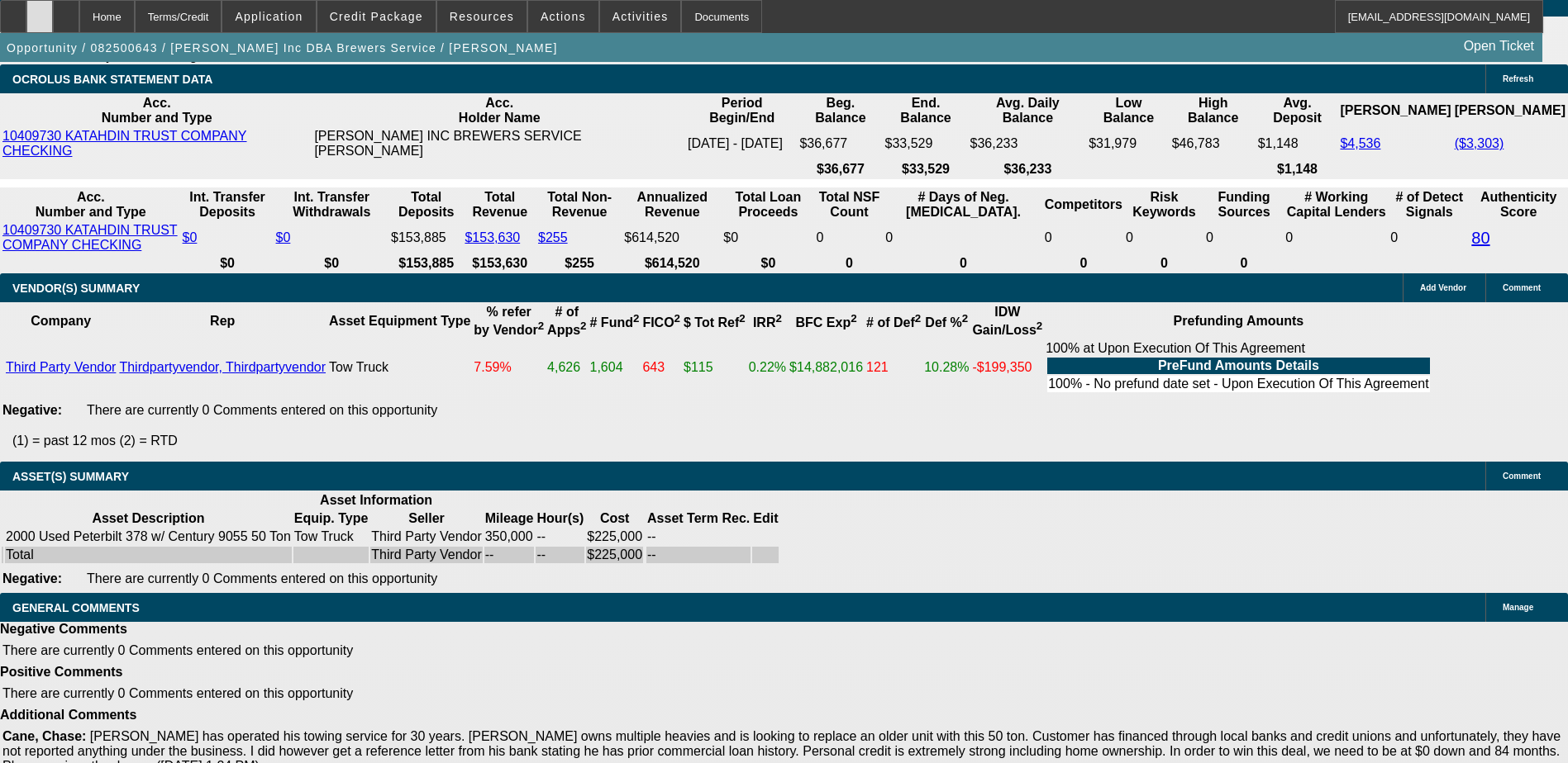
click at [53, 15] on div at bounding box center [39, 17] width 27 height 33
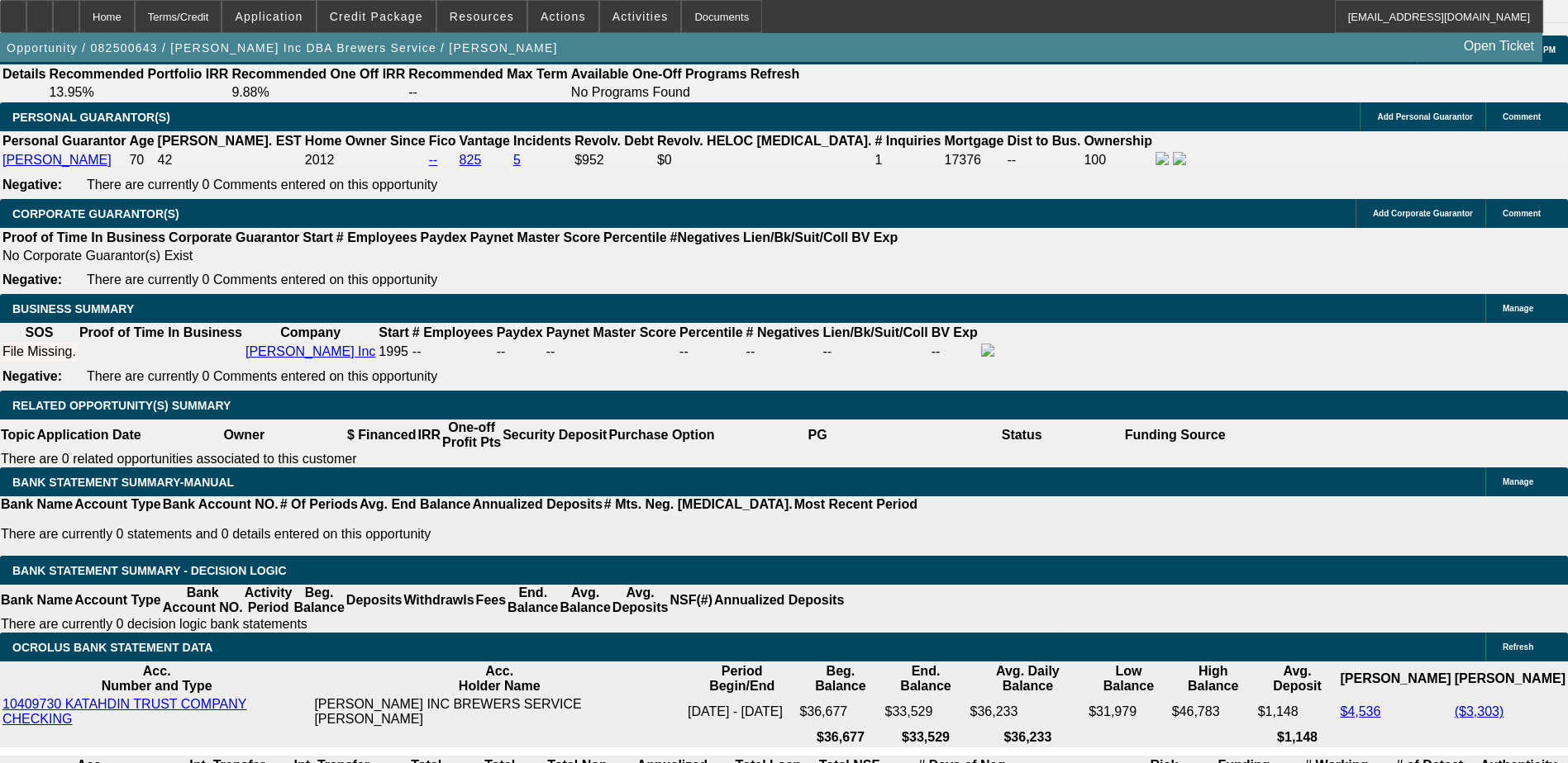
scroll to position [2397, 0]
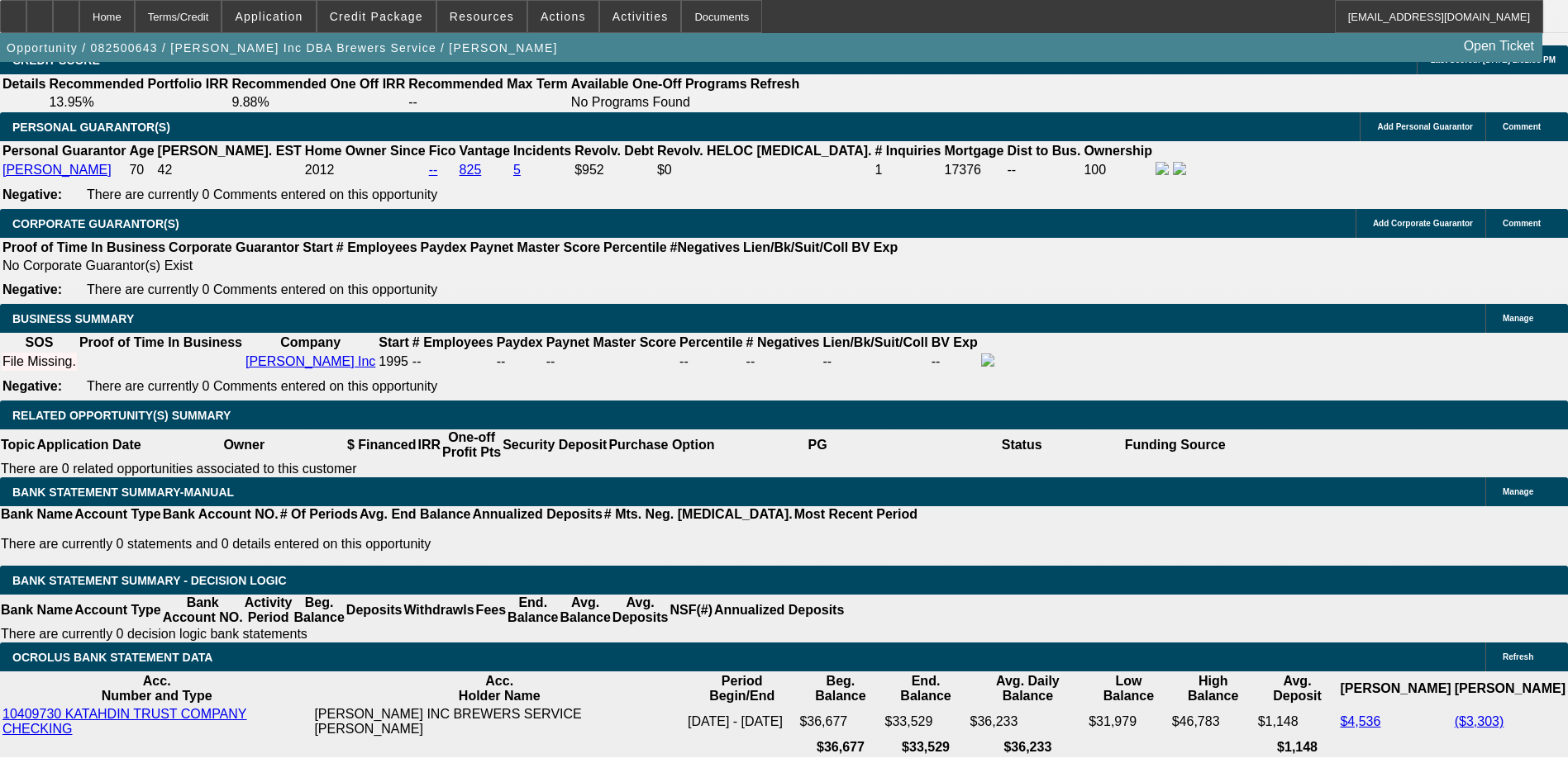
click at [361, 10] on span "Credit Package" at bounding box center [376, 17] width 94 height 13
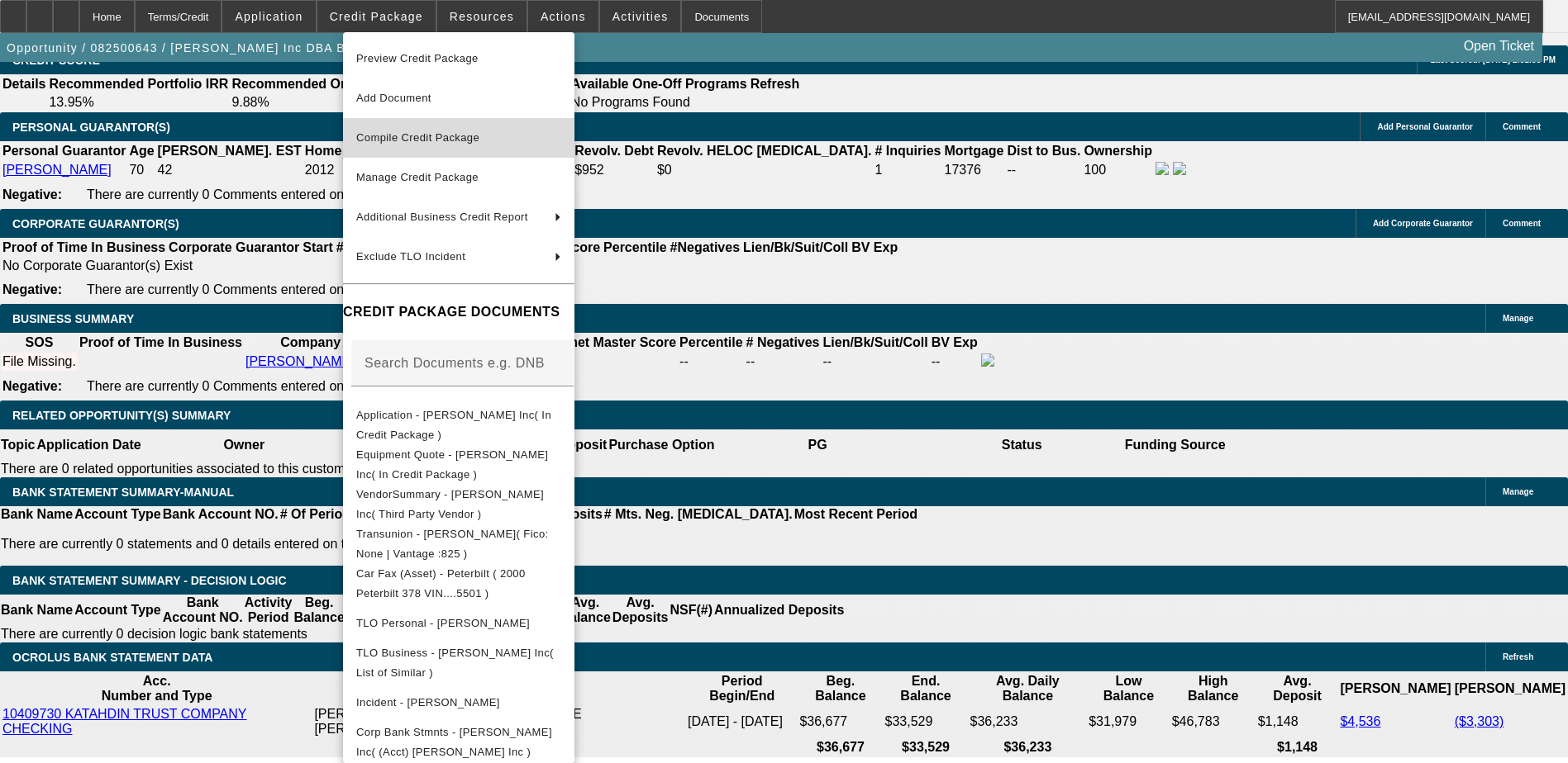
click at [425, 142] on span "Compile Credit Package" at bounding box center [417, 138] width 123 height 13
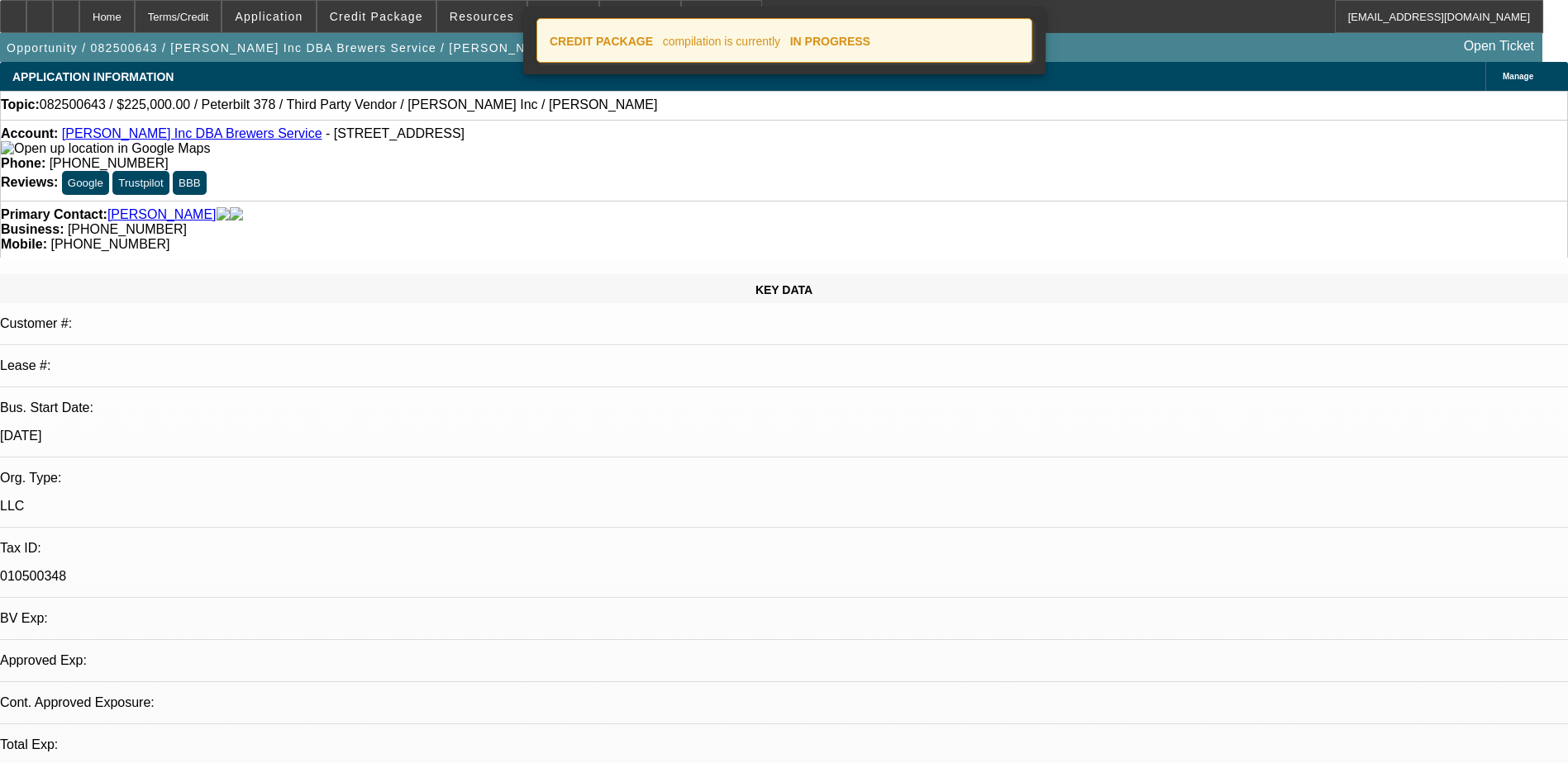
select select "0"
select select "2"
select select "0"
select select "6"
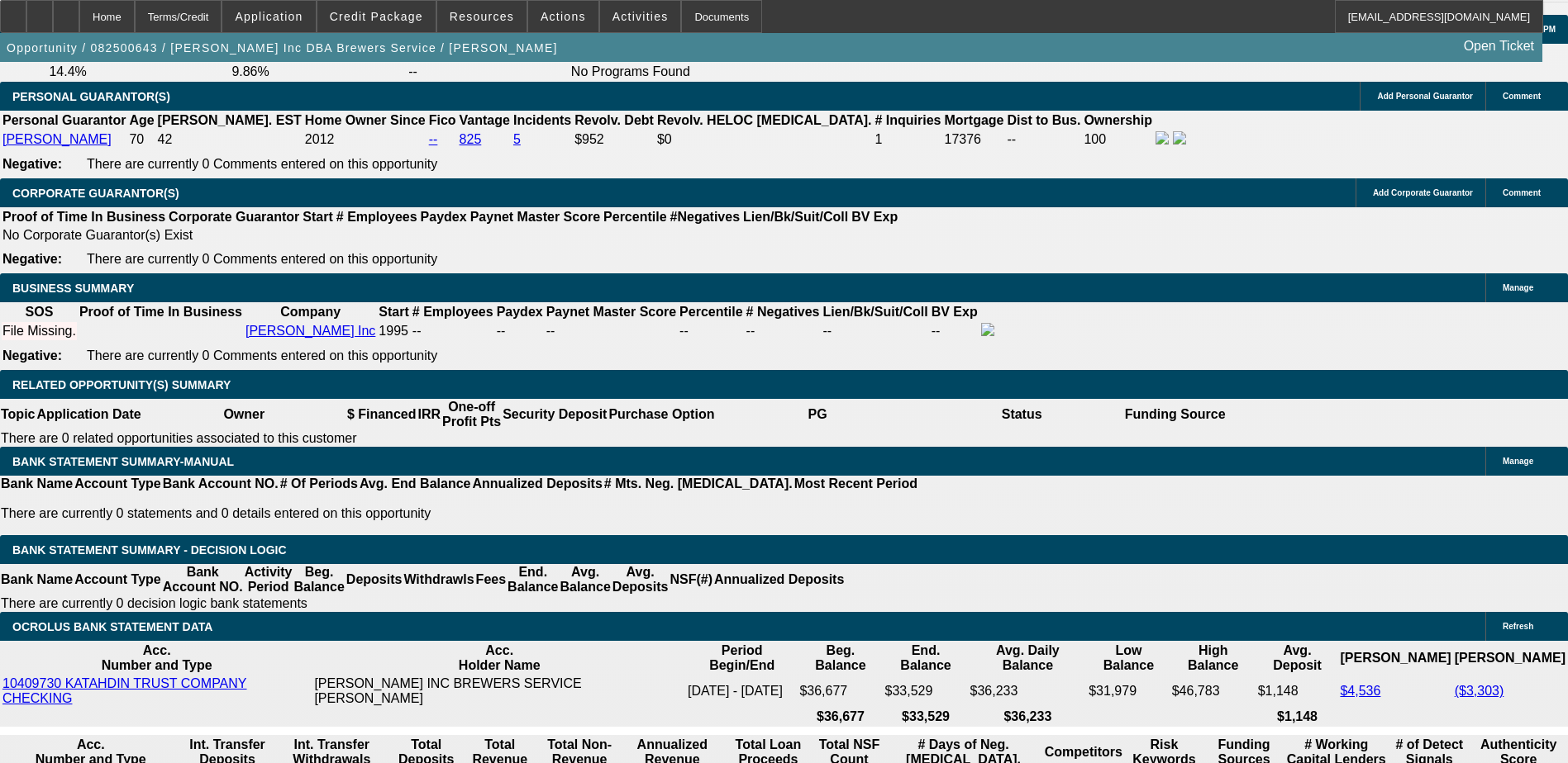
scroll to position [2552, 0]
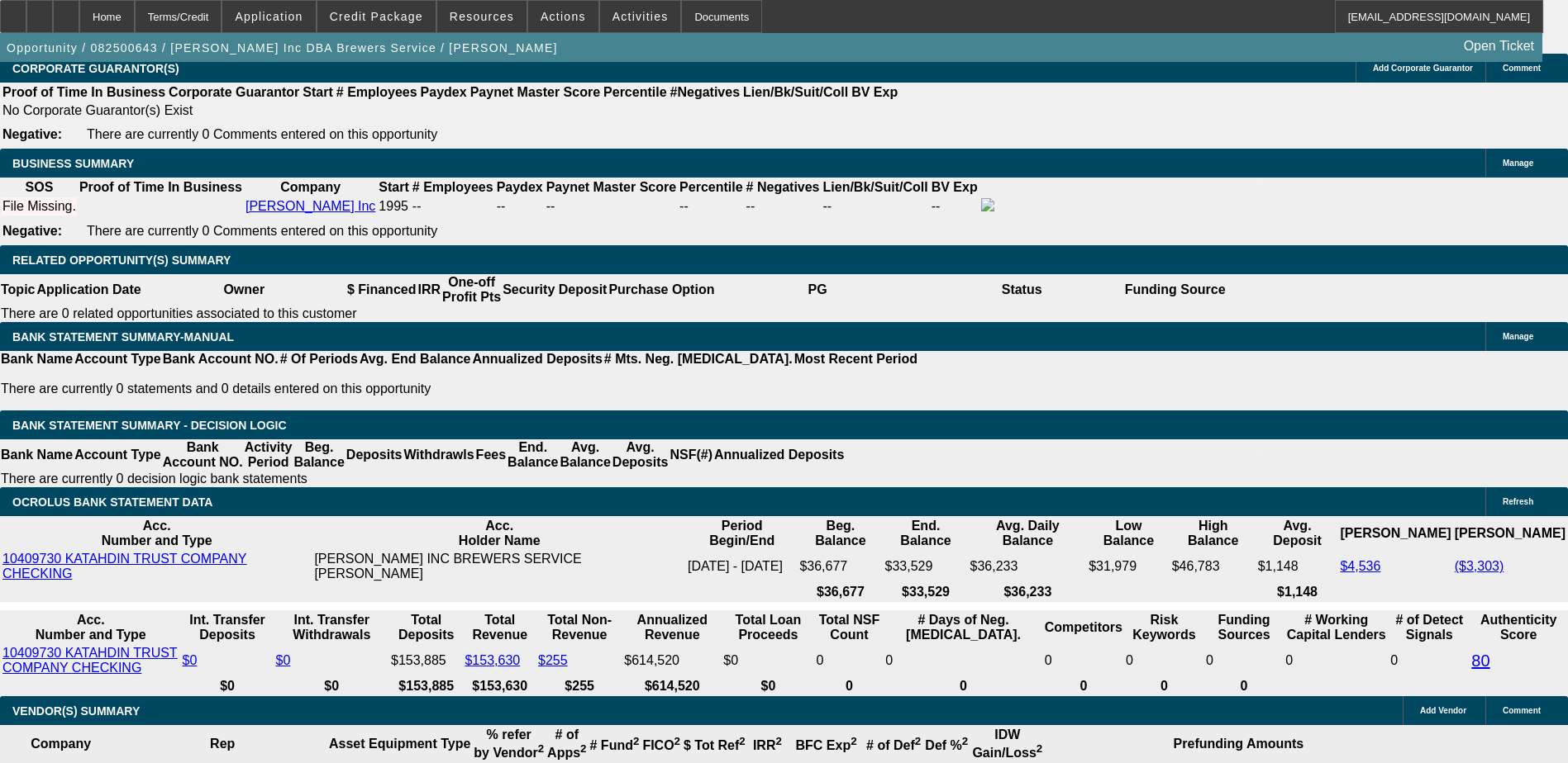
radio input "true"
type textarea "seller - joe 9733902088"
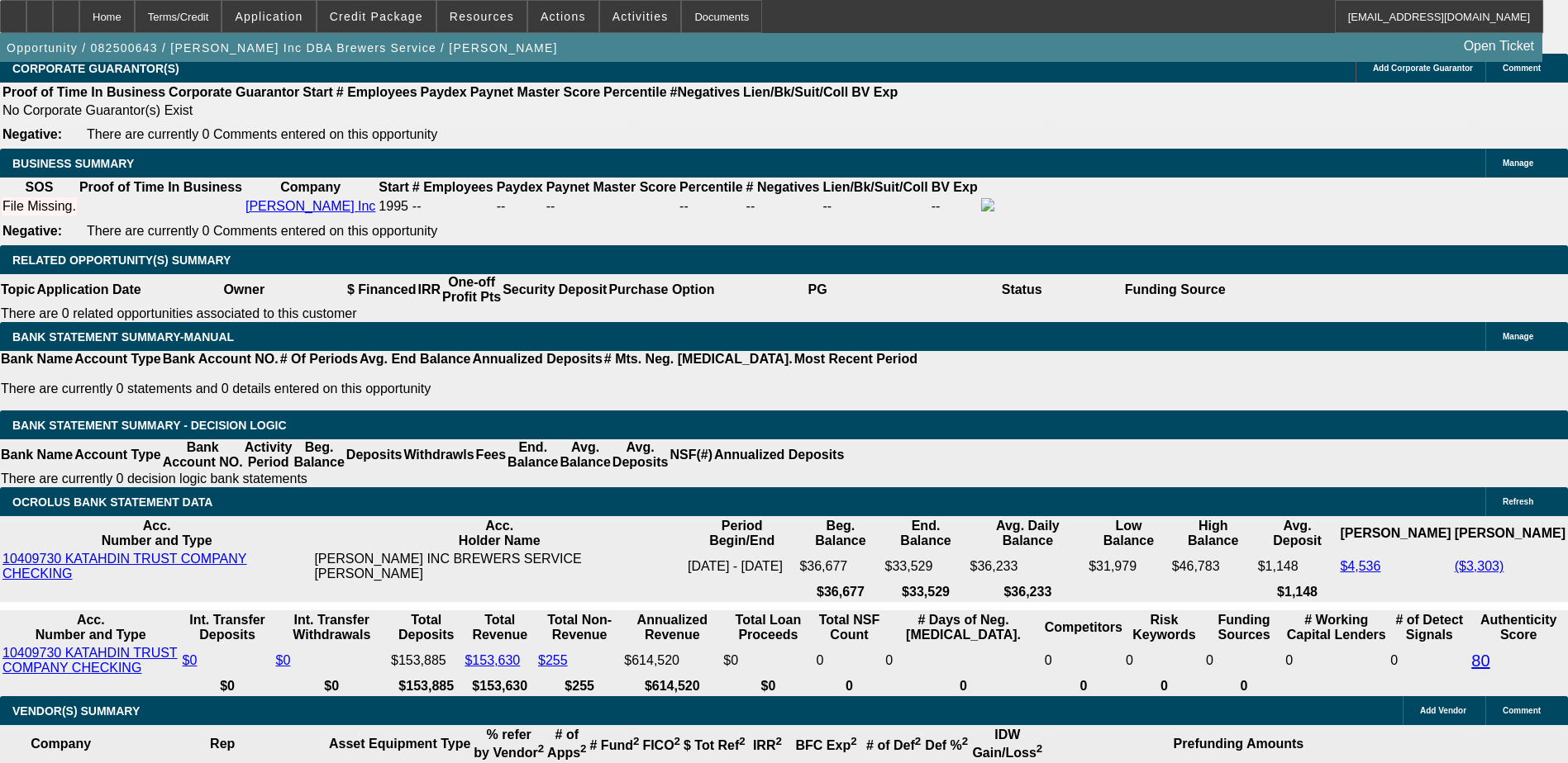
radio input "true"
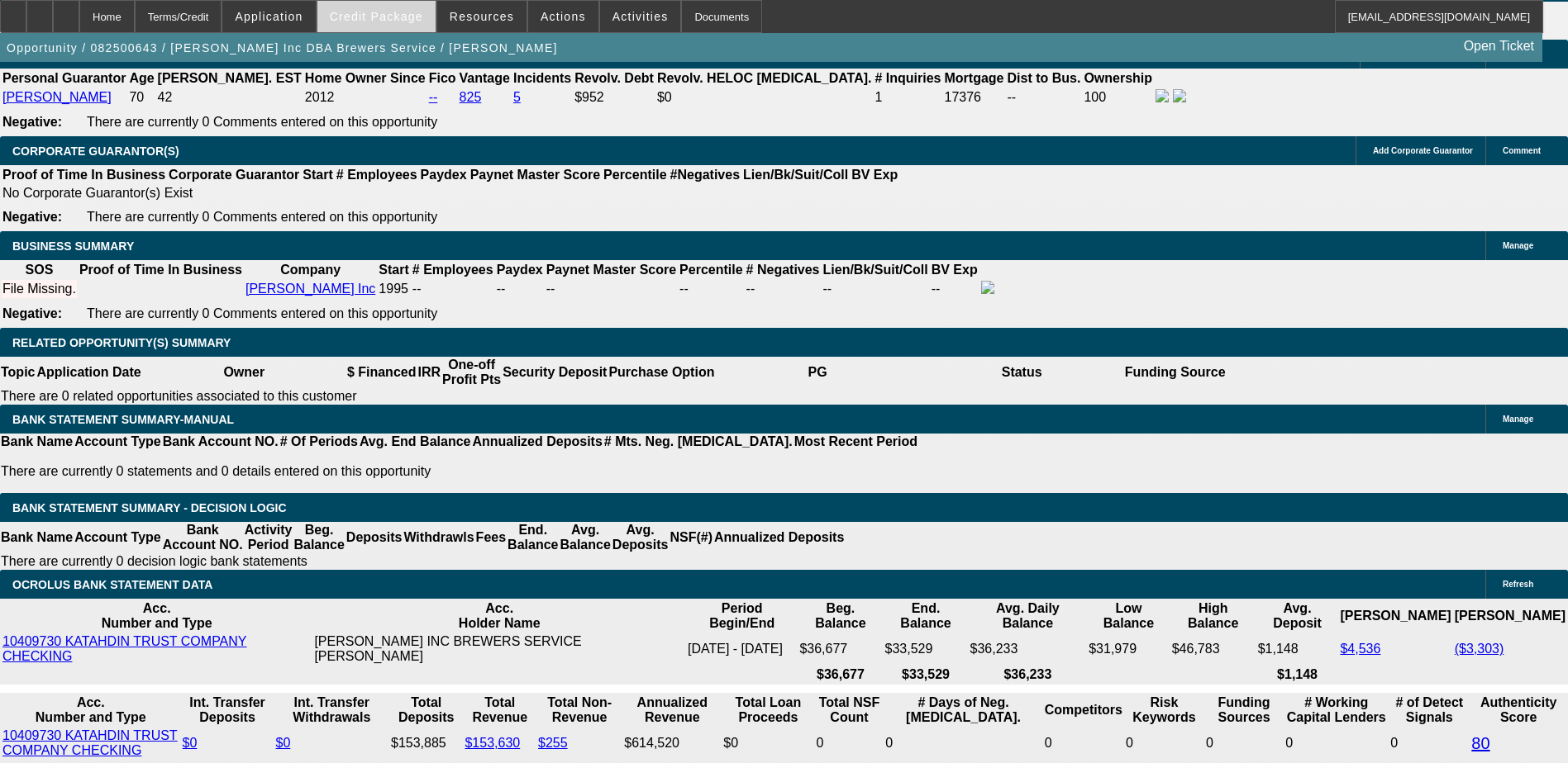
click at [402, 6] on span at bounding box center [376, 16] width 118 height 39
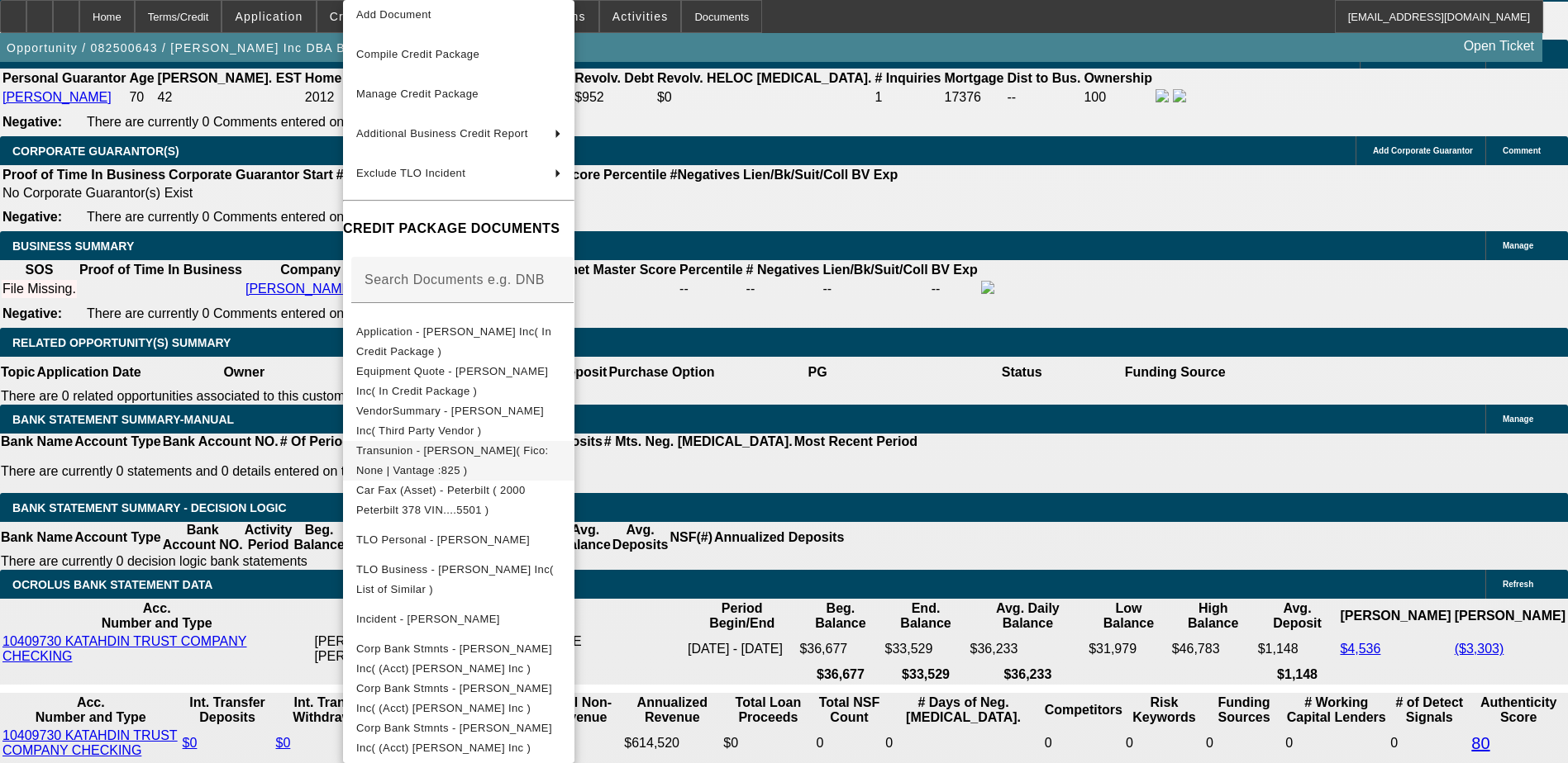
scroll to position [99, 0]
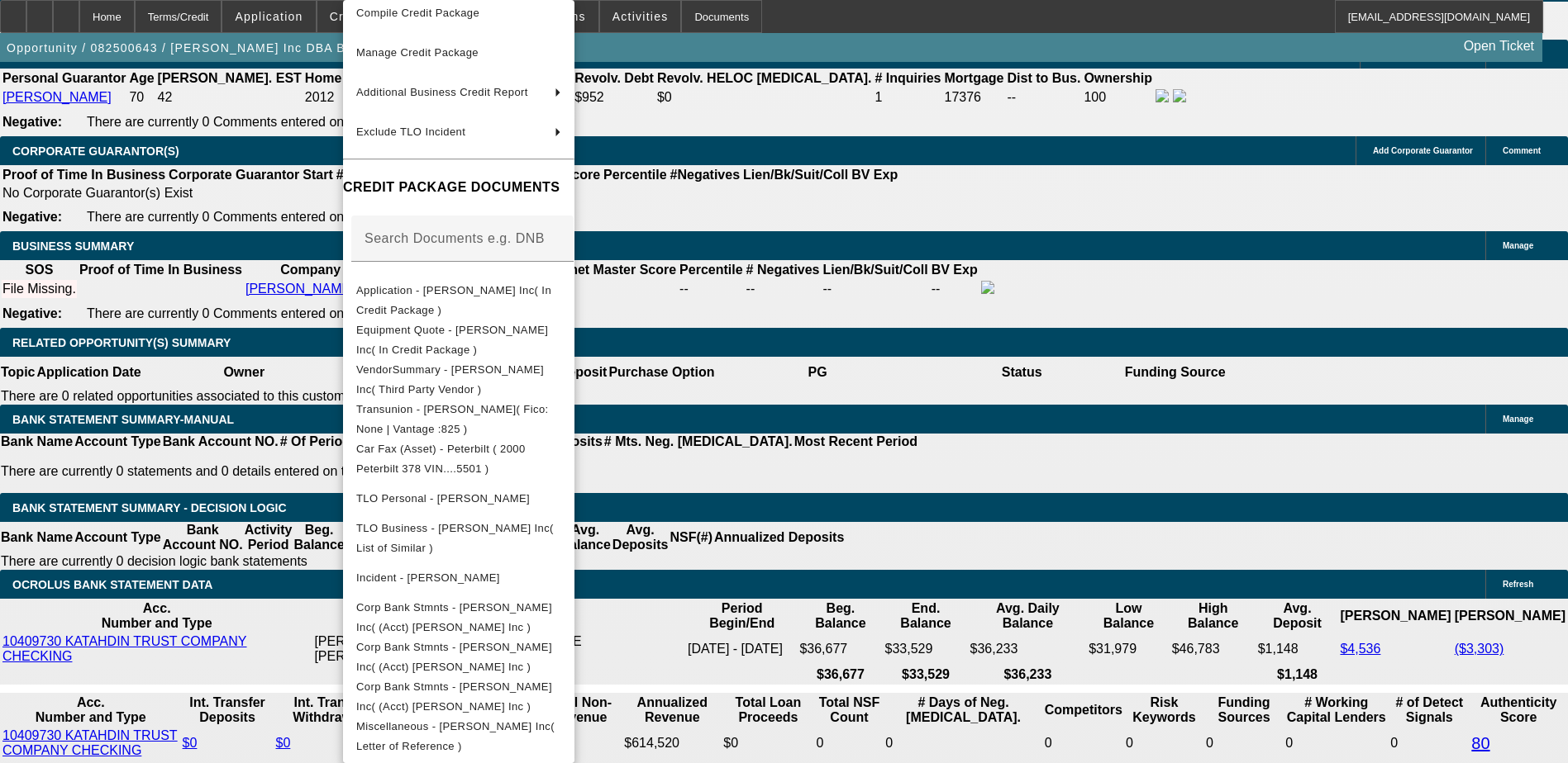
click at [814, 437] on div at bounding box center [784, 382] width 1568 height 763
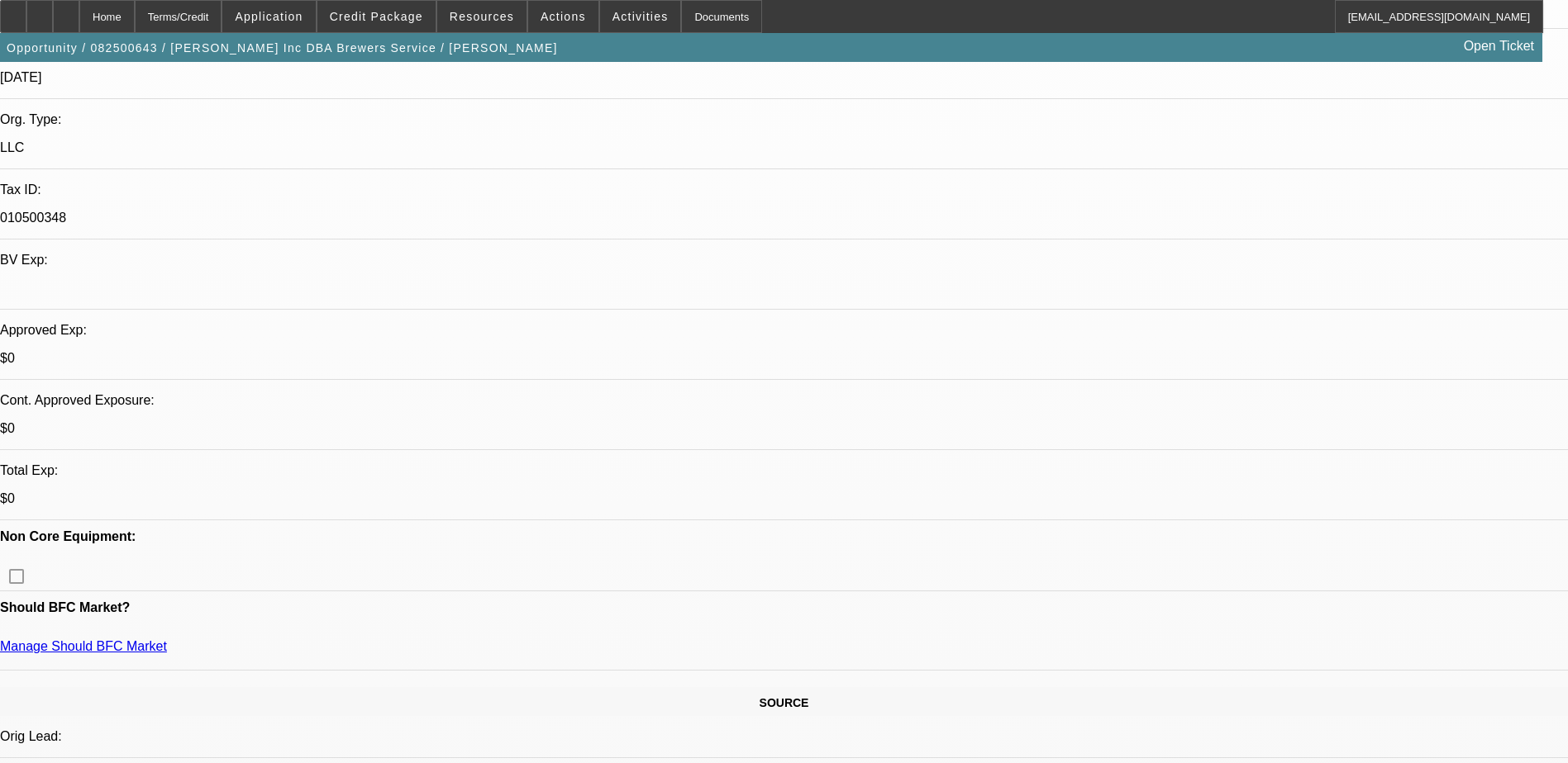
scroll to position [413, 0]
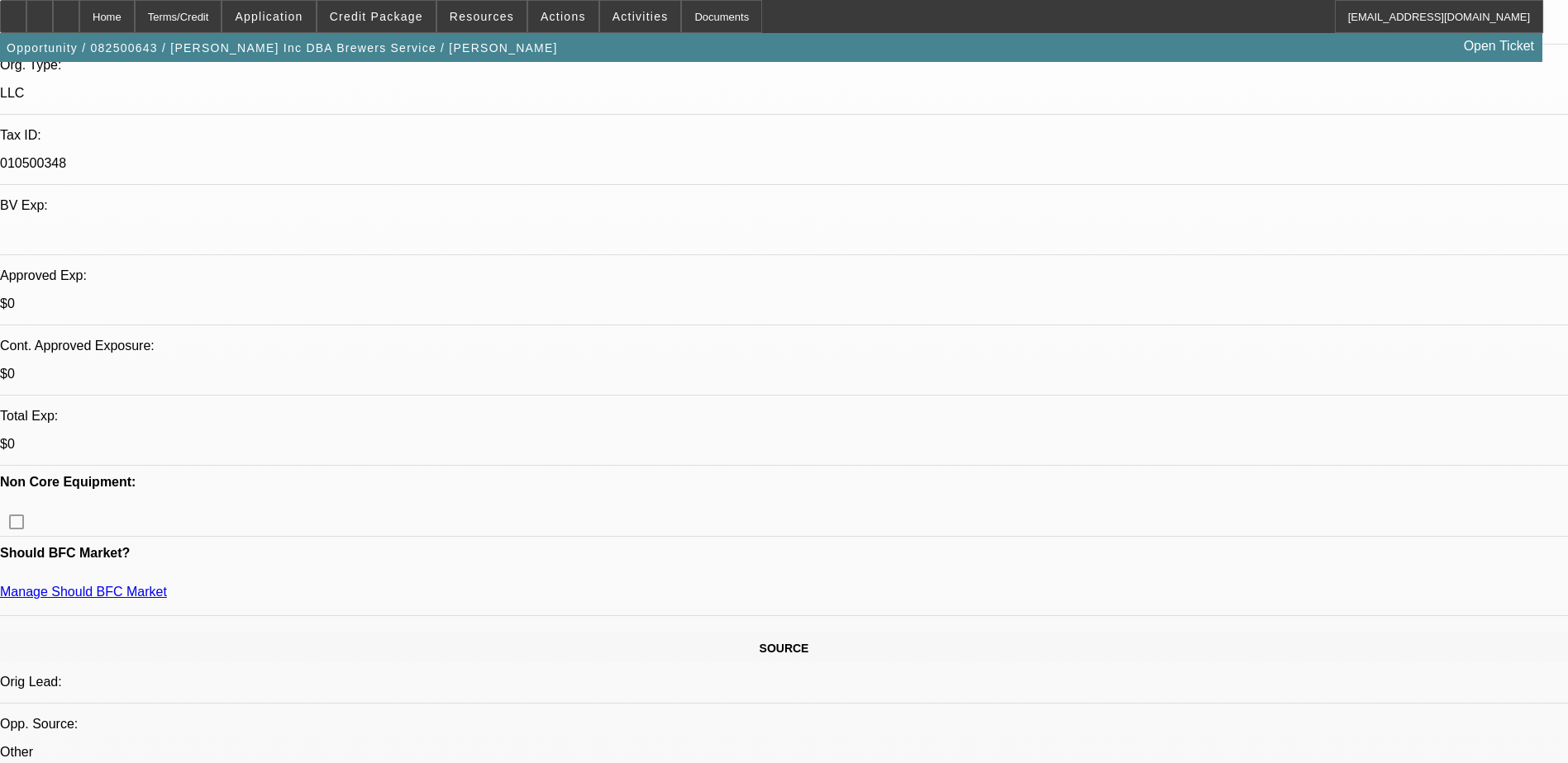
click at [53, 15] on div at bounding box center [39, 17] width 27 height 33
click at [412, 24] on span at bounding box center [376, 16] width 118 height 39
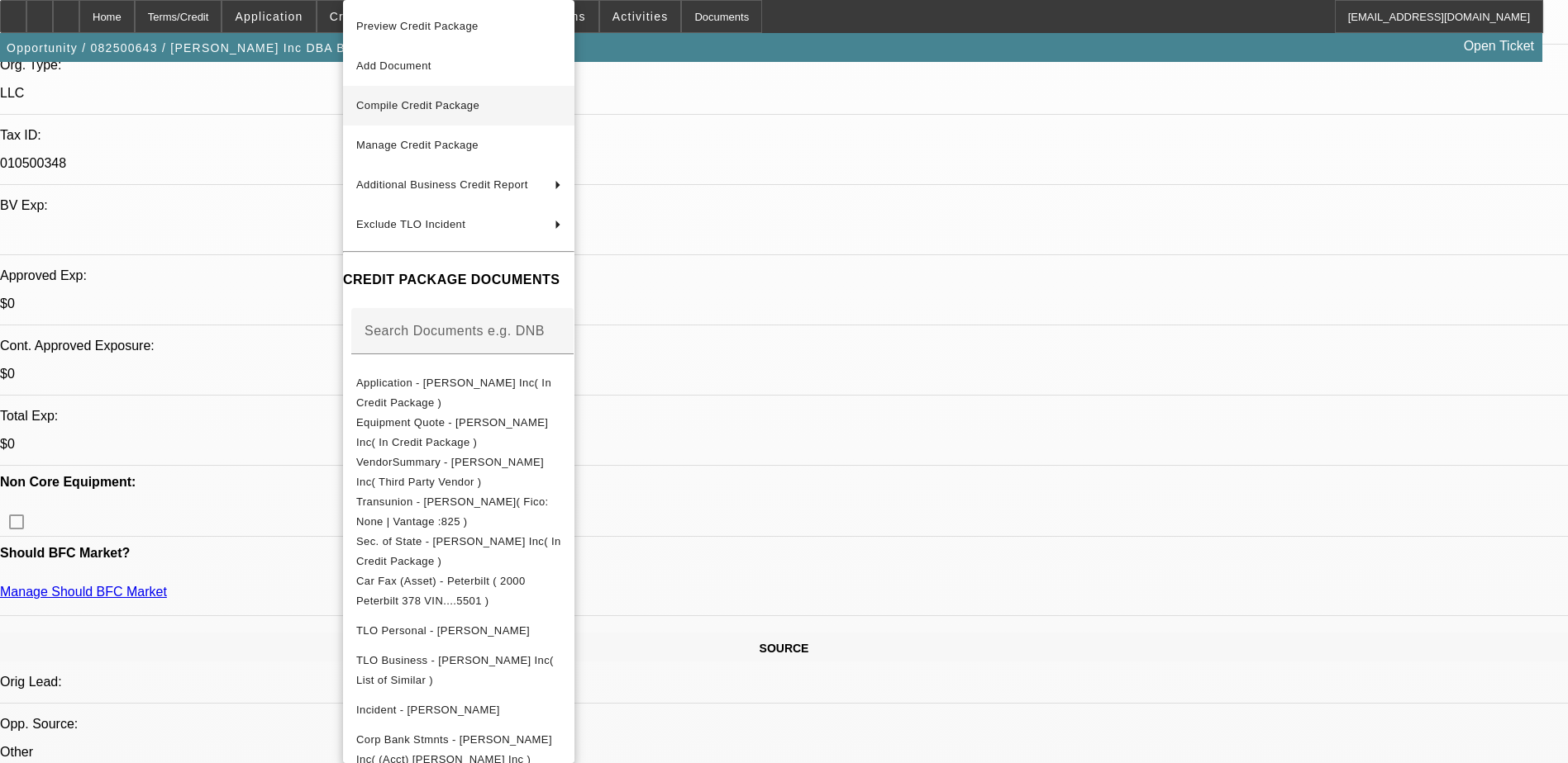
click at [412, 108] on span "Compile Credit Package" at bounding box center [417, 105] width 123 height 13
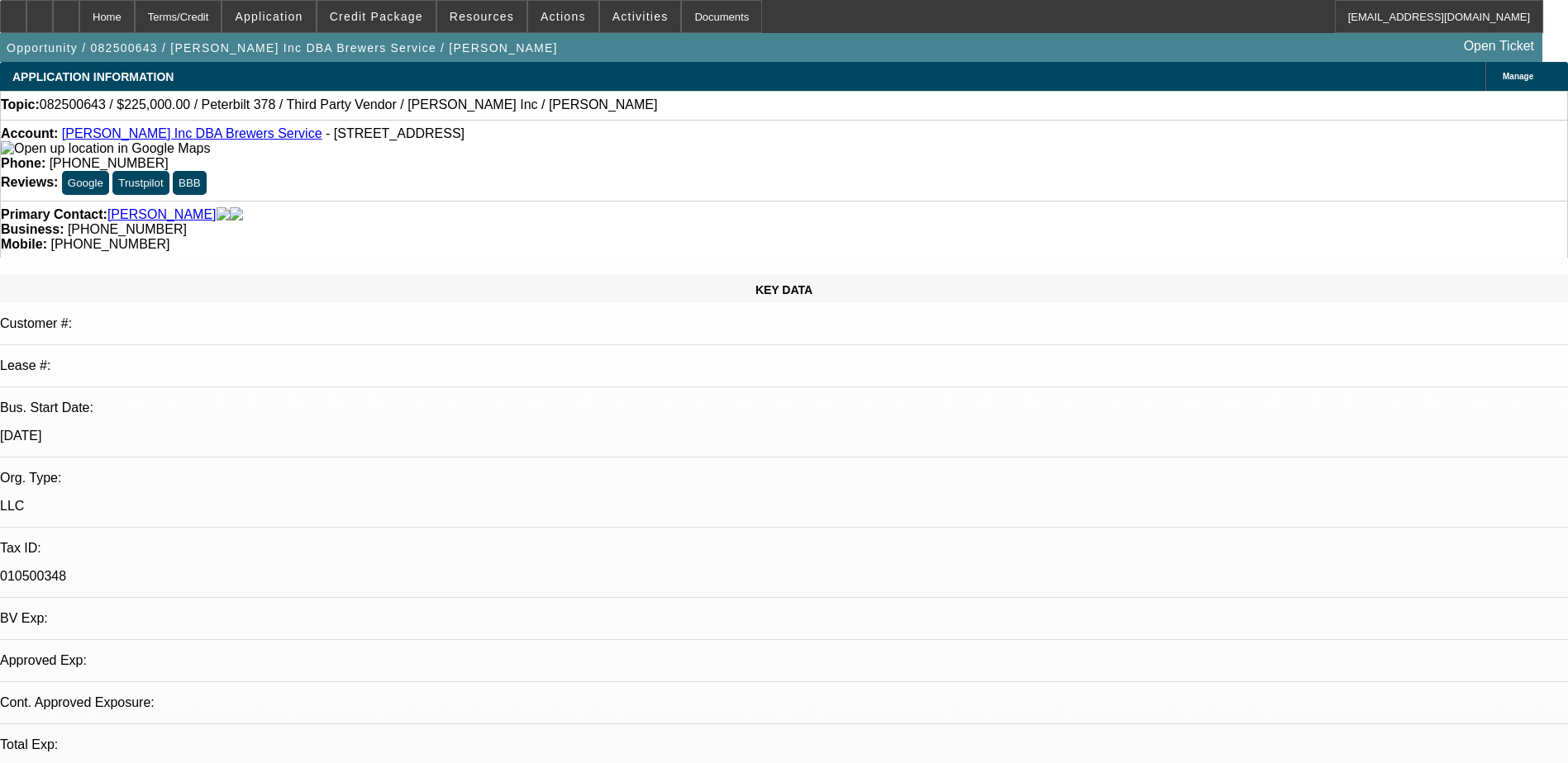
select select "0"
select select "2"
select select "0"
select select "6"
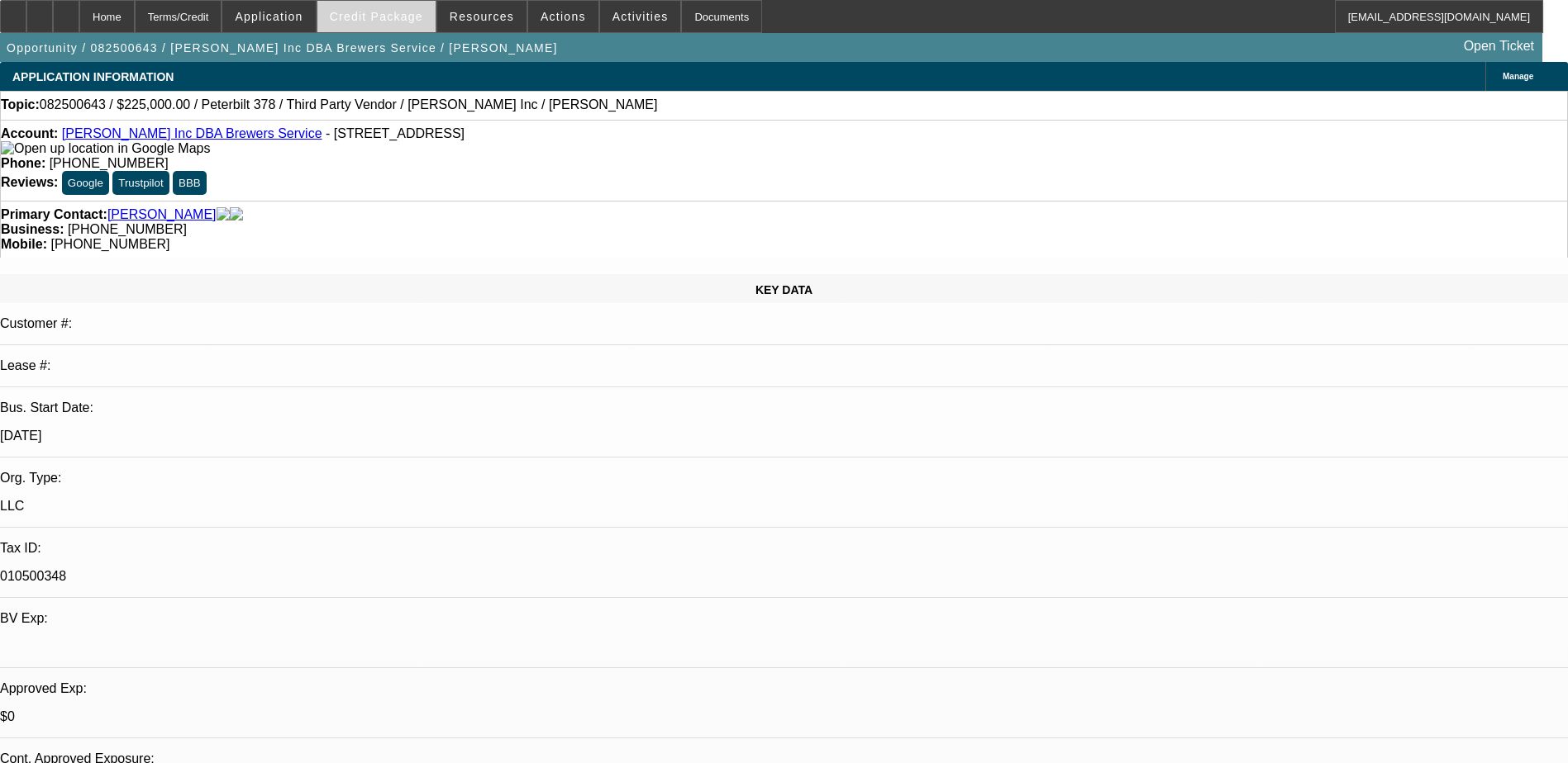
click at [397, 14] on span "Credit Package" at bounding box center [376, 17] width 94 height 13
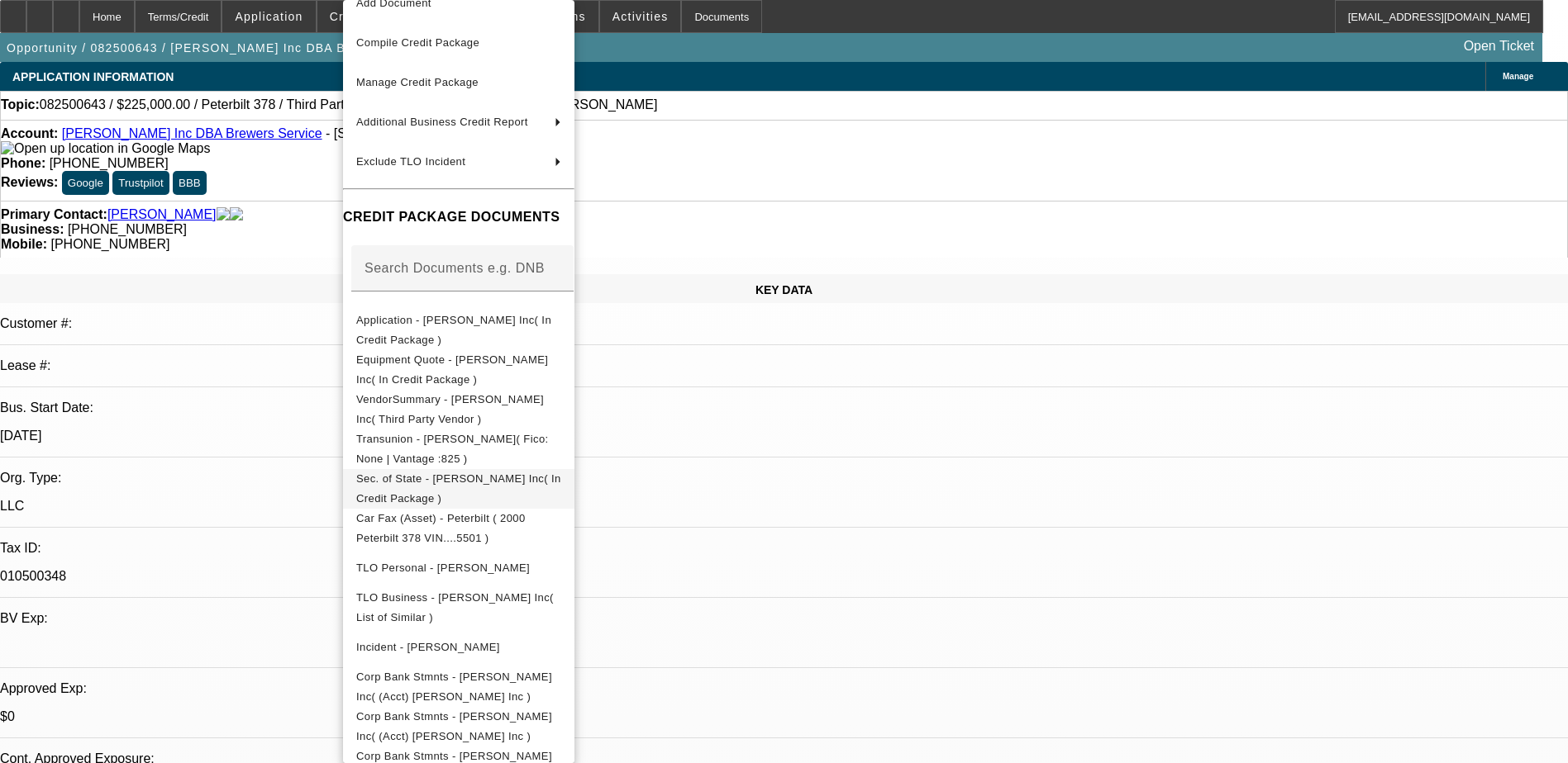
scroll to position [138, 0]
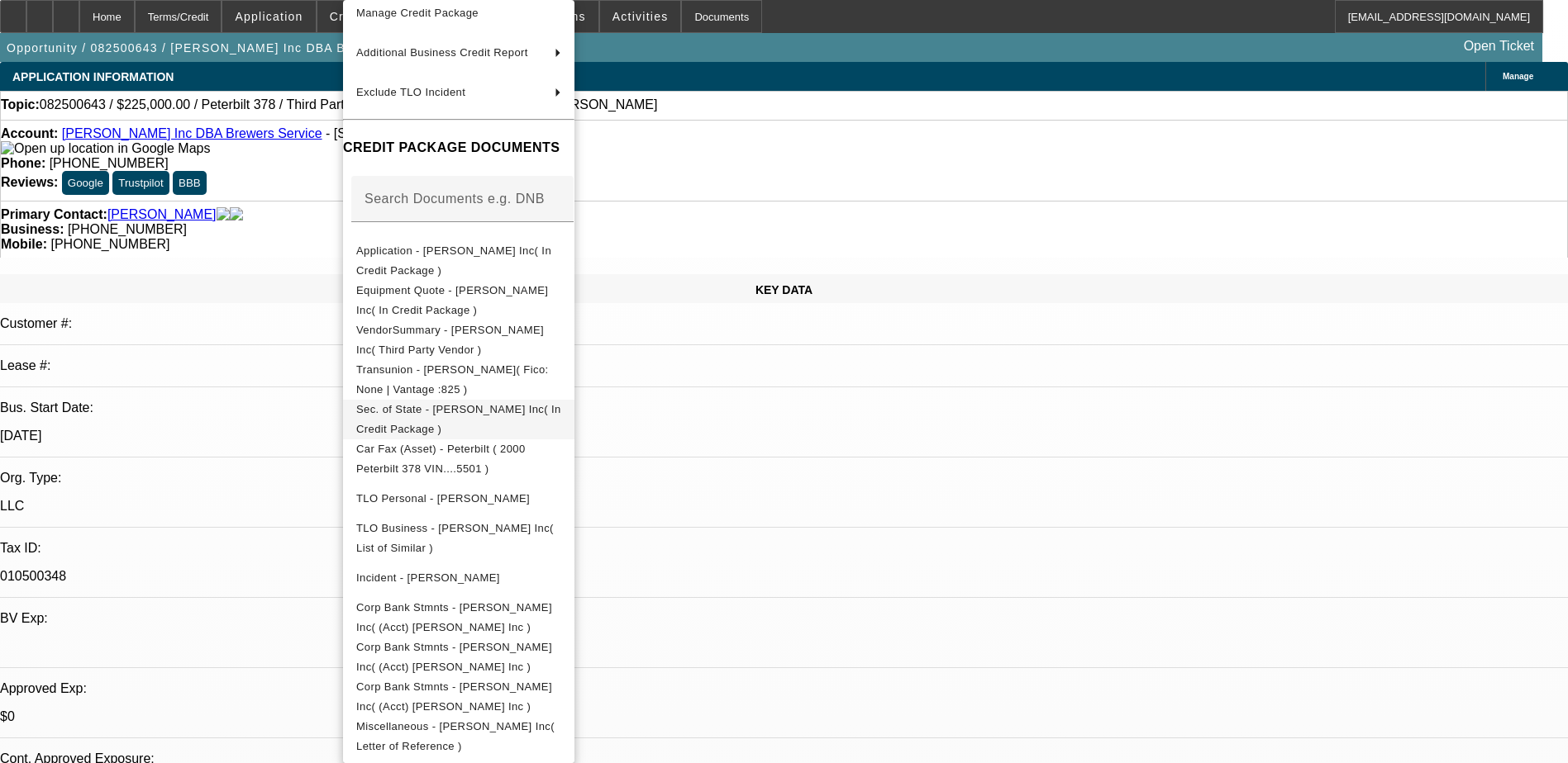
click at [454, 408] on span "Sec. of State - TL Brewer Inc( In Credit Package )" at bounding box center [458, 419] width 205 height 32
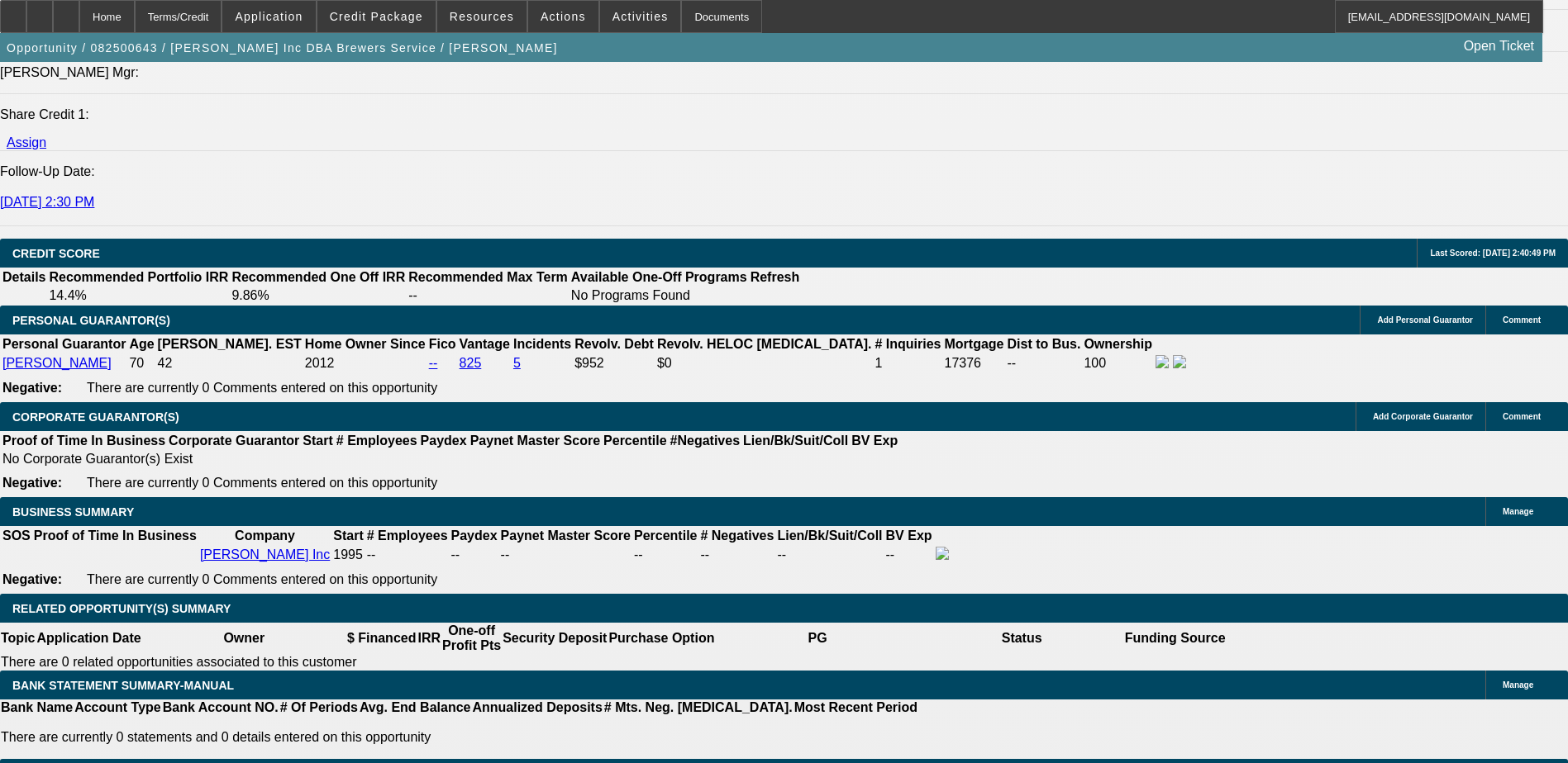
scroll to position [2478, 0]
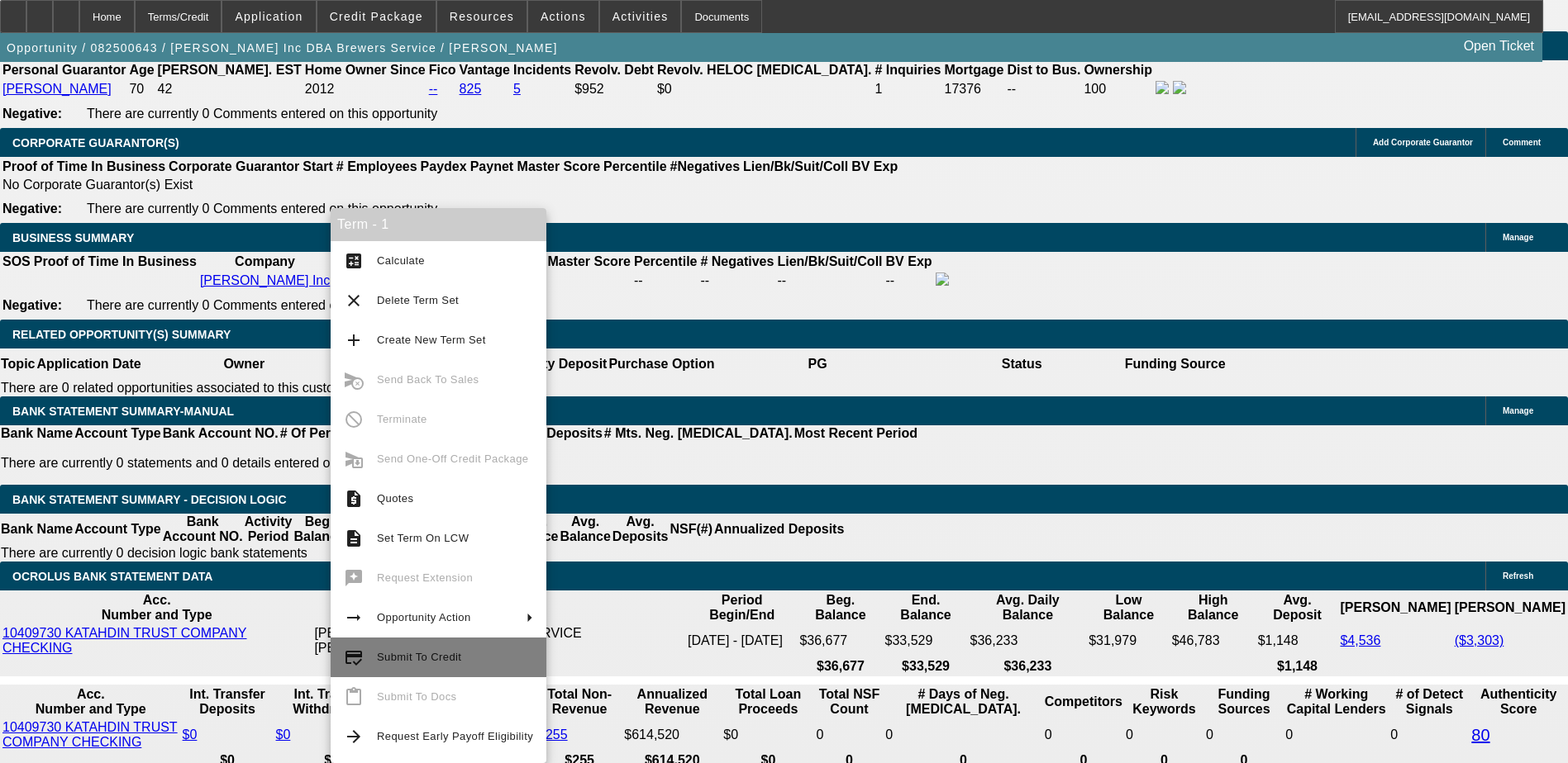
click at [395, 646] on button "credit_score Submit To Credit" at bounding box center [438, 657] width 216 height 39
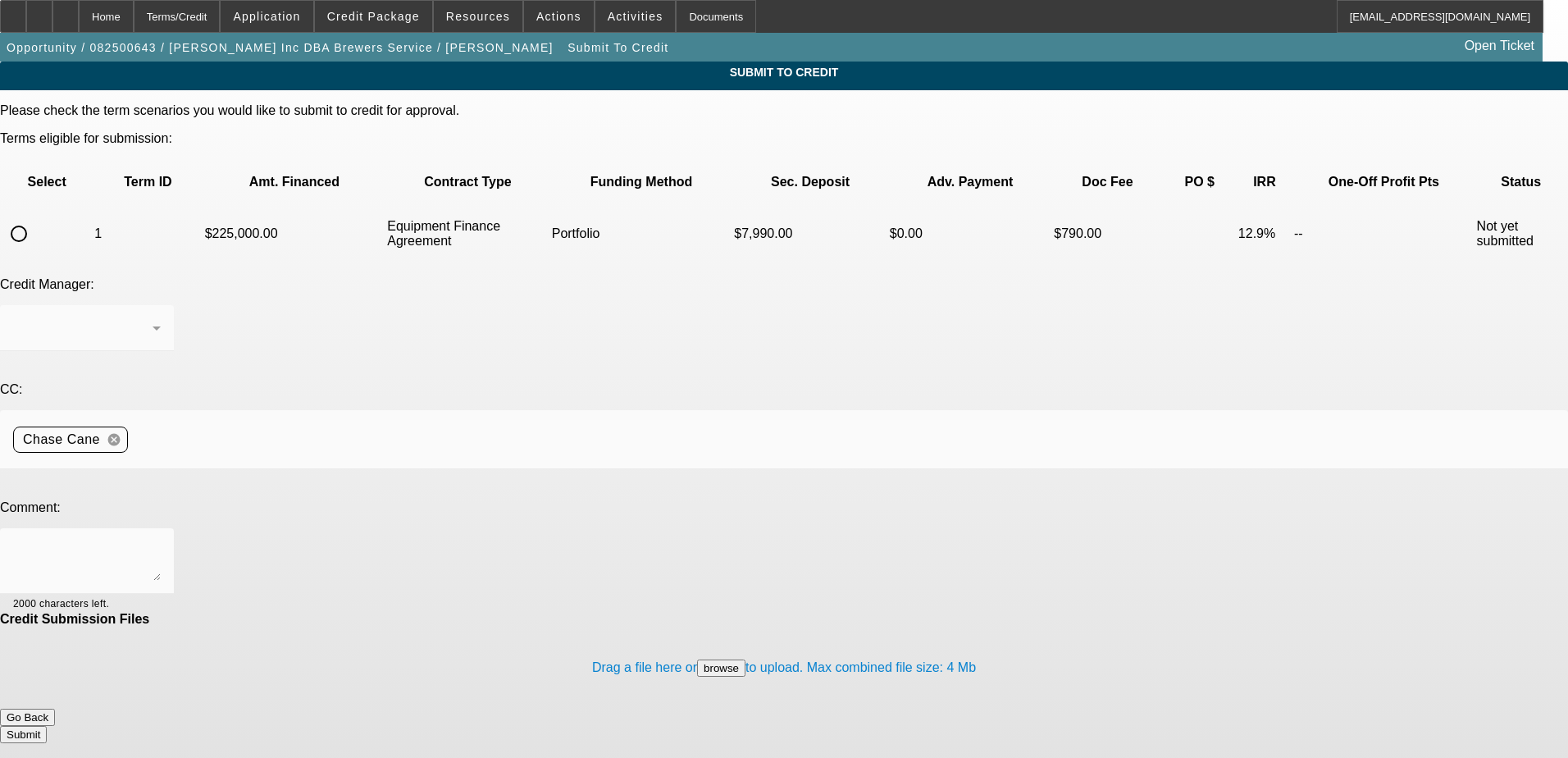
click at [36, 218] on input "radio" at bounding box center [19, 234] width 33 height 33
radio input "true"
click at [153, 319] on div "[PERSON_NAME]" at bounding box center [82, 329] width 139 height 20
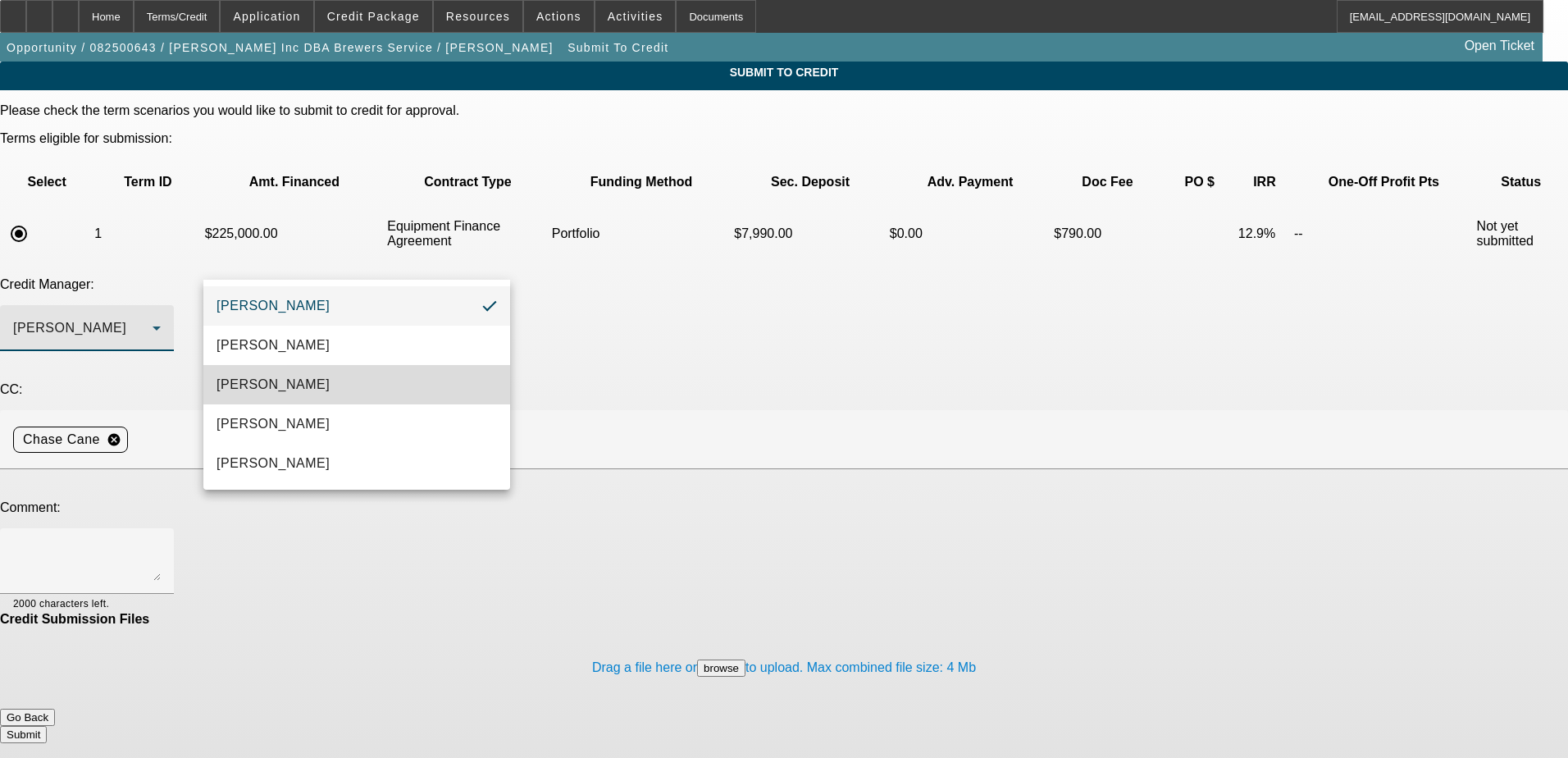
click at [363, 384] on mat-option "Arida, Michael" at bounding box center [356, 384] width 307 height 39
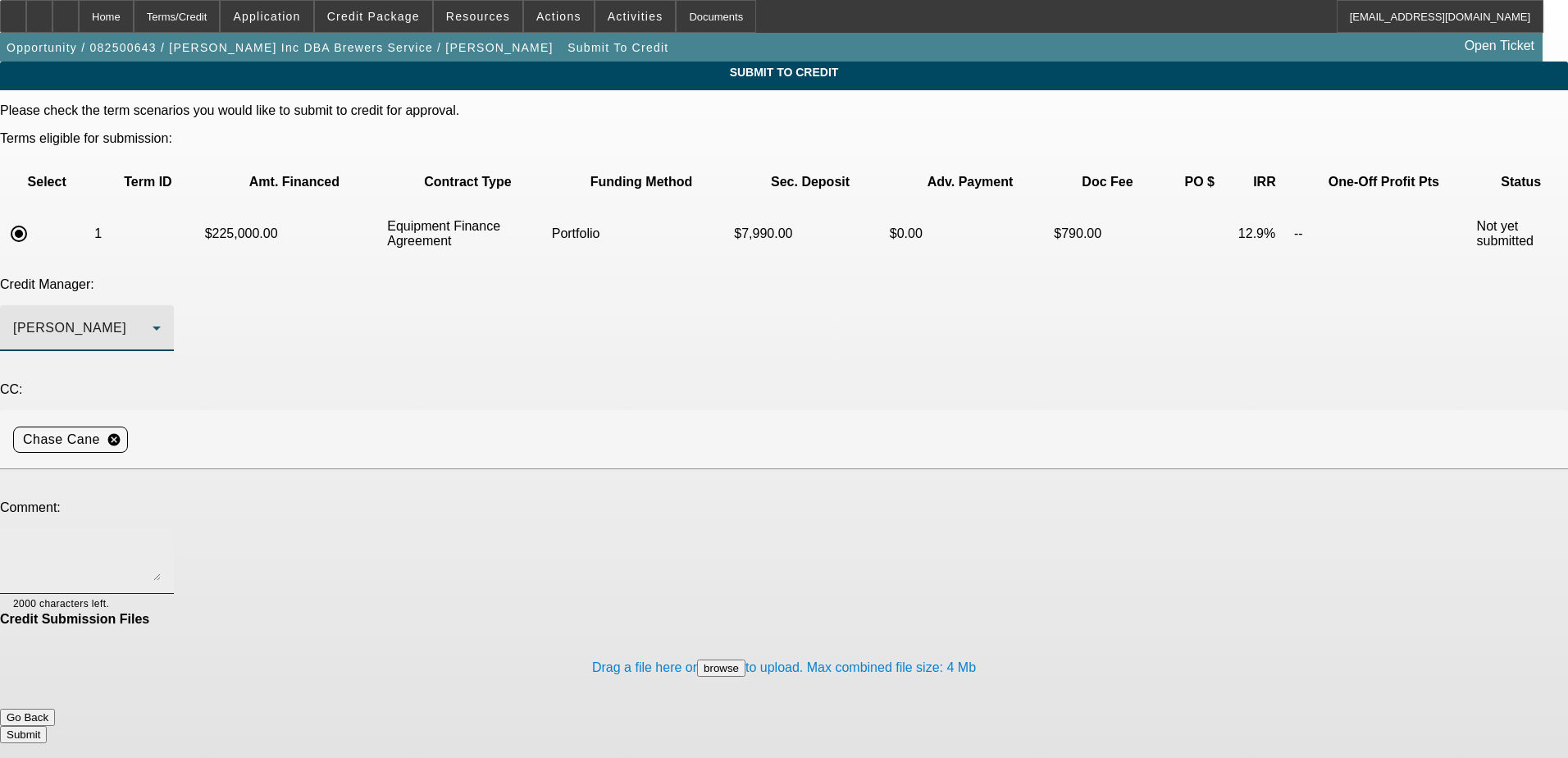
click at [161, 542] on textarea at bounding box center [87, 561] width 148 height 39
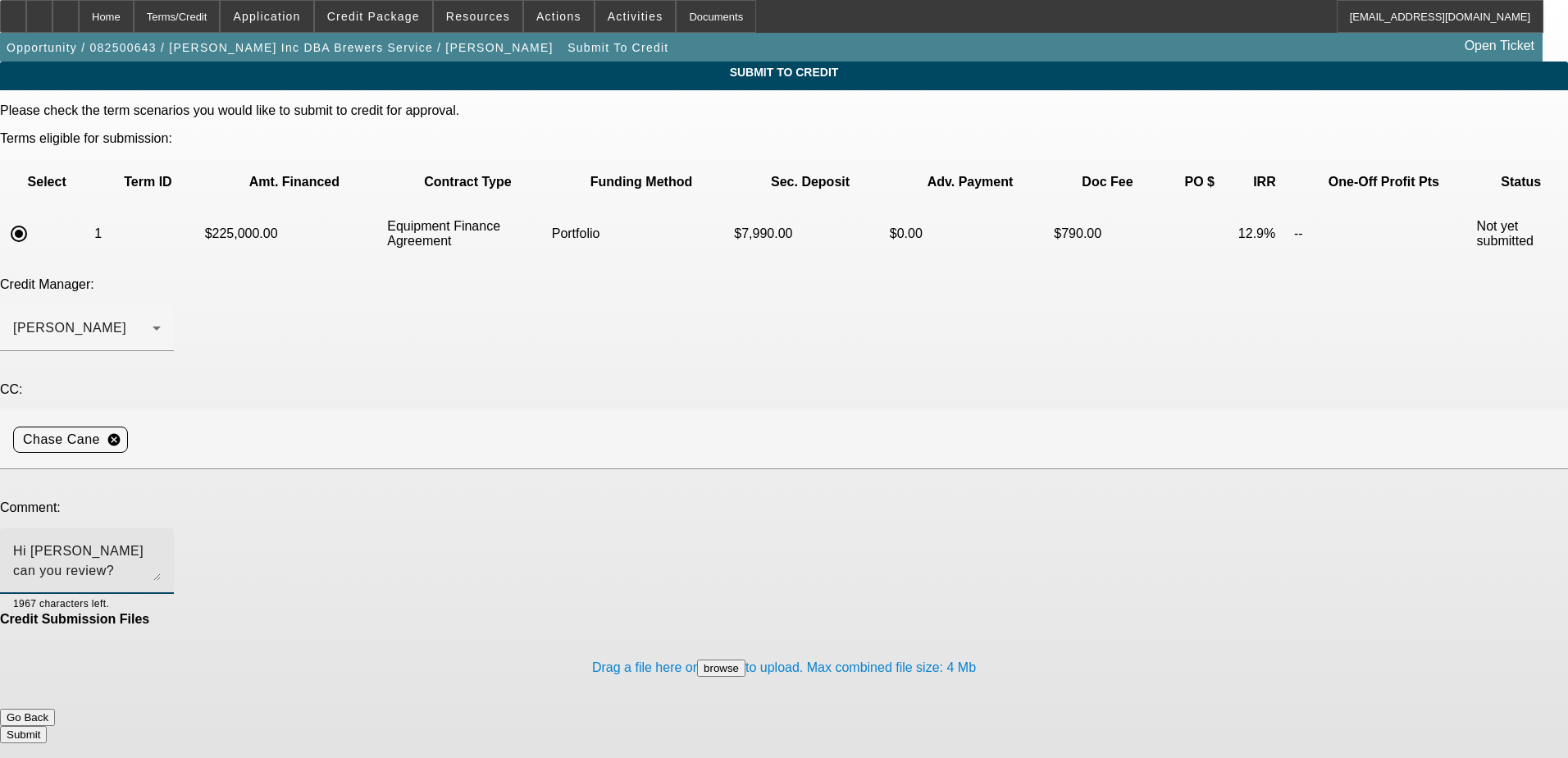
type textarea "Hi Michael can you review? Thanks"
click at [46, 726] on button "Submit" at bounding box center [23, 734] width 46 height 17
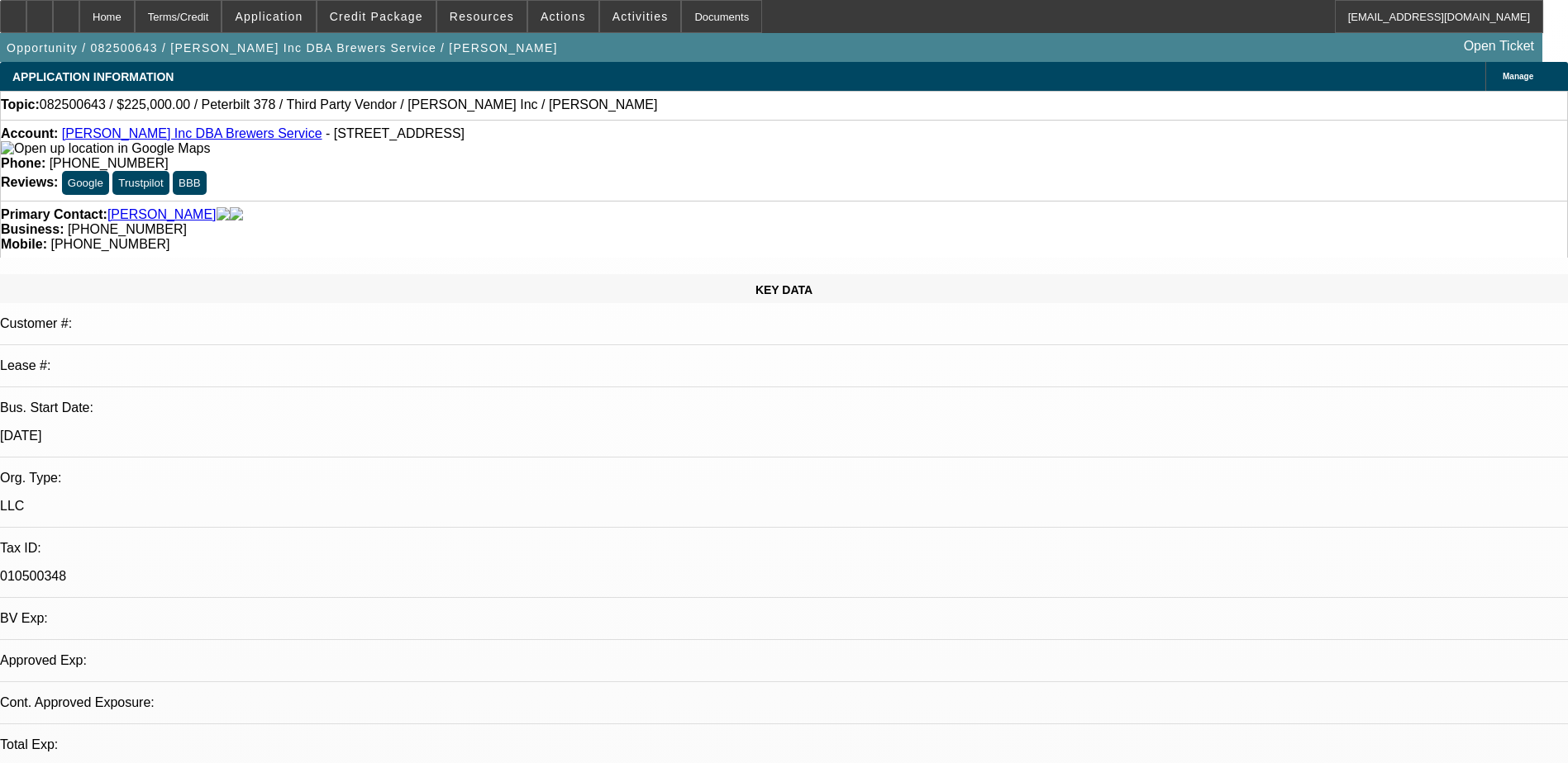
select select "0"
select select "2"
select select "0"
select select "6"
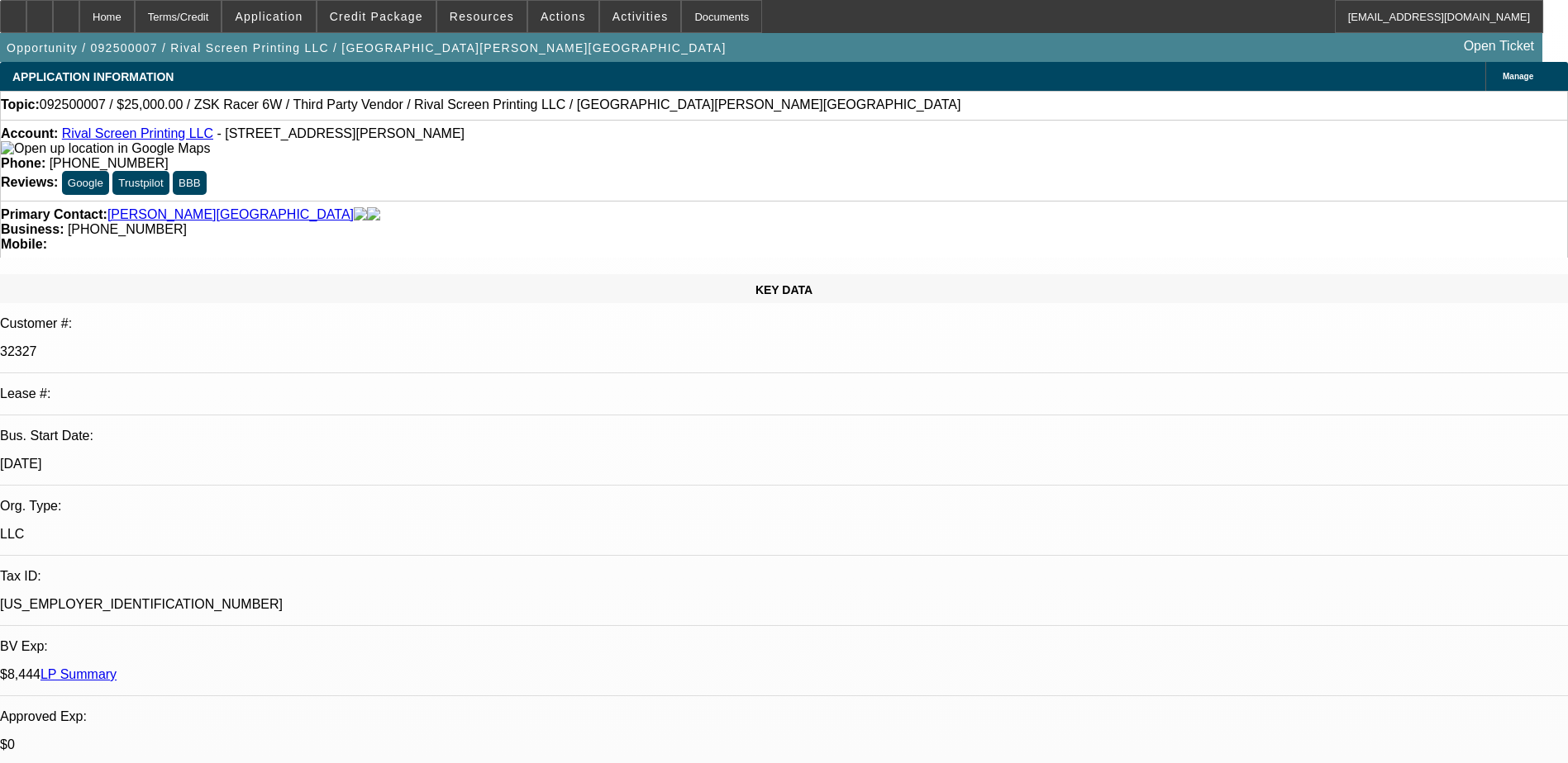
select select "0"
select select "6"
select select "0.1"
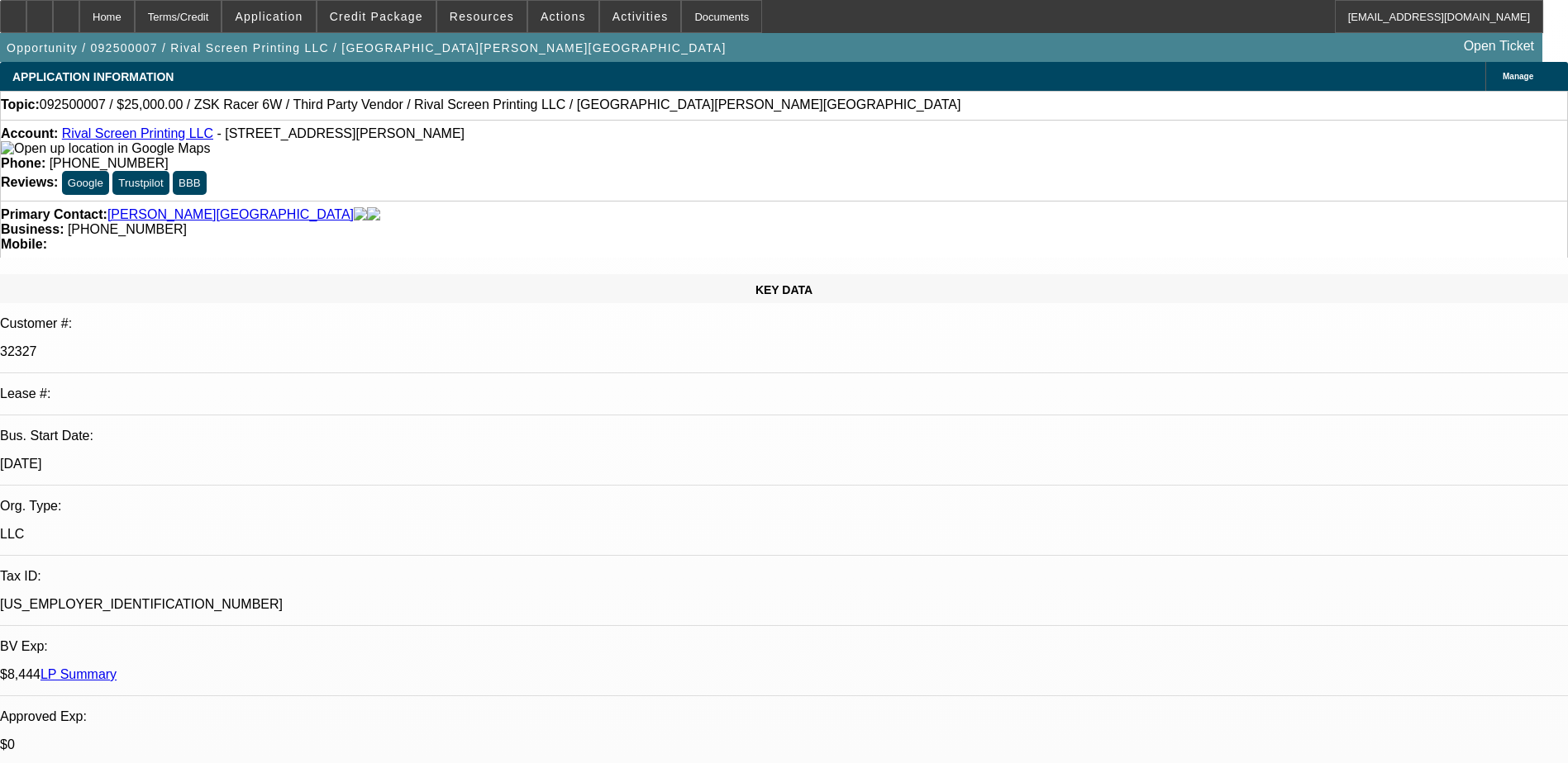
select select "2"
select select "0"
select select "6"
select select "0.1"
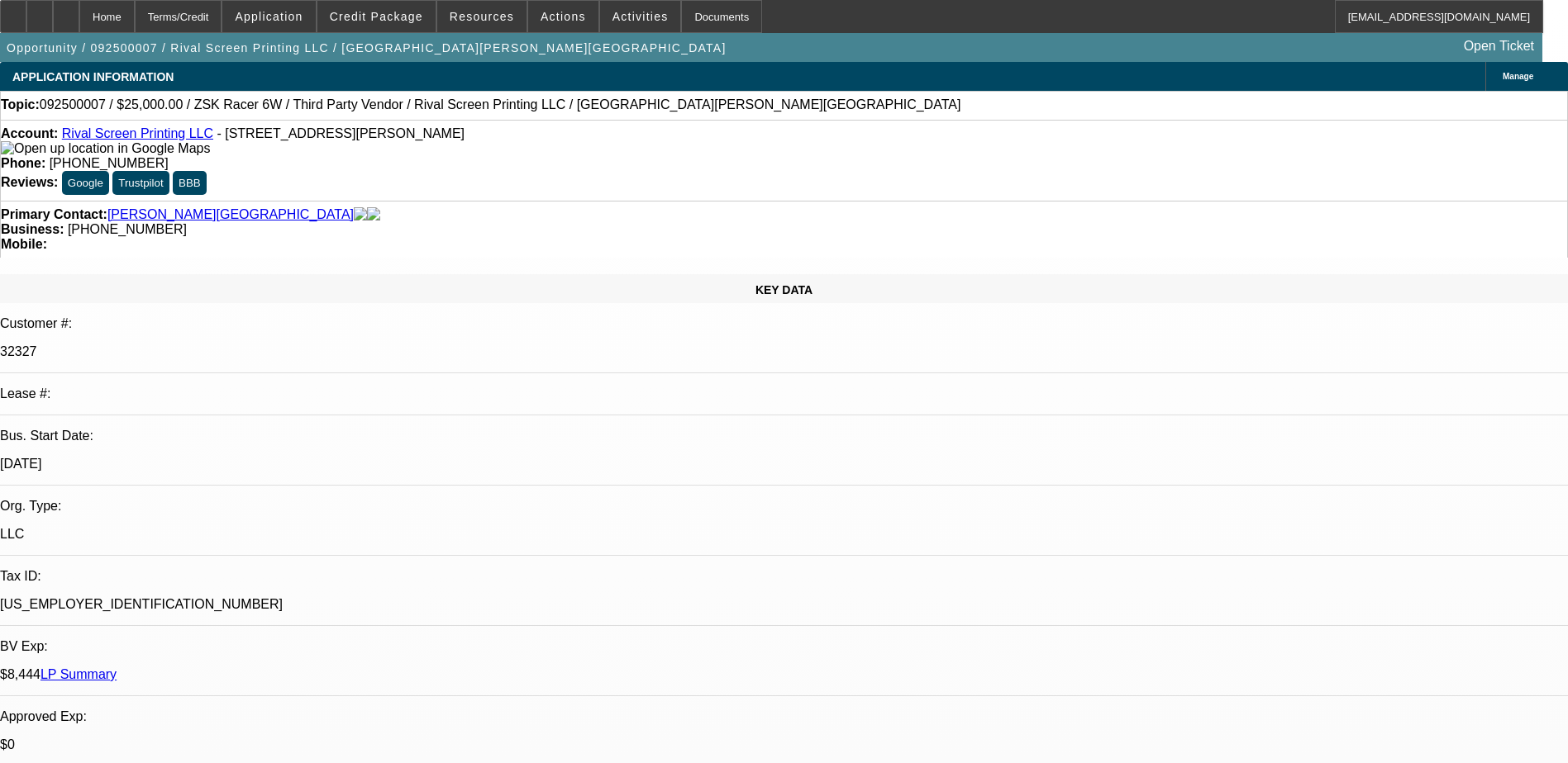
select select "2"
select select "0"
select select "6"
select select "0.1"
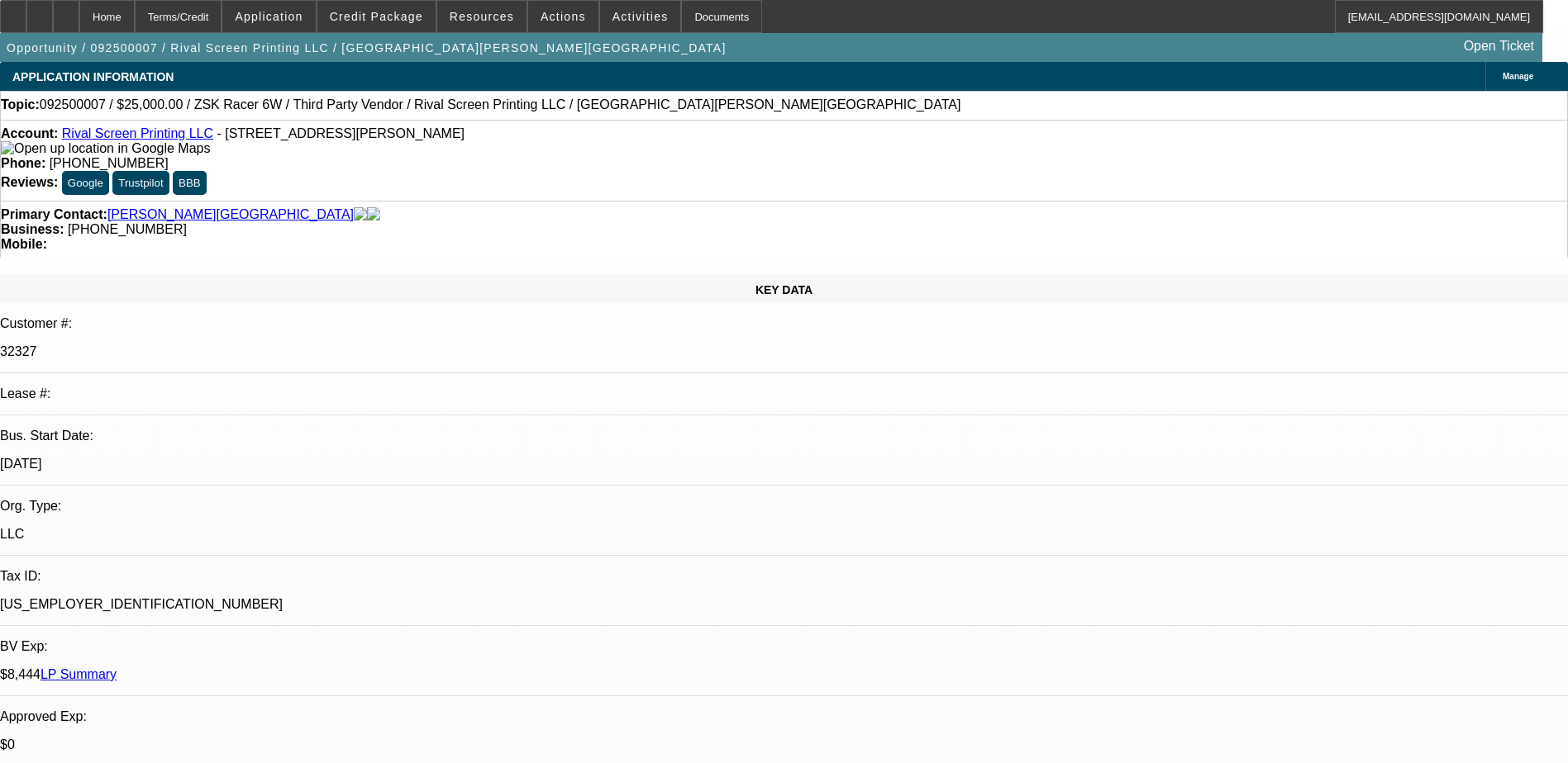
select select "2"
select select "0"
select select "6"
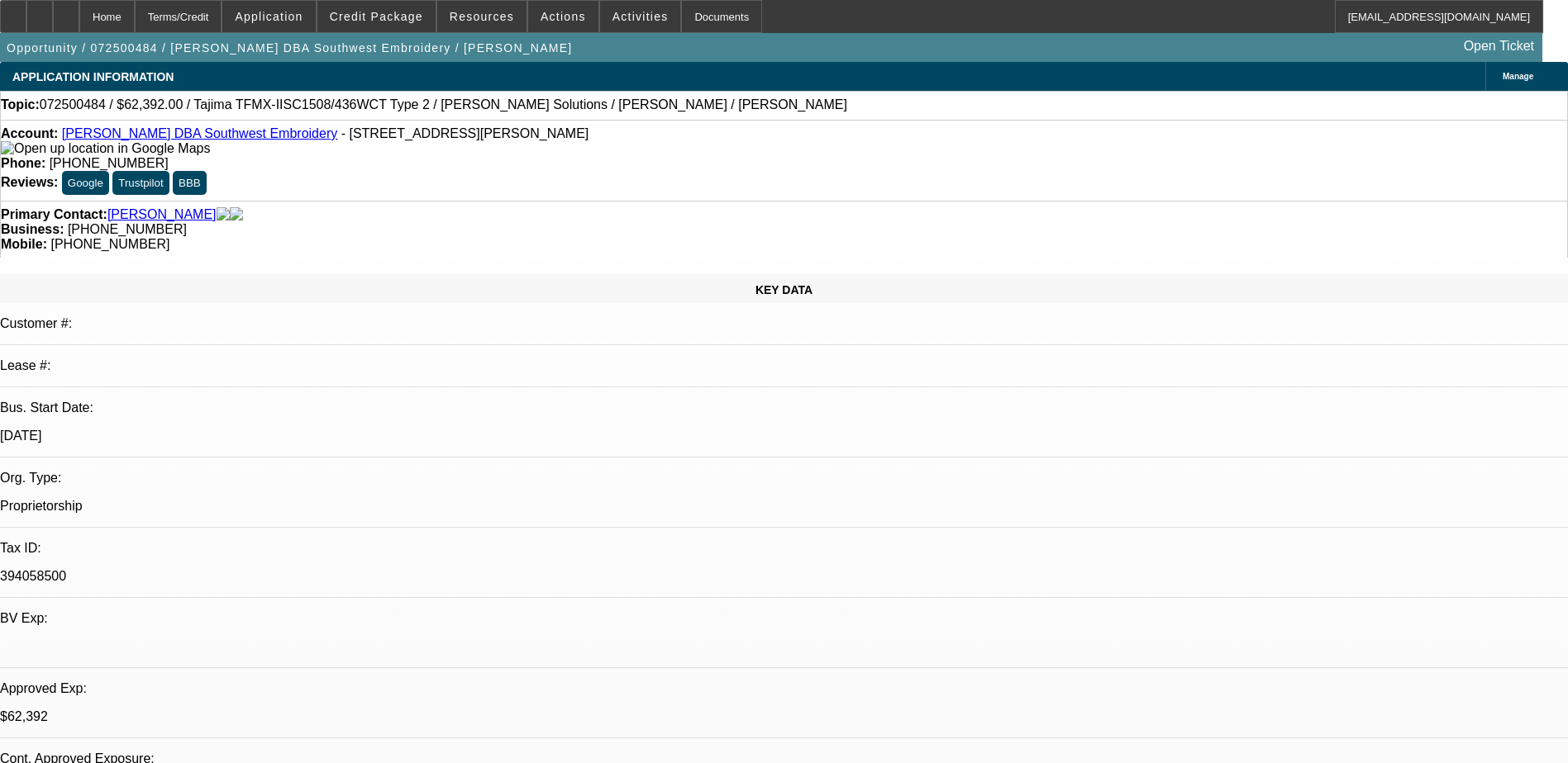
select select "0.2"
select select "2"
select select "0.1"
select select "4"
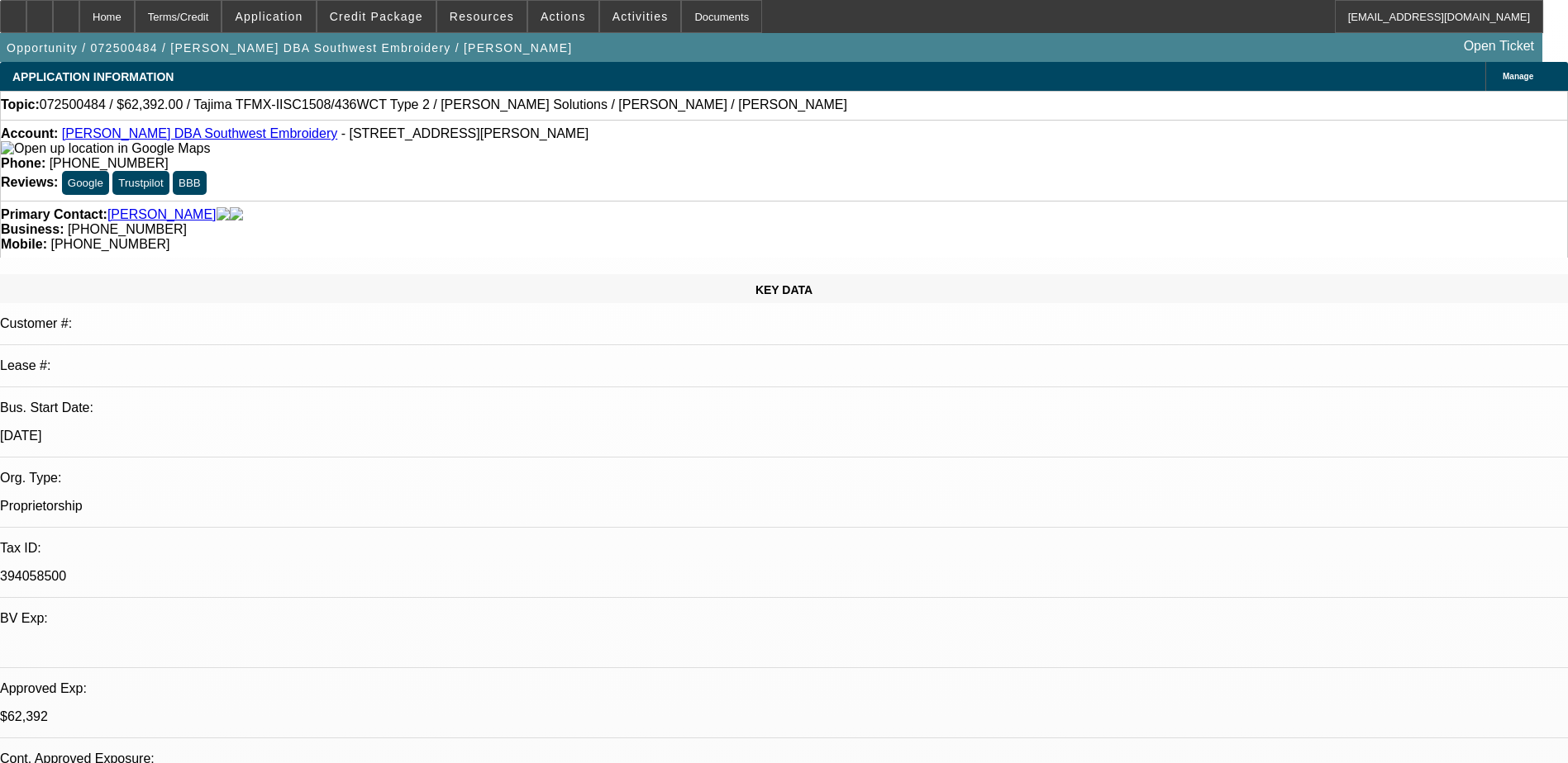
select select "0.2"
select select "2"
select select "0.1"
select select "4"
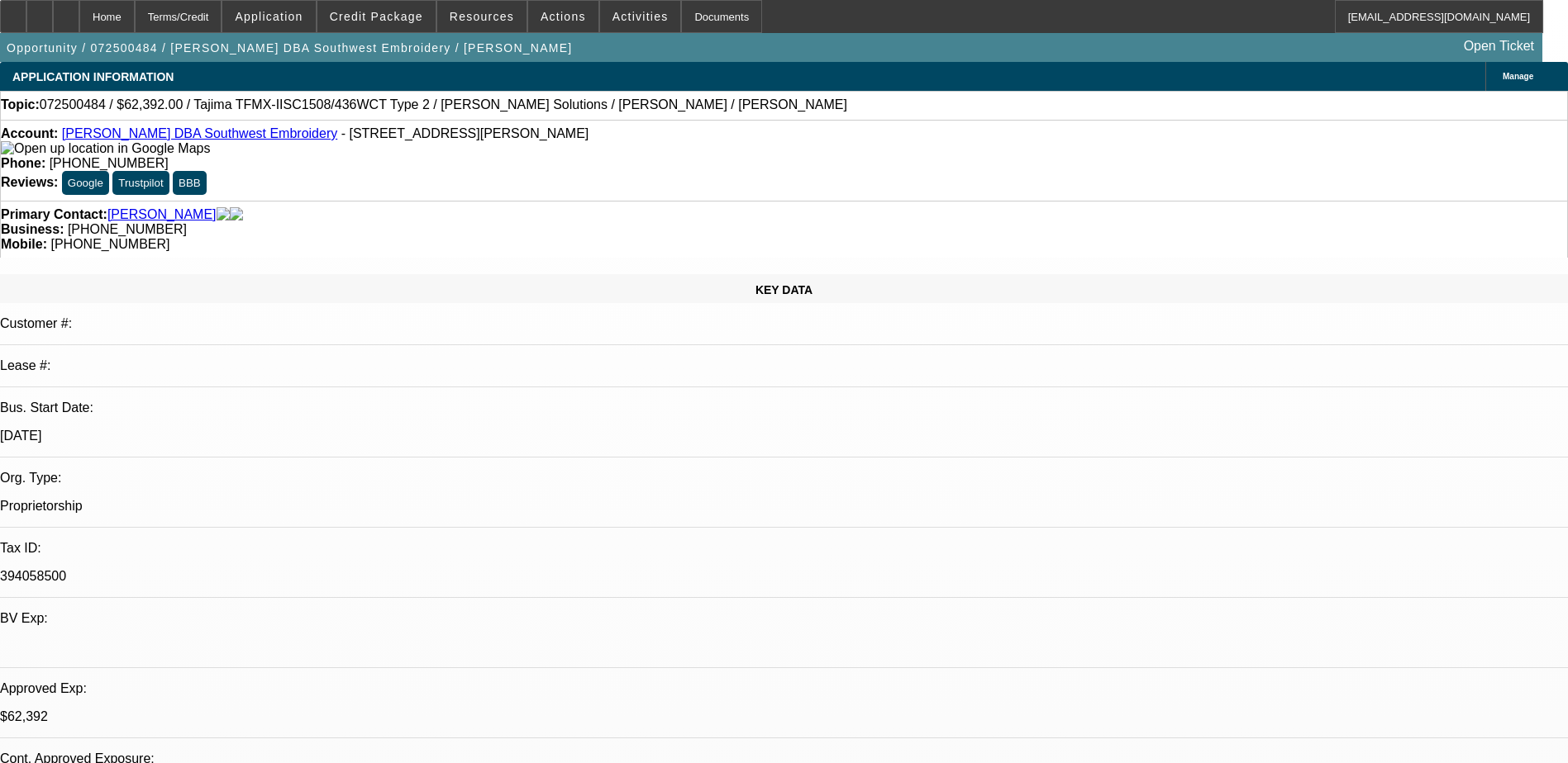
select select "0.15"
select select "2"
select select "0.1"
select select "4"
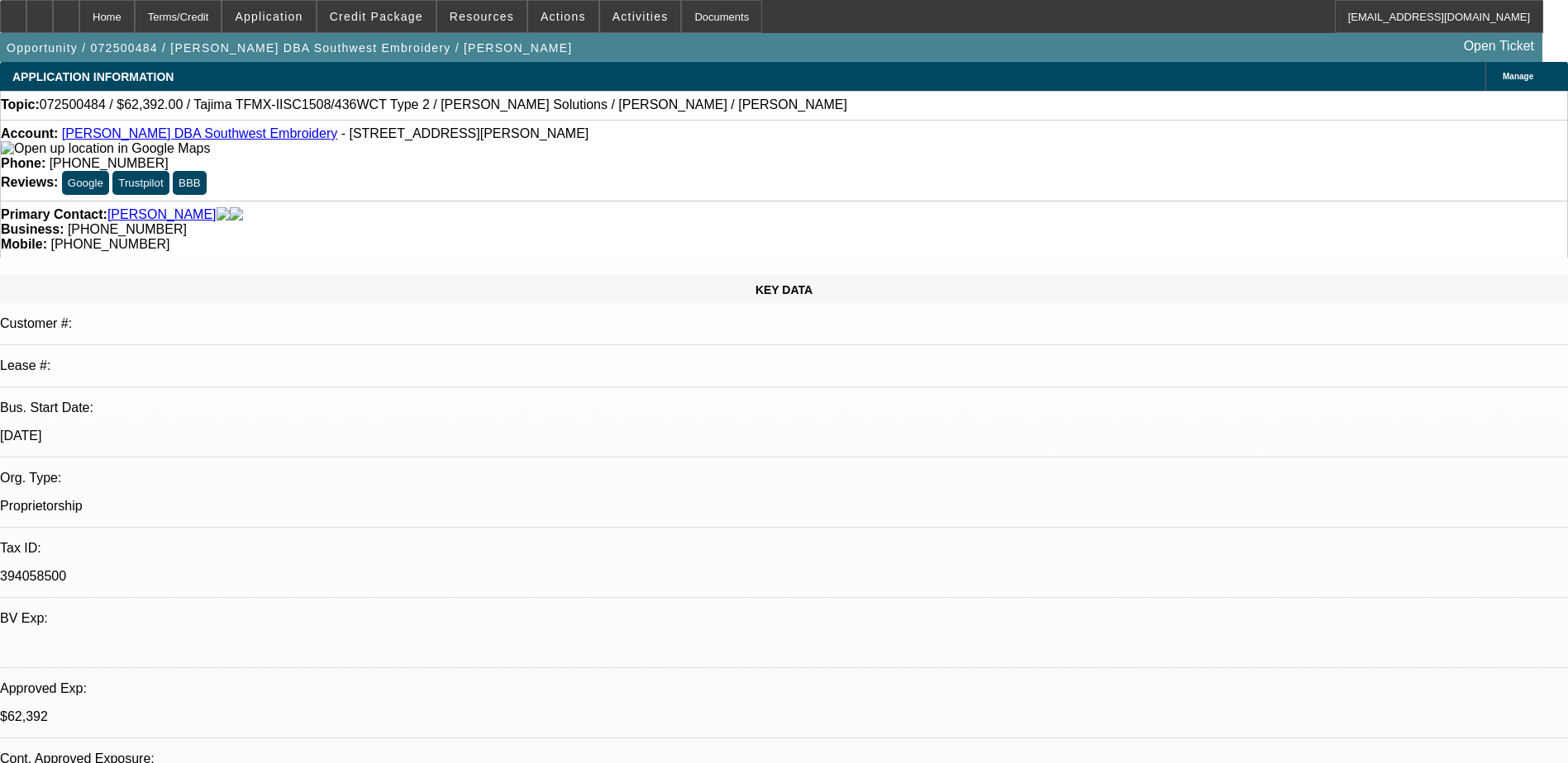
select select "0.15"
select select "2"
select select "0.1"
select select "4"
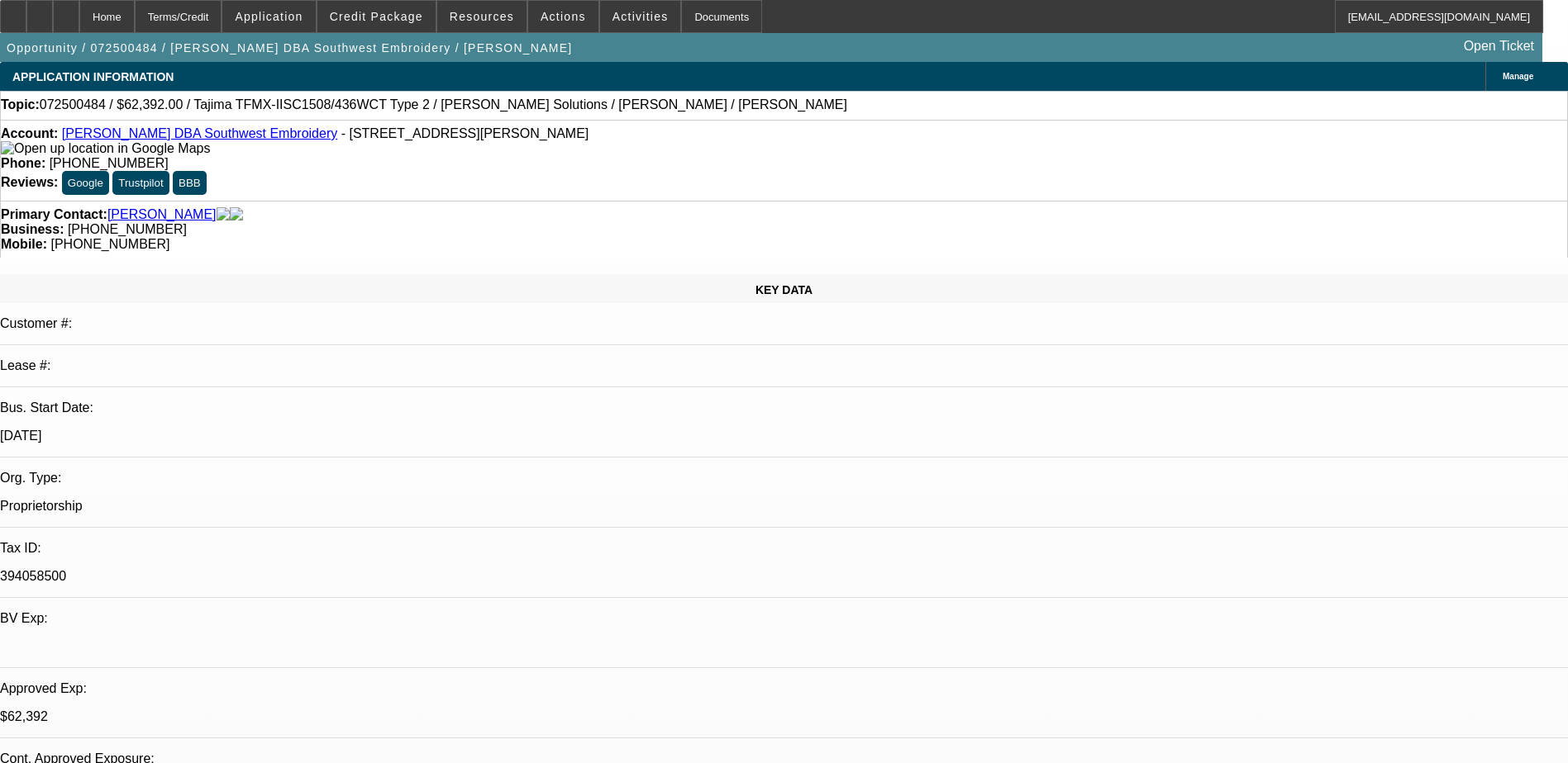
scroll to position [2460, 0]
